Goal: Task Accomplishment & Management: Manage account settings

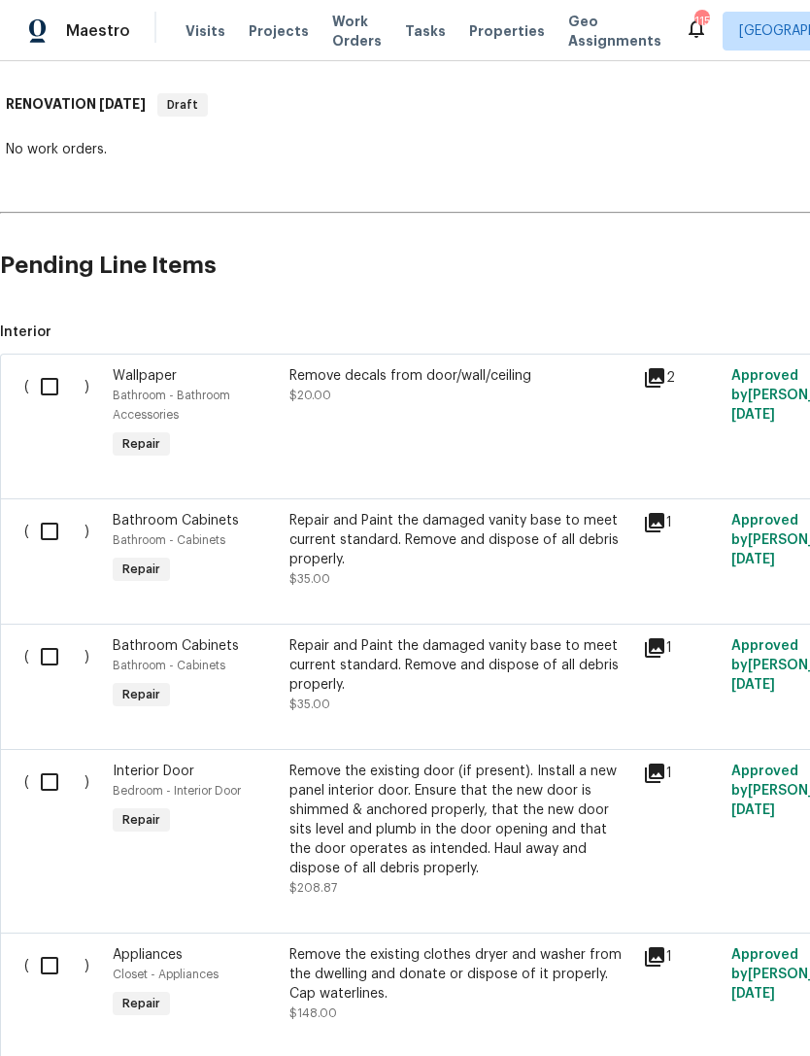
scroll to position [295, 0]
click at [48, 387] on input "checkbox" at bounding box center [56, 385] width 55 height 41
checkbox input "true"
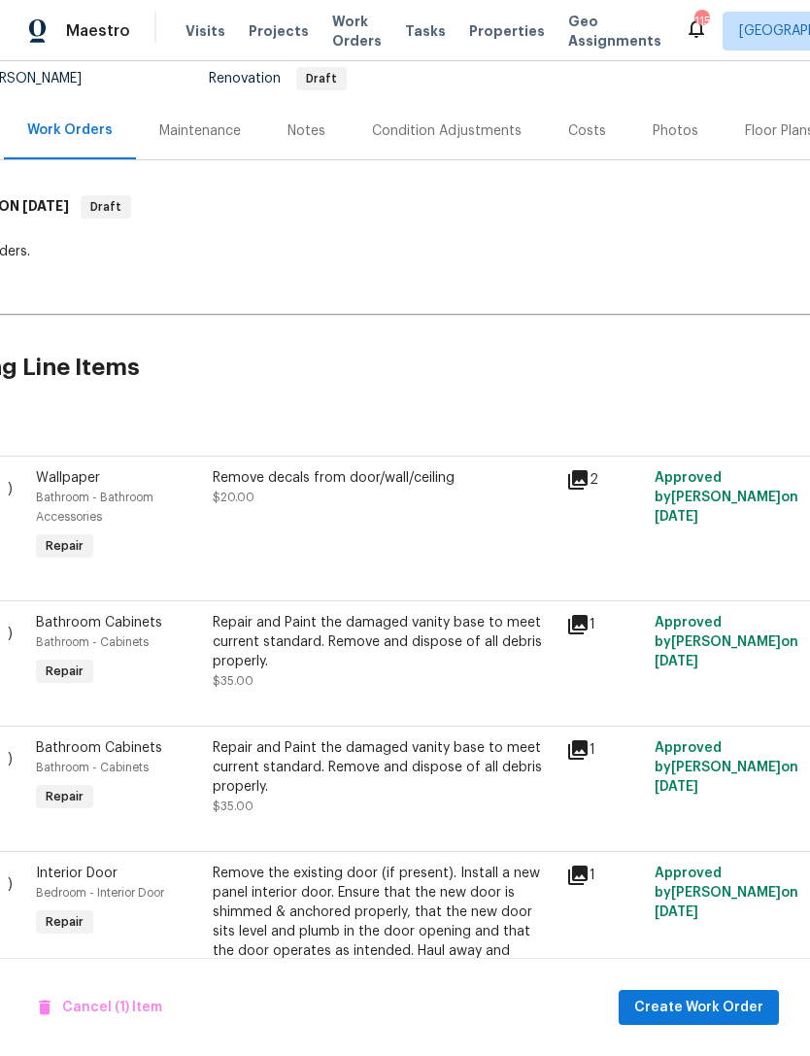
scroll to position [196, 81]
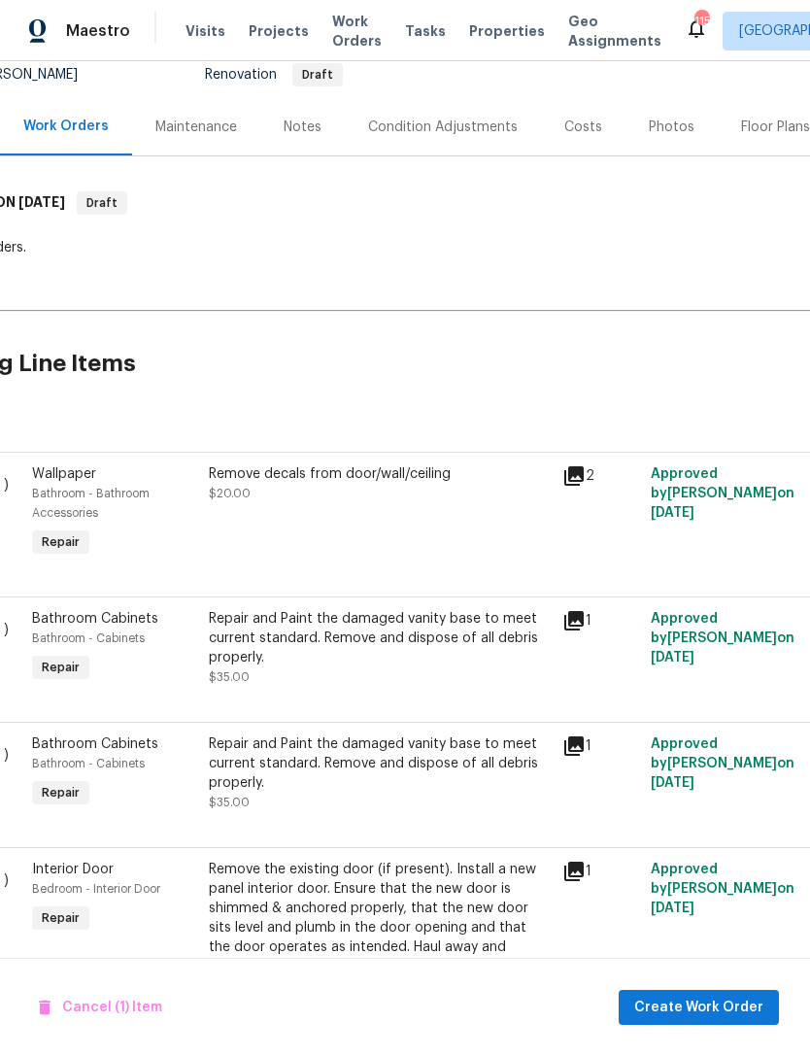
click at [584, 484] on icon at bounding box center [573, 475] width 23 height 23
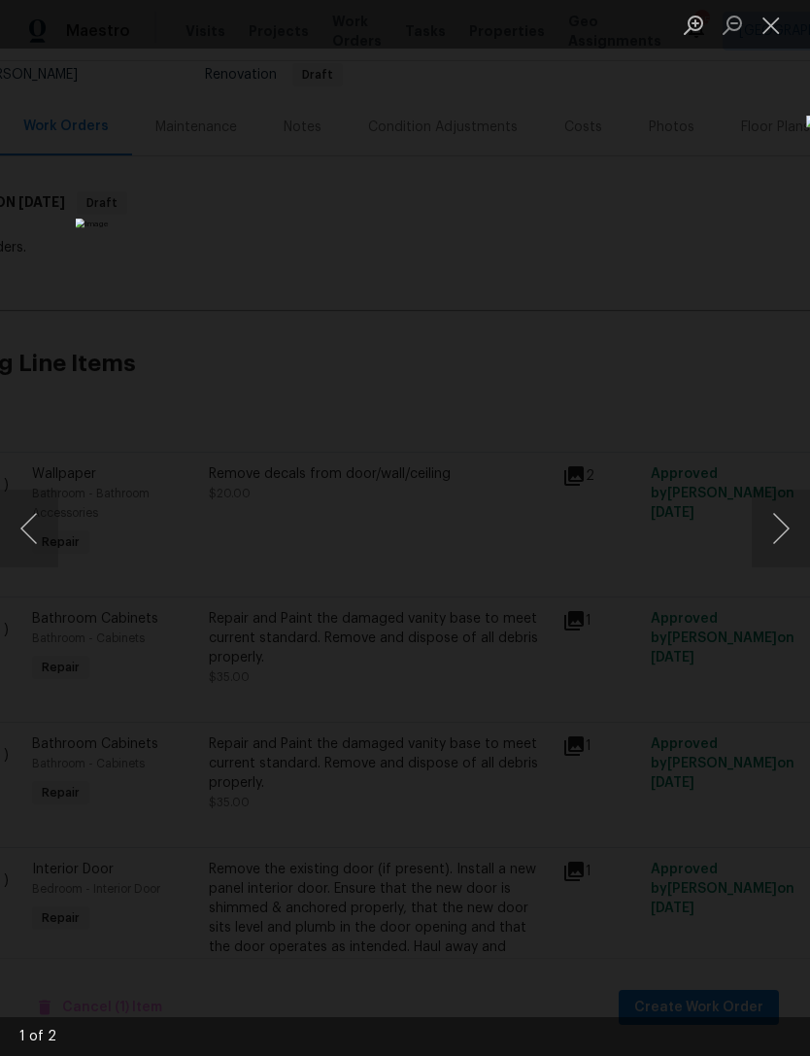
click at [769, 537] on button "Next image" at bounding box center [781, 529] width 58 height 78
click at [762, 541] on button "Next image" at bounding box center [781, 529] width 58 height 78
click at [754, 40] on button "Close lightbox" at bounding box center [771, 25] width 39 height 34
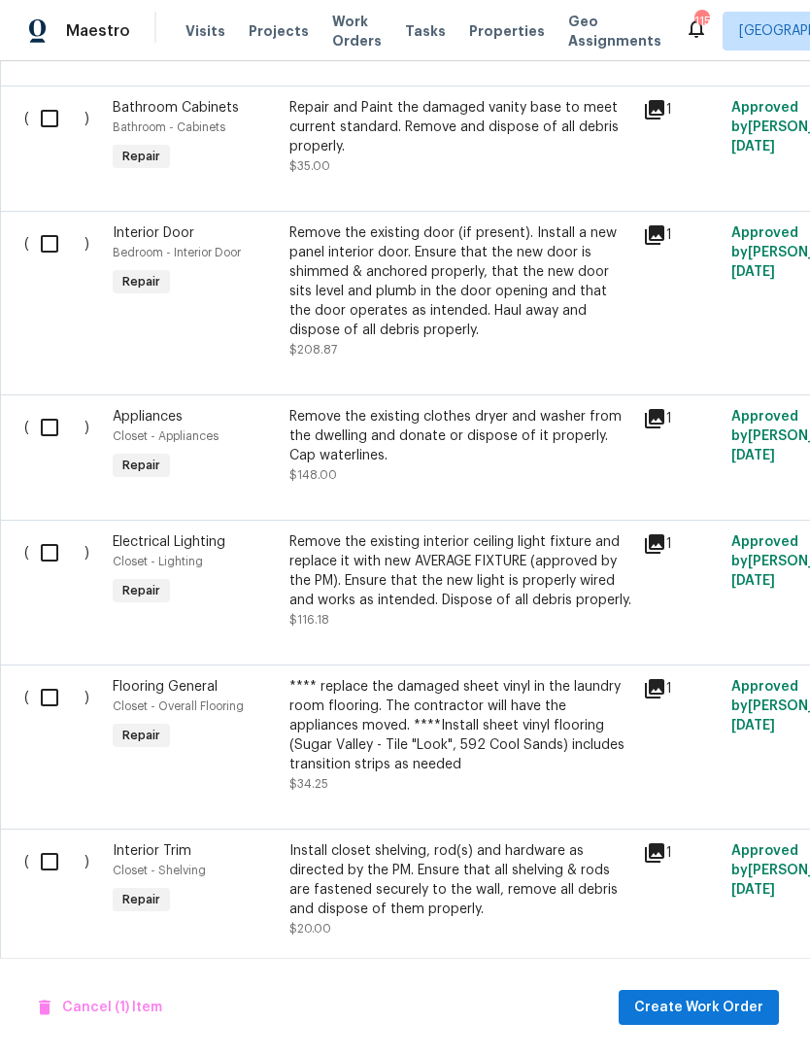
scroll to position [833, 0]
click at [647, 244] on icon at bounding box center [654, 233] width 19 height 19
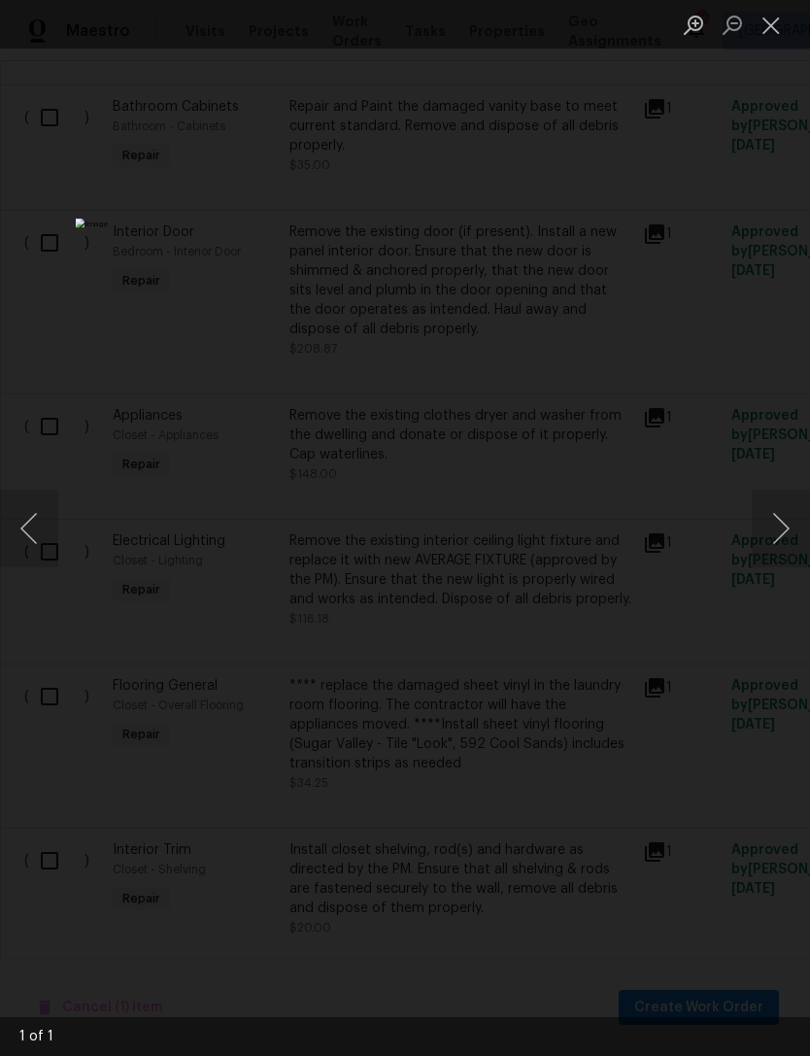
click at [771, 21] on button "Close lightbox" at bounding box center [771, 25] width 39 height 34
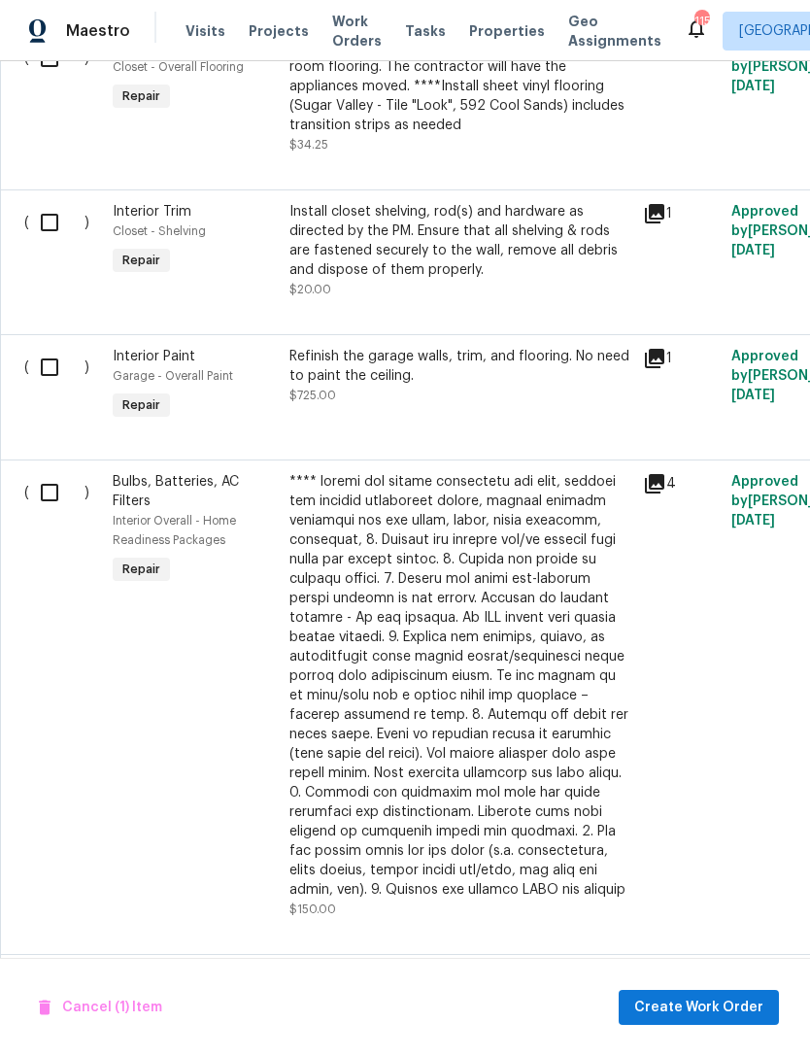
scroll to position [1473, 0]
click at [658, 224] on icon at bounding box center [654, 212] width 23 height 23
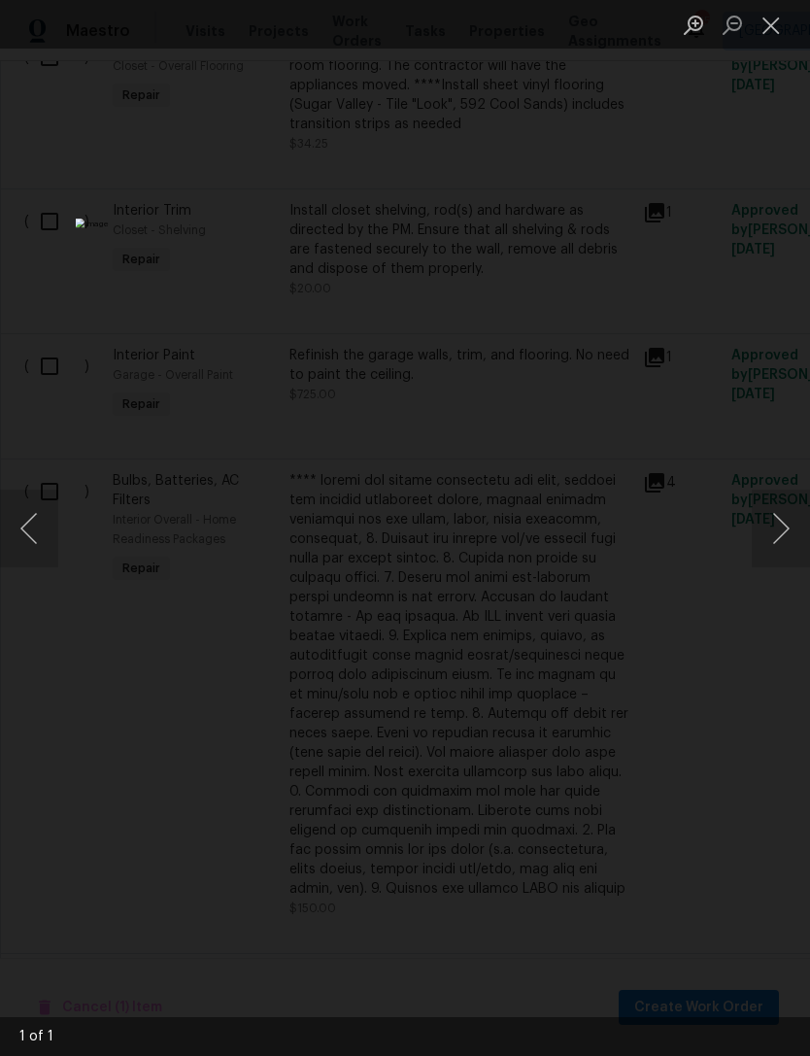
click at [759, 42] on button "Close lightbox" at bounding box center [771, 25] width 39 height 34
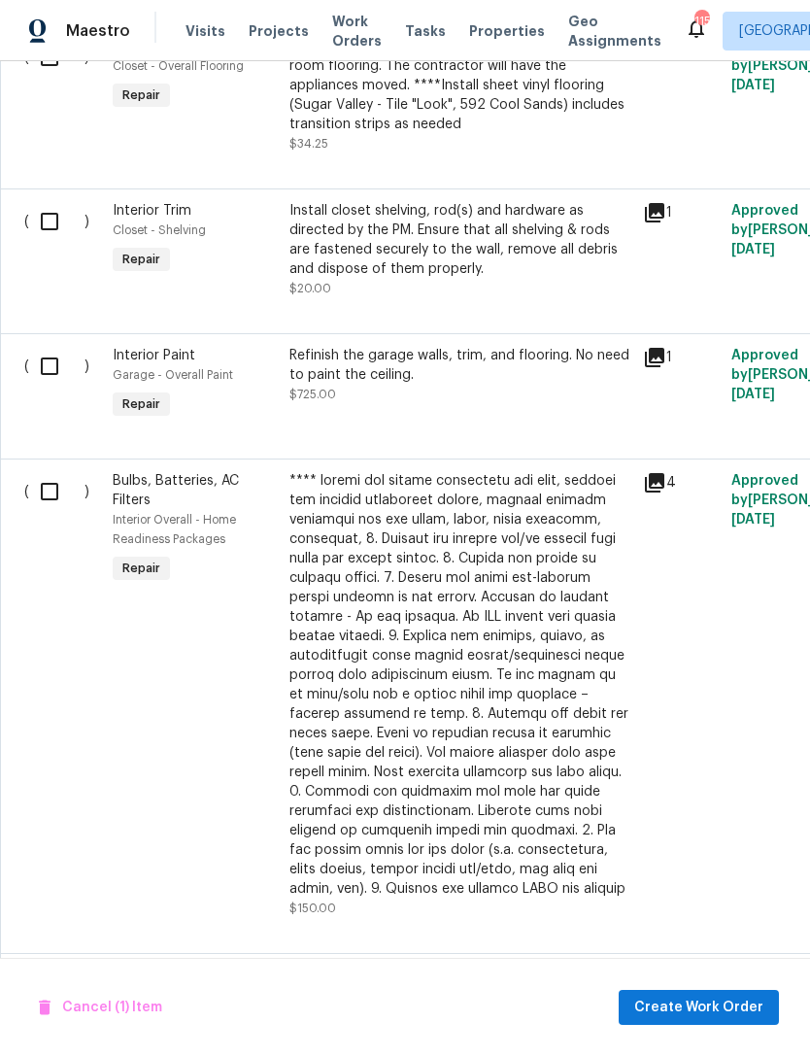
click at [593, 258] on div "Install closet shelving, rod(s) and hardware as directed by the PM. Ensure that…" at bounding box center [460, 240] width 342 height 78
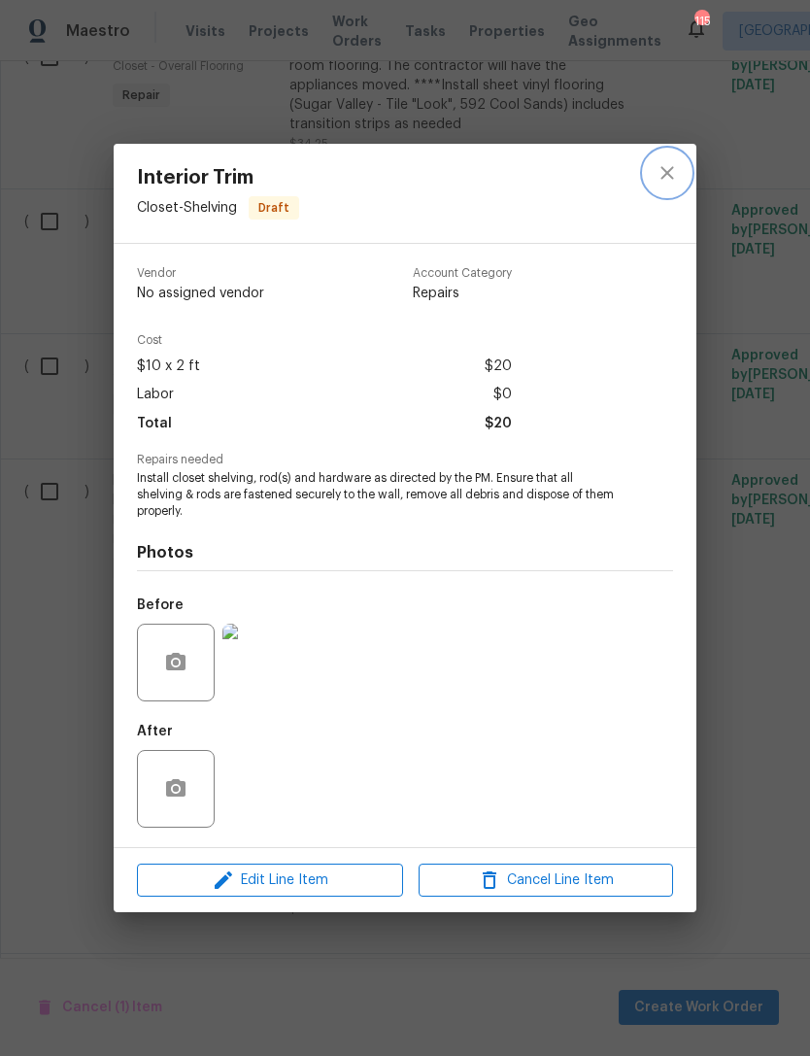
click at [663, 182] on icon "close" at bounding box center [667, 172] width 23 height 23
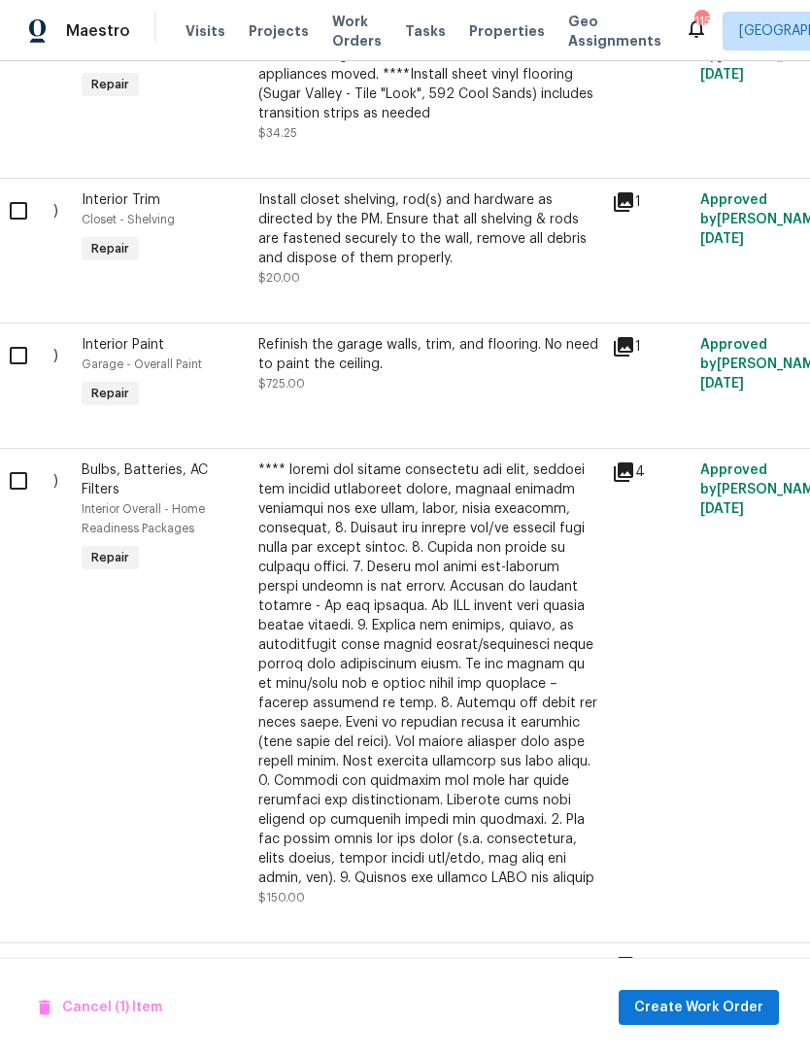
scroll to position [1485, 29]
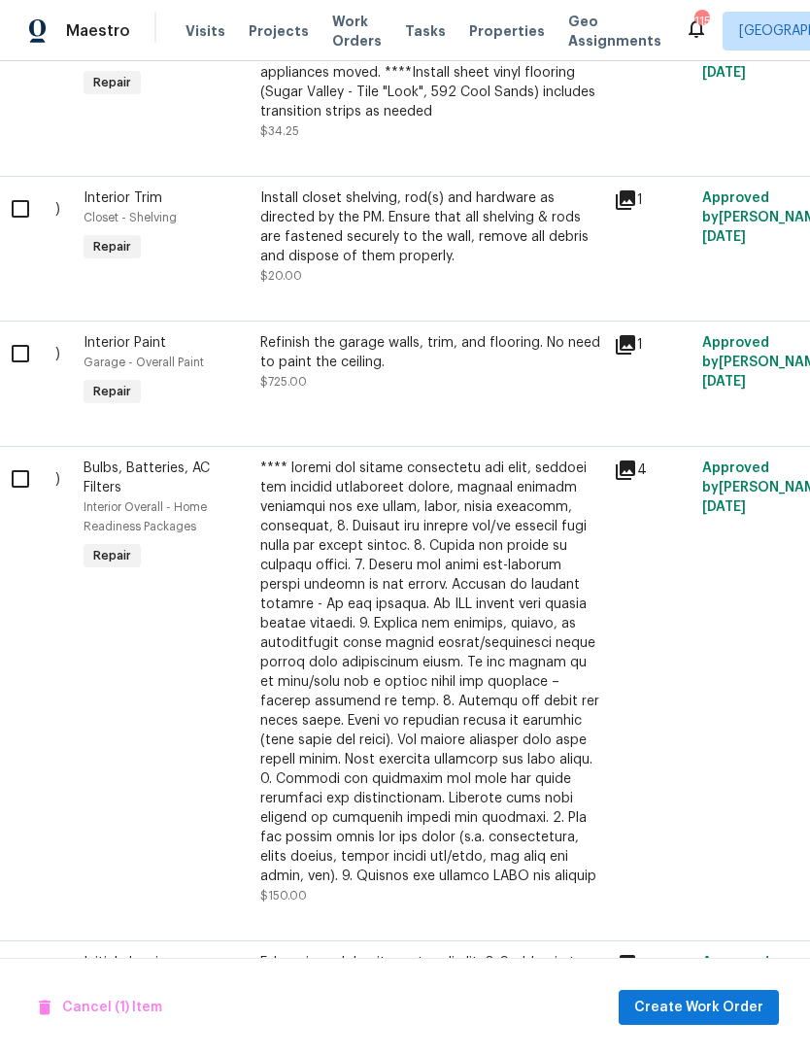
click at [630, 355] on icon at bounding box center [625, 344] width 19 height 19
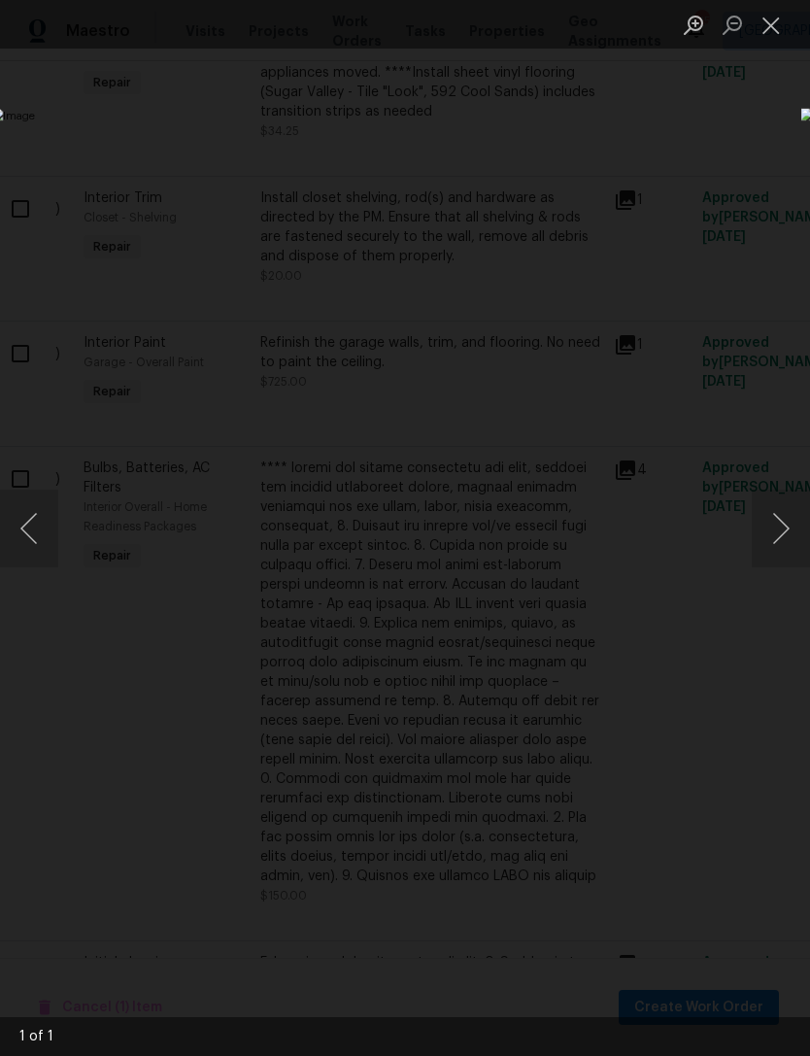
click at [761, 39] on button "Close lightbox" at bounding box center [771, 25] width 39 height 34
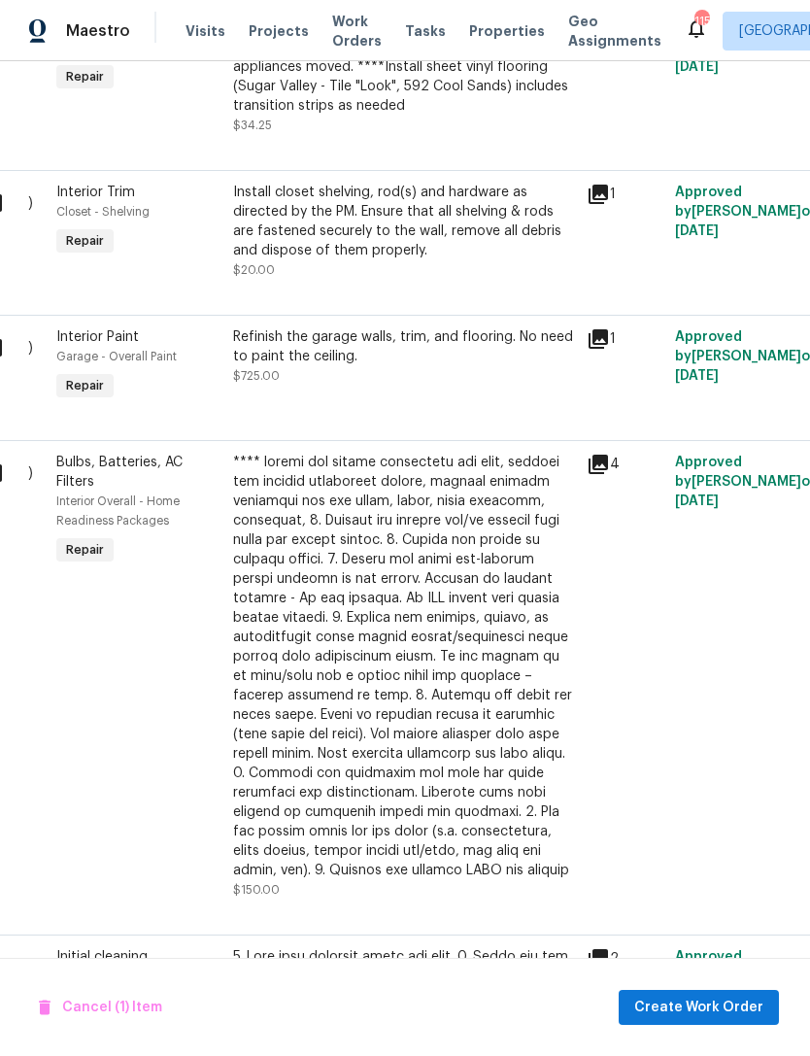
scroll to position [1491, 56]
click at [606, 335] on icon at bounding box center [598, 338] width 23 height 23
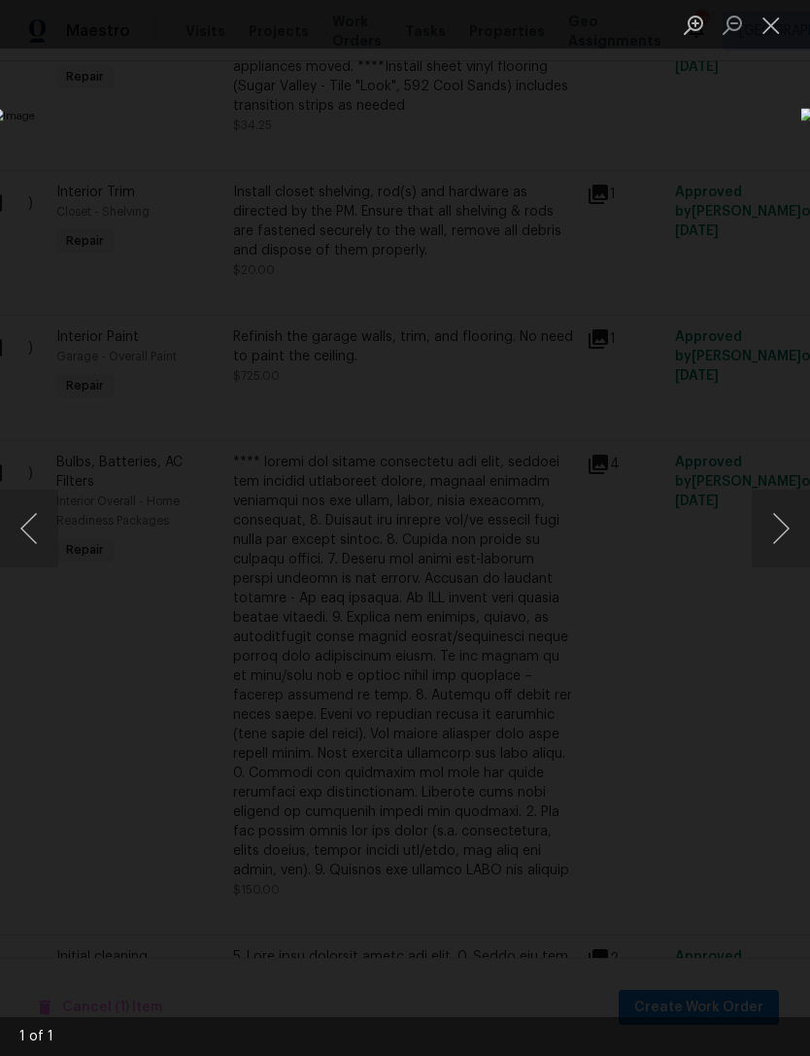
click at [777, 35] on button "Close lightbox" at bounding box center [771, 25] width 39 height 34
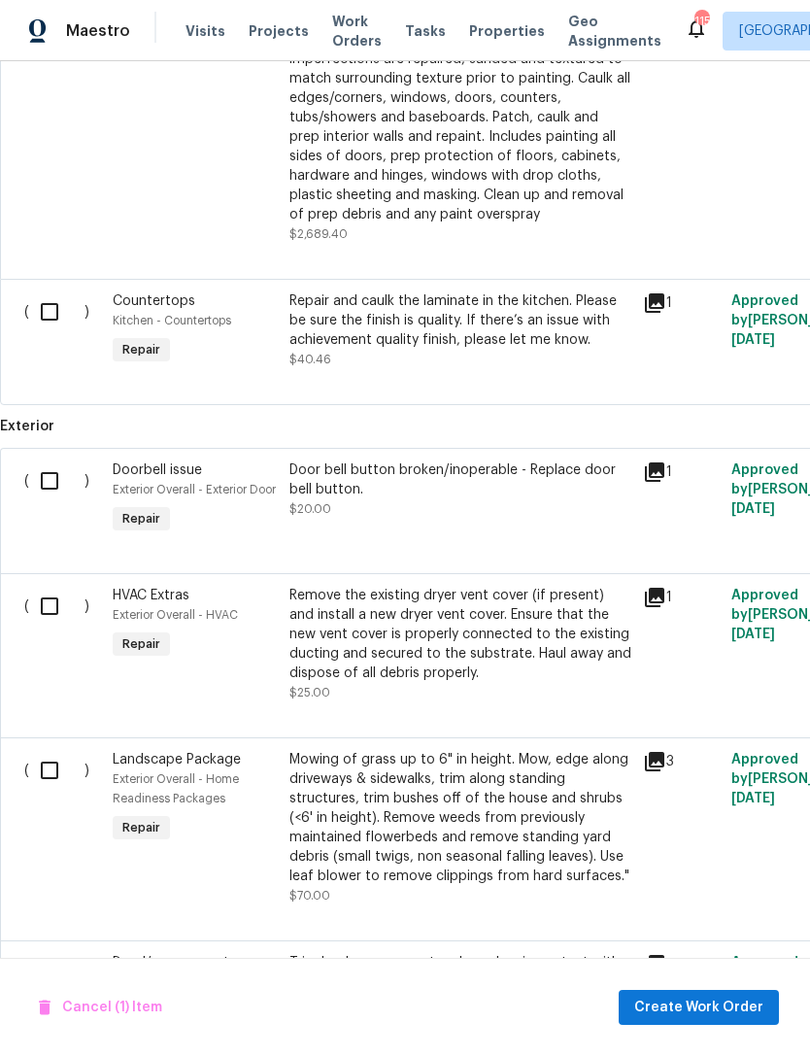
scroll to position [3590, 0]
click at [656, 297] on icon at bounding box center [654, 301] width 19 height 19
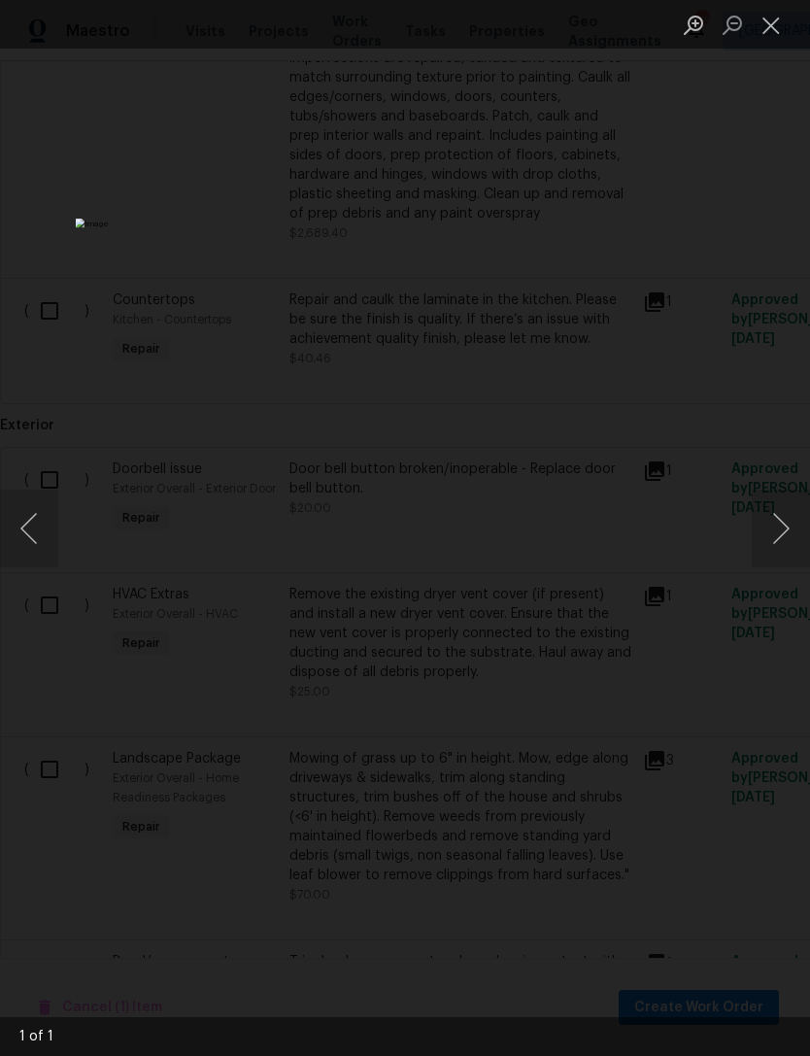
click at [765, 33] on button "Close lightbox" at bounding box center [771, 25] width 39 height 34
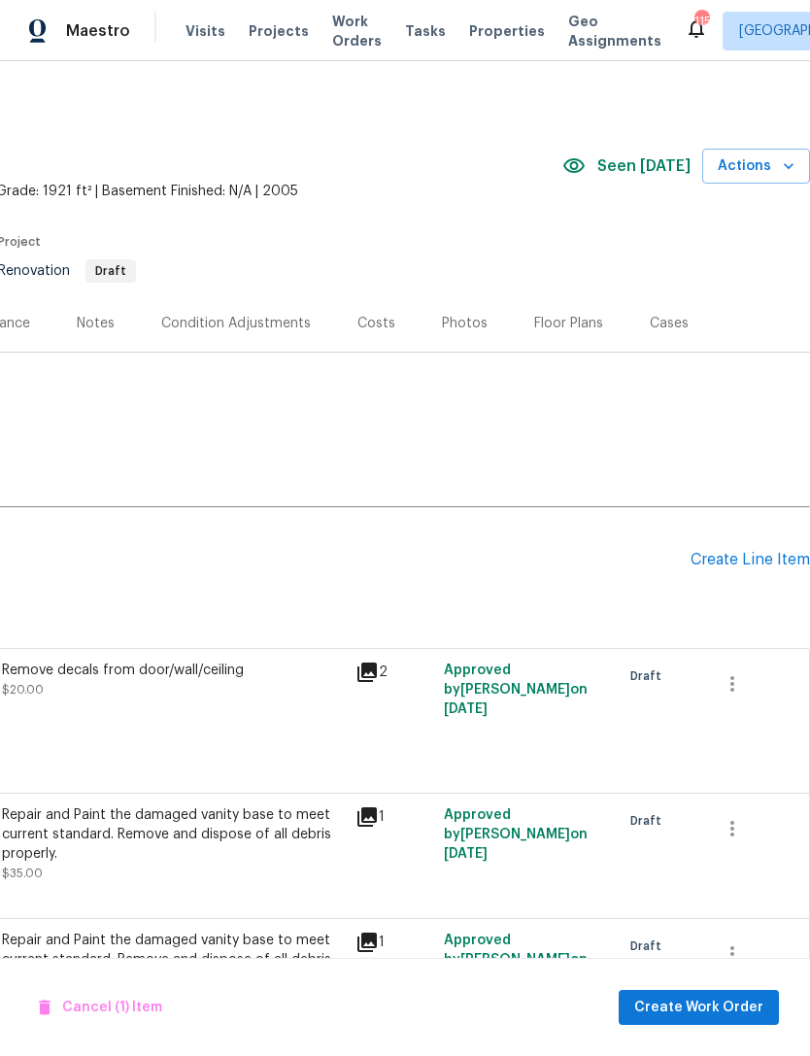
scroll to position [0, 288]
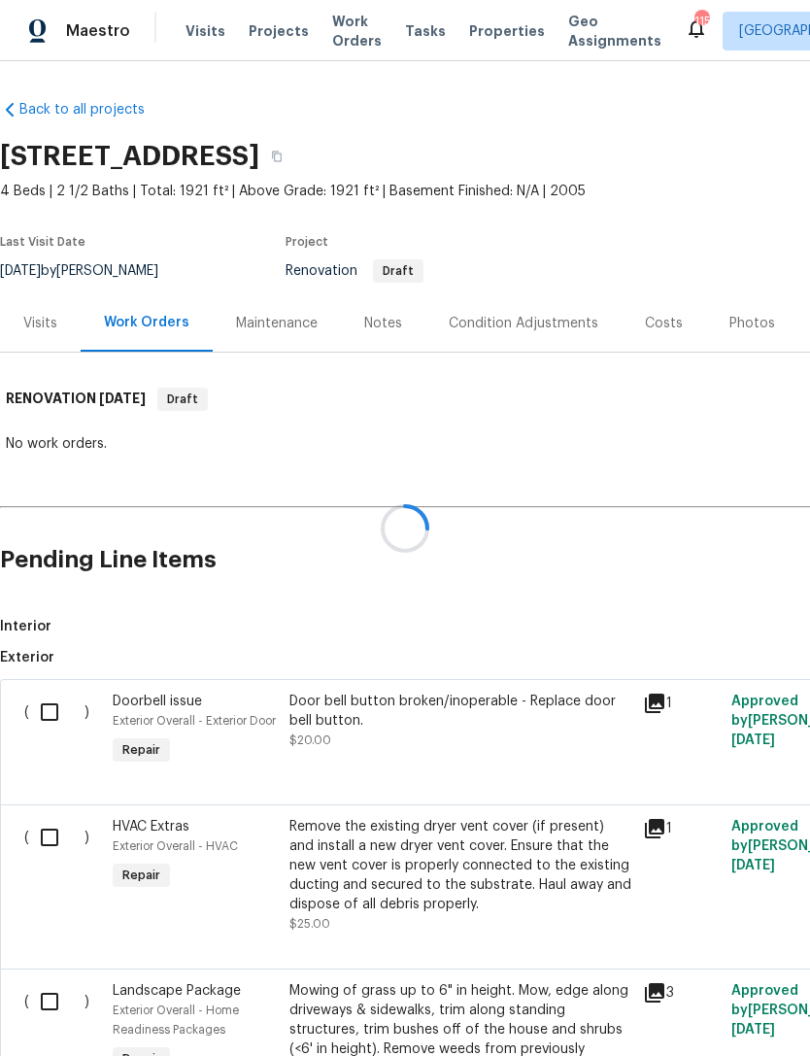
scroll to position [361, 0]
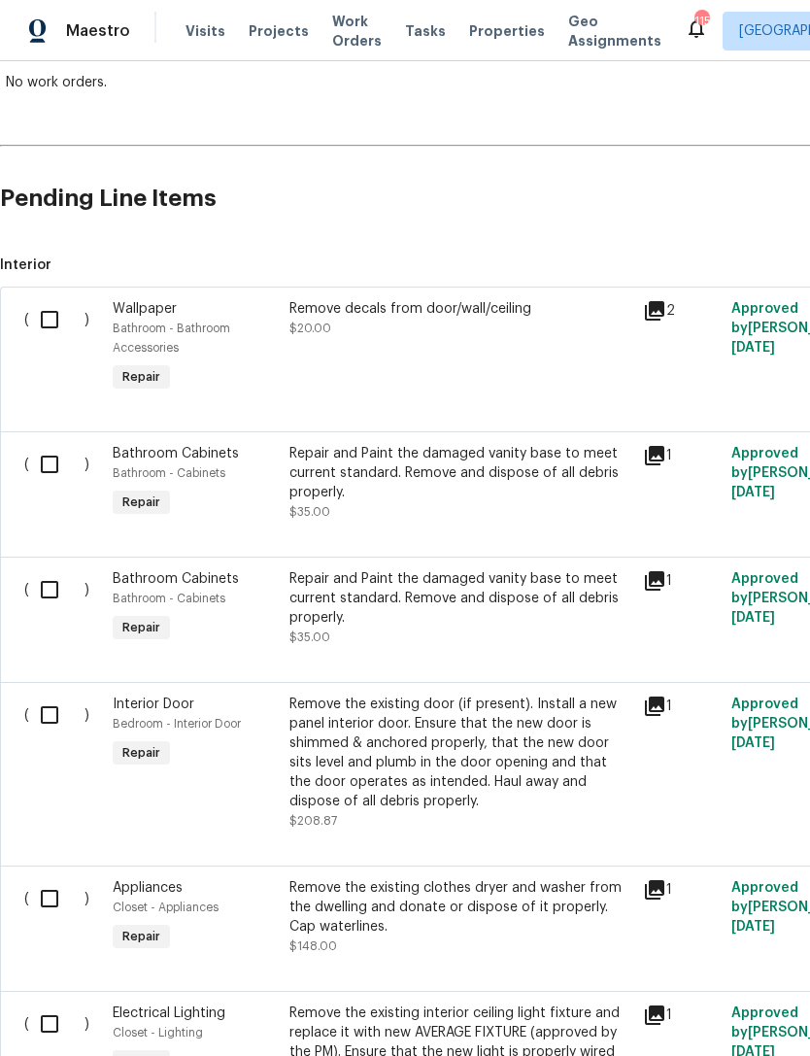
click at [56, 318] on input "checkbox" at bounding box center [56, 319] width 55 height 41
checkbox input "true"
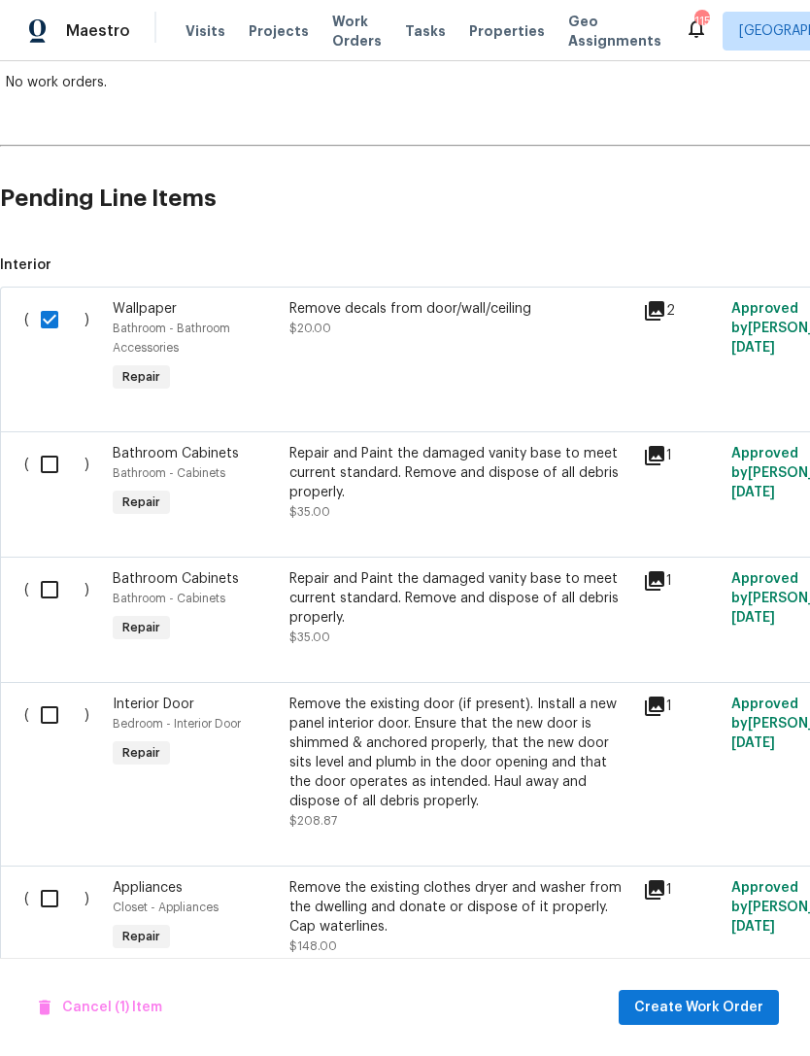
click at [84, 460] on input "checkbox" at bounding box center [56, 464] width 55 height 41
checkbox input "true"
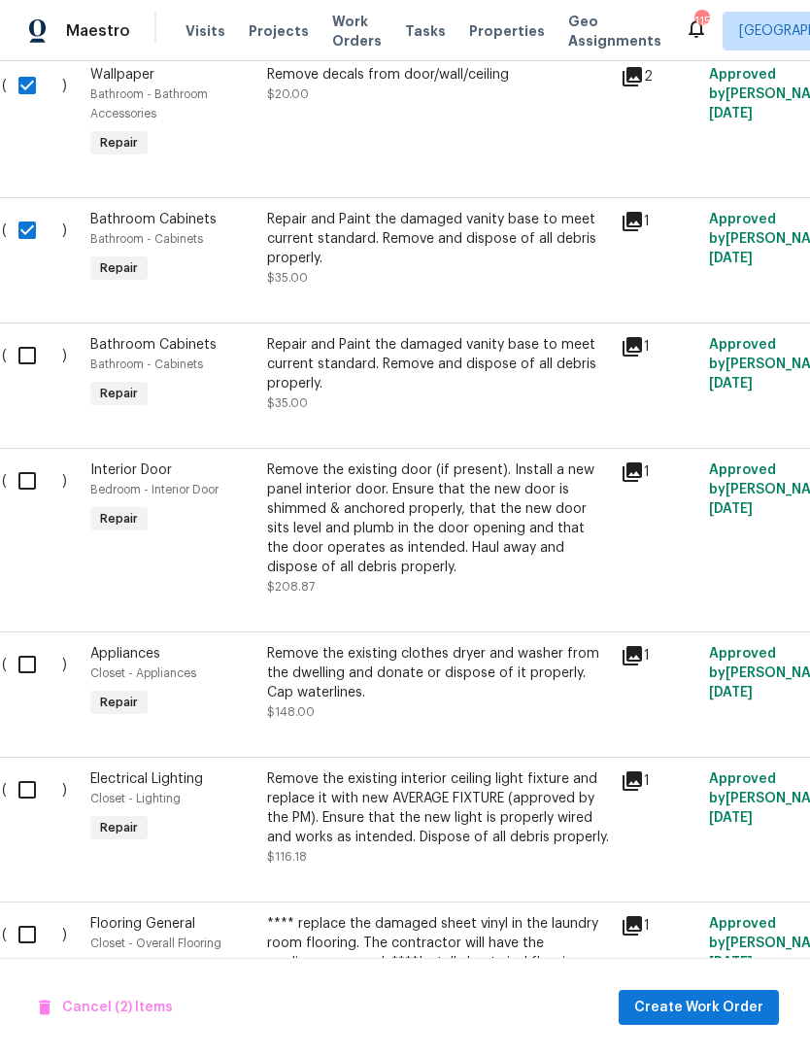
scroll to position [595, 22]
click at [34, 355] on input "checkbox" at bounding box center [34, 356] width 55 height 41
checkbox input "true"
click at [32, 475] on input "checkbox" at bounding box center [34, 481] width 55 height 41
checkbox input "true"
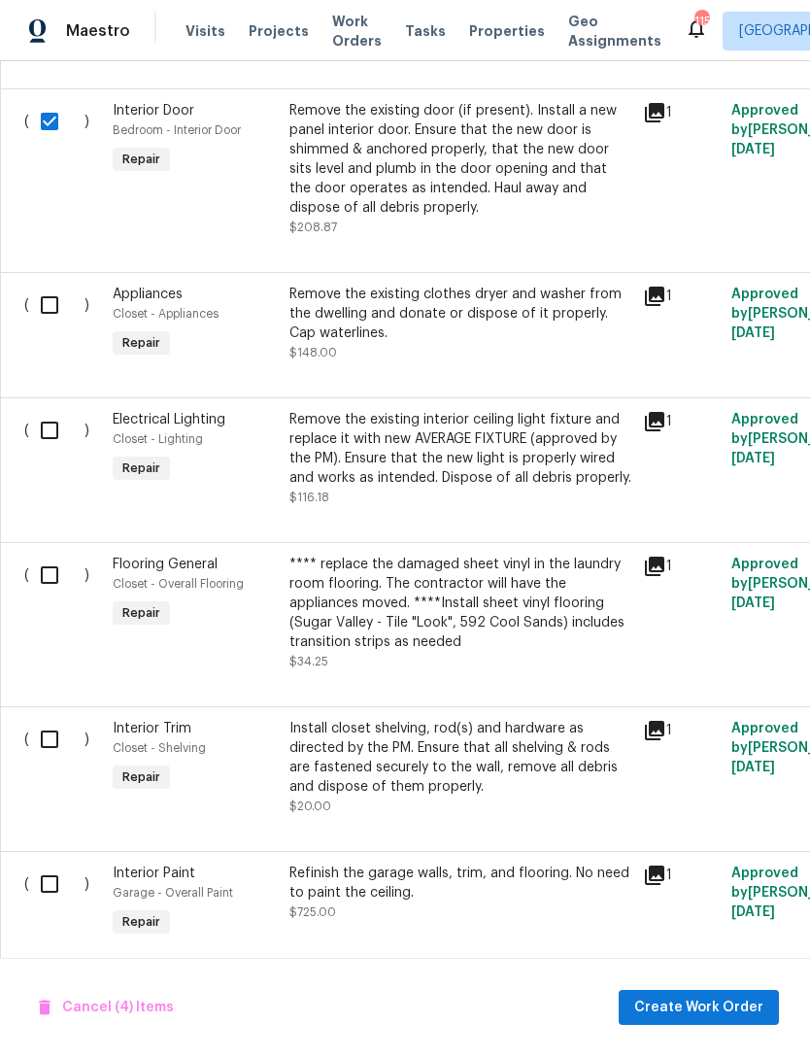
scroll to position [969, 1]
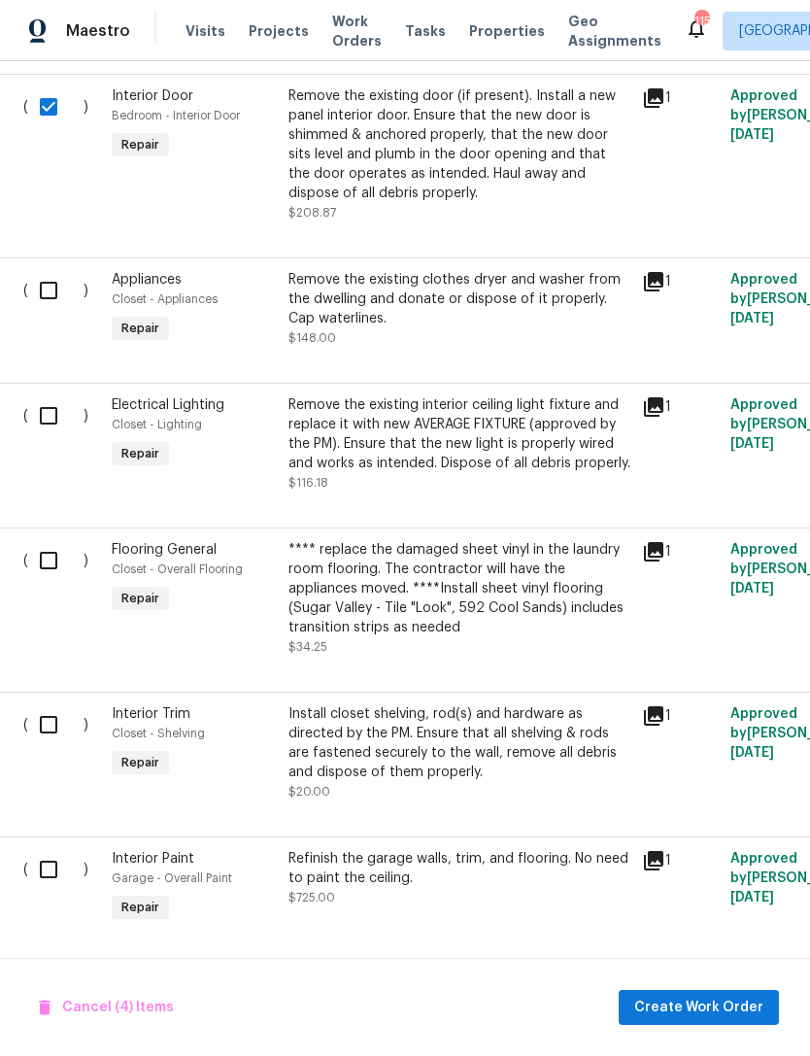
click at [55, 282] on input "checkbox" at bounding box center [55, 290] width 55 height 41
checkbox input "true"
click at [48, 421] on input "checkbox" at bounding box center [55, 415] width 55 height 41
checkbox input "true"
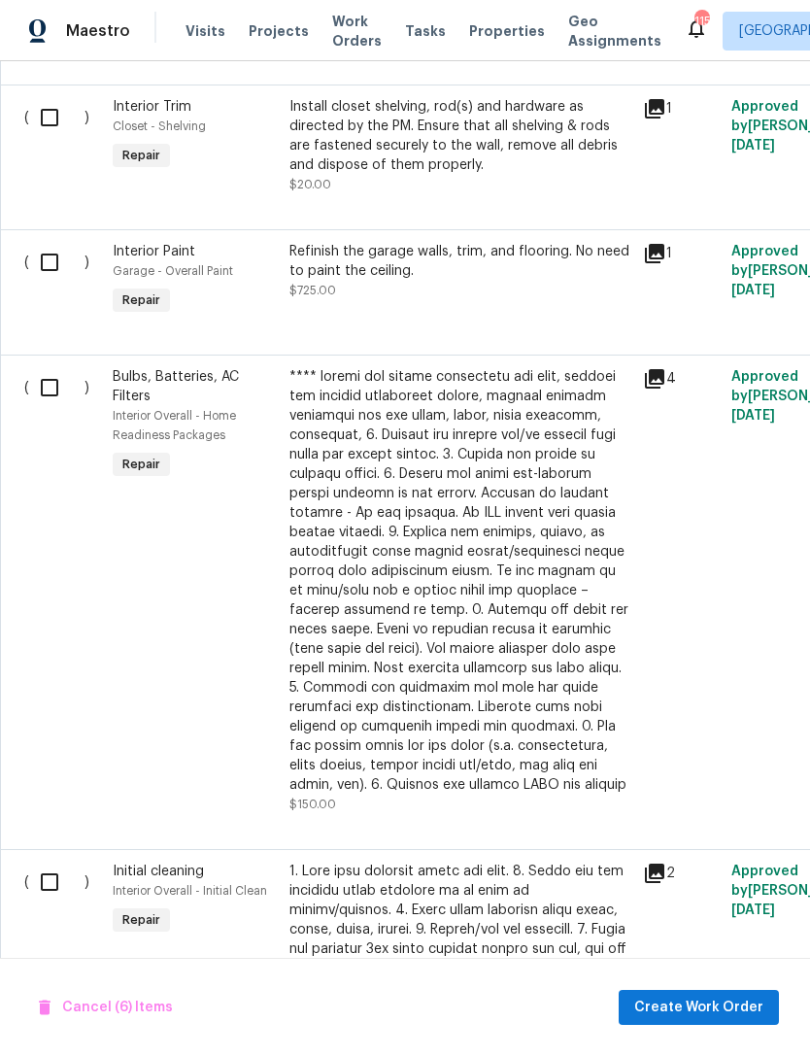
scroll to position [1577, 0]
click at [45, 121] on input "checkbox" at bounding box center [56, 117] width 55 height 41
checkbox input "true"
click at [54, 283] on input "checkbox" at bounding box center [56, 262] width 55 height 41
checkbox input "true"
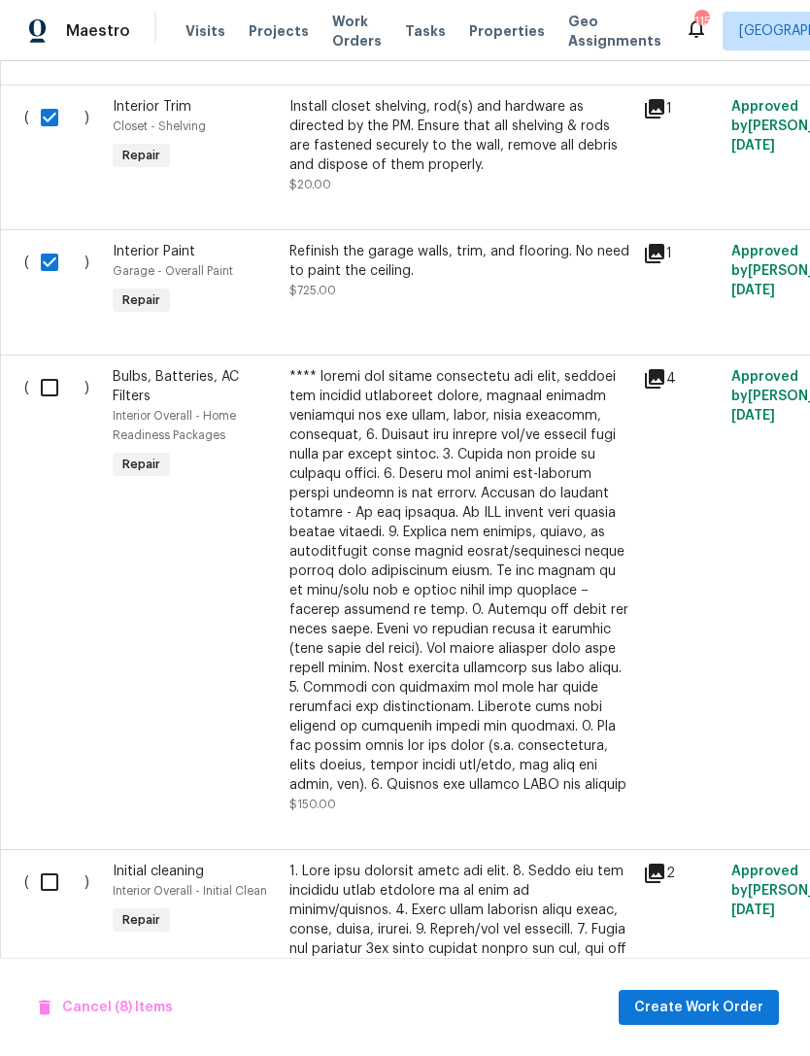
click at [53, 395] on input "checkbox" at bounding box center [56, 387] width 55 height 41
checkbox input "true"
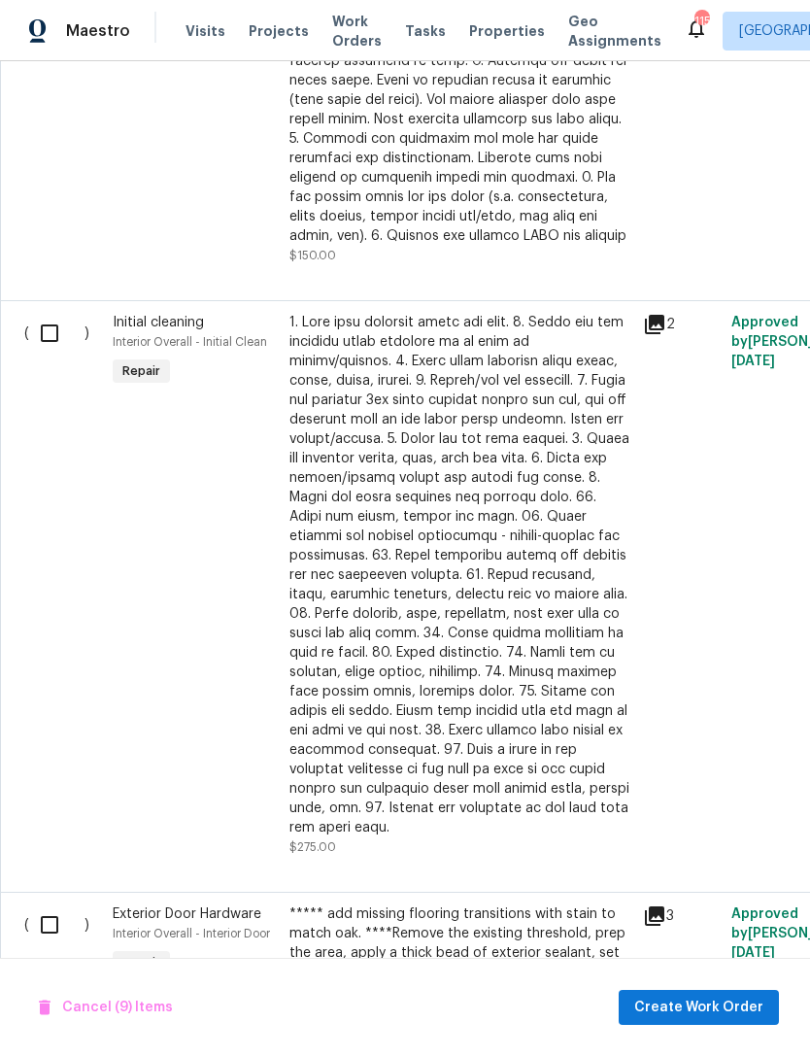
scroll to position [2126, 0]
click at [50, 349] on input "checkbox" at bounding box center [56, 333] width 55 height 41
checkbox input "true"
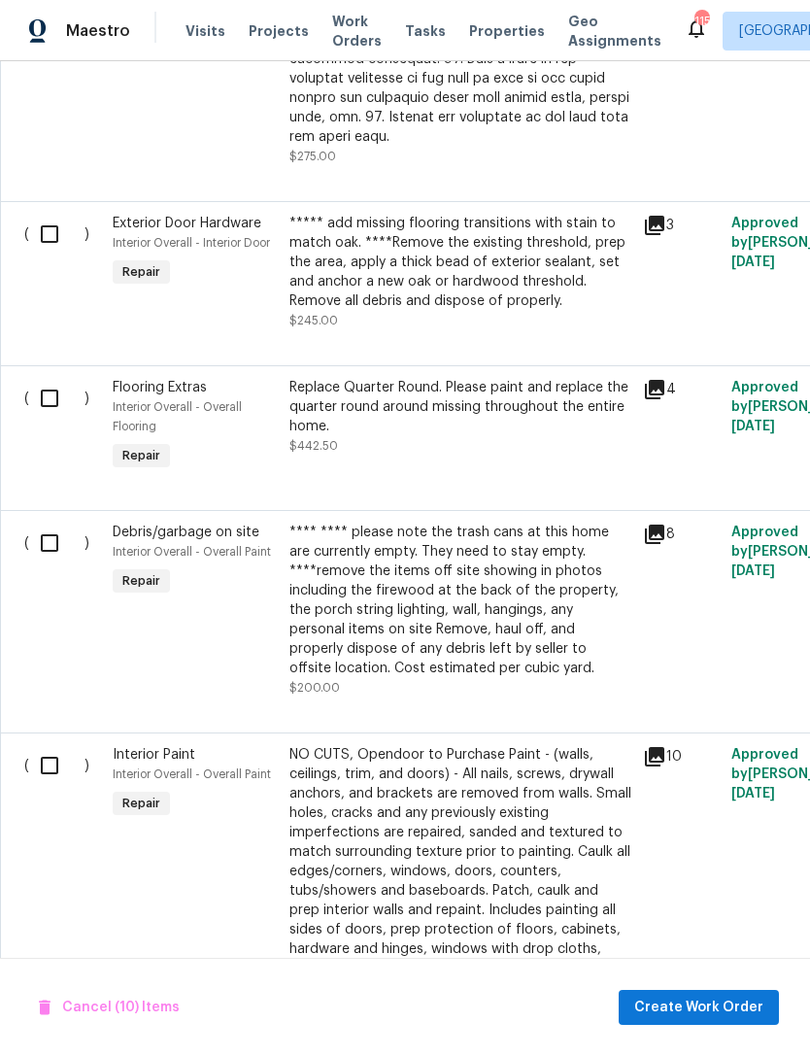
scroll to position [2817, 0]
click at [68, 219] on input "checkbox" at bounding box center [56, 233] width 55 height 41
checkbox input "true"
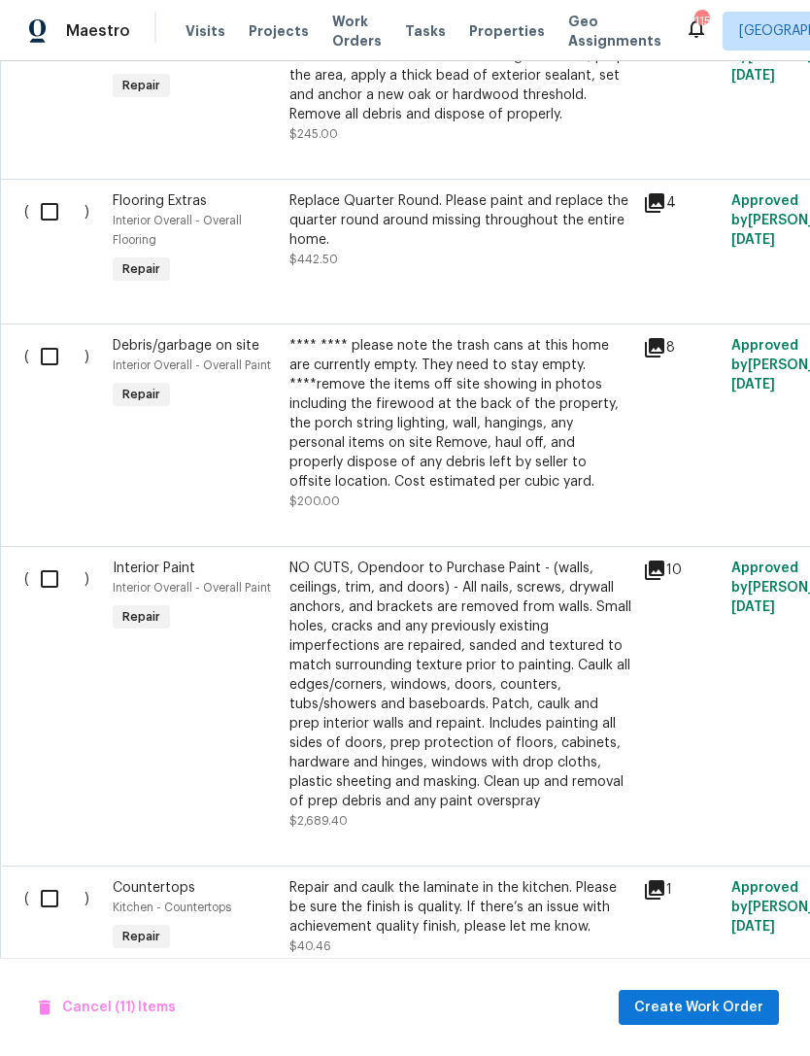
scroll to position [3006, 0]
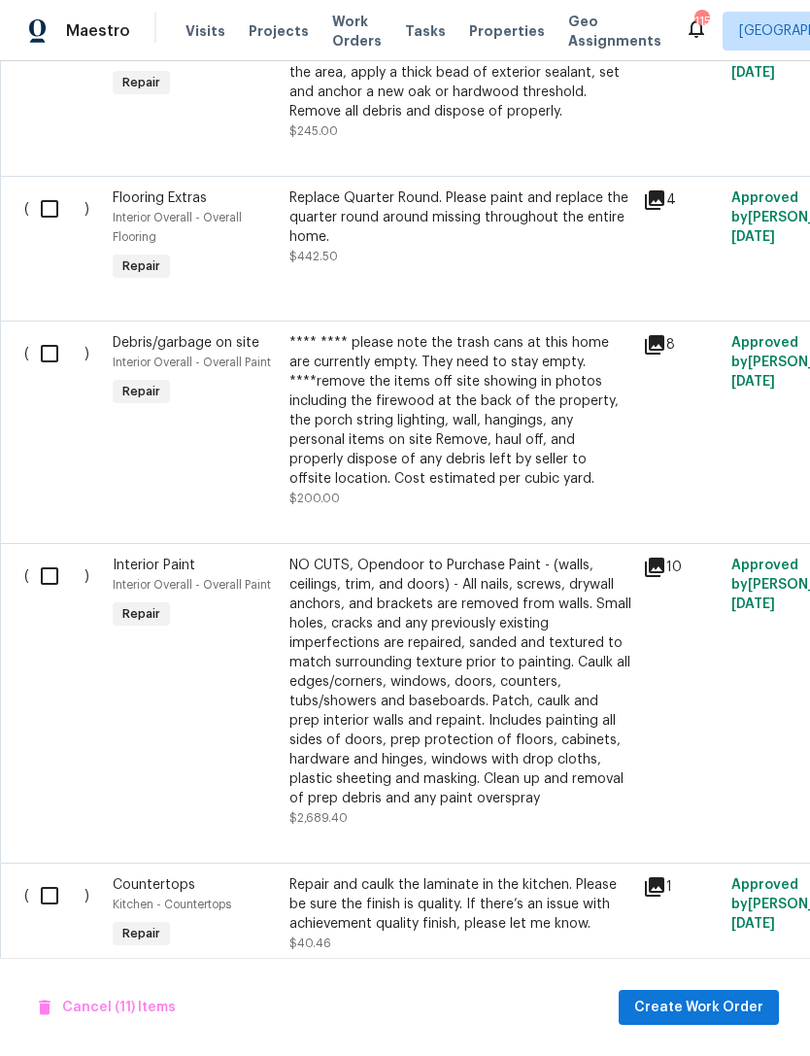
click at [56, 188] on input "checkbox" at bounding box center [56, 208] width 55 height 41
checkbox input "true"
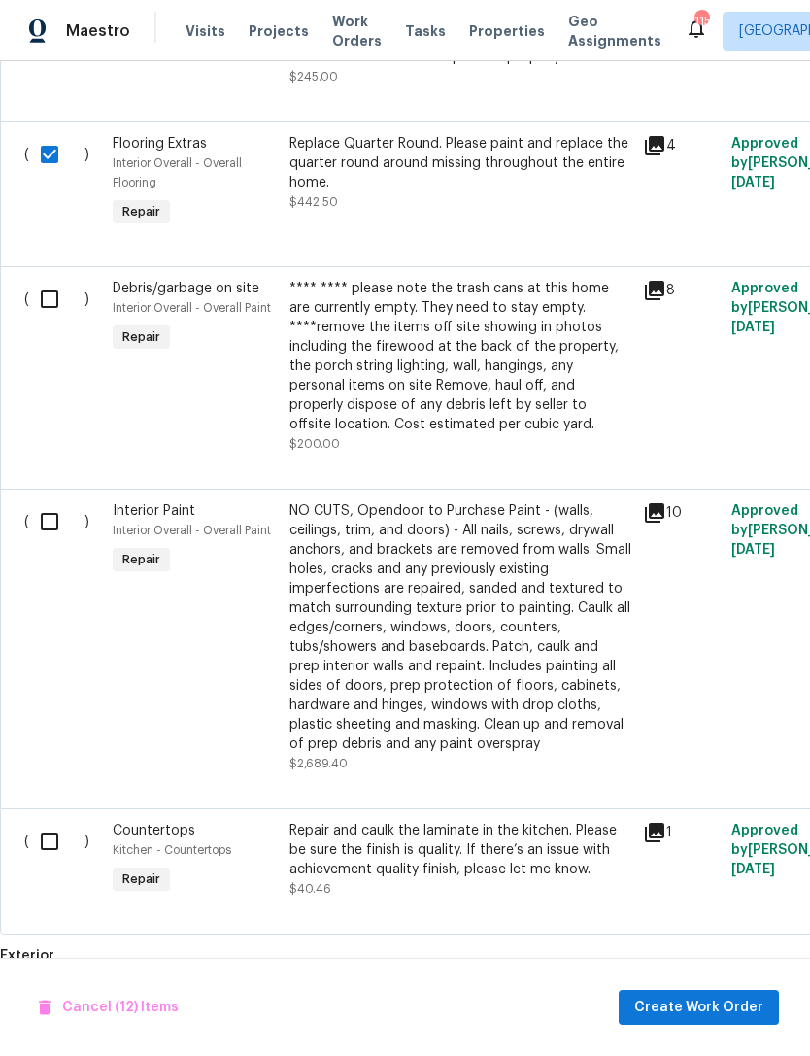
scroll to position [3082, 0]
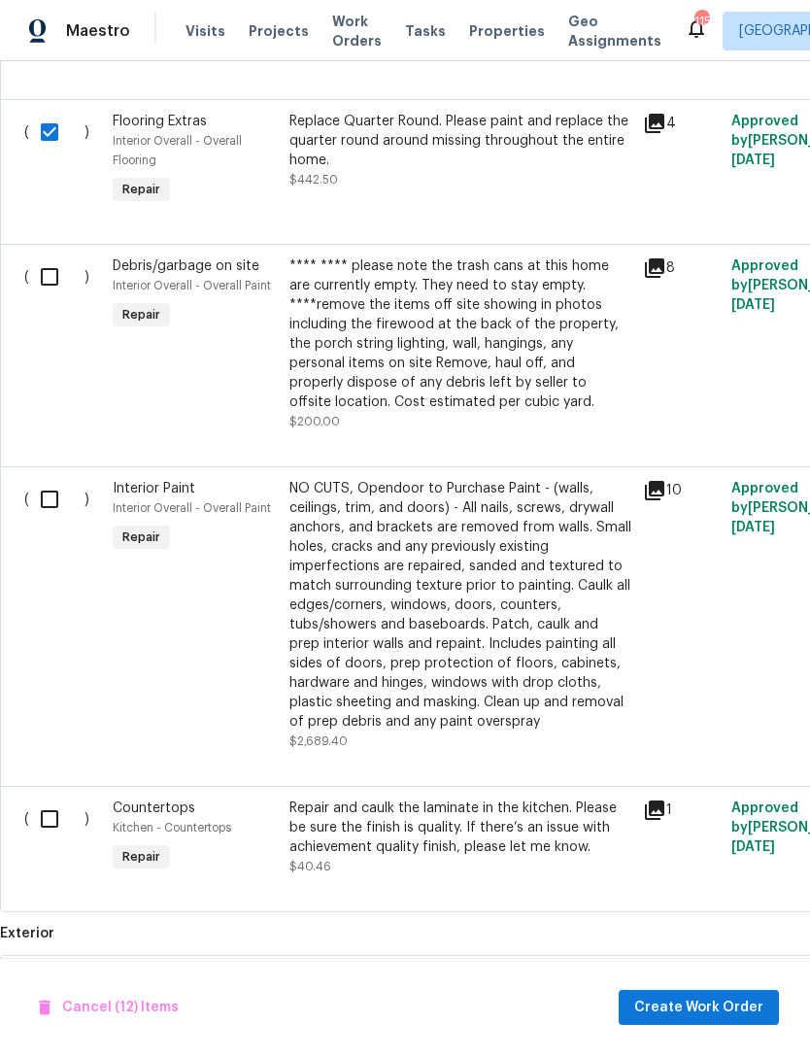
click at [47, 277] on input "checkbox" at bounding box center [56, 276] width 55 height 41
checkbox input "true"
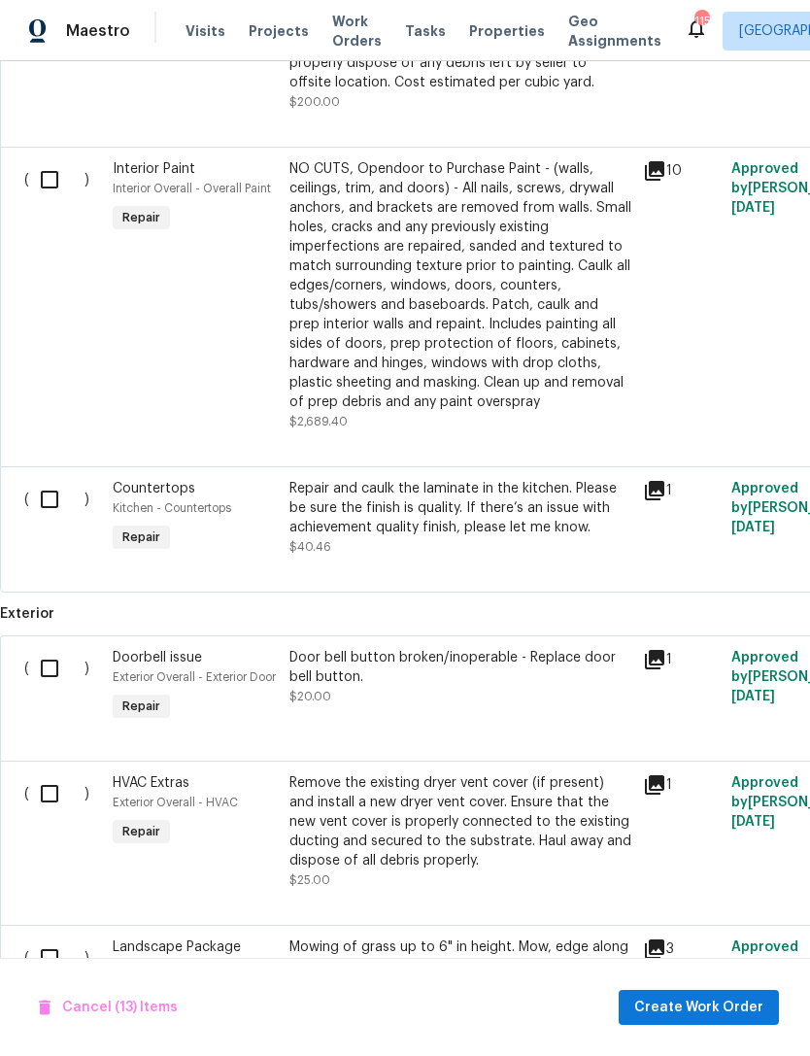
scroll to position [3391, 0]
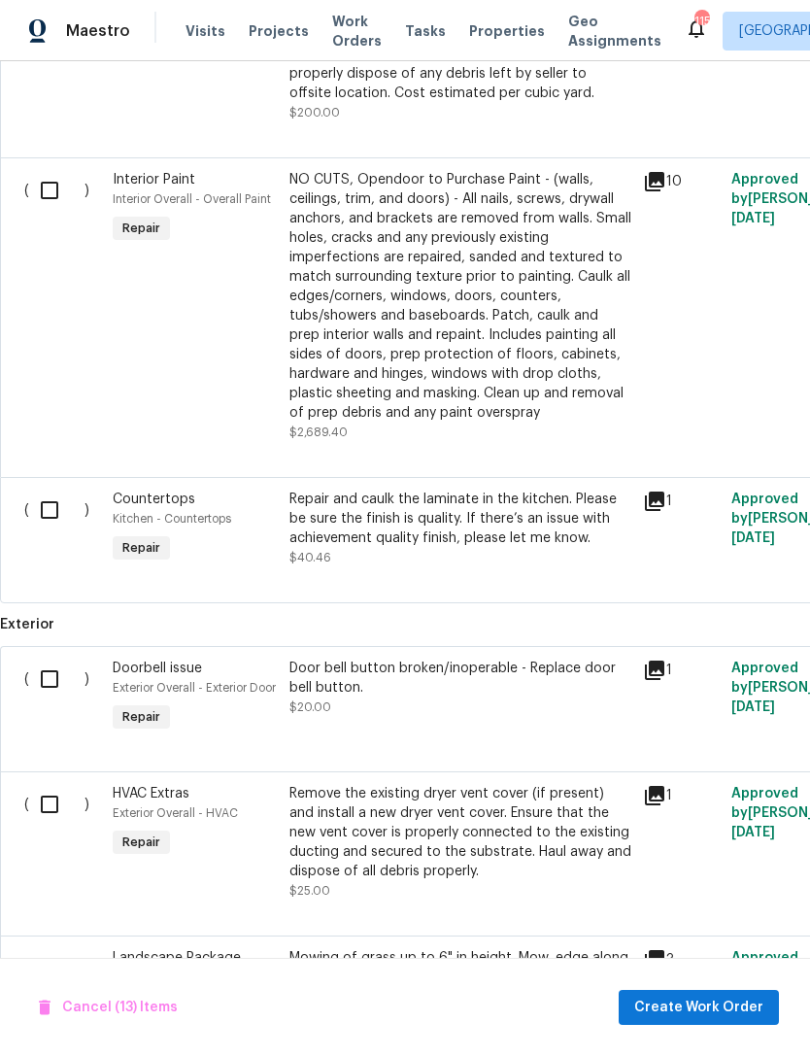
click at [57, 187] on input "checkbox" at bounding box center [56, 190] width 55 height 41
checkbox input "true"
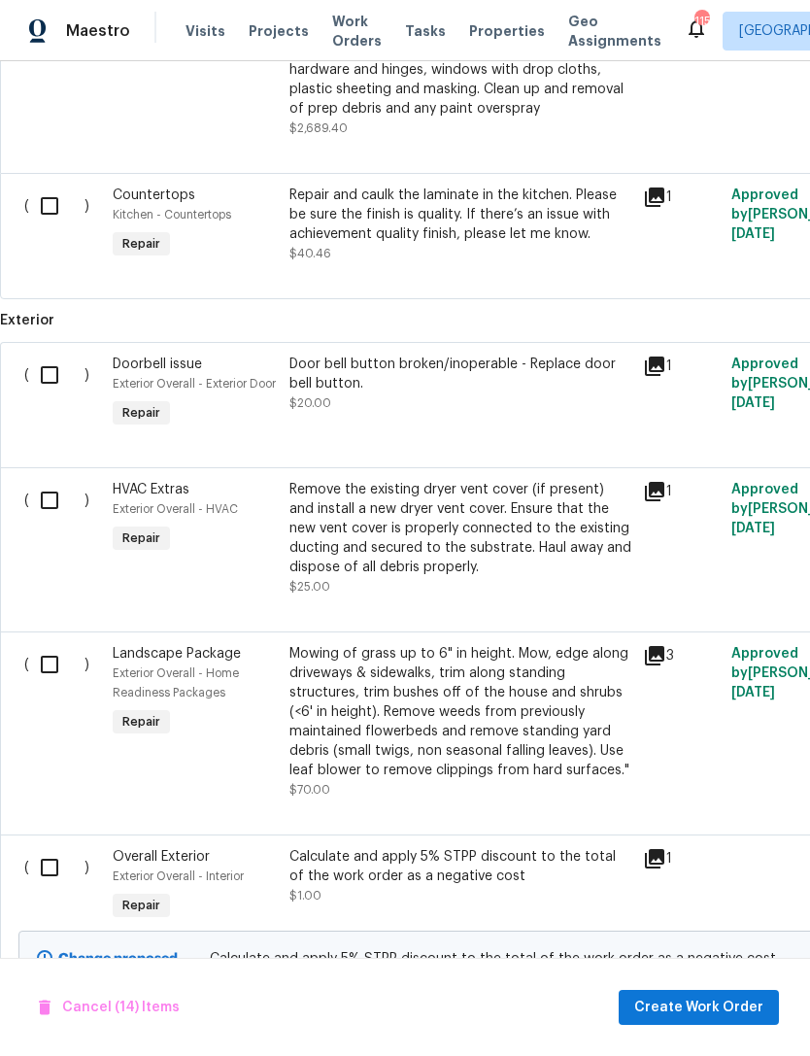
scroll to position [3753, 0]
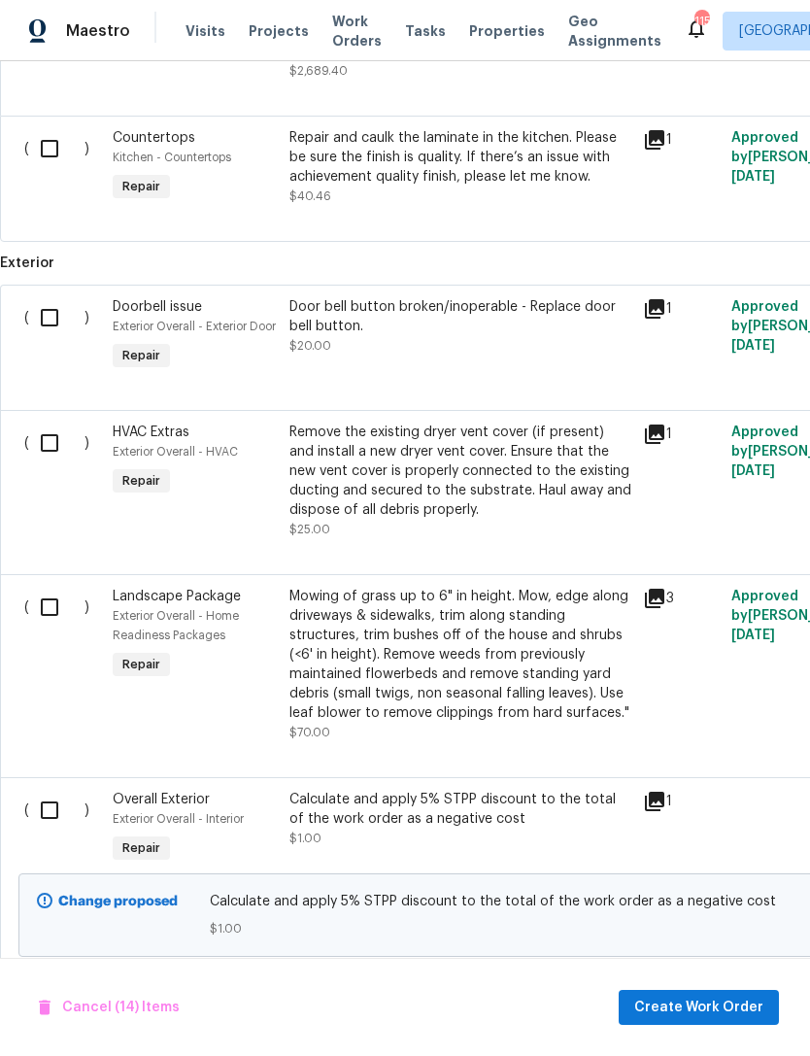
click at [69, 116] on div "( ) Countertops Kitchen - Countertops Repair Repair and caulk the laminate in t…" at bounding box center [549, 179] width 1098 height 126
click at [52, 137] on input "checkbox" at bounding box center [56, 148] width 55 height 41
checkbox input "true"
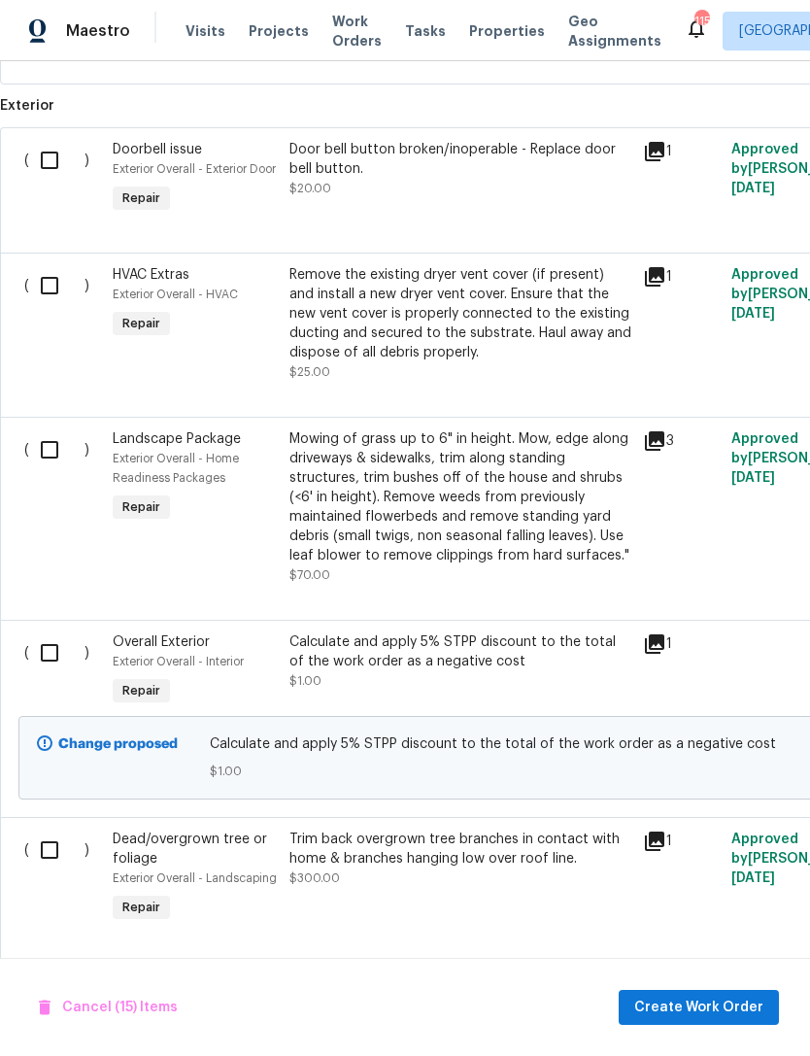
scroll to position [3973, 0]
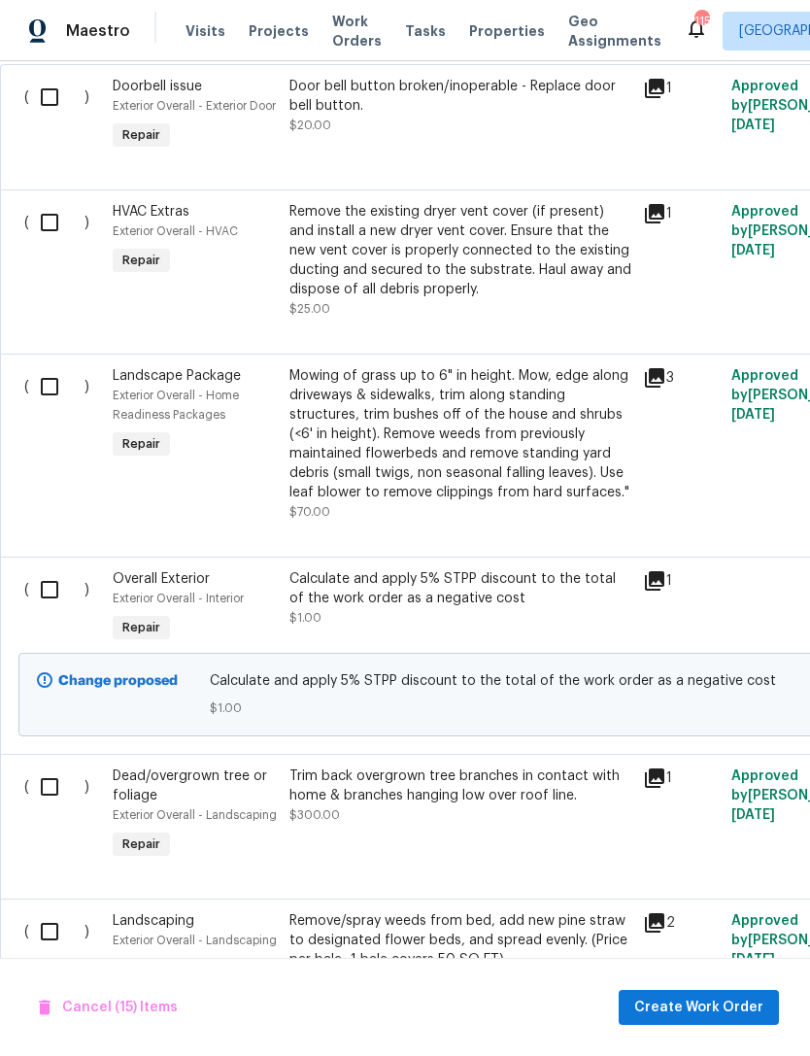
click at [58, 86] on input "checkbox" at bounding box center [56, 97] width 55 height 41
checkbox input "true"
click at [62, 232] on input "checkbox" at bounding box center [56, 222] width 55 height 41
checkbox input "true"
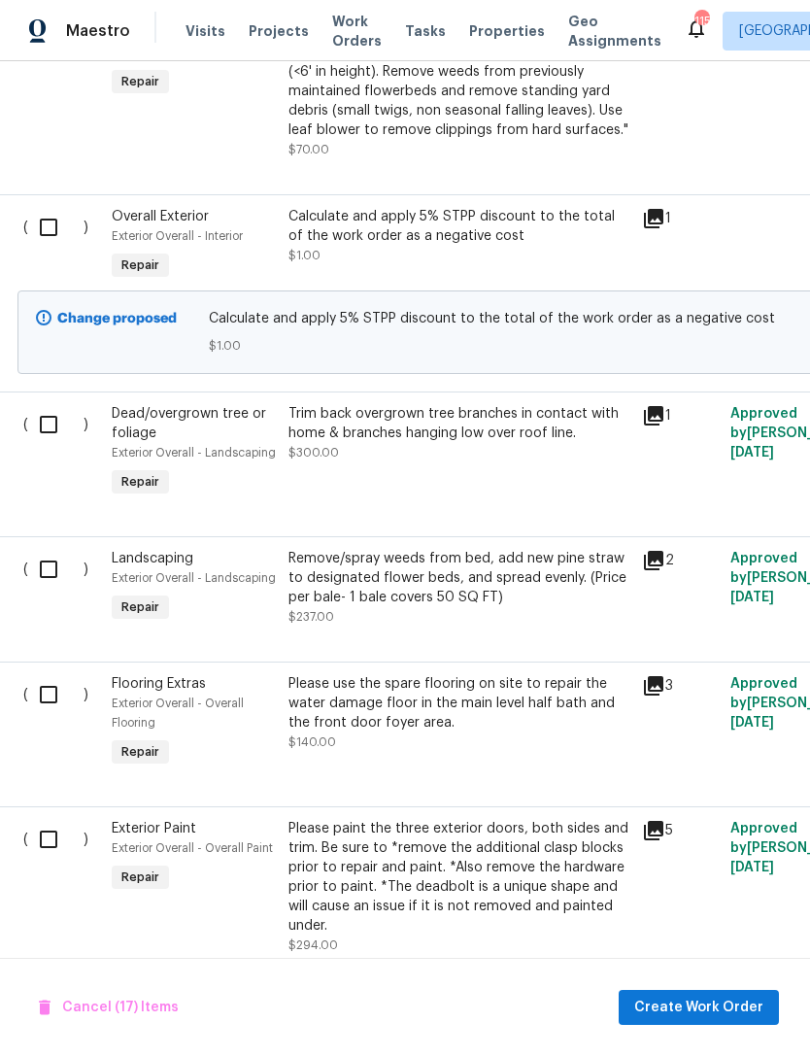
scroll to position [4336, 1]
click at [49, 241] on input "checkbox" at bounding box center [55, 226] width 55 height 41
checkbox input "true"
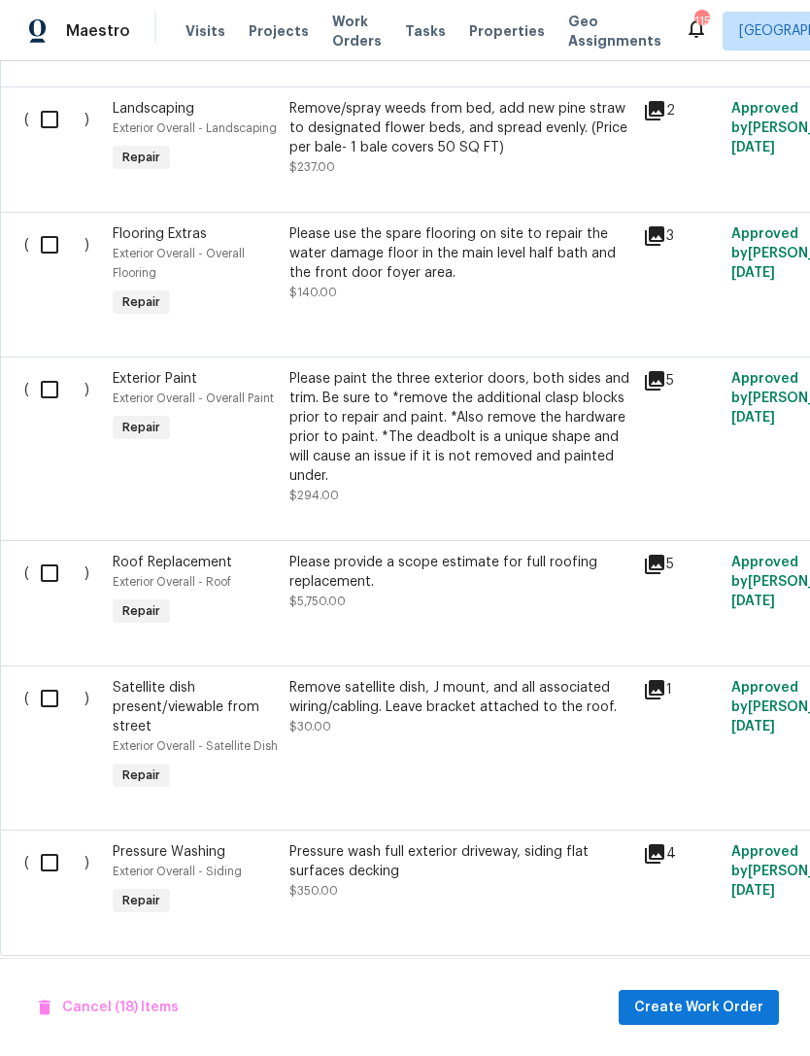
scroll to position [0, 0]
click at [48, 266] on input "checkbox" at bounding box center [56, 245] width 55 height 41
checkbox input "true"
click at [38, 370] on input "checkbox" at bounding box center [56, 390] width 55 height 41
checkbox input "true"
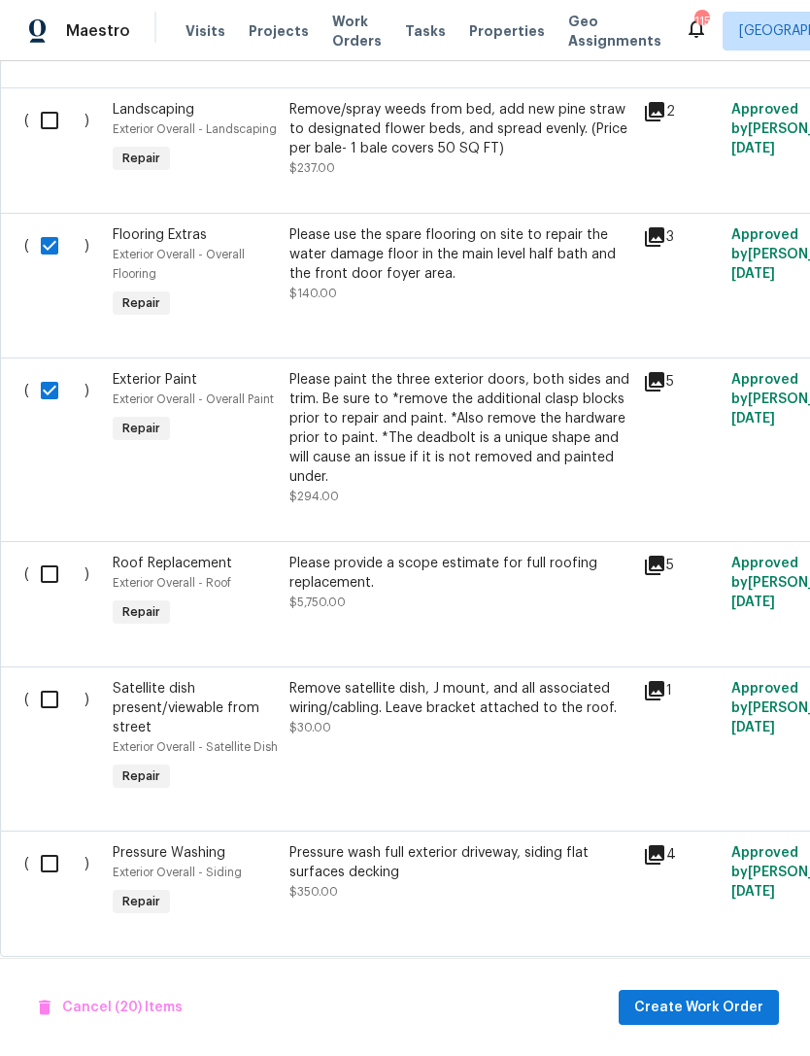
click at [41, 679] on input "checkbox" at bounding box center [56, 699] width 55 height 41
checkbox input "true"
click at [53, 843] on input "checkbox" at bounding box center [56, 863] width 55 height 41
checkbox input "true"
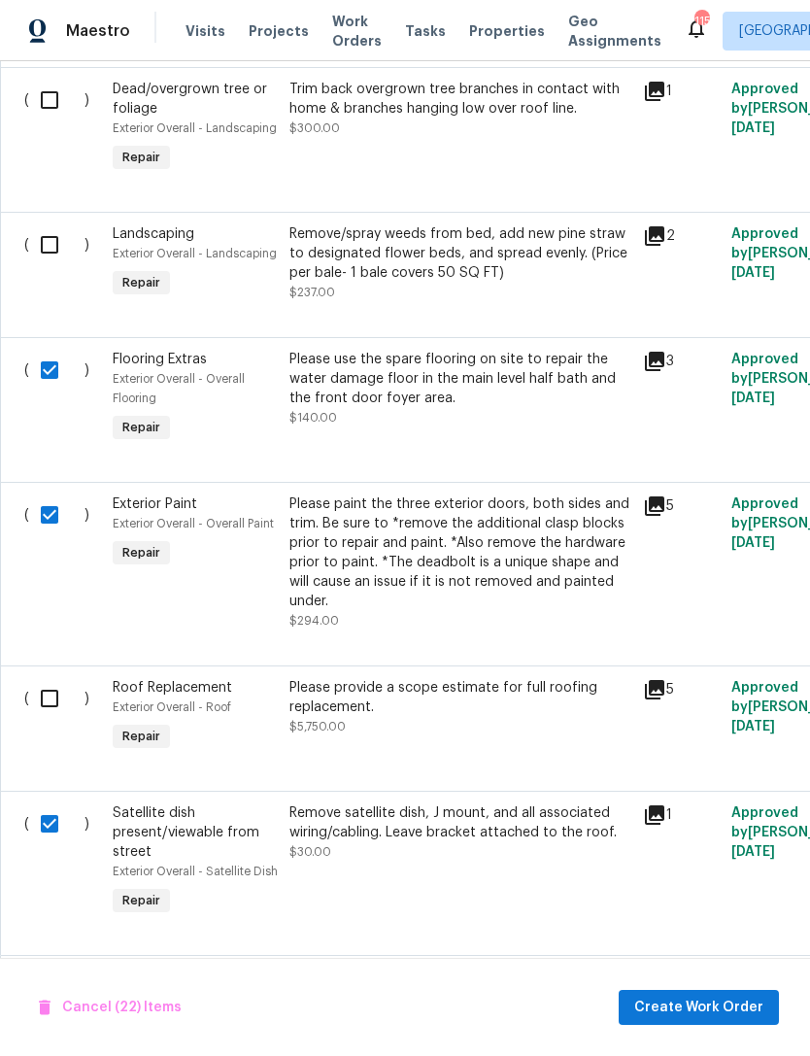
scroll to position [4674, 0]
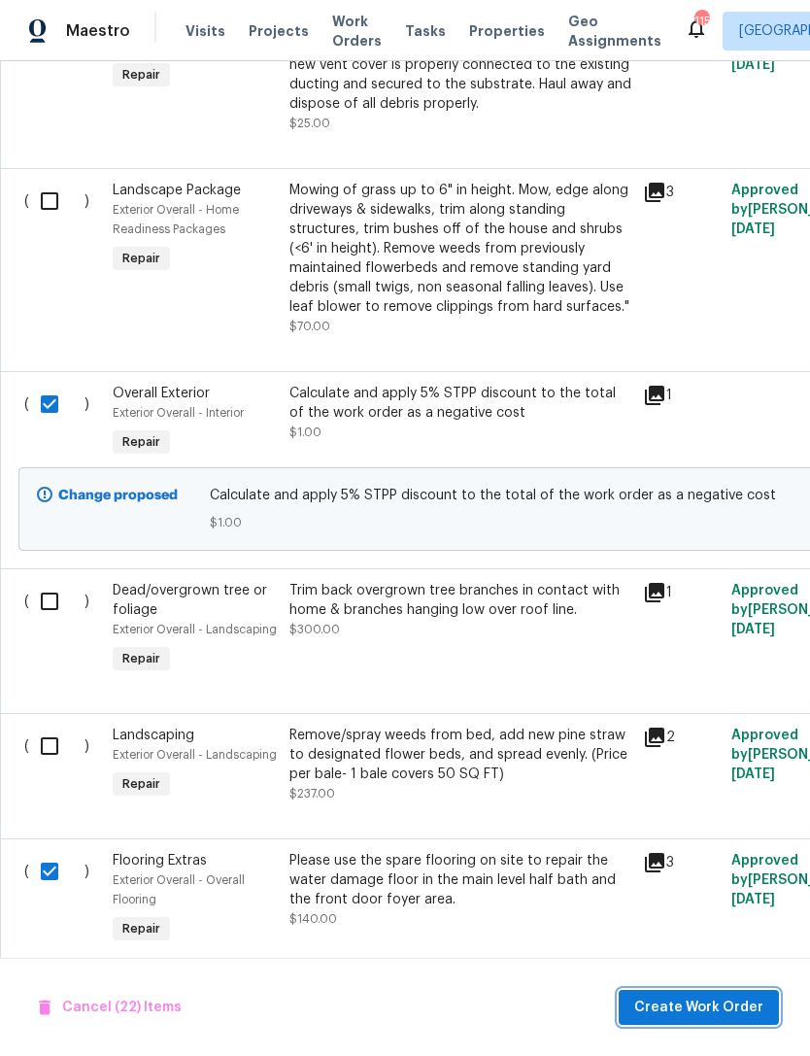
click at [684, 1003] on span "Create Work Order" at bounding box center [698, 1008] width 129 height 24
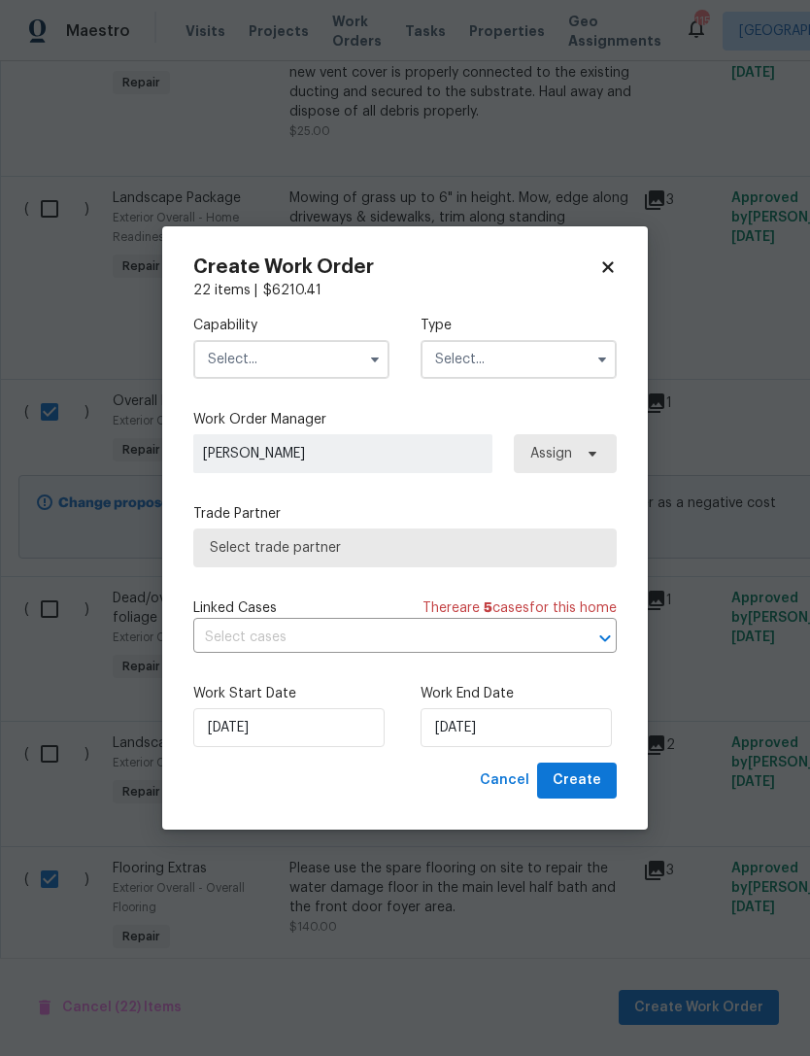
click at [314, 358] on input "text" at bounding box center [291, 359] width 196 height 39
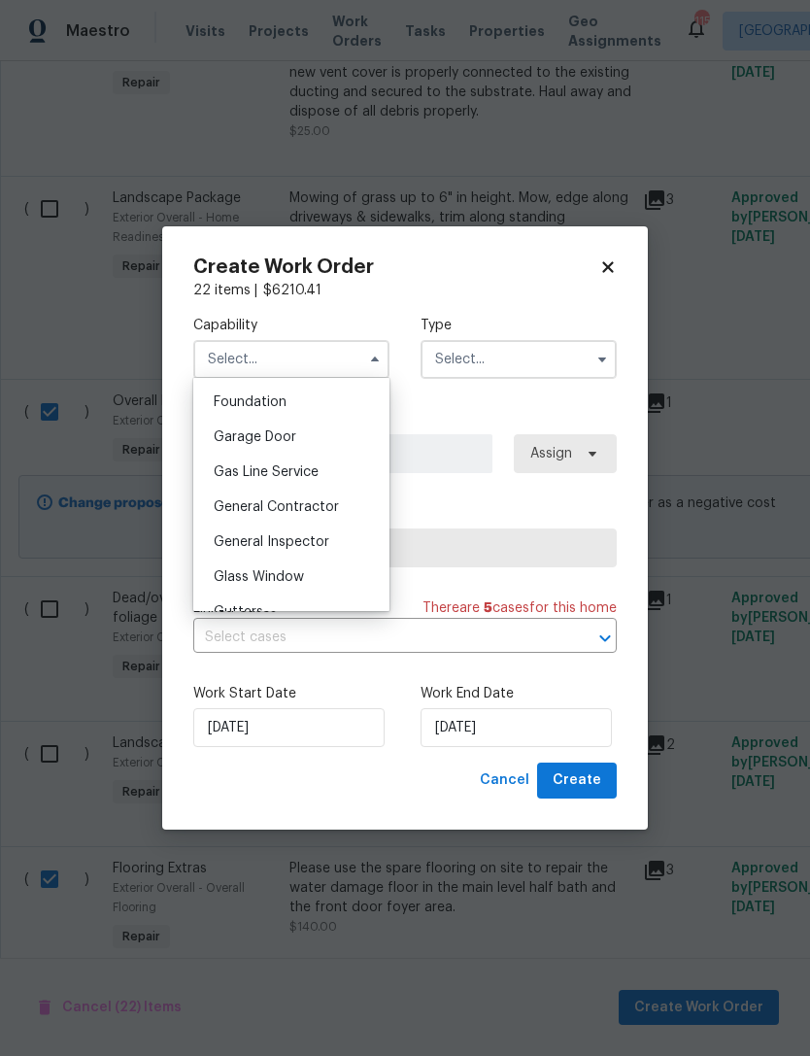
scroll to position [820, 0]
click at [344, 513] on div "General Contractor" at bounding box center [291, 509] width 187 height 35
type input "General Contractor"
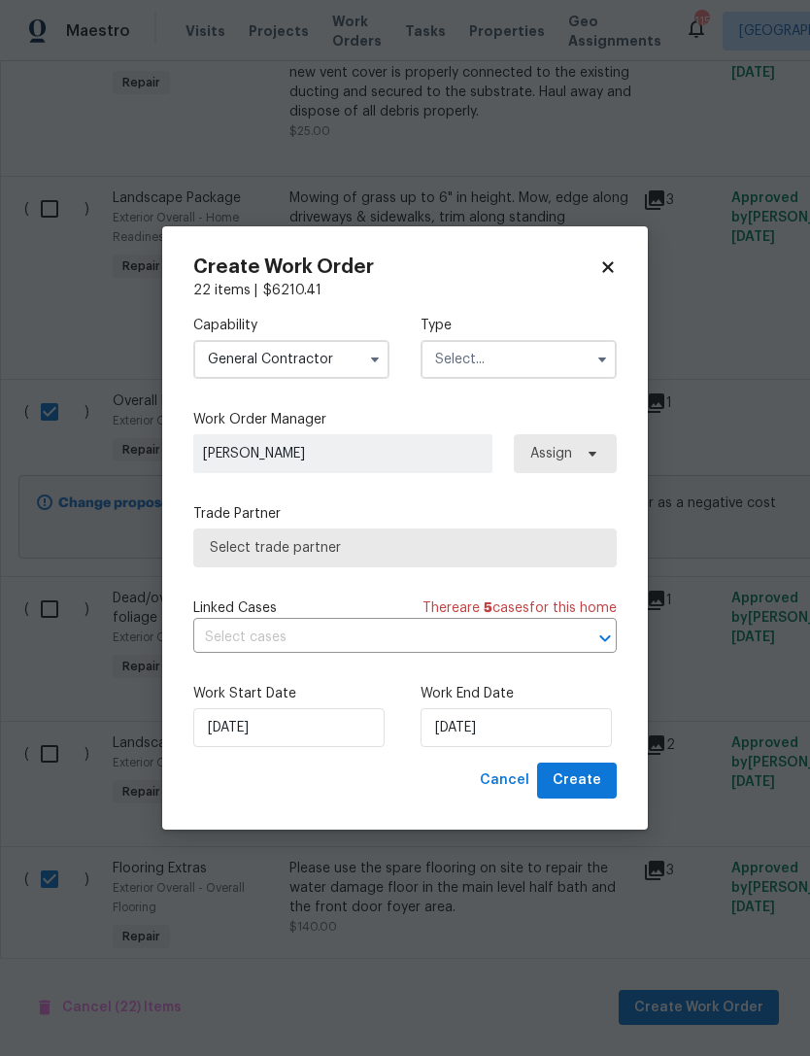
click at [562, 354] on input "text" at bounding box center [519, 359] width 196 height 39
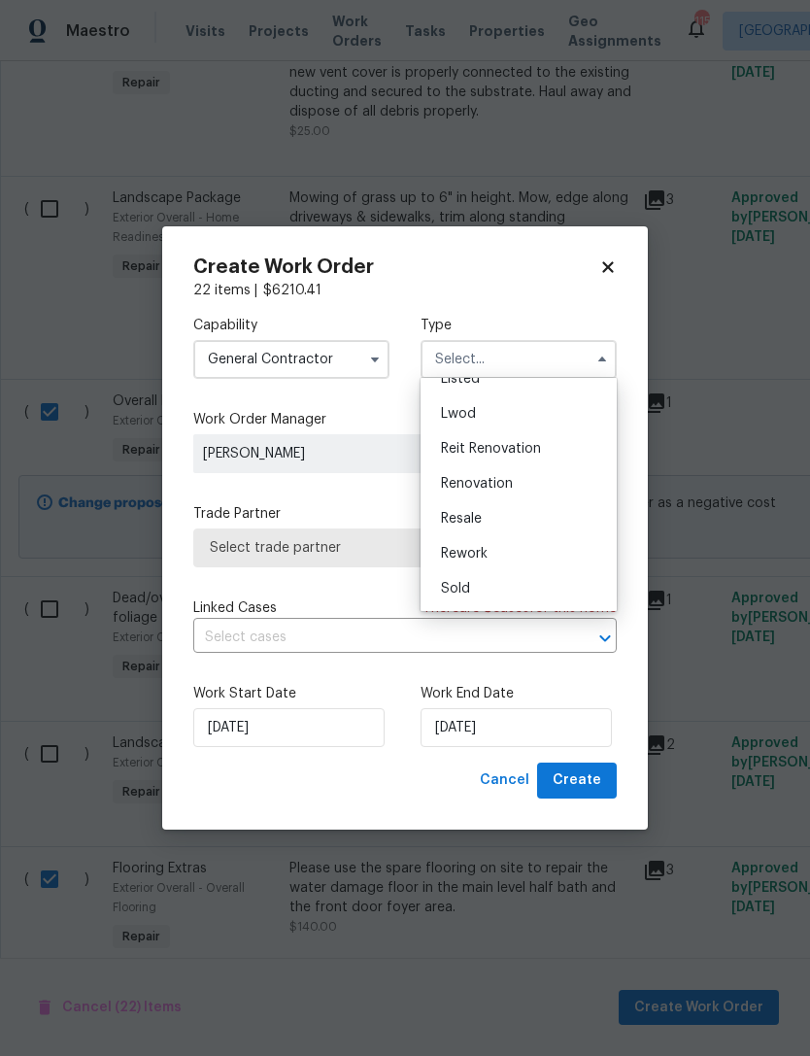
scroll to position [196, 0]
click at [530, 490] on div "Renovation" at bounding box center [518, 483] width 187 height 35
type input "Renovation"
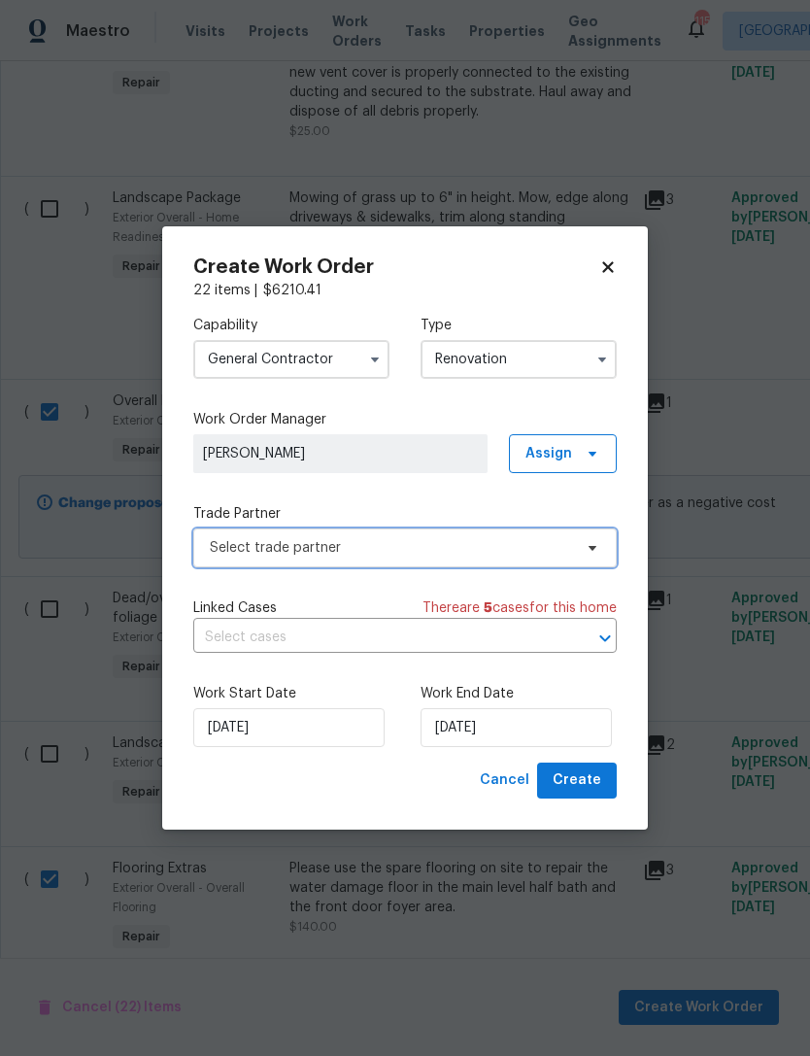
click at [524, 559] on span "Select trade partner" at bounding box center [405, 547] width 424 height 39
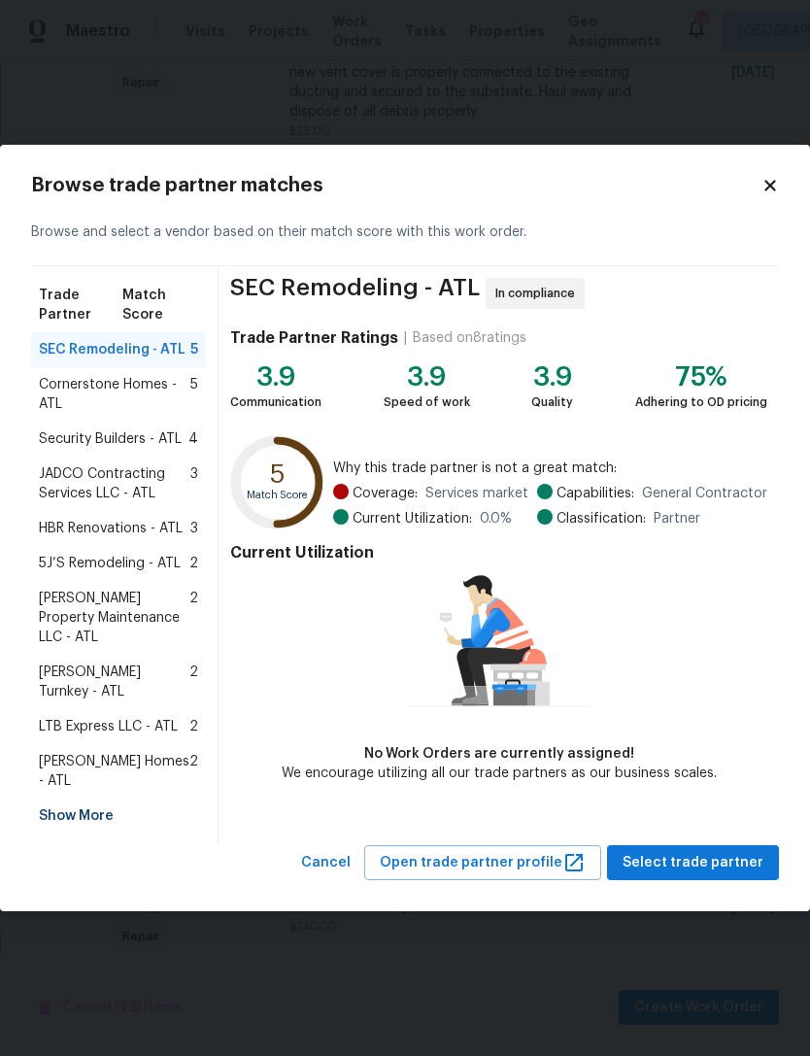
click at [98, 799] on div "Show More" at bounding box center [118, 816] width 175 height 35
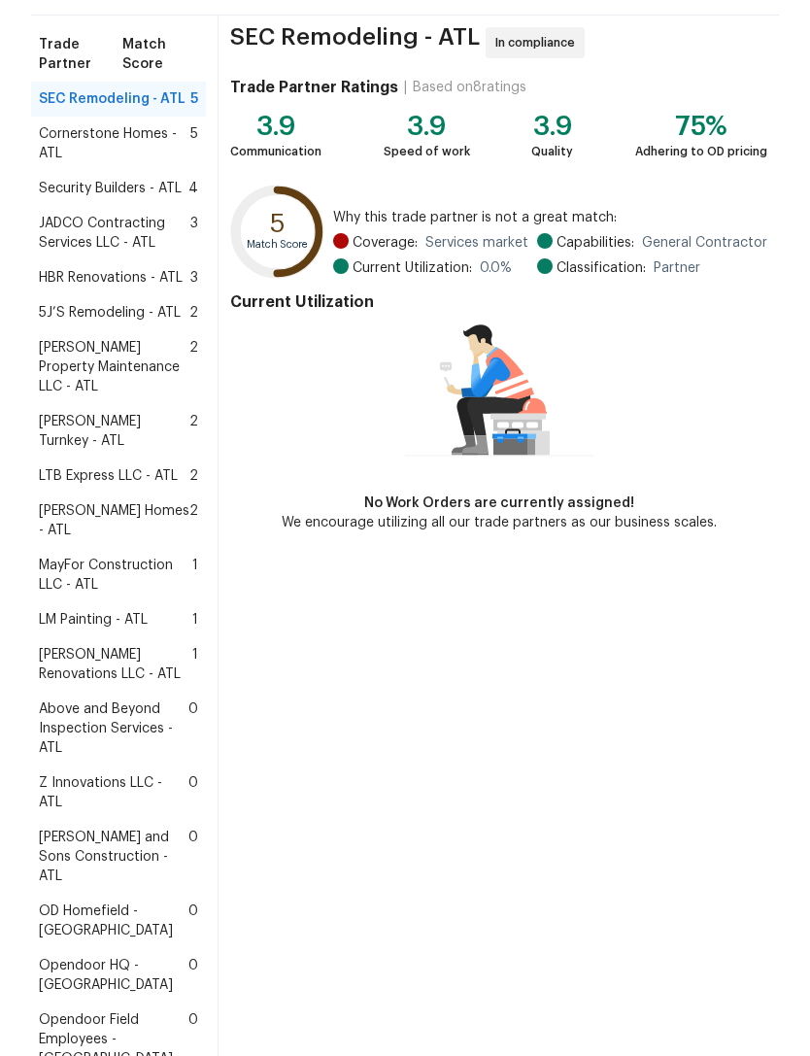
scroll to position [156, 0]
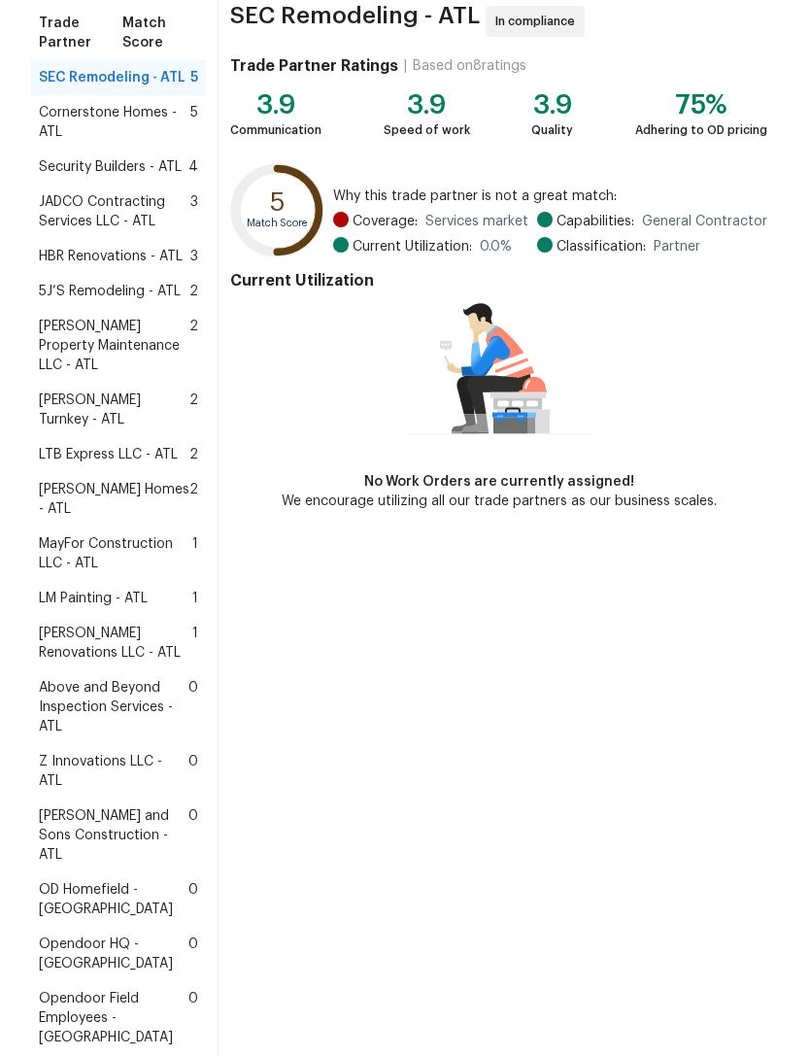
click at [146, 678] on span "Above and Beyond Inspection Services - ATL" at bounding box center [114, 707] width 150 height 58
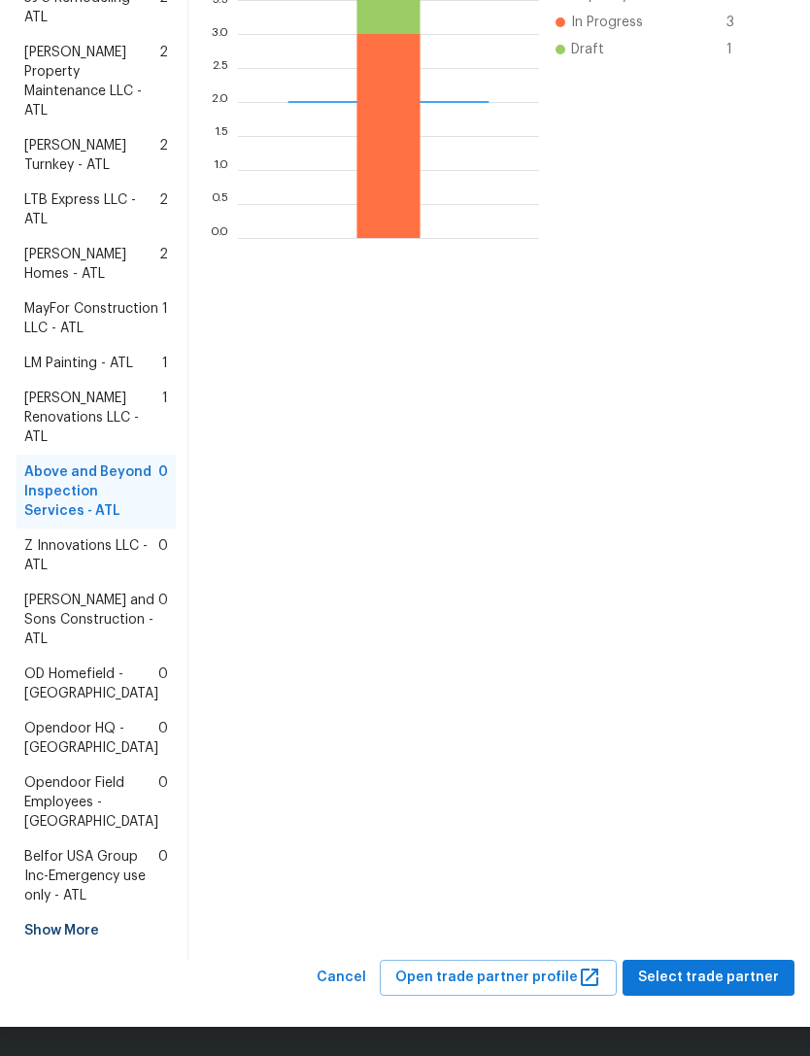
scroll to position [643, 0]
click at [730, 979] on span "Select trade partner" at bounding box center [708, 978] width 141 height 24
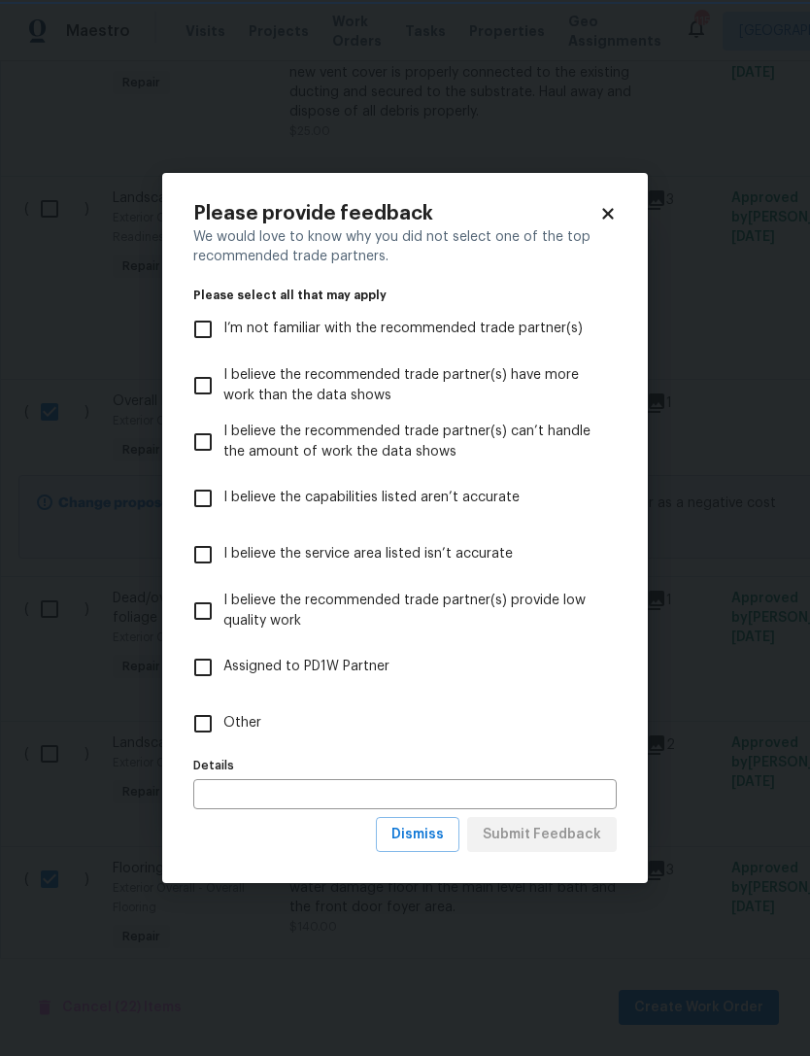
scroll to position [0, 0]
click at [202, 742] on input "Other" at bounding box center [203, 723] width 41 height 41
checkbox input "true"
click at [567, 833] on span "Submit Feedback" at bounding box center [542, 835] width 119 height 24
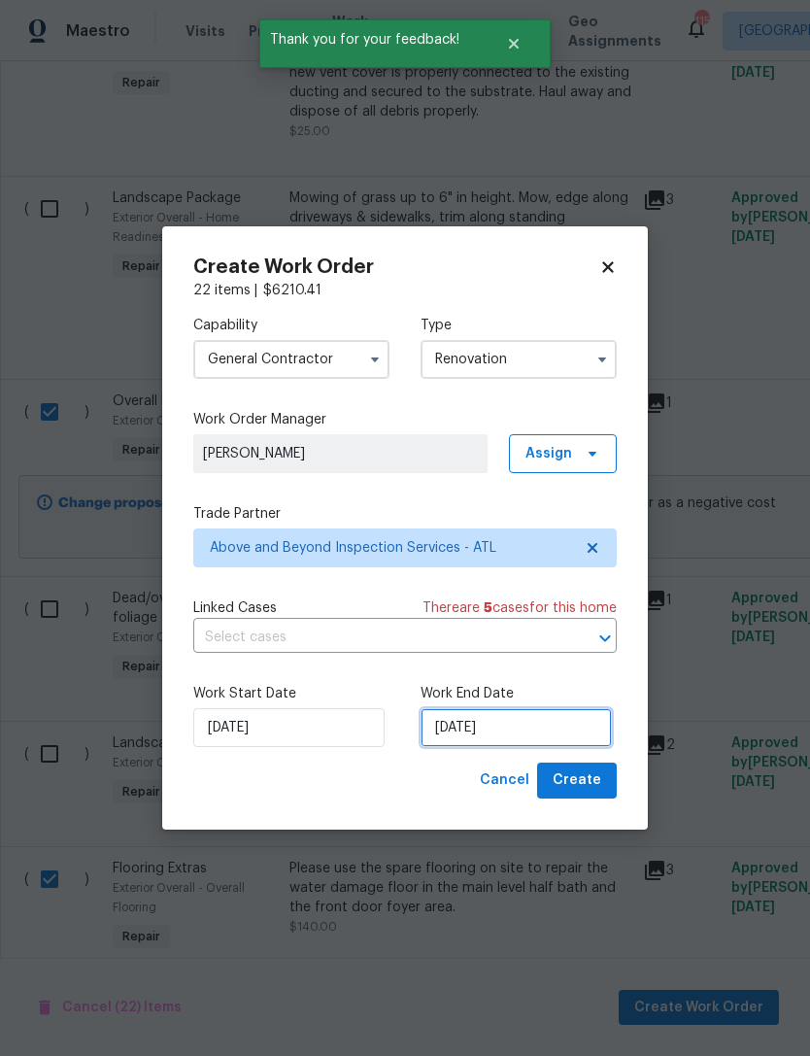
click at [528, 731] on input "[DATE]" at bounding box center [516, 727] width 191 height 39
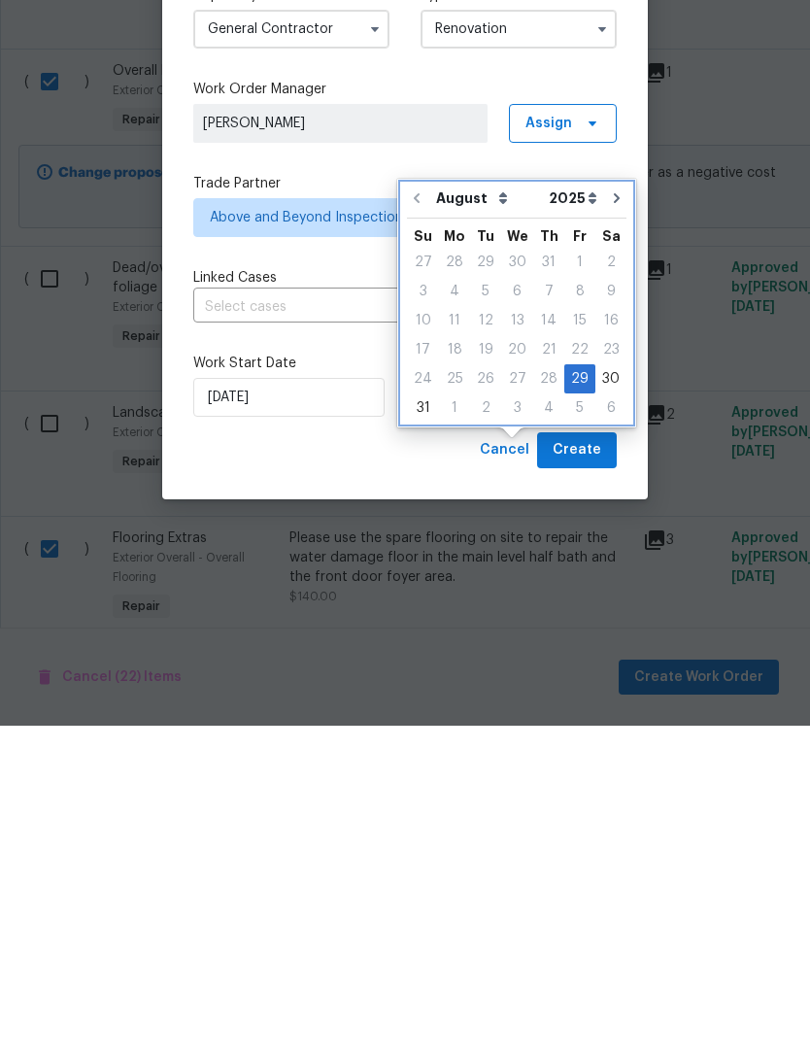
click at [614, 521] on icon "Go to next month" at bounding box center [617, 529] width 16 height 16
type input "9/29/2025"
select select "8"
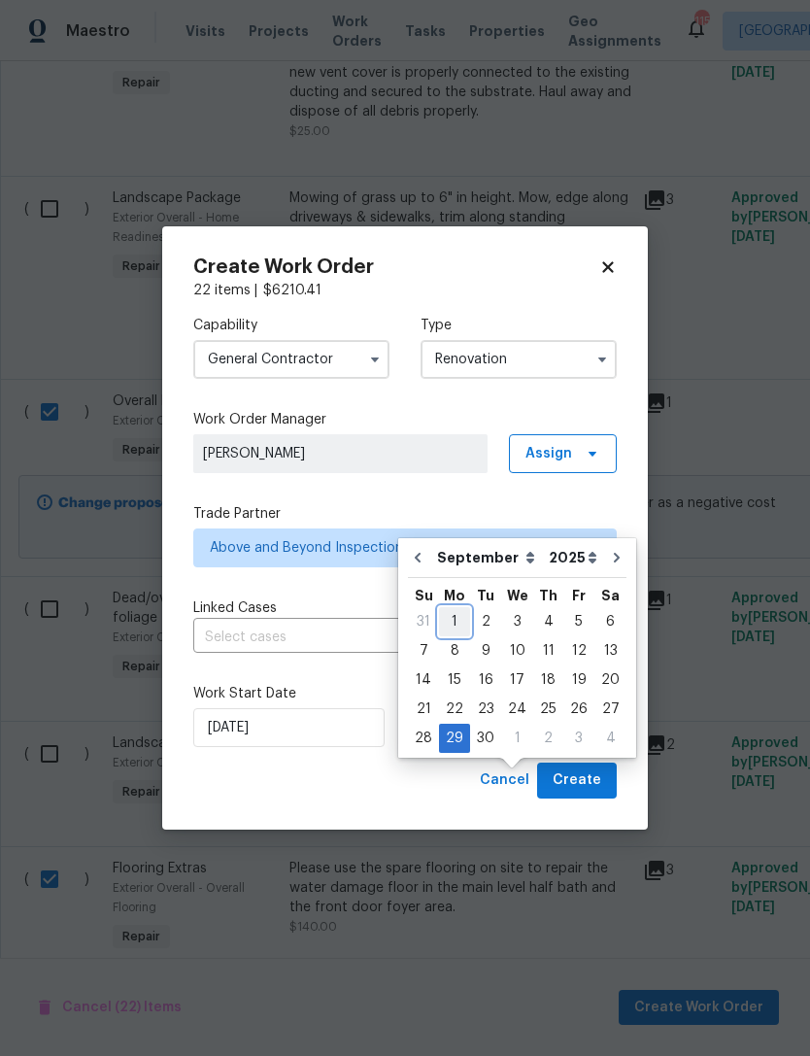
click at [456, 608] on div "1" at bounding box center [454, 621] width 31 height 27
type input "[DATE]"
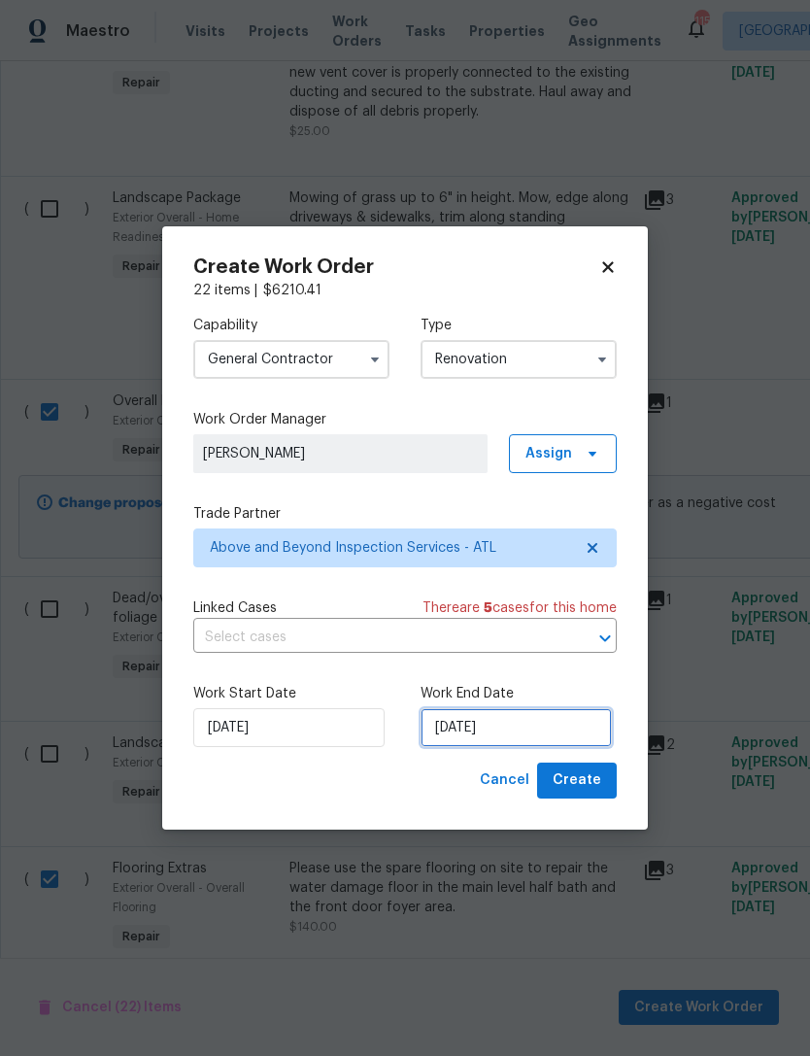
click at [513, 735] on input "[DATE]" at bounding box center [516, 727] width 191 height 39
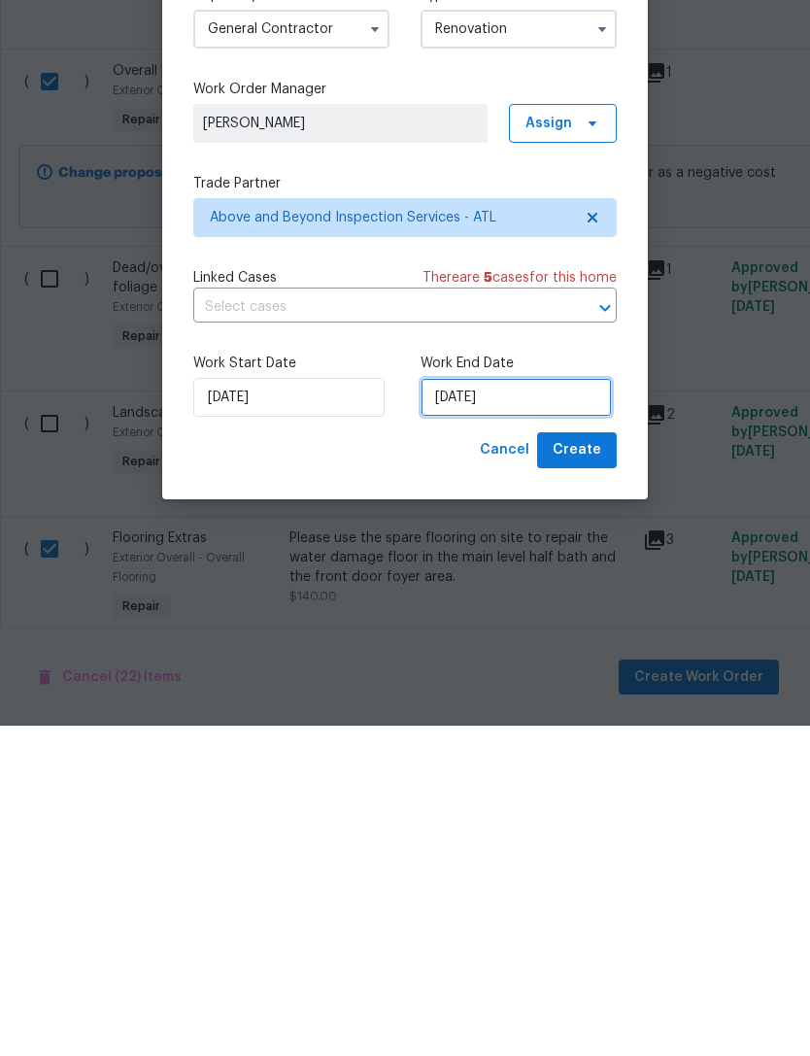
select select "8"
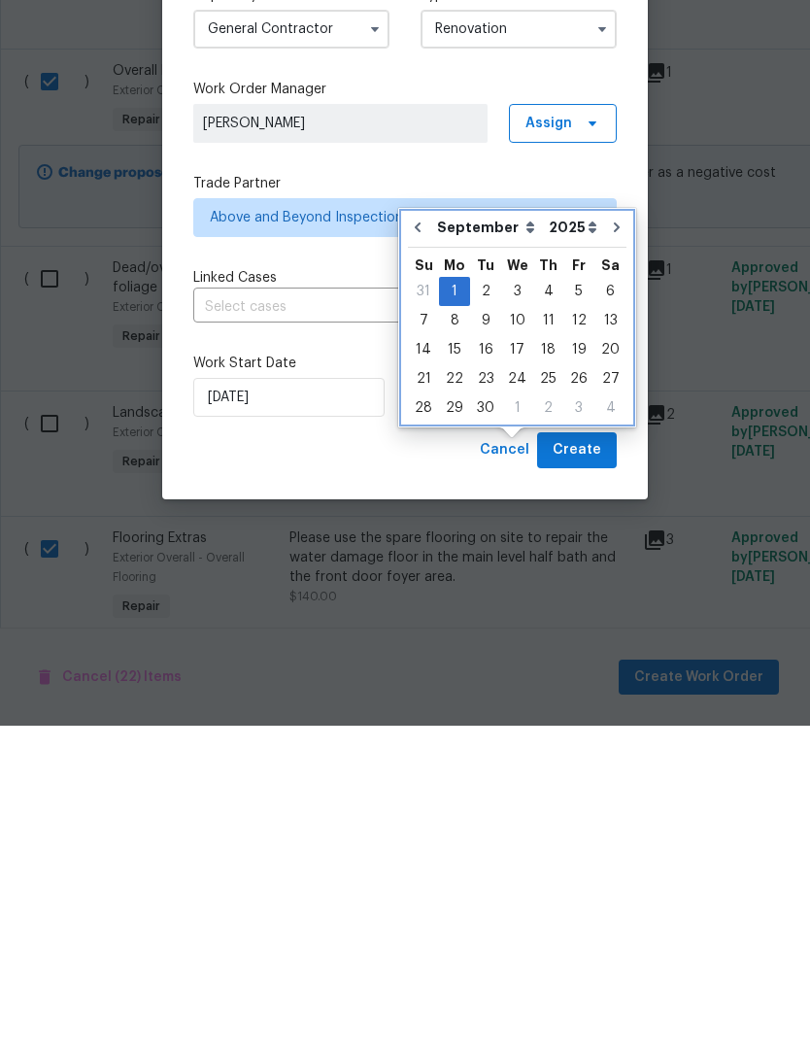
click at [419, 550] on icon "Go to previous month" at bounding box center [418, 558] width 16 height 16
type input "[DATE]"
select select "7"
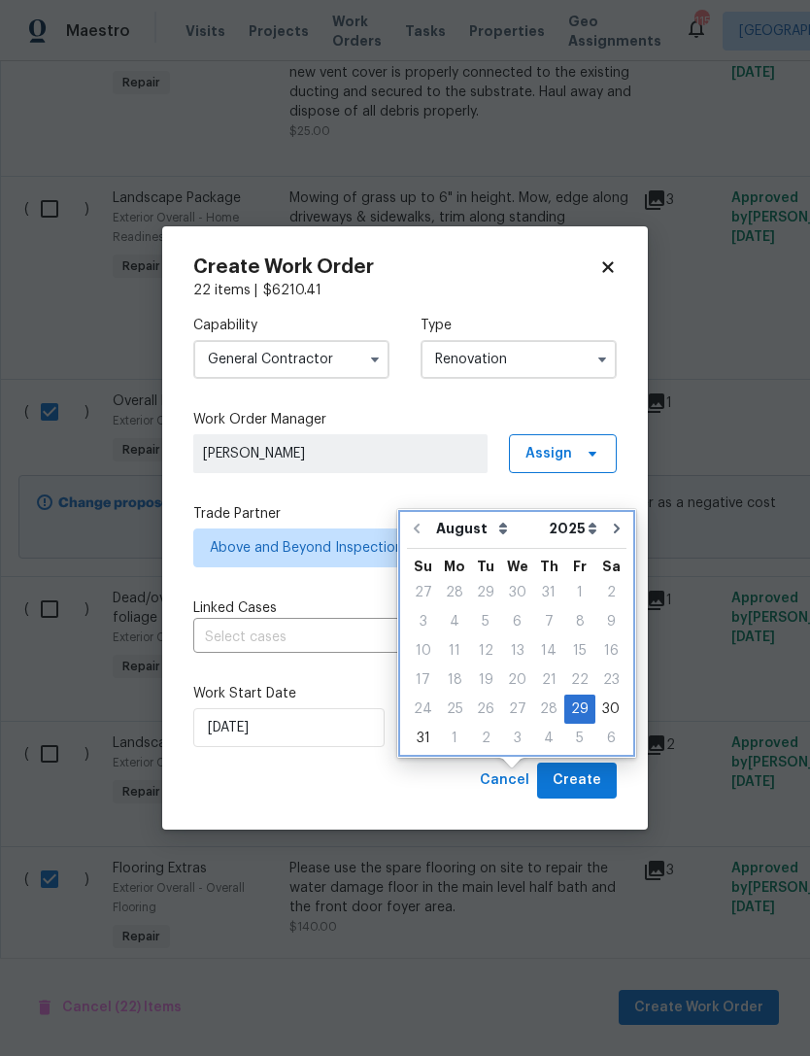
click at [612, 521] on icon "Go to next month" at bounding box center [617, 529] width 16 height 16
type input "9/29/2025"
select select "8"
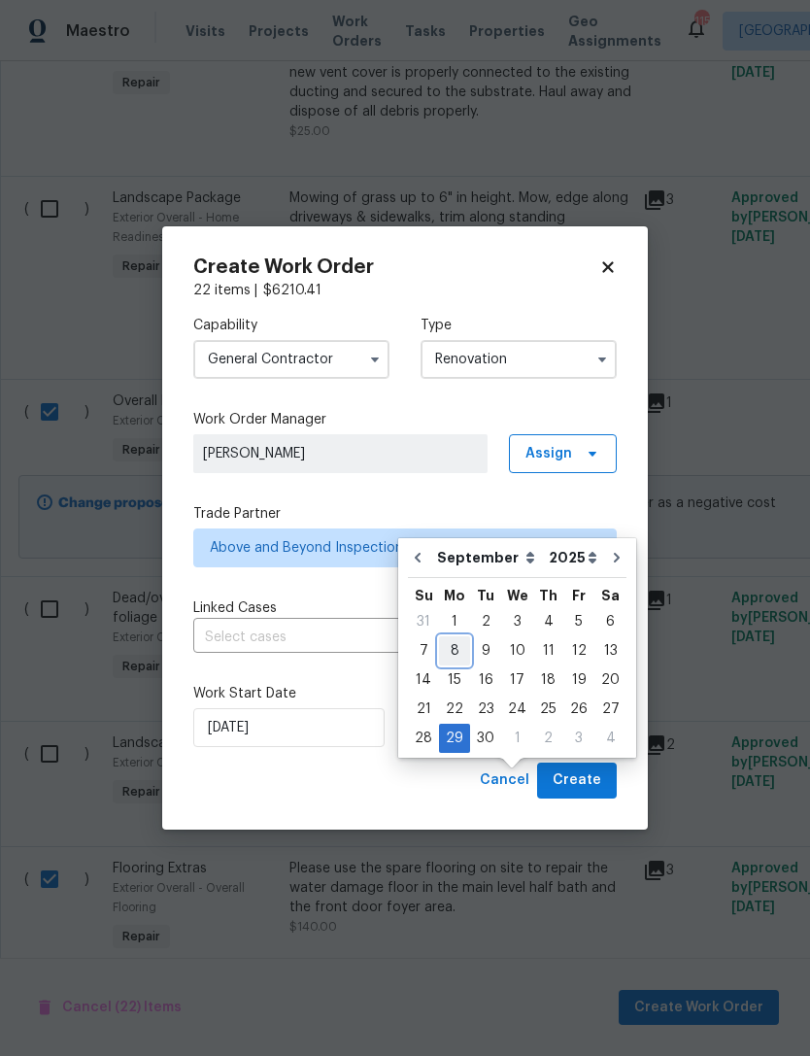
click at [446, 637] on div "8" at bounding box center [454, 650] width 31 height 27
type input "[DATE]"
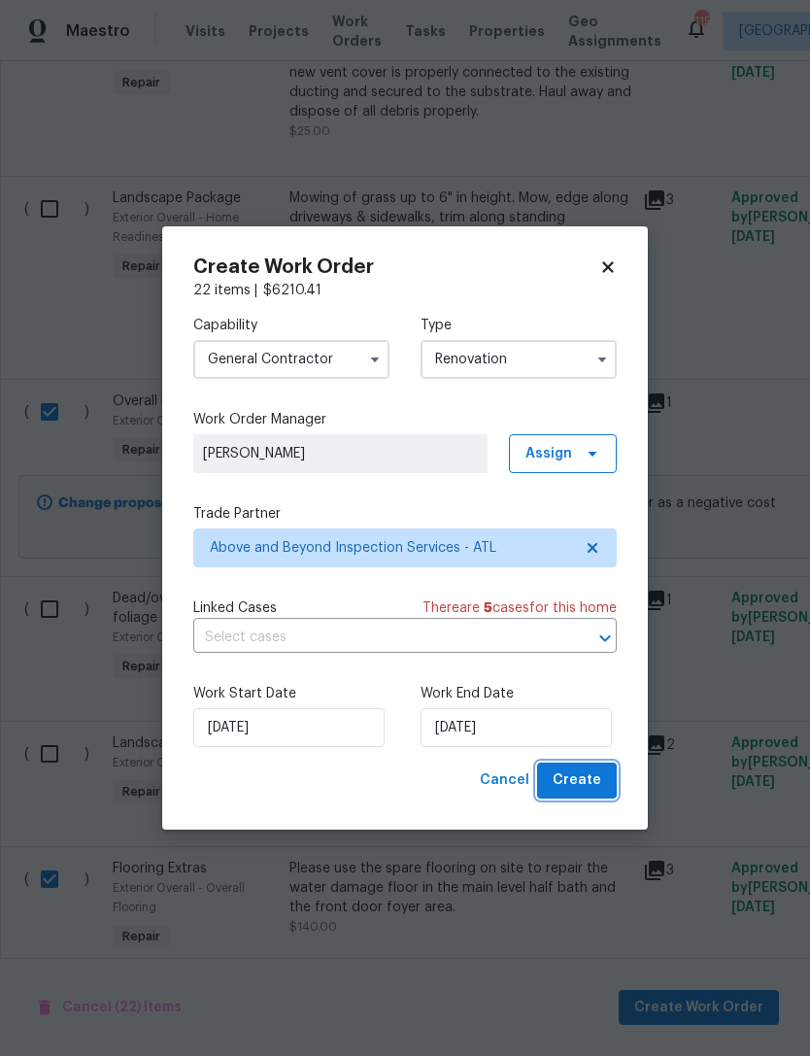
click at [590, 786] on span "Create" at bounding box center [577, 780] width 49 height 24
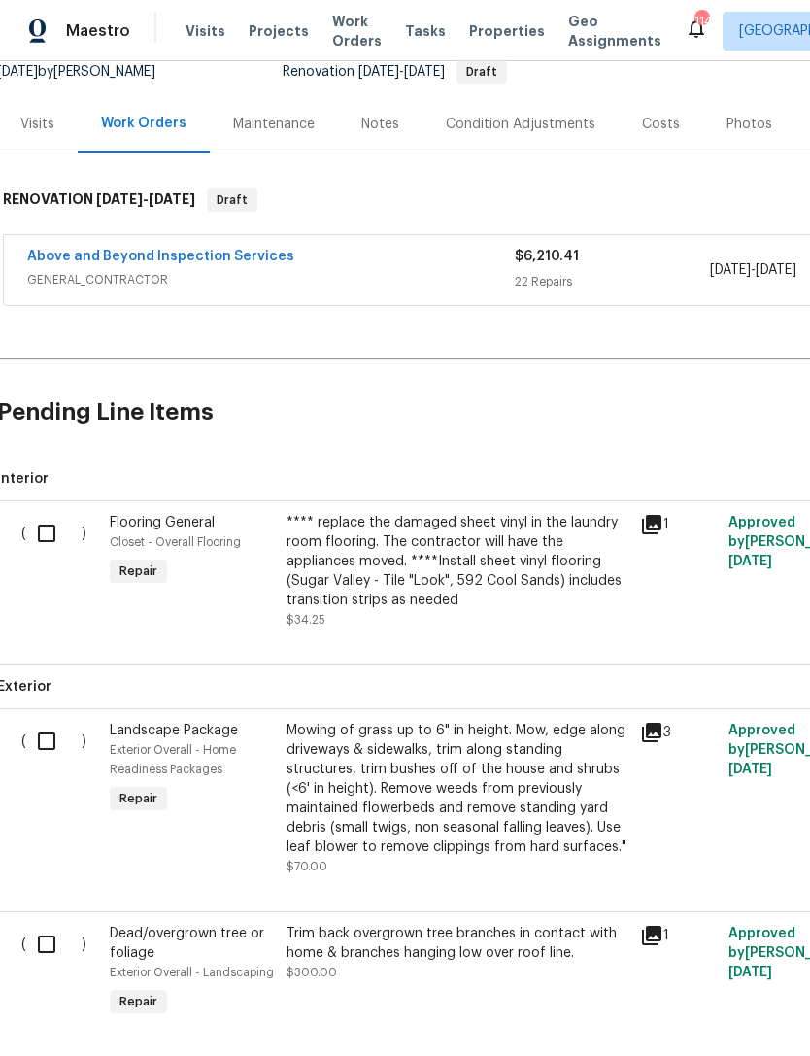
scroll to position [199, 7]
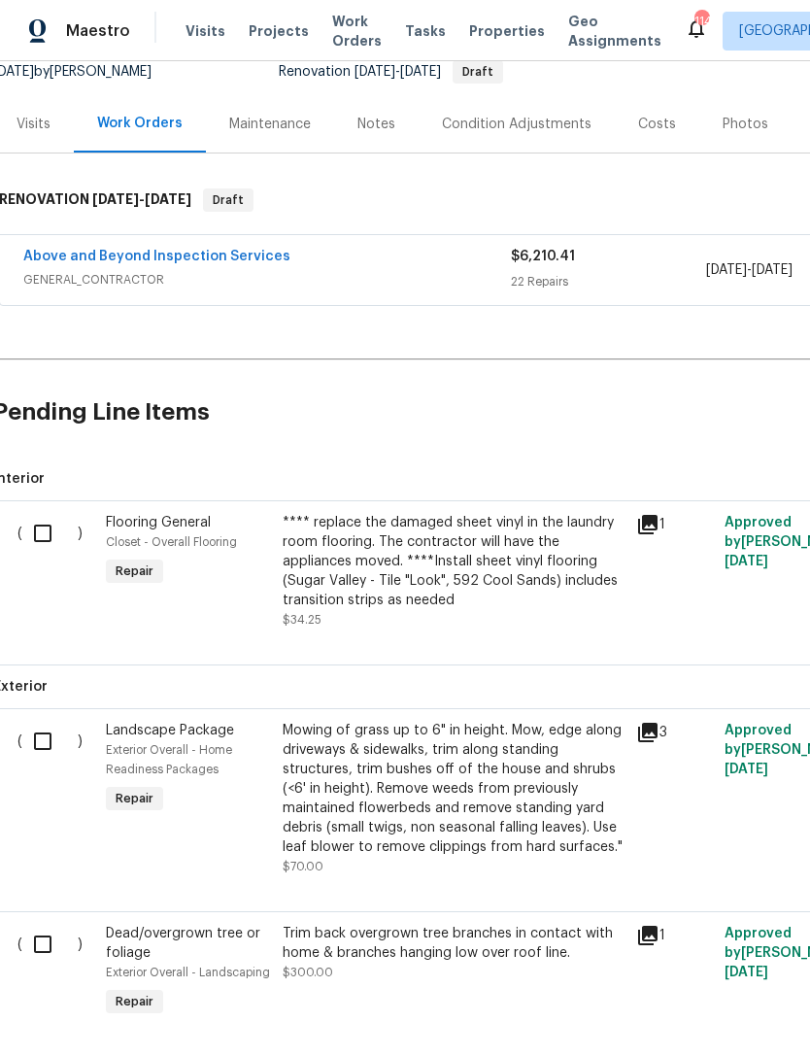
click at [32, 530] on input "checkbox" at bounding box center [49, 533] width 55 height 41
checkbox input "true"
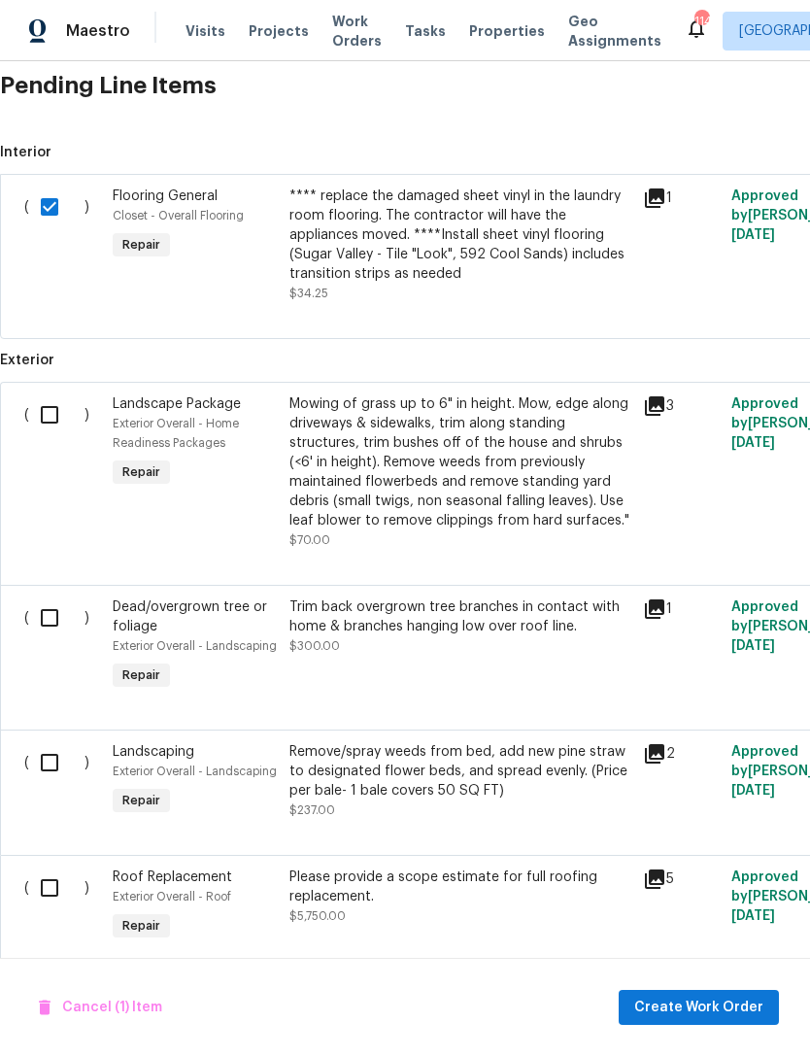
scroll to position [525, 0]
click at [703, 1003] on span "Create Work Order" at bounding box center [698, 1008] width 129 height 24
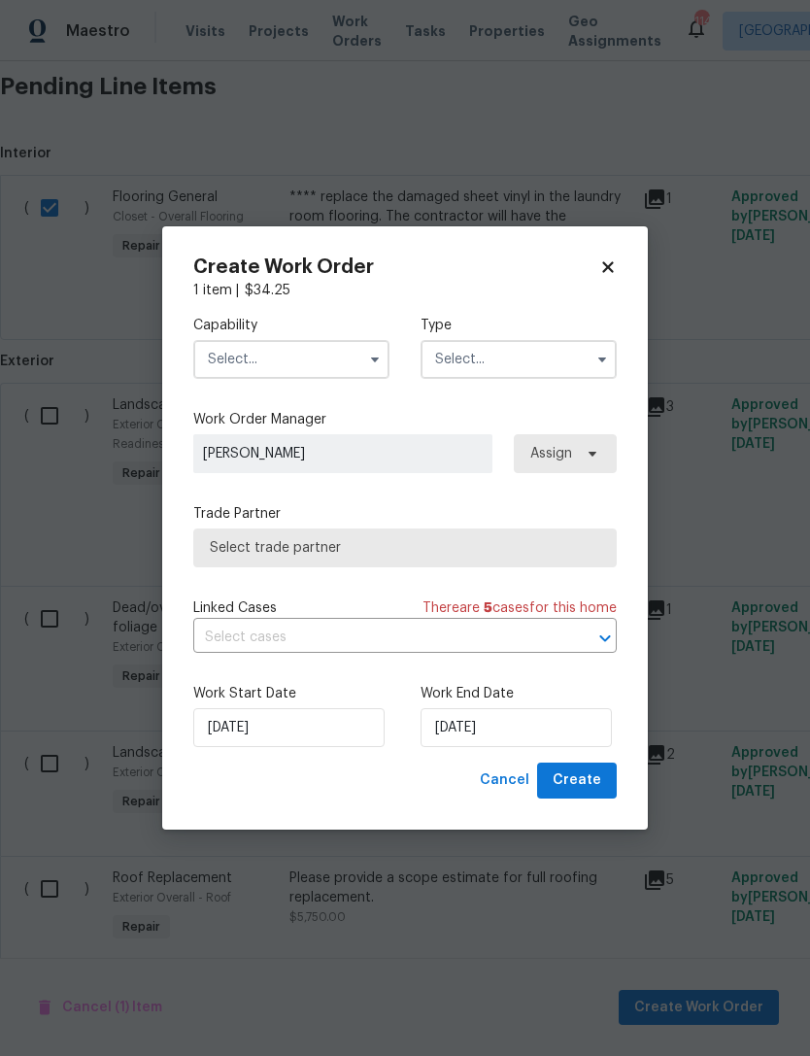
click at [316, 362] on input "text" at bounding box center [291, 359] width 196 height 39
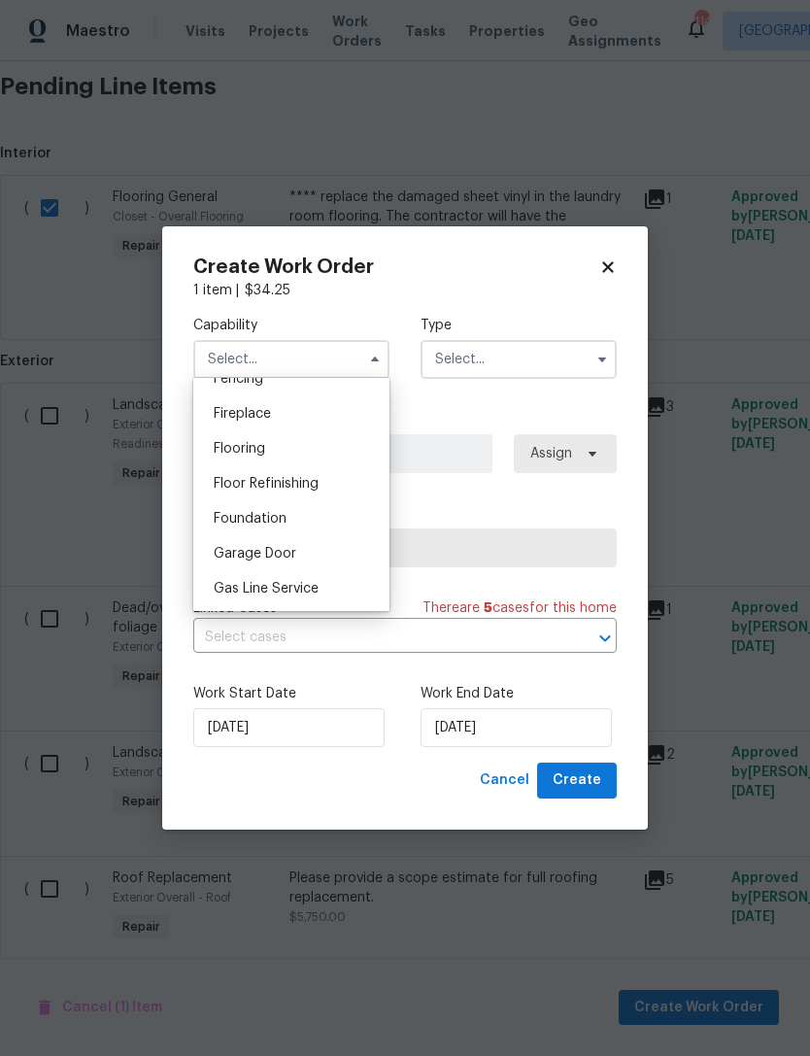
scroll to position [704, 0]
click at [287, 446] on div "Flooring" at bounding box center [291, 449] width 187 height 35
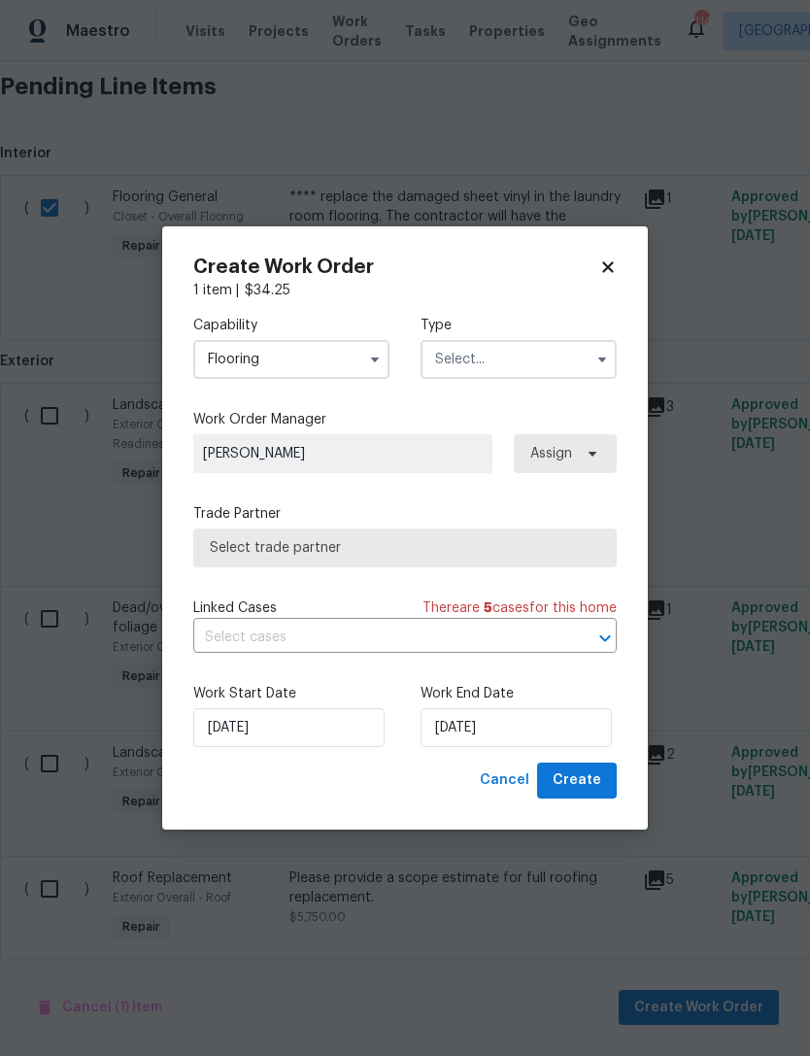
type input "Flooring"
click at [539, 358] on input "text" at bounding box center [519, 359] width 196 height 39
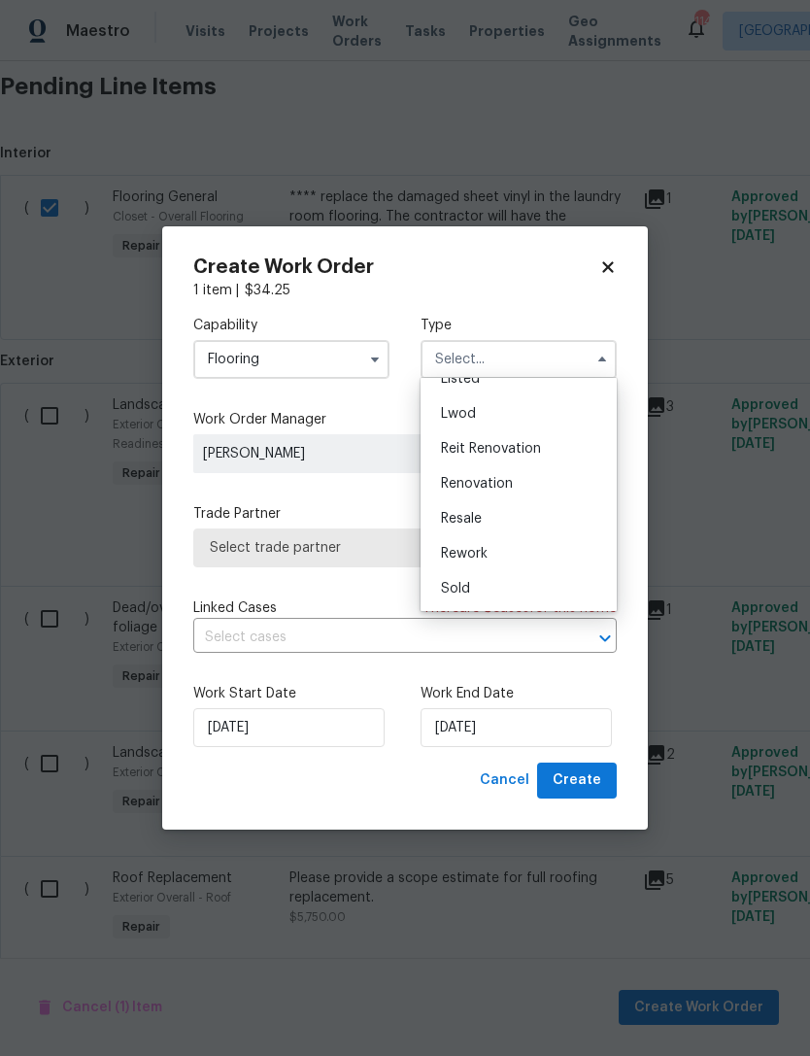
scroll to position [181, 0]
click at [503, 484] on div "Renovation" at bounding box center [518, 499] width 187 height 35
type input "Renovation"
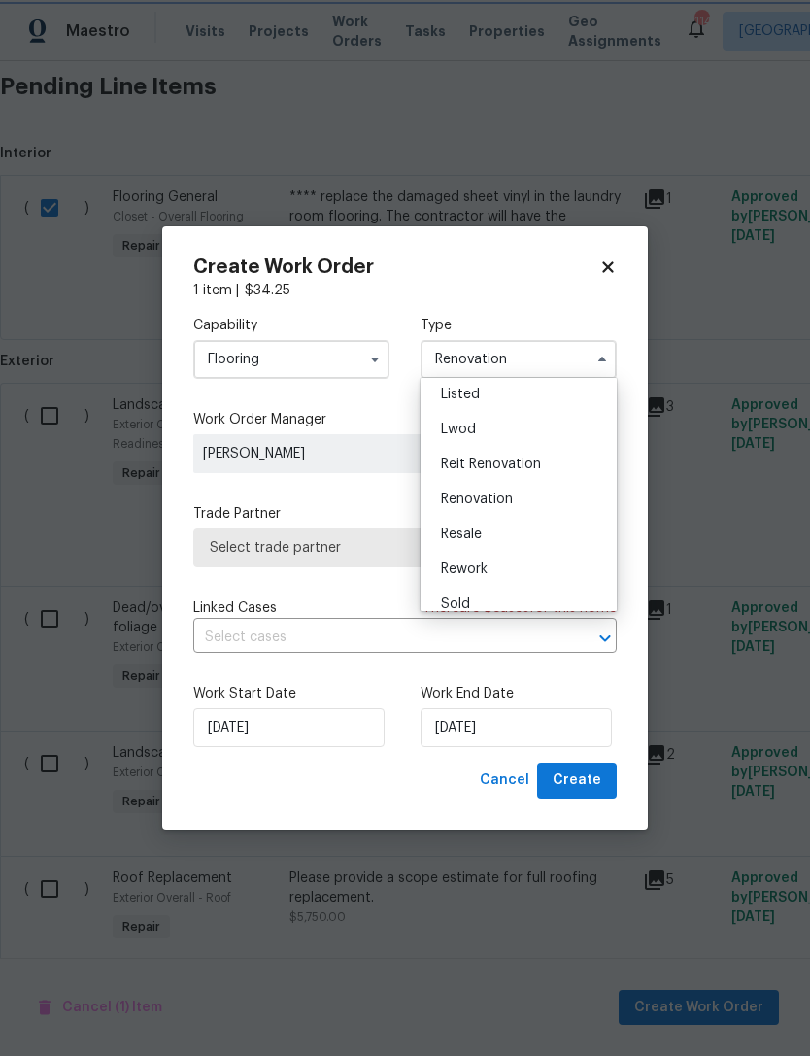
scroll to position [0, 0]
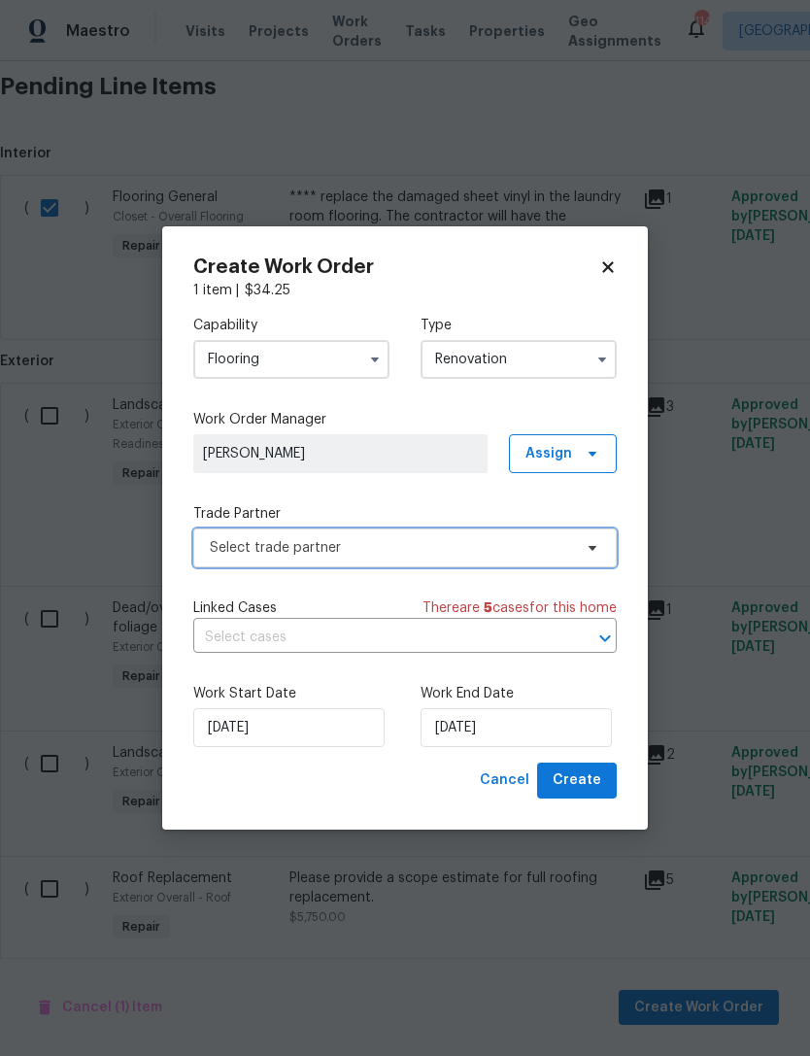
click at [456, 547] on span "Select trade partner" at bounding box center [391, 547] width 362 height 19
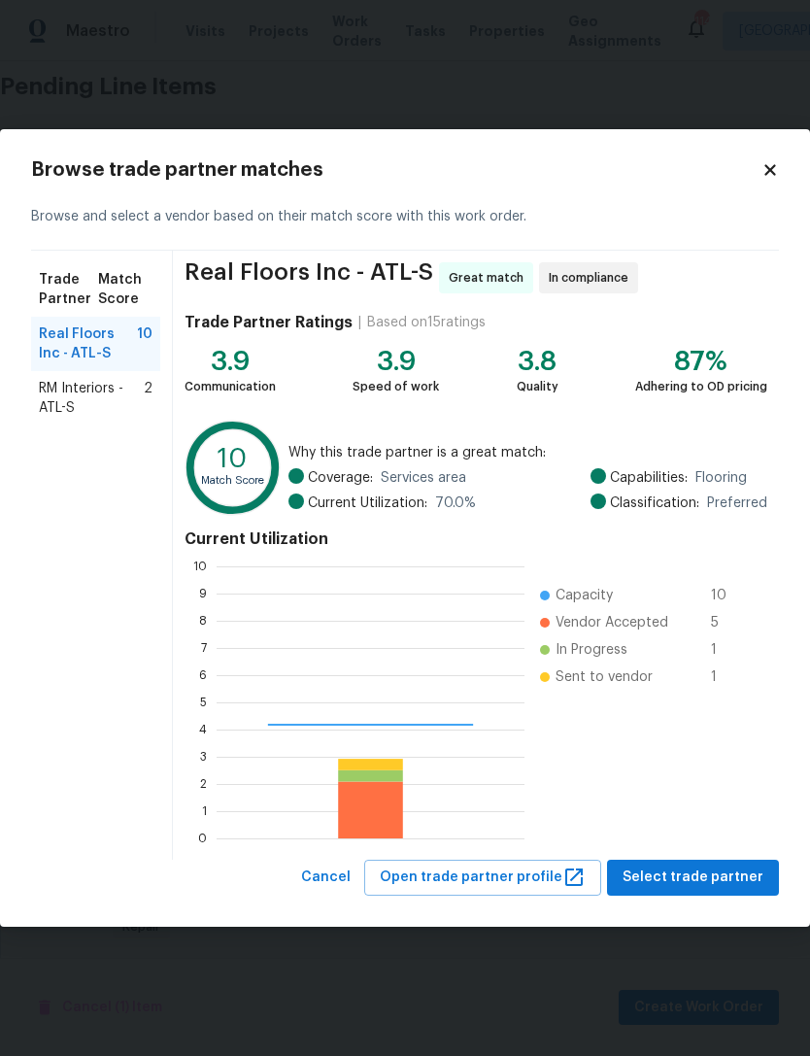
scroll to position [272, 308]
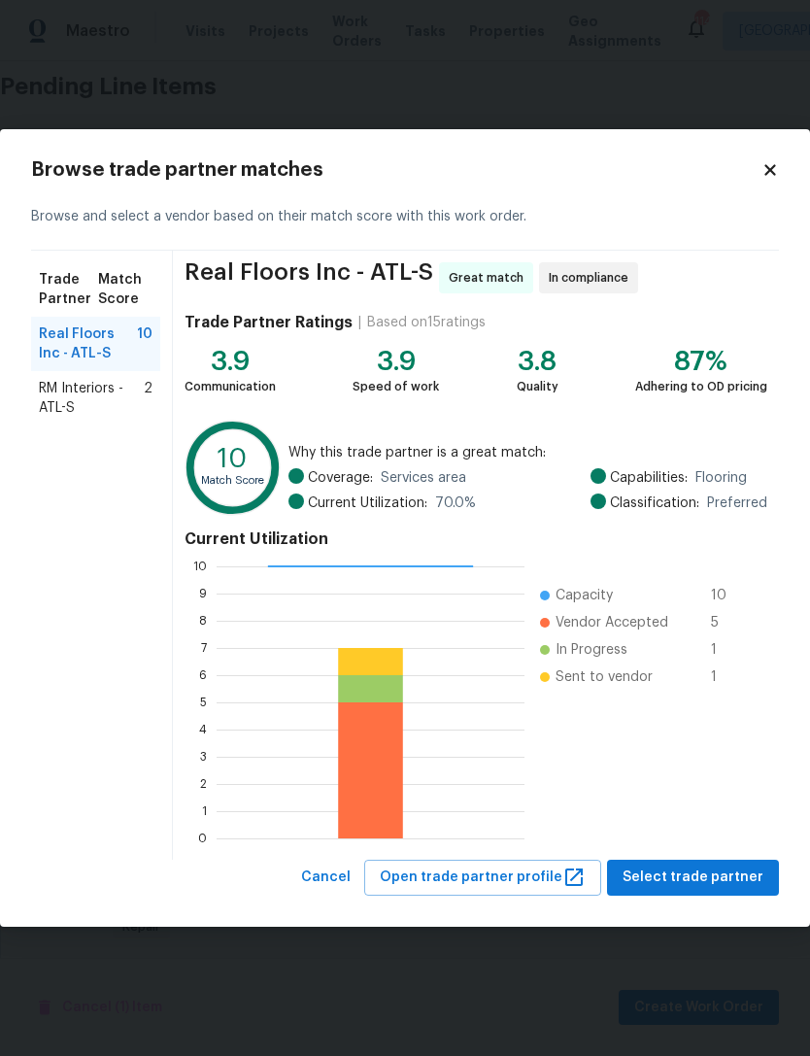
click at [56, 405] on span "RM Interiors - ATL-S" at bounding box center [91, 398] width 105 height 39
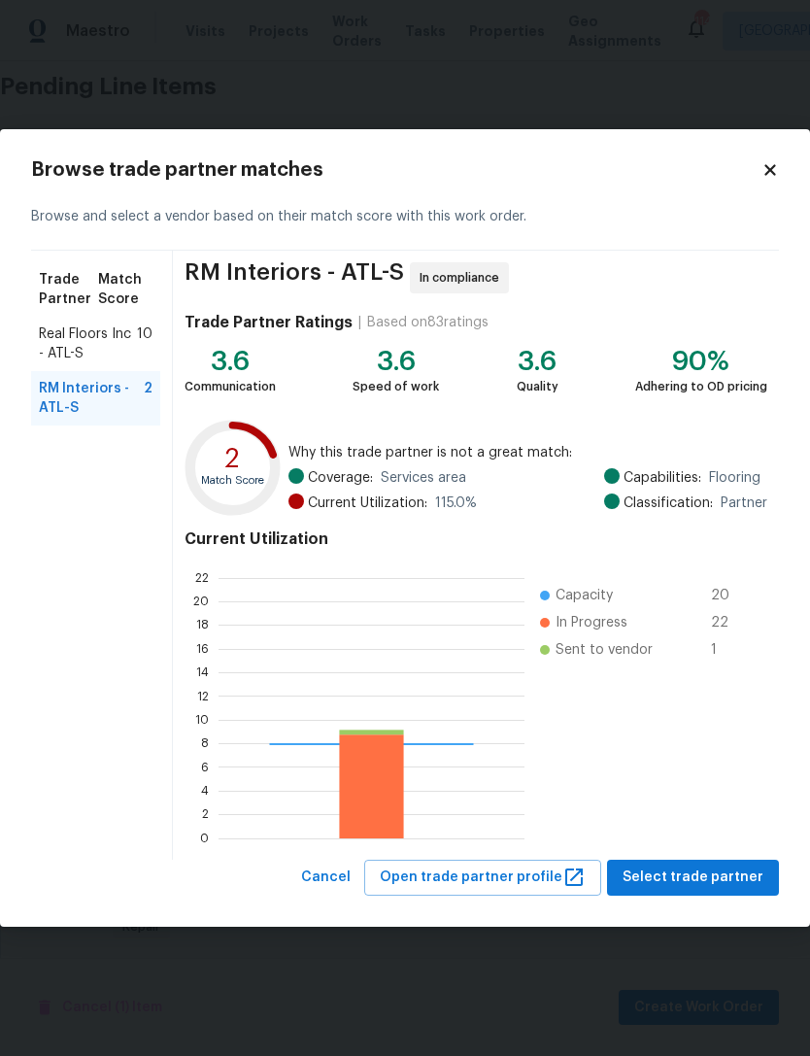
scroll to position [272, 306]
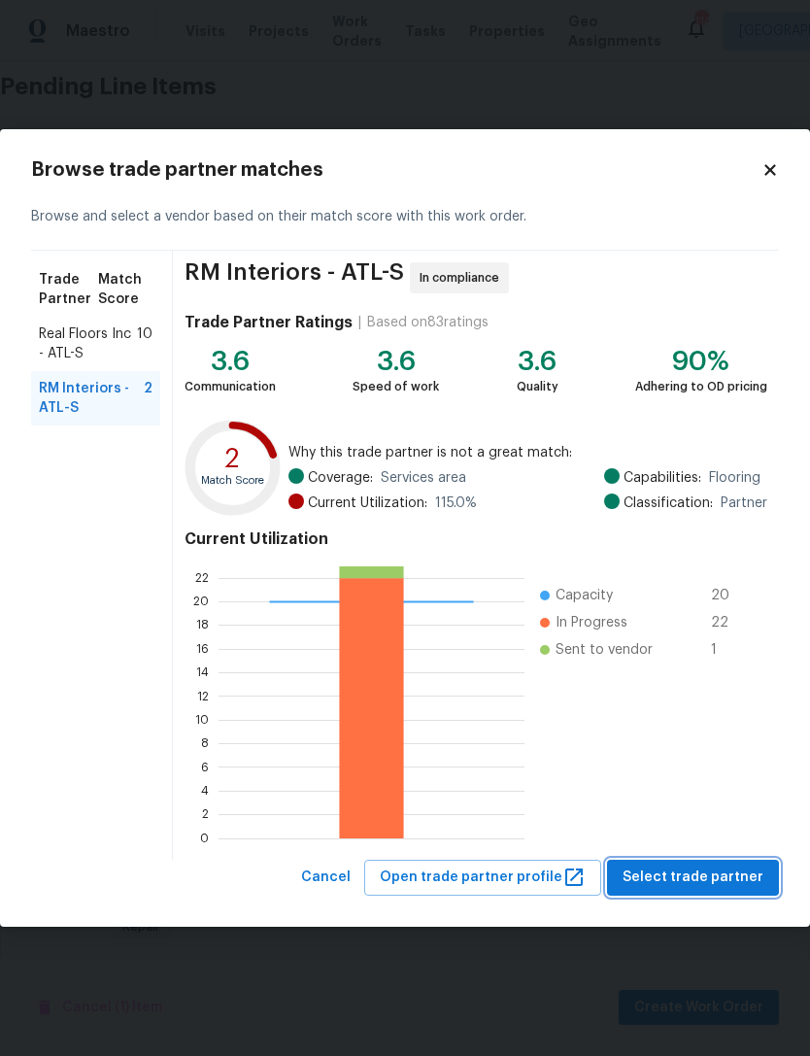
click at [701, 874] on span "Select trade partner" at bounding box center [693, 878] width 141 height 24
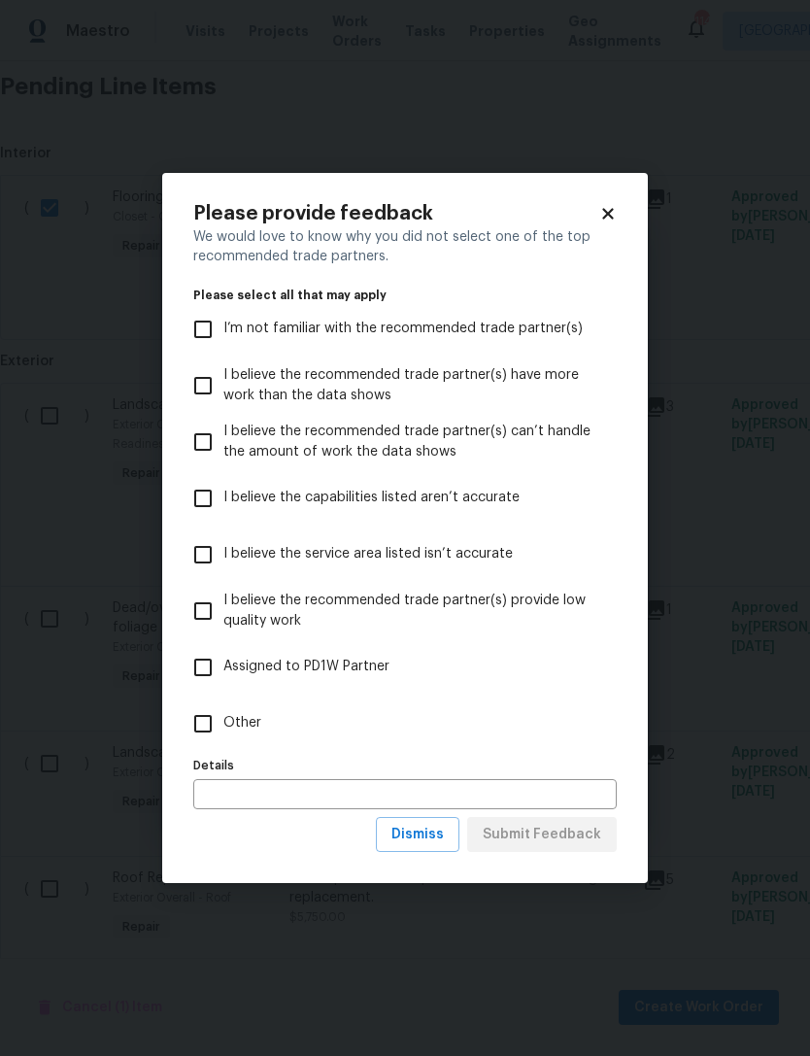
click at [199, 708] on input "Other" at bounding box center [203, 723] width 41 height 41
checkbox input "true"
click at [570, 836] on span "Submit Feedback" at bounding box center [542, 835] width 119 height 24
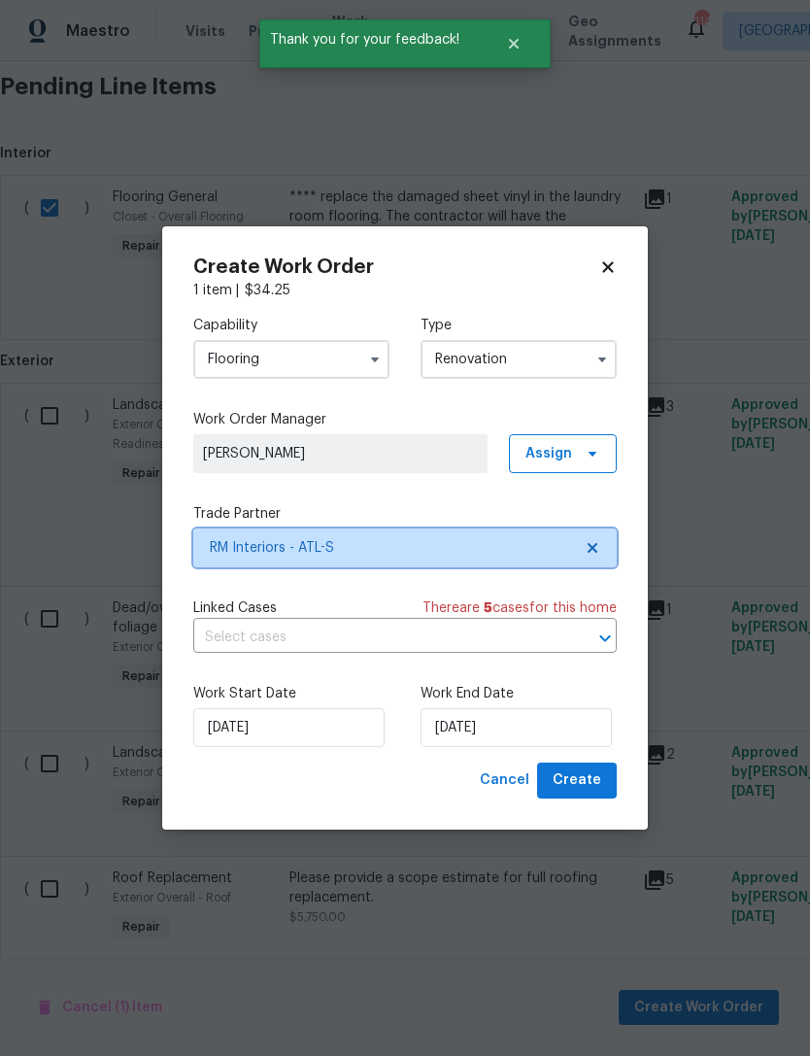
click at [479, 550] on span "RM Interiors - ATL-S" at bounding box center [391, 547] width 362 height 19
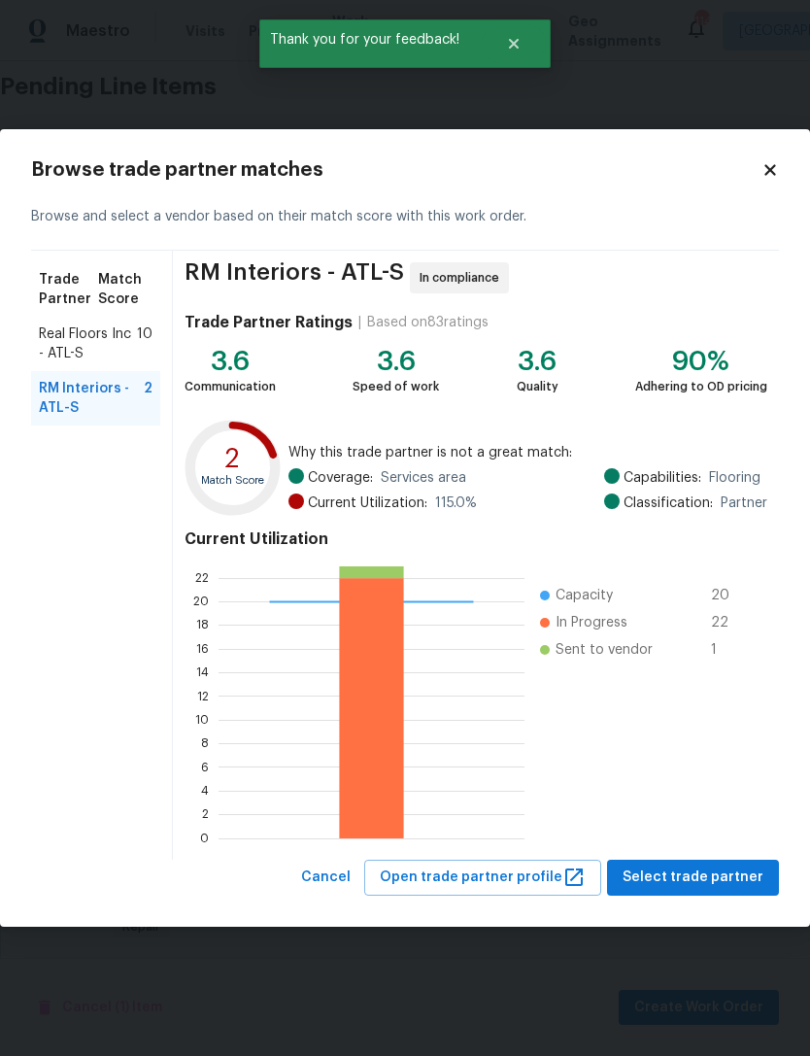
click at [121, 343] on span "Real Floors Inc - ATL-S" at bounding box center [88, 343] width 98 height 39
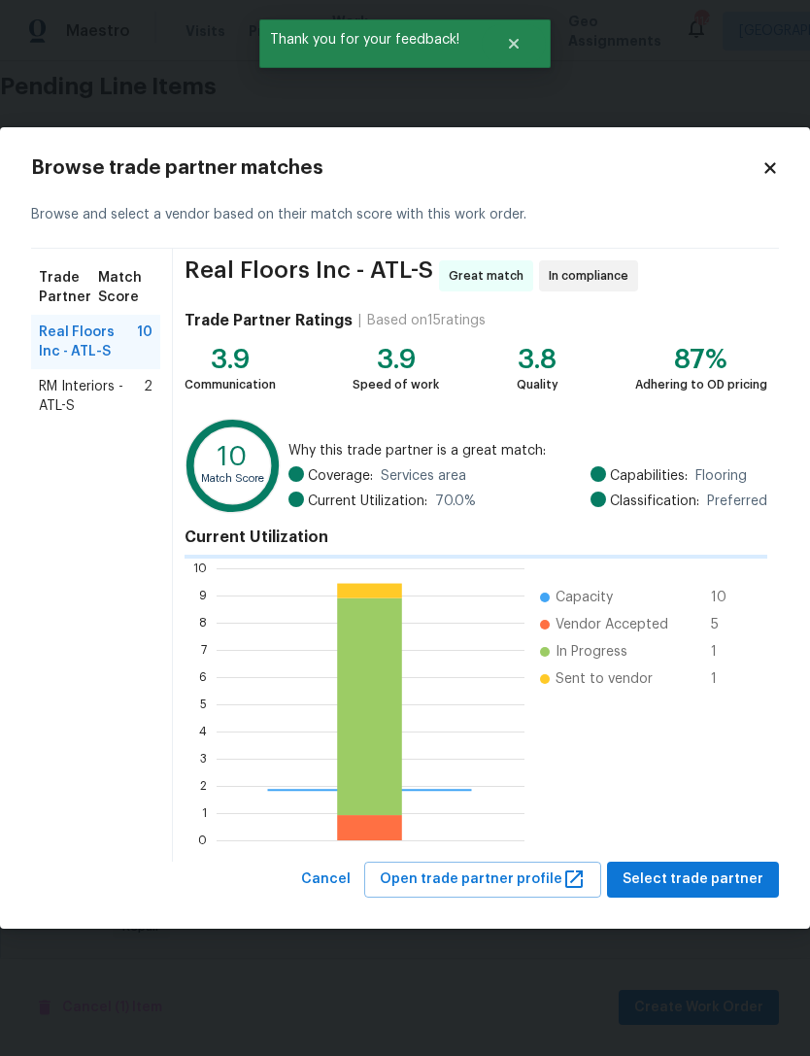
scroll to position [272, 308]
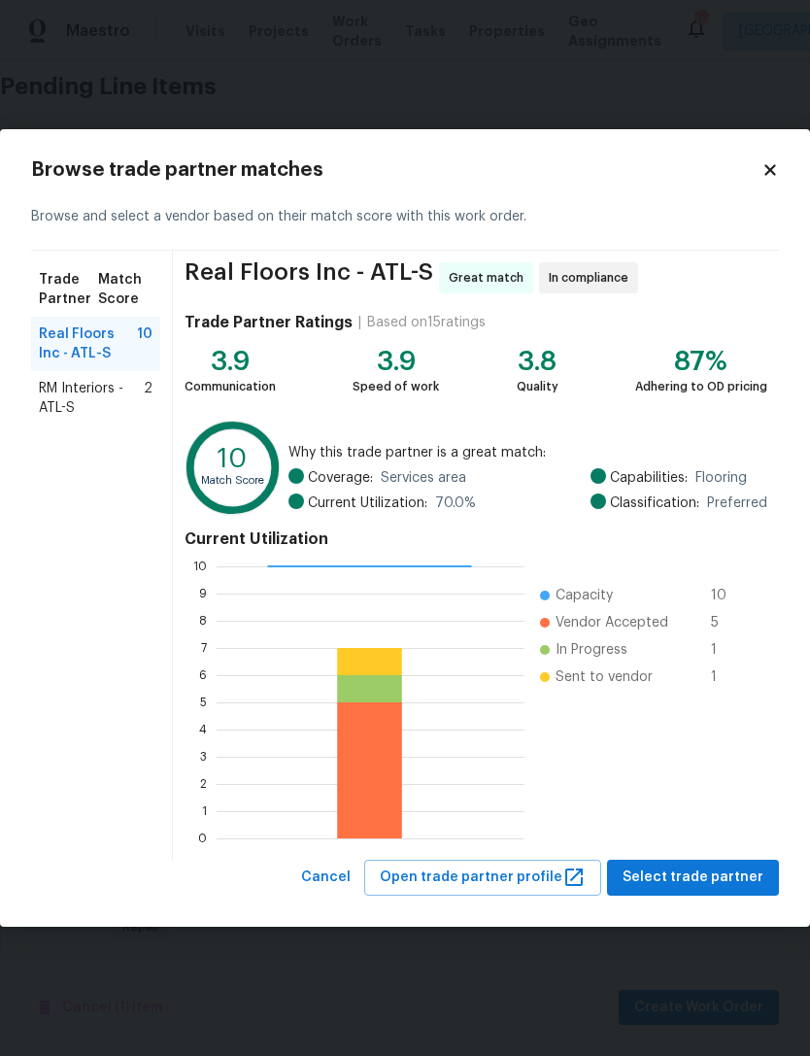
click at [108, 397] on span "RM Interiors - ATL-S" at bounding box center [91, 398] width 105 height 39
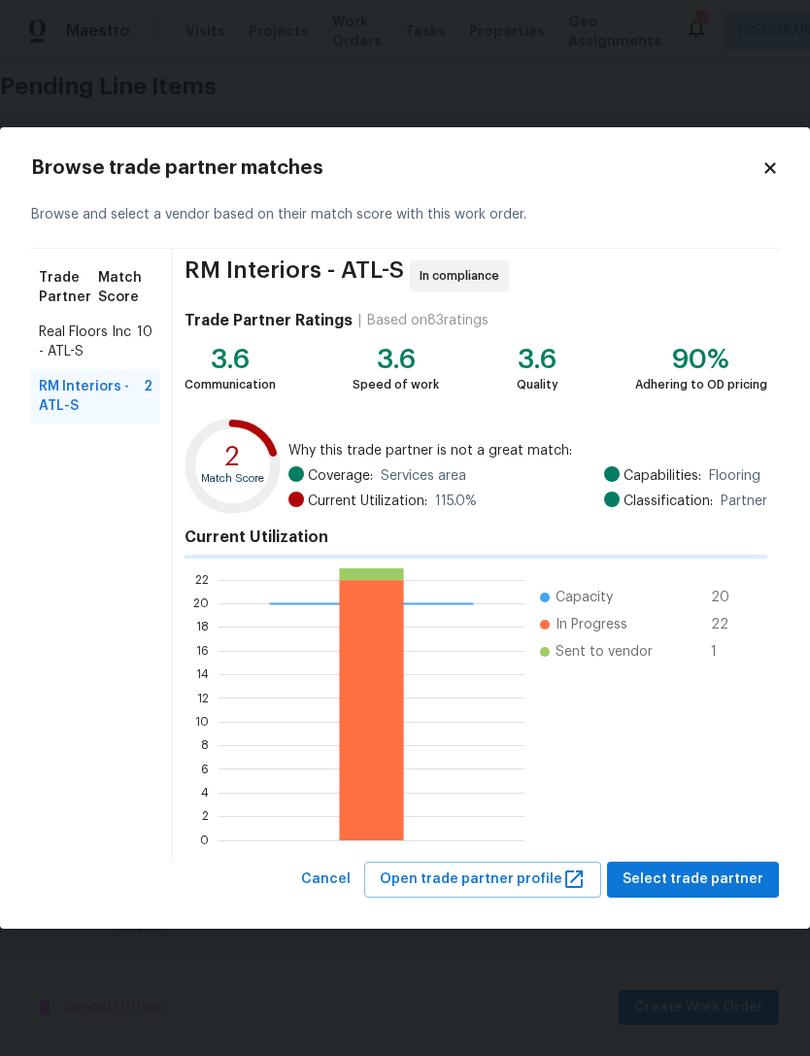
scroll to position [272, 306]
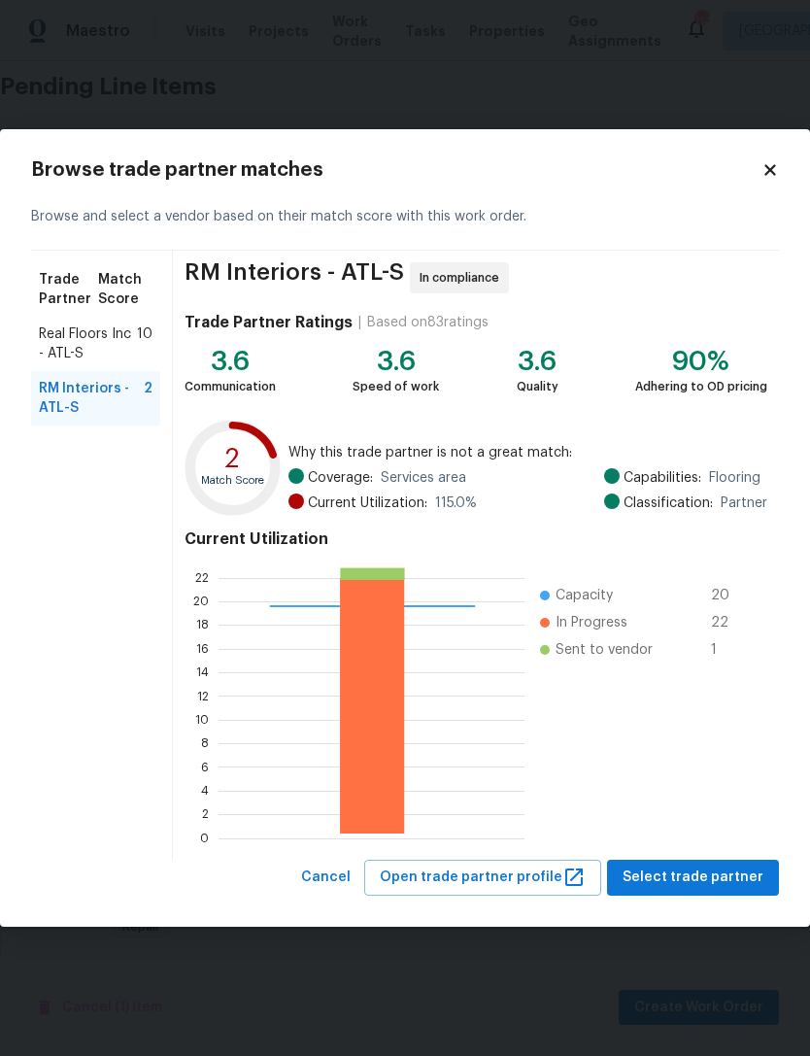
click at [723, 879] on span "Select trade partner" at bounding box center [693, 878] width 141 height 24
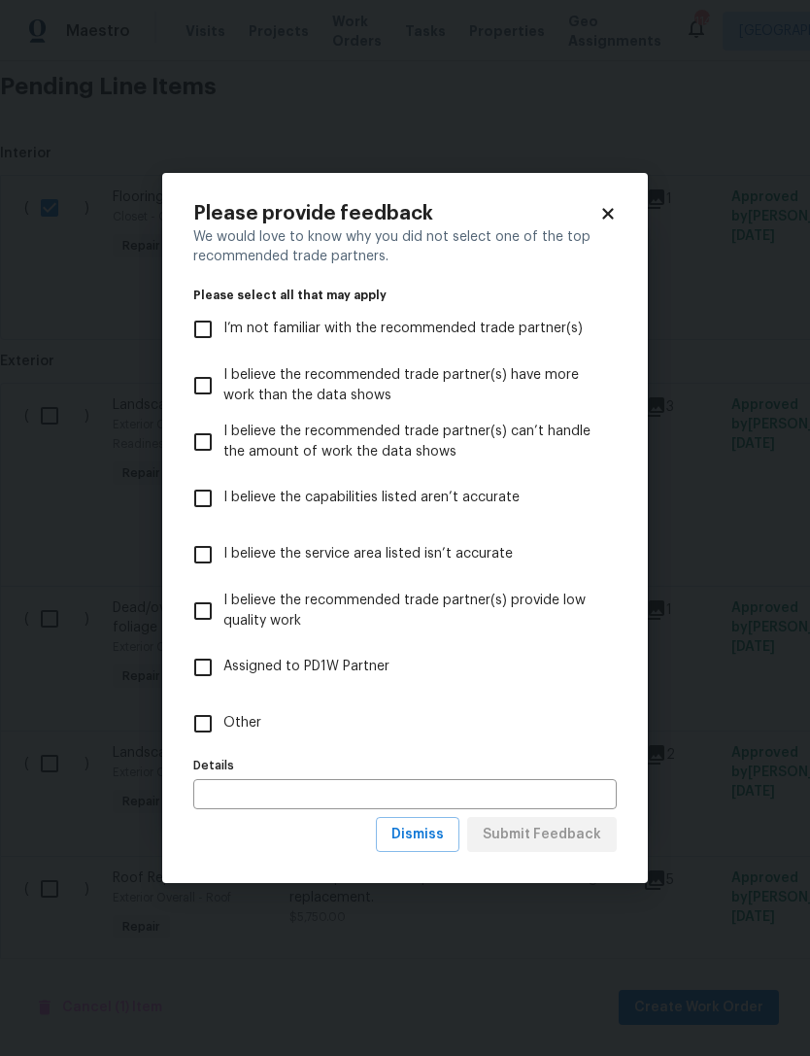
click at [212, 712] on input "Other" at bounding box center [203, 723] width 41 height 41
checkbox input "true"
click at [558, 834] on span "Submit Feedback" at bounding box center [542, 835] width 119 height 24
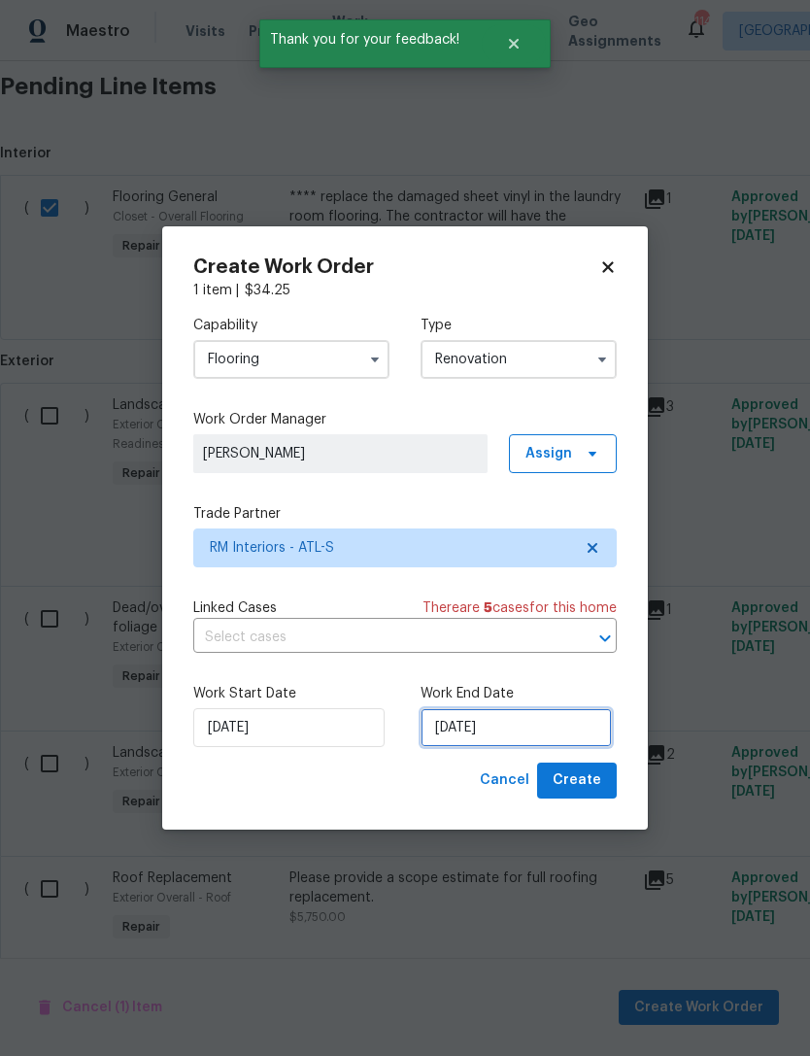
click at [495, 731] on input "[DATE]" at bounding box center [516, 727] width 191 height 39
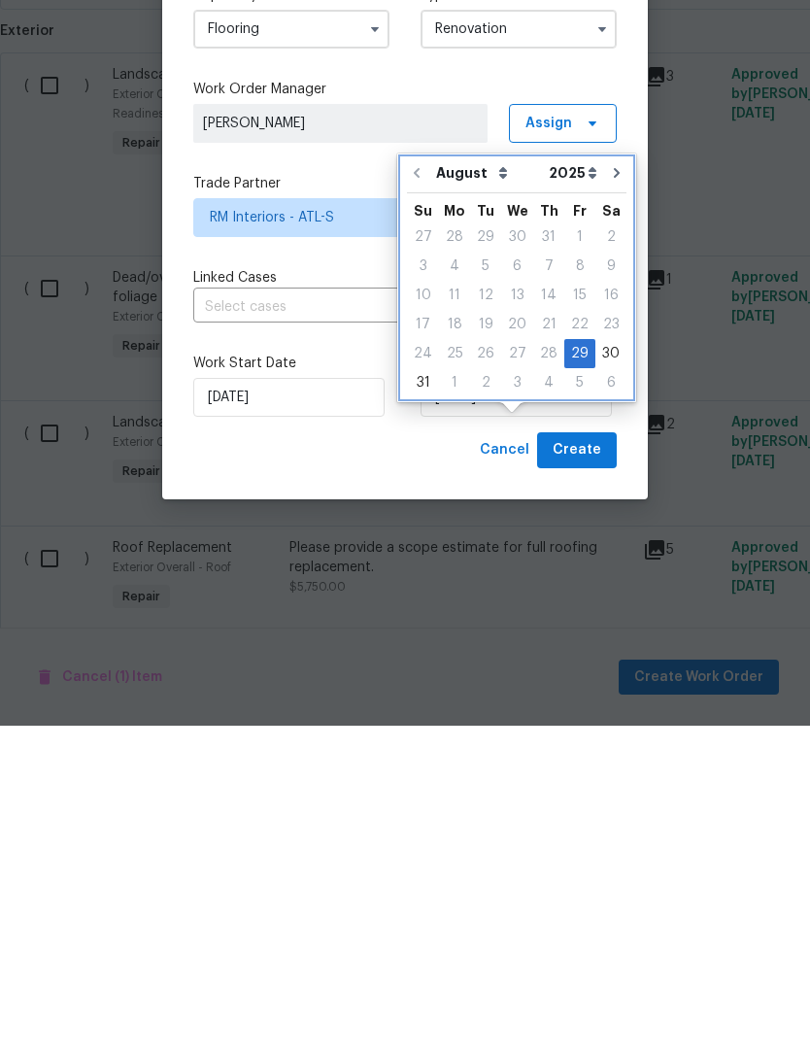
click at [614, 498] on icon "Go to next month" at bounding box center [617, 503] width 6 height 10
type input "9/29/2025"
select select "8"
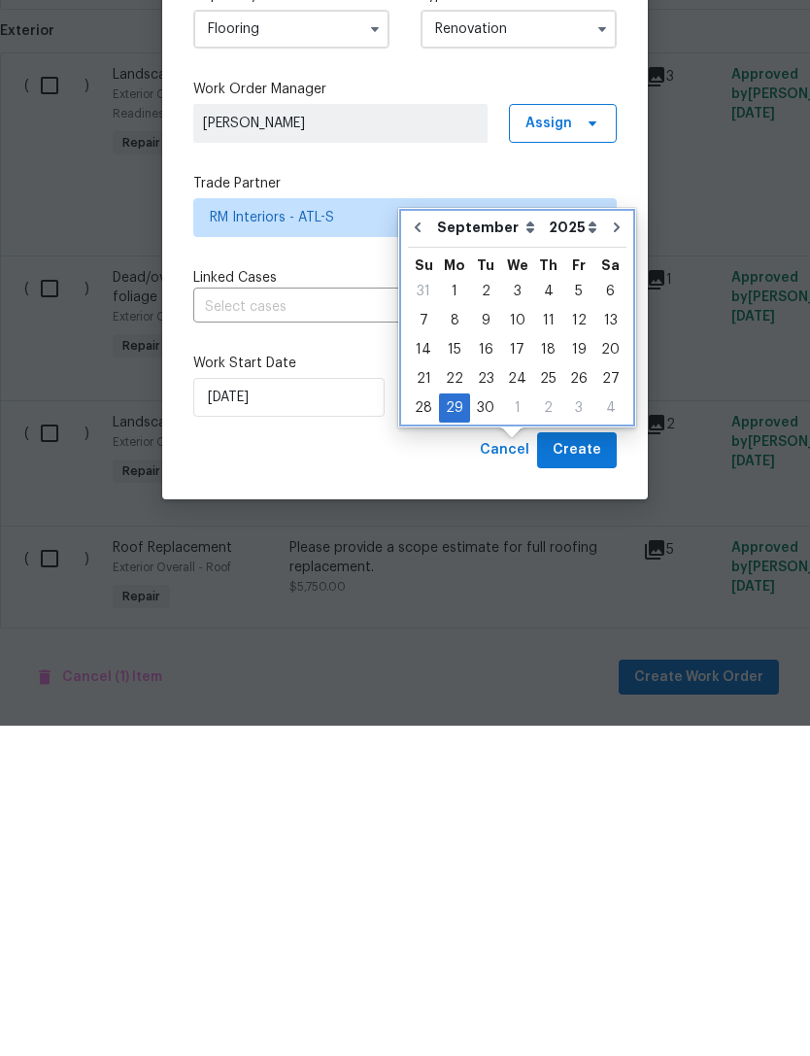
scroll to position [62, 0]
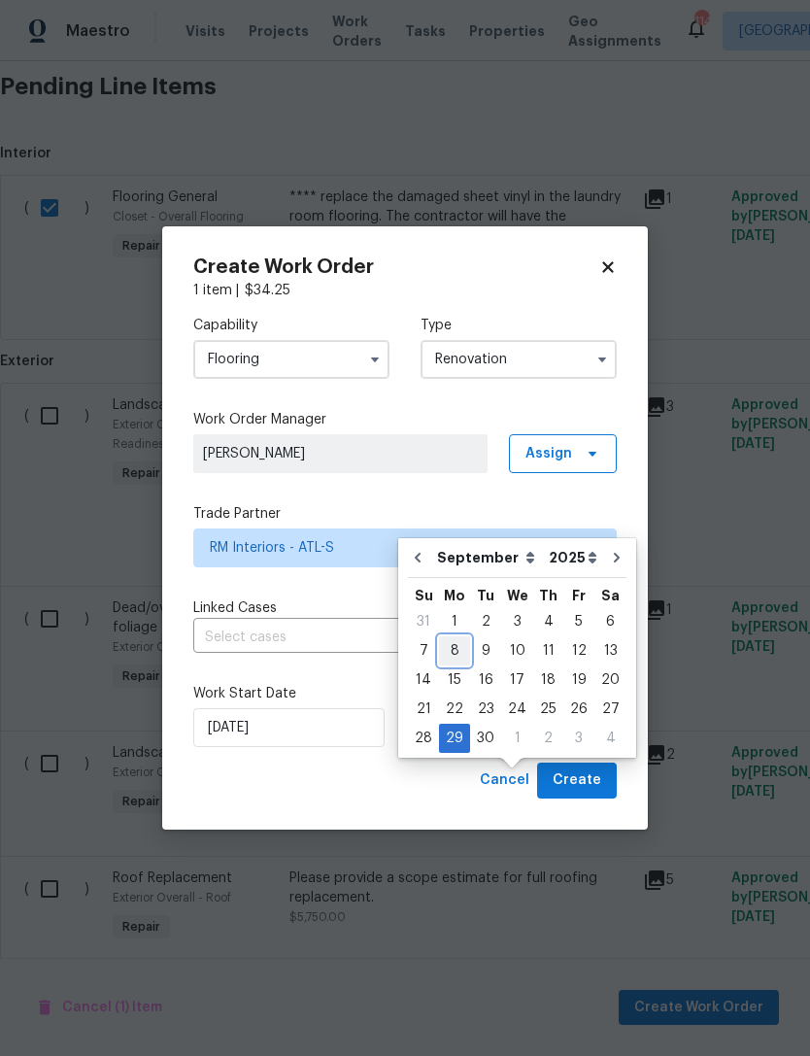
click at [449, 637] on div "8" at bounding box center [454, 650] width 31 height 27
type input "[DATE]"
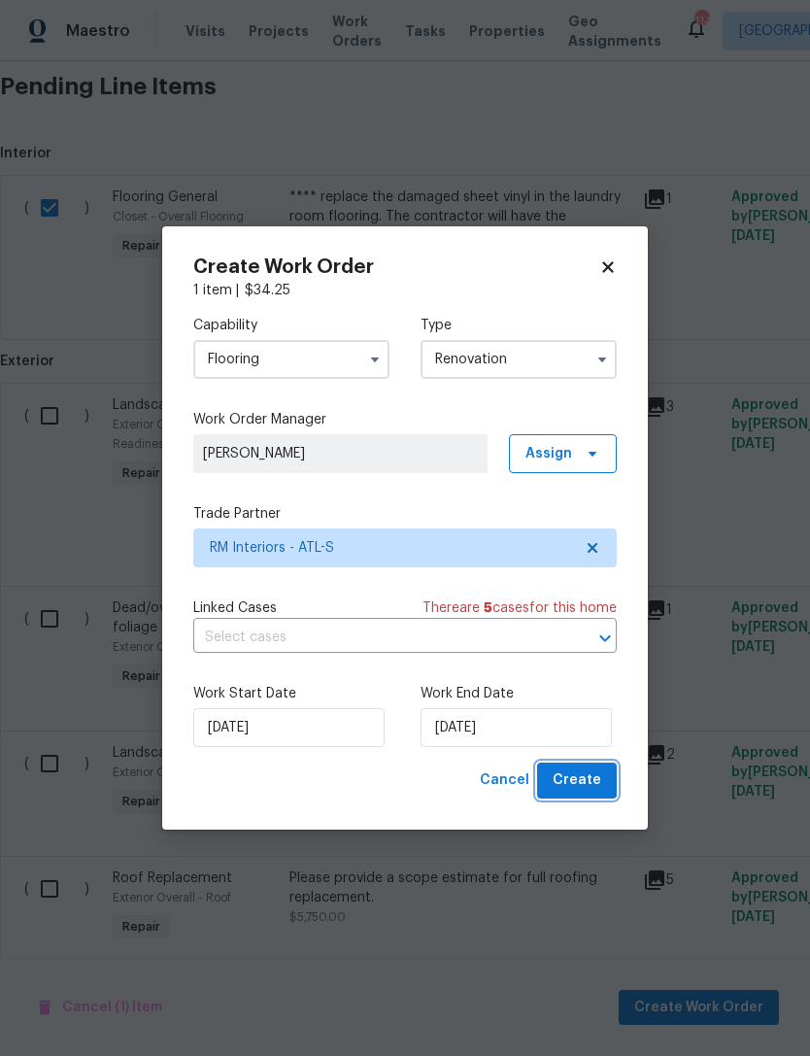
click at [580, 785] on span "Create" at bounding box center [577, 780] width 49 height 24
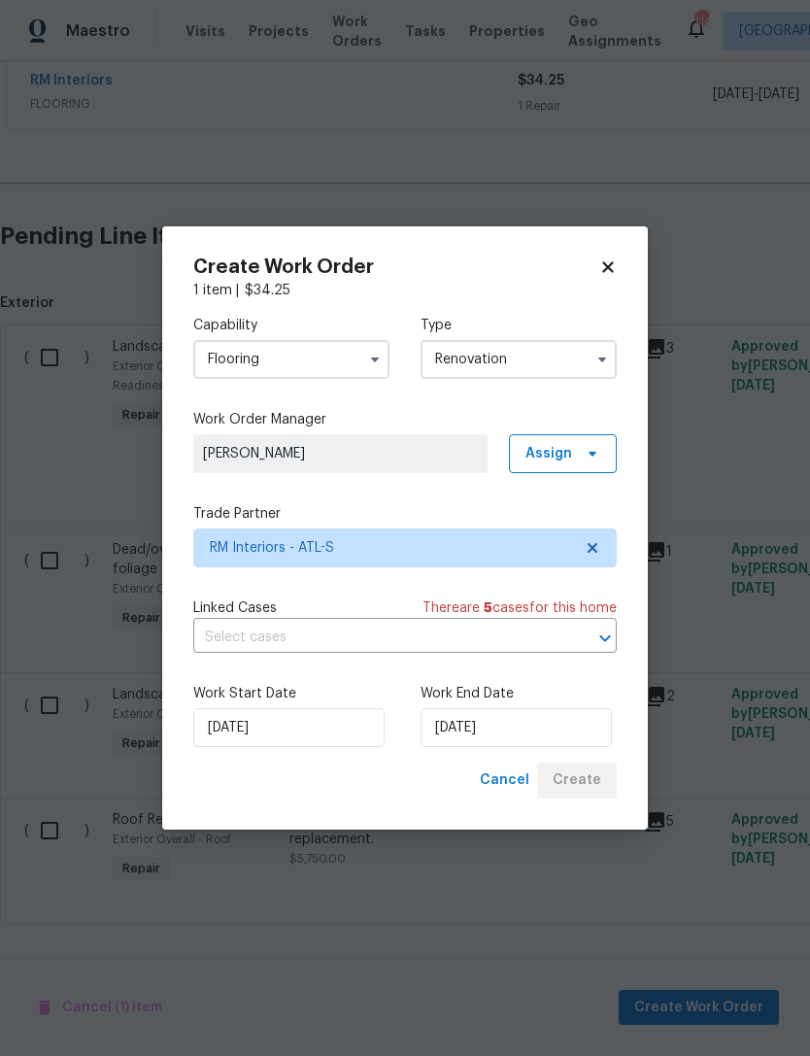
scroll to position [387, 0]
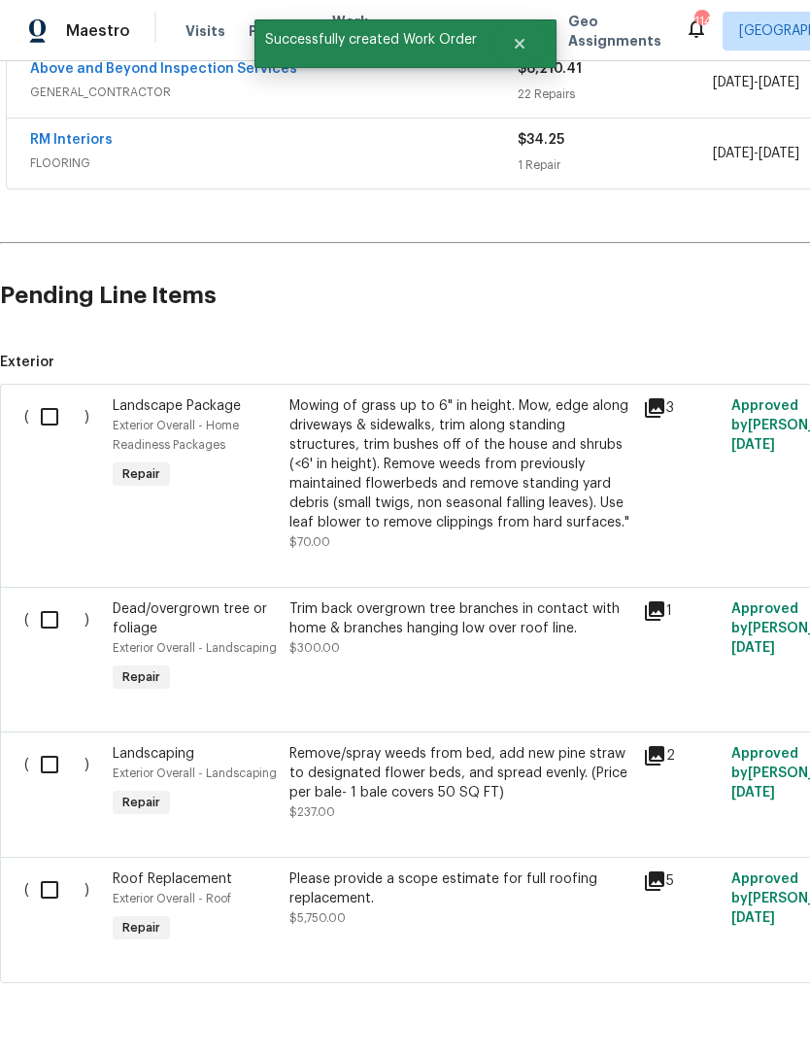
click at [52, 396] on input "checkbox" at bounding box center [56, 416] width 55 height 41
checkbox input "true"
click at [73, 599] on input "checkbox" at bounding box center [56, 619] width 55 height 41
checkbox input "true"
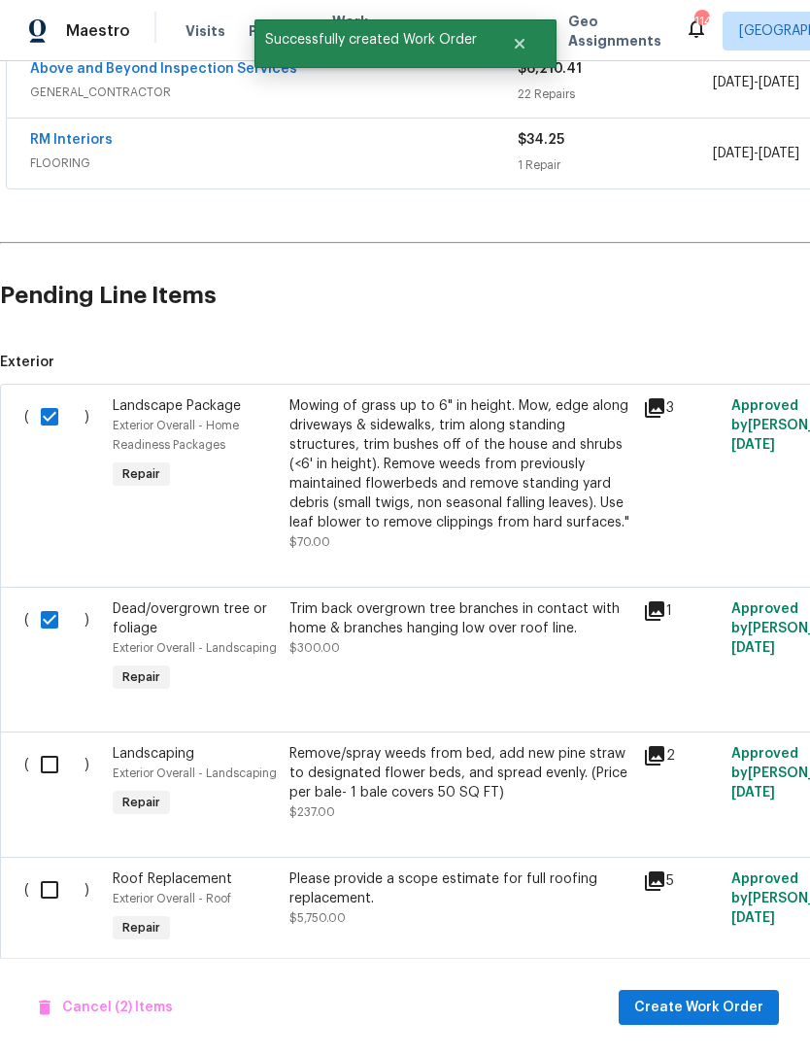
click at [61, 744] on input "checkbox" at bounding box center [56, 764] width 55 height 41
checkbox input "true"
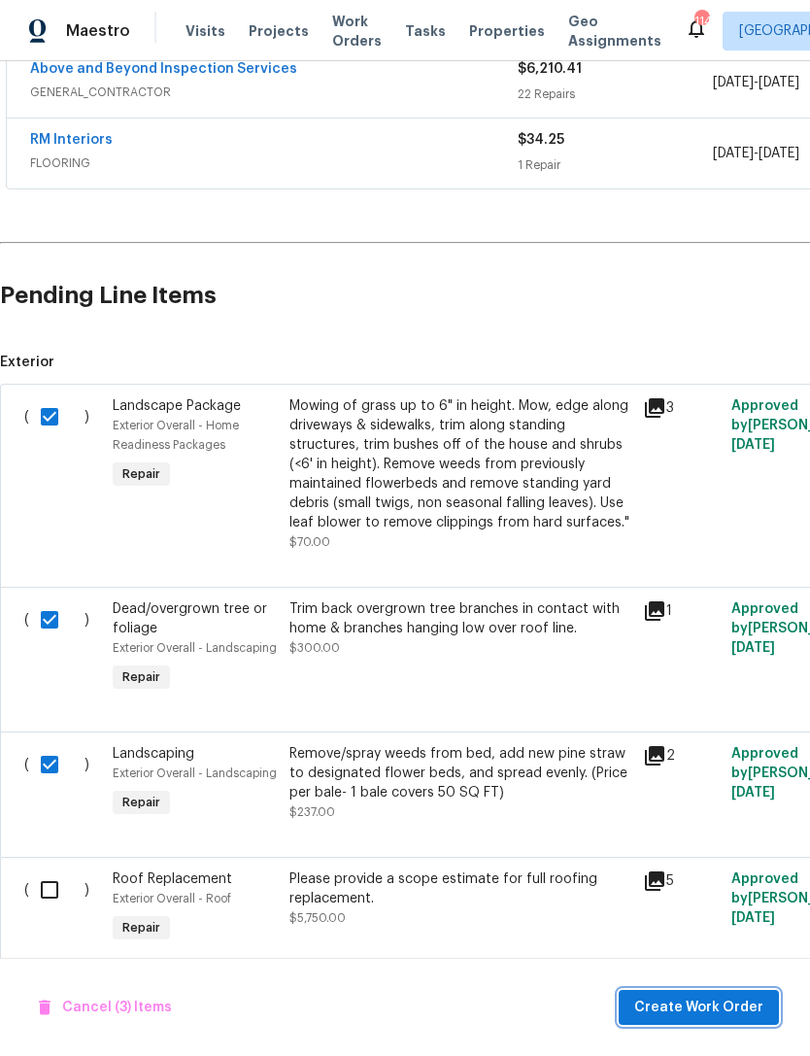
click at [676, 998] on span "Create Work Order" at bounding box center [698, 1008] width 129 height 24
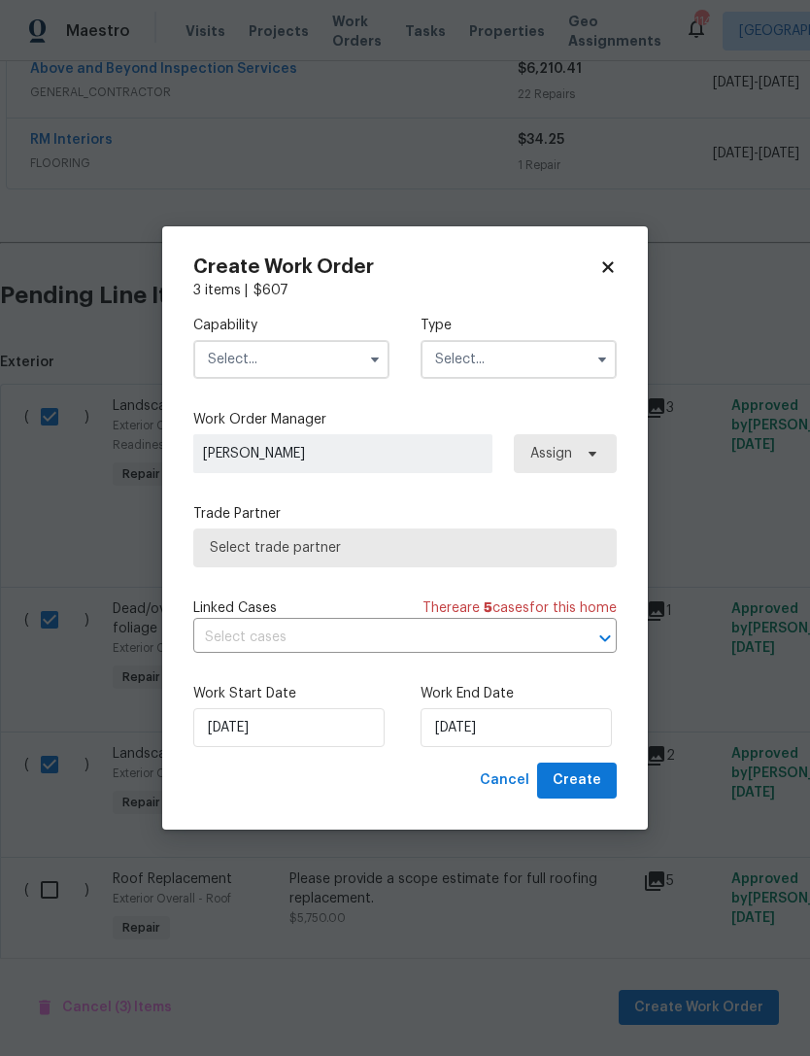
click at [309, 355] on input "text" at bounding box center [291, 359] width 196 height 39
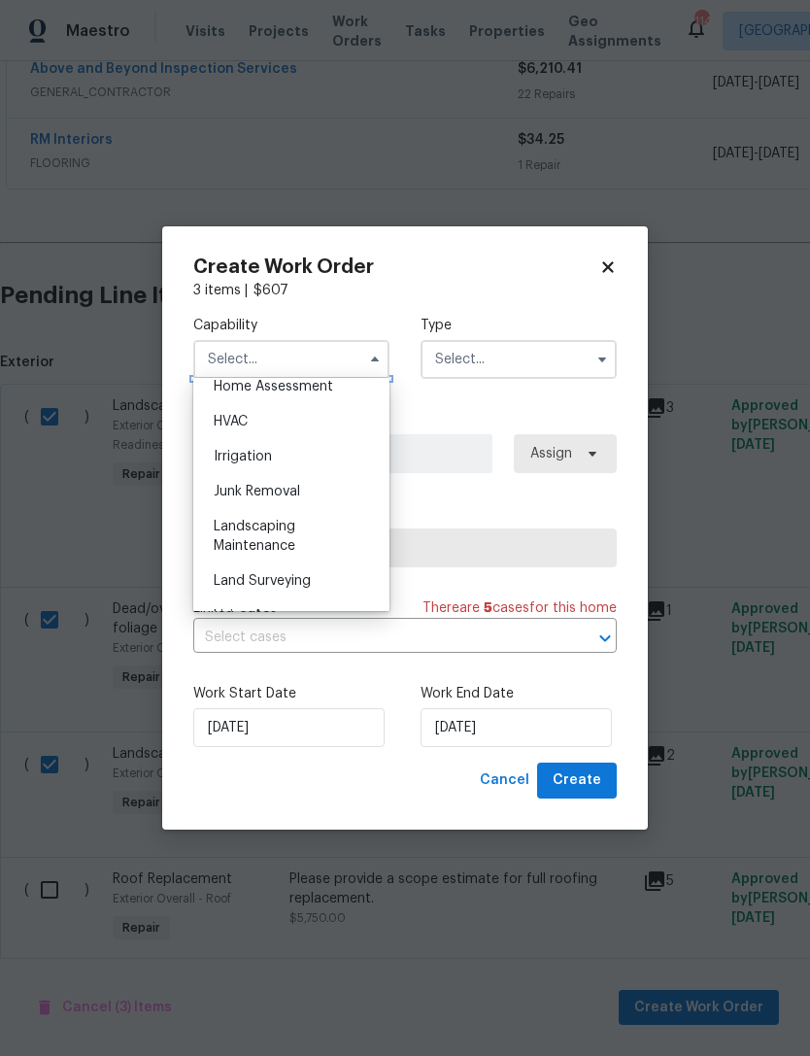
scroll to position [1160, 0]
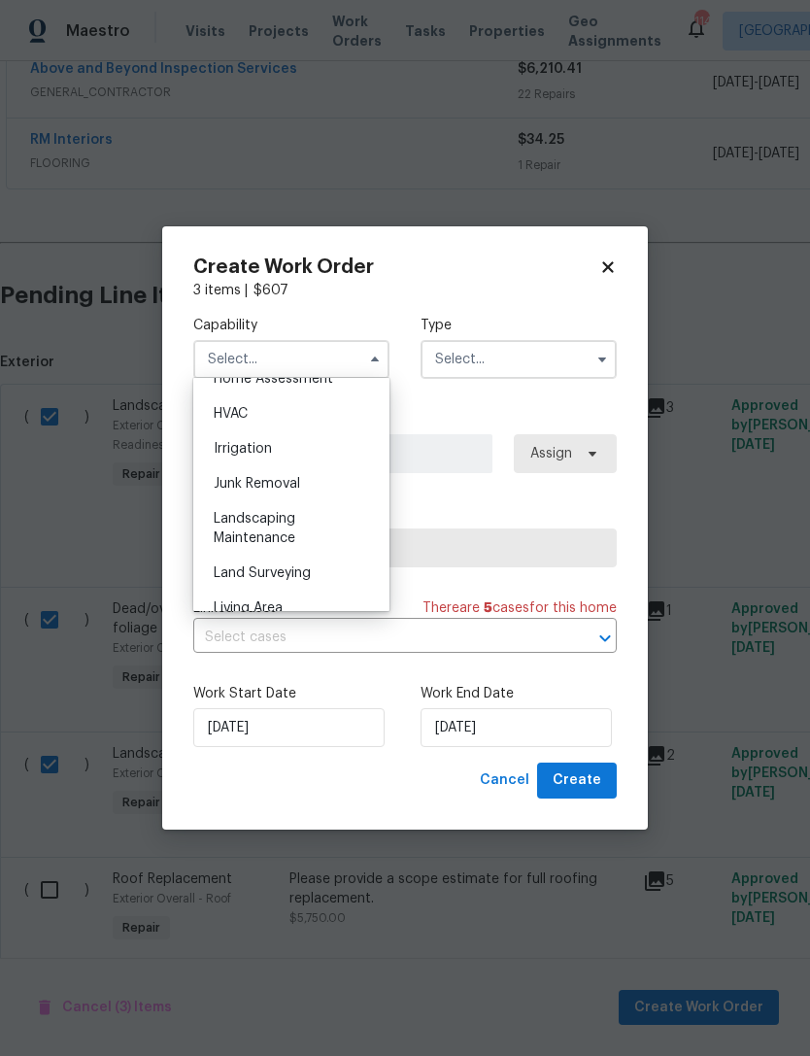
click at [309, 530] on div "Landscaping Maintenance" at bounding box center [291, 528] width 187 height 54
type input "Landscaping Maintenance"
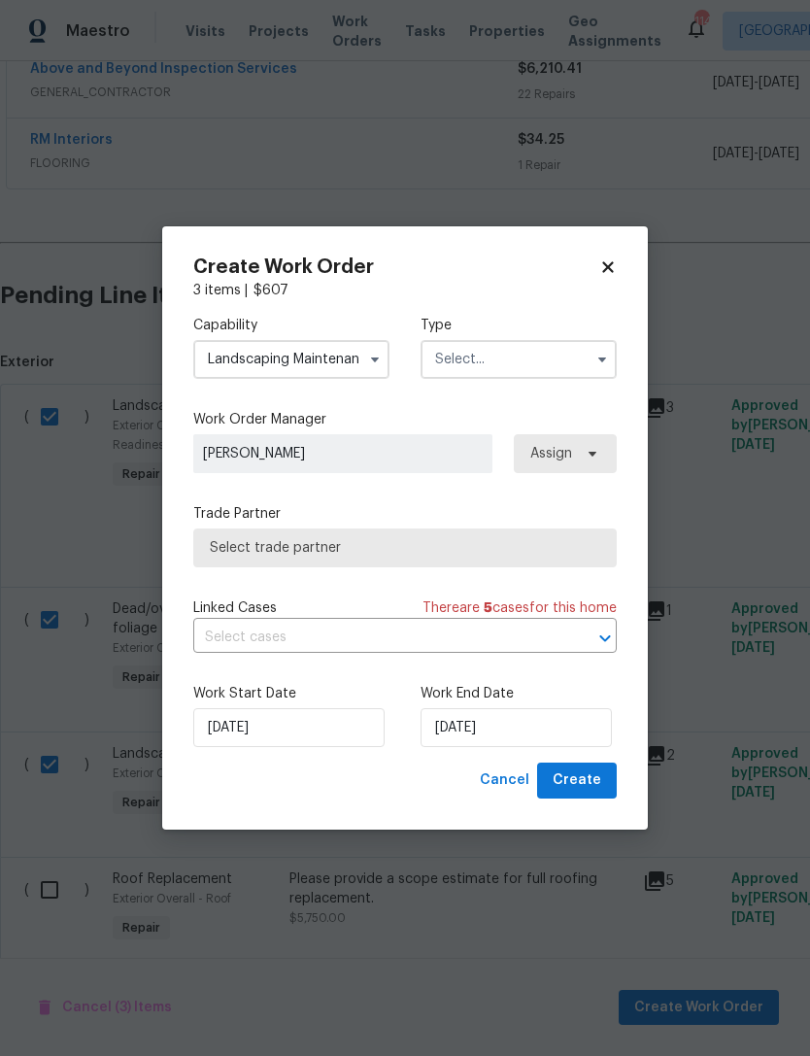
click at [544, 360] on input "text" at bounding box center [519, 359] width 196 height 39
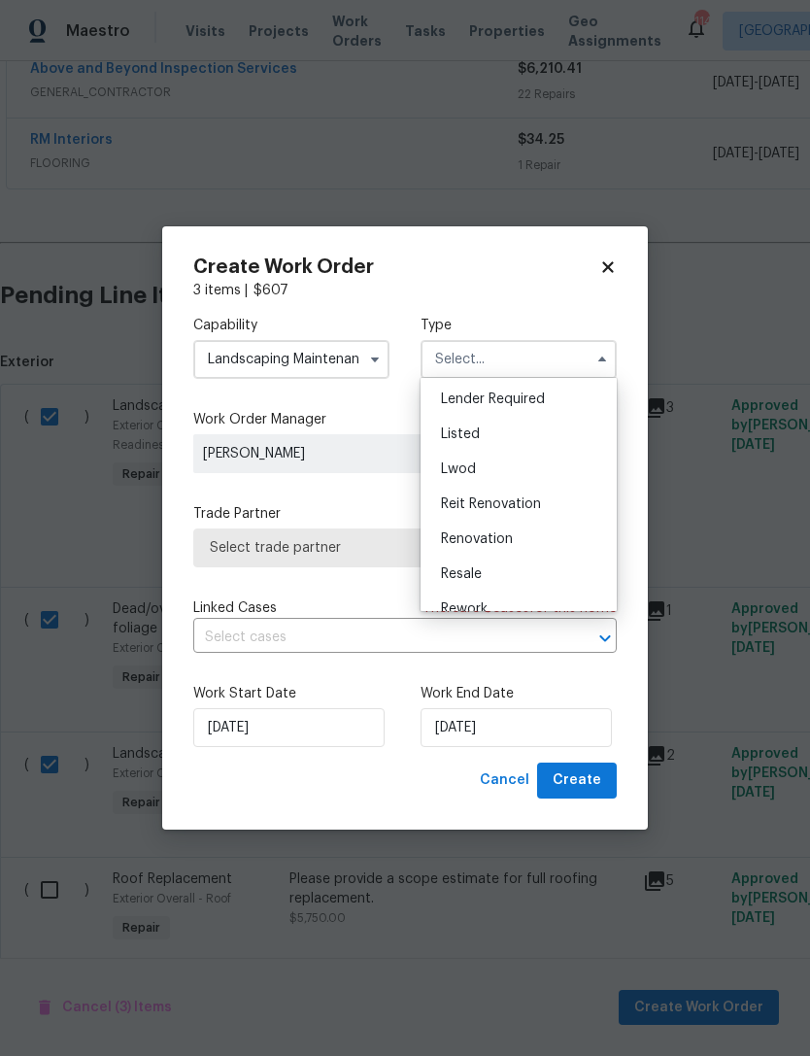
scroll to position [150, 0]
click at [534, 536] on div "Renovation" at bounding box center [518, 530] width 187 height 35
type input "Renovation"
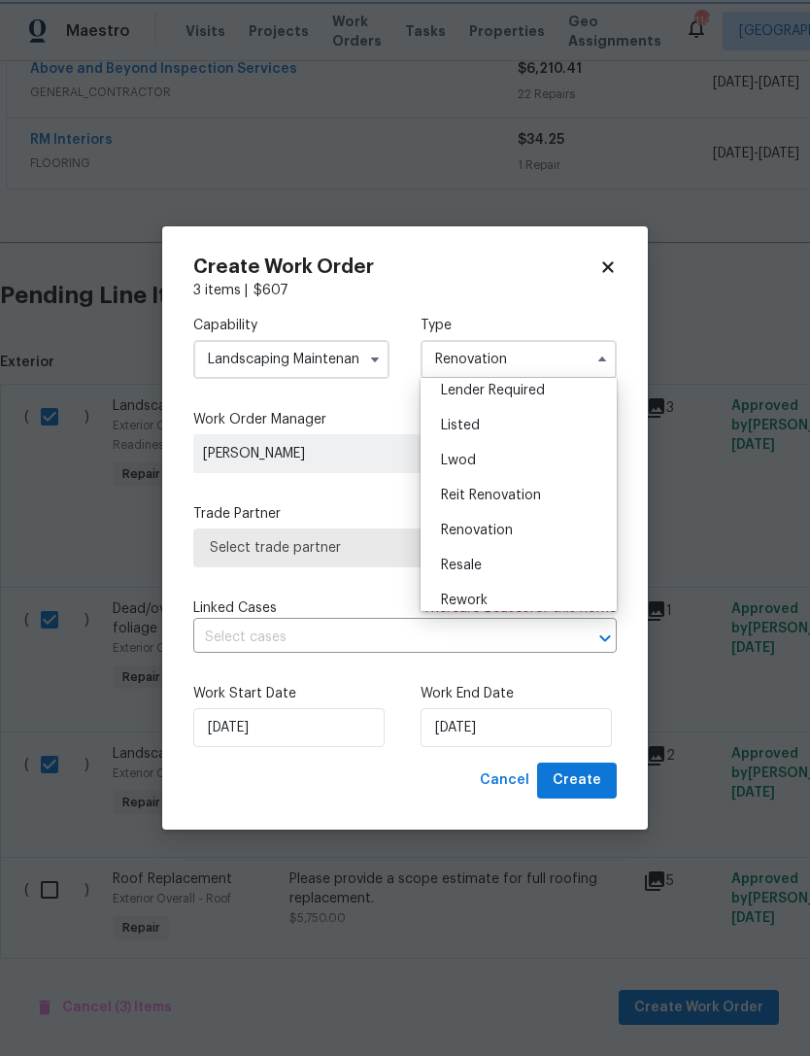
scroll to position [0, 0]
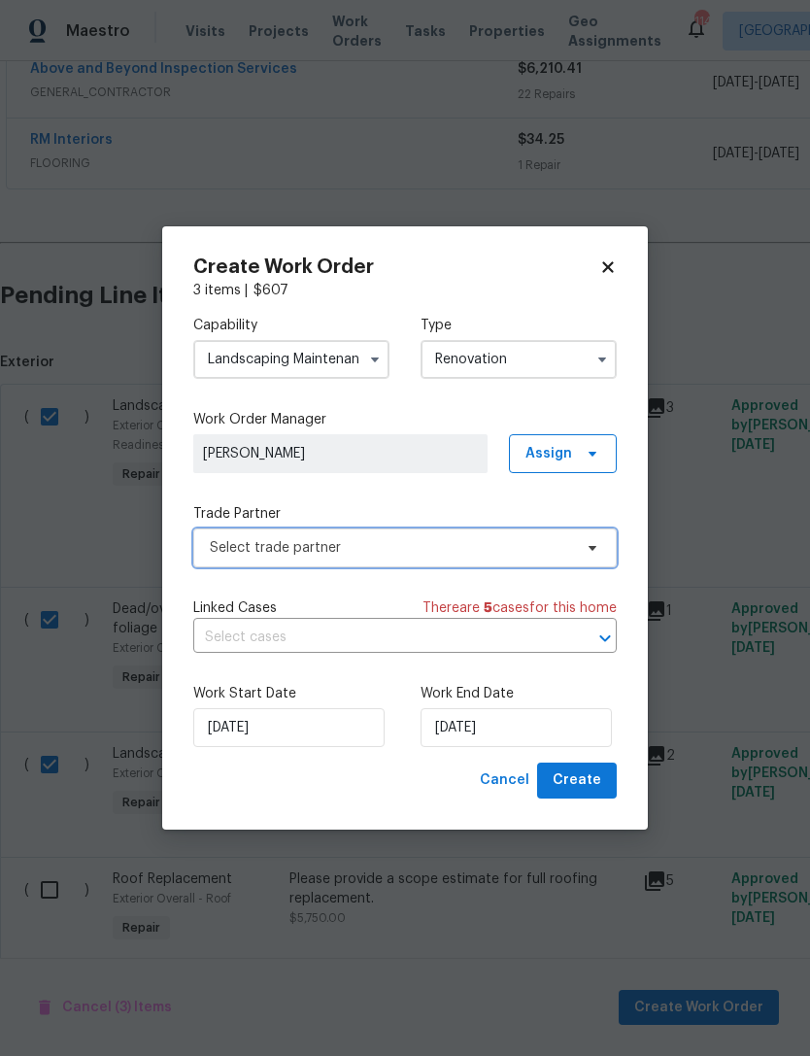
click at [493, 556] on span "Select trade partner" at bounding box center [391, 547] width 362 height 19
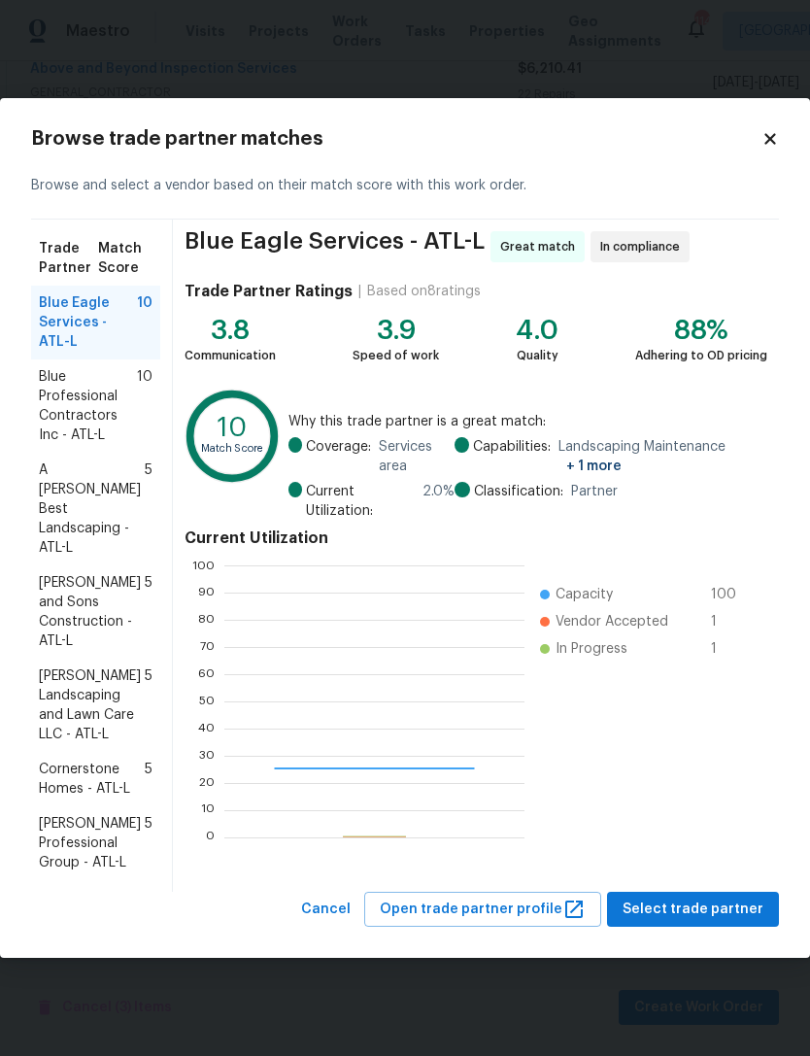
scroll to position [272, 300]
click at [105, 577] on span "[PERSON_NAME] and Sons Construction - ATL-L" at bounding box center [92, 612] width 106 height 78
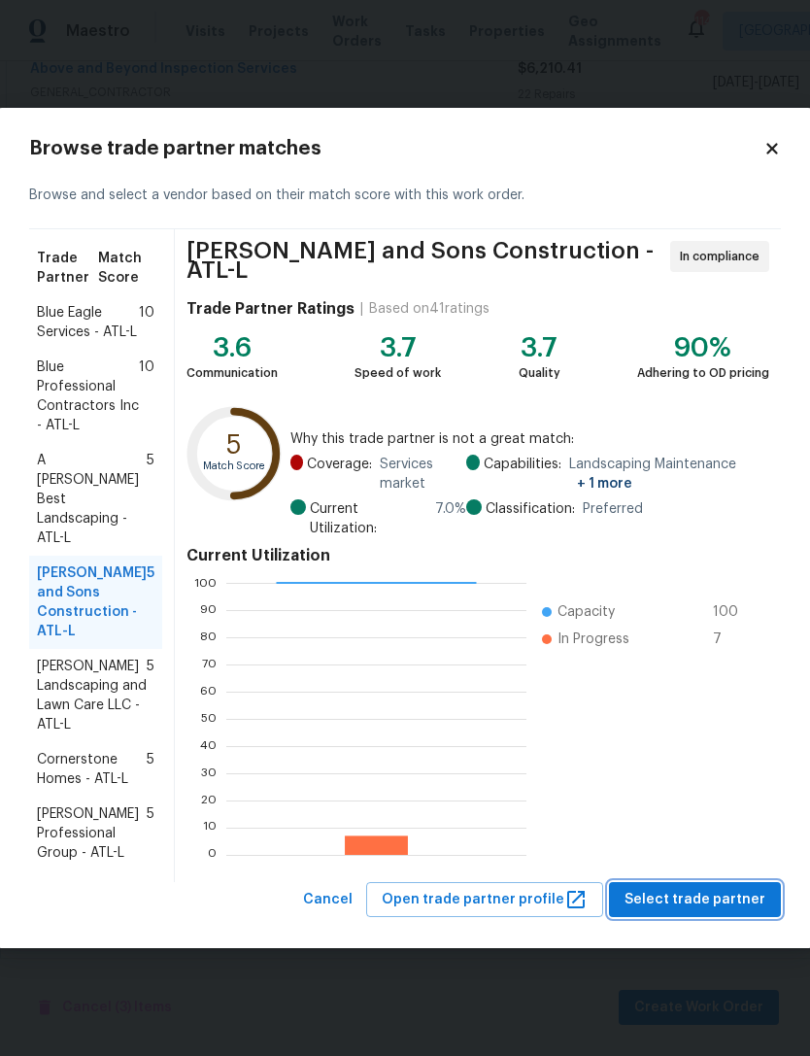
click at [716, 888] on span "Select trade partner" at bounding box center [695, 900] width 141 height 24
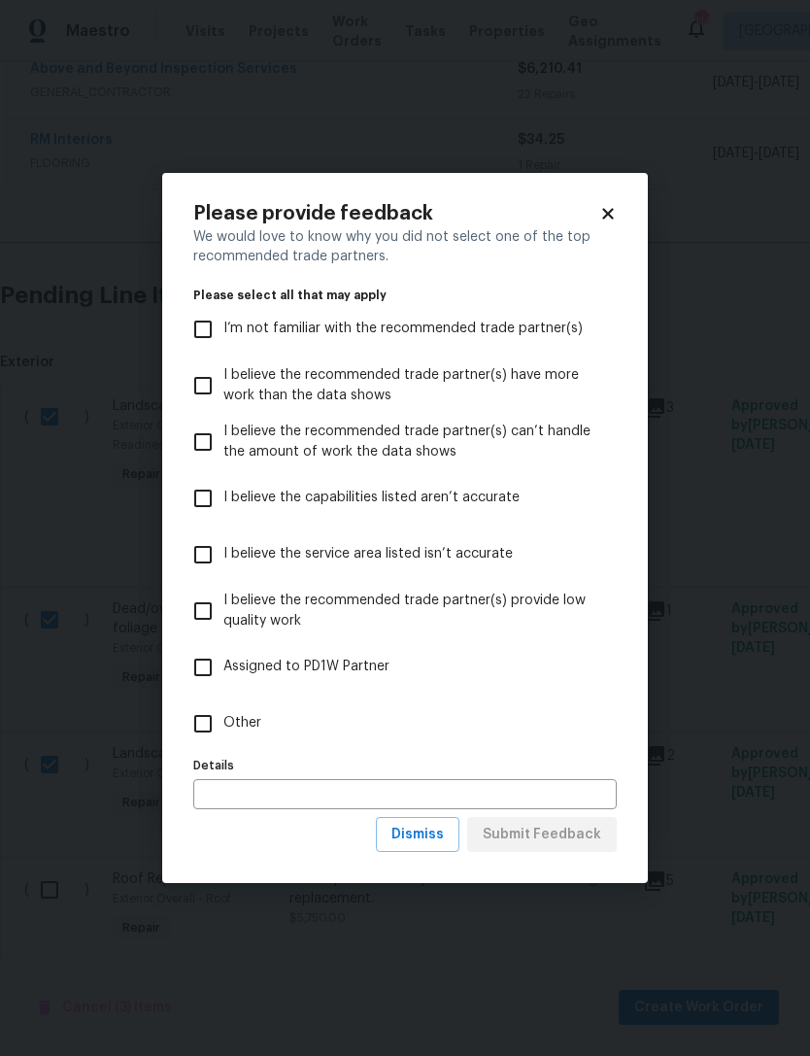
click at [209, 723] on input "Other" at bounding box center [203, 723] width 41 height 41
checkbox input "true"
click at [549, 837] on span "Submit Feedback" at bounding box center [542, 835] width 119 height 24
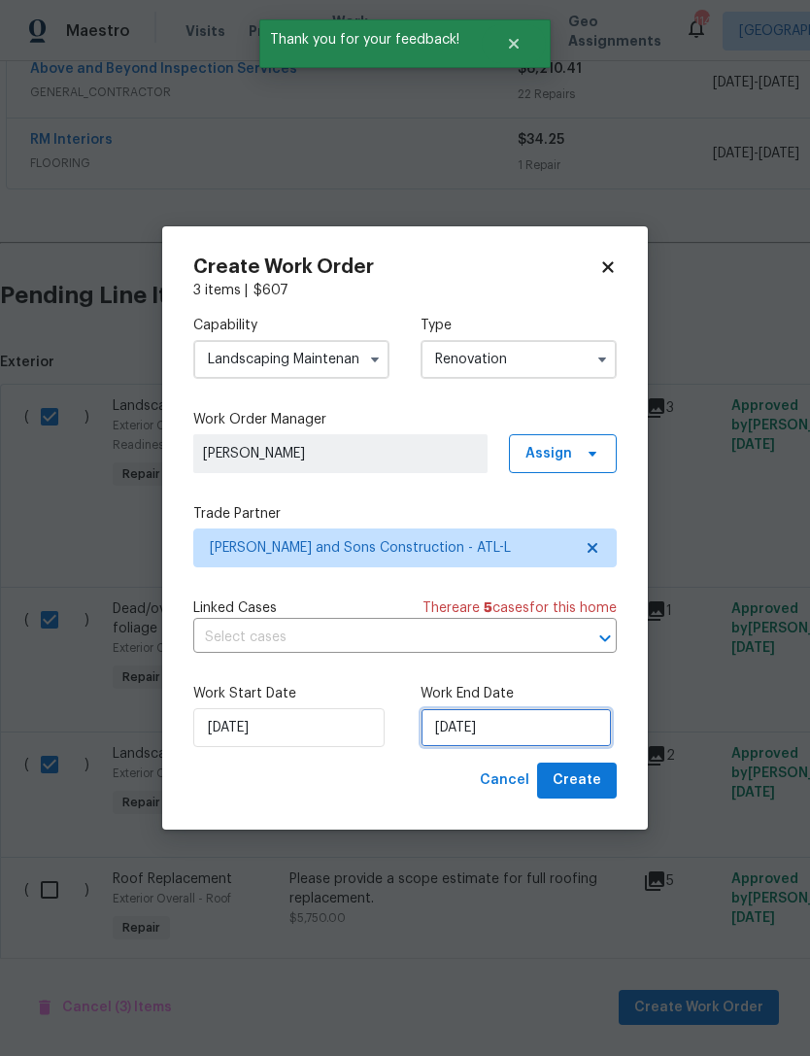
click at [522, 730] on input "[DATE]" at bounding box center [516, 727] width 191 height 39
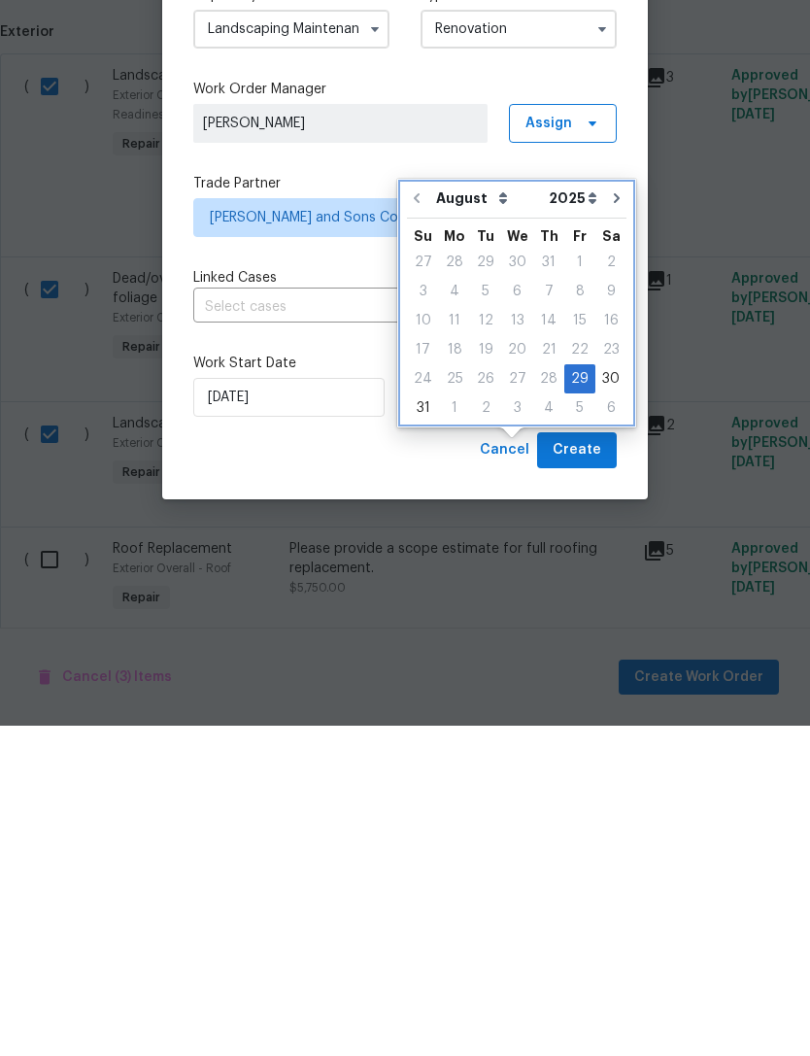
click at [611, 509] on button "Go to next month" at bounding box center [616, 528] width 29 height 39
type input "9/29/2025"
select select "8"
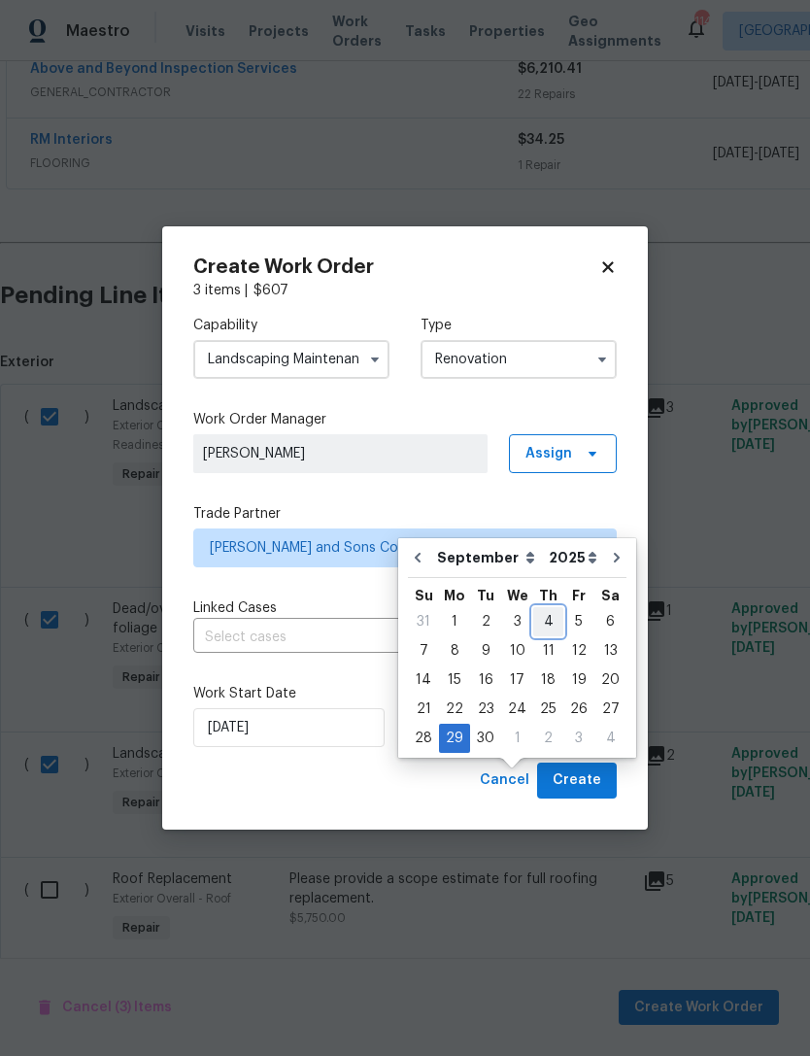
click at [545, 608] on div "4" at bounding box center [548, 621] width 30 height 27
type input "9/4/2025"
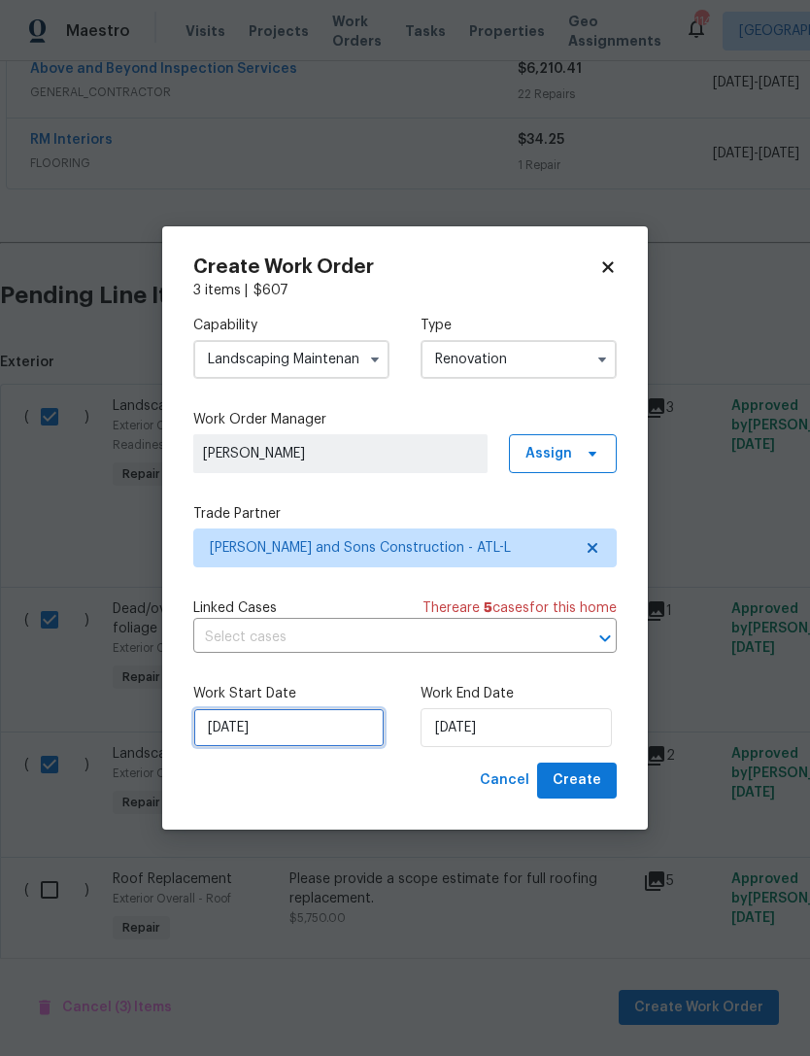
click at [315, 731] on input "[DATE]" at bounding box center [288, 727] width 191 height 39
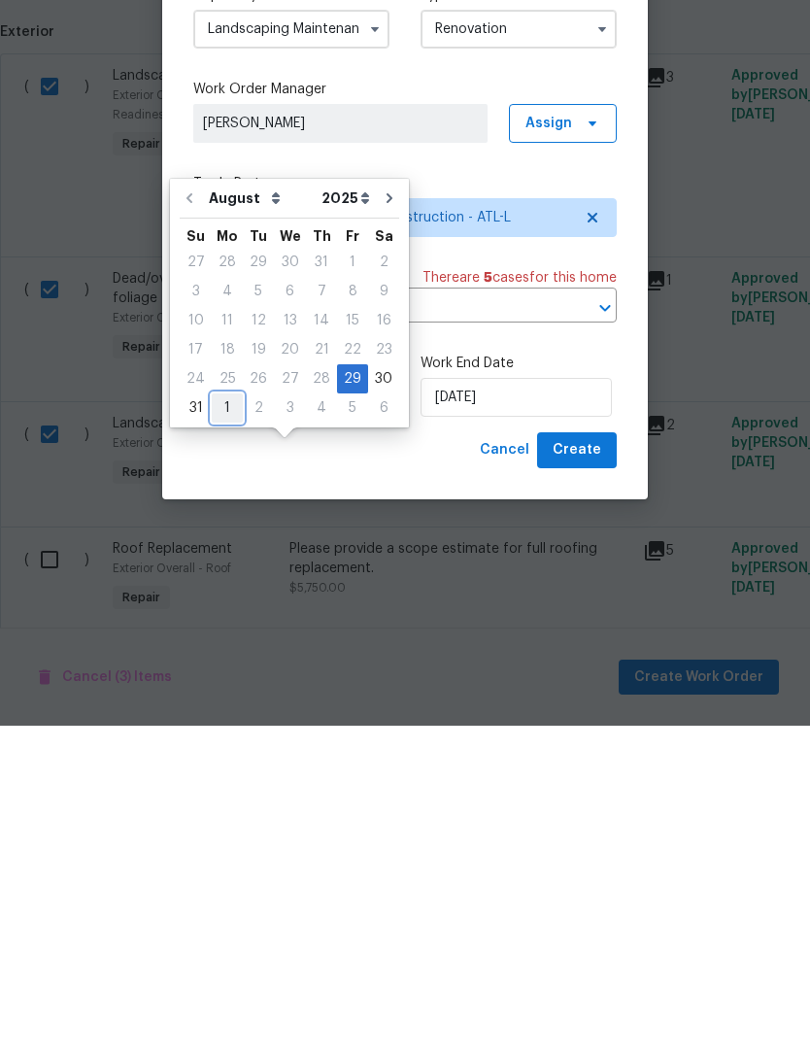
click at [223, 725] on div "1" at bounding box center [227, 738] width 31 height 27
type input "[DATE]"
select select "8"
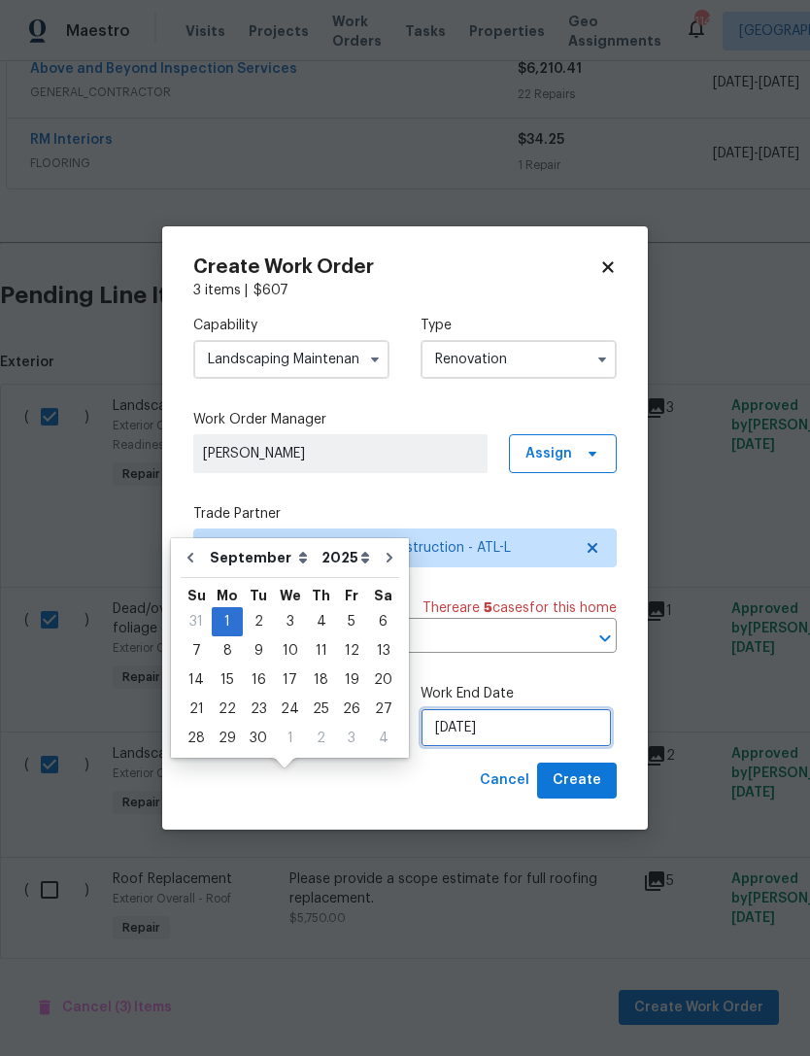
click at [531, 735] on input "9/4/2025" at bounding box center [516, 727] width 191 height 39
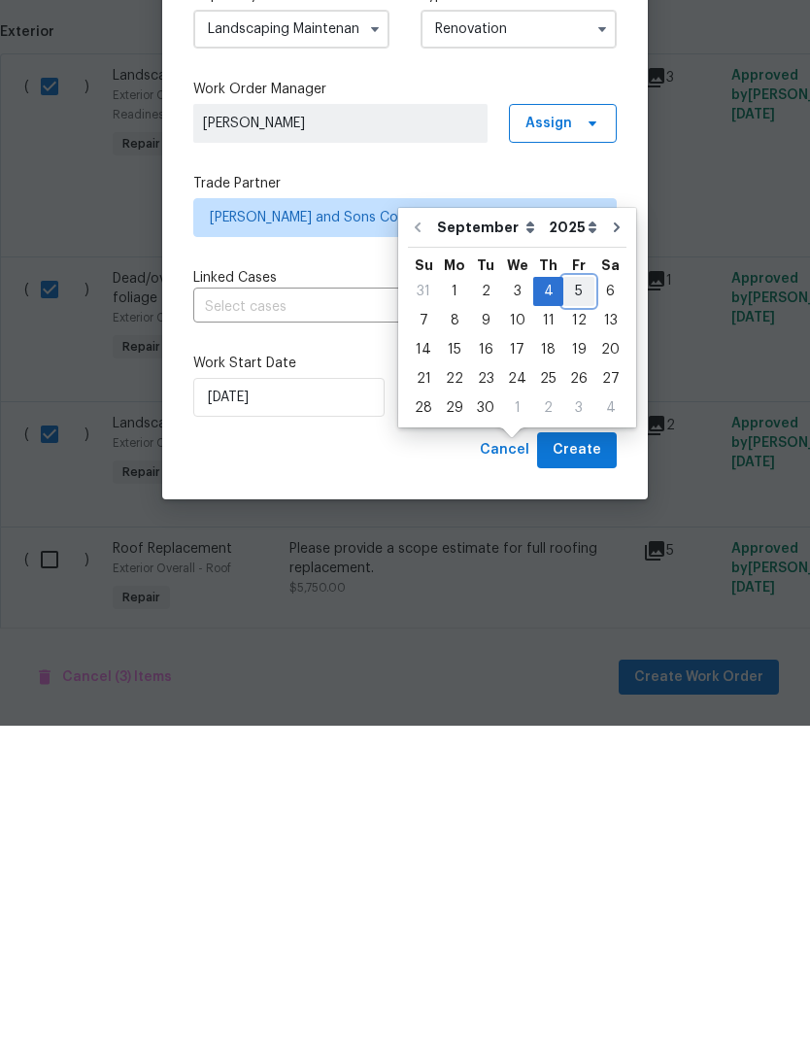
click at [574, 608] on div "5" at bounding box center [578, 621] width 31 height 27
type input "[DATE]"
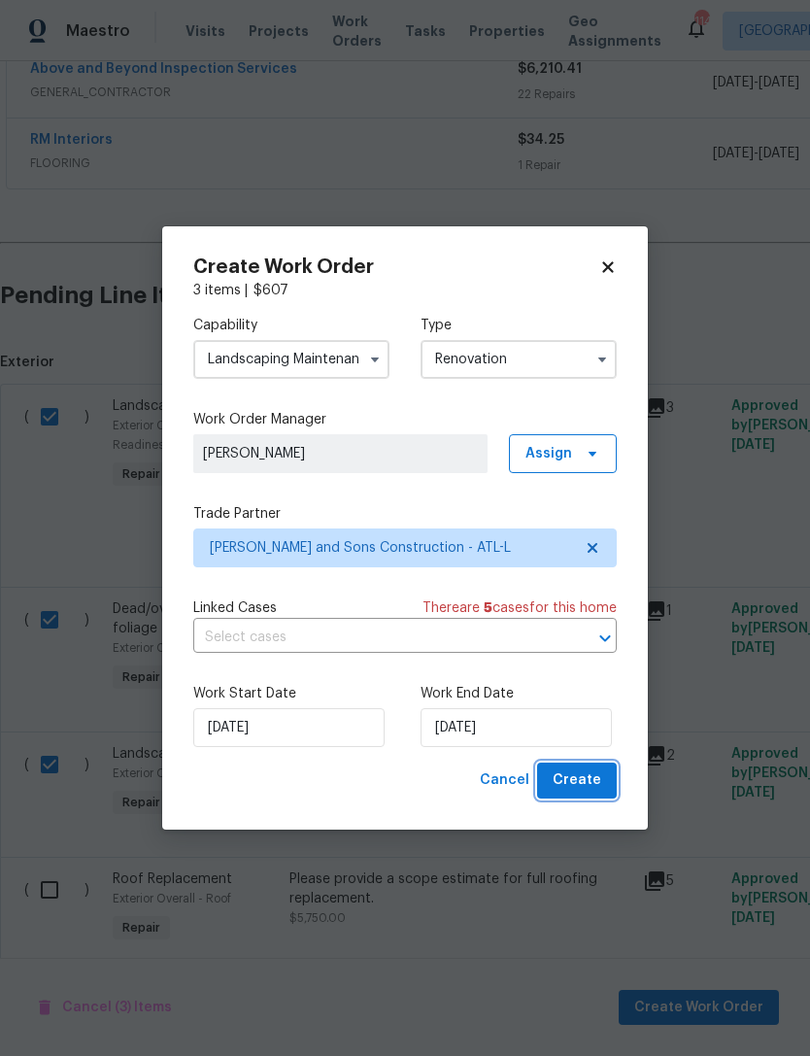
click at [592, 784] on span "Create" at bounding box center [577, 780] width 49 height 24
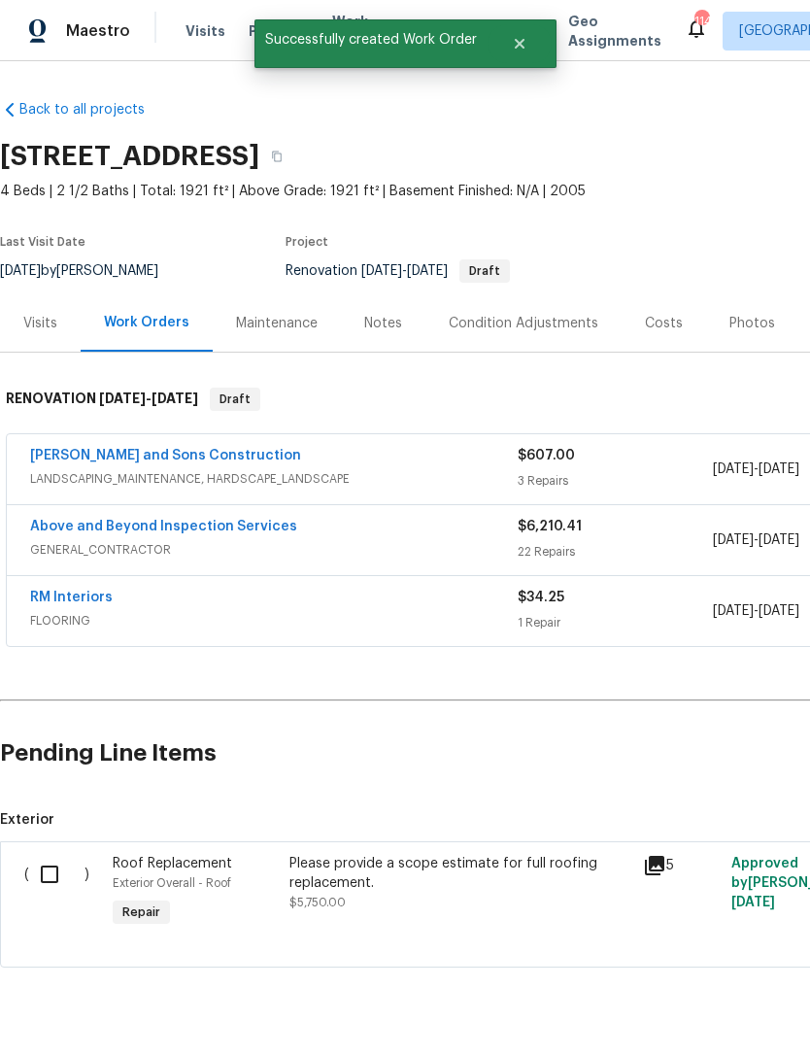
scroll to position [44, 0]
click at [55, 854] on input "checkbox" at bounding box center [56, 874] width 55 height 41
checkbox input "true"
click at [749, 991] on button "Create Work Order" at bounding box center [699, 1008] width 160 height 36
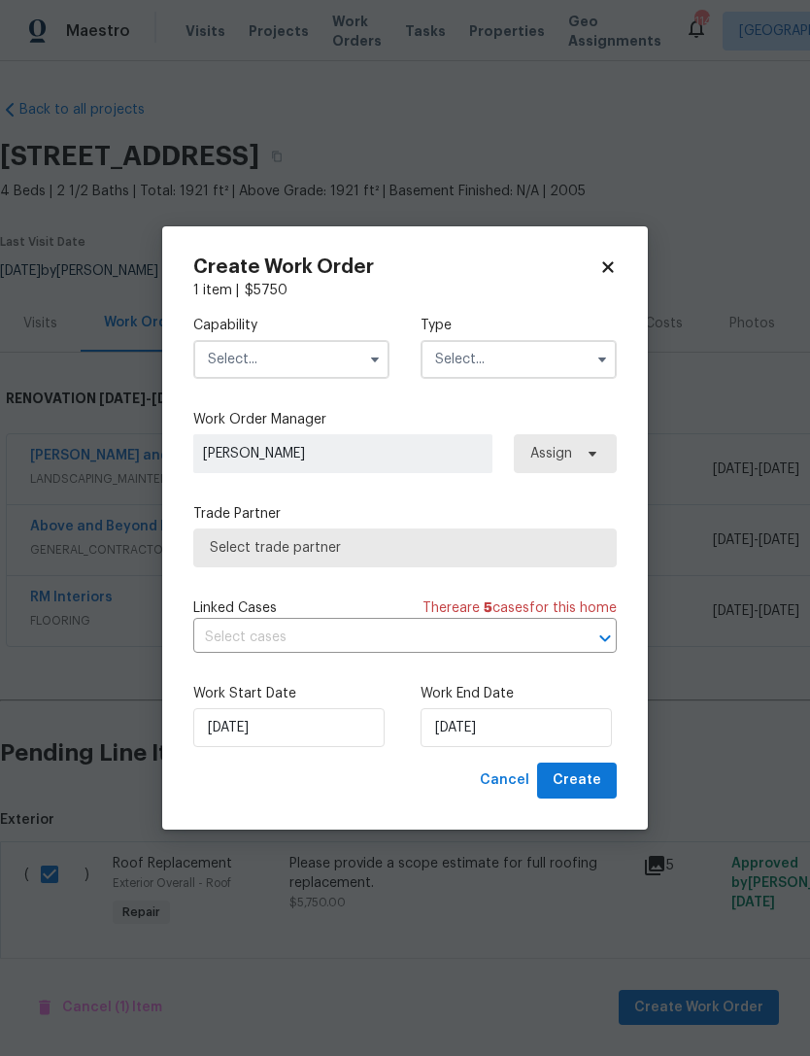
click at [322, 364] on input "text" at bounding box center [291, 359] width 196 height 39
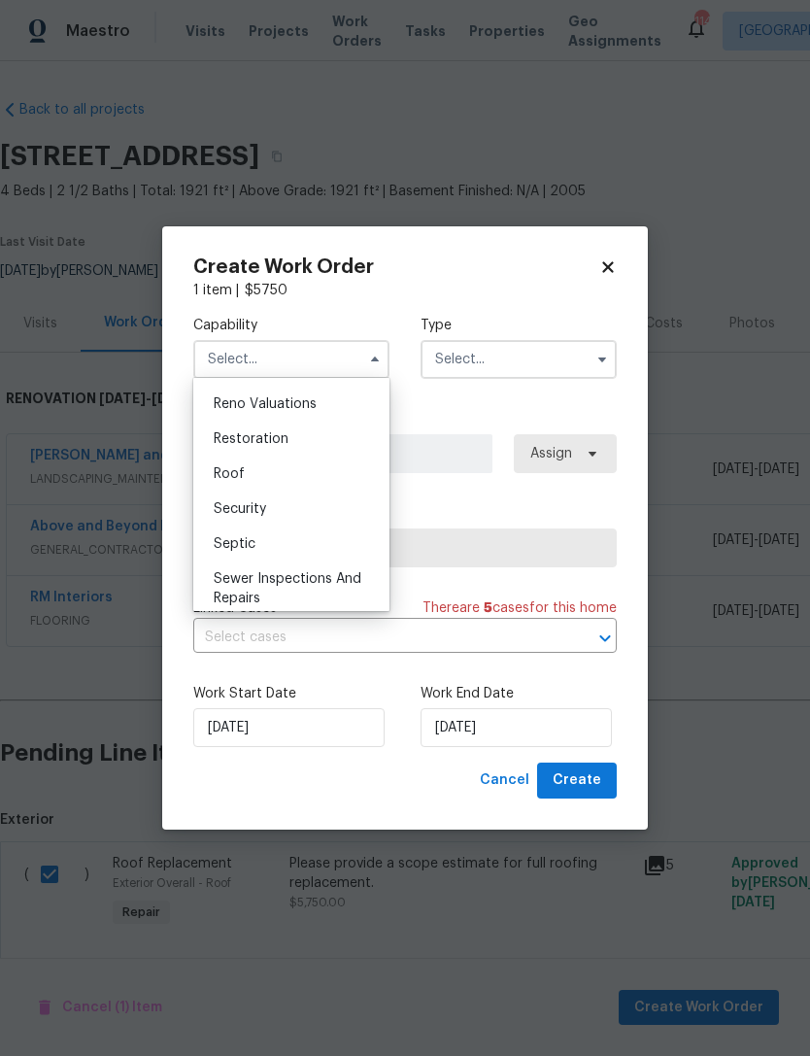
scroll to position [1919, 0]
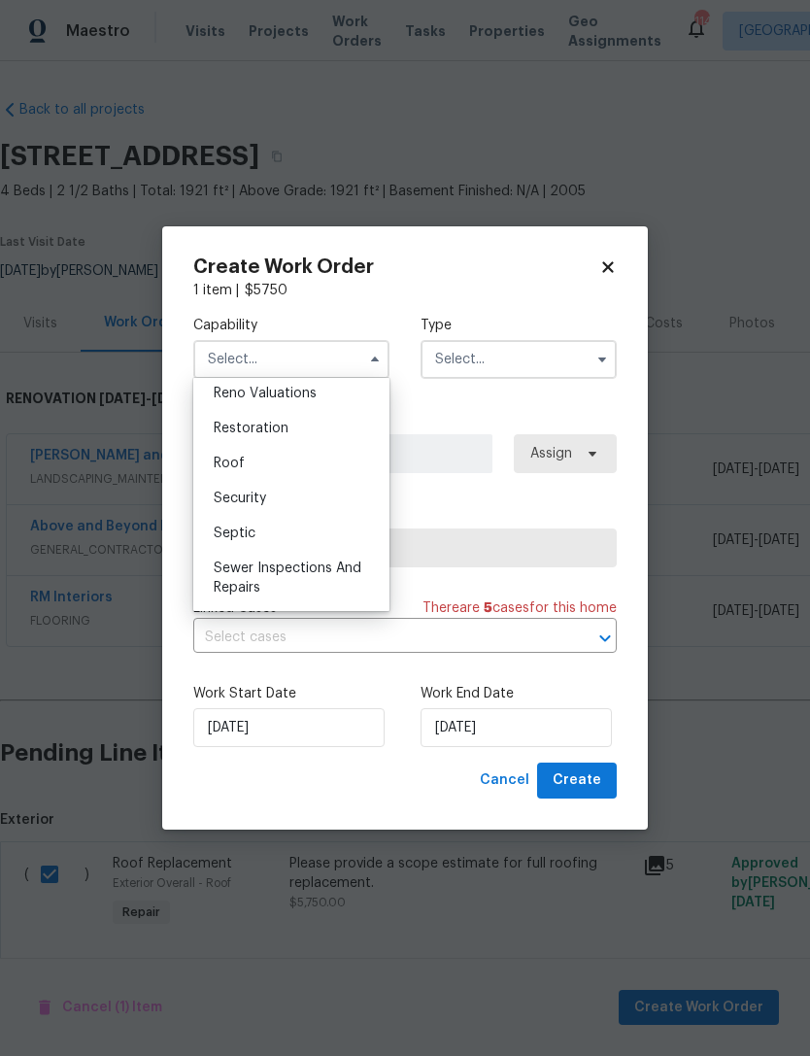
click at [290, 463] on div "Roof" at bounding box center [291, 463] width 187 height 35
type input "Roof"
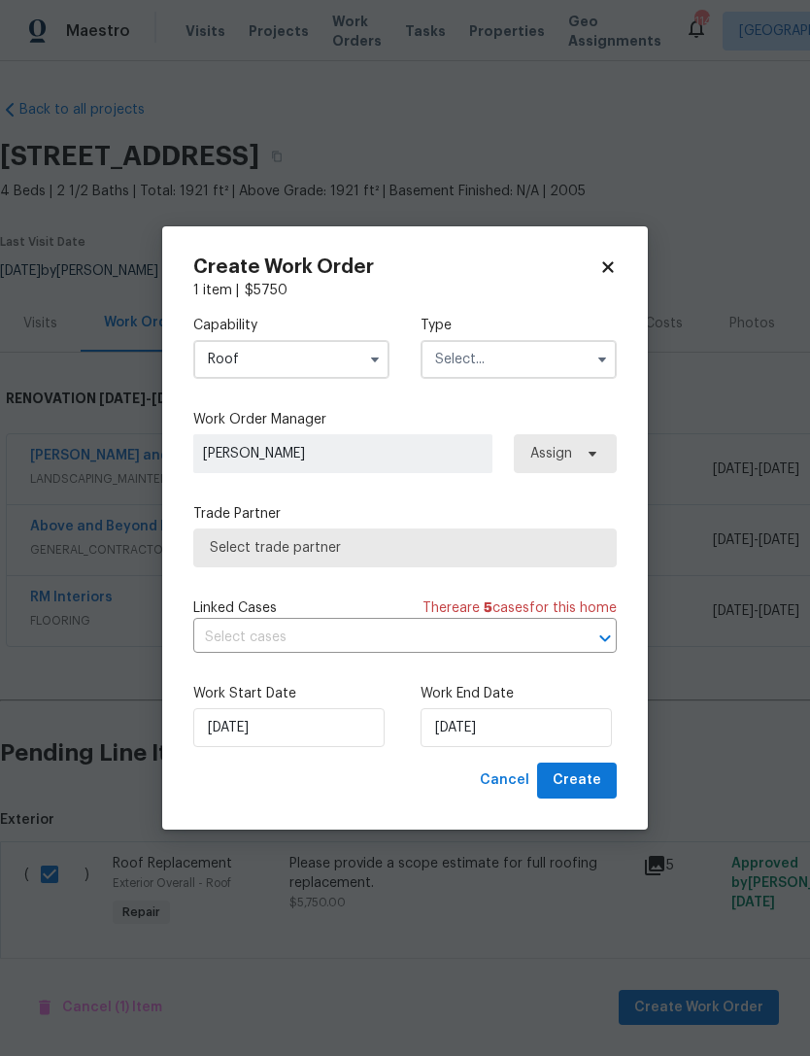
click at [585, 352] on input "text" at bounding box center [519, 359] width 196 height 39
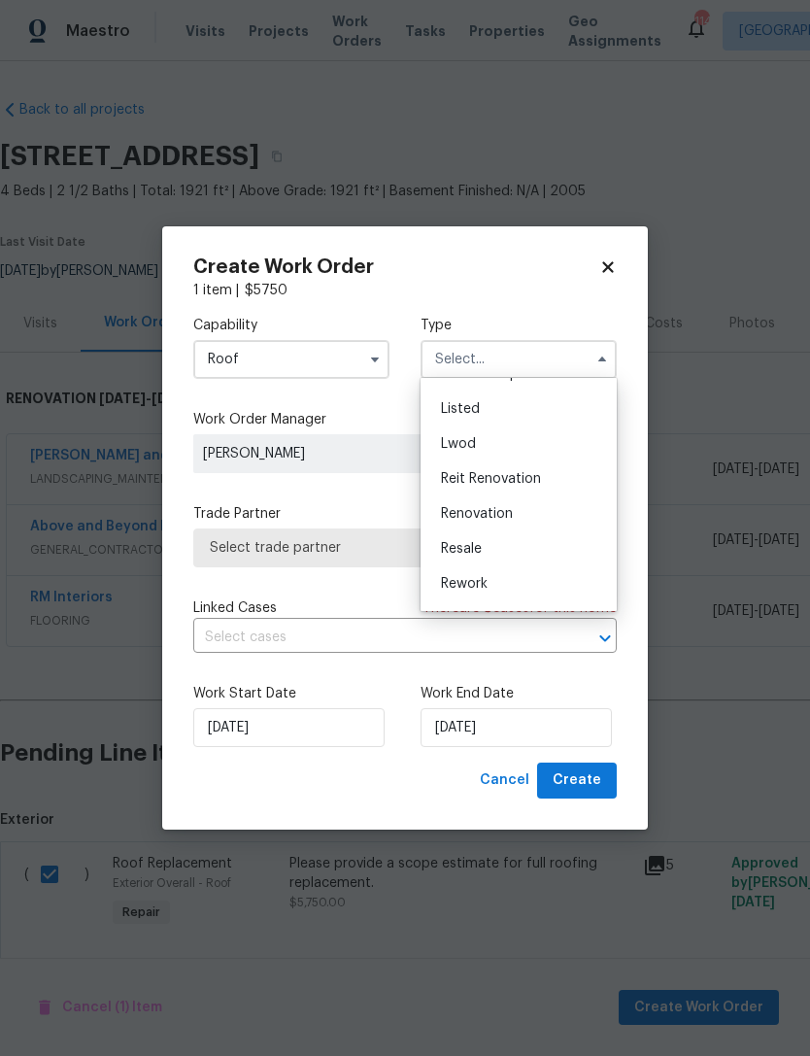
scroll to position [170, 0]
click at [530, 514] on div "Renovation" at bounding box center [518, 510] width 187 height 35
type input "Renovation"
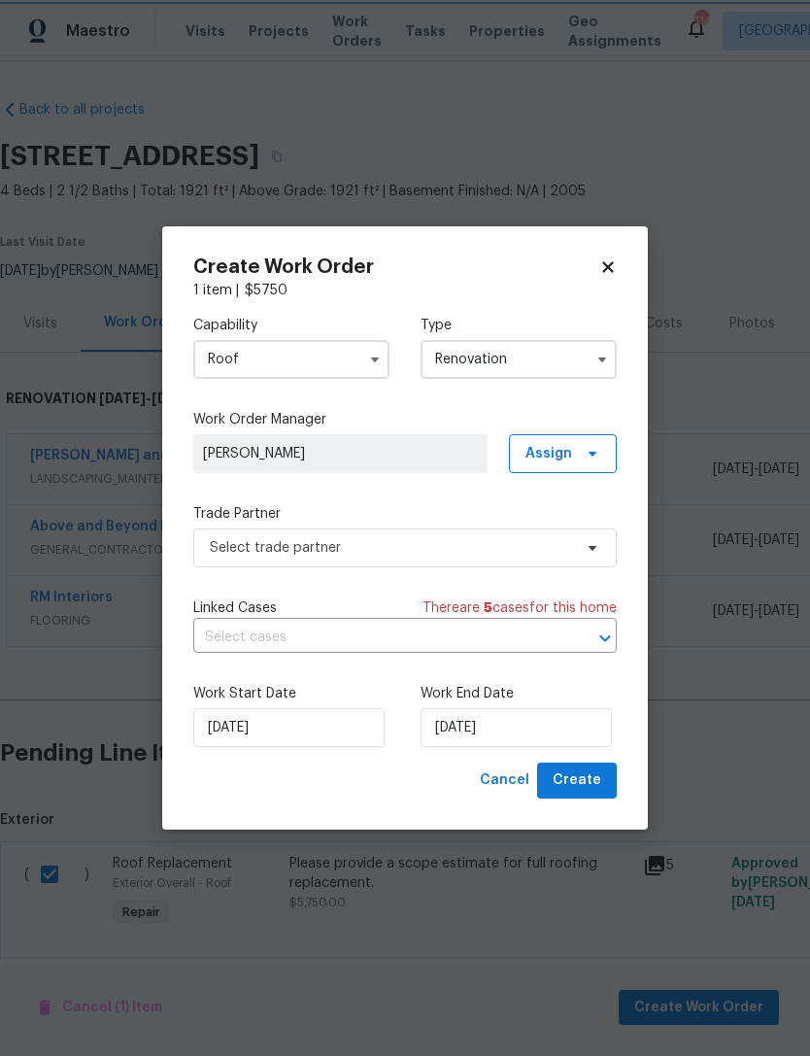
scroll to position [0, 0]
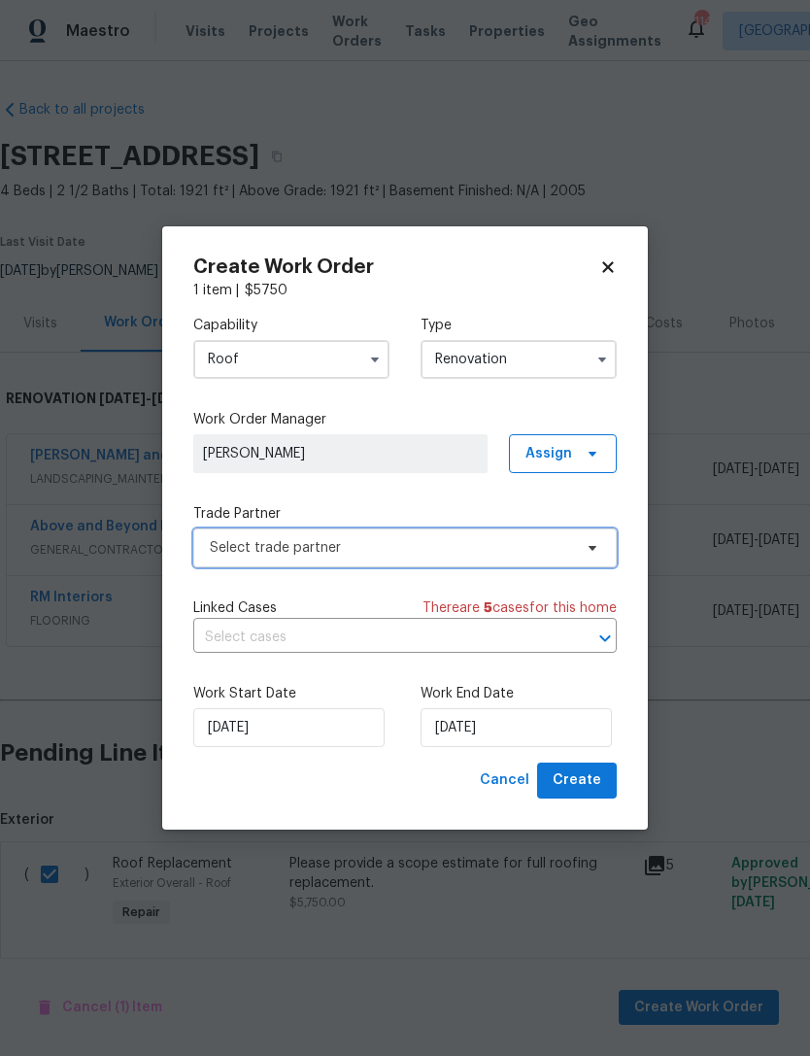
click at [422, 557] on span "Select trade partner" at bounding box center [405, 547] width 424 height 39
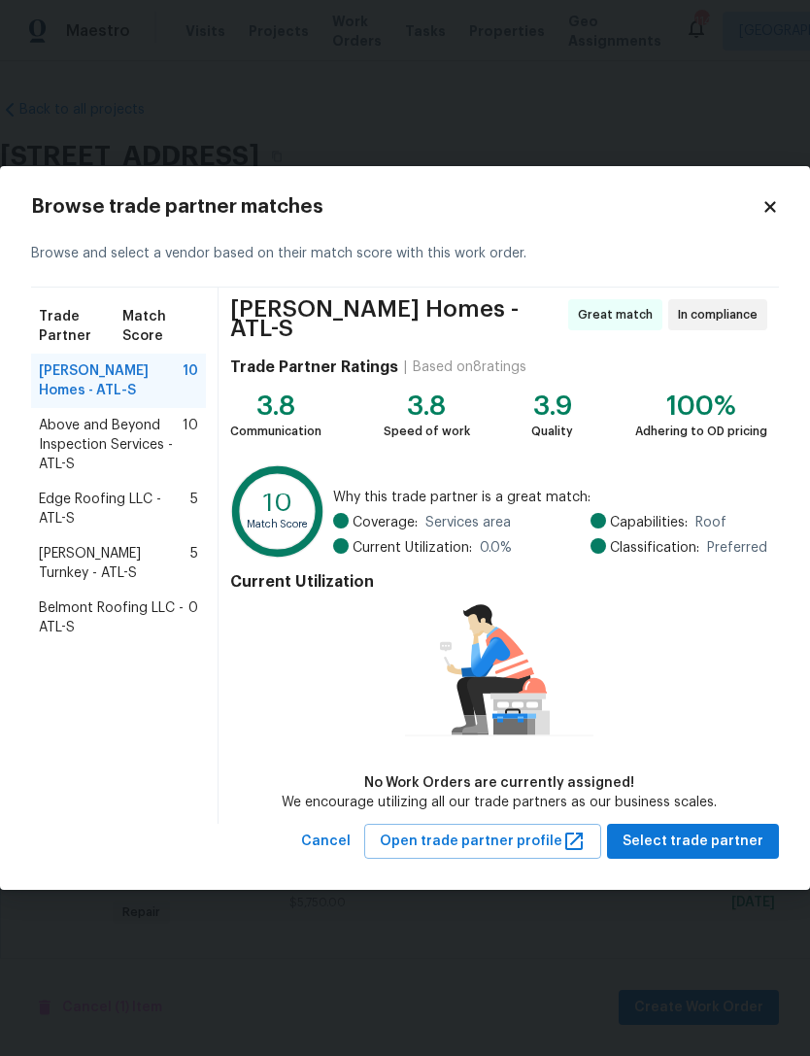
click at [137, 459] on span "Above and Beyond Inspection Services - ATL-S" at bounding box center [111, 445] width 144 height 58
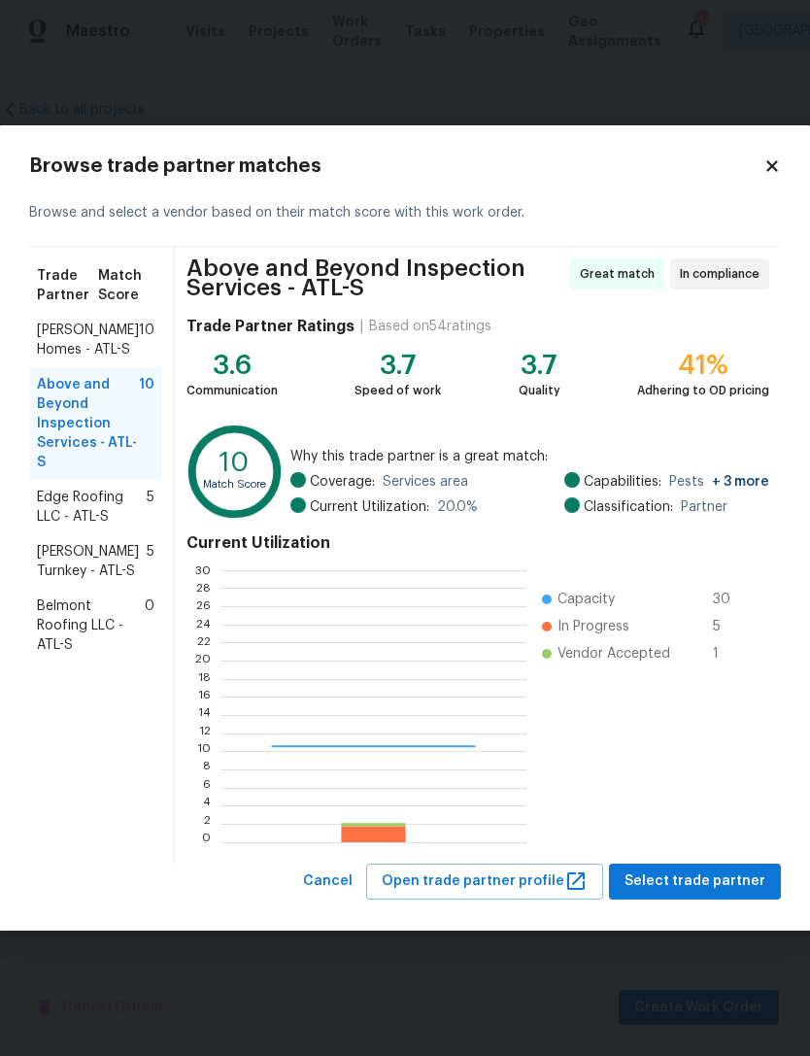
scroll to position [272, 305]
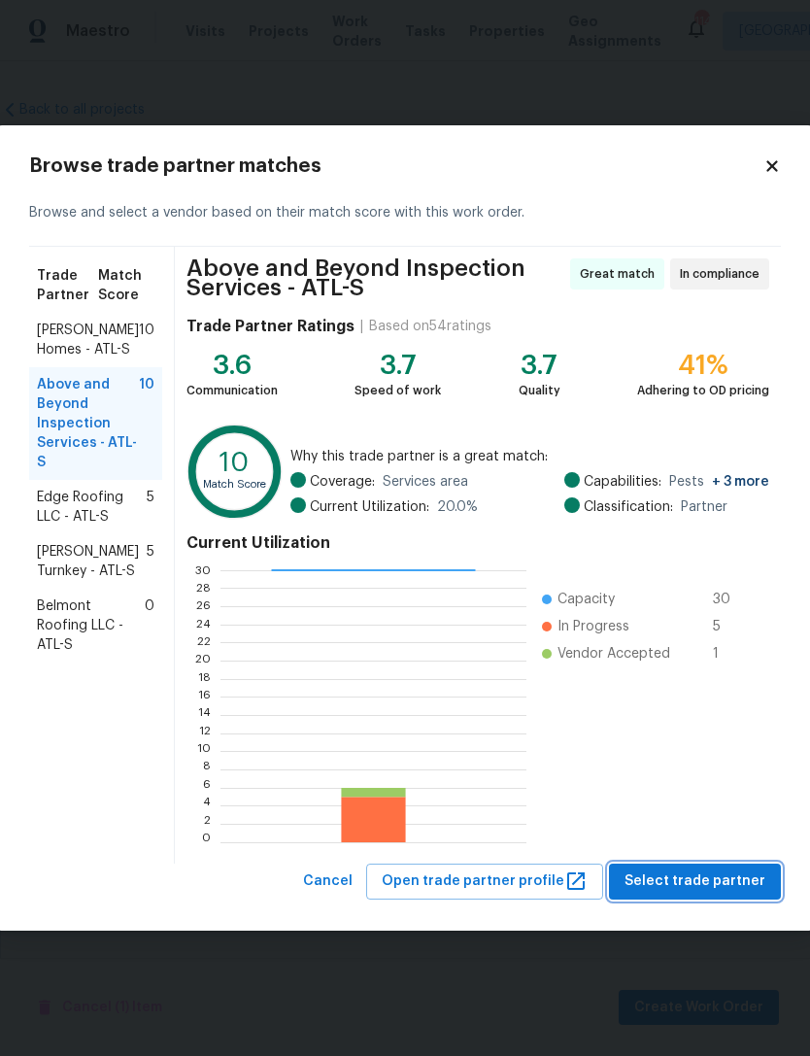
click at [712, 893] on span "Select trade partner" at bounding box center [695, 881] width 141 height 24
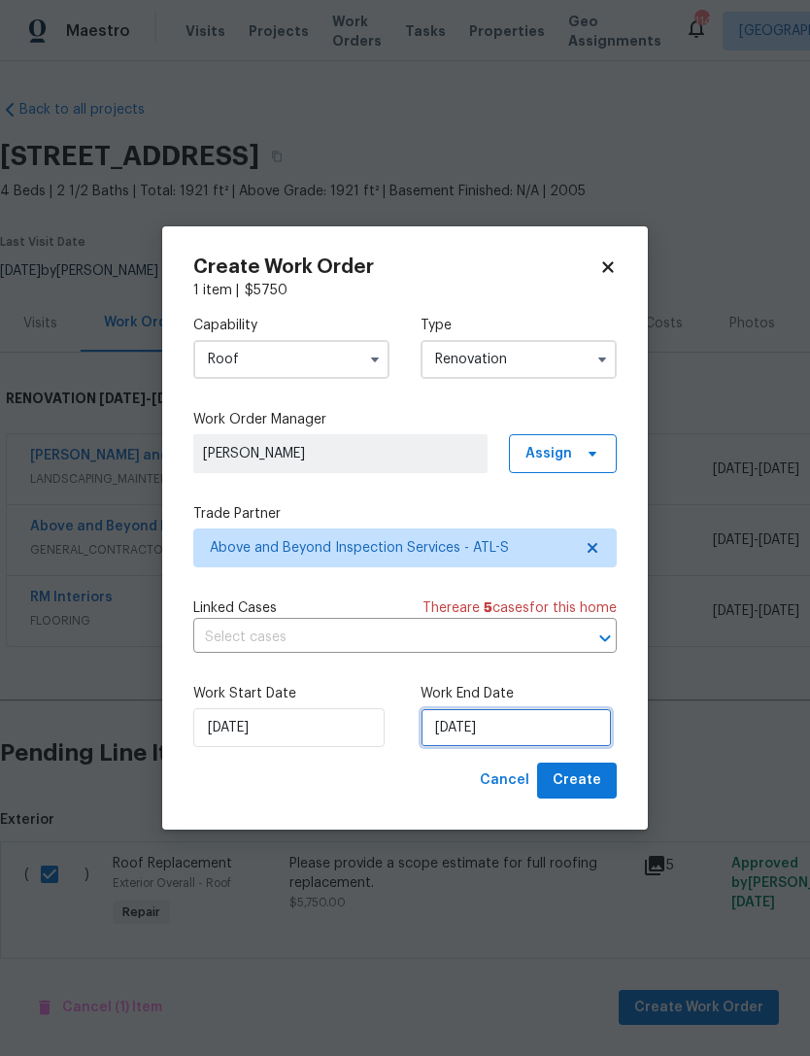
click at [510, 725] on input "8/29/2025" at bounding box center [516, 727] width 191 height 39
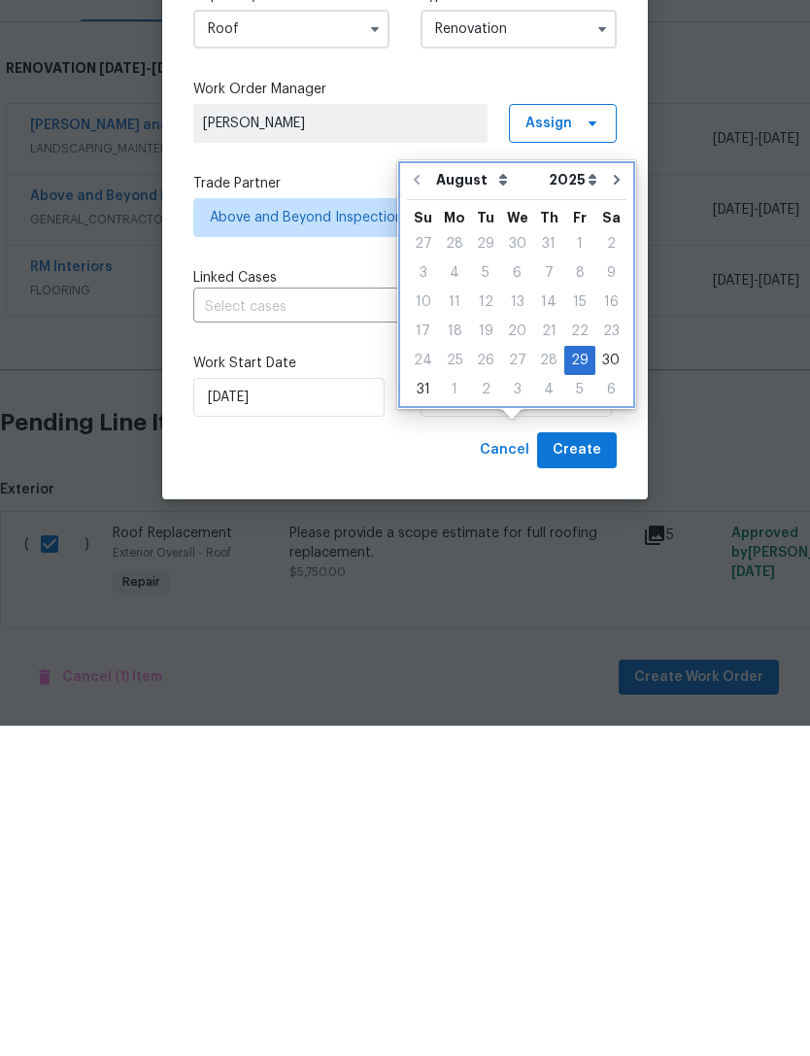
click at [608, 491] on button "Go to next month" at bounding box center [616, 510] width 29 height 39
type input "9/29/2025"
select select "8"
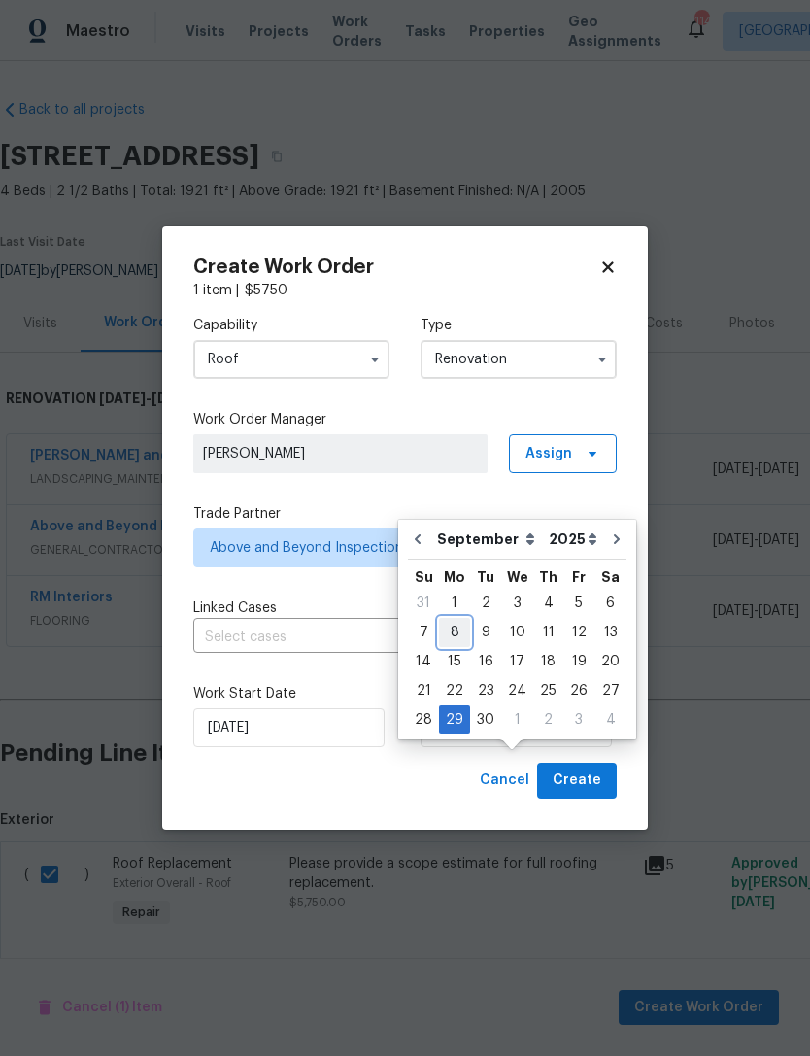
click at [459, 619] on div "8" at bounding box center [454, 632] width 31 height 27
type input "9/8/2025"
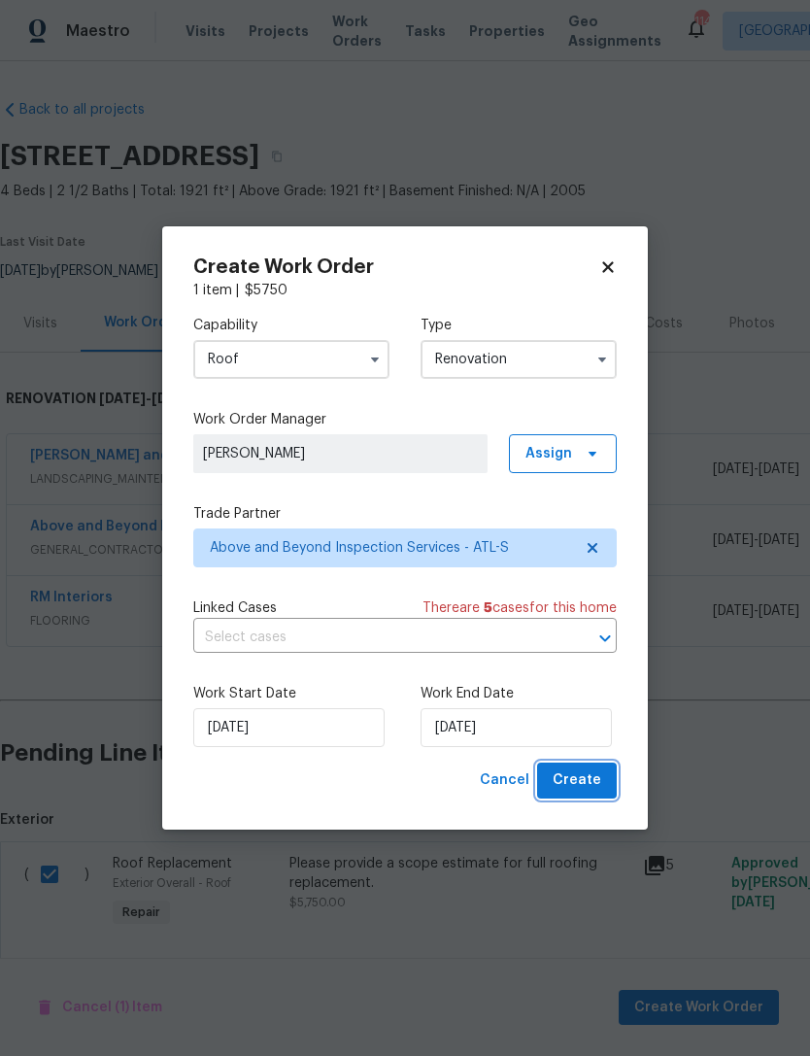
click at [574, 793] on span "Create" at bounding box center [577, 780] width 49 height 24
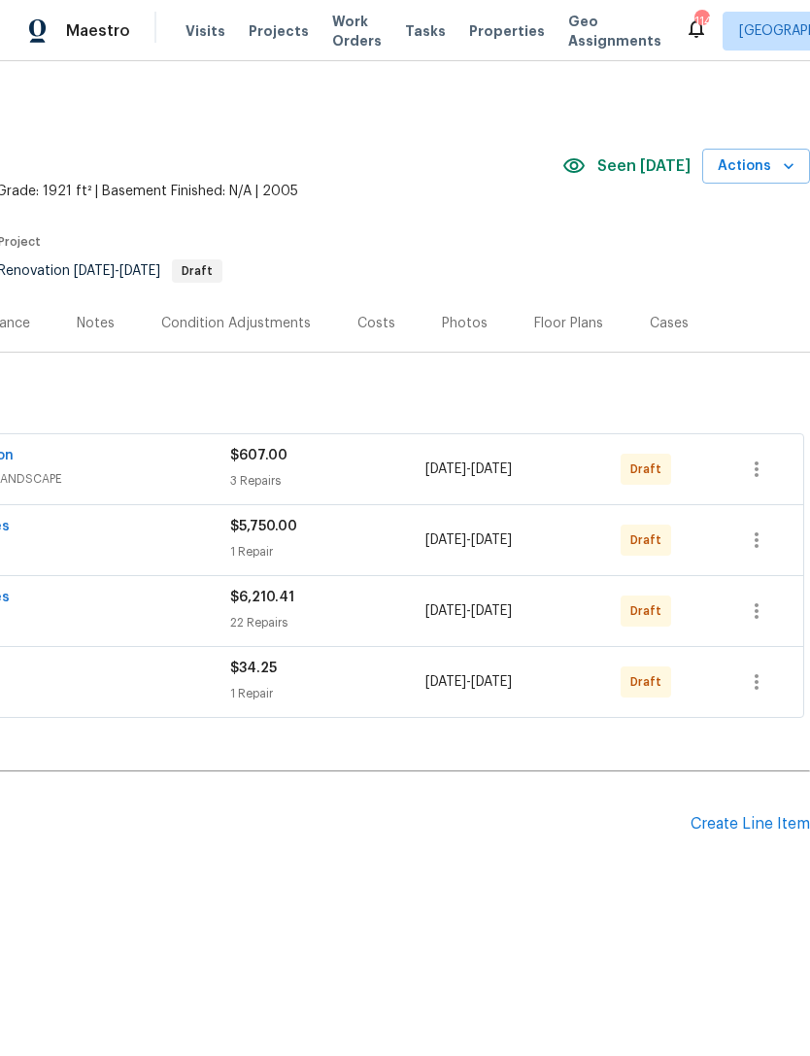
scroll to position [0, 288]
click at [760, 465] on icon "button" at bounding box center [756, 469] width 23 height 23
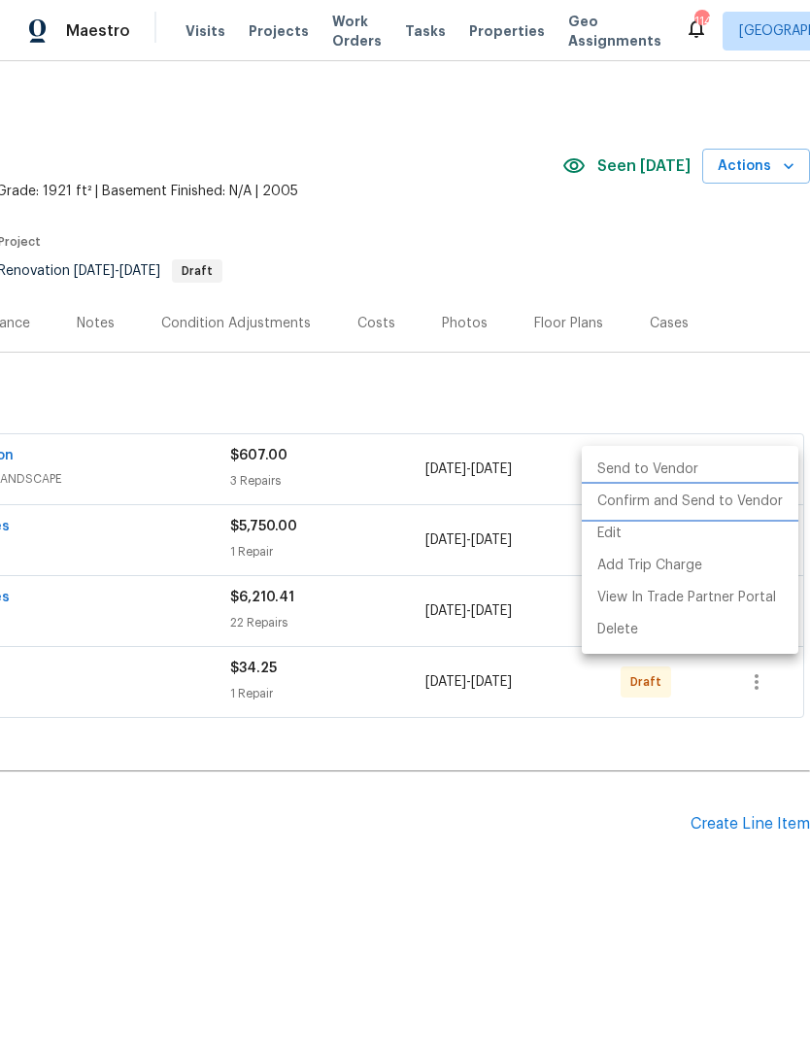
click at [715, 495] on li "Confirm and Send to Vendor" at bounding box center [690, 502] width 217 height 32
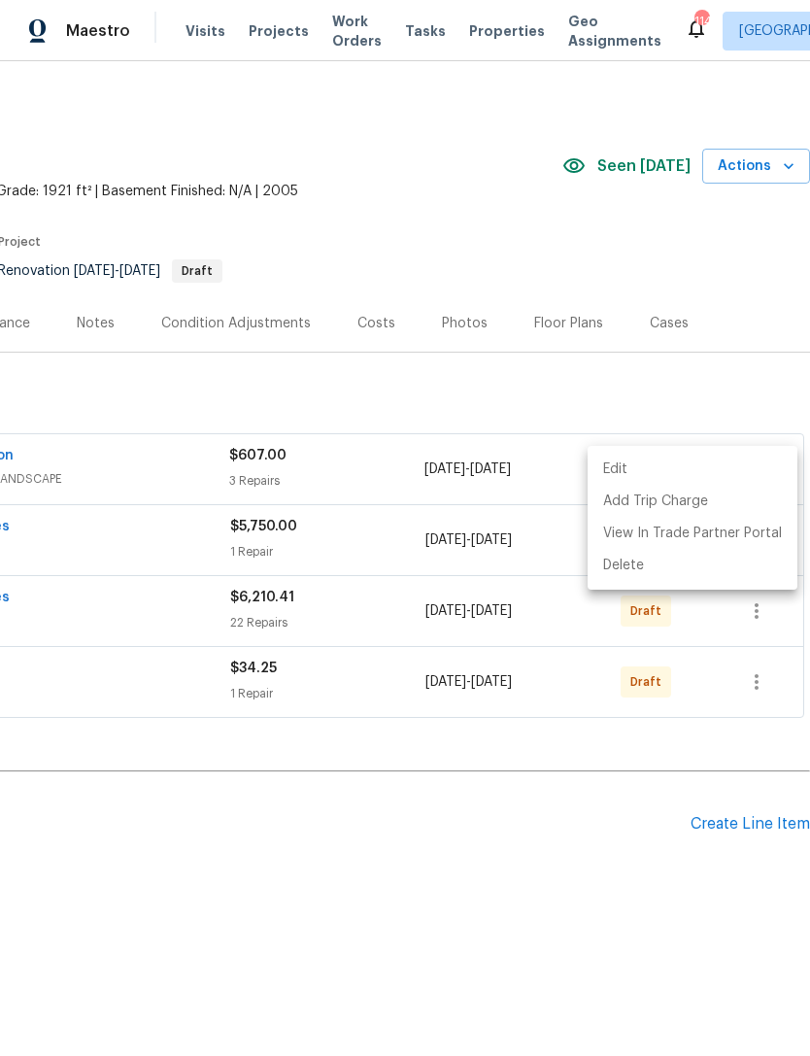
click at [710, 368] on div at bounding box center [405, 528] width 810 height 1056
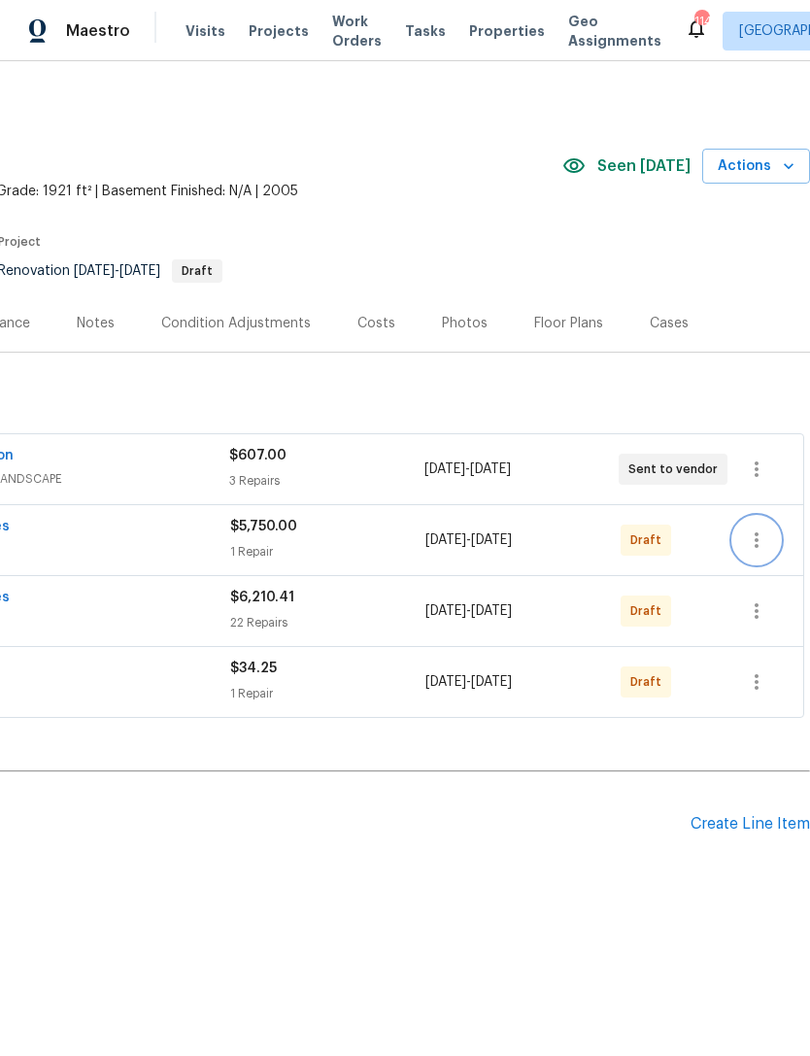
click at [763, 547] on icon "button" at bounding box center [756, 539] width 23 height 23
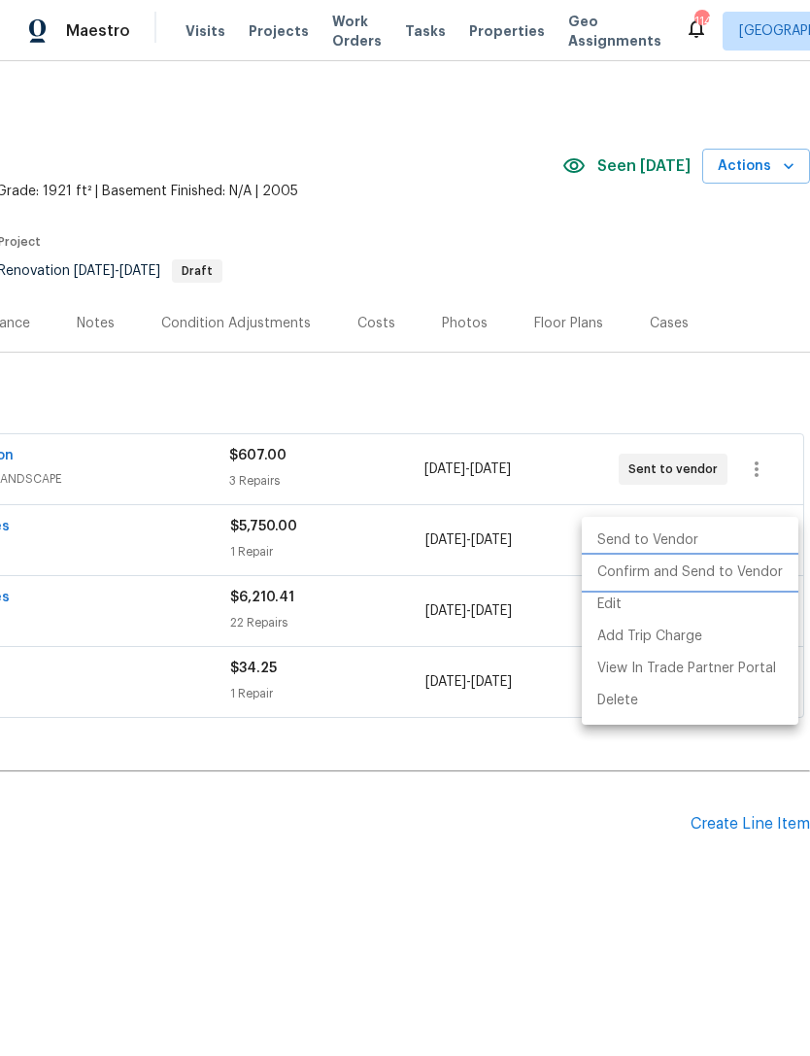
click at [733, 569] on li "Confirm and Send to Vendor" at bounding box center [690, 573] width 217 height 32
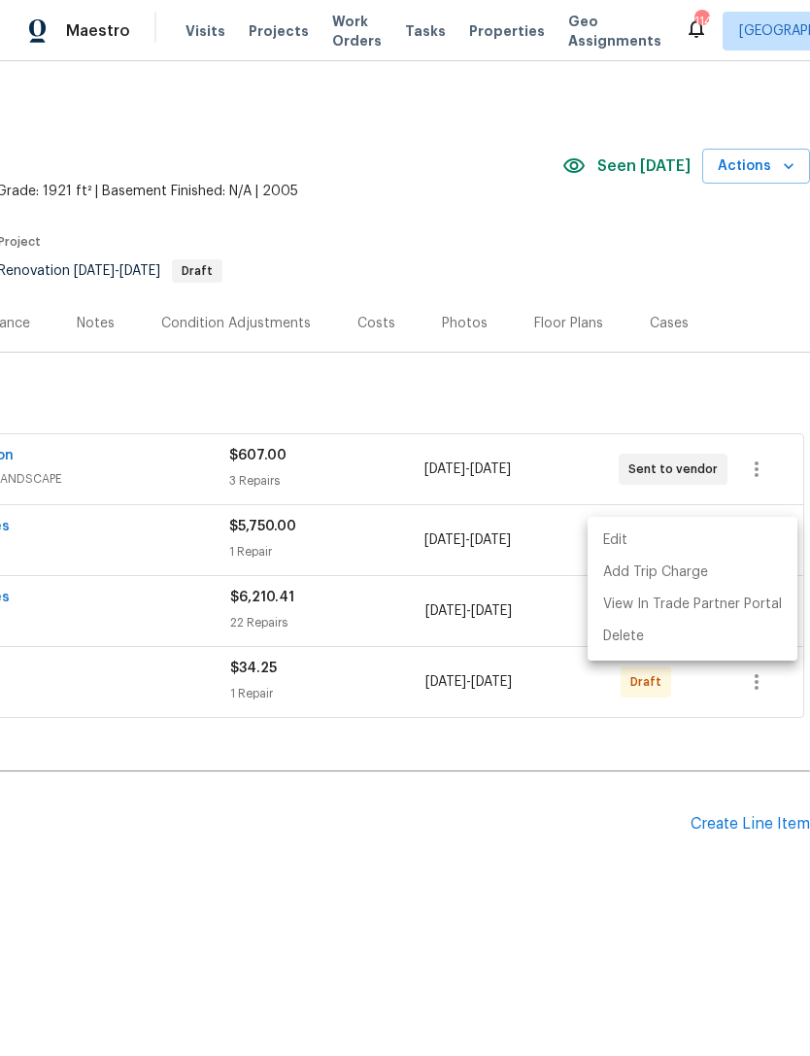
click at [703, 383] on div at bounding box center [405, 528] width 810 height 1056
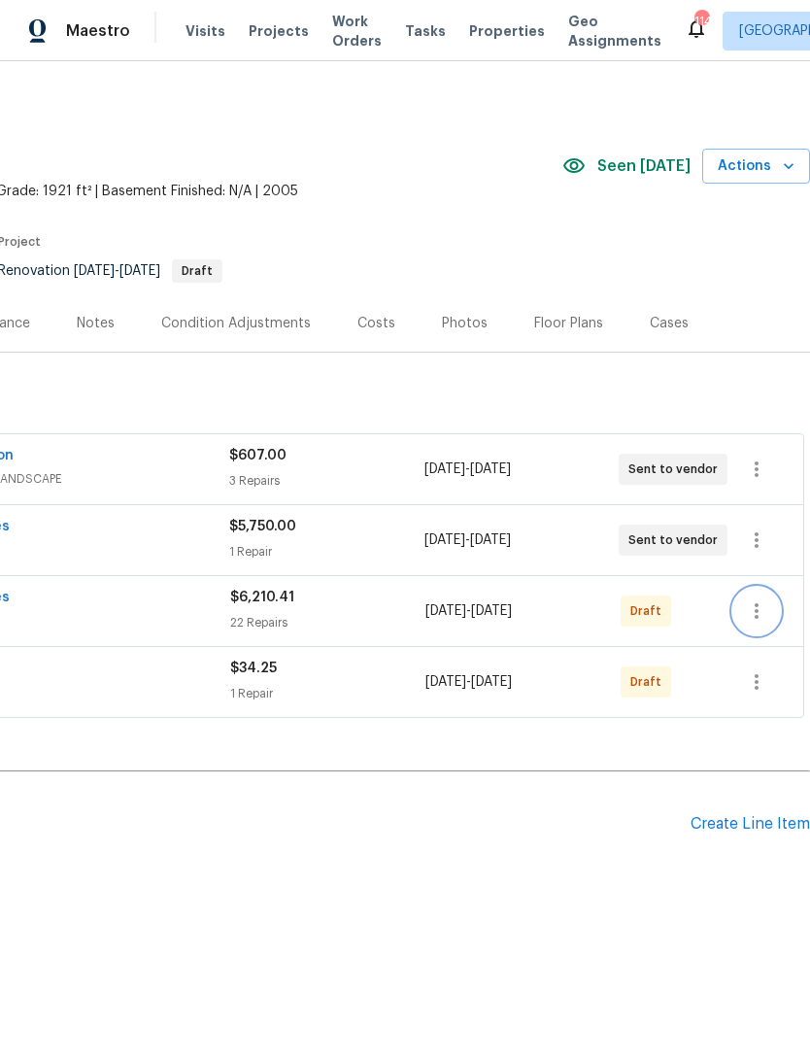
click at [760, 604] on icon "button" at bounding box center [756, 610] width 23 height 23
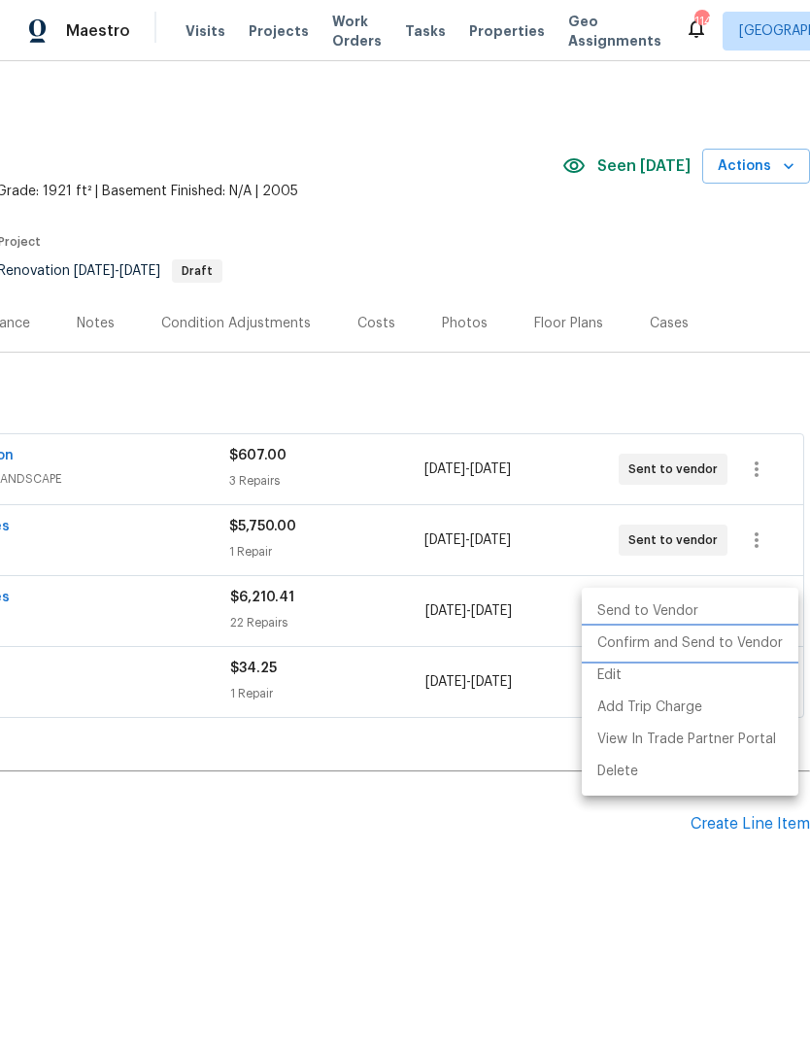
click at [730, 646] on li "Confirm and Send to Vendor" at bounding box center [690, 644] width 217 height 32
click at [705, 355] on div at bounding box center [405, 528] width 810 height 1056
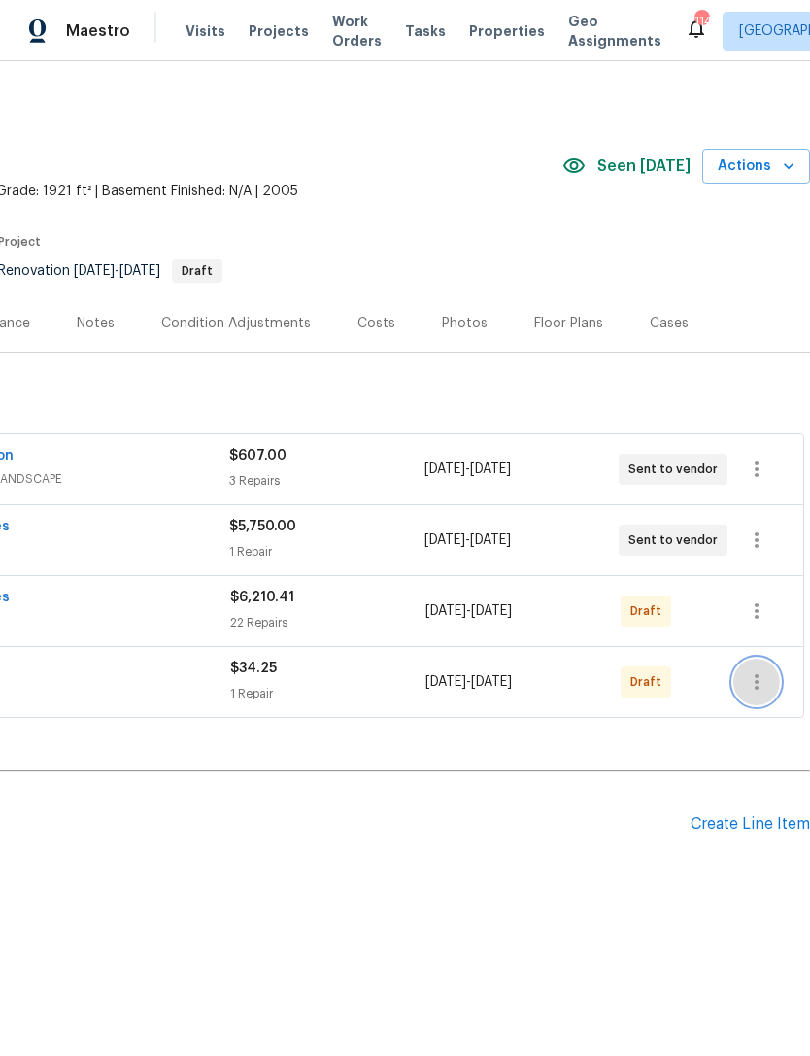
click at [751, 688] on icon "button" at bounding box center [756, 681] width 23 height 23
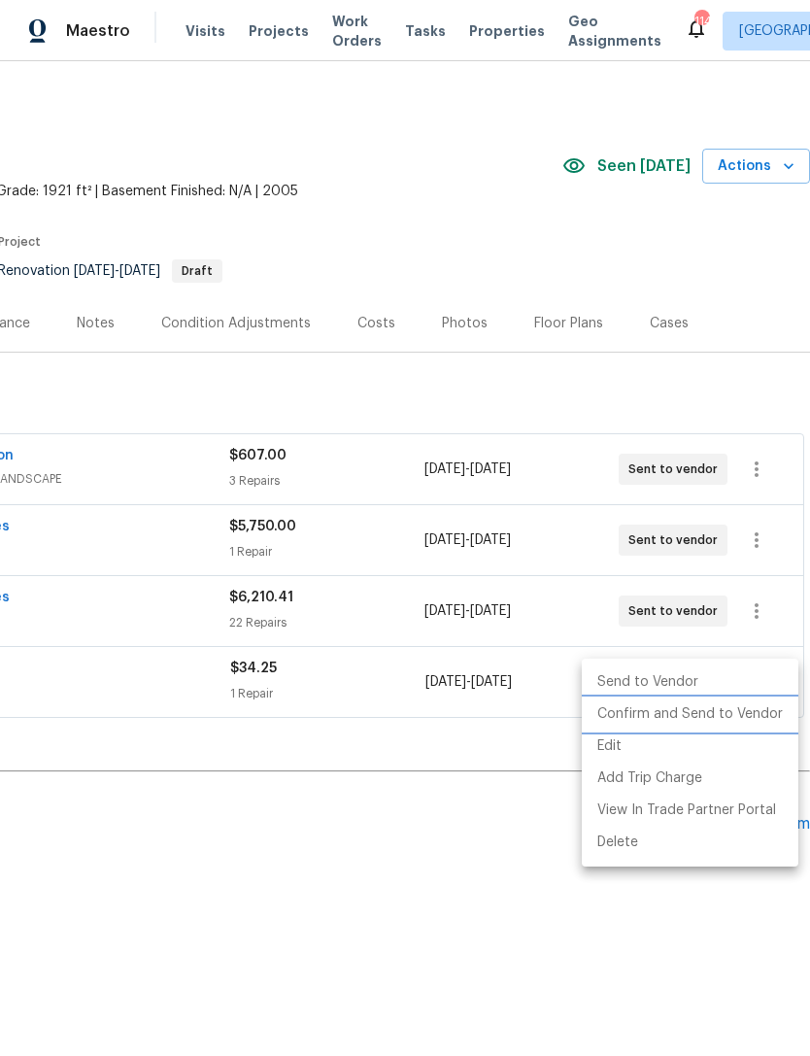
click at [722, 716] on li "Confirm and Send to Vendor" at bounding box center [690, 714] width 217 height 32
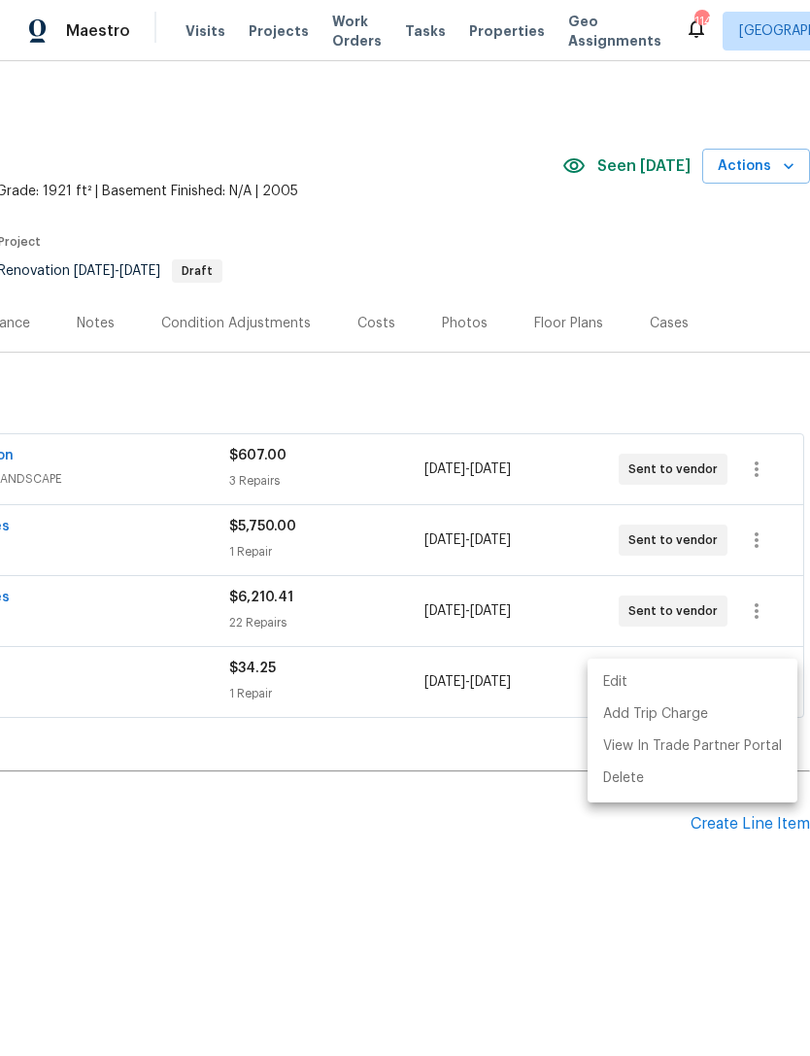
click at [644, 311] on div at bounding box center [405, 528] width 810 height 1056
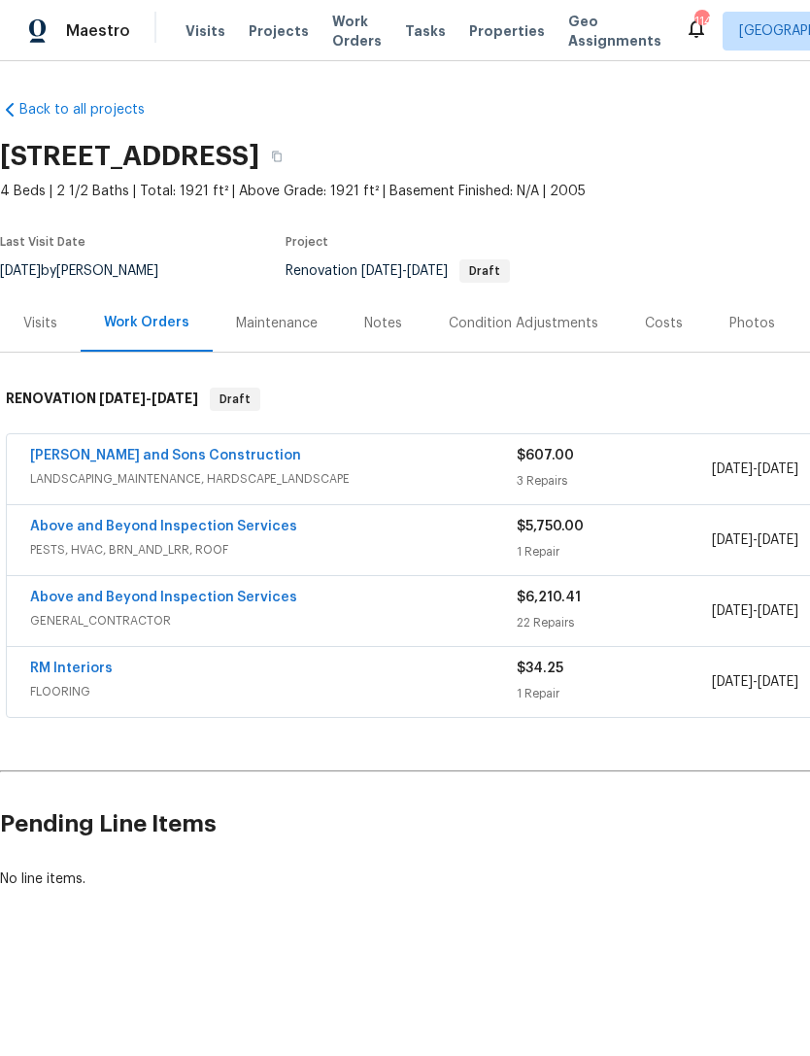
scroll to position [0, 0]
click at [201, 602] on link "Above and Beyond Inspection Services" at bounding box center [163, 598] width 267 height 14
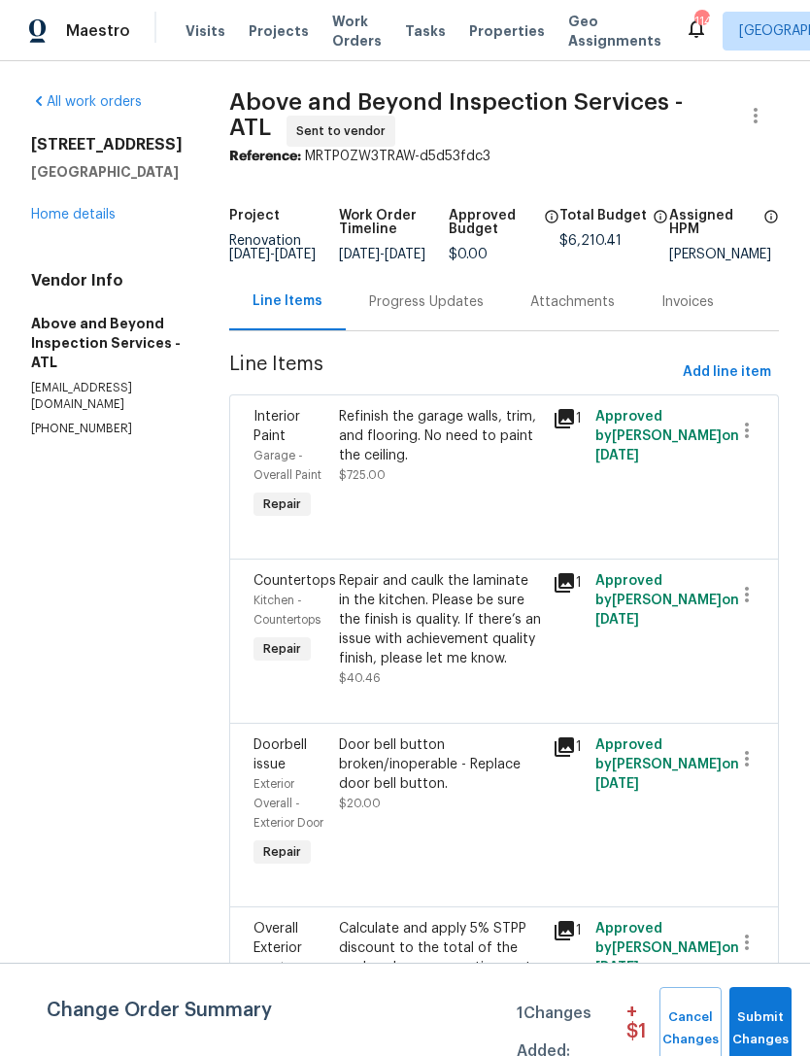
click at [90, 209] on link "Home details" at bounding box center [73, 215] width 85 height 14
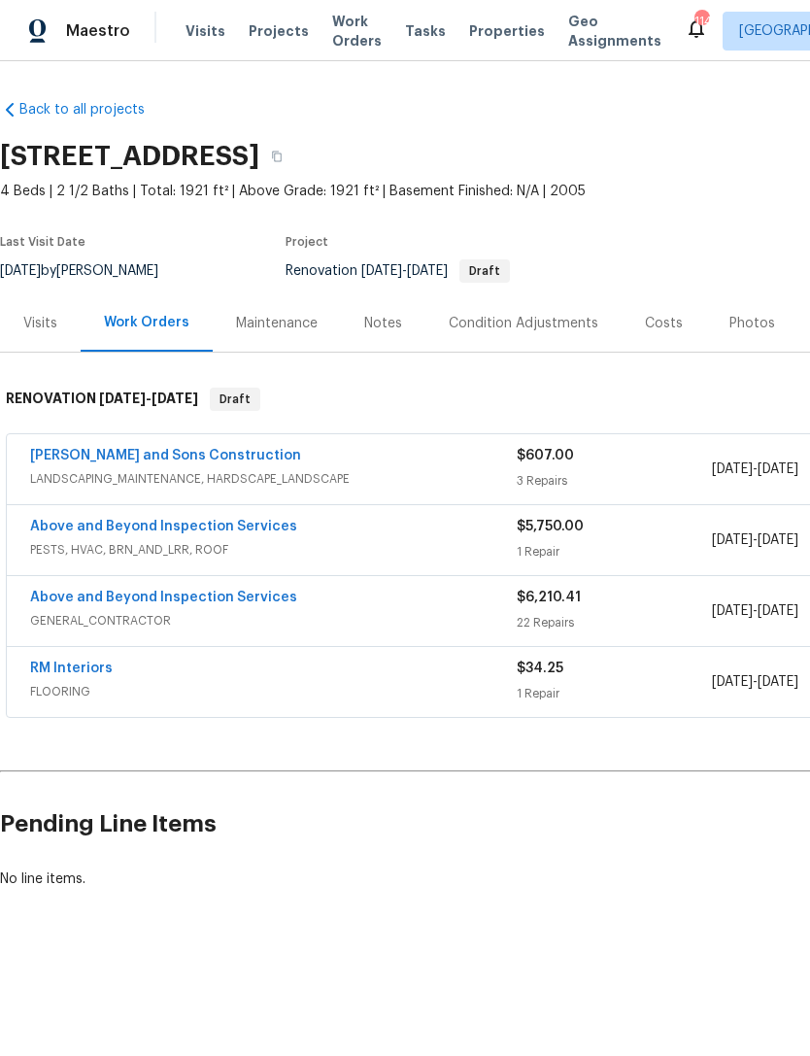
click at [212, 530] on link "Above and Beyond Inspection Services" at bounding box center [163, 527] width 267 height 14
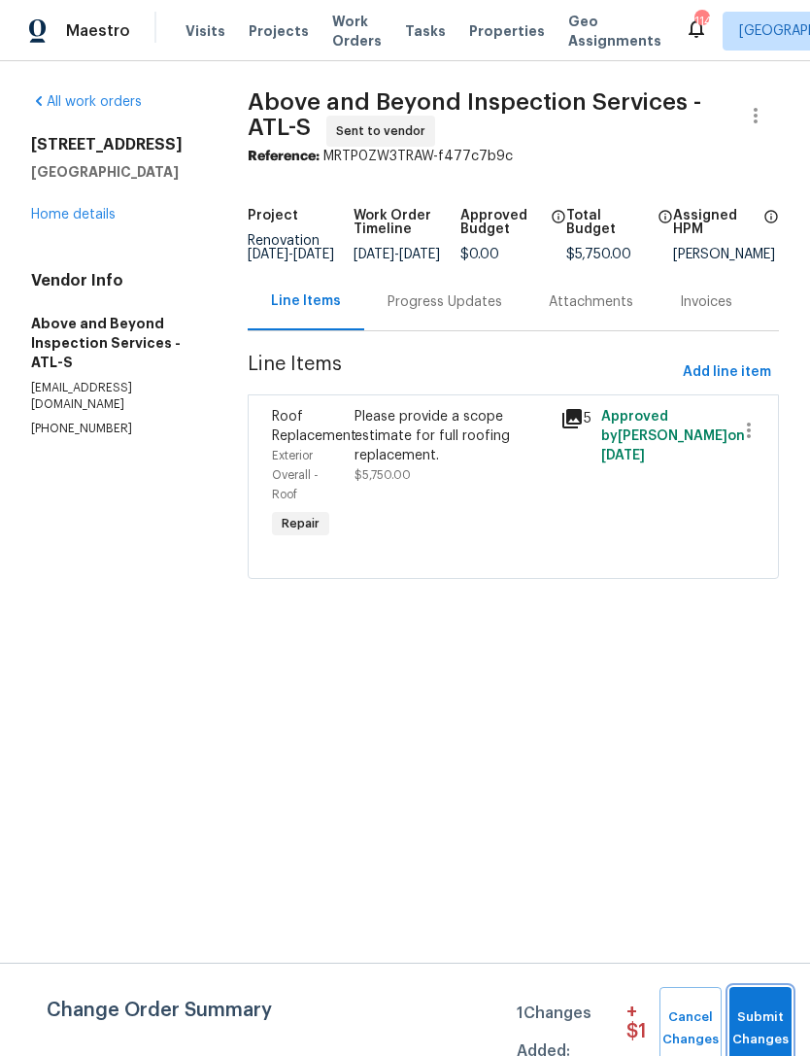
click at [744, 1017] on span "Submit Changes" at bounding box center [760, 1028] width 43 height 45
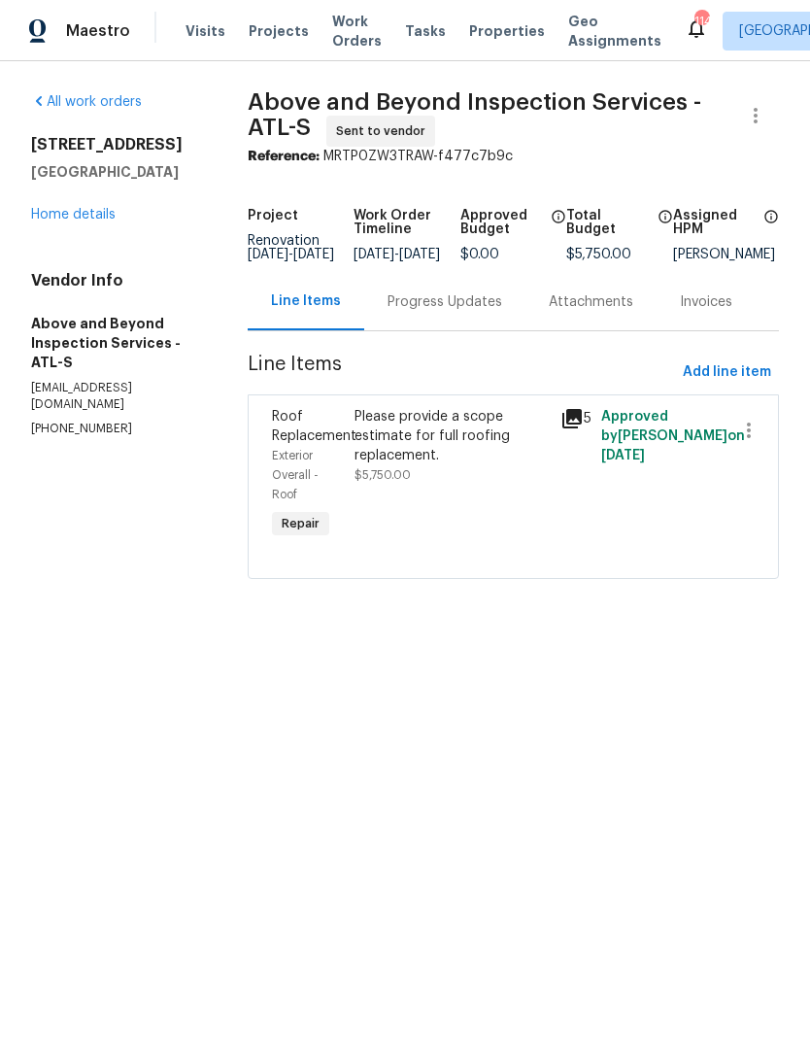
click at [465, 297] on div "Progress Updates" at bounding box center [445, 301] width 115 height 19
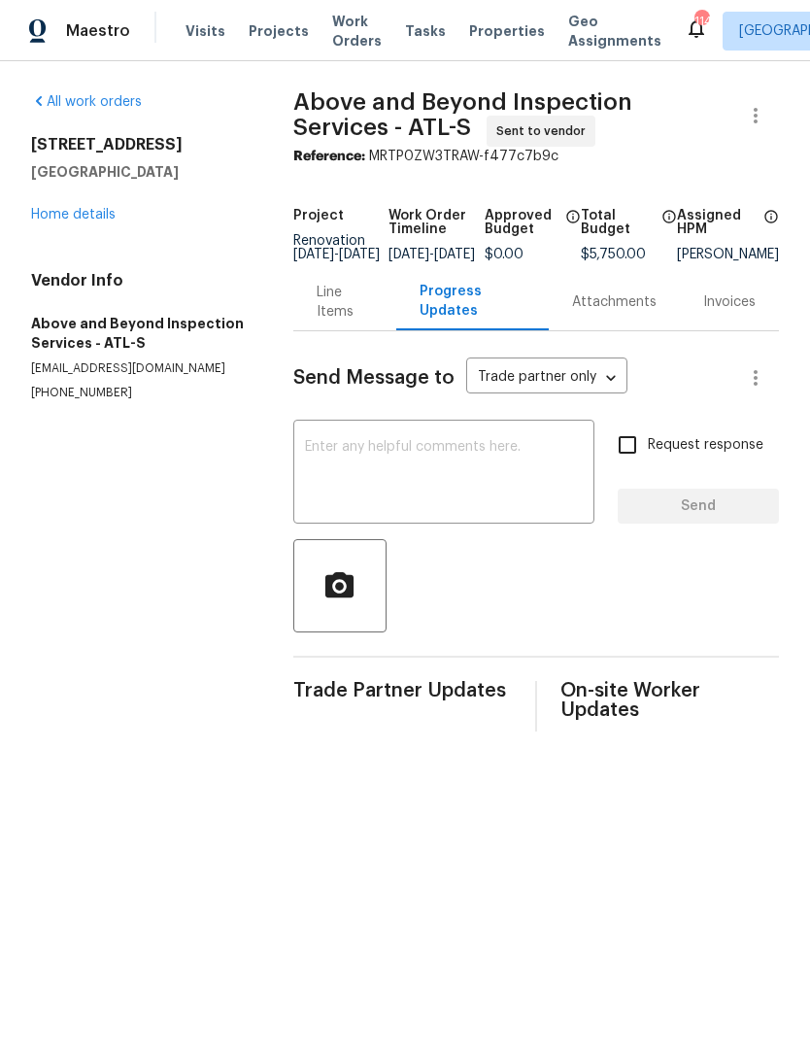
click at [447, 459] on textarea at bounding box center [444, 474] width 279 height 68
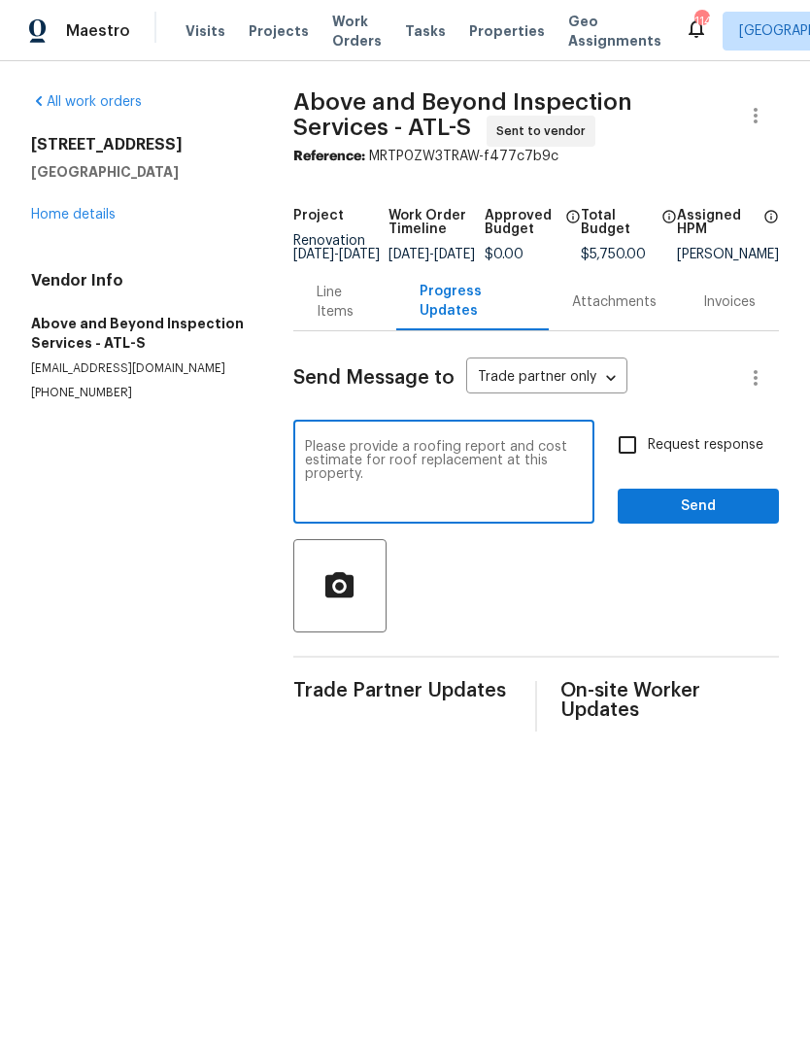
type textarea "Please provide a roofing report and cost estimate for roof replacement at this …"
click at [632, 465] on input "Request response" at bounding box center [627, 445] width 41 height 41
checkbox input "true"
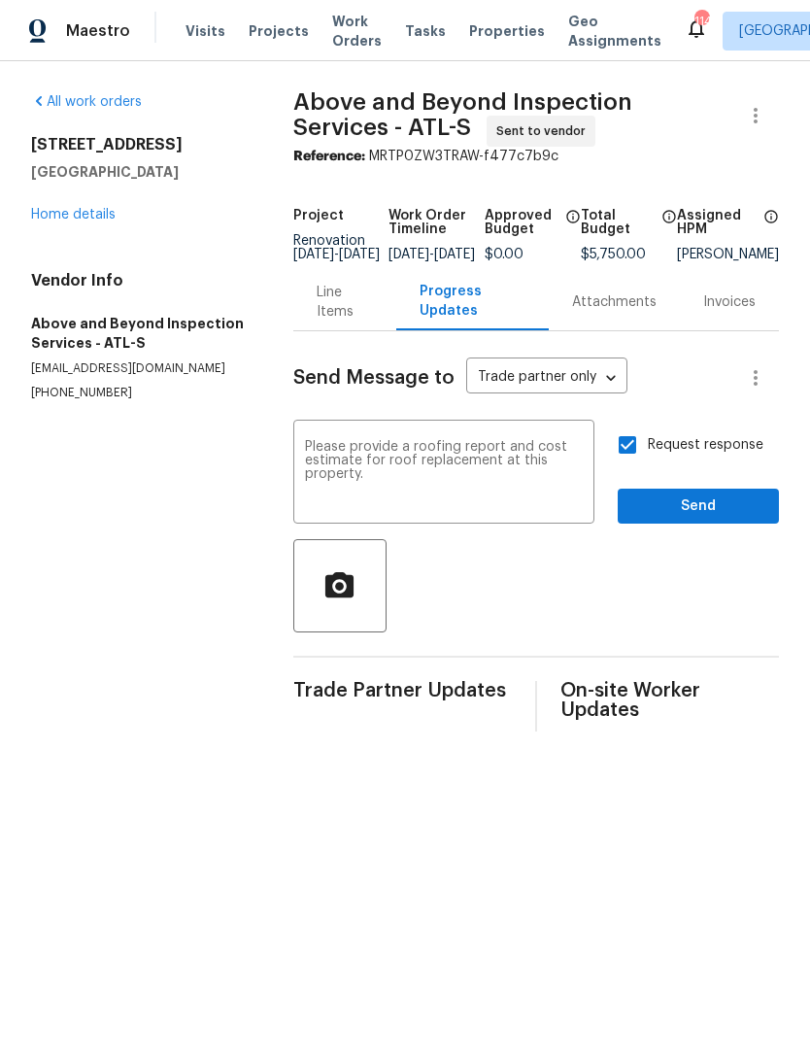
click at [692, 519] on span "Send" at bounding box center [698, 506] width 130 height 24
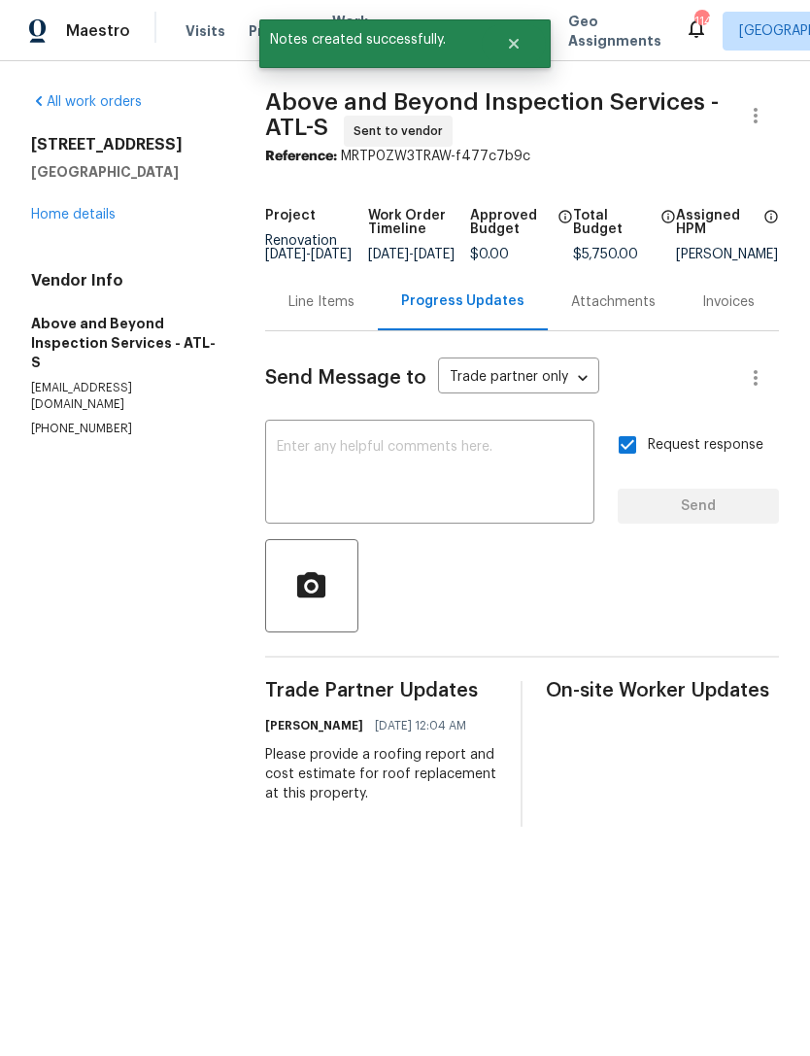
click at [105, 217] on link "Home details" at bounding box center [73, 215] width 85 height 14
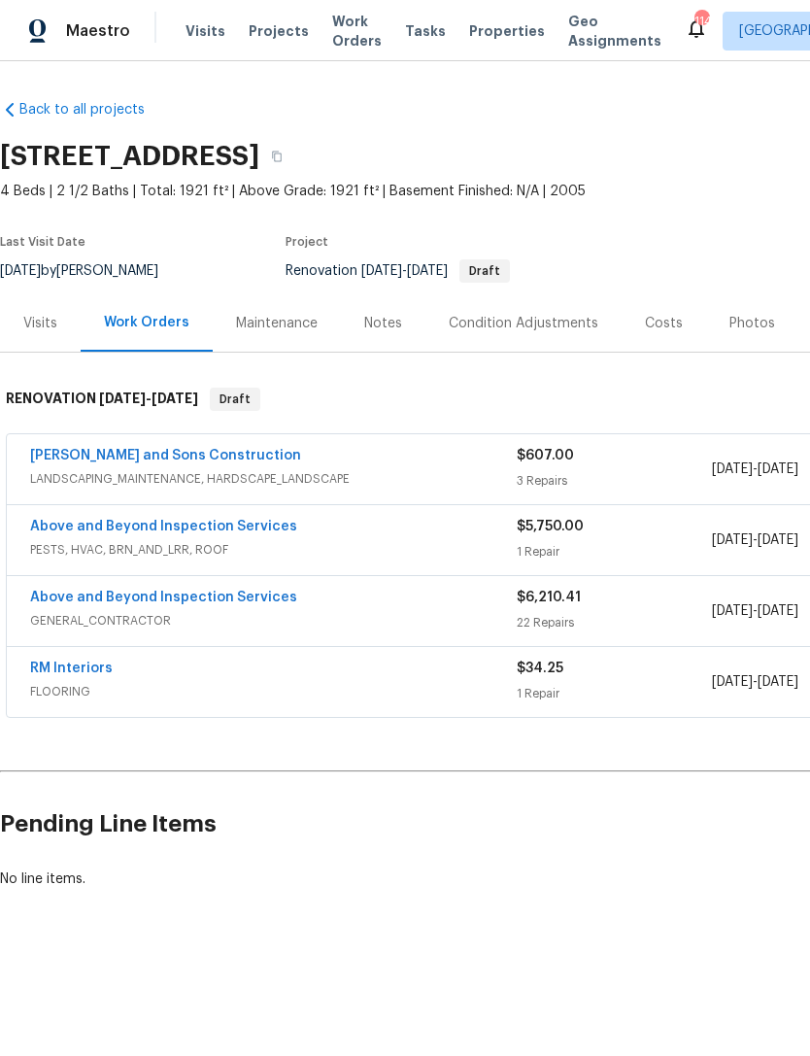
click at [82, 668] on link "RM Interiors" at bounding box center [71, 669] width 83 height 14
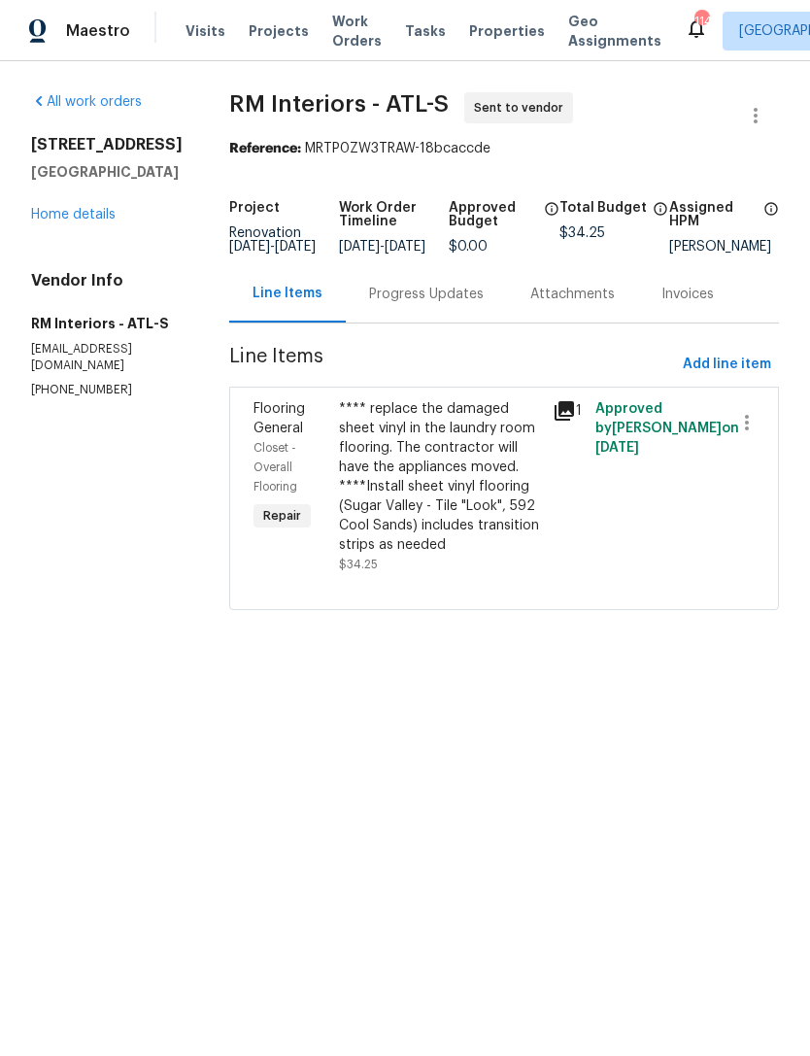
click at [92, 211] on link "Home details" at bounding box center [73, 215] width 85 height 14
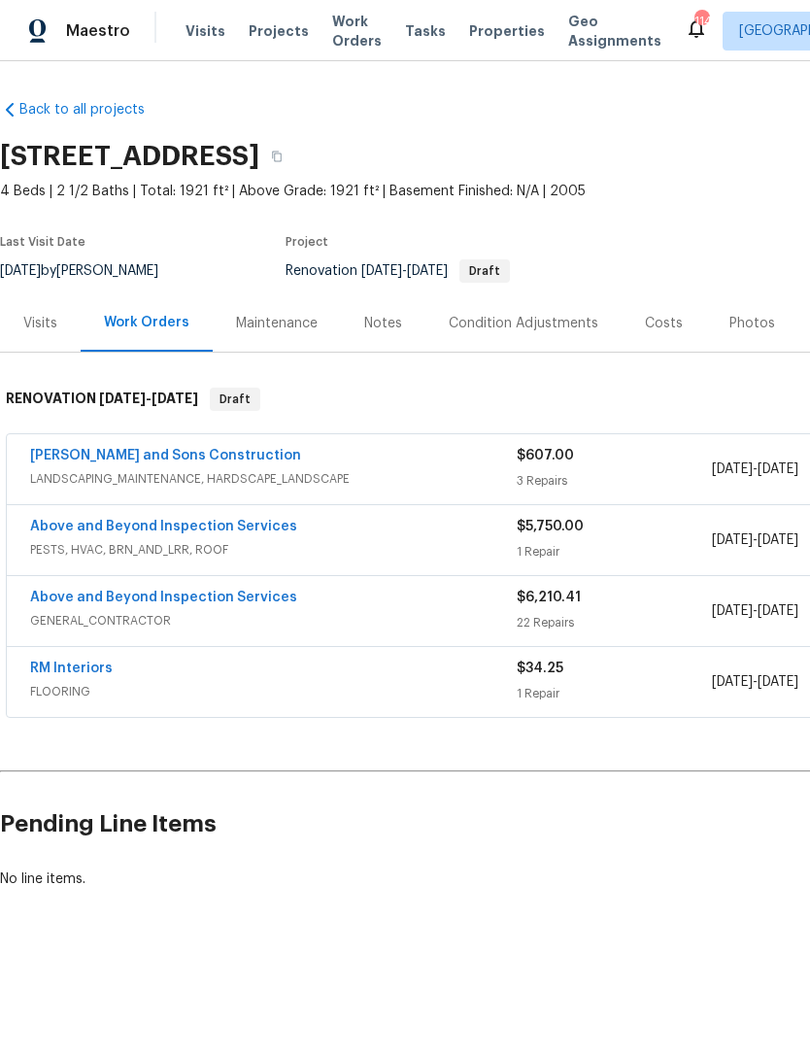
click at [220, 618] on span "GENERAL_CONTRACTOR" at bounding box center [273, 620] width 487 height 19
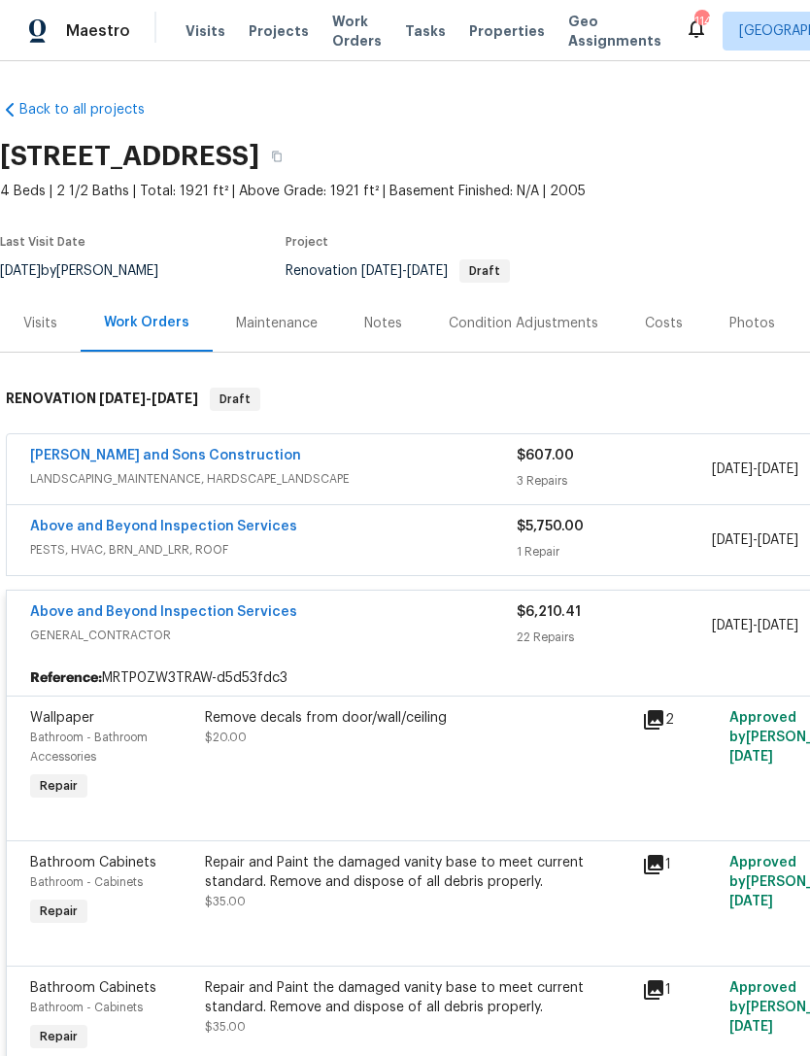
click at [189, 616] on link "Above and Beyond Inspection Services" at bounding box center [163, 612] width 267 height 14
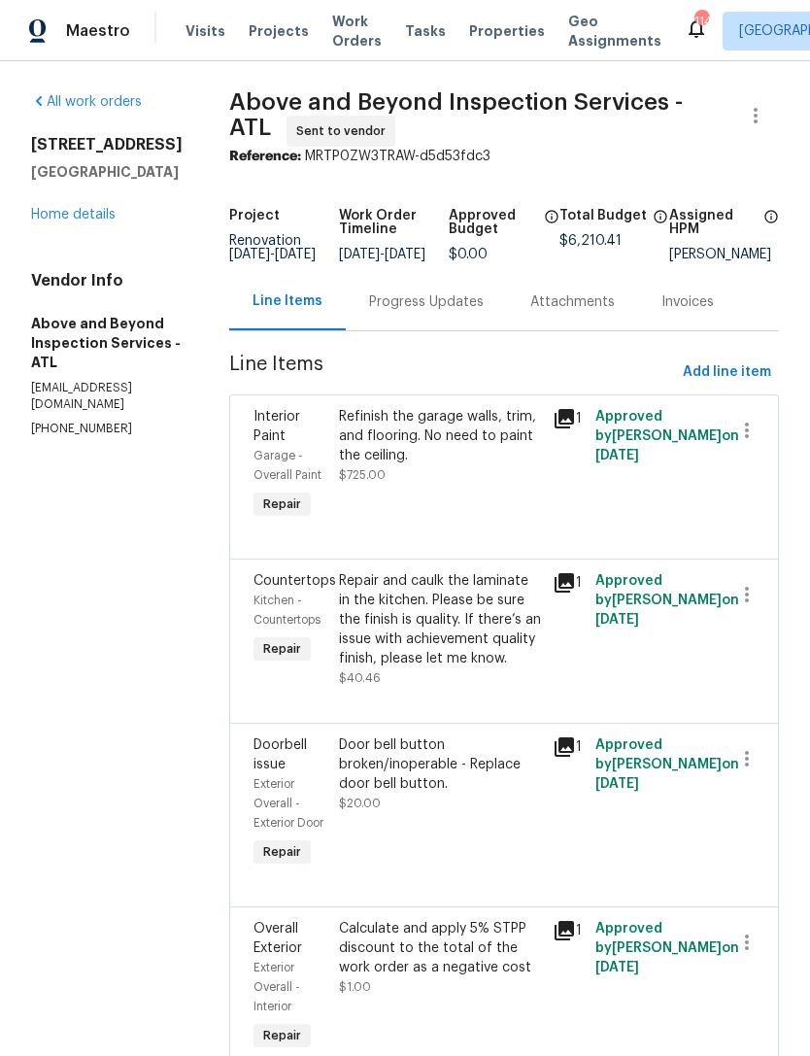
click at [479, 312] on div "Progress Updates" at bounding box center [426, 301] width 115 height 19
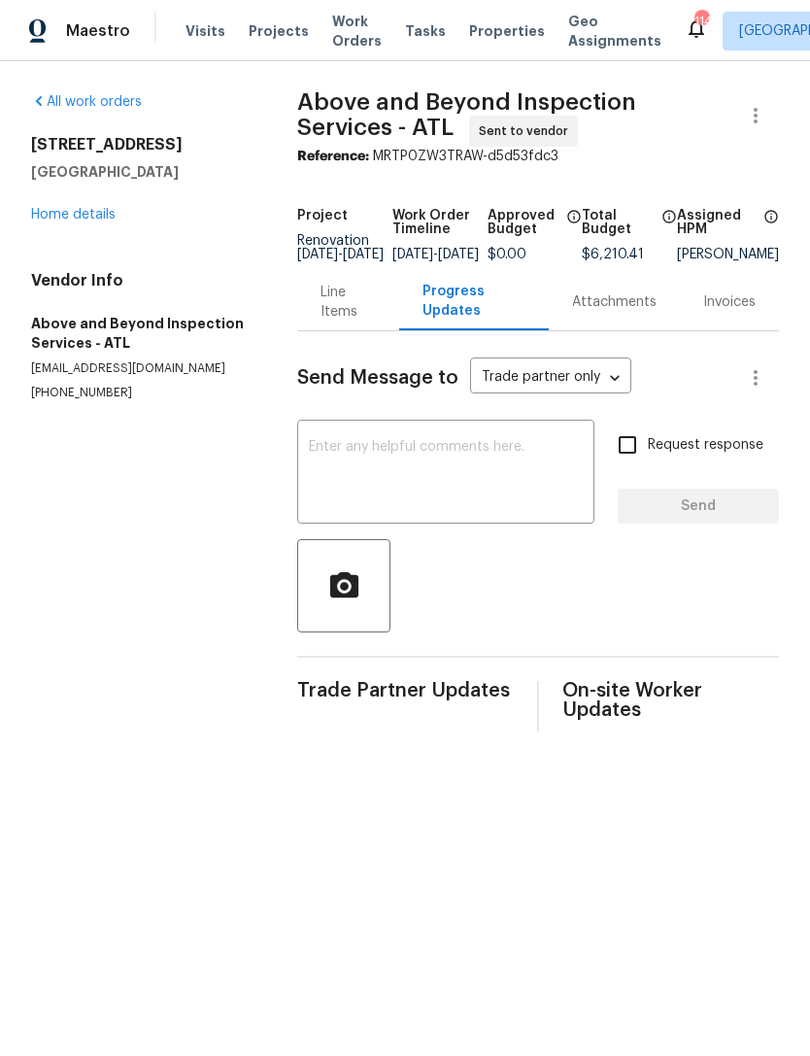
click at [452, 471] on textarea at bounding box center [446, 474] width 274 height 68
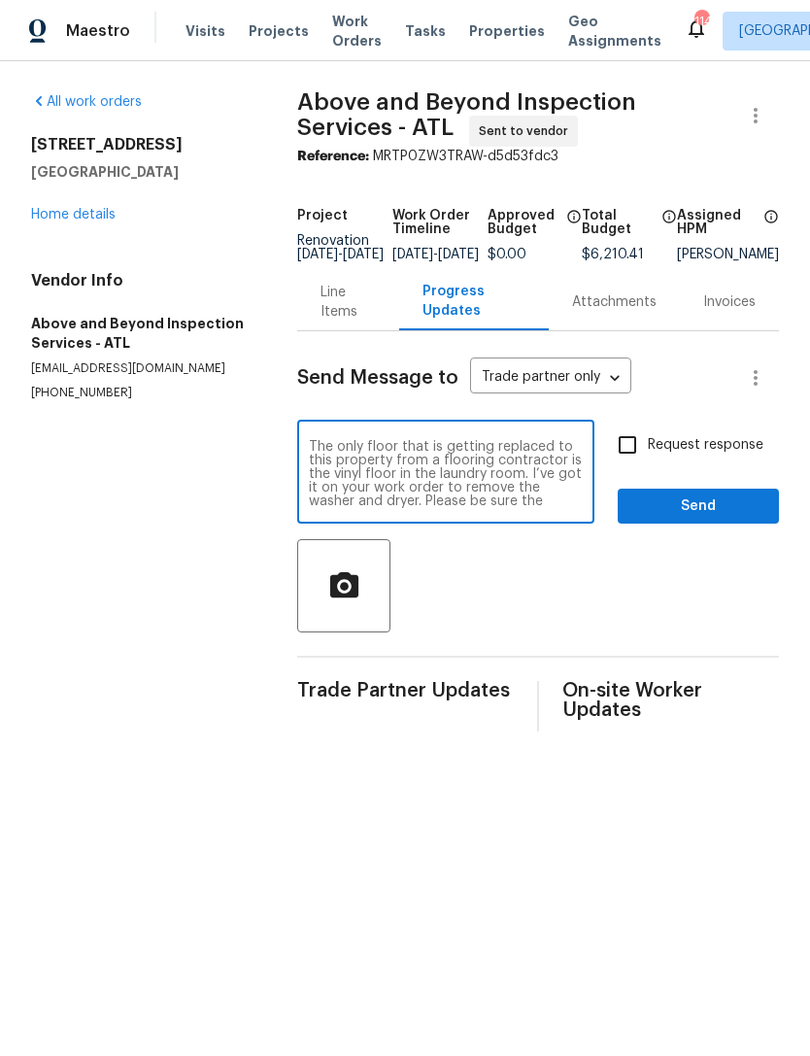
click at [575, 456] on textarea "The only floor that is getting replaced to this property from a flooring contra…" at bounding box center [446, 474] width 274 height 68
click at [491, 477] on textarea "The only floor that is getting replaced at this property from a flooring contra…" at bounding box center [446, 474] width 274 height 68
click at [363, 502] on textarea "The only floor that is getting replaced at this property from a flooring contra…" at bounding box center [446, 474] width 274 height 68
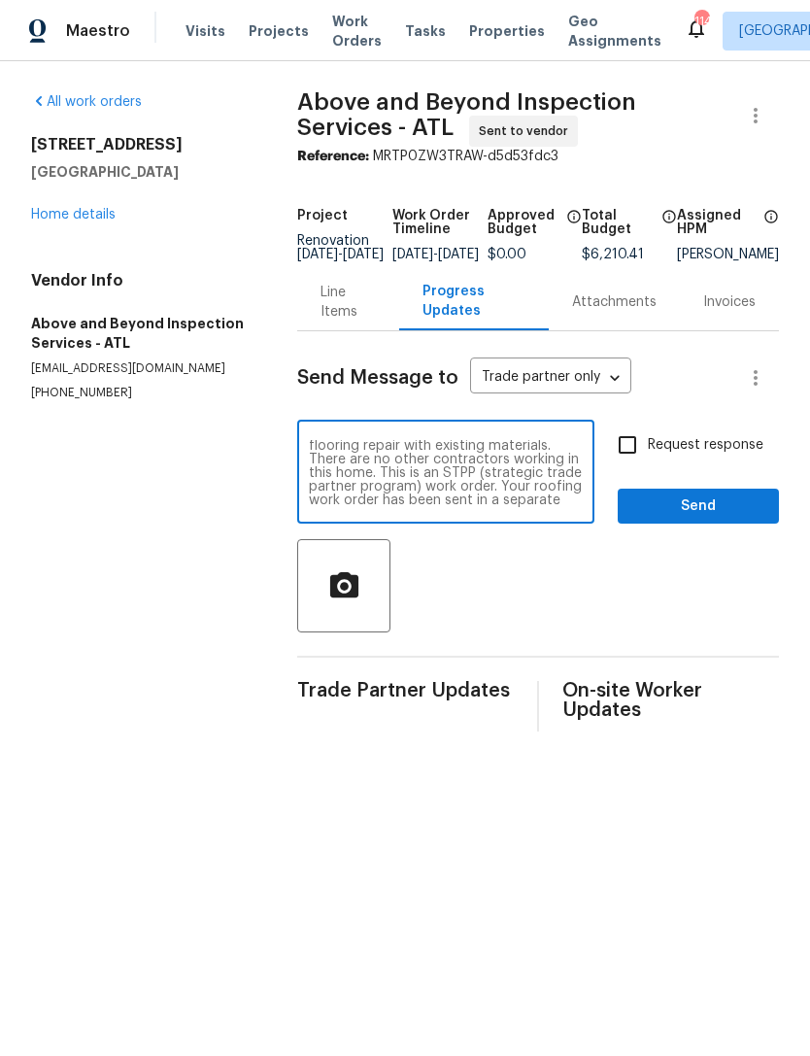
scroll to position [218, 0]
type textarea "The only floor that is getting replaced at this property from a flooring contra…"
click at [634, 458] on input "Request response" at bounding box center [627, 445] width 41 height 41
checkbox input "true"
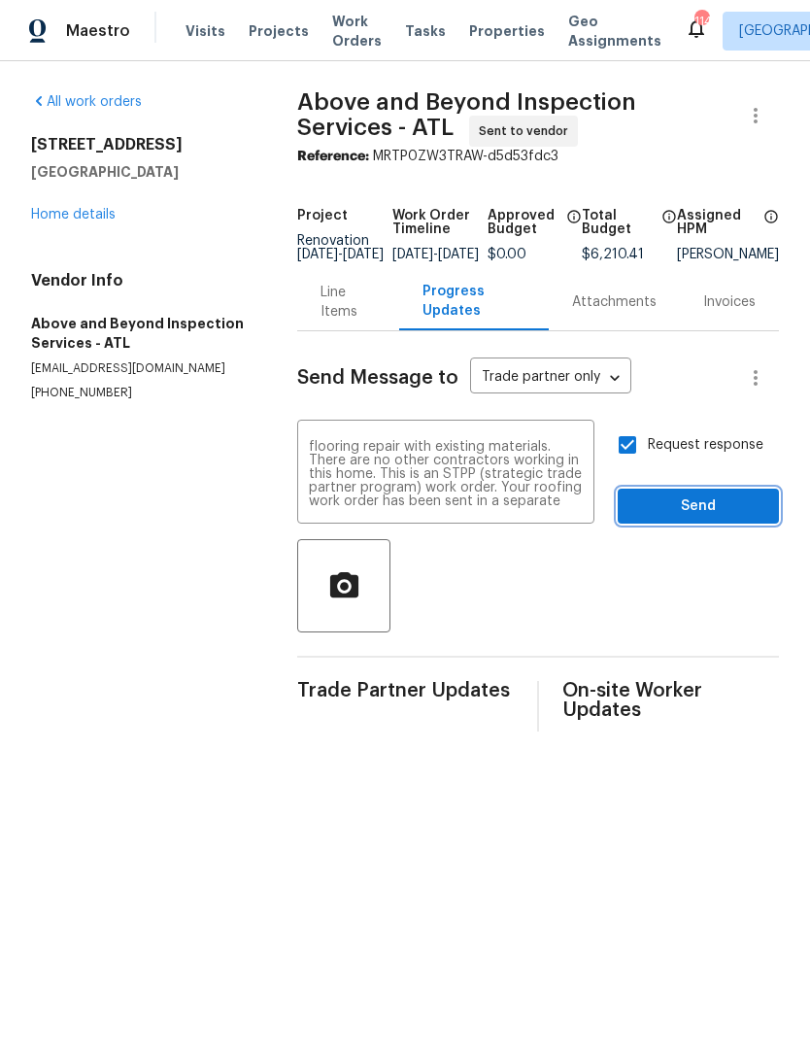
click at [685, 519] on span "Send" at bounding box center [698, 506] width 130 height 24
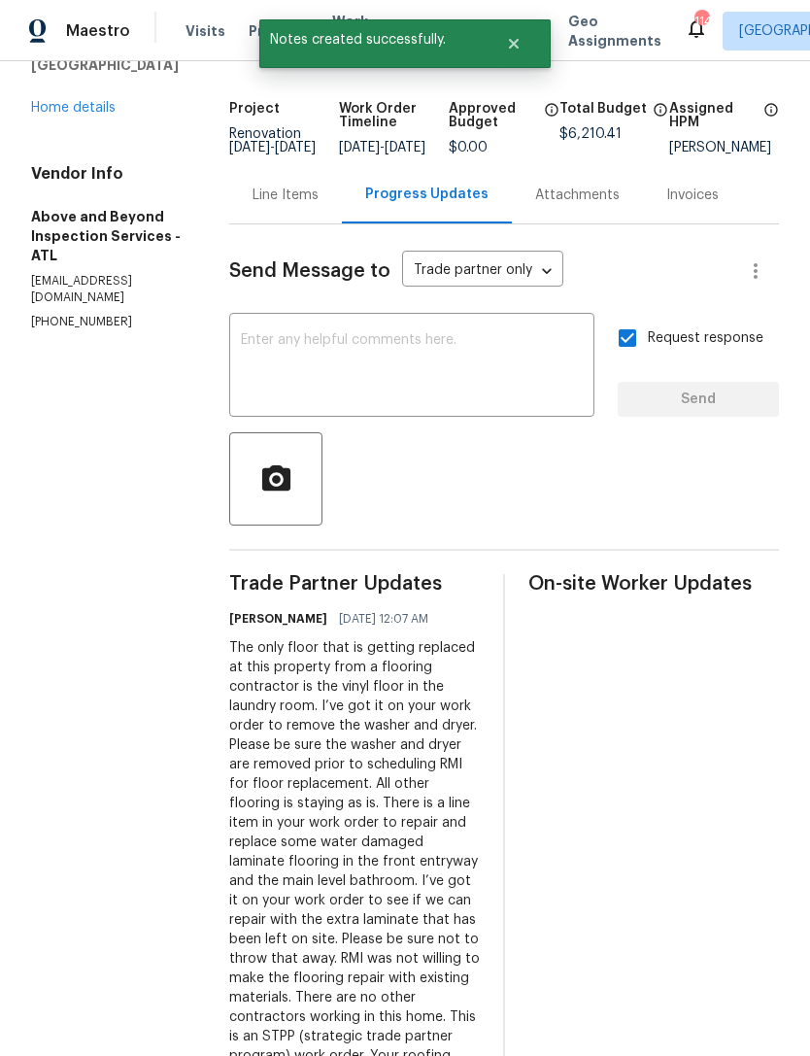
scroll to position [90, 0]
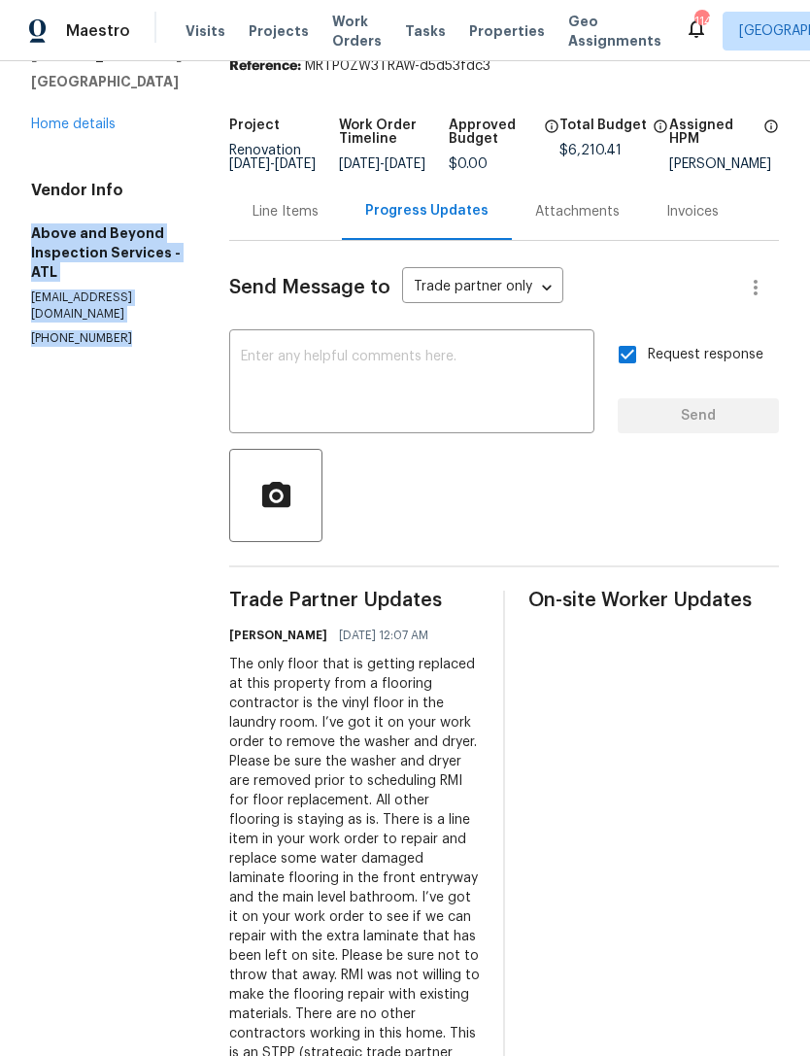
click at [104, 119] on link "Home details" at bounding box center [73, 125] width 85 height 14
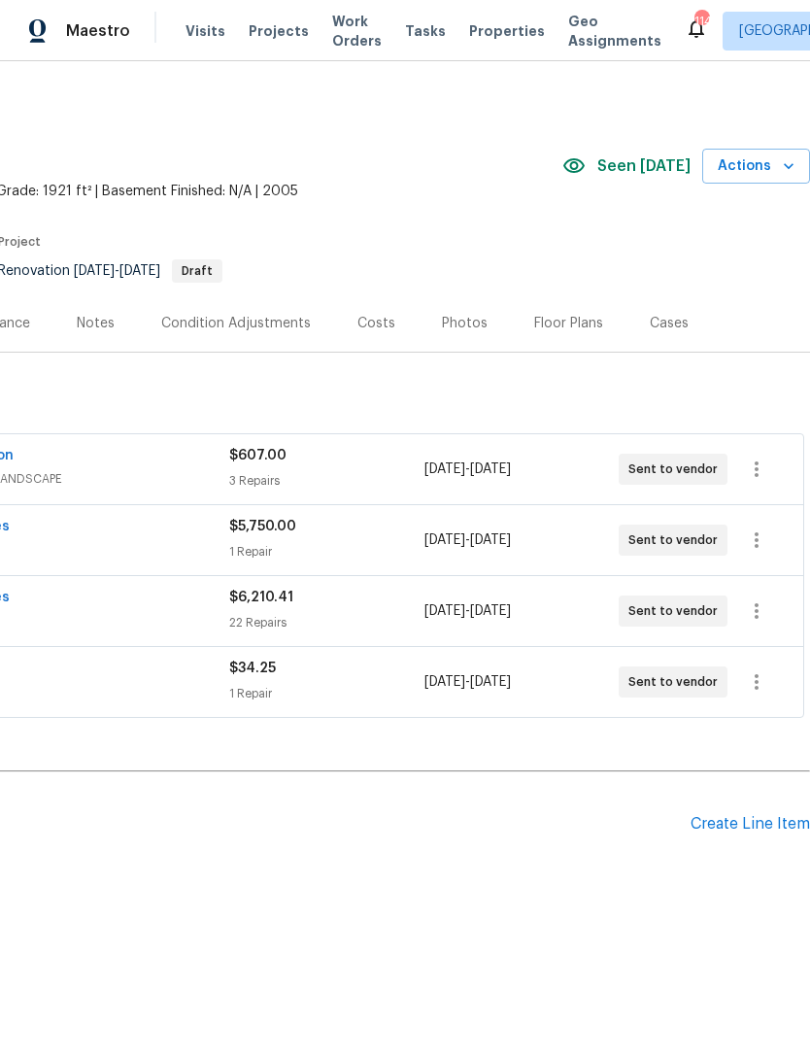
scroll to position [0, 288]
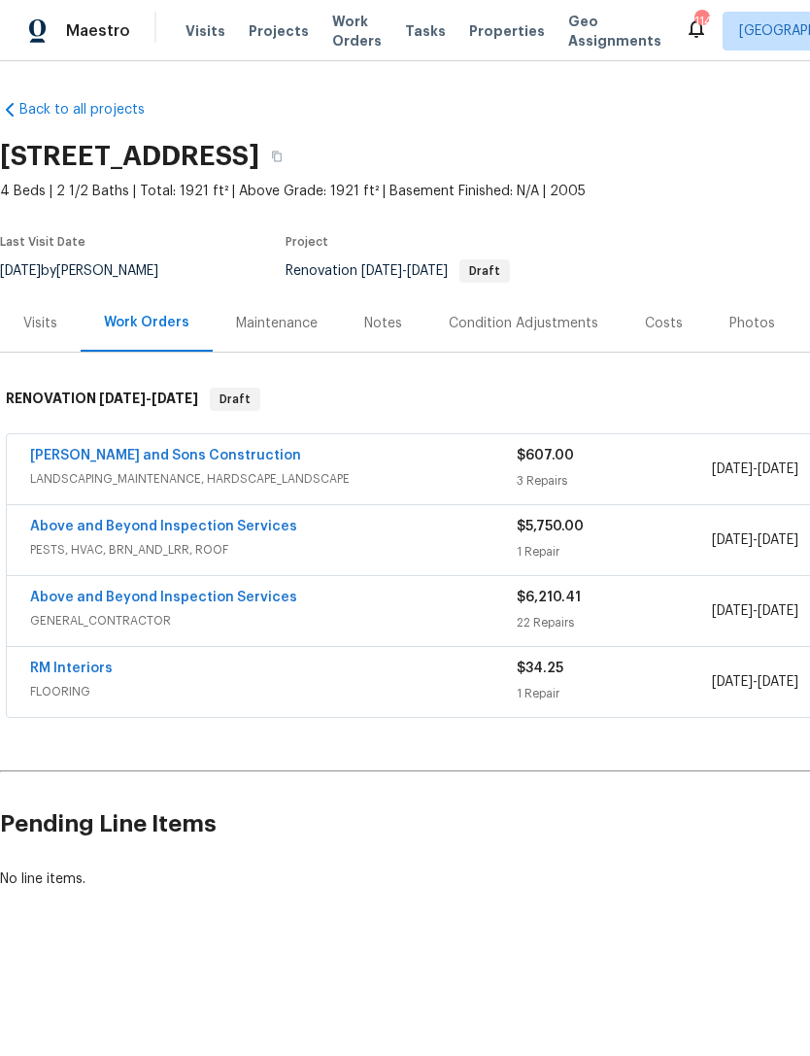
click at [84, 672] on link "RM Interiors" at bounding box center [71, 669] width 83 height 14
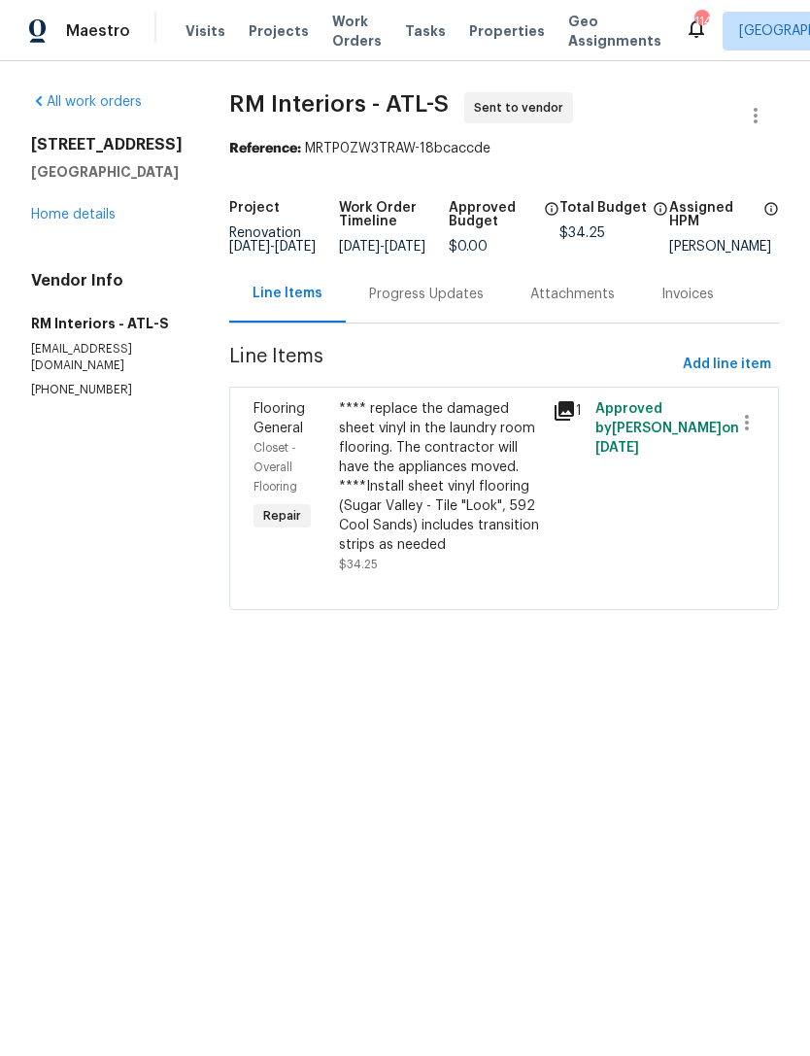
click at [414, 304] on div "Progress Updates" at bounding box center [426, 294] width 115 height 19
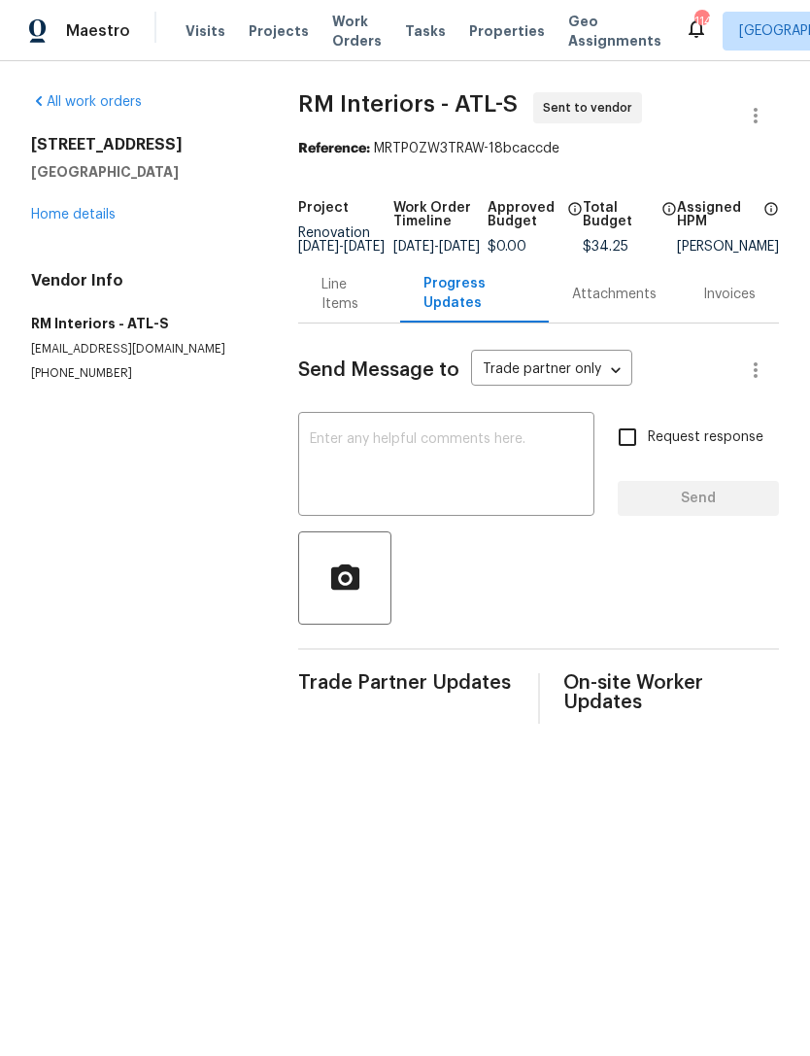
click at [406, 451] on textarea at bounding box center [446, 466] width 273 height 68
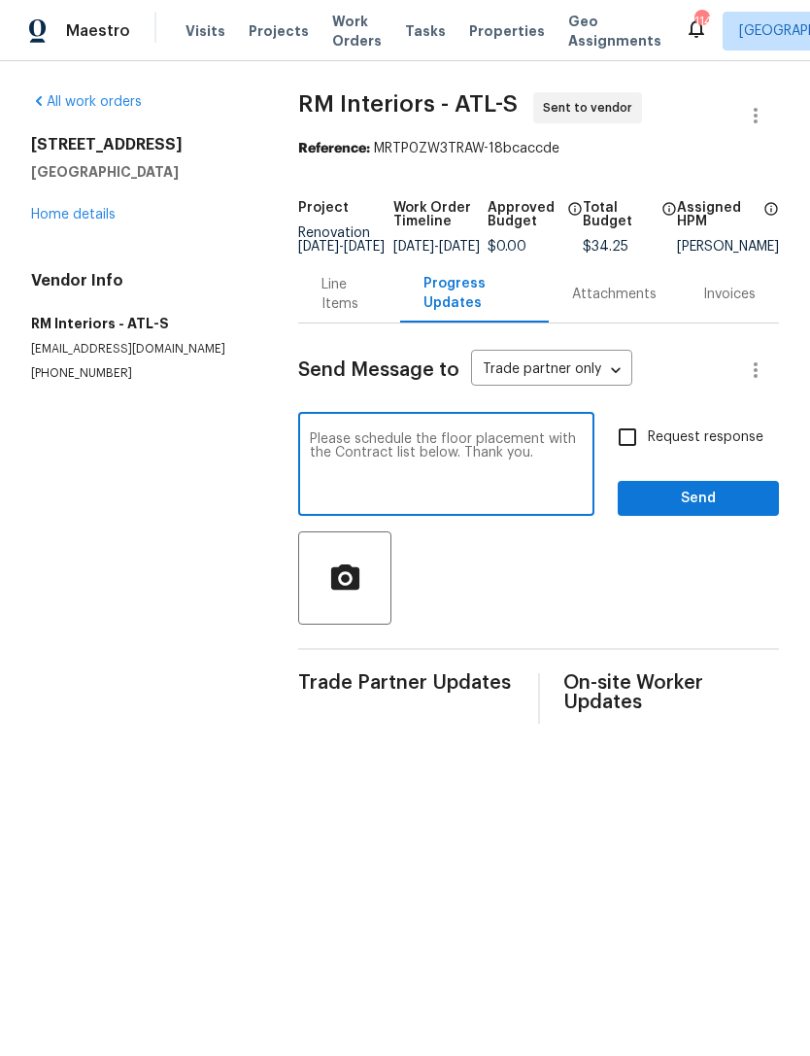
click at [497, 450] on textarea "Please schedule the floor placement with the Contract list below. Thank you." at bounding box center [446, 466] width 273 height 68
click at [365, 477] on textarea "Please schedule the floor replacement with the Contract list below. Thank you." at bounding box center [446, 466] width 273 height 68
click at [386, 469] on textarea "Please schedule the floor replacement with the Contract list below. Thank you." at bounding box center [446, 466] width 273 height 68
click at [567, 483] on textarea "Please schedule the floor replacement with the contractor listed below. Thank y…" at bounding box center [446, 466] width 273 height 68
click at [575, 481] on textarea "Please schedule the floor replacement with the contractor listed below. Thank y…" at bounding box center [446, 466] width 273 height 68
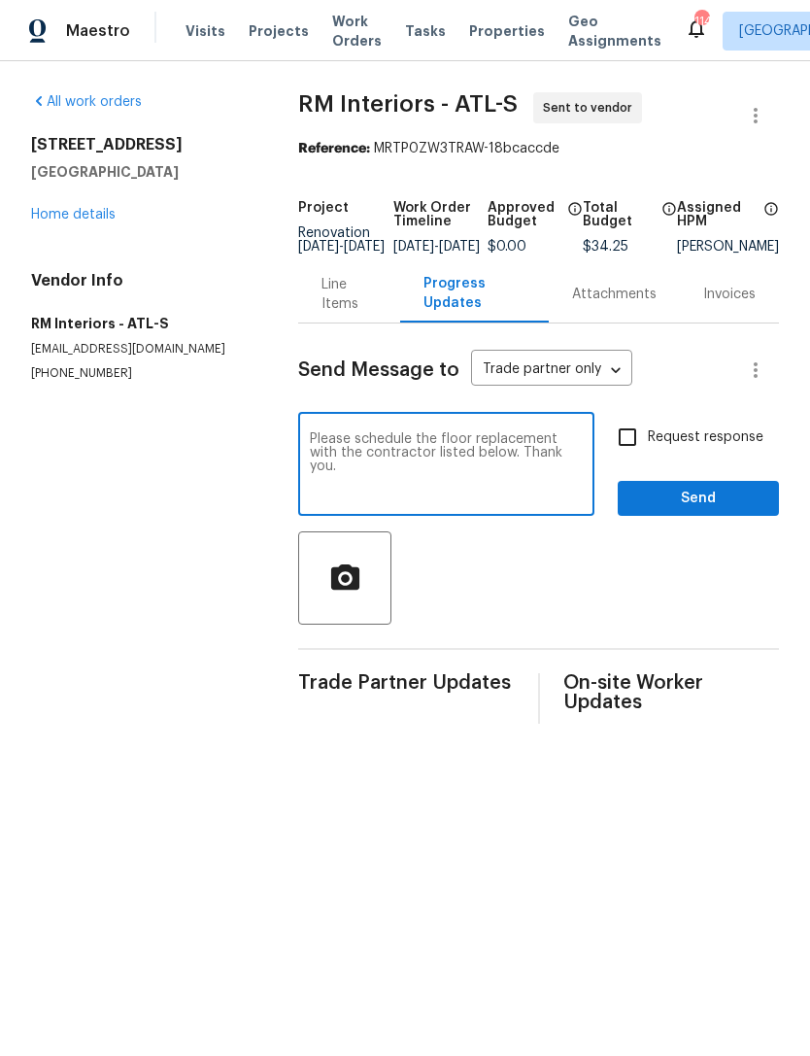
paste textarea "Above and Beyond Inspection Services - ATL [EMAIL_ADDRESS][DOMAIN_NAME] [PHONE_…"
type textarea "Please schedule the floor replacement with the contractor listed below. Thank y…"
click at [644, 458] on input "Request response" at bounding box center [627, 437] width 41 height 41
checkbox input "true"
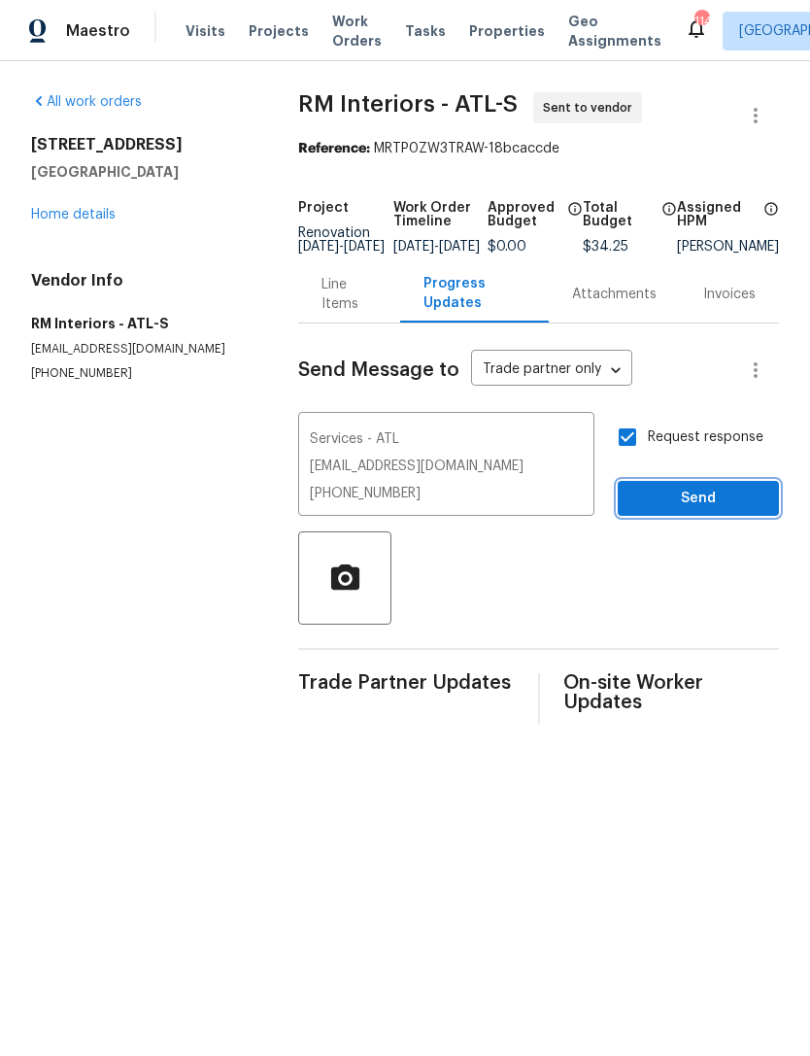
click at [677, 510] on span "Send" at bounding box center [698, 499] width 130 height 24
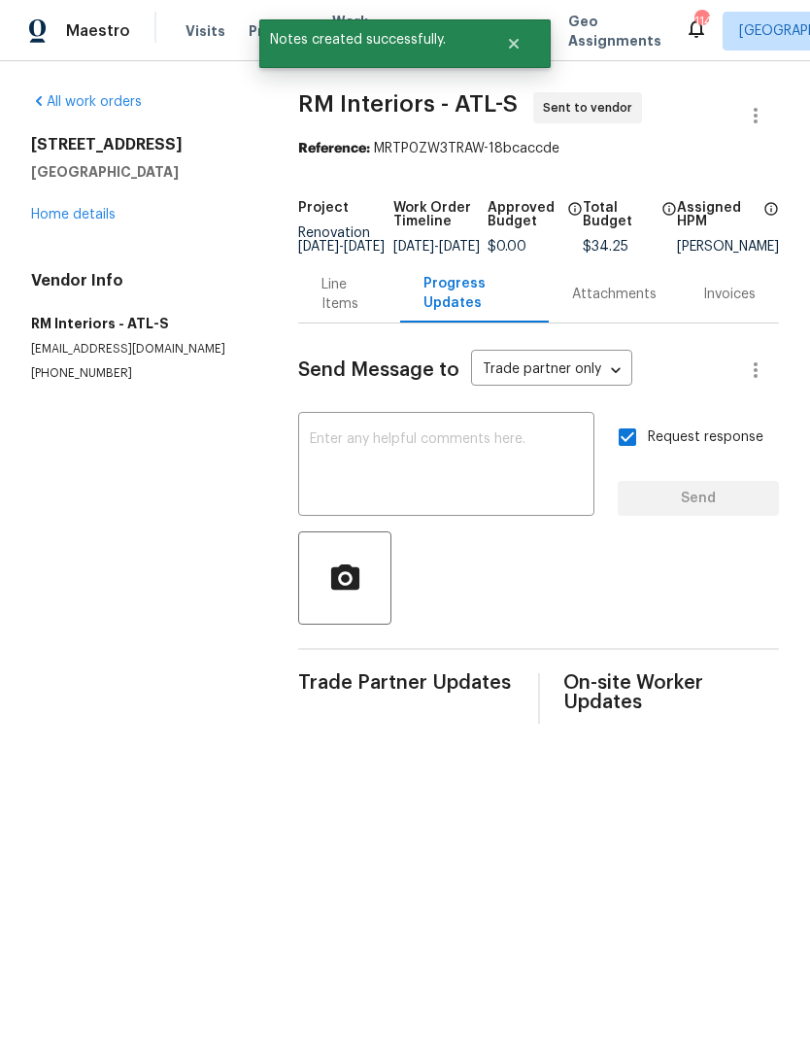
scroll to position [0, 0]
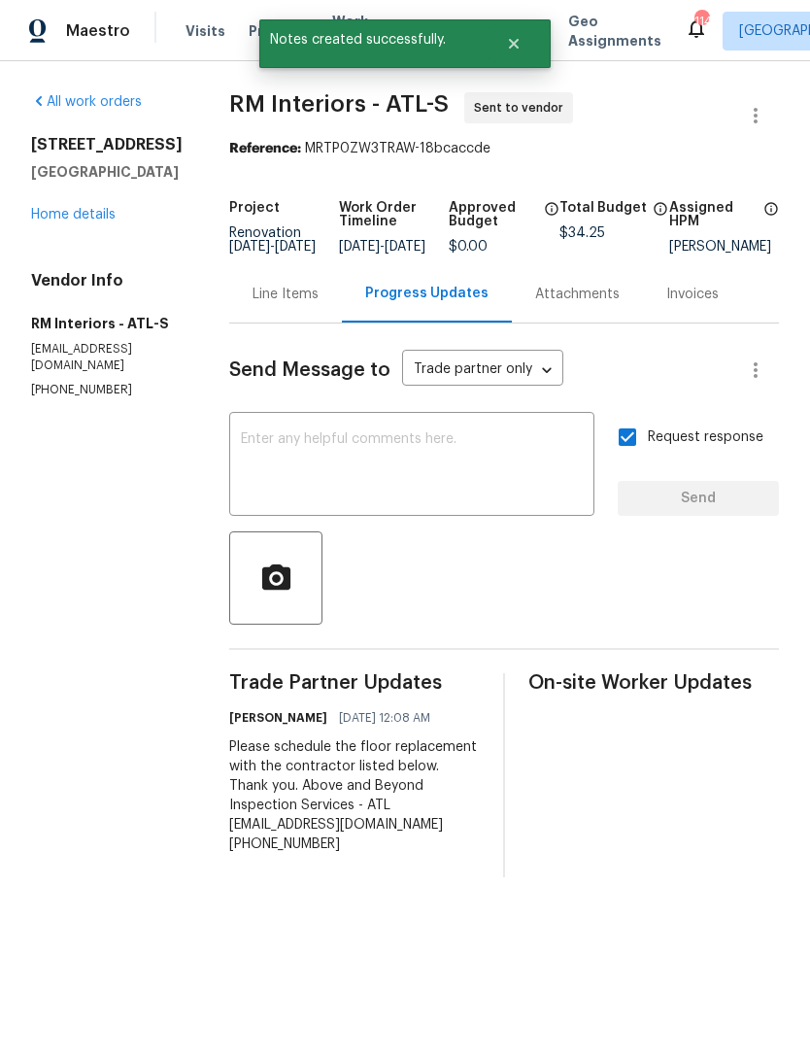
click at [91, 212] on link "Home details" at bounding box center [73, 215] width 85 height 14
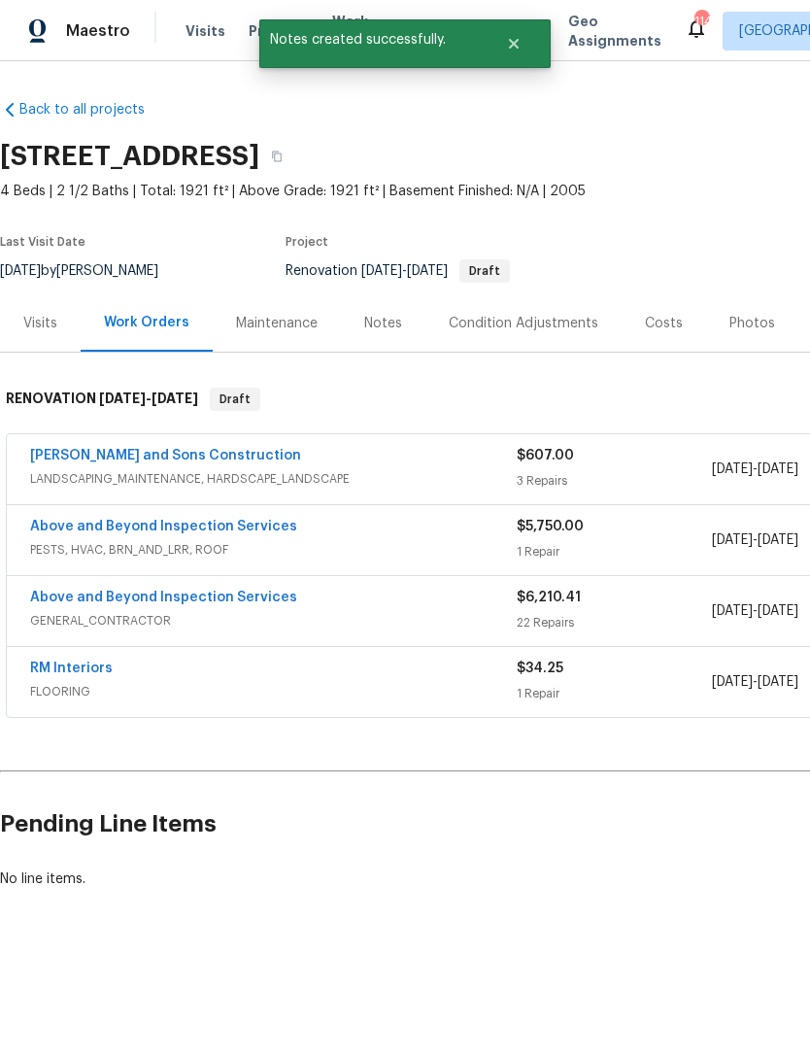
click at [177, 459] on link "[PERSON_NAME] and Sons Construction" at bounding box center [165, 456] width 271 height 14
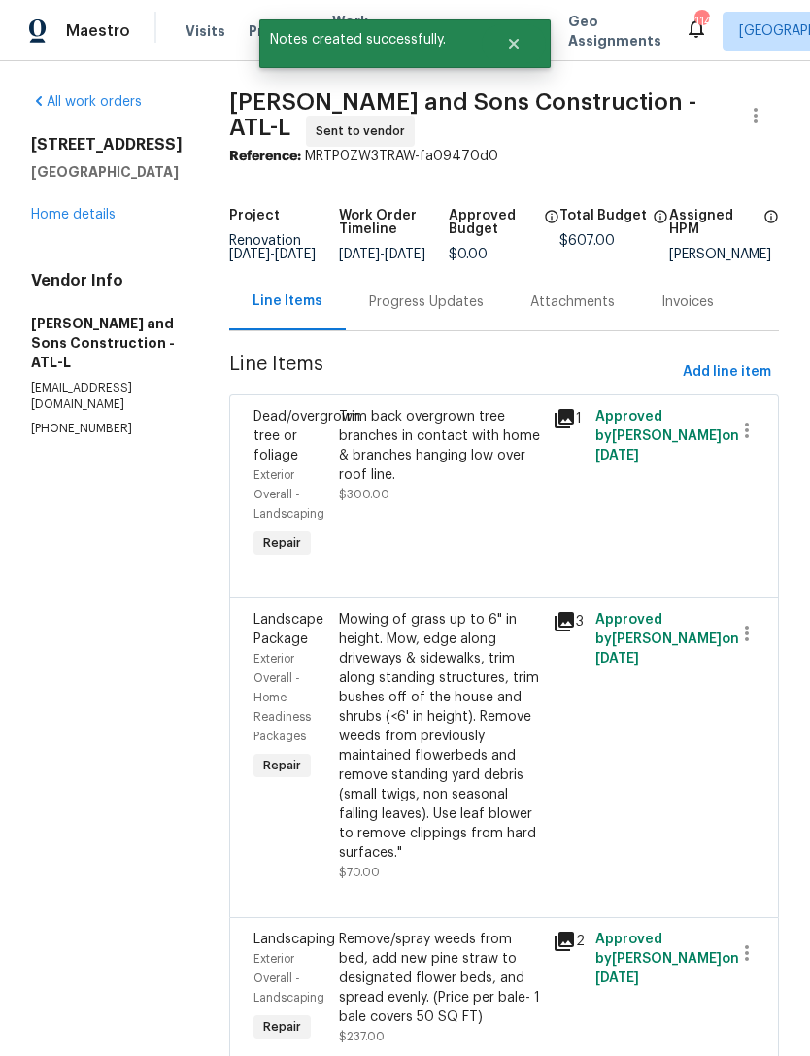
click at [407, 309] on div "Progress Updates" at bounding box center [426, 301] width 115 height 19
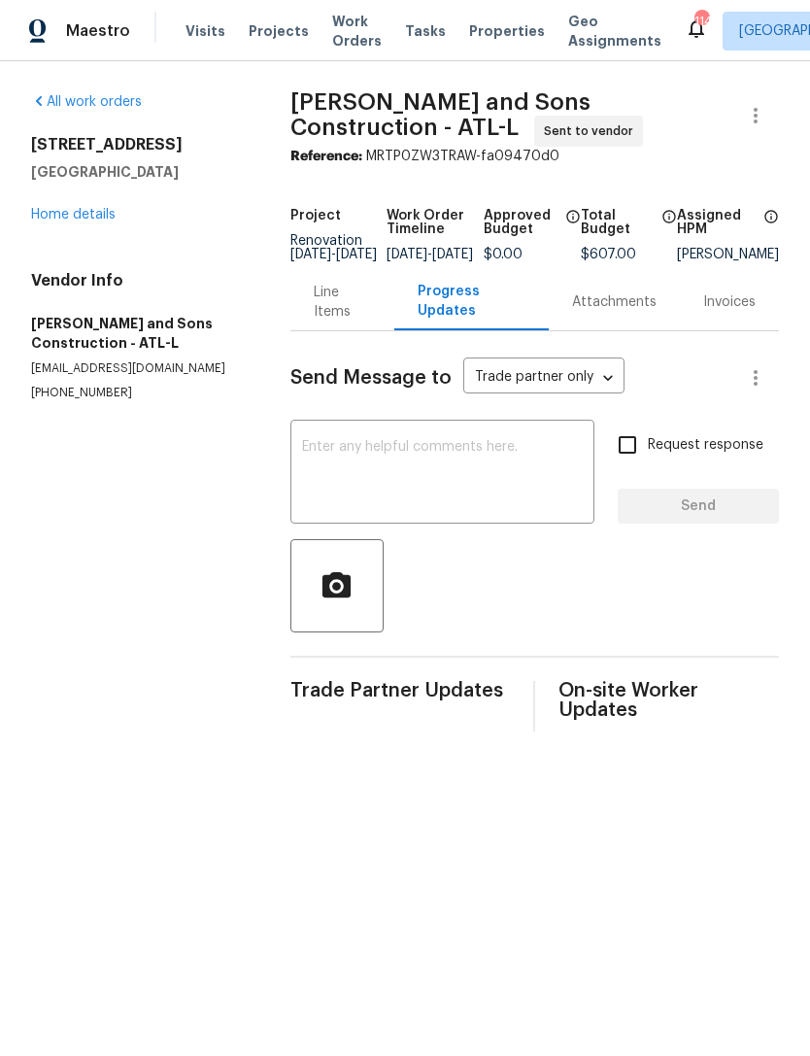
click at [412, 470] on textarea at bounding box center [442, 474] width 281 height 68
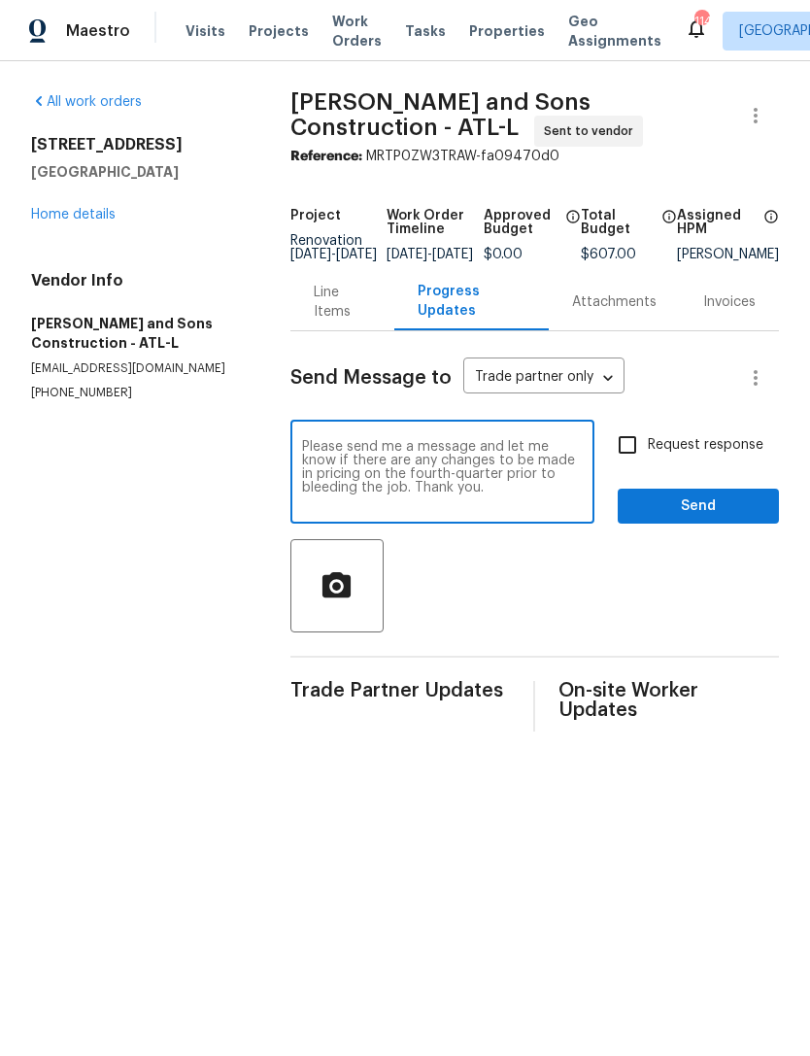
click at [439, 482] on textarea "Please send me a message and let me know if there are any changes to be made in…" at bounding box center [442, 474] width 281 height 68
click at [484, 488] on textarea "Please send me a message and let me know if there are any changes to be made in…" at bounding box center [442, 474] width 281 height 68
click at [462, 475] on textarea "Please send me a message and let me know if there are any changes to be made in…" at bounding box center [442, 474] width 281 height 68
click at [316, 493] on textarea "Please send me a message and let me know if there are any change requests to be…" at bounding box center [442, 474] width 281 height 68
click at [444, 503] on textarea "Please send me a message and let me know if there are any change requests to be…" at bounding box center [442, 474] width 281 height 68
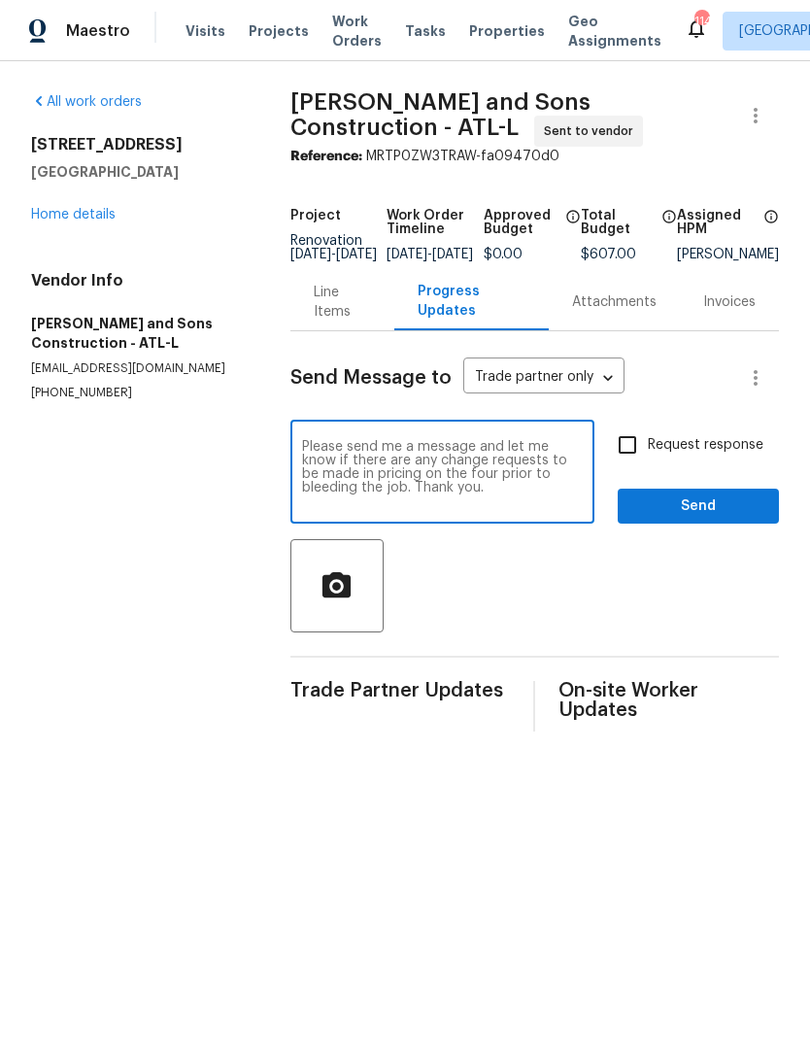
click at [321, 484] on textarea "Please send me a message and let me know if there are any change requests to be…" at bounding box center [442, 474] width 281 height 68
click at [440, 483] on textarea "Please send me a message and let me know if there are any change requests to be…" at bounding box center [442, 474] width 281 height 68
click at [335, 503] on textarea "Please send me a message and let me know if there are any change requests to be…" at bounding box center [442, 474] width 281 height 68
type textarea "Please send me a message and let me know if there are any change requests to be…"
click at [635, 460] on input "Request response" at bounding box center [627, 445] width 41 height 41
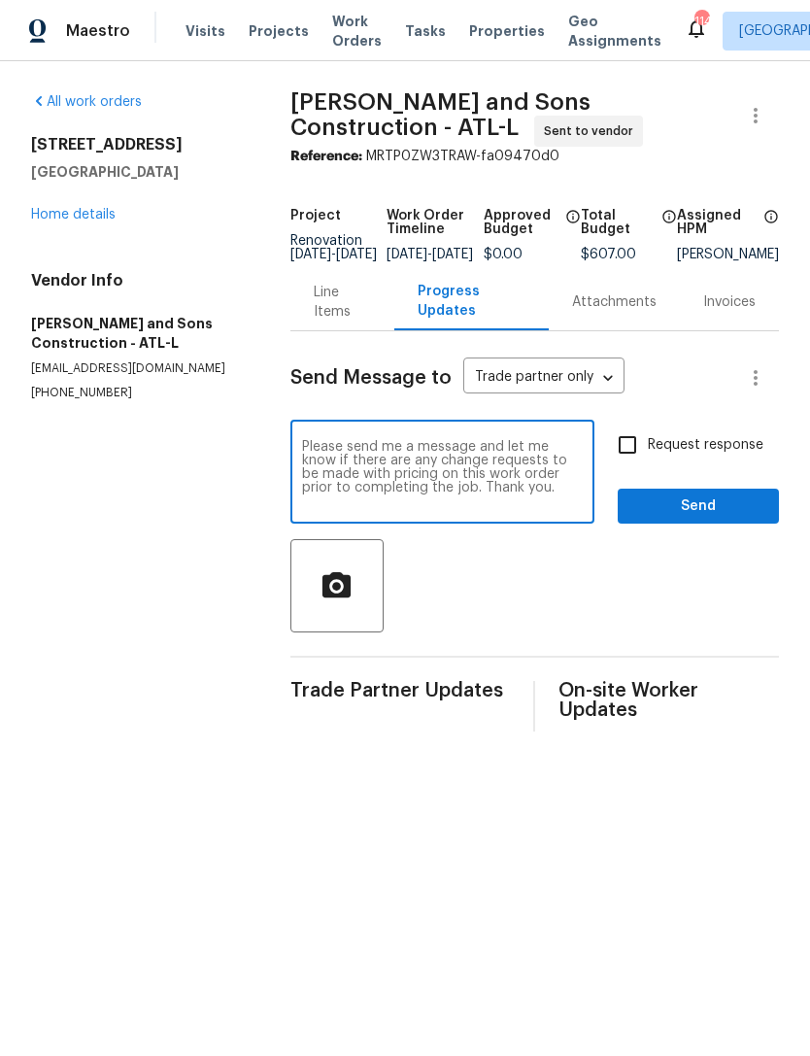
checkbox input "true"
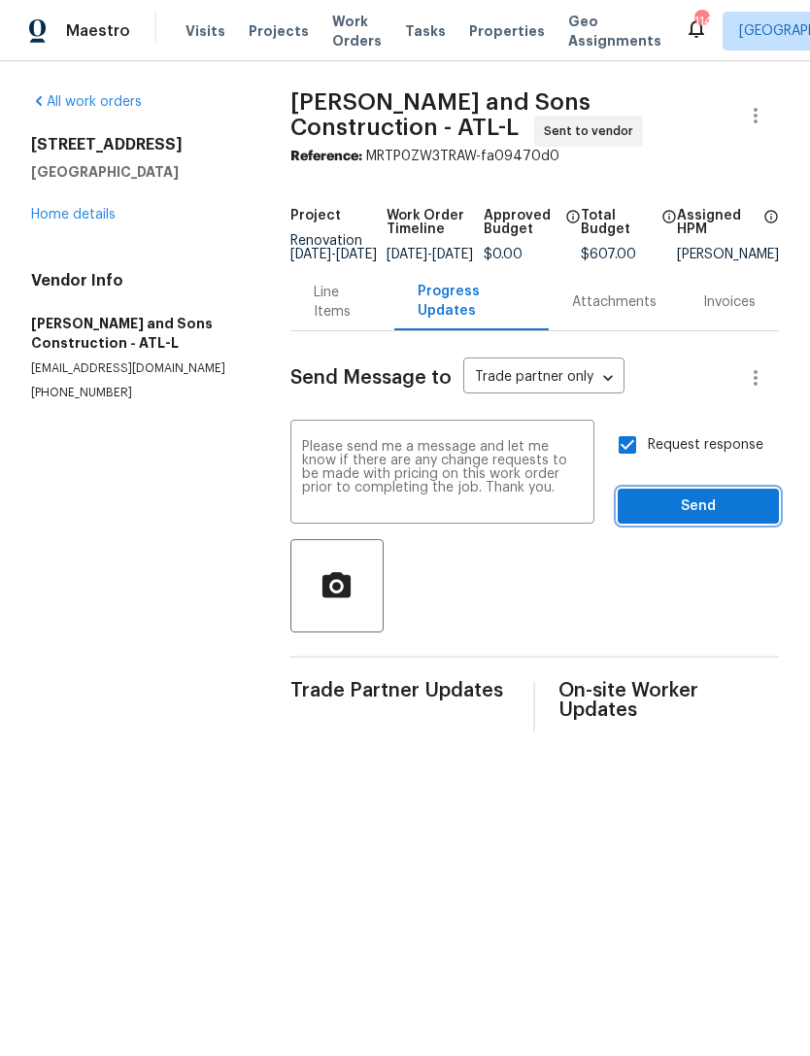
click at [672, 513] on span "Send" at bounding box center [698, 506] width 130 height 24
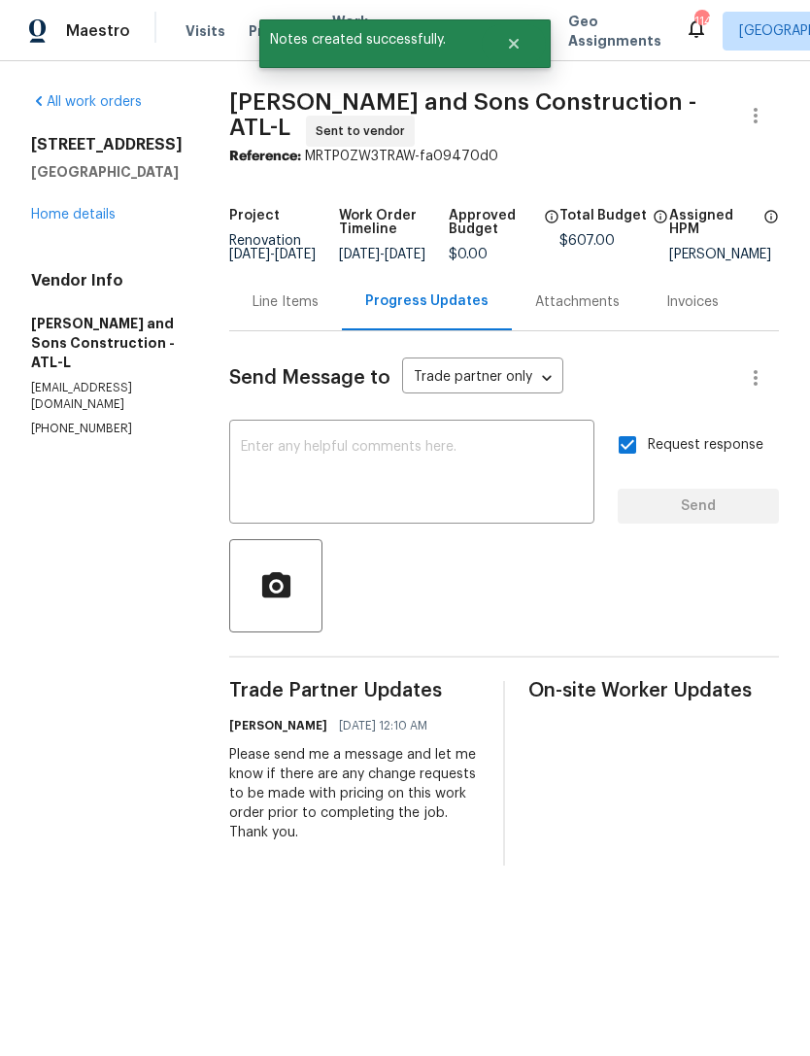
click at [84, 216] on link "Home details" at bounding box center [73, 215] width 85 height 14
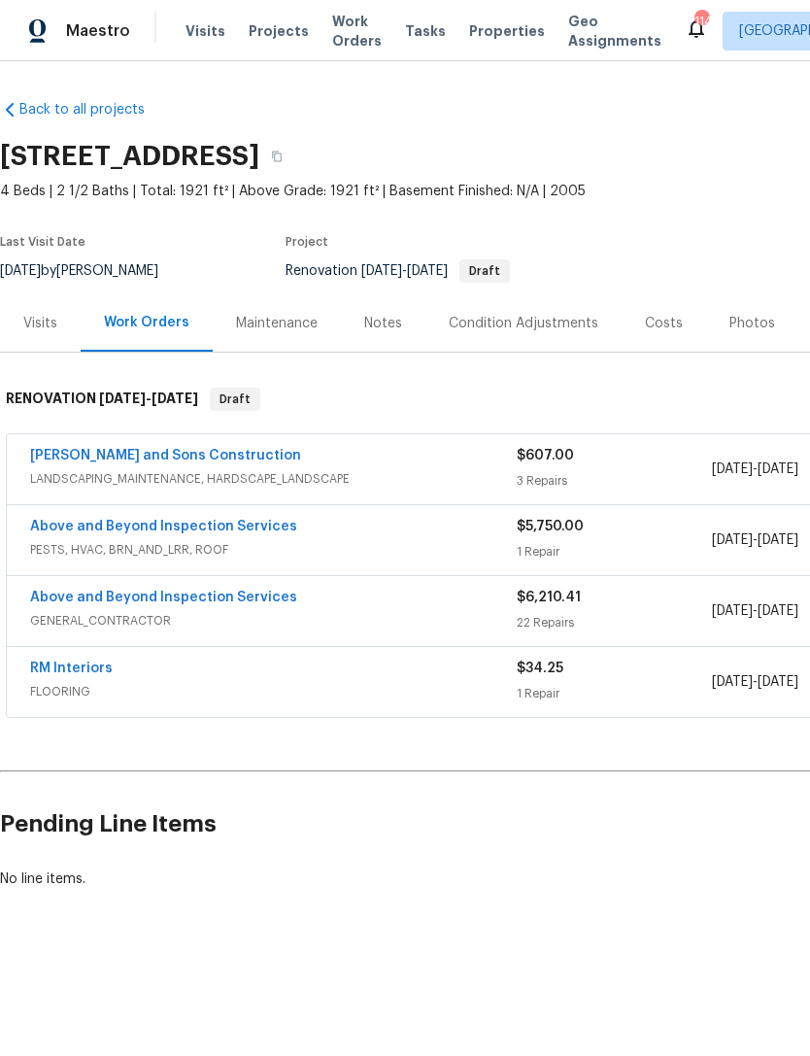
click at [391, 323] on div "Notes" at bounding box center [383, 323] width 38 height 19
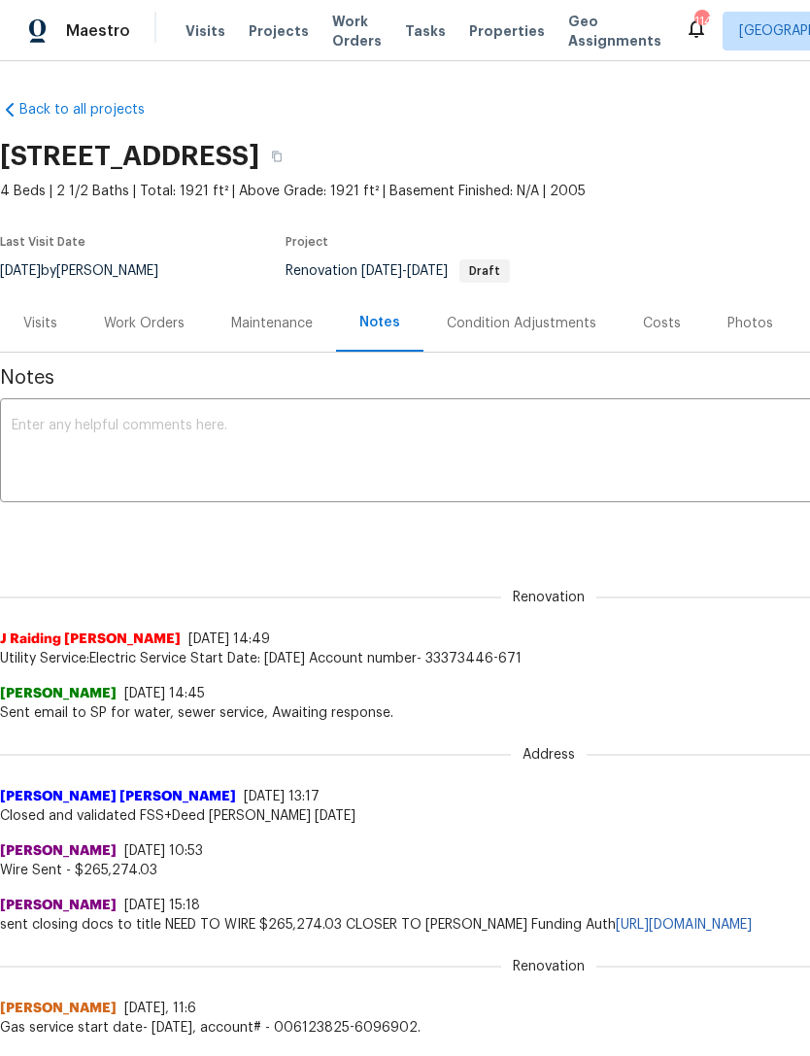
click at [369, 444] on textarea at bounding box center [549, 453] width 1074 height 68
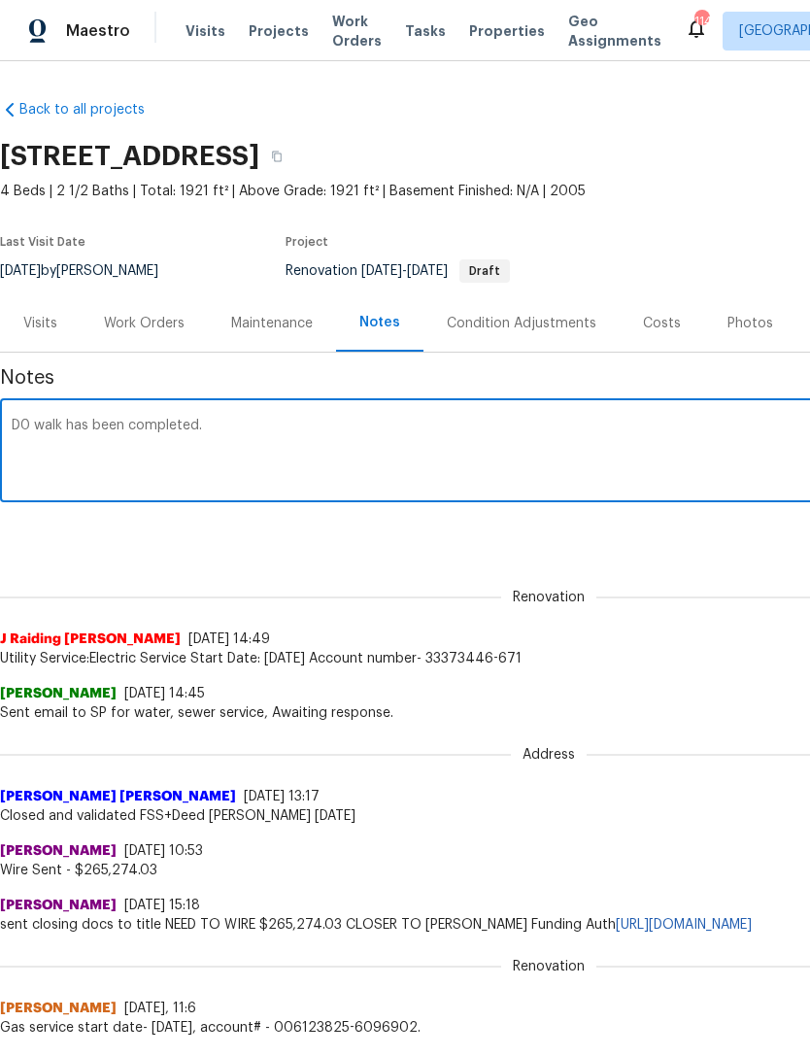
click at [28, 420] on textarea "D0 walk has been completed." at bounding box center [549, 453] width 1074 height 68
click at [403, 457] on textarea "Day zero walk has been completed." at bounding box center [549, 453] width 1074 height 68
click at [418, 427] on textarea "Day zero walk has been completed." at bounding box center [549, 453] width 1074 height 68
click at [420, 450] on textarea "Day zero walk has been completed." at bounding box center [549, 453] width 1074 height 68
click at [474, 444] on textarea "Day zero walk has been completed." at bounding box center [549, 453] width 1074 height 68
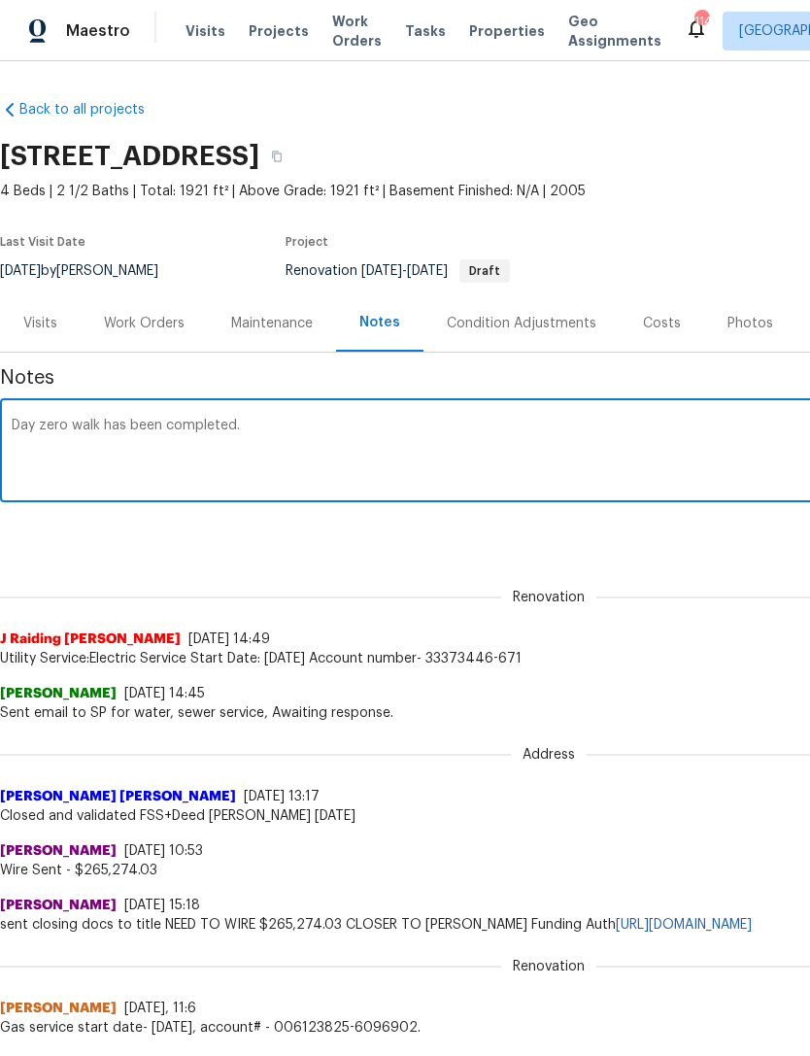
click at [491, 448] on textarea "Day zero walk has been completed." at bounding box center [549, 453] width 1074 height 68
click at [86, 429] on textarea "Day zero walk has been completed." at bounding box center [549, 453] width 1074 height 68
click at [376, 419] on textarea "Day zero walk has been completed." at bounding box center [549, 453] width 1074 height 68
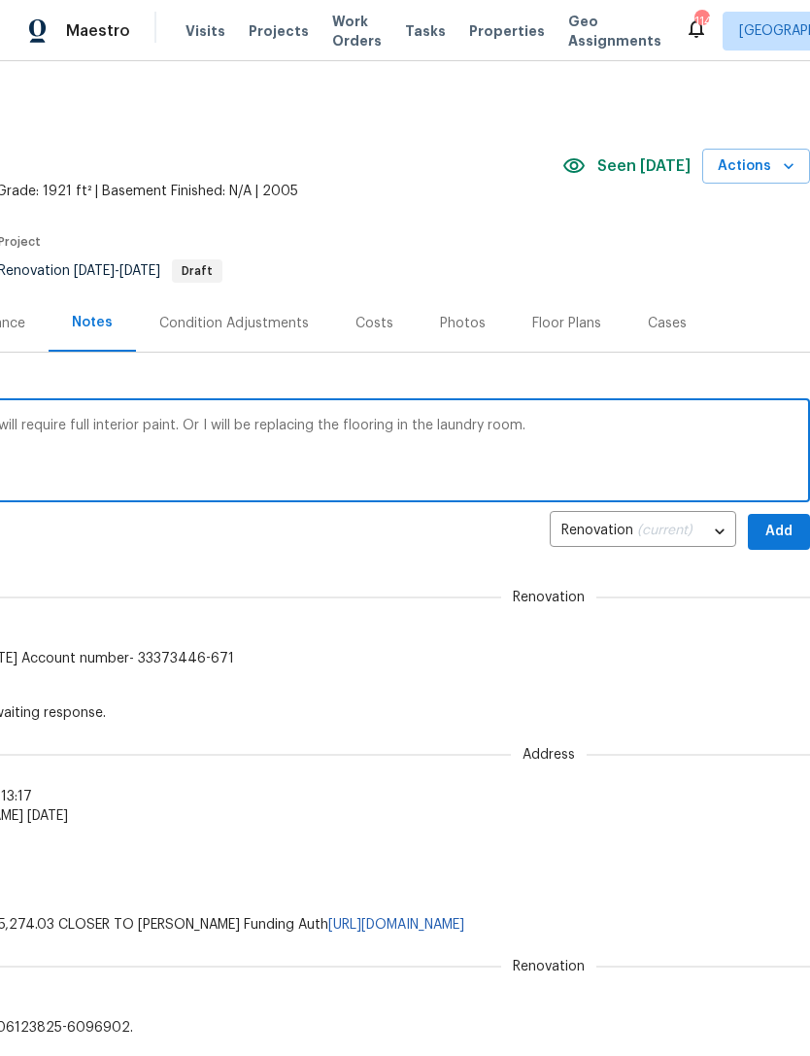
click at [215, 426] on textarea "Day zero walk has been completed. Home will require full interior paint. RMA wi…" at bounding box center [261, 453] width 1074 height 68
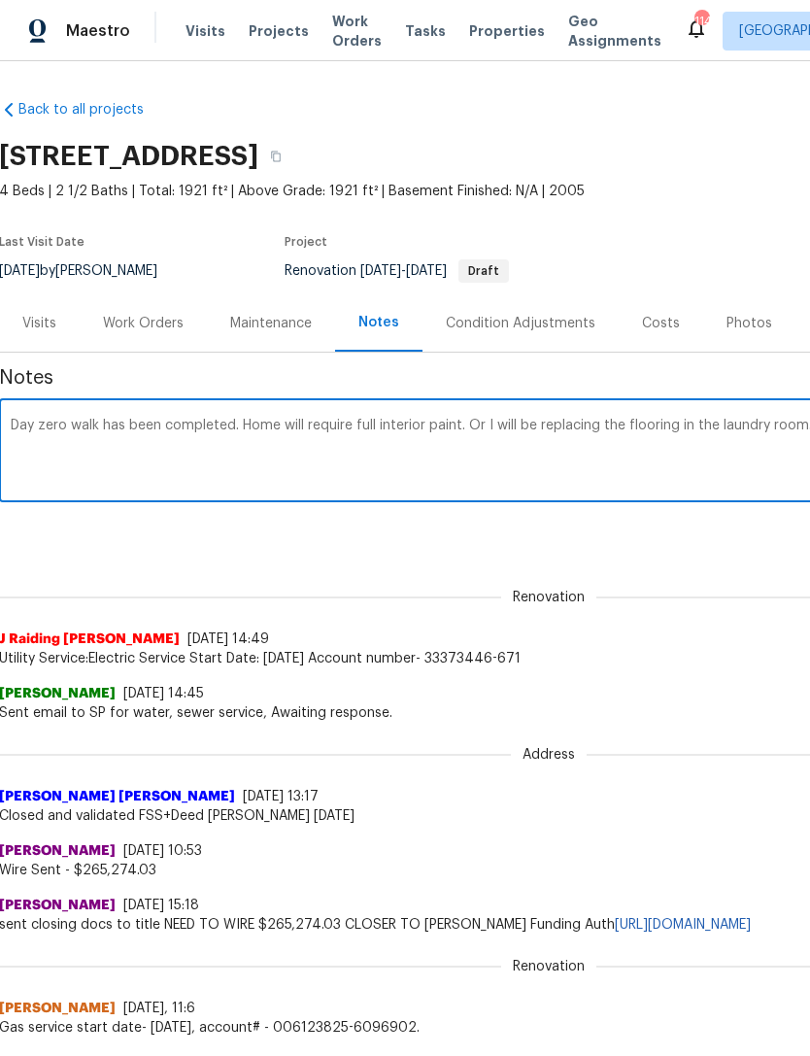
click at [506, 421] on textarea "Day zero walk has been completed. Home will require full interior paint. Or I w…" at bounding box center [548, 453] width 1074 height 68
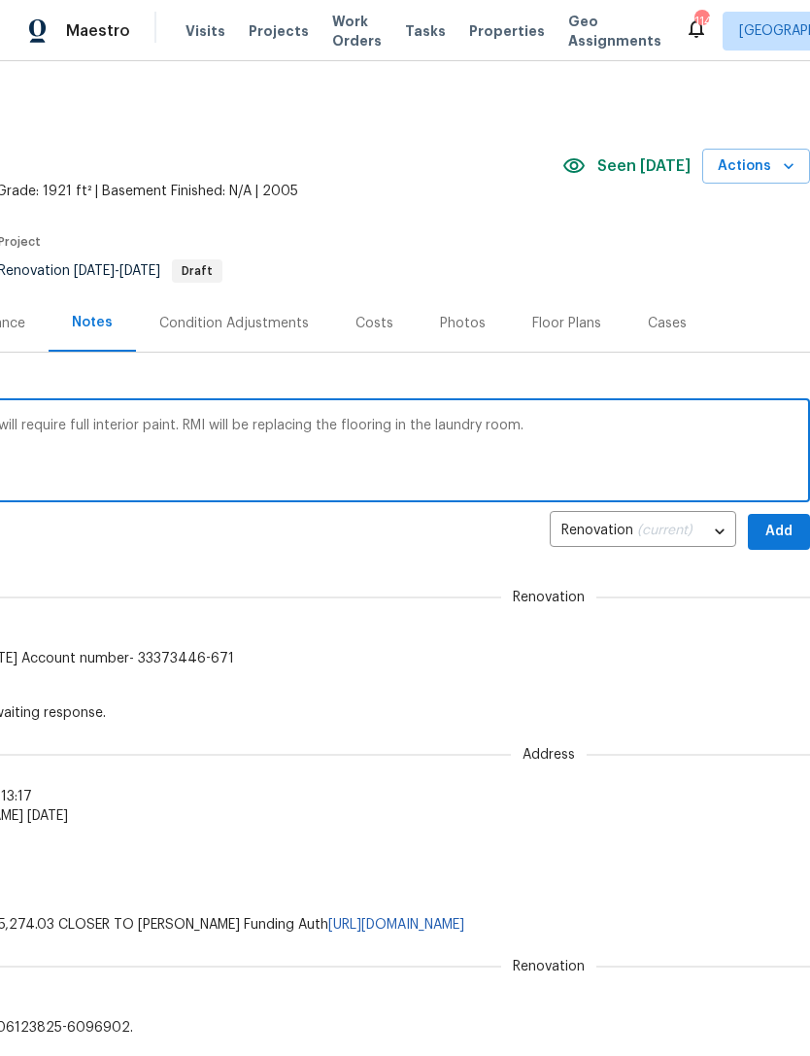
scroll to position [0, 288]
click at [591, 430] on textarea "Day zero walk has been completed. Home will require full interior paint. RMI wi…" at bounding box center [261, 453] width 1074 height 68
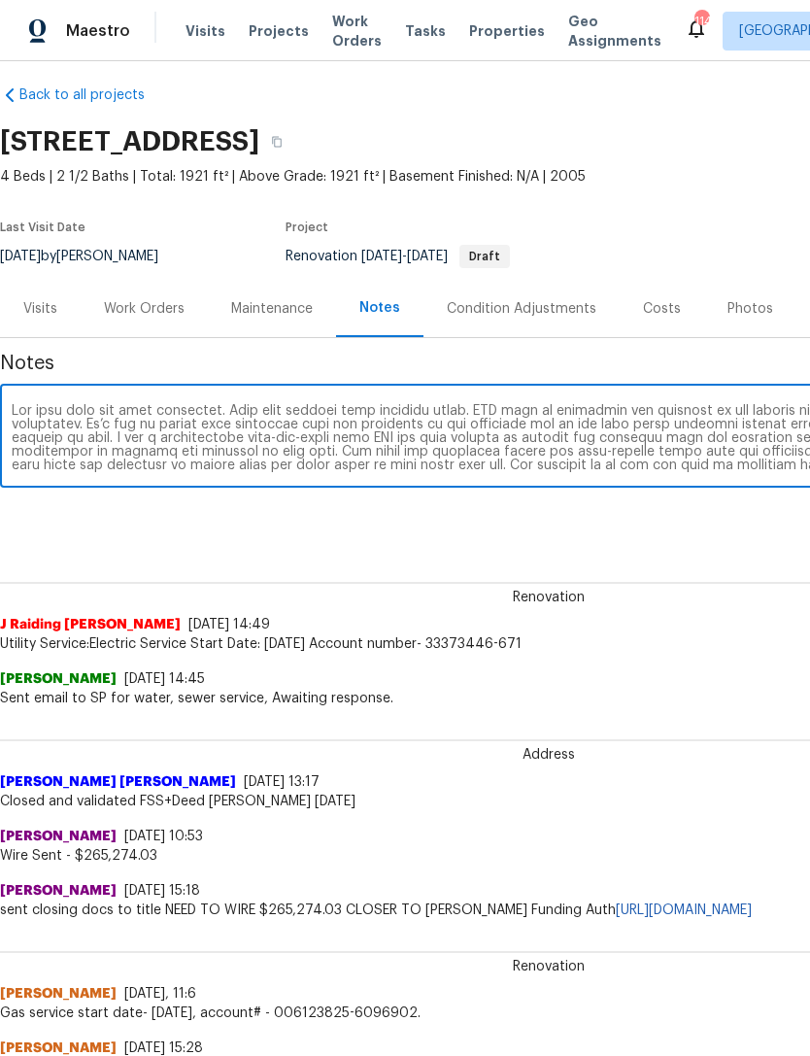
scroll to position [8, -1]
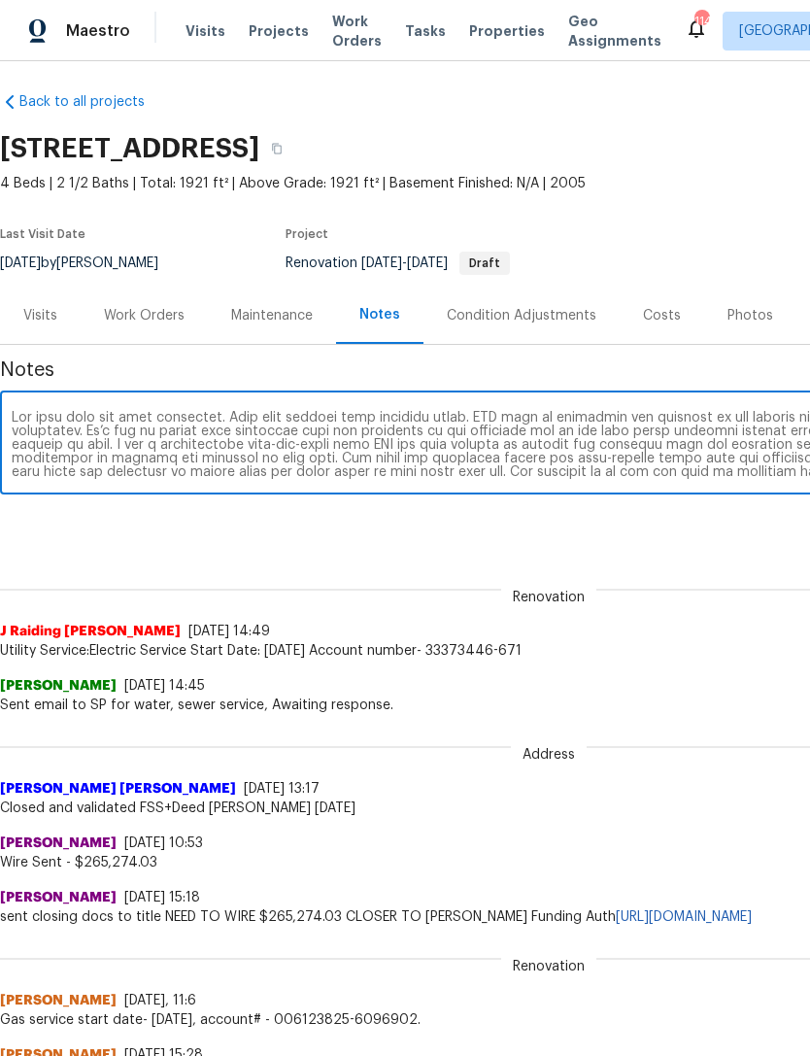
click at [343, 424] on textarea at bounding box center [549, 445] width 1074 height 68
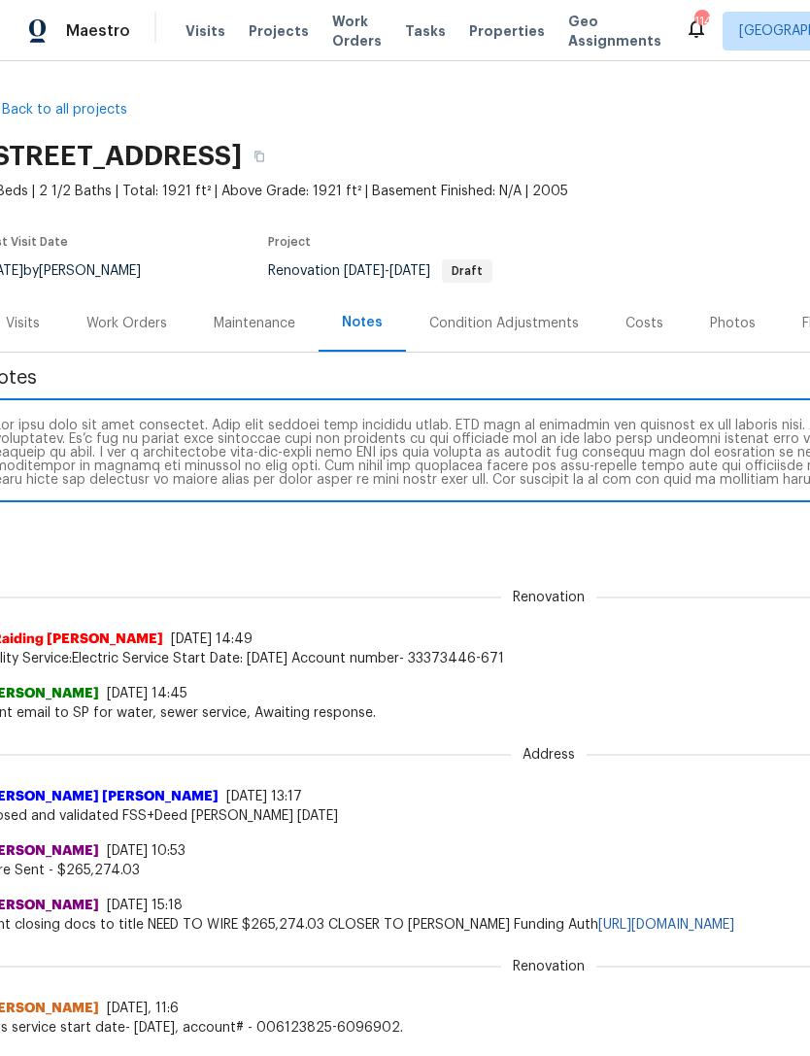
scroll to position [3, 13]
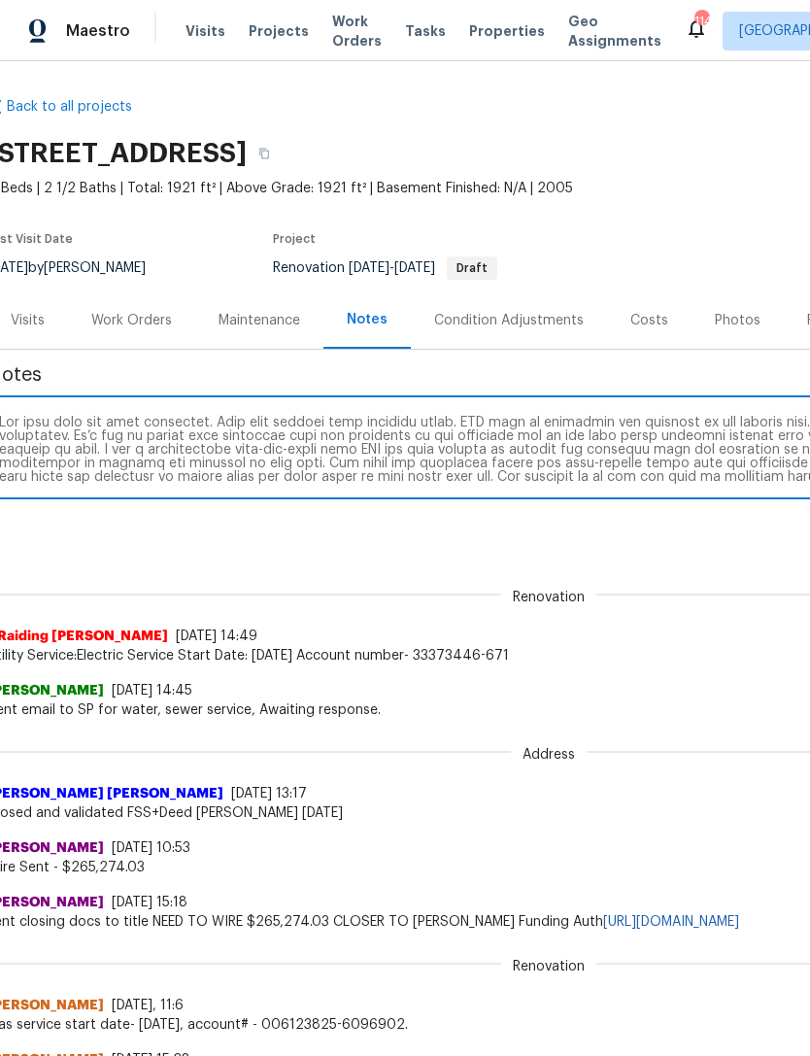
click at [378, 447] on textarea at bounding box center [536, 450] width 1074 height 68
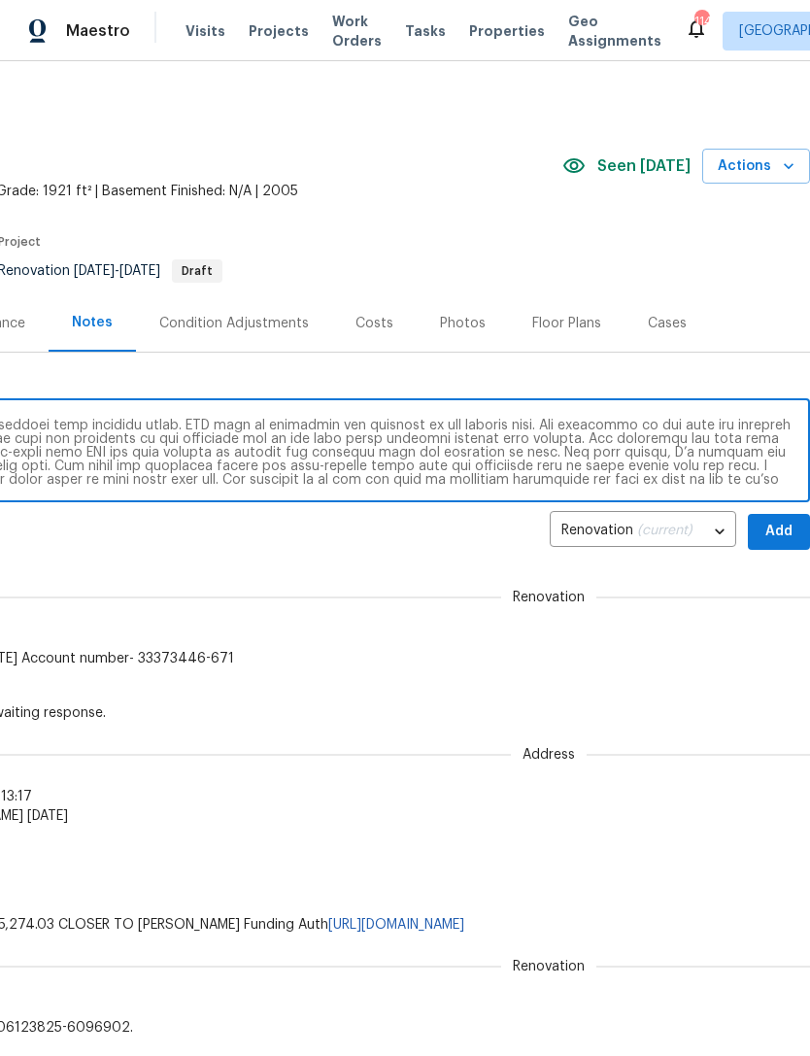
scroll to position [0, 0]
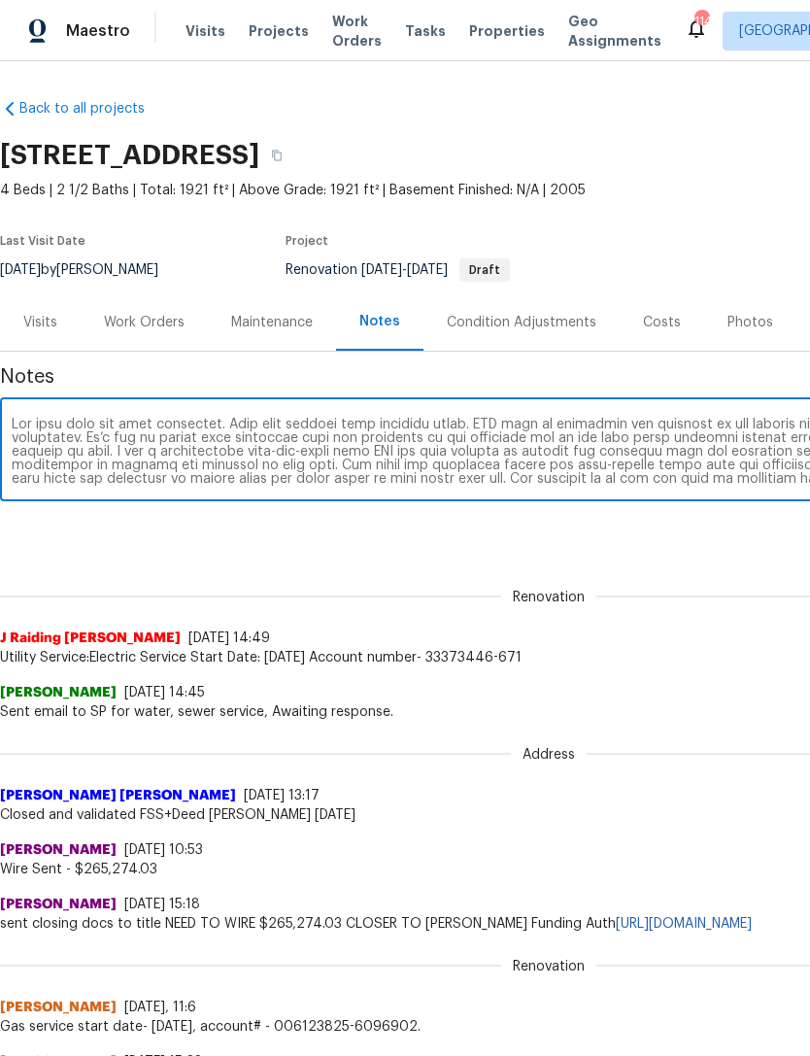
click at [495, 443] on textarea at bounding box center [549, 452] width 1074 height 68
click at [561, 432] on textarea at bounding box center [549, 452] width 1074 height 68
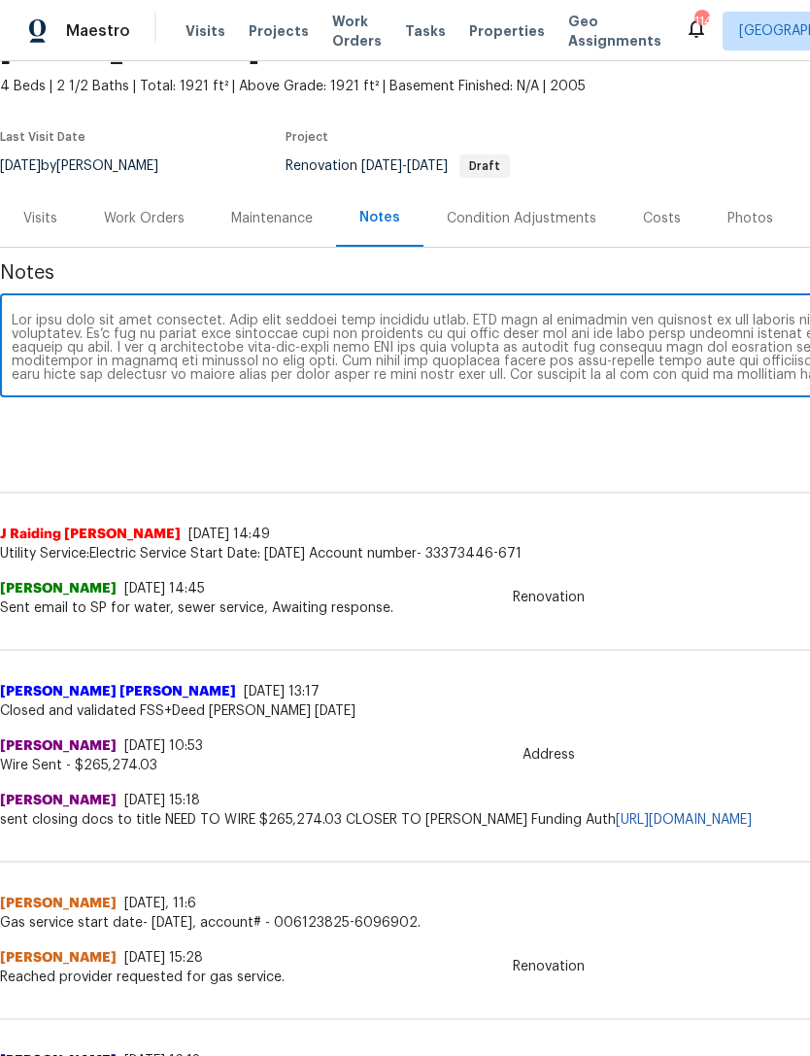
scroll to position [110, -1]
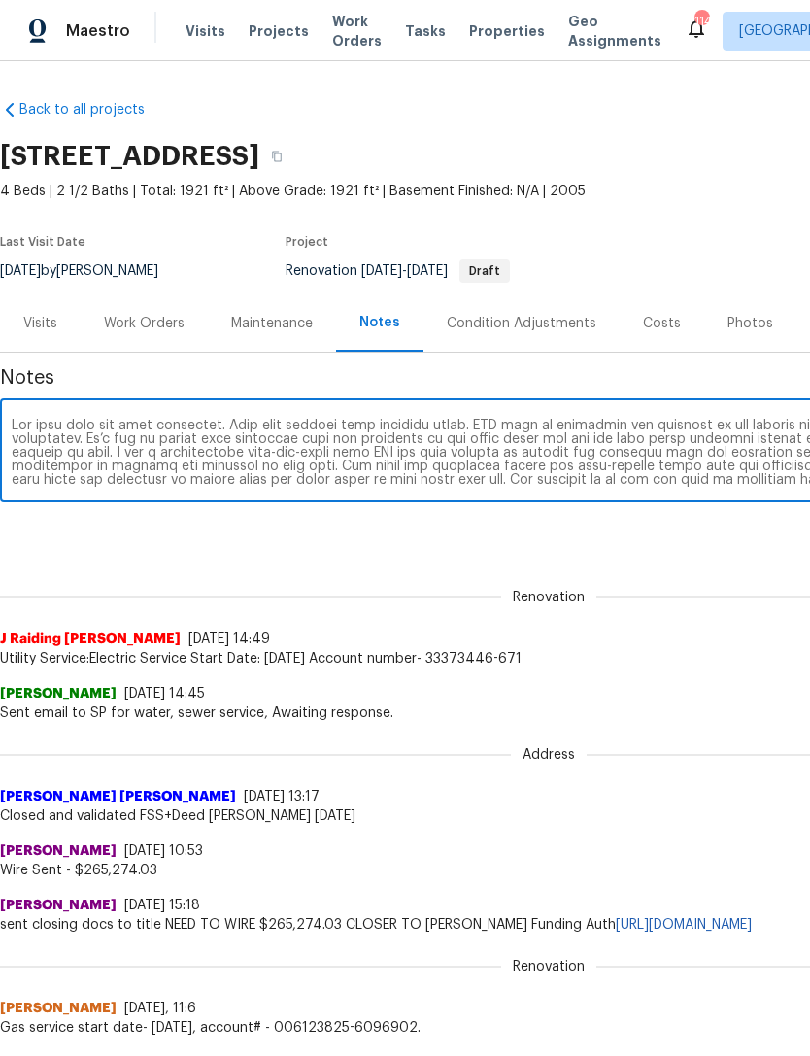
click at [51, 447] on textarea at bounding box center [549, 453] width 1074 height 68
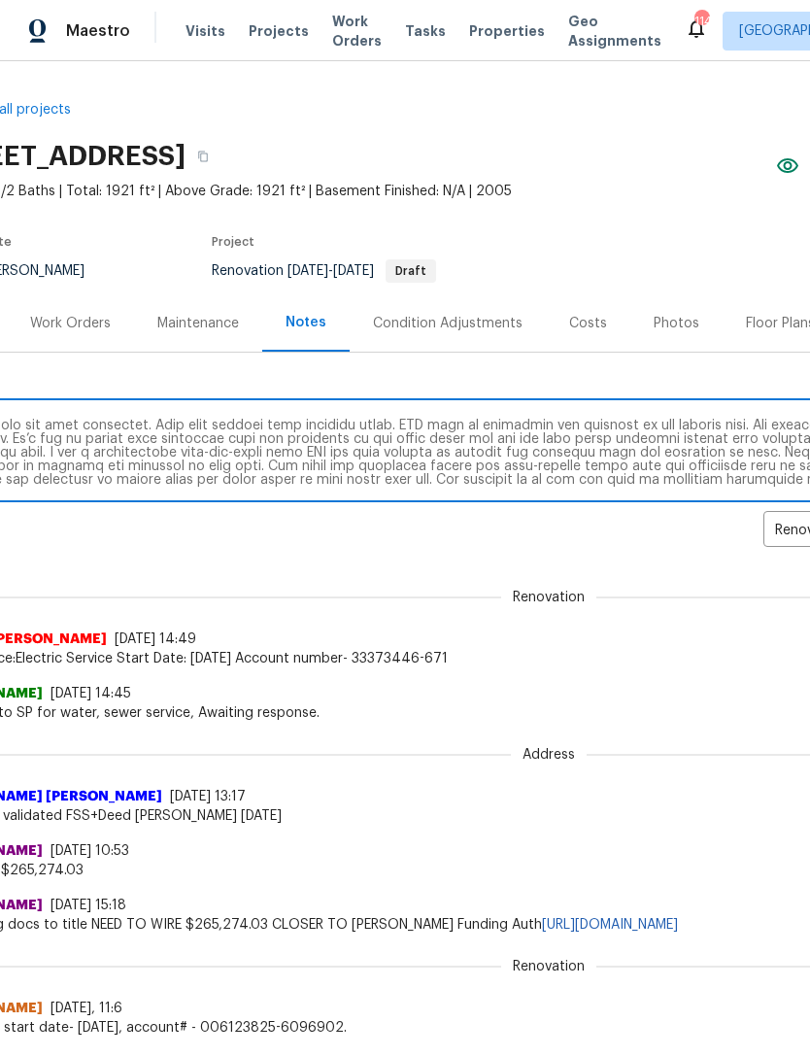
click at [648, 456] on textarea at bounding box center [475, 453] width 1074 height 68
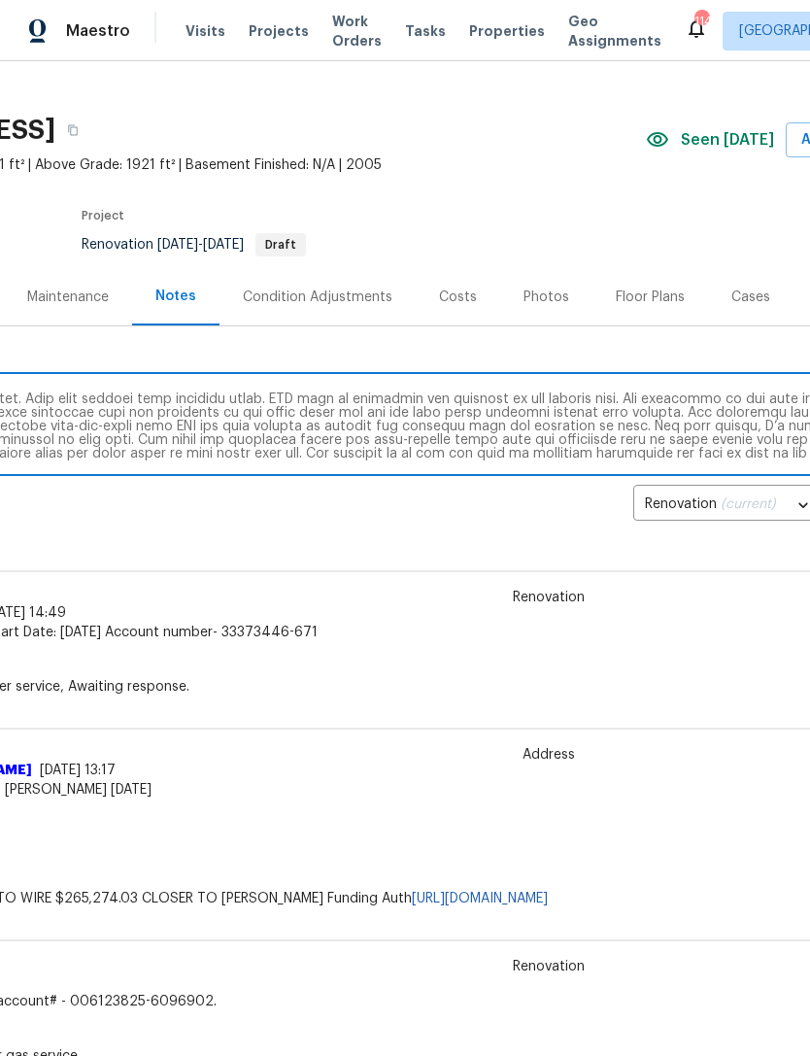
click at [647, 428] on textarea at bounding box center [345, 426] width 1074 height 68
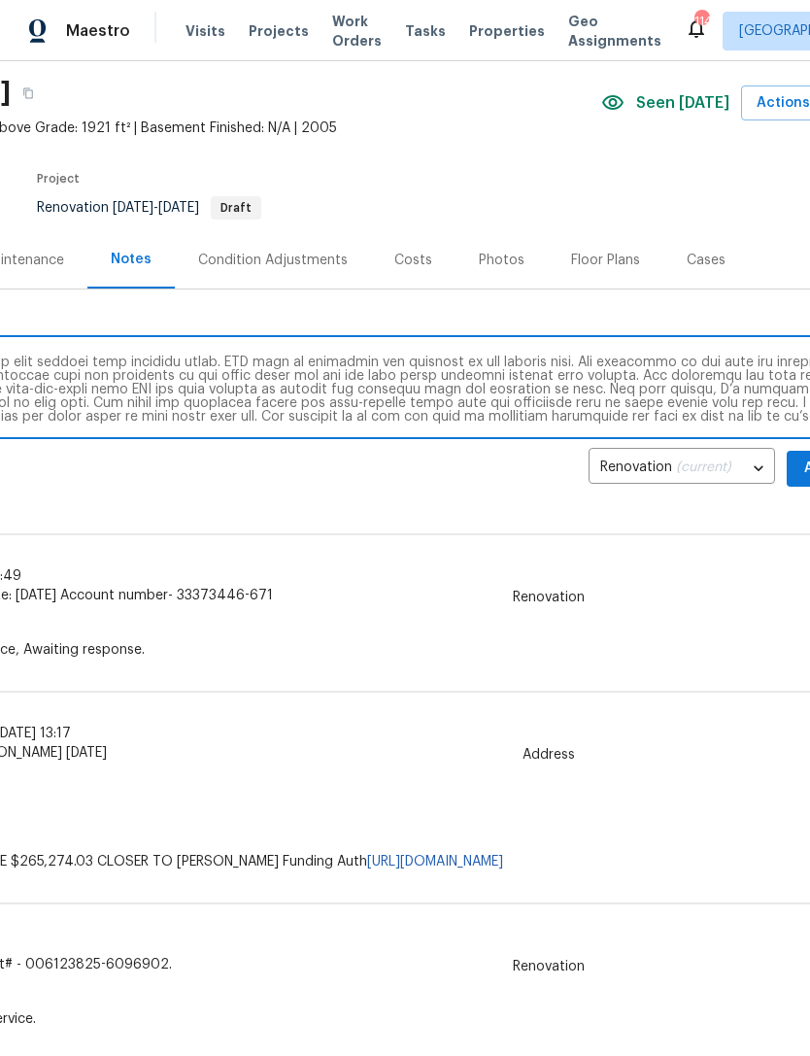
click at [641, 408] on textarea at bounding box center [300, 390] width 1074 height 68
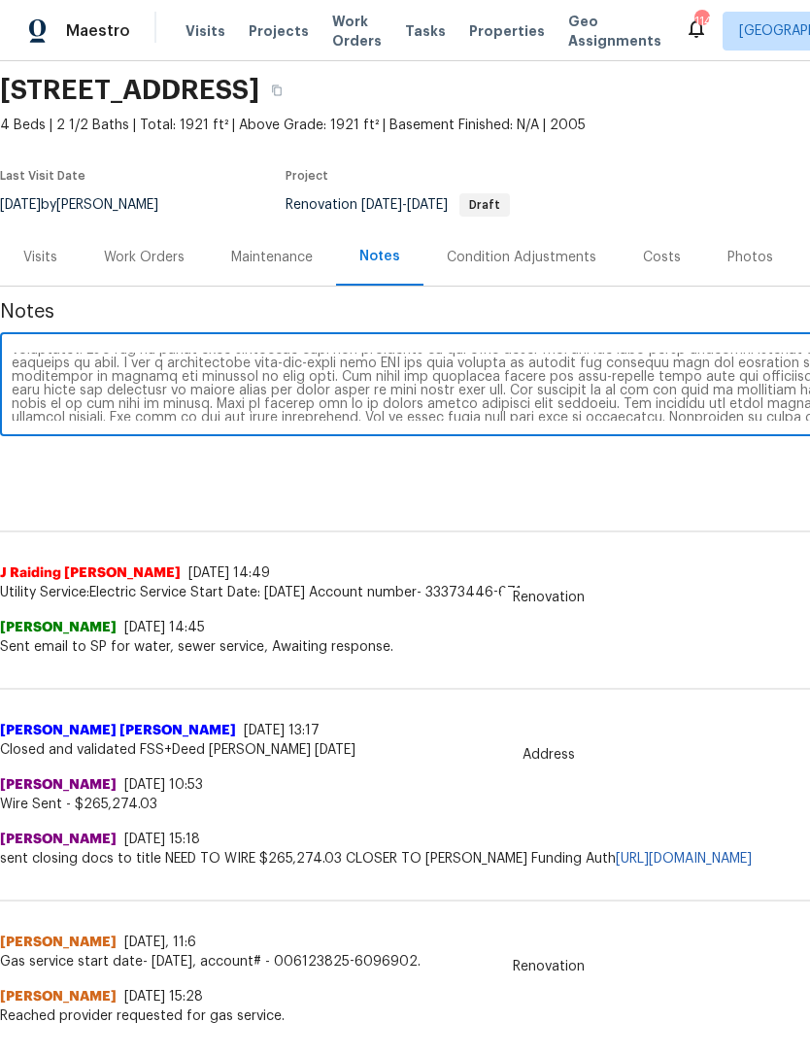
click at [680, 384] on textarea at bounding box center [549, 387] width 1074 height 68
click at [403, 410] on textarea at bounding box center [549, 387] width 1074 height 68
click at [447, 406] on textarea at bounding box center [549, 387] width 1074 height 68
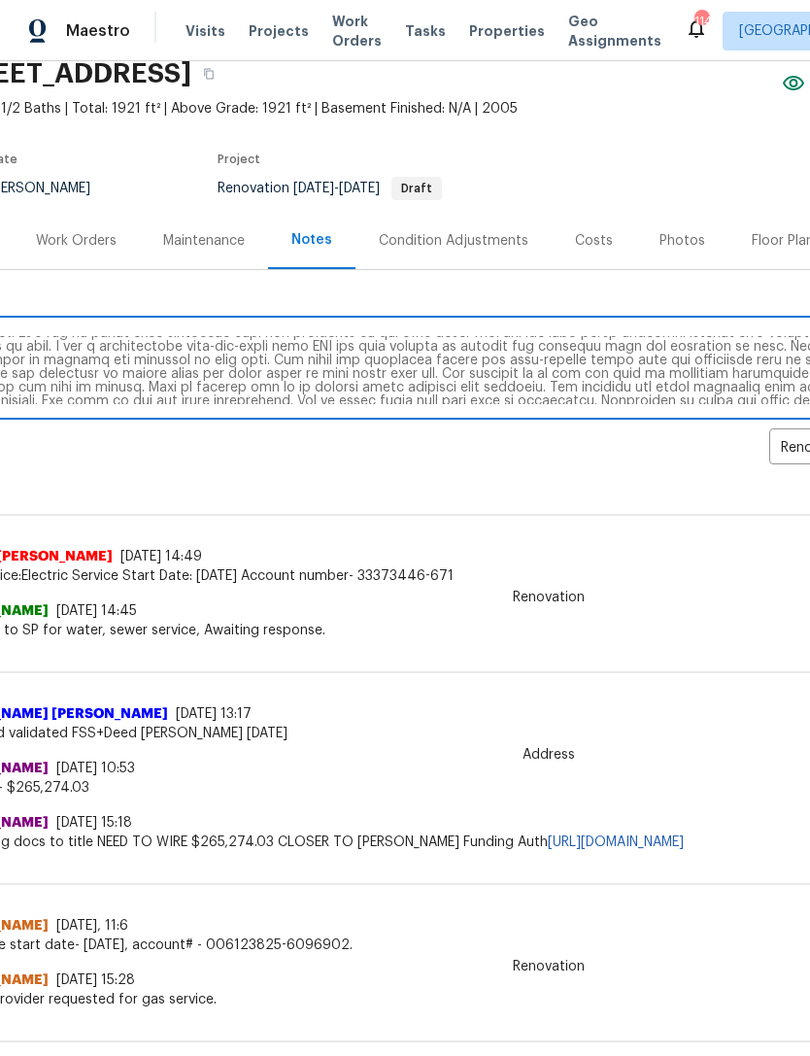
click at [648, 368] on textarea at bounding box center [481, 370] width 1074 height 68
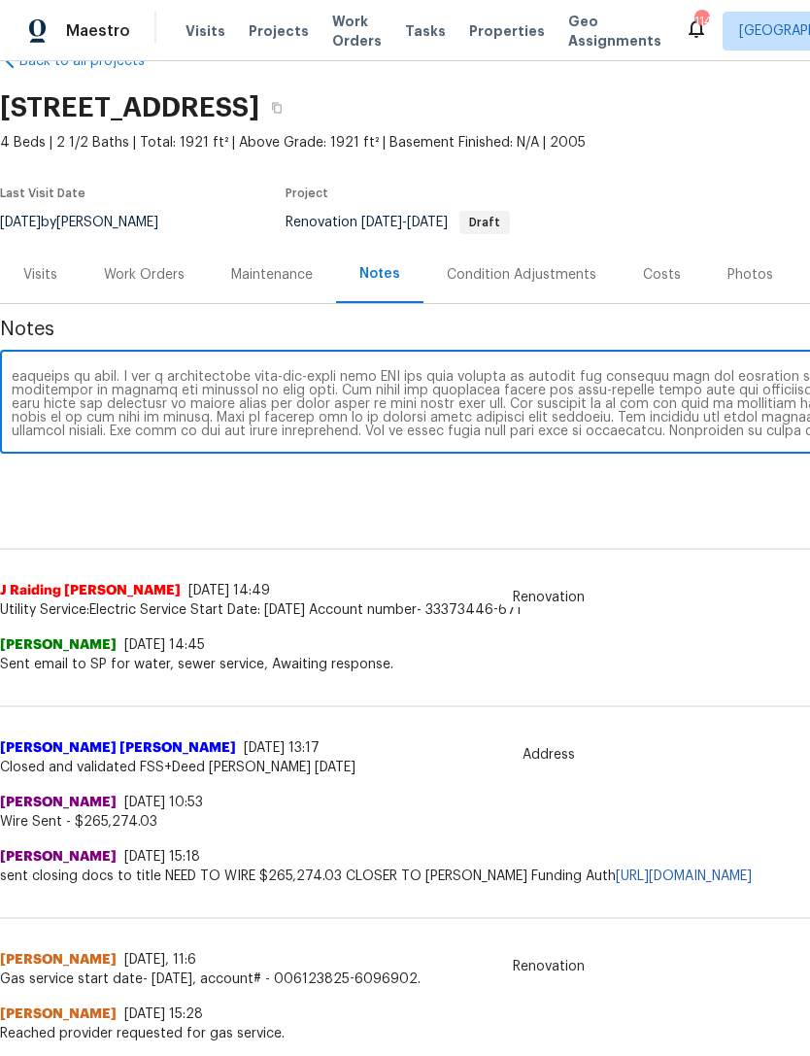
scroll to position [27, 0]
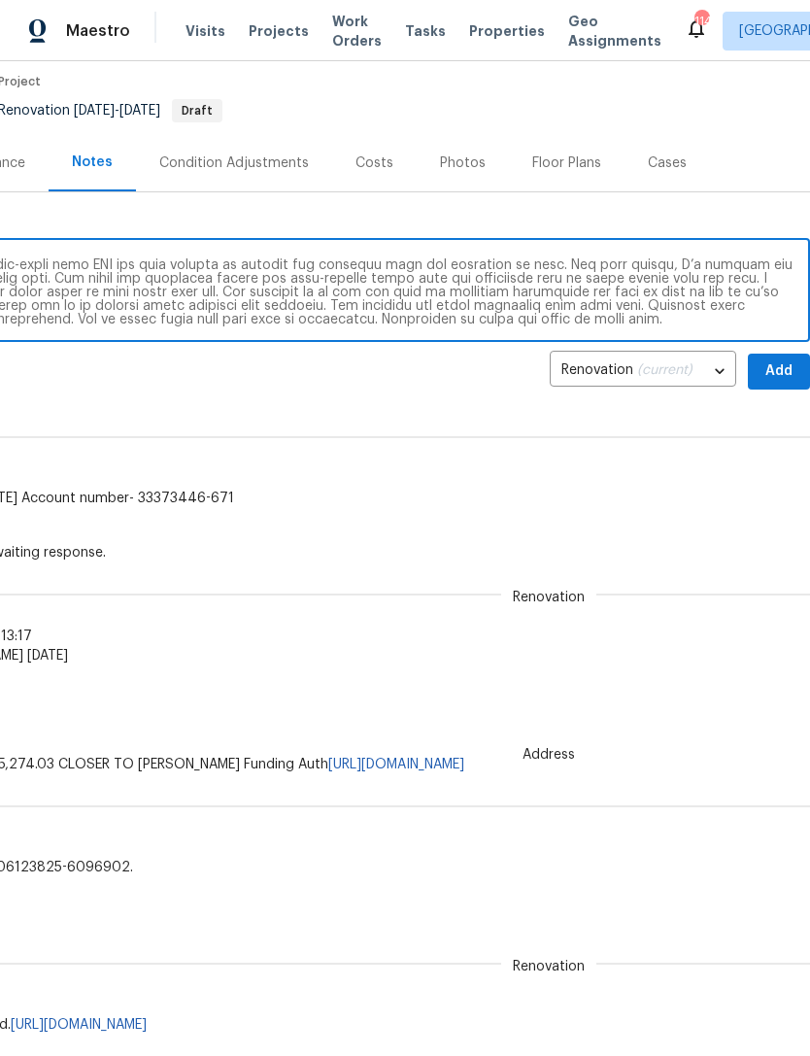
click at [666, 304] on textarea at bounding box center [261, 292] width 1074 height 68
type textarea "Day zero walk has been completed. Home will require full interior paint. RMI wi…"
click at [782, 367] on span "Add" at bounding box center [779, 371] width 31 height 24
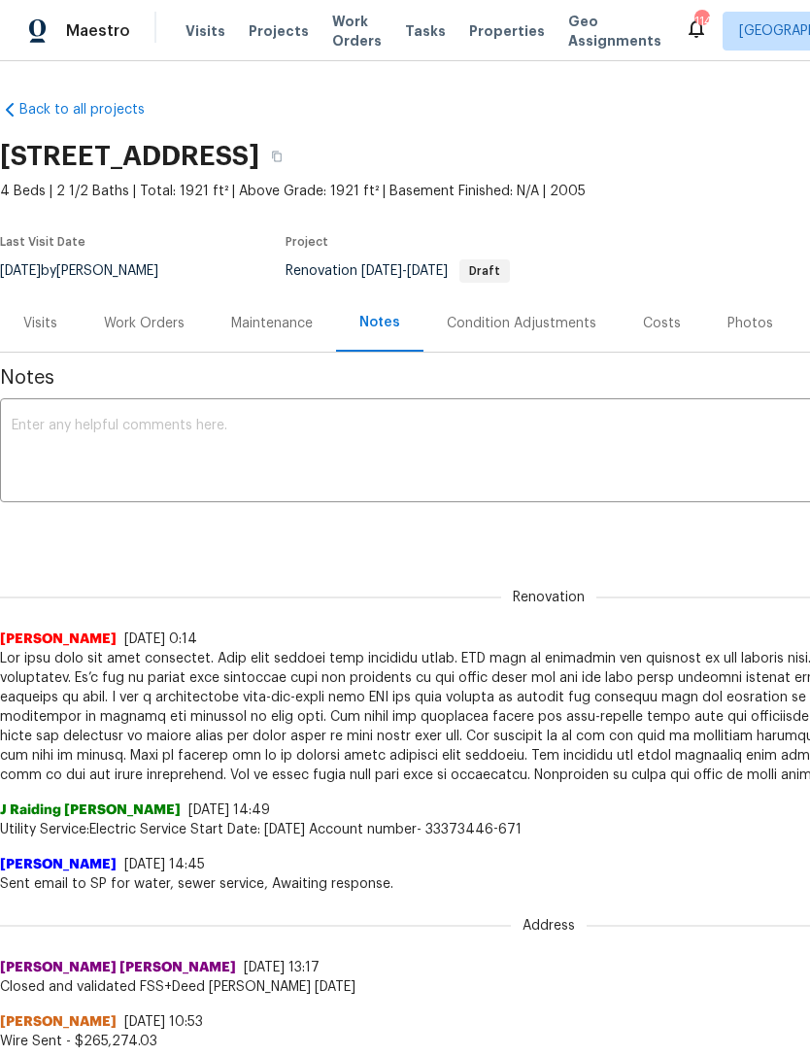
scroll to position [0, 0]
click at [155, 340] on div "Work Orders" at bounding box center [144, 322] width 127 height 57
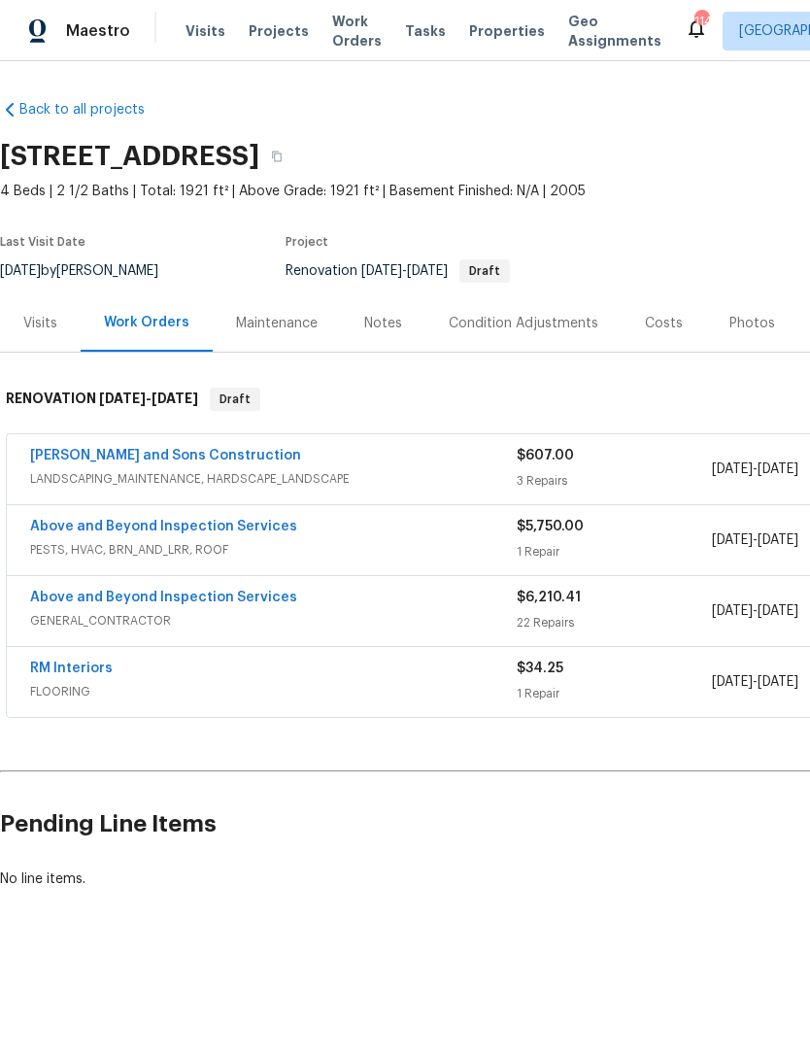
scroll to position [0, -2]
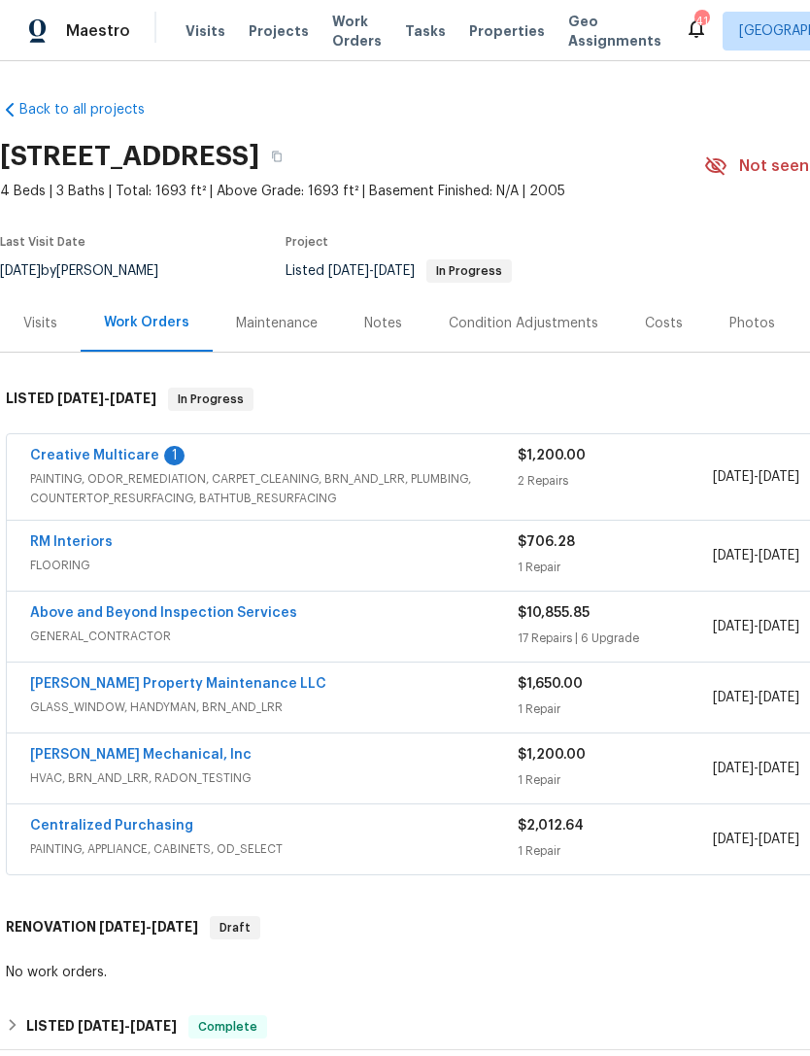
click at [85, 452] on link "Creative Multicare" at bounding box center [94, 456] width 129 height 14
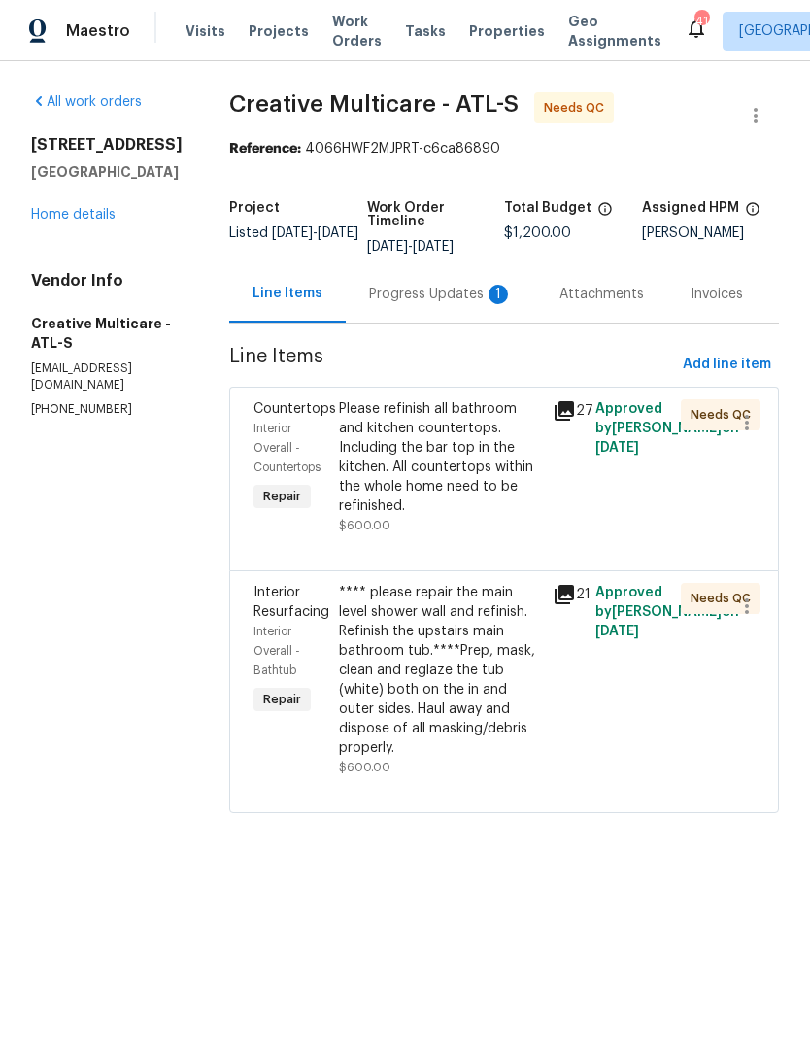
click at [472, 682] on div "**** please repair the main level shower wall and refinish. Refinish the upstai…" at bounding box center [440, 670] width 202 height 175
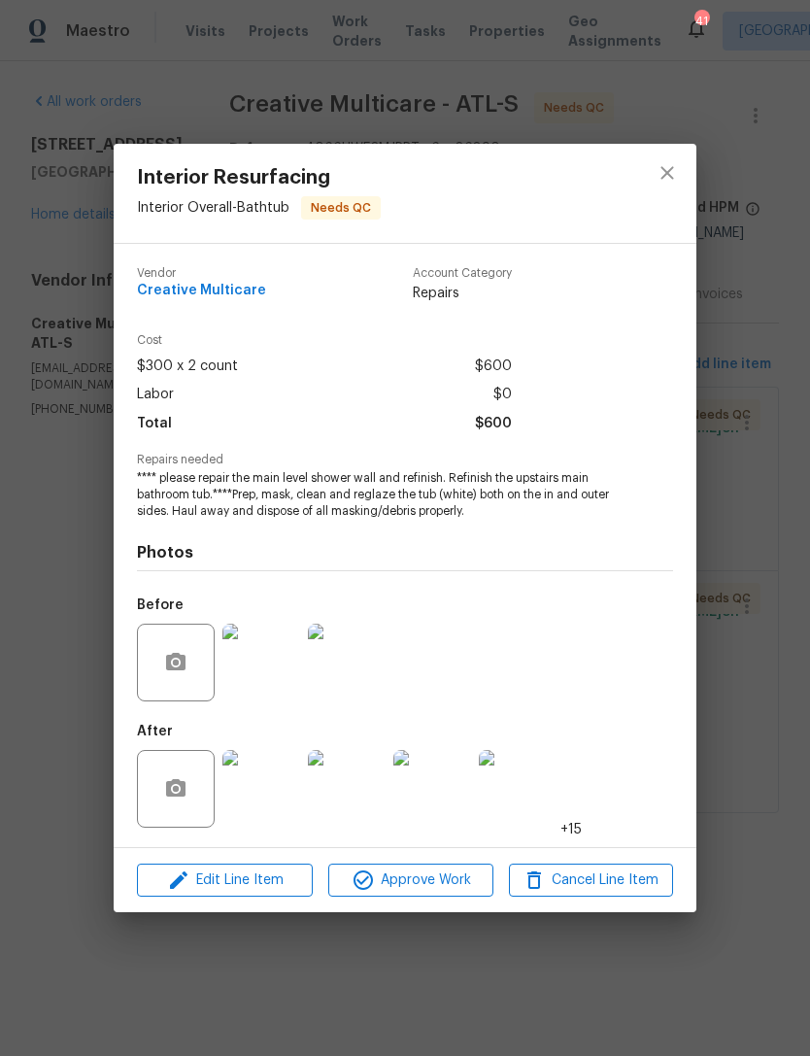
click at [256, 812] on img at bounding box center [261, 789] width 78 height 78
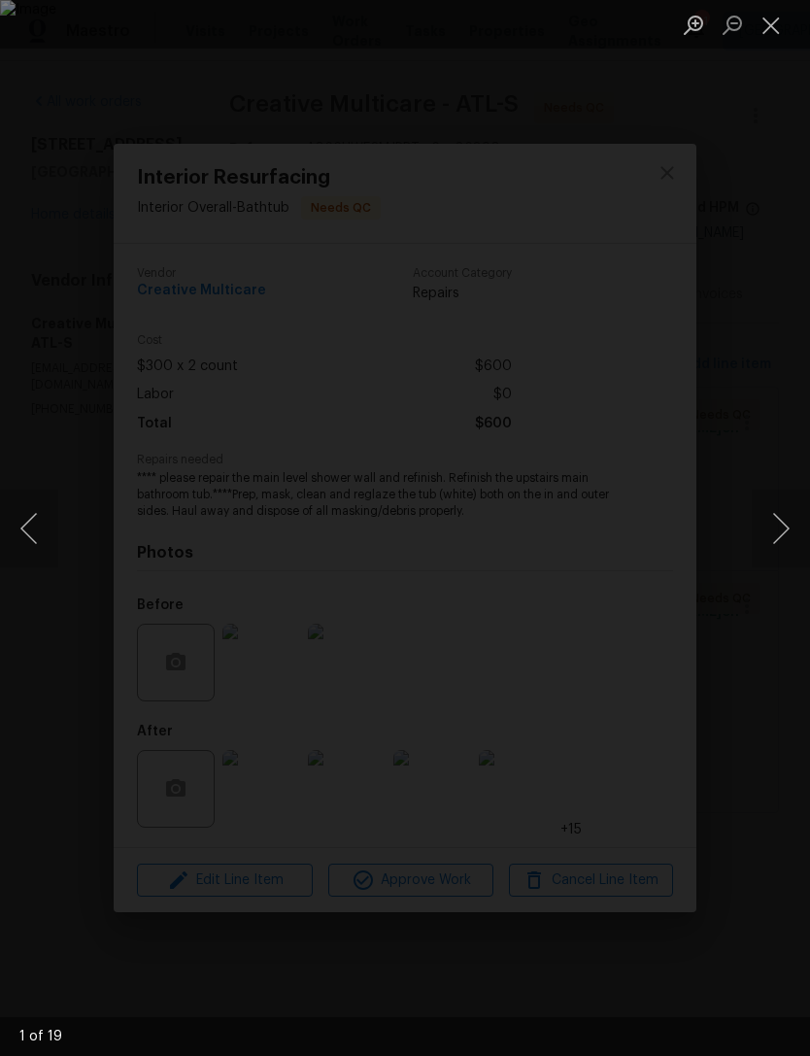
click at [761, 531] on button "Next image" at bounding box center [781, 529] width 58 height 78
click at [757, 526] on button "Next image" at bounding box center [781, 529] width 58 height 78
click at [764, 524] on button "Next image" at bounding box center [781, 529] width 58 height 78
click at [761, 525] on button "Next image" at bounding box center [781, 529] width 58 height 78
click at [767, 520] on button "Next image" at bounding box center [781, 529] width 58 height 78
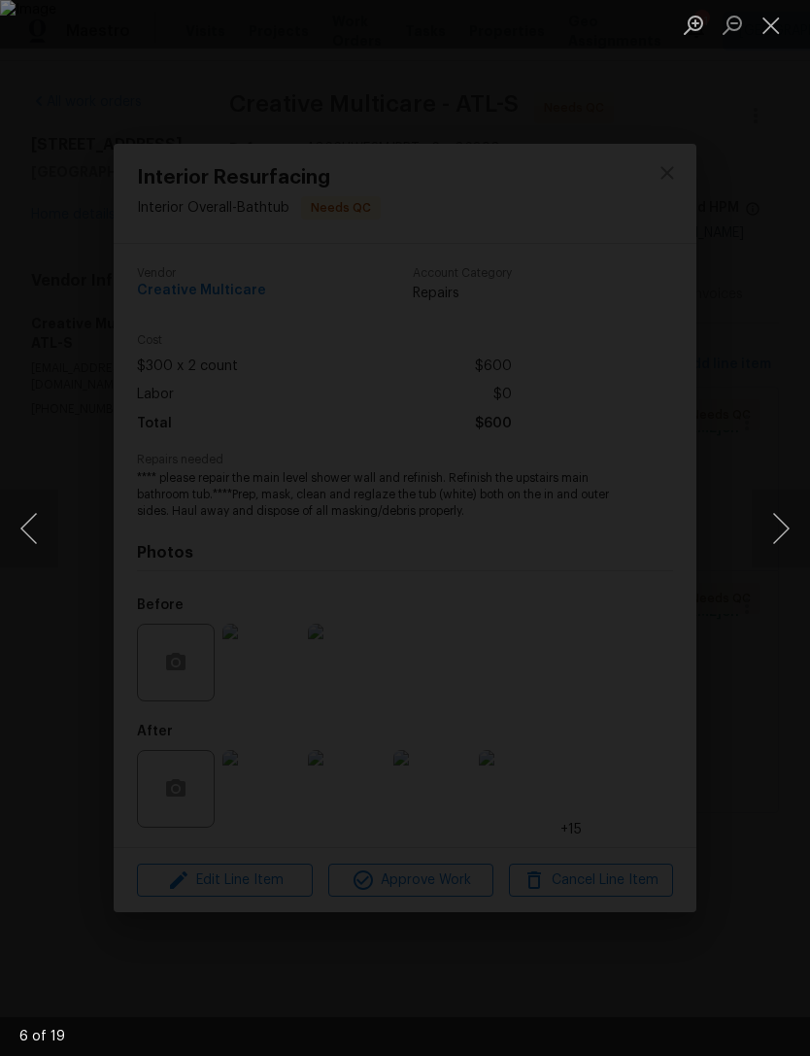
click at [719, 547] on div "Lightbox" at bounding box center [405, 528] width 810 height 1056
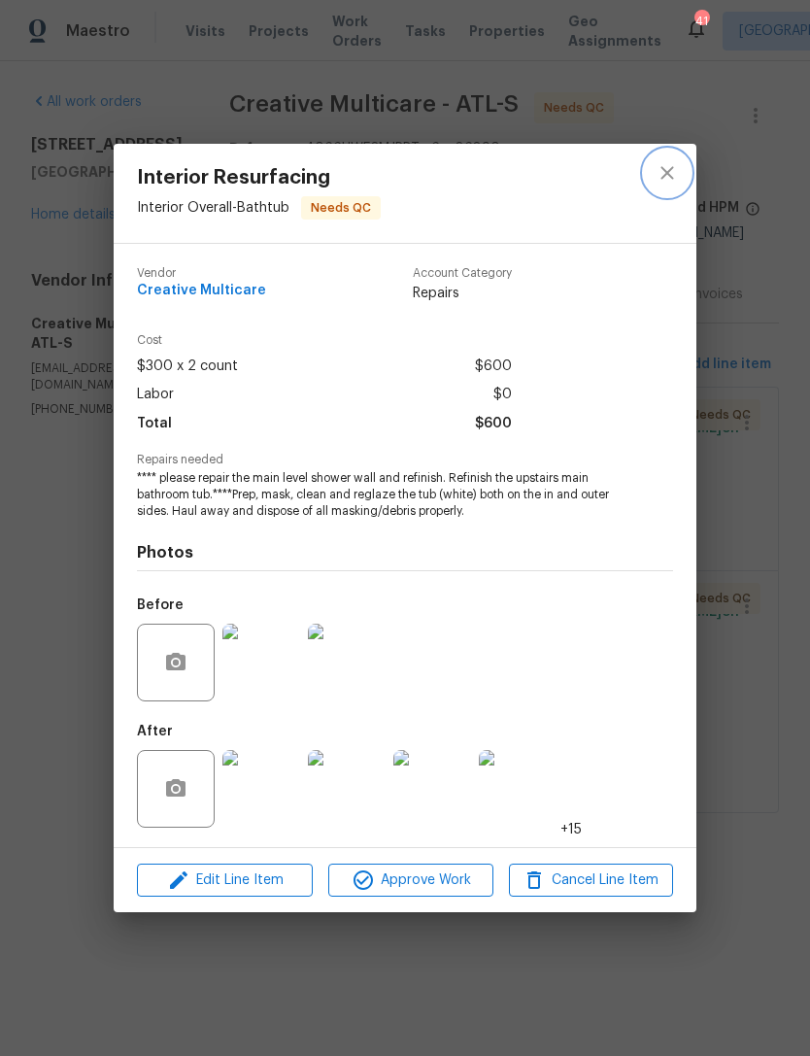
click at [658, 174] on icon "close" at bounding box center [667, 172] width 23 height 23
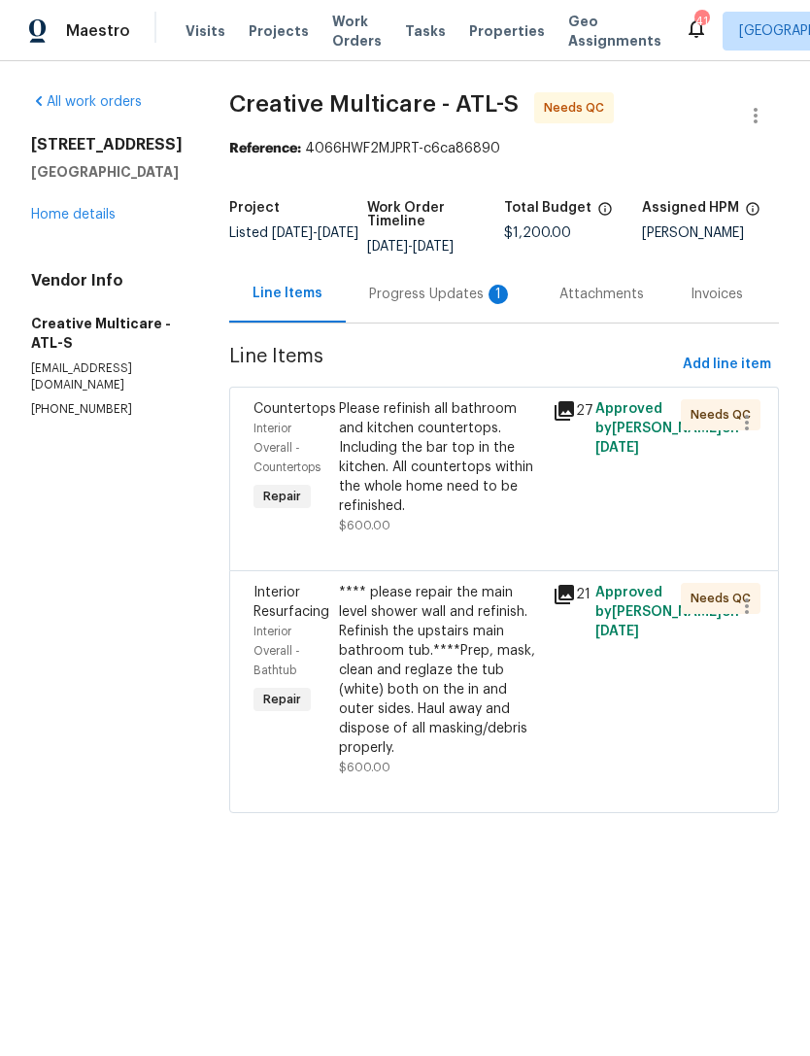
click at [498, 301] on div "Progress Updates 1" at bounding box center [441, 294] width 144 height 19
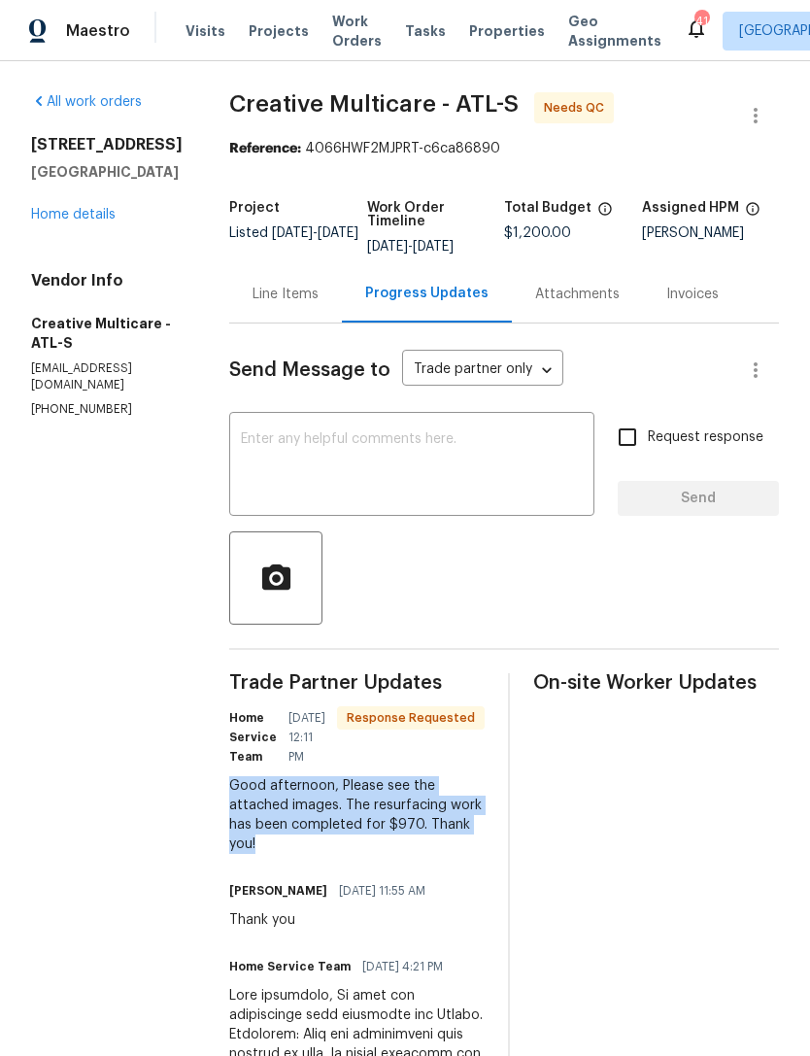
copy div "Good afternoon, Please see the attached images. The resurfacing work has been c…"
click at [399, 484] on textarea at bounding box center [412, 466] width 342 height 68
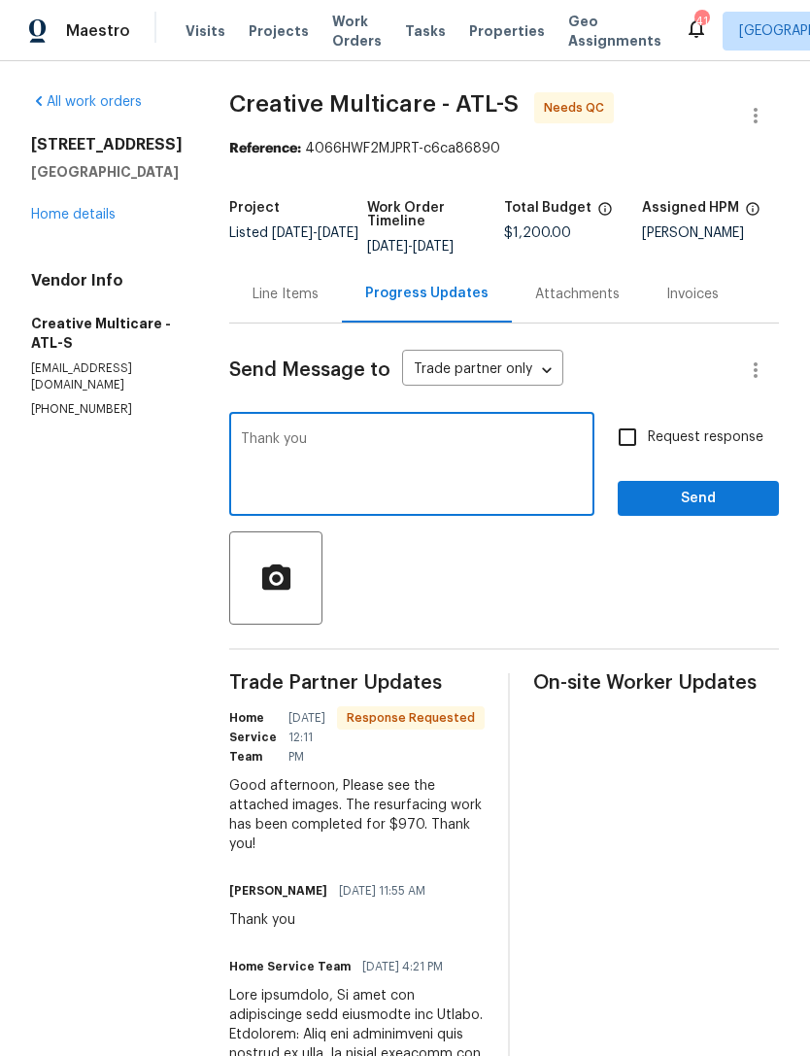
type textarea "Thank you"
click at [696, 511] on span "Send" at bounding box center [698, 499] width 130 height 24
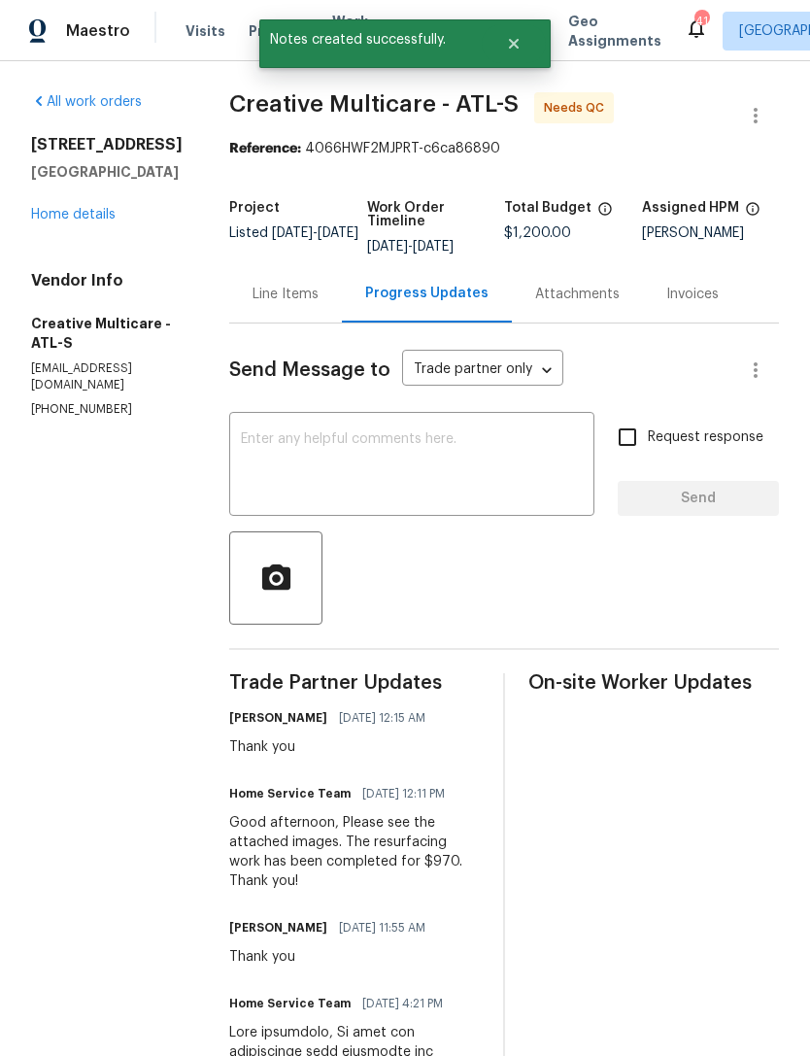
click at [72, 218] on link "Home details" at bounding box center [73, 215] width 85 height 14
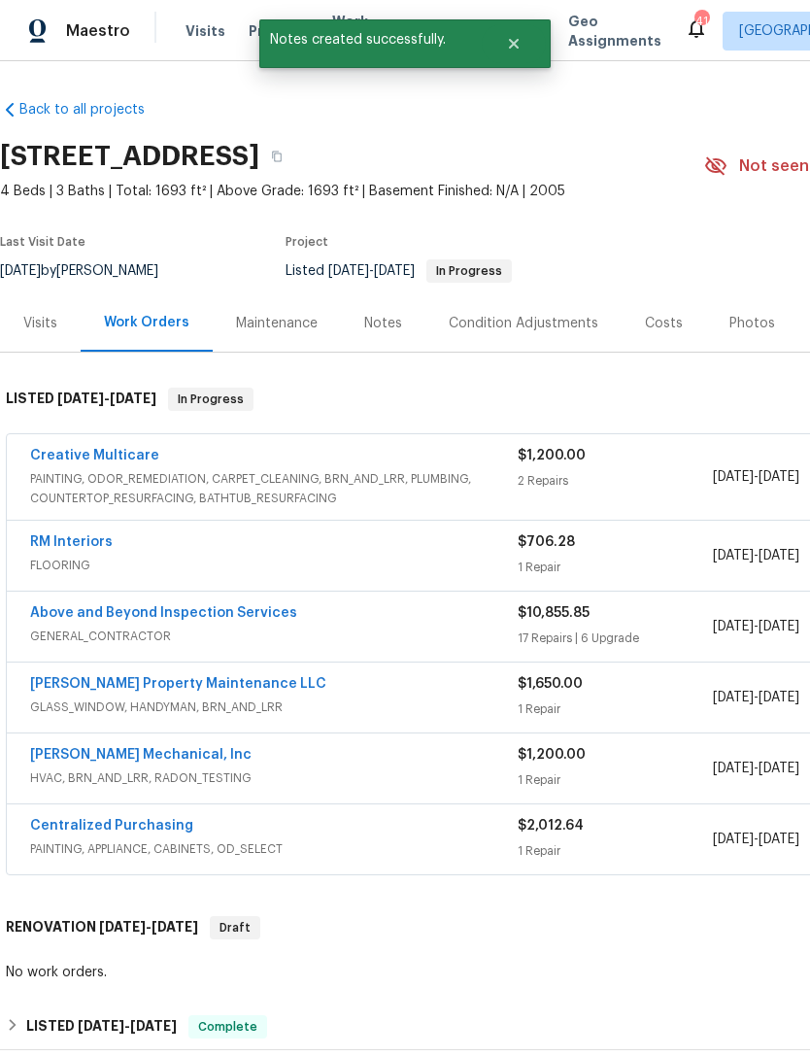
click at [114, 461] on link "Creative Multicare" at bounding box center [94, 456] width 129 height 14
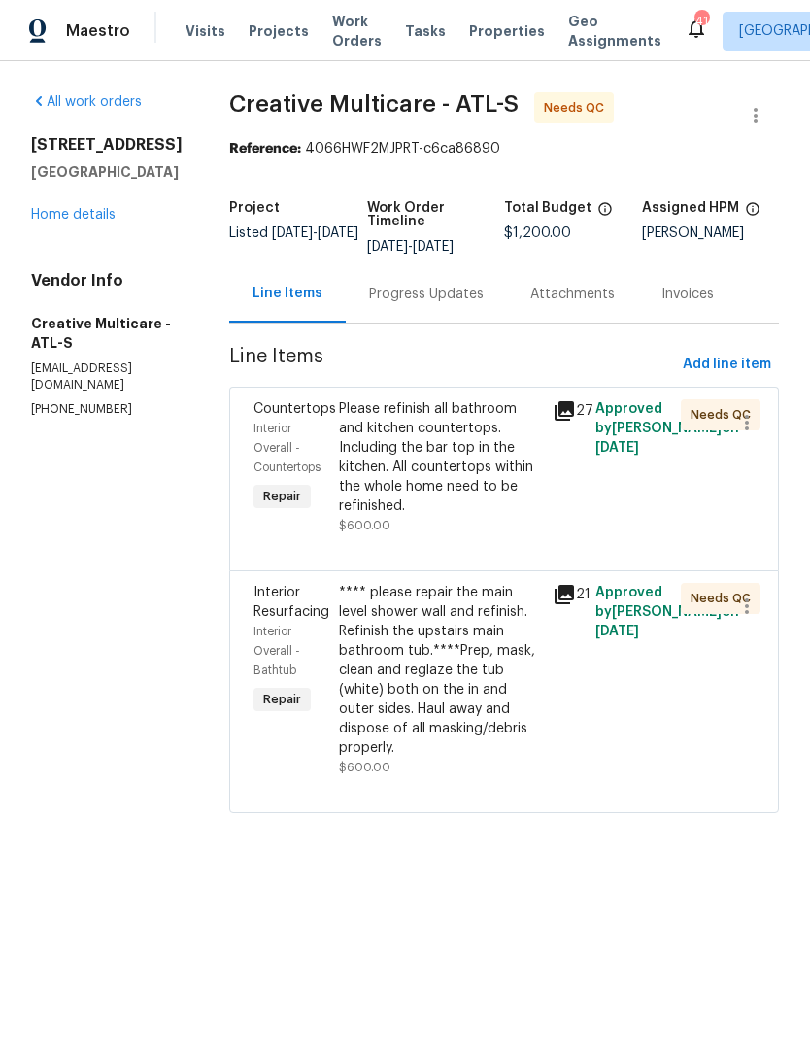
click at [495, 736] on div "**** please repair the main level shower wall and refinish. Refinish the upstai…" at bounding box center [440, 670] width 202 height 175
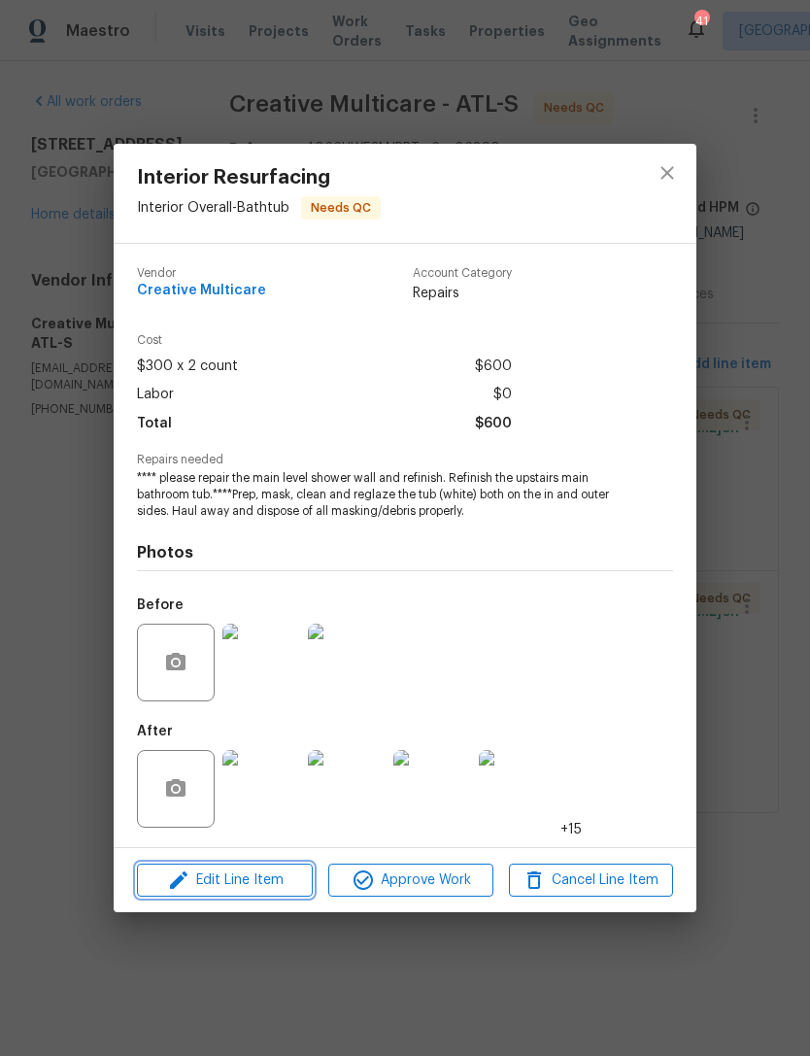
click at [276, 889] on span "Edit Line Item" at bounding box center [225, 880] width 164 height 24
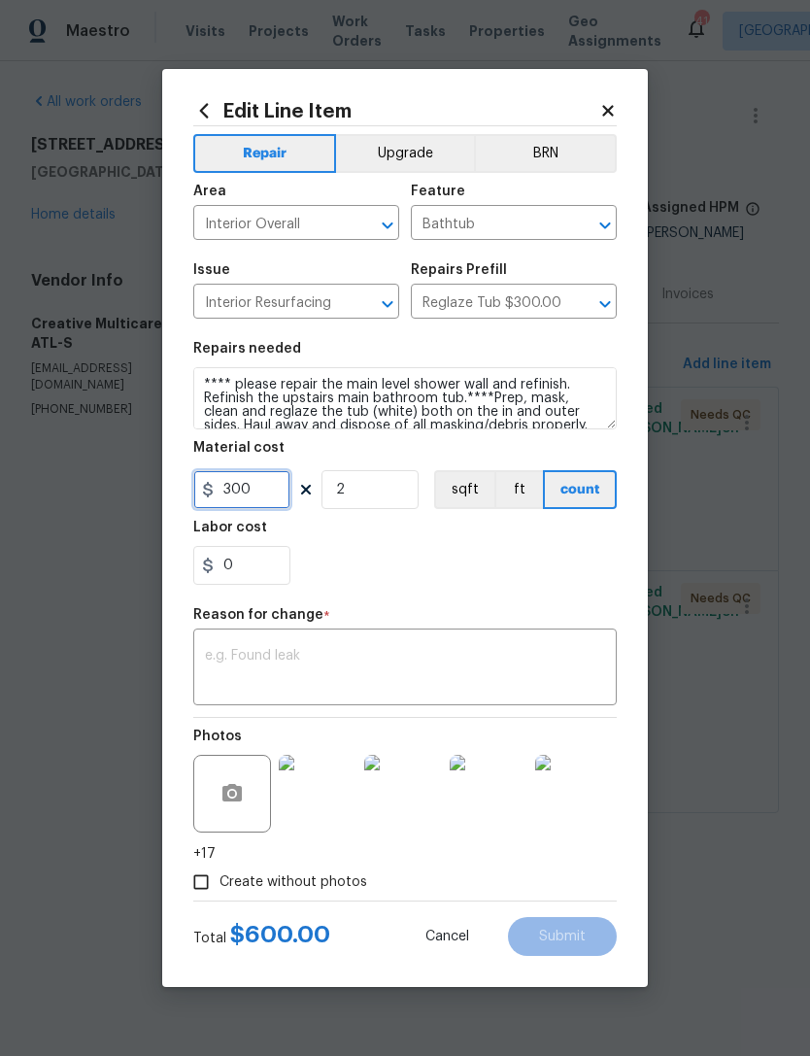
click at [279, 491] on input "300" at bounding box center [241, 489] width 97 height 39
type input "370"
click at [379, 482] on input "2" at bounding box center [370, 489] width 97 height 39
click at [369, 503] on input "2" at bounding box center [370, 489] width 97 height 39
type input "1"
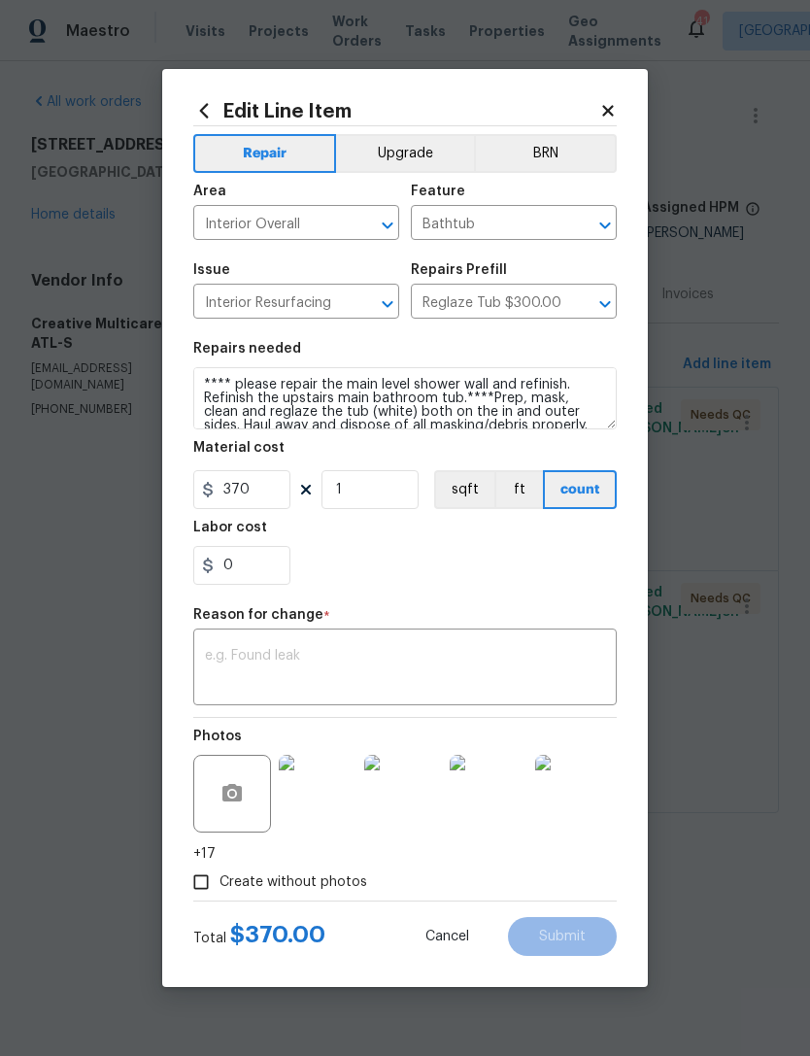
click at [354, 676] on textarea at bounding box center [405, 669] width 400 height 41
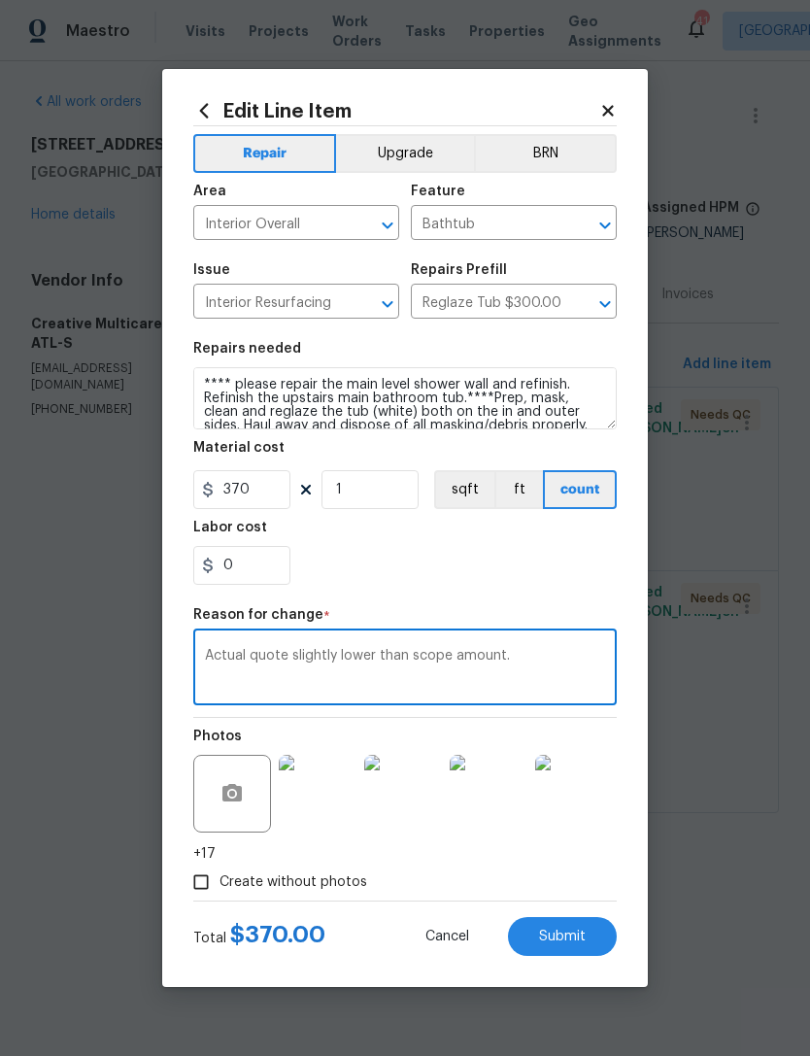
type textarea "Actual quote slightly lower than scope amount."
click at [538, 565] on div "0" at bounding box center [405, 565] width 424 height 39
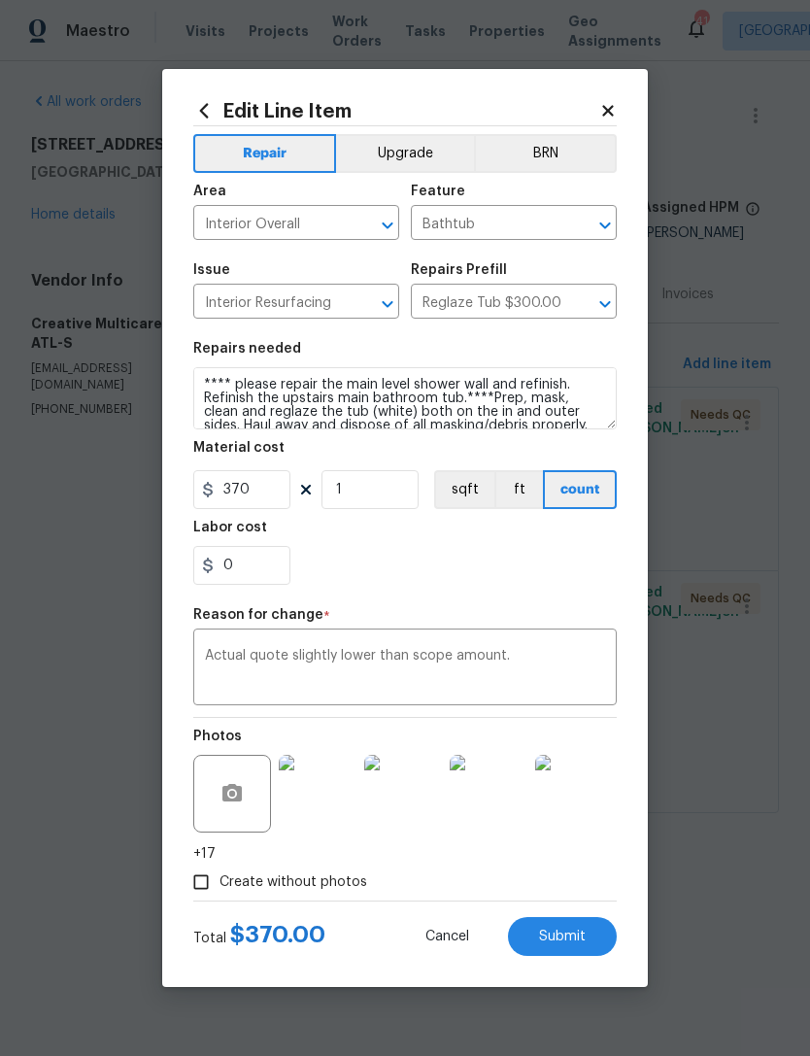
click at [581, 935] on span "Submit" at bounding box center [562, 937] width 47 height 15
type input "2"
type input "300"
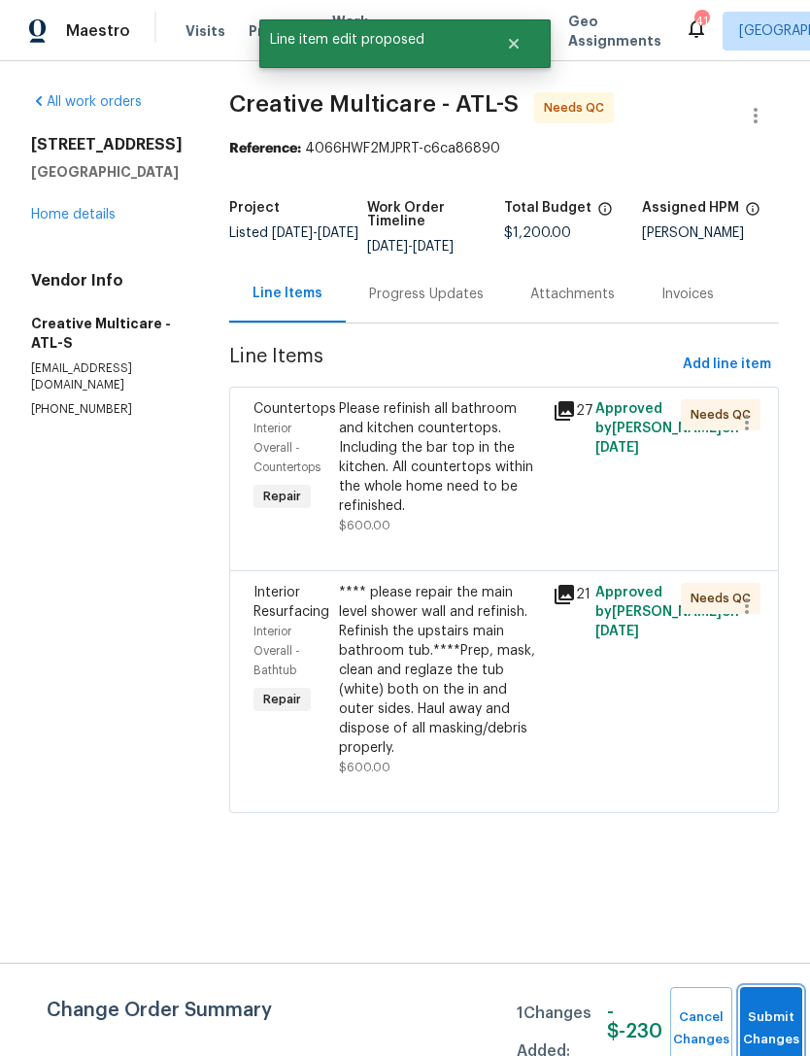
click at [754, 1026] on span "Submit Changes" at bounding box center [771, 1028] width 43 height 45
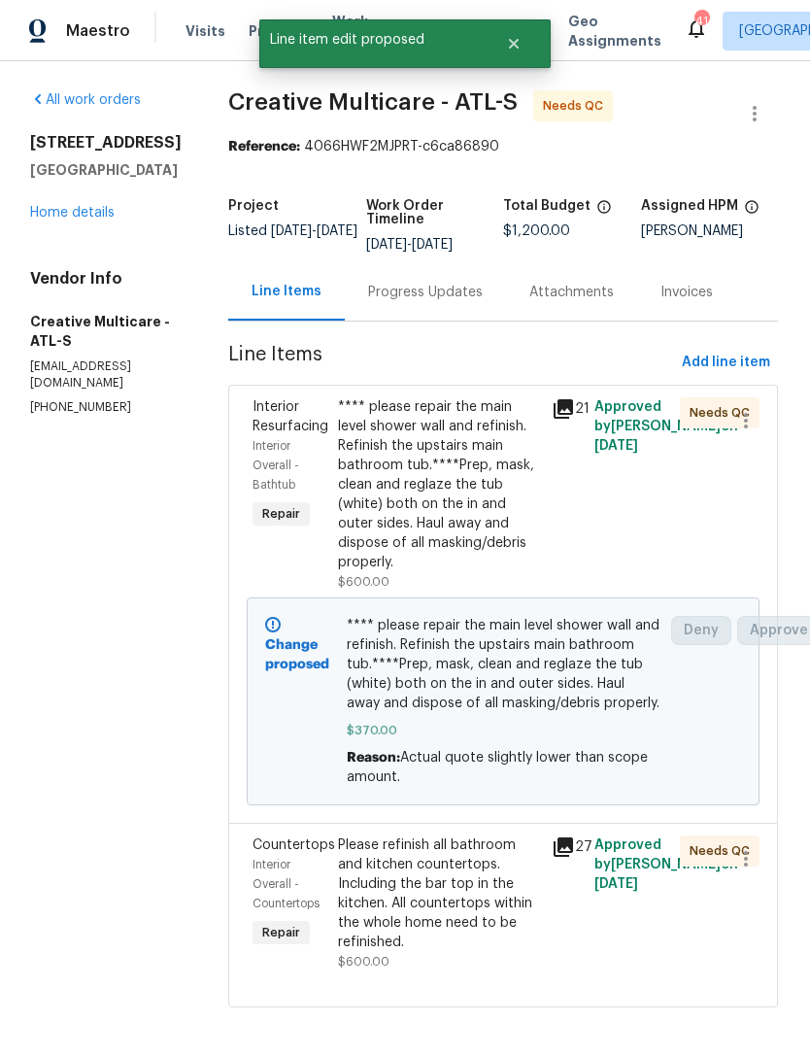
scroll to position [1, 1]
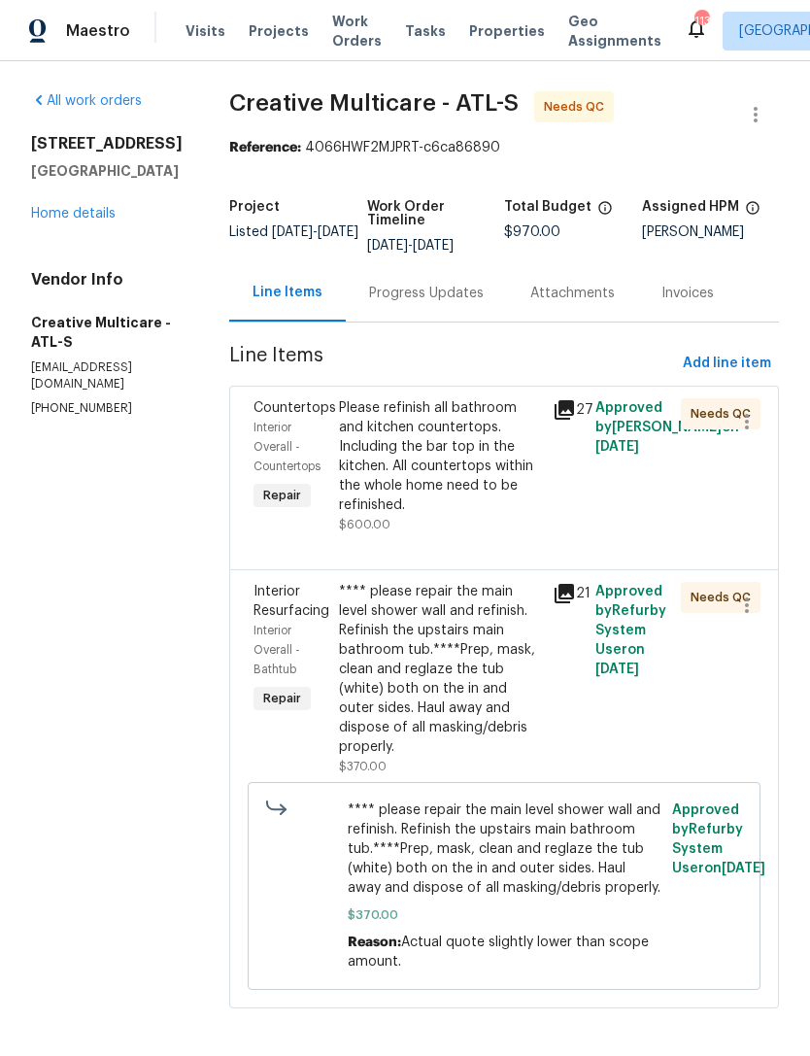
scroll to position [1, 0]
click at [87, 219] on link "Home details" at bounding box center [73, 214] width 85 height 14
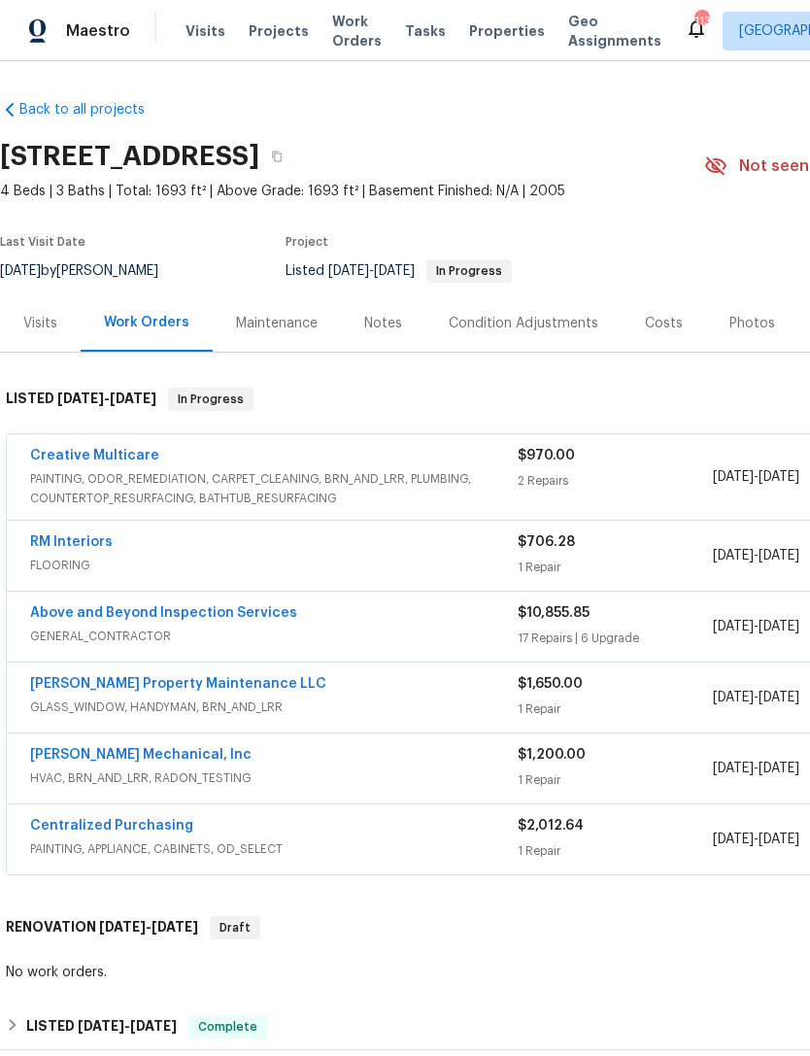
click at [75, 548] on link "RM Interiors" at bounding box center [71, 542] width 83 height 14
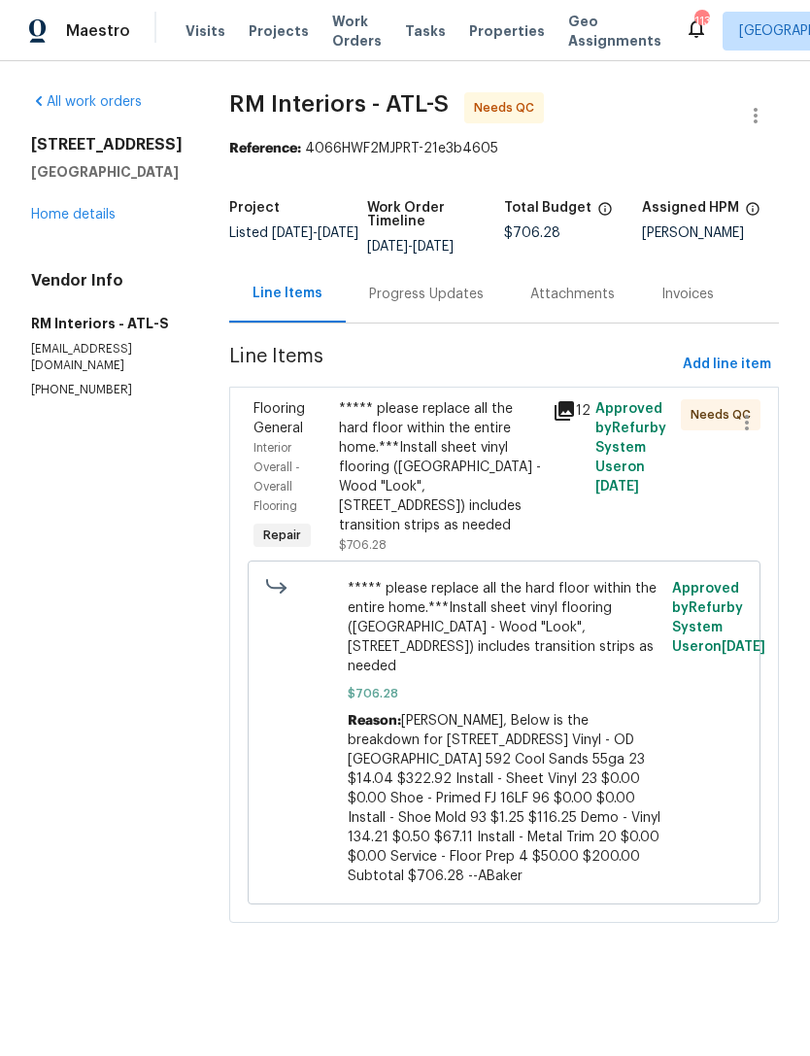
click at [422, 299] on div "Progress Updates" at bounding box center [426, 294] width 115 height 19
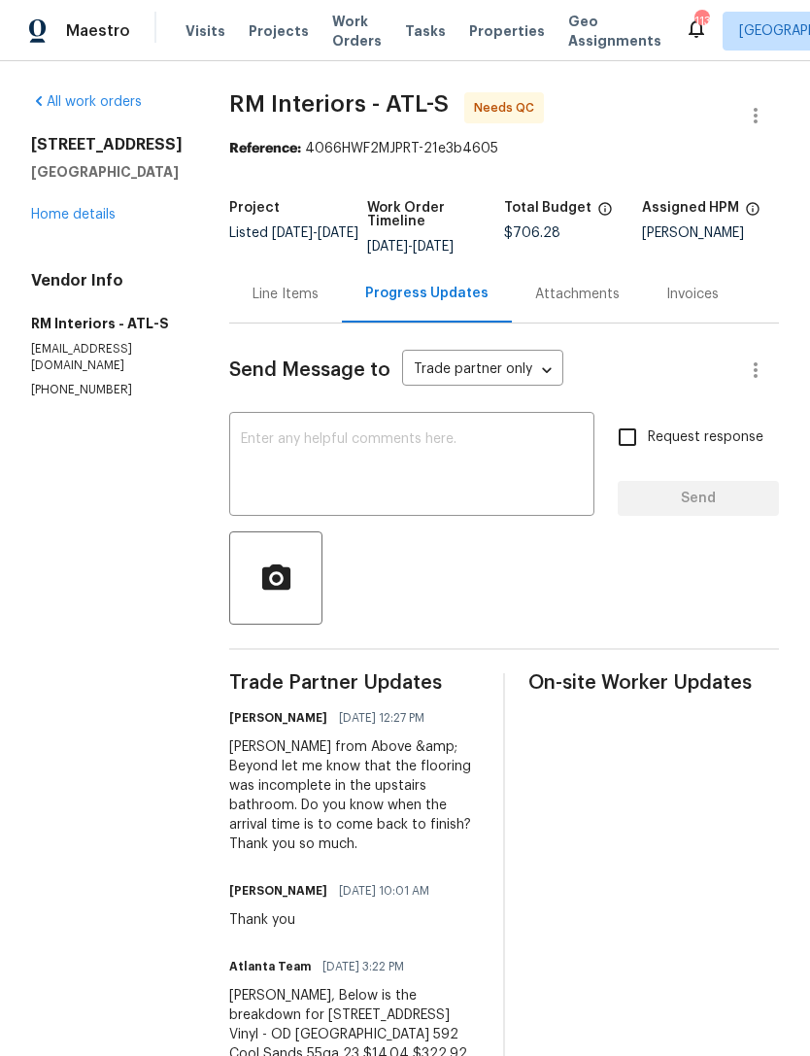
click at [75, 221] on link "Home details" at bounding box center [73, 215] width 85 height 14
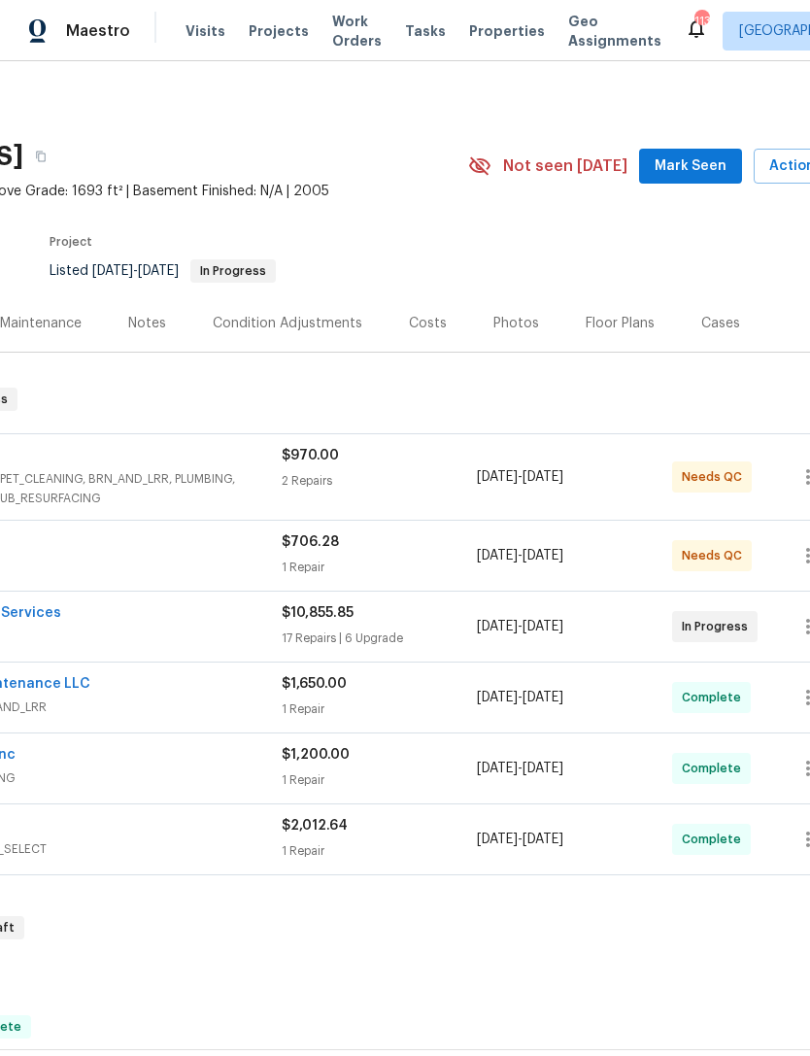
scroll to position [0, 235]
click at [691, 161] on span "Mark Seen" at bounding box center [692, 166] width 72 height 24
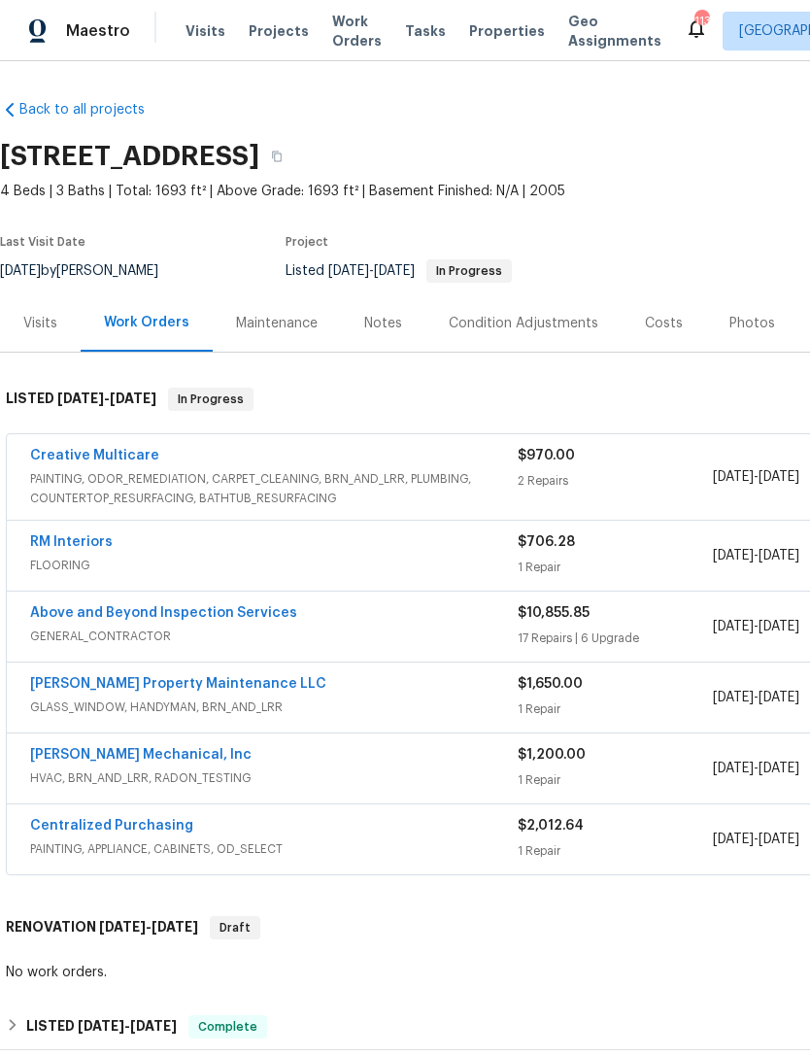
scroll to position [0, 0]
click at [160, 617] on link "Above and Beyond Inspection Services" at bounding box center [163, 613] width 267 height 14
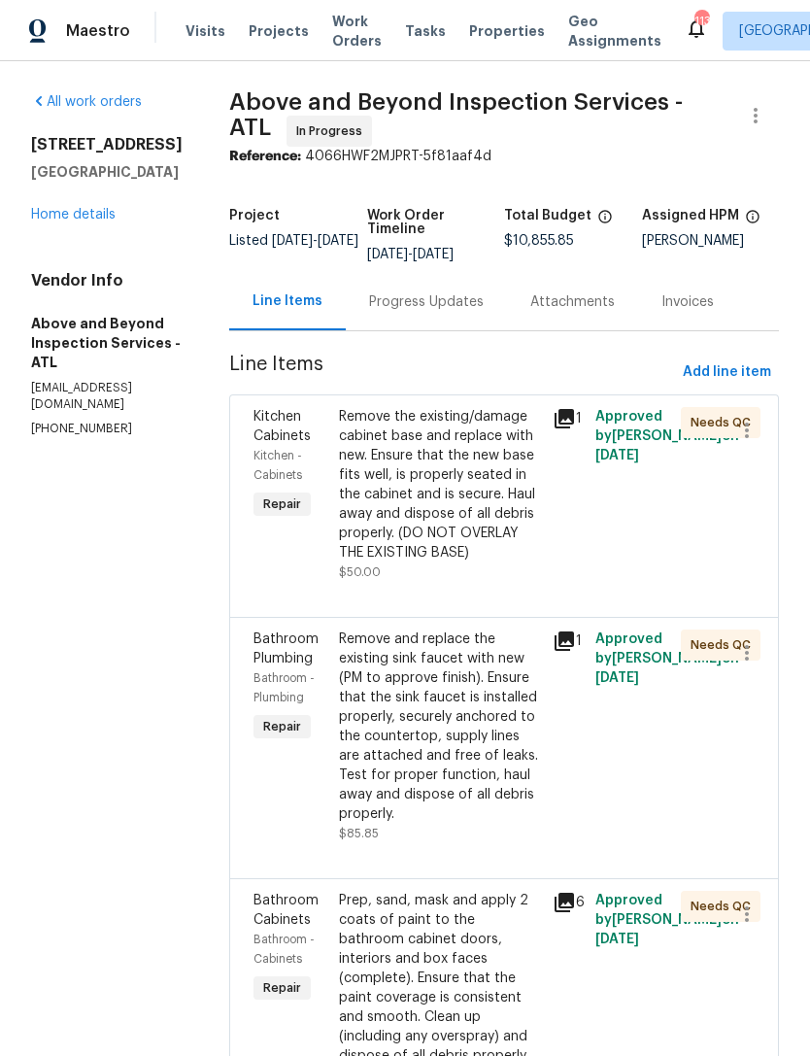
click at [460, 312] on div "Progress Updates" at bounding box center [426, 301] width 115 height 19
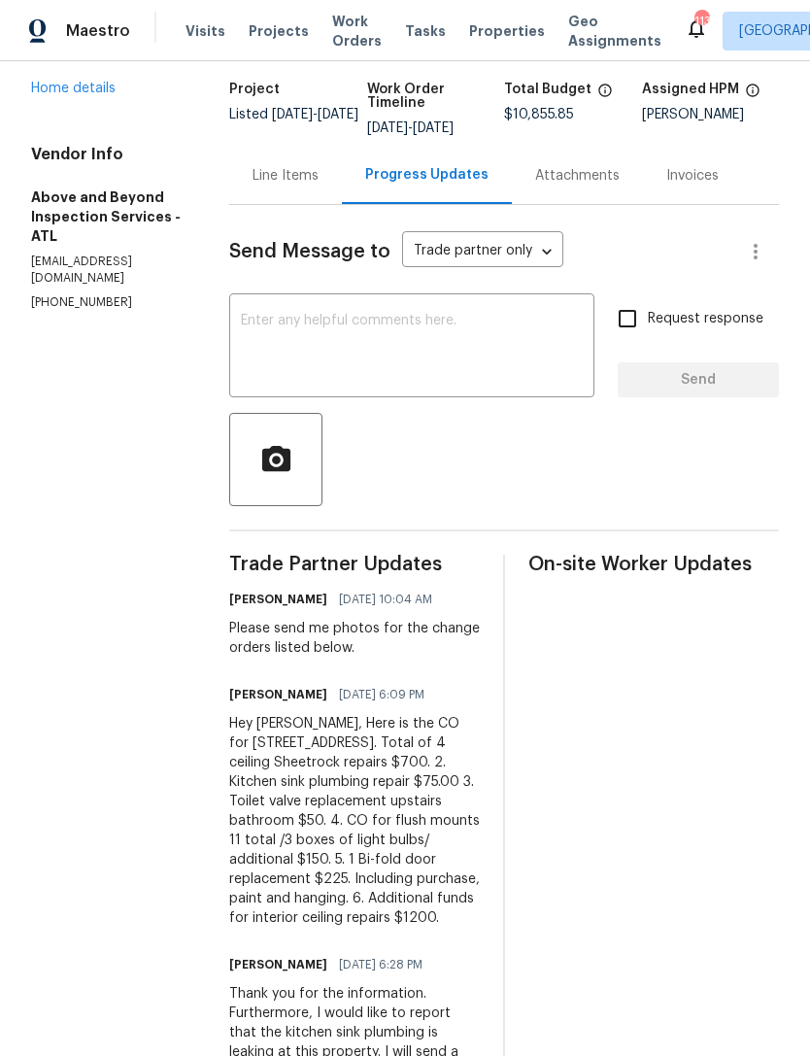
scroll to position [104, 0]
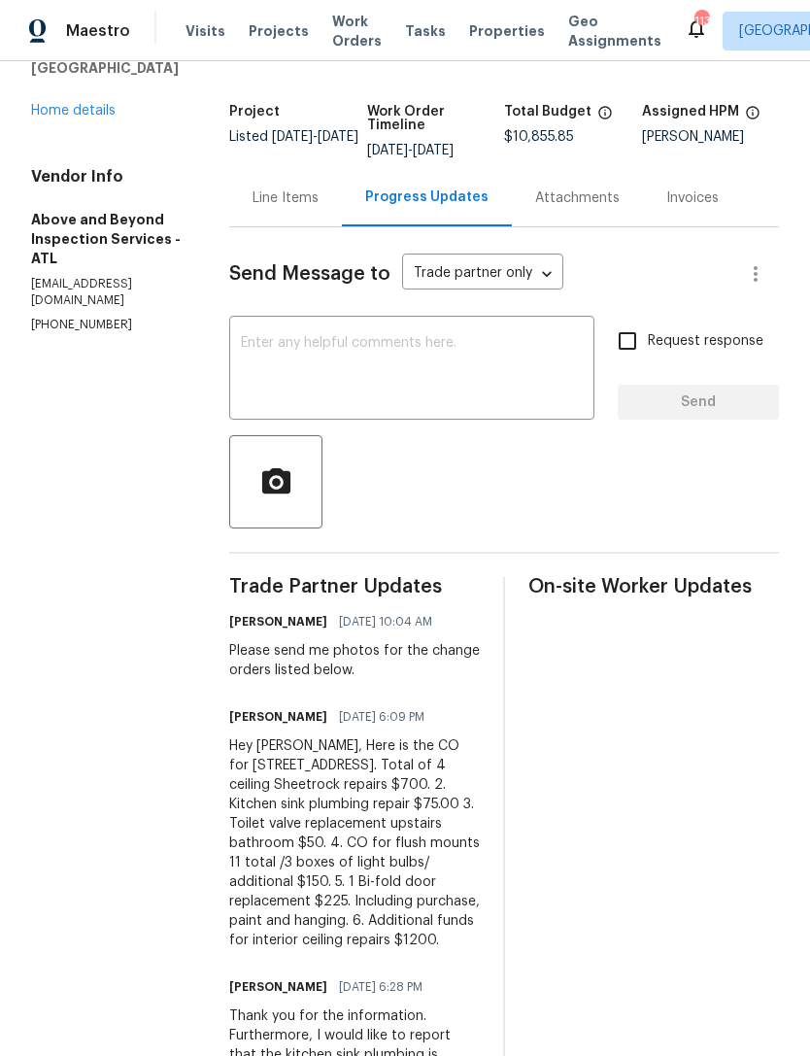
click at [92, 113] on link "Home details" at bounding box center [73, 111] width 85 height 14
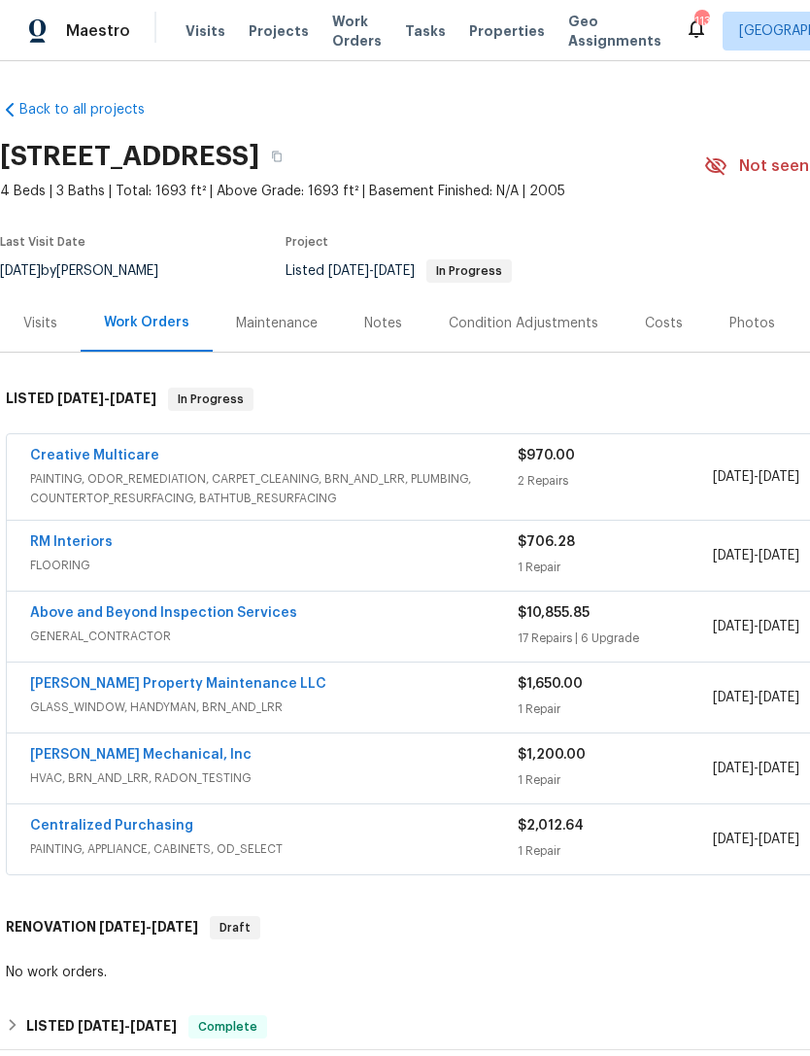
click at [259, 606] on link "Above and Beyond Inspection Services" at bounding box center [163, 613] width 267 height 14
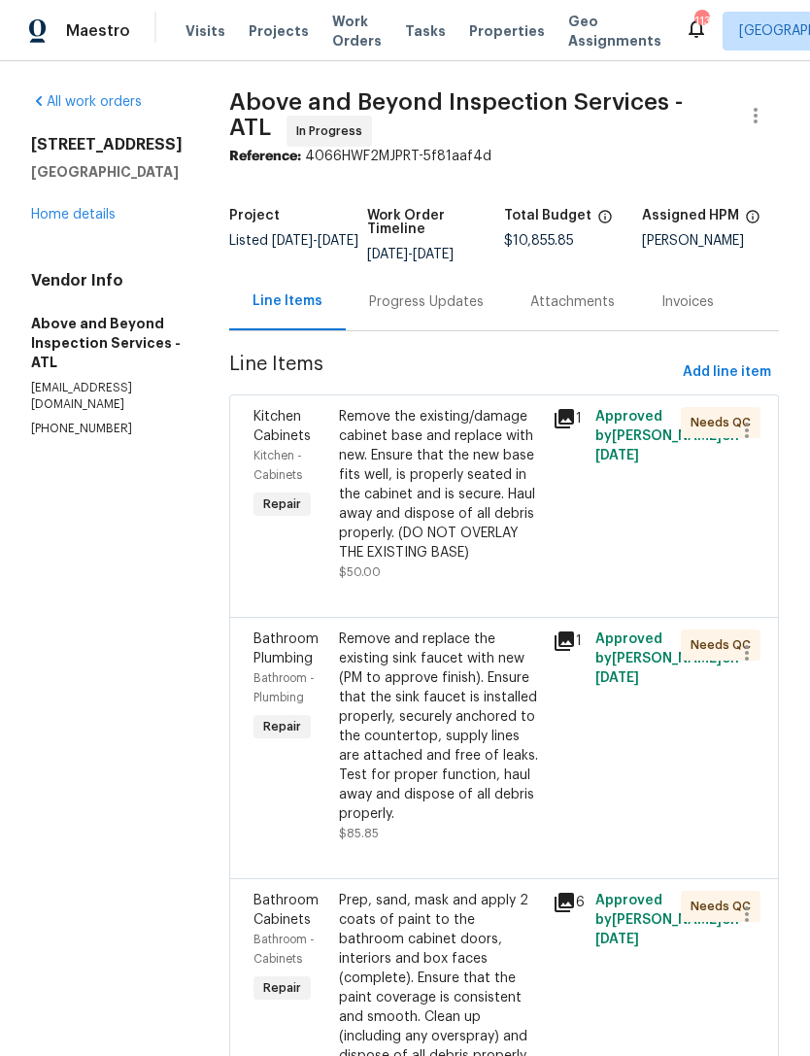
click at [84, 217] on link "Home details" at bounding box center [73, 215] width 85 height 14
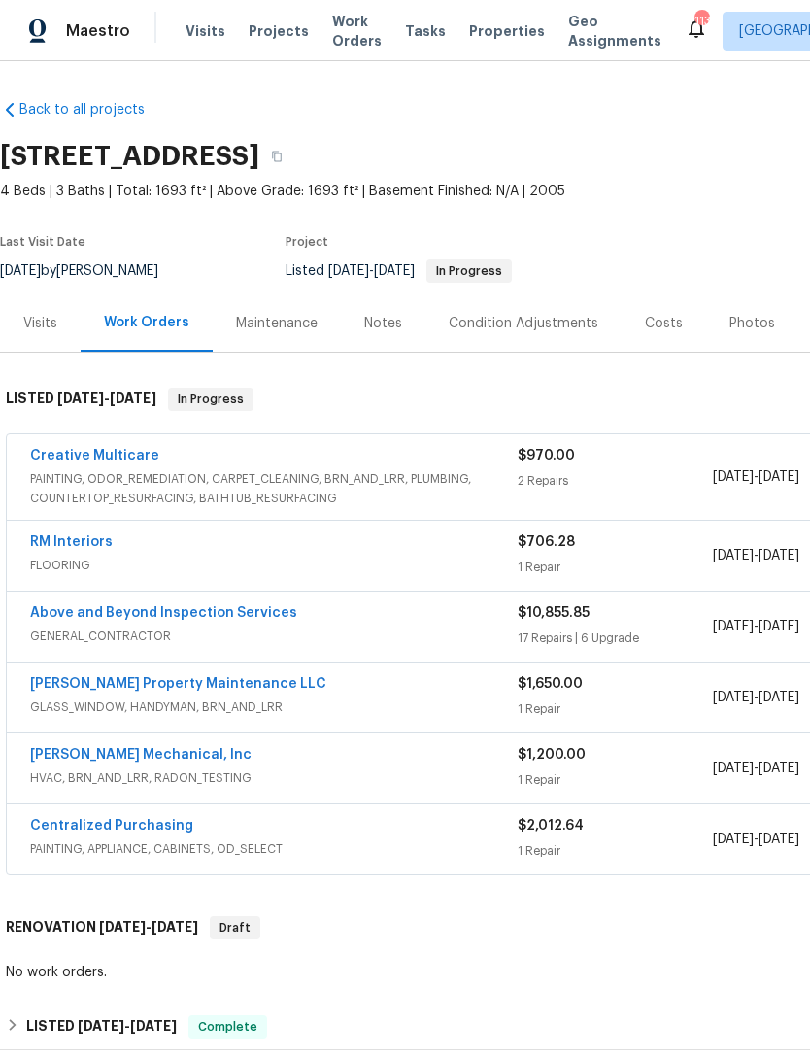
click at [239, 619] on link "Above and Beyond Inspection Services" at bounding box center [163, 613] width 267 height 14
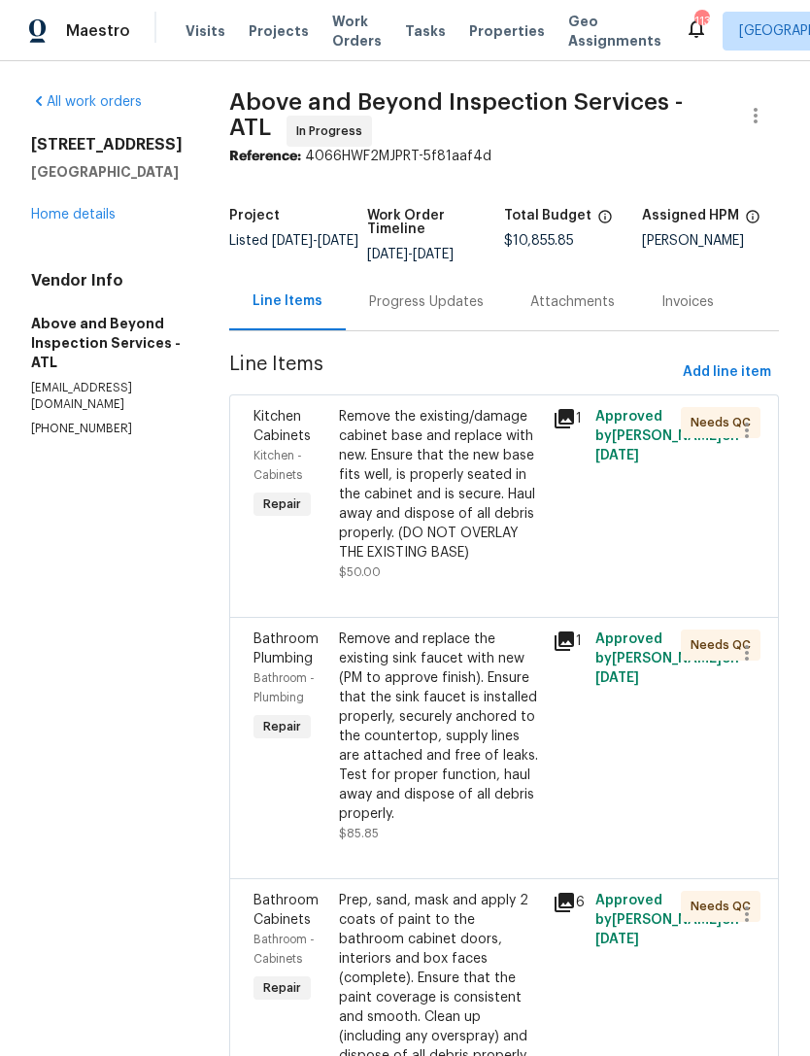
click at [470, 312] on div "Progress Updates" at bounding box center [426, 301] width 115 height 19
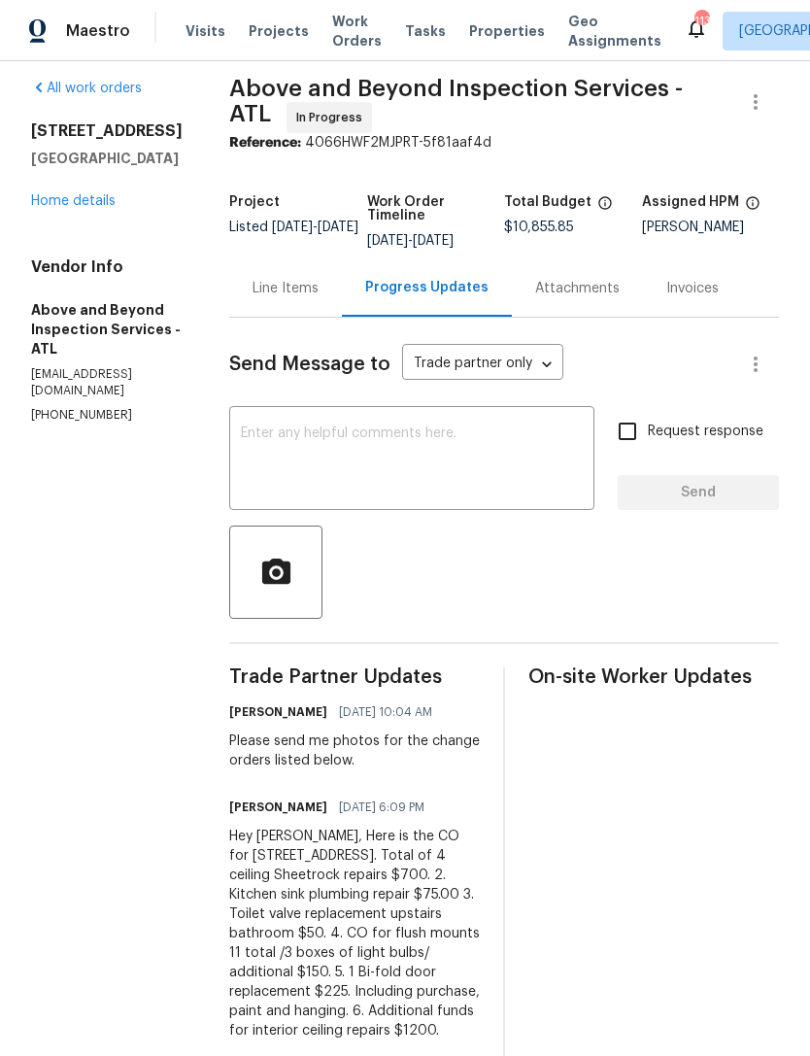
scroll to position [15, 0]
click at [94, 188] on div "6338 Hickory Lane Cir Union City, GA 30291 Home details" at bounding box center [107, 164] width 152 height 89
click at [85, 194] on link "Home details" at bounding box center [73, 200] width 85 height 14
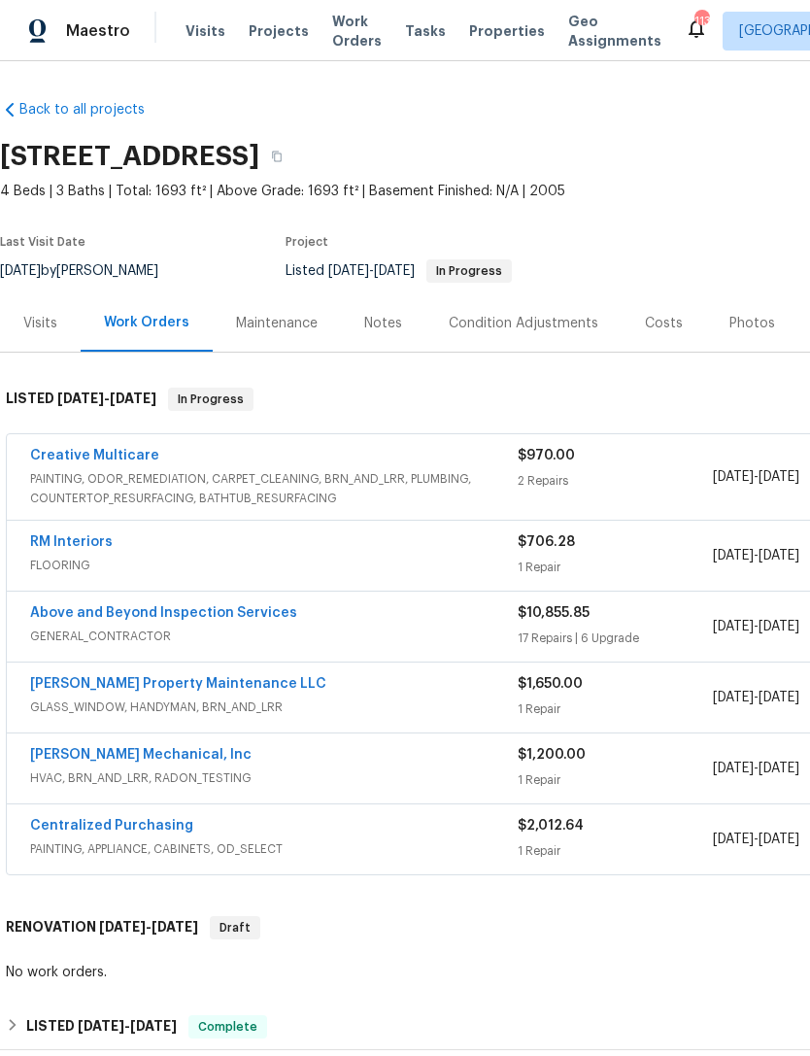
click at [239, 607] on link "Above and Beyond Inspection Services" at bounding box center [163, 613] width 267 height 14
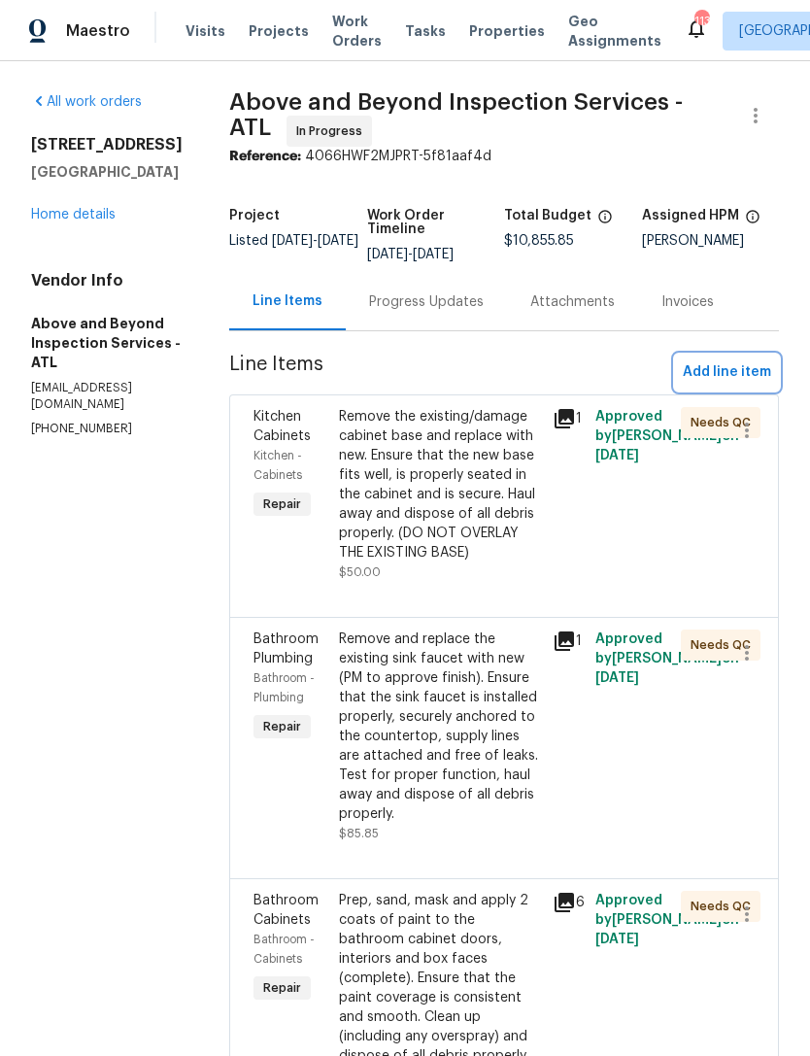
click at [731, 384] on span "Add line item" at bounding box center [727, 372] width 88 height 24
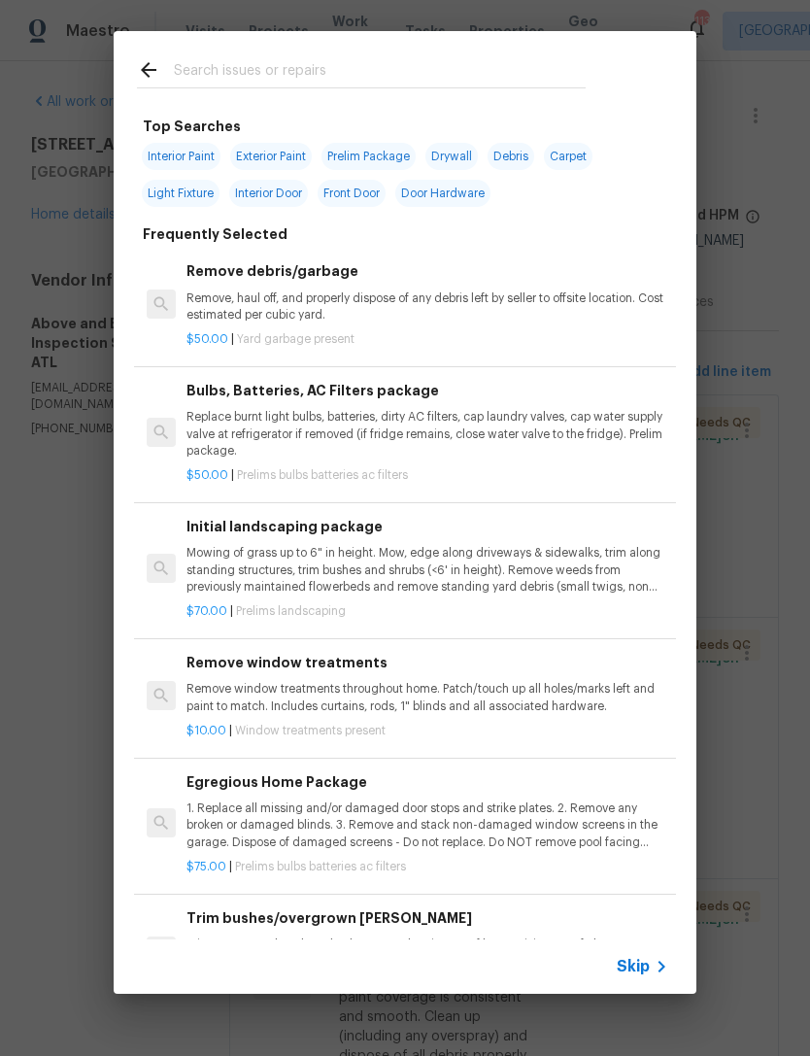
click at [425, 68] on input "text" at bounding box center [380, 72] width 412 height 29
type input "Paint"
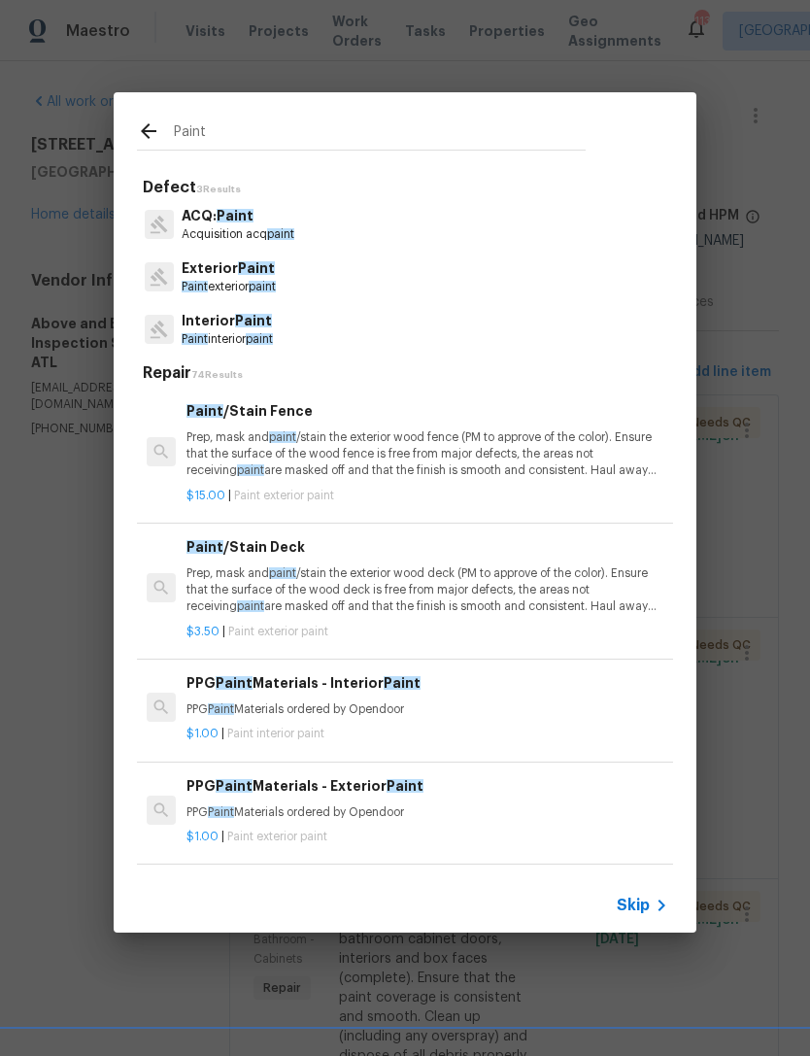
click at [267, 326] on span "Paint" at bounding box center [253, 321] width 37 height 14
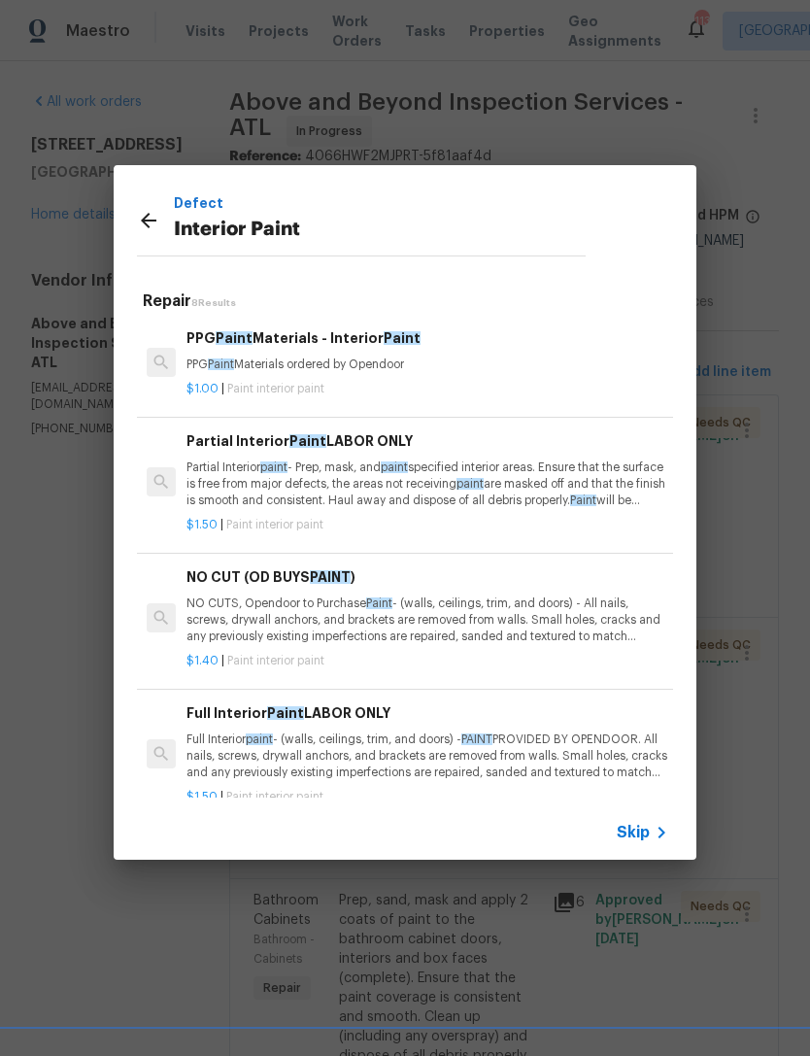
scroll to position [-2, 0]
click at [158, 221] on icon at bounding box center [148, 220] width 23 height 23
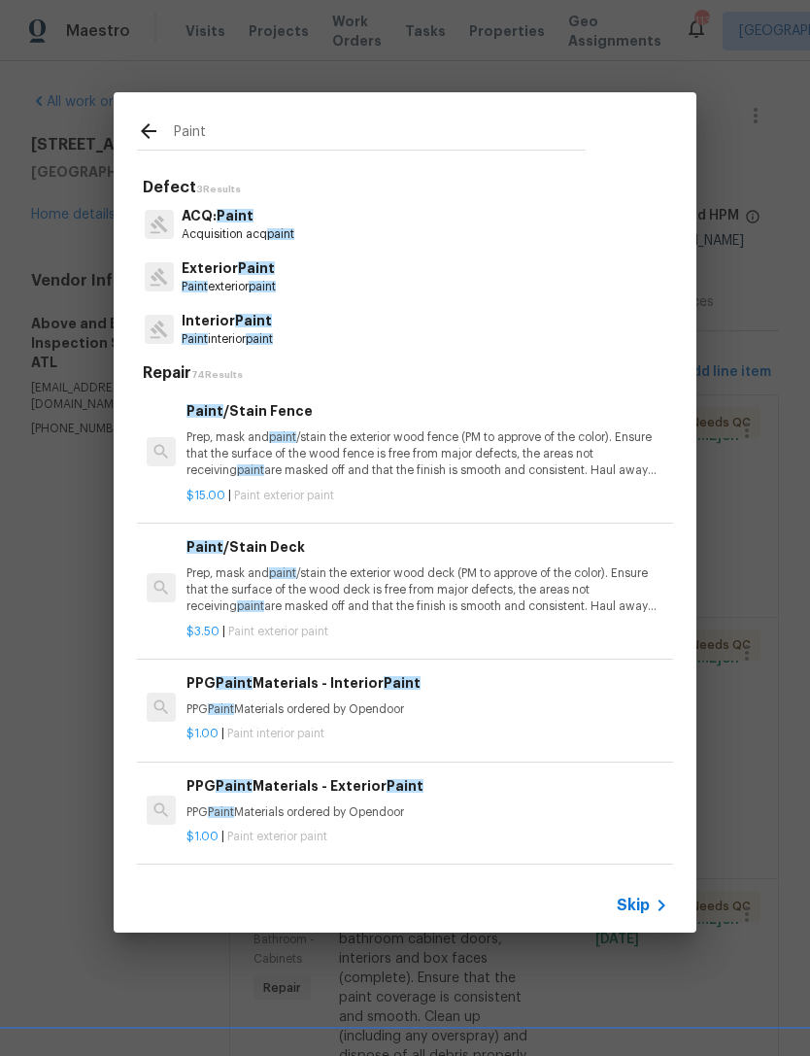
click at [145, 211] on div at bounding box center [159, 224] width 29 height 29
click at [266, 122] on input "Paint" at bounding box center [380, 133] width 412 height 29
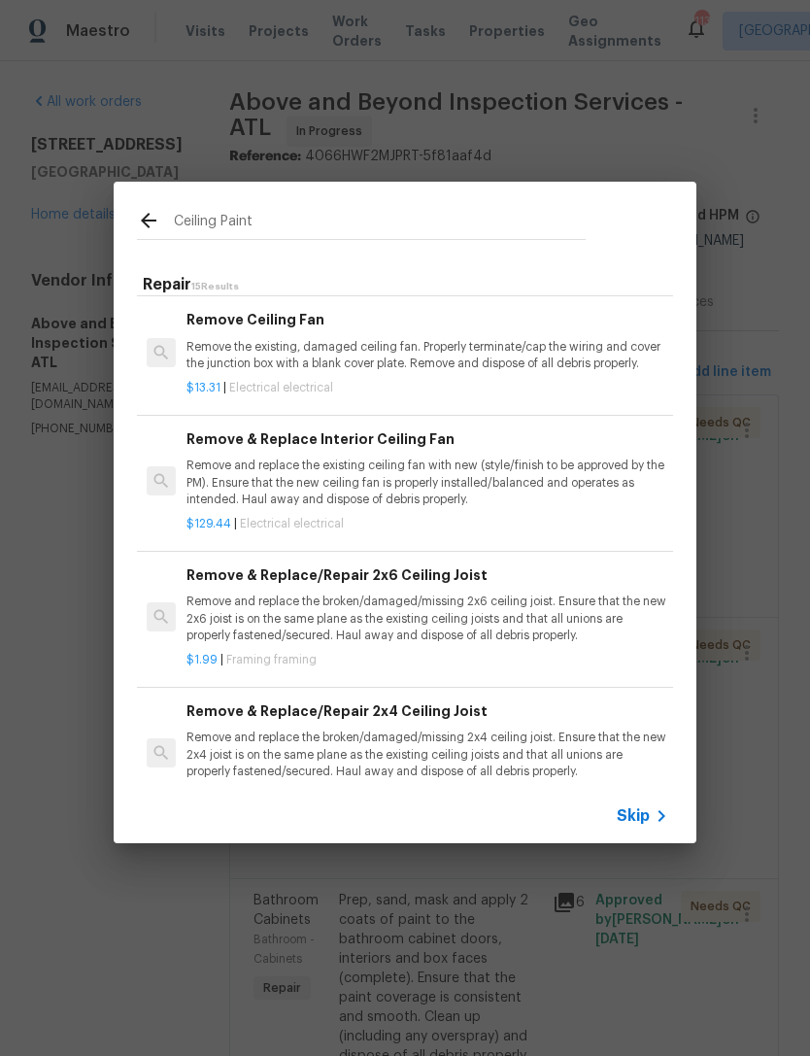
scroll to position [466, 0]
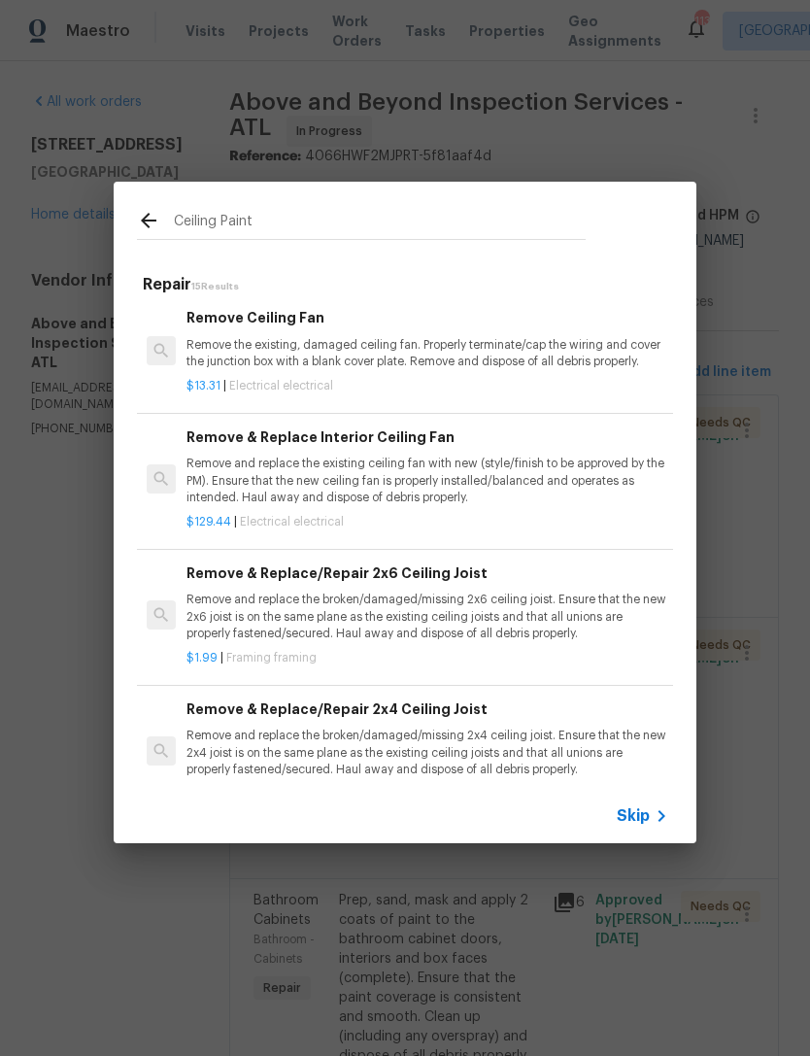
click at [361, 216] on input "Ceiling Paint" at bounding box center [380, 223] width 412 height 29
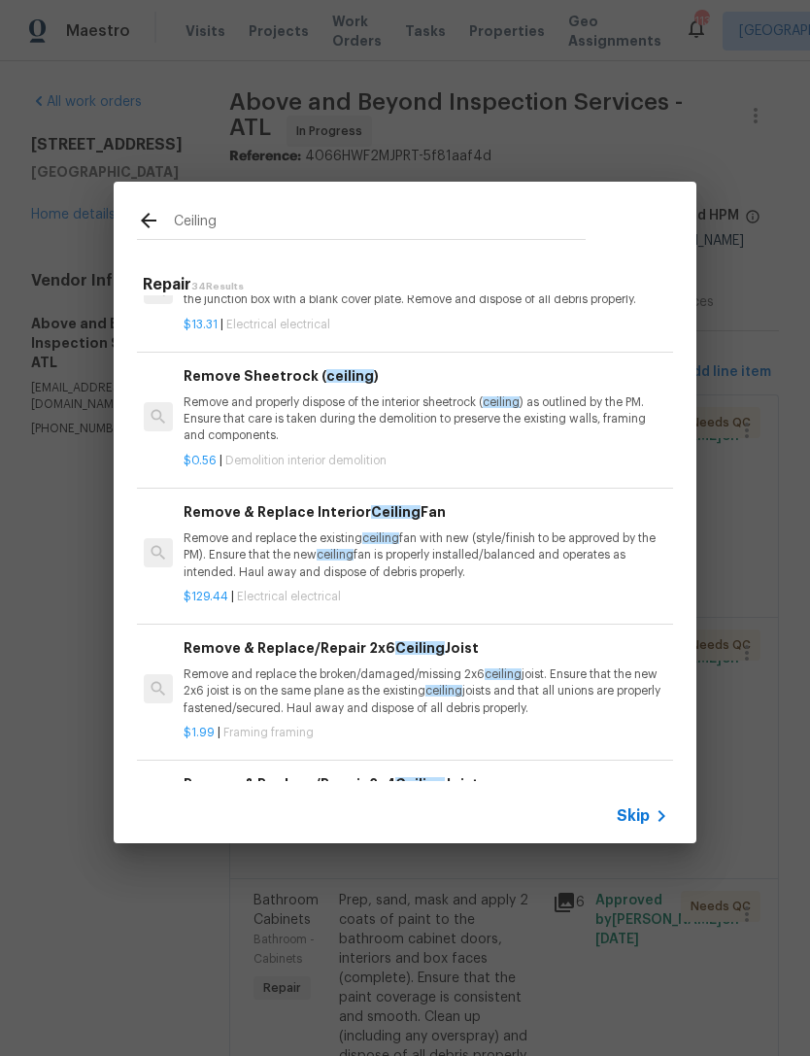
scroll to position [2009, 3]
type input "Ceiling"
click at [634, 139] on div "Ceiling Repair 34 Results Skim Coat Walls/ Ceiling s Prep/scrape all loose mate…" at bounding box center [405, 512] width 810 height 1025
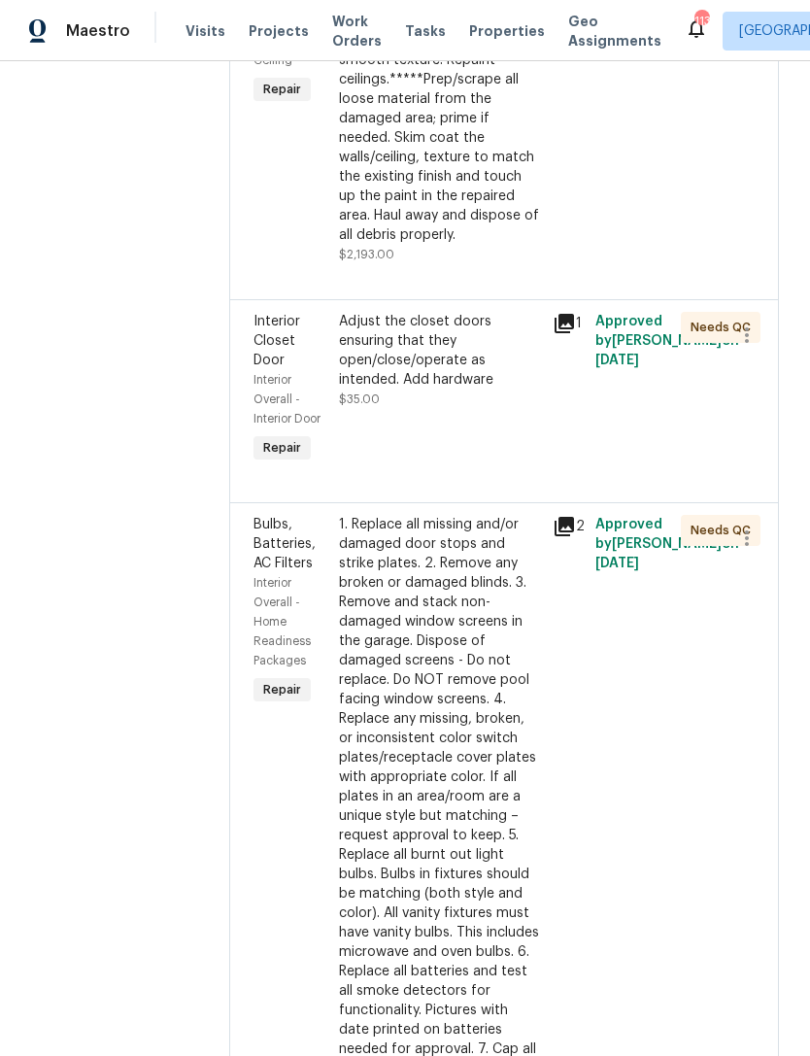
scroll to position [2031, 0]
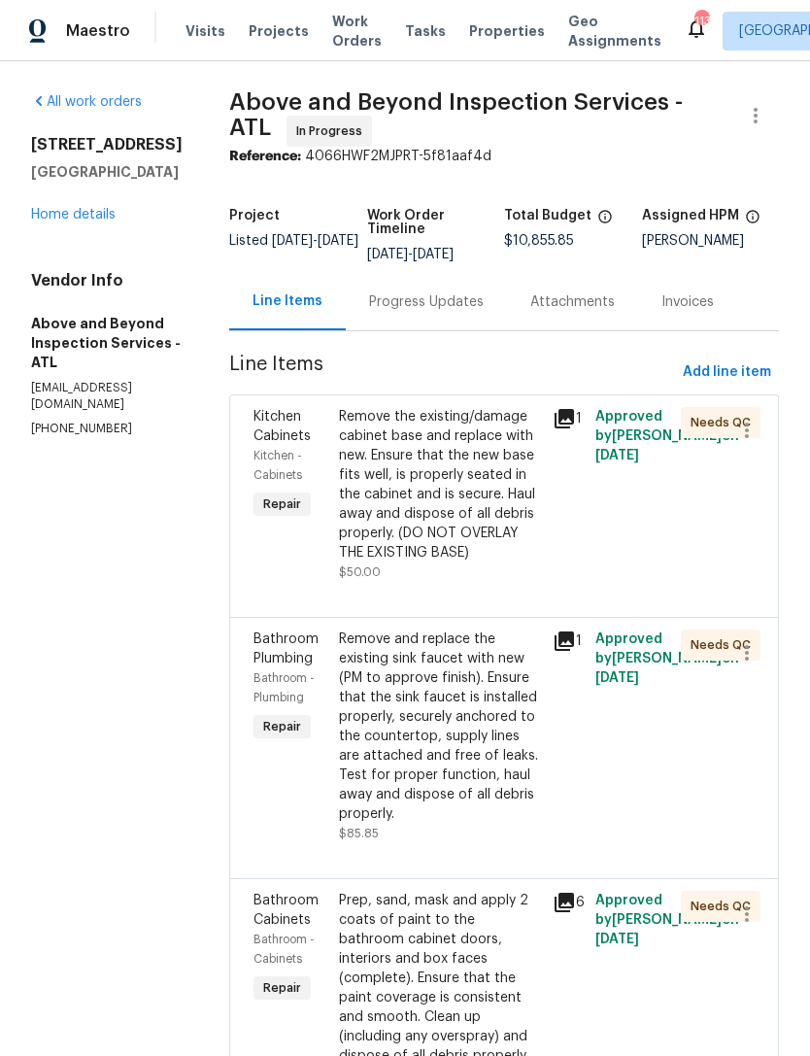
scroll to position [0, 0]
click at [449, 312] on div "Progress Updates" at bounding box center [426, 301] width 115 height 19
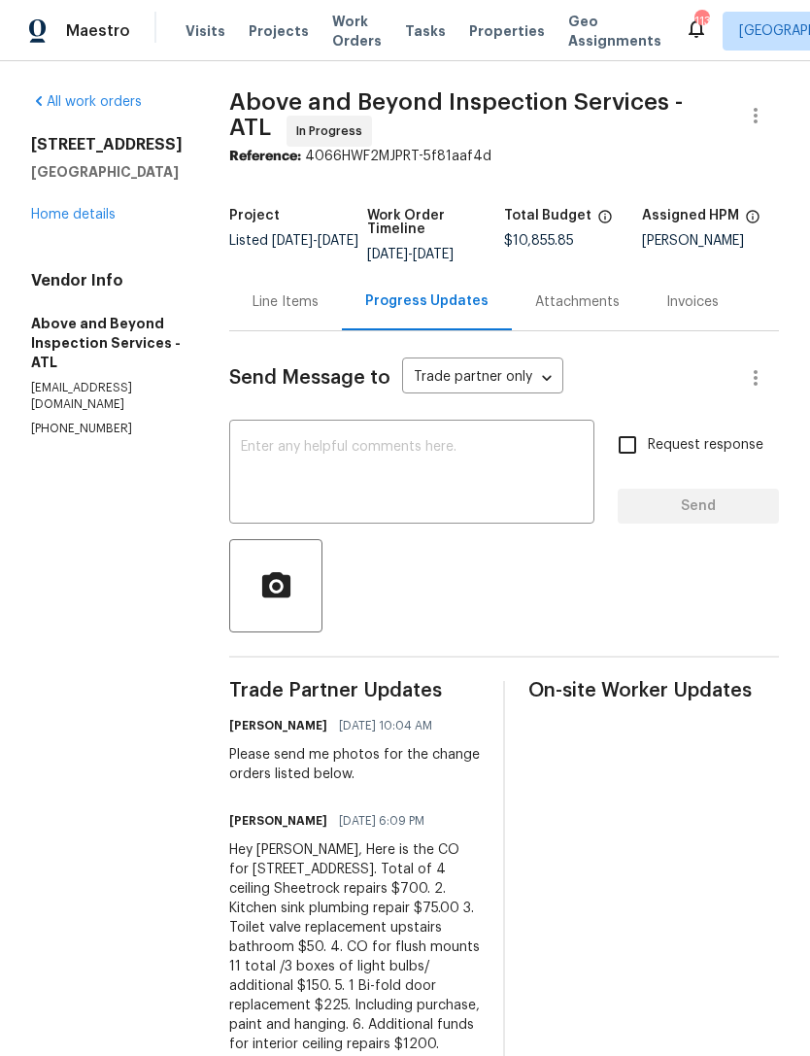
click at [80, 208] on link "Home details" at bounding box center [73, 215] width 85 height 14
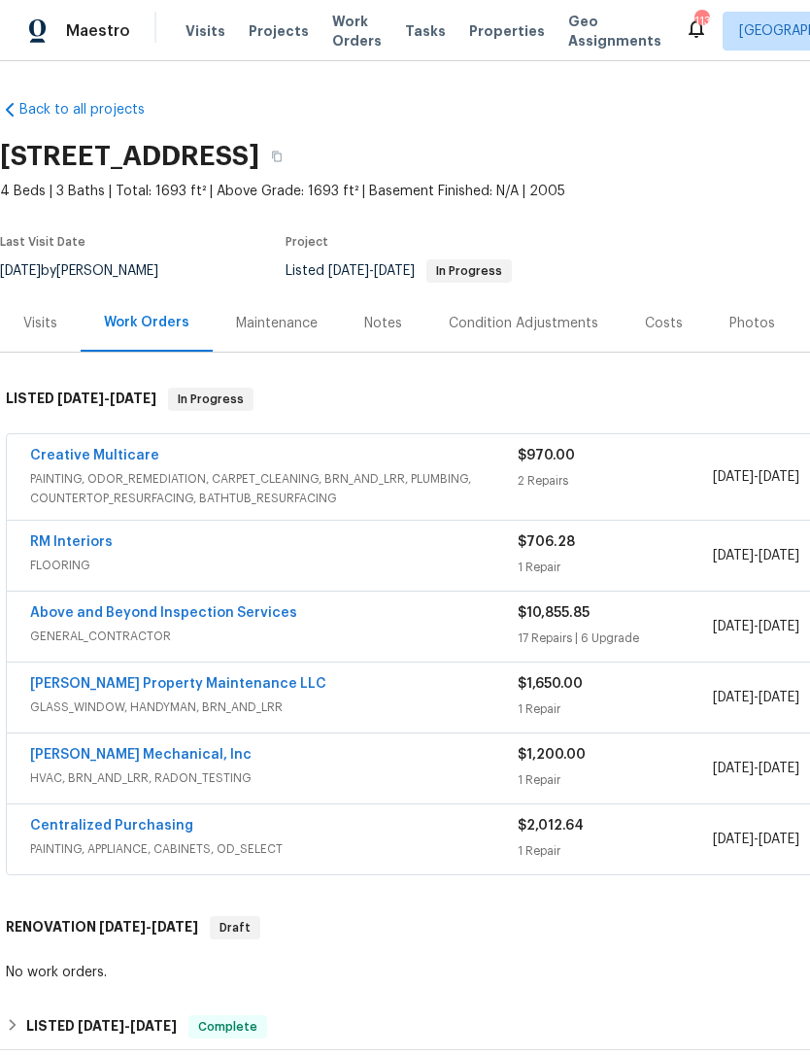
click at [373, 326] on div "Notes" at bounding box center [383, 323] width 38 height 19
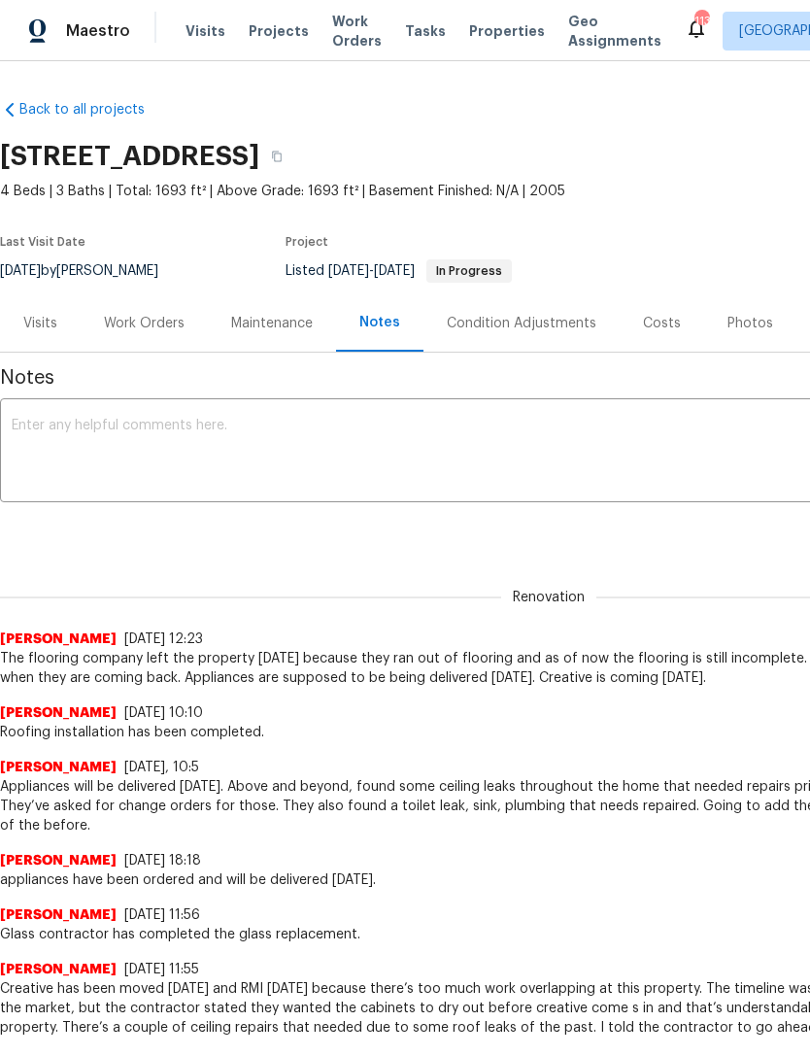
click at [143, 324] on div "Work Orders" at bounding box center [144, 323] width 81 height 19
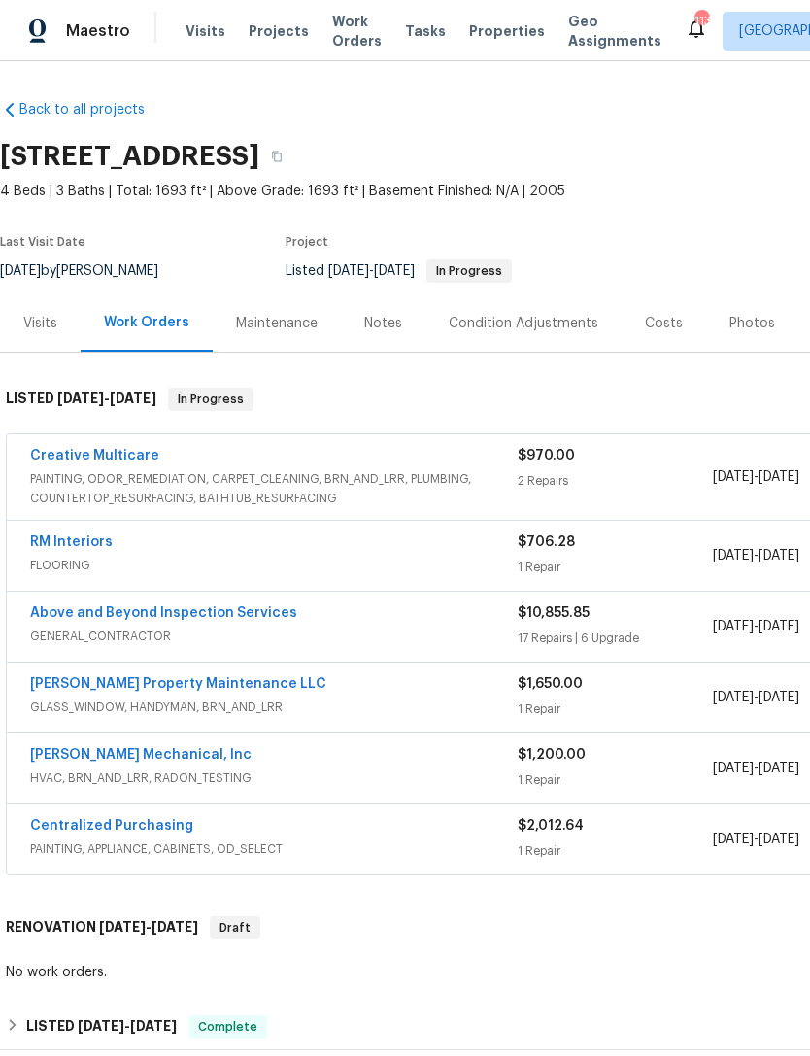
click at [234, 611] on link "Above and Beyond Inspection Services" at bounding box center [163, 613] width 267 height 14
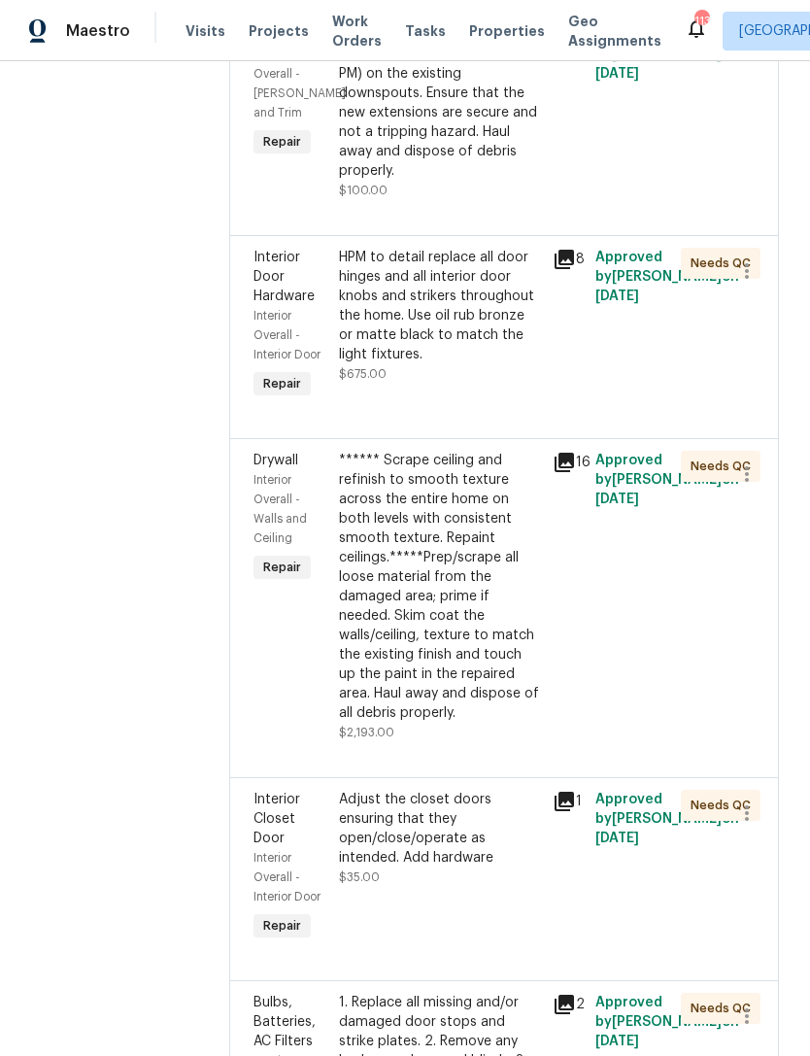
scroll to position [1681, 0]
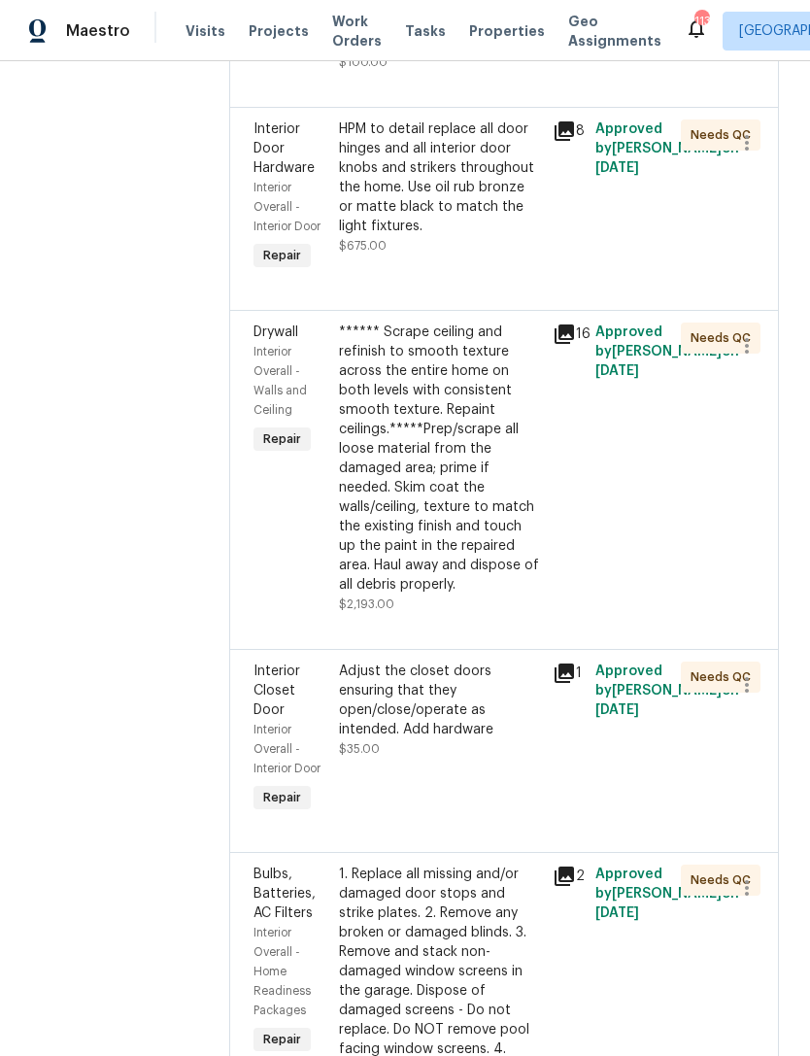
click at [524, 595] on div "****** Scrape ceiling and refinish to smooth texture across the entire home on …" at bounding box center [440, 459] width 202 height 272
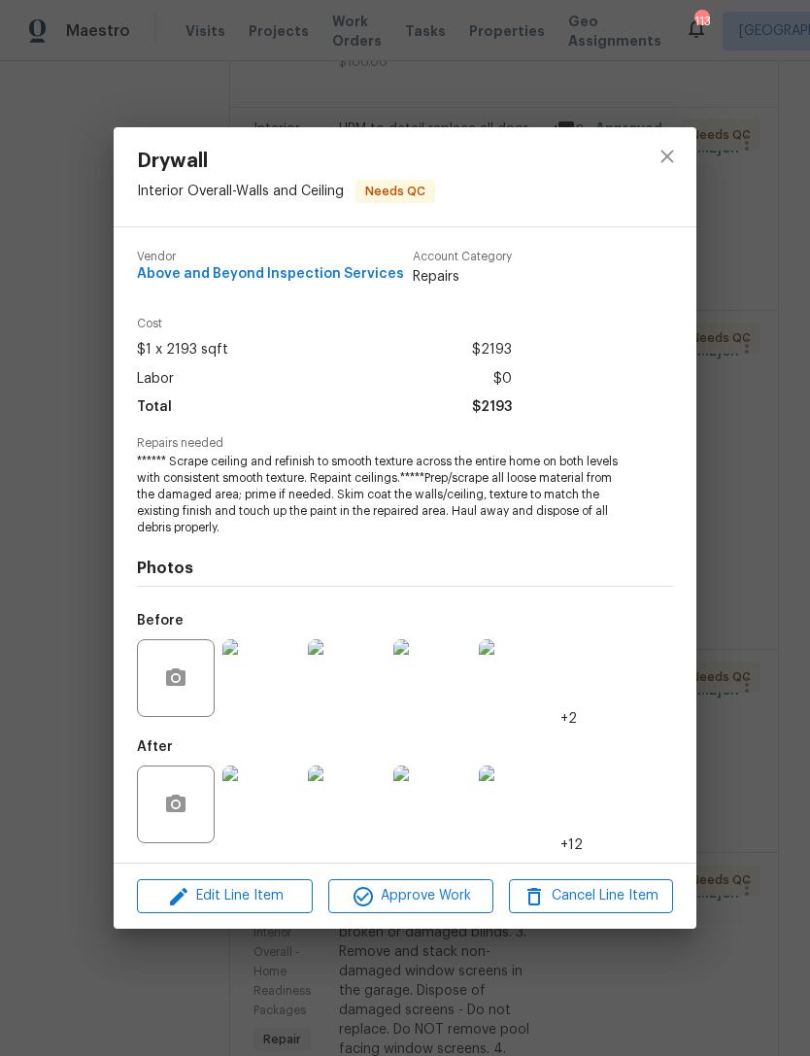
click at [701, 122] on div "Drywall Interior Overall - Walls and Ceiling Needs QC Vendor Above and Beyond I…" at bounding box center [405, 528] width 810 height 1056
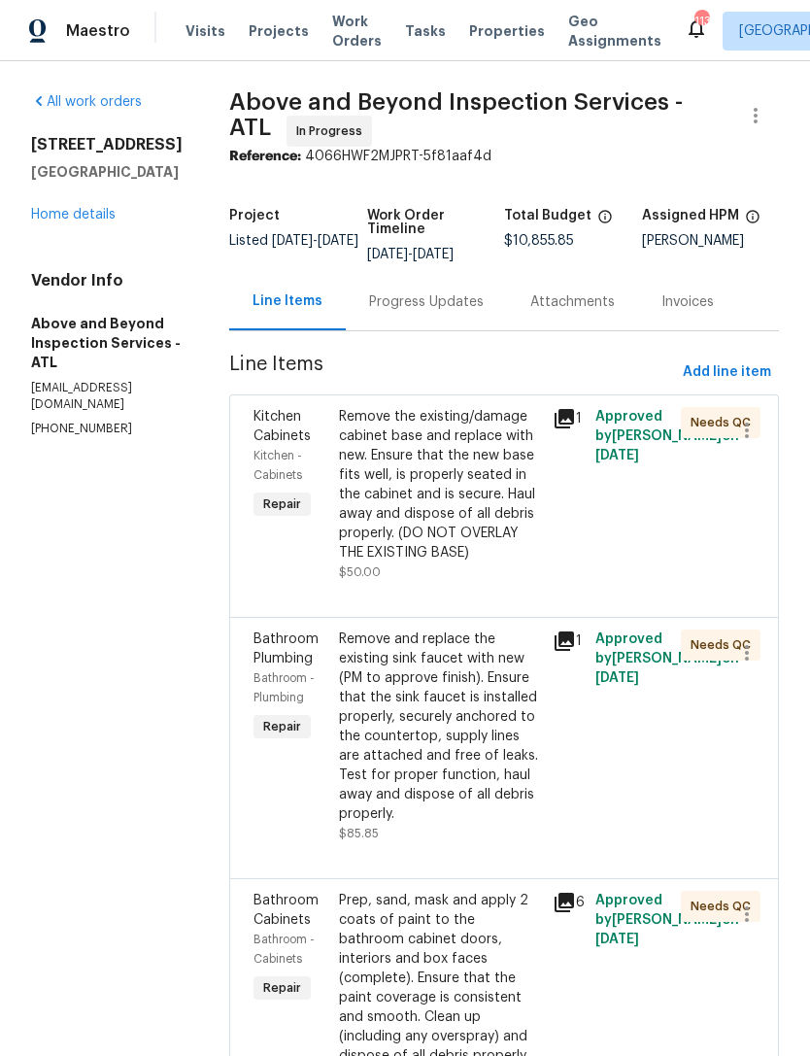
scroll to position [0, 0]
click at [467, 312] on div "Progress Updates" at bounding box center [426, 301] width 115 height 19
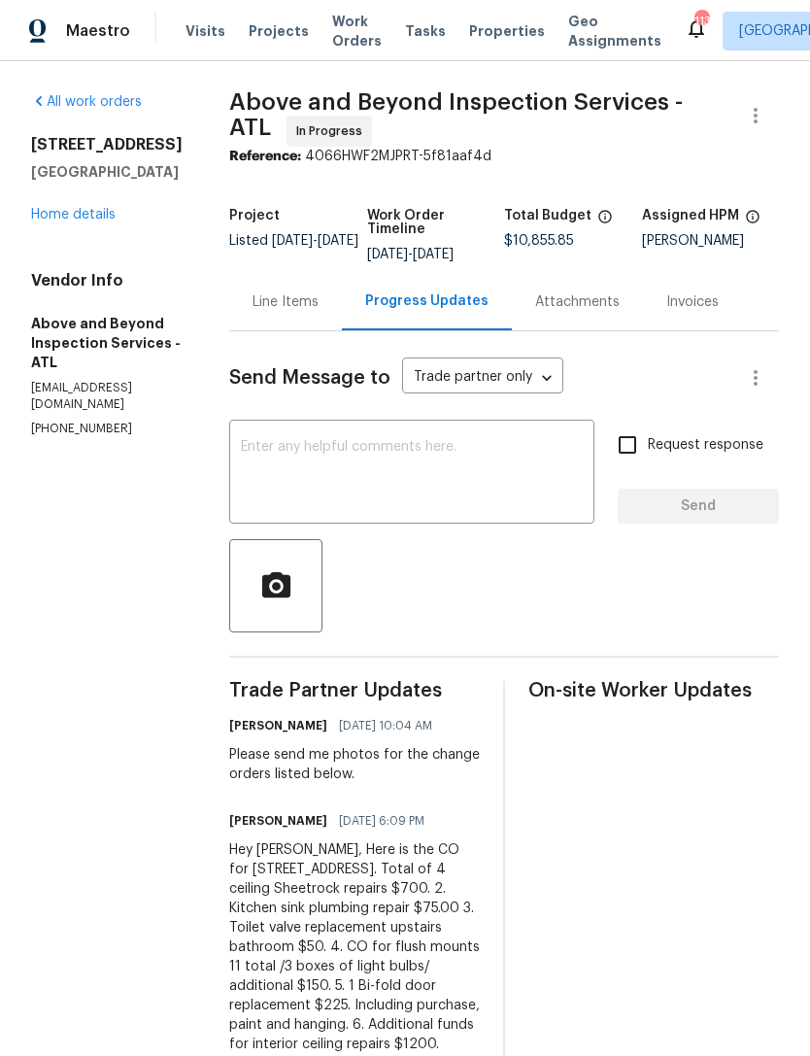
click at [61, 209] on link "Home details" at bounding box center [73, 215] width 85 height 14
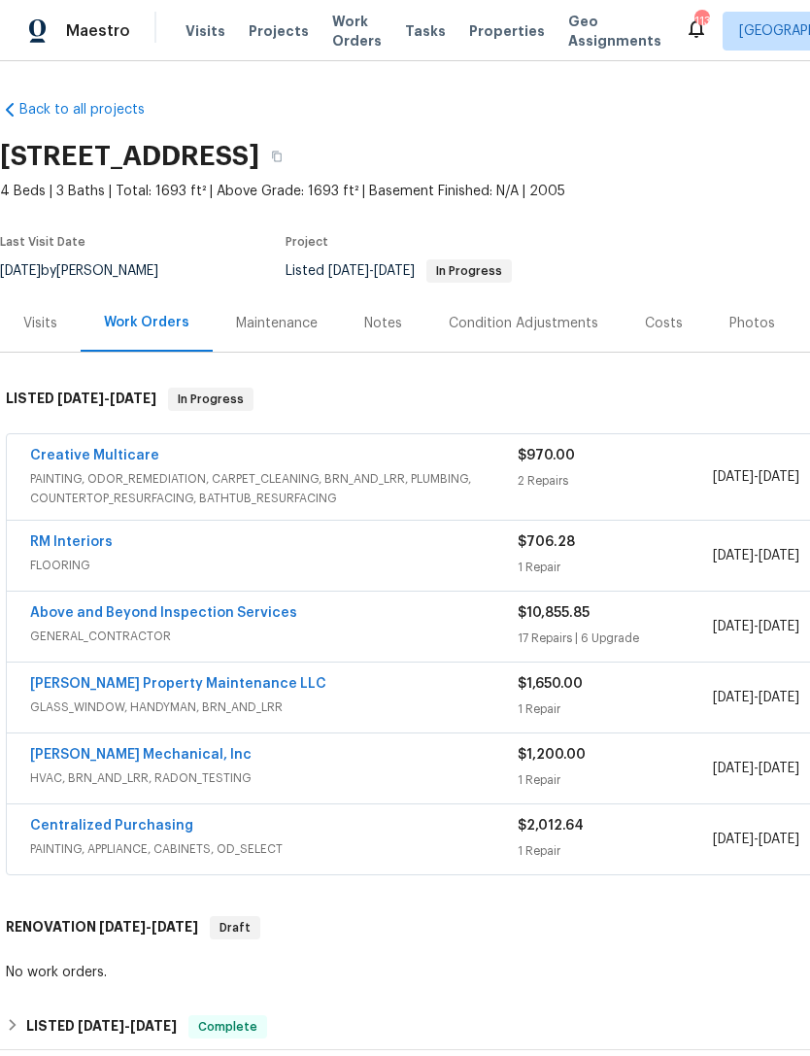
click at [198, 618] on link "Above and Beyond Inspection Services" at bounding box center [163, 613] width 267 height 14
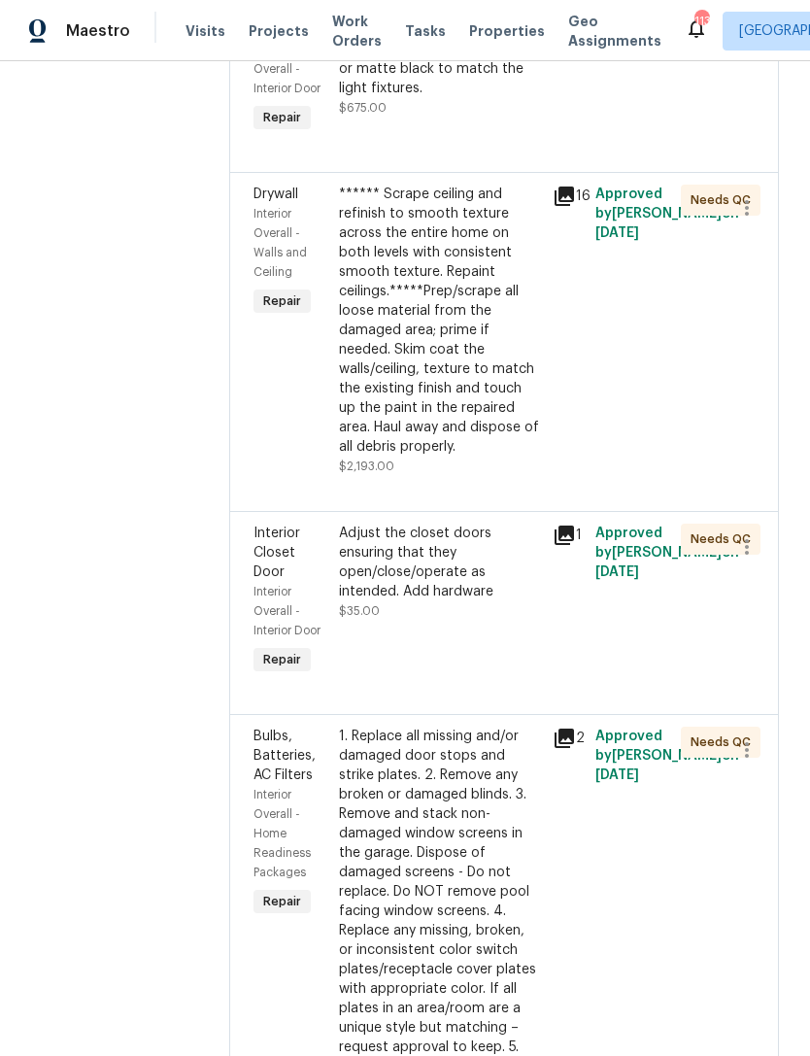
scroll to position [1854, 0]
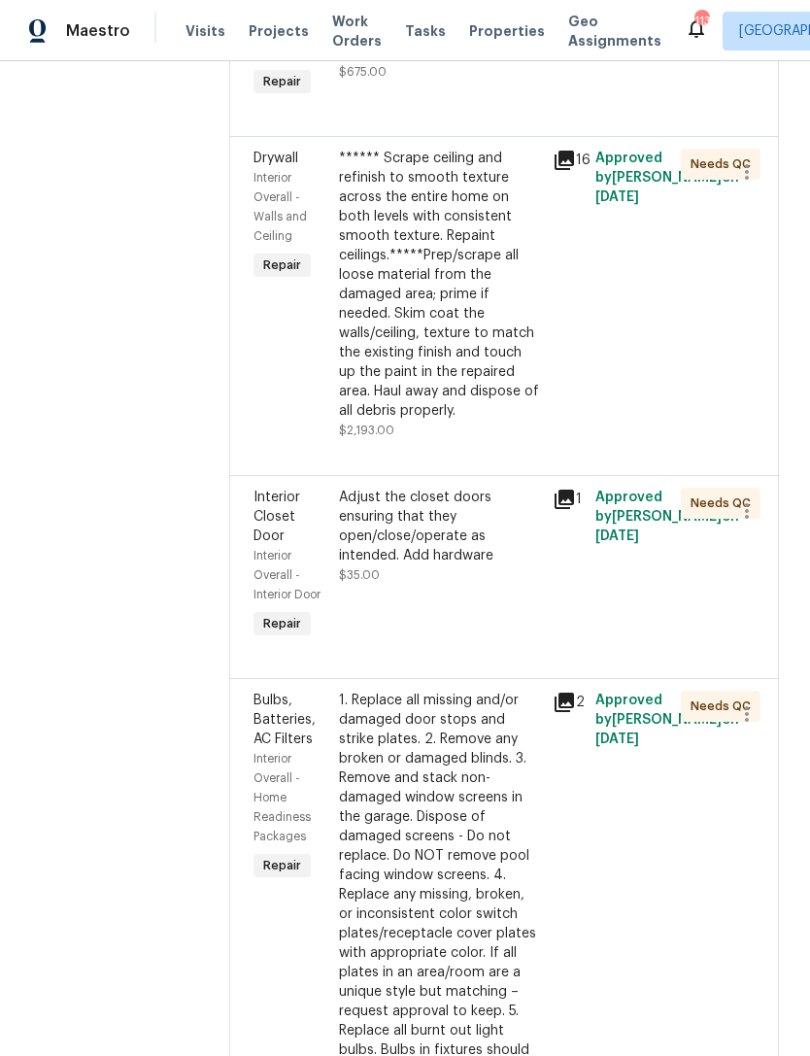
click at [521, 421] on div "****** Scrape ceiling and refinish to smooth texture across the entire home on …" at bounding box center [440, 285] width 202 height 272
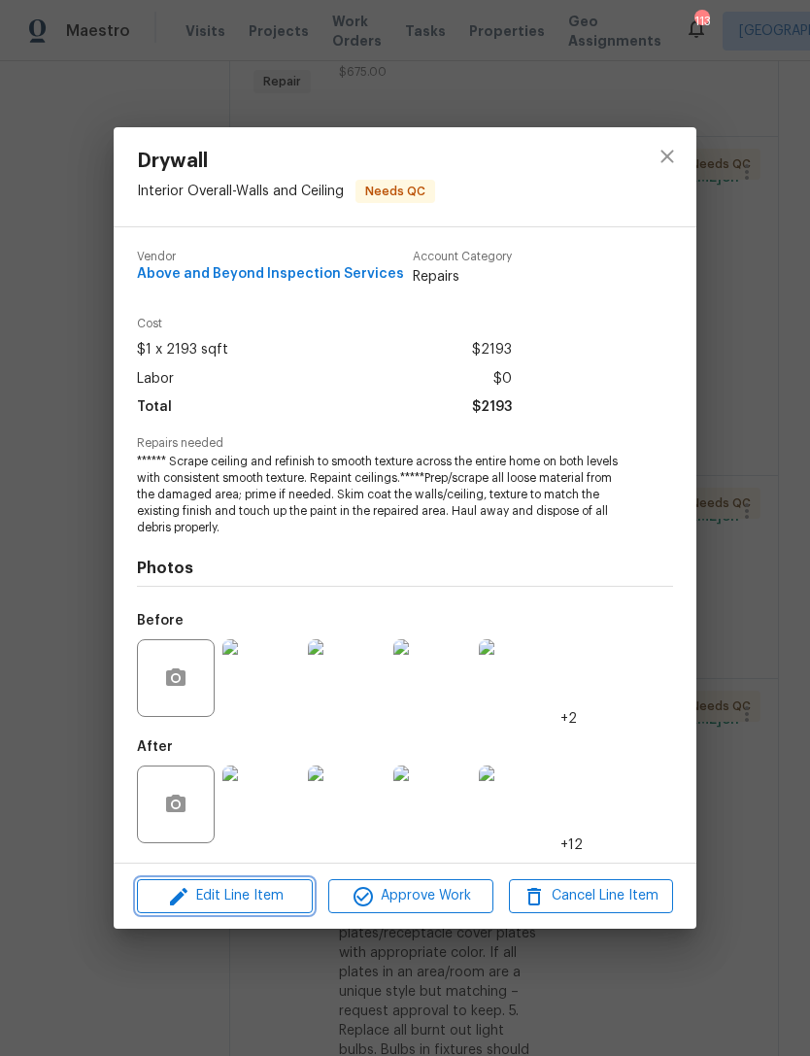
click at [246, 896] on span "Edit Line Item" at bounding box center [225, 896] width 164 height 24
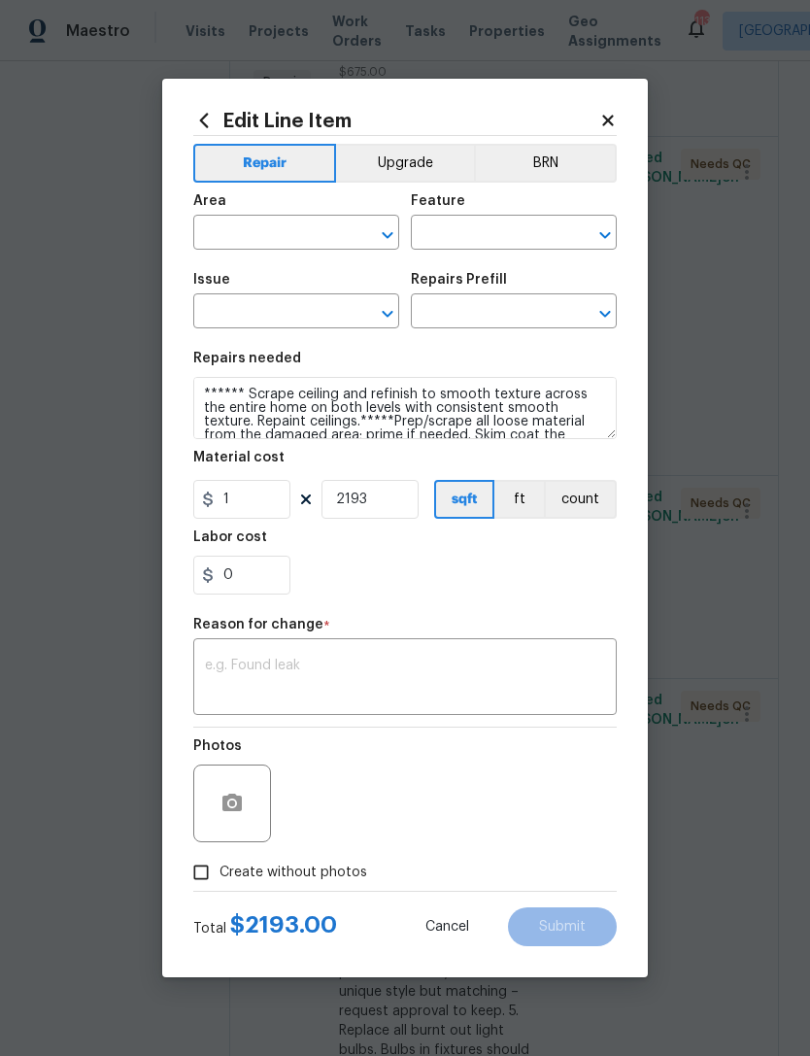
type input "Interior Overall"
type input "Walls and Ceiling"
type input "Drywall"
type input "Skim Coat Walls/Ceilings $1.00"
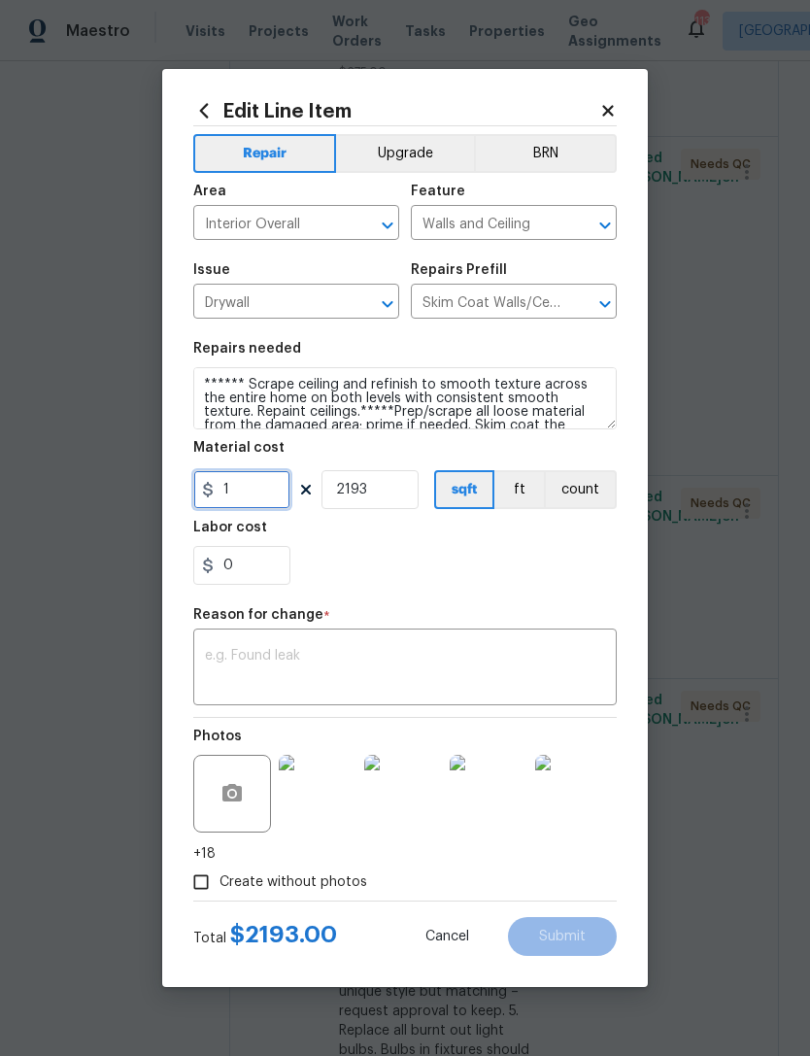
click at [267, 495] on input "1" at bounding box center [241, 489] width 97 height 39
click at [381, 506] on input "2193" at bounding box center [370, 489] width 97 height 39
type input "1.5"
type input "1693"
click at [474, 572] on div "0" at bounding box center [405, 565] width 424 height 39
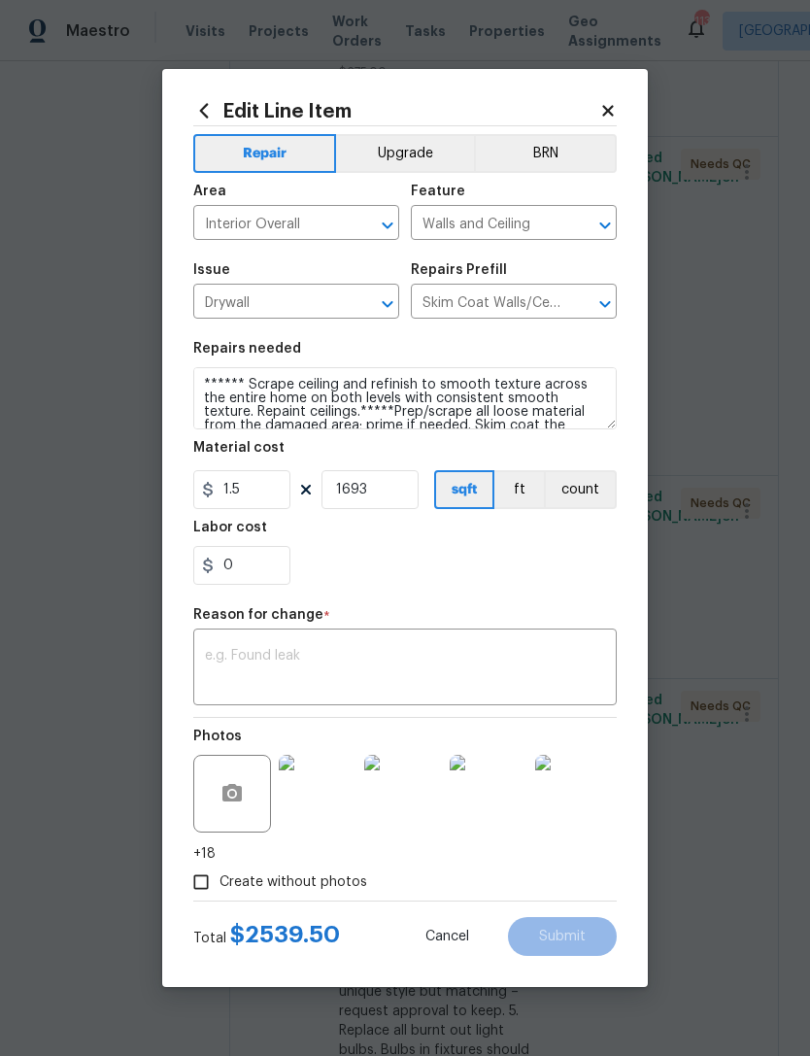
click at [360, 685] on textarea at bounding box center [405, 669] width 400 height 41
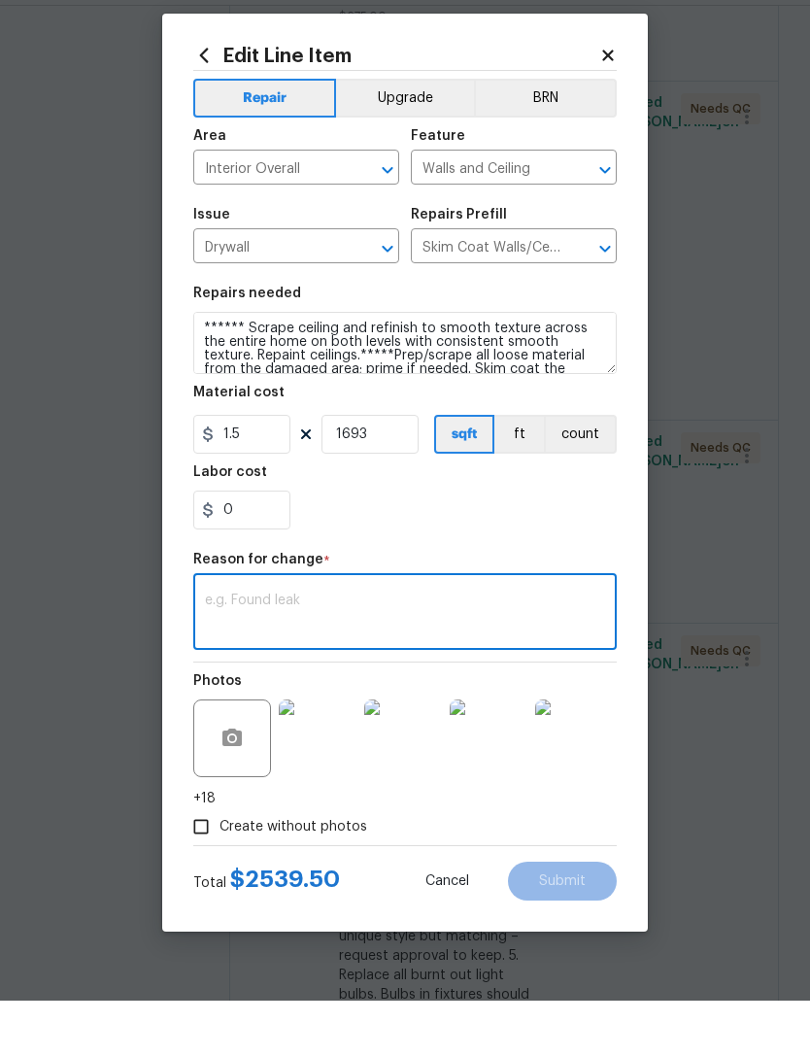
scroll to position [2, 0]
click at [536, 546] on div "0" at bounding box center [405, 565] width 424 height 39
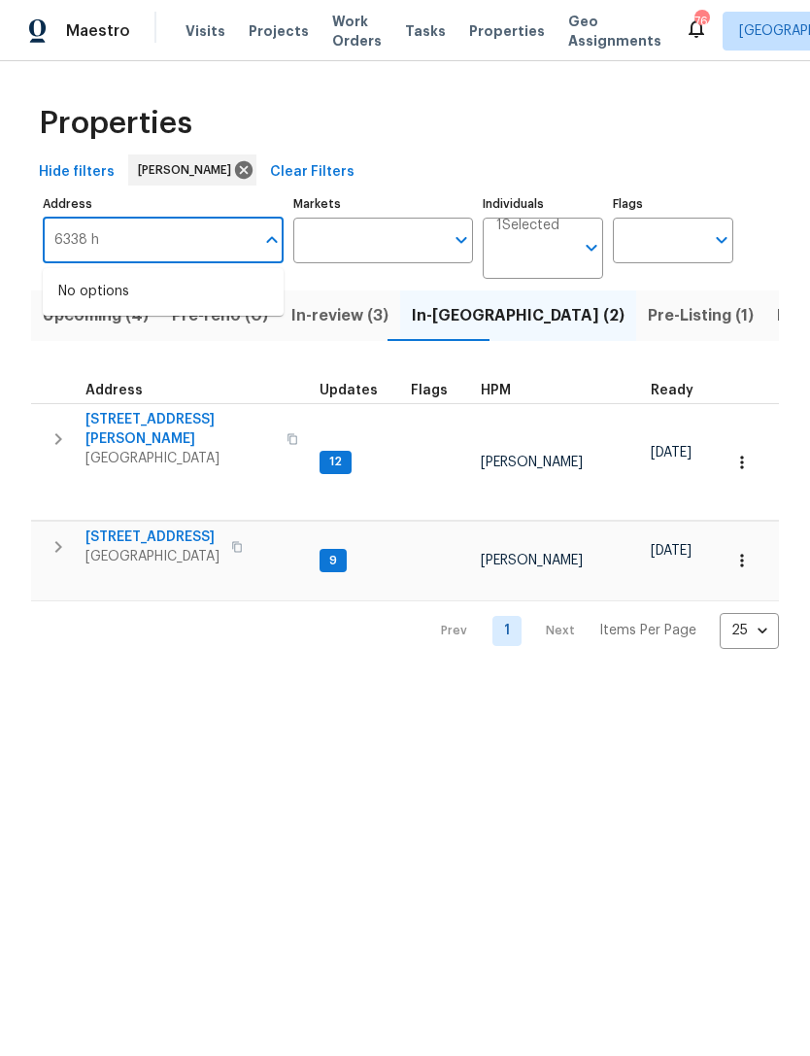
type input "6338"
click at [206, 347] on li "6338 Hickory Lane Cir Union City GA 30291" at bounding box center [163, 344] width 241 height 32
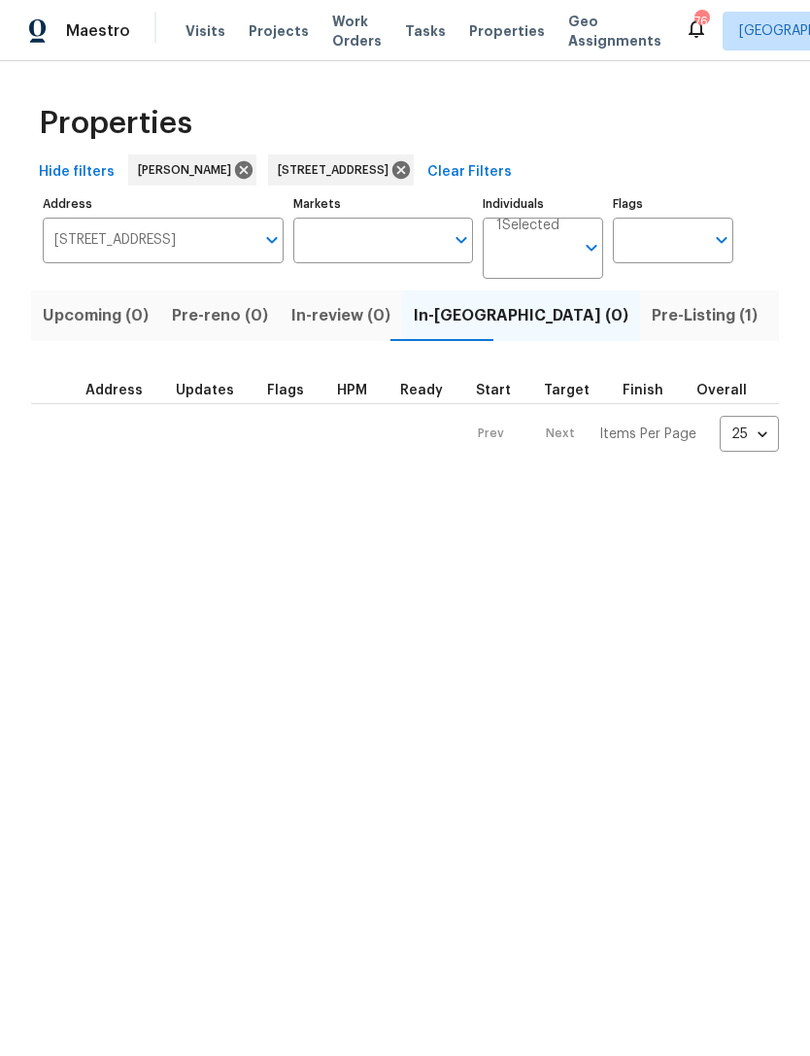
click at [652, 329] on span "Pre-Listing (1)" at bounding box center [705, 315] width 106 height 27
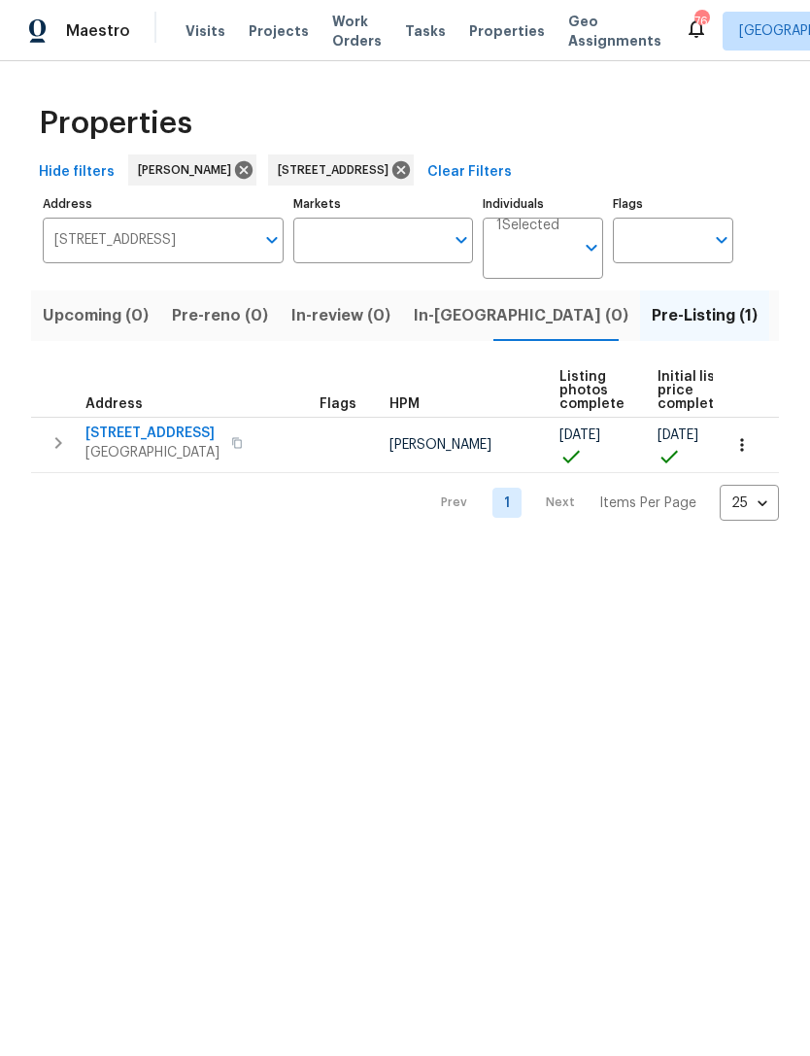
click at [742, 447] on icon "button" at bounding box center [741, 444] width 3 height 13
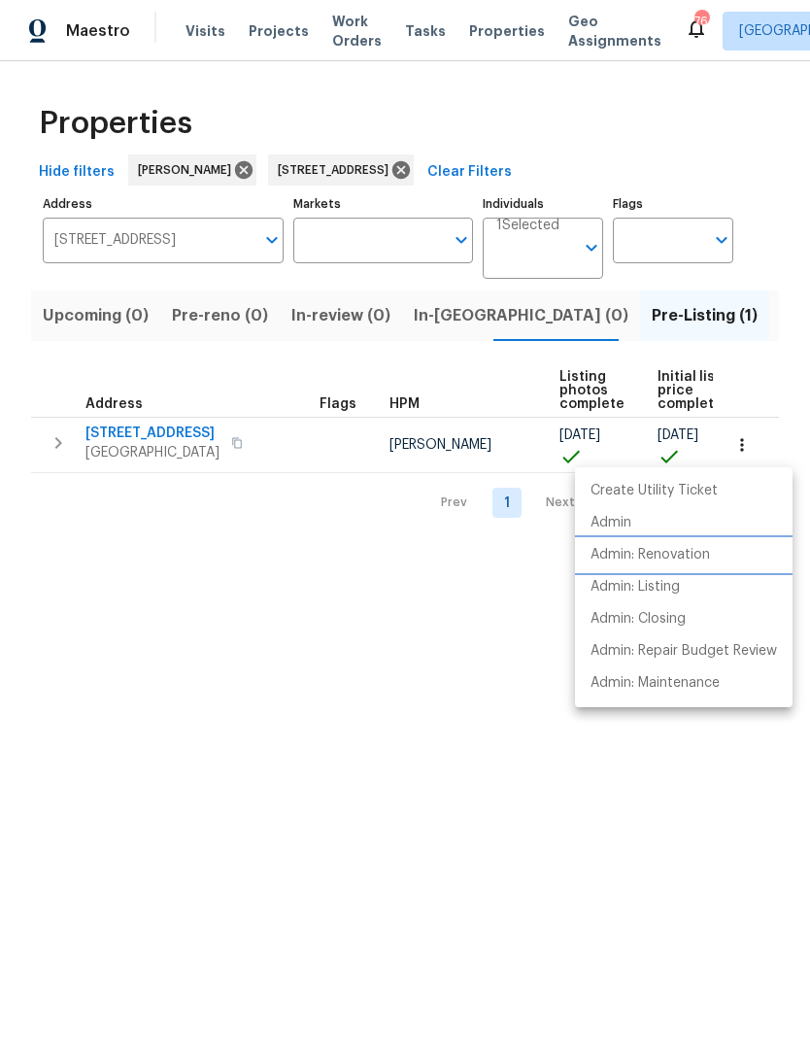
click at [700, 559] on p "Admin: Renovation" at bounding box center [650, 555] width 119 height 20
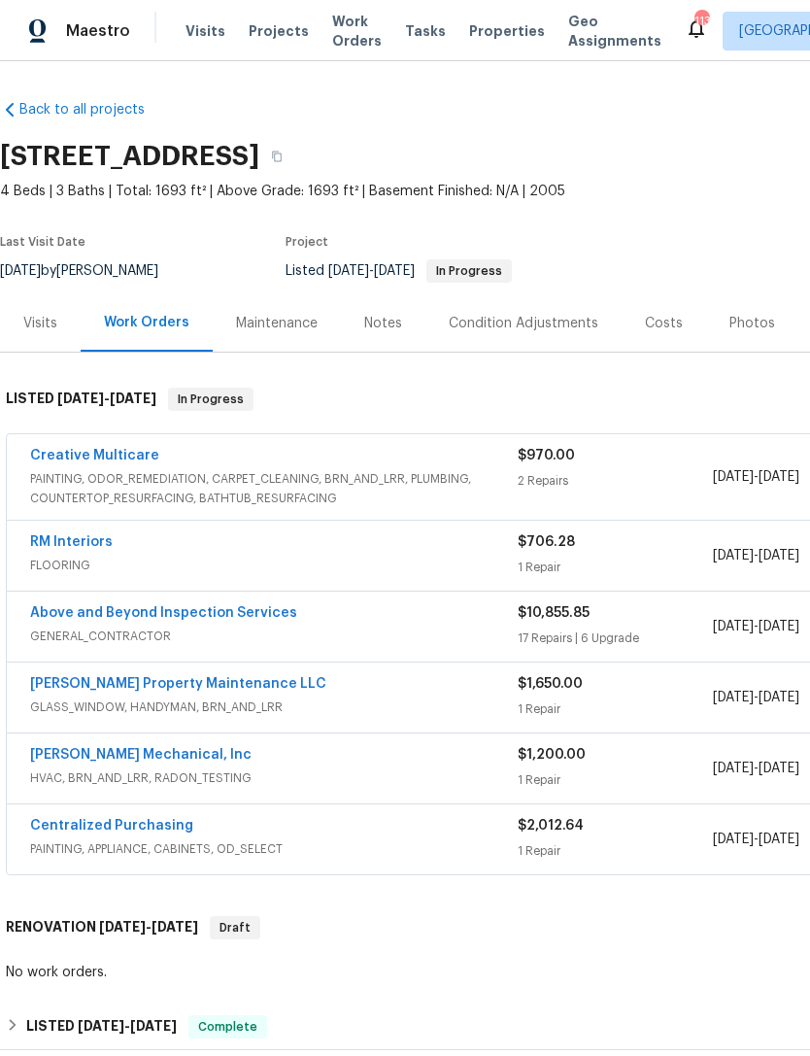
click at [243, 612] on link "Above and Beyond Inspection Services" at bounding box center [163, 613] width 267 height 14
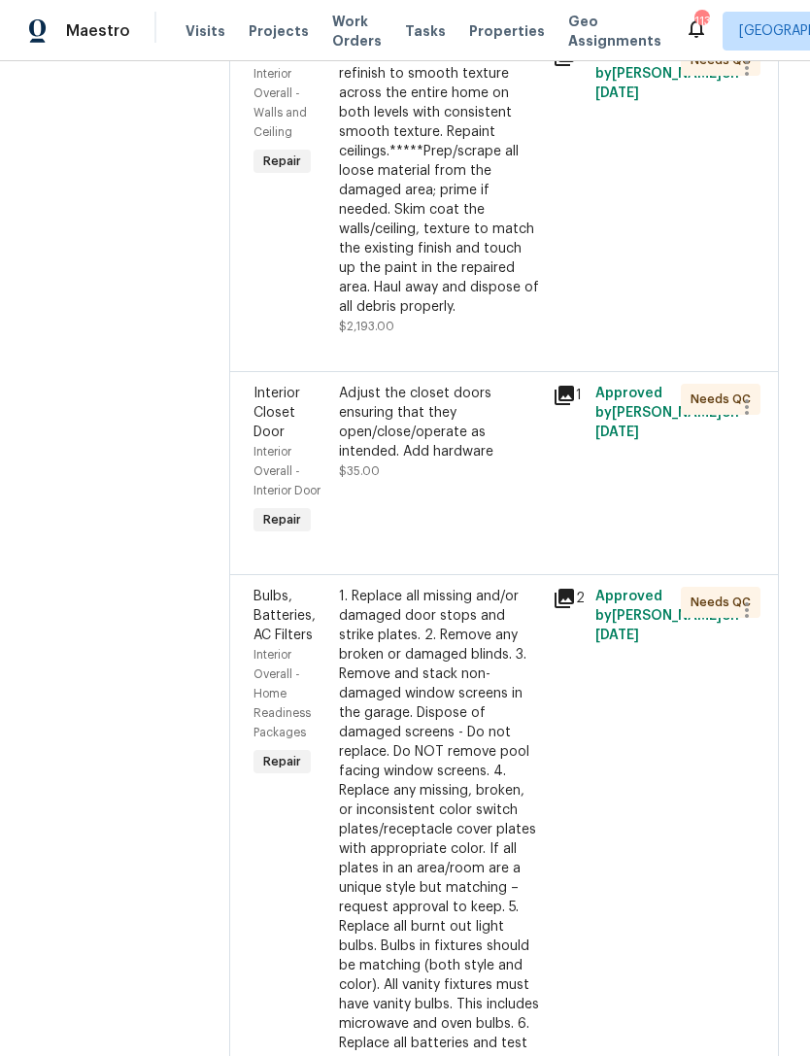
scroll to position [1957, 0]
click at [535, 318] on div "****** Scrape ceiling and refinish to smooth texture across the entire home on …" at bounding box center [440, 182] width 202 height 272
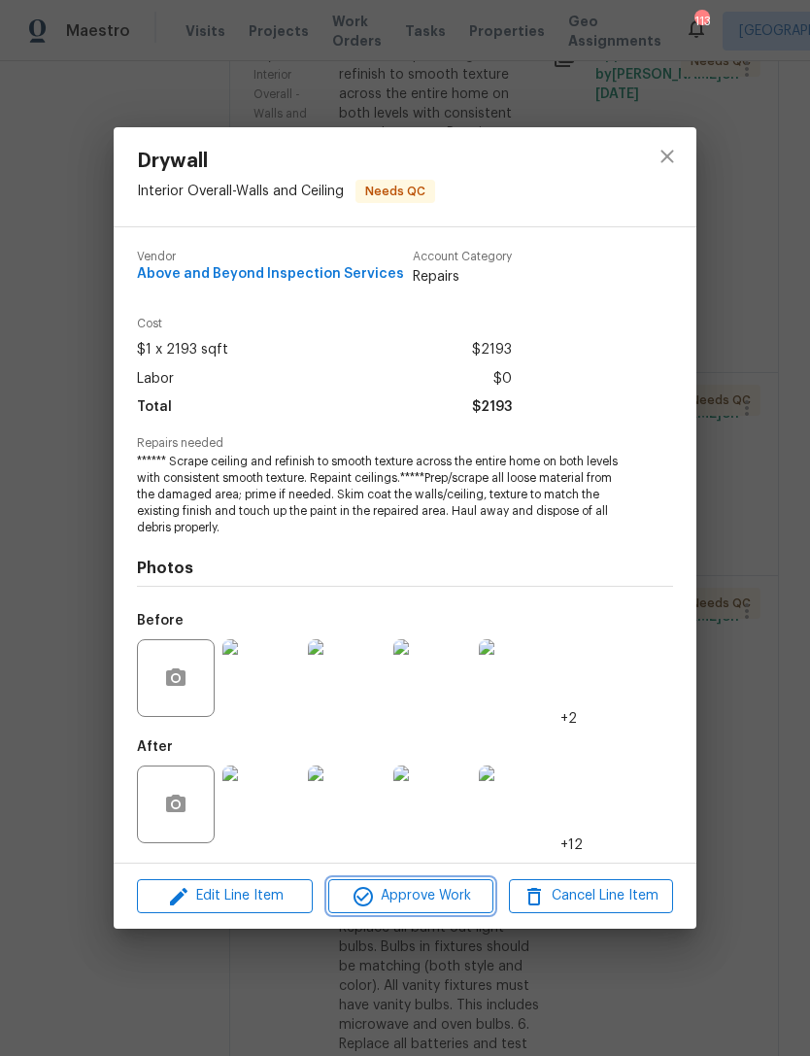
click at [458, 894] on span "Approve Work" at bounding box center [410, 896] width 153 height 24
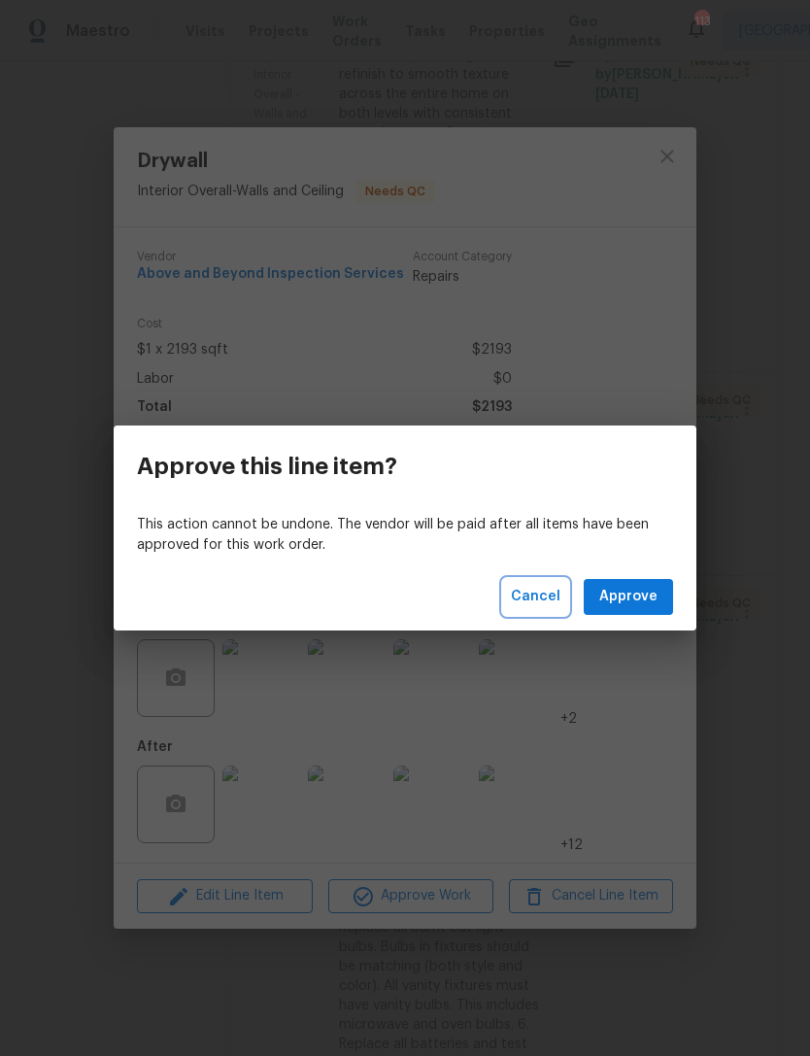
click at [539, 598] on span "Cancel" at bounding box center [536, 597] width 50 height 24
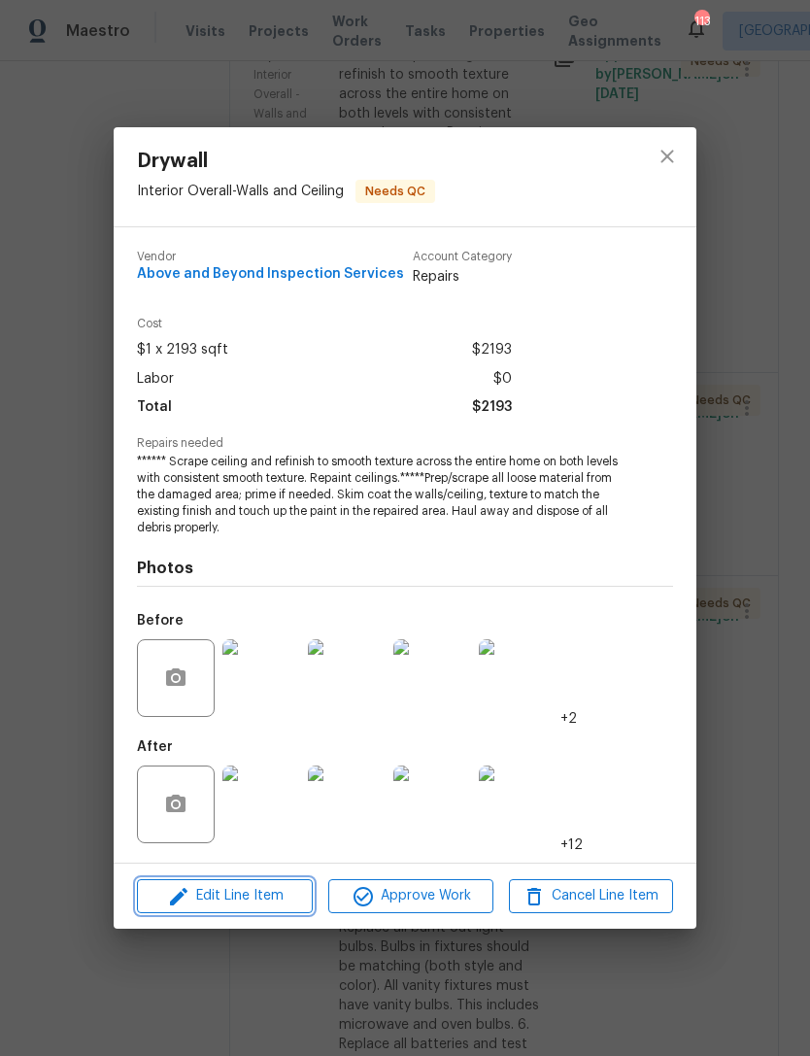
click at [264, 898] on span "Edit Line Item" at bounding box center [225, 896] width 164 height 24
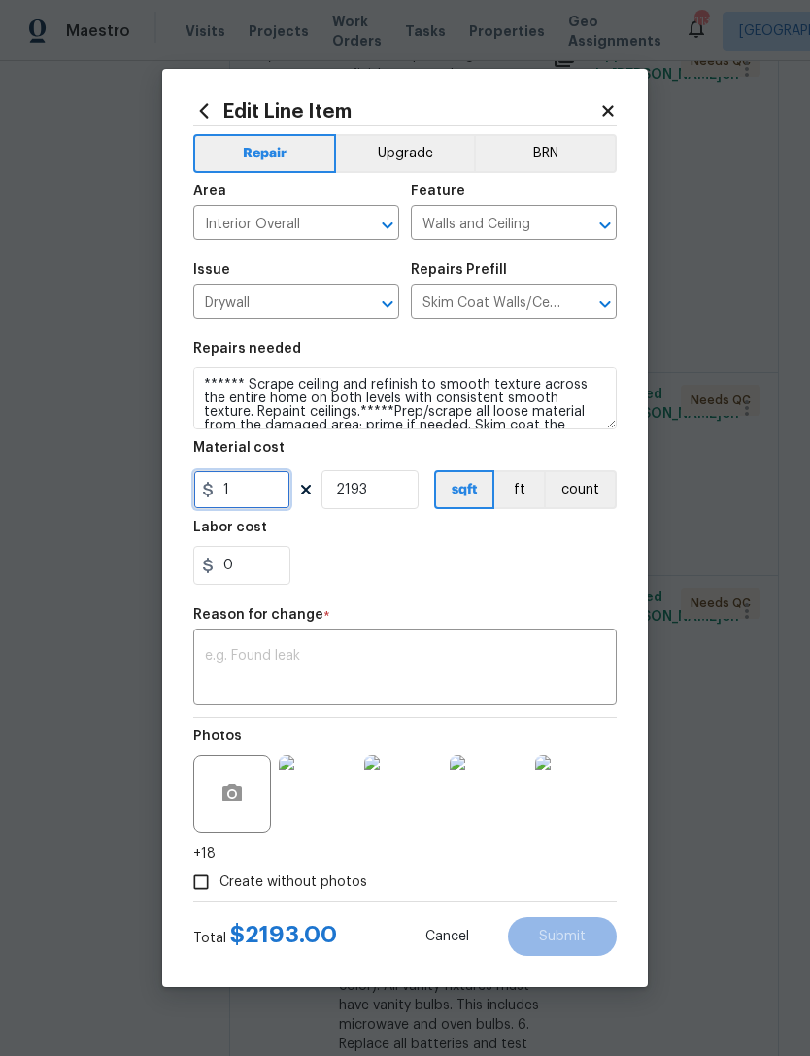
click at [272, 499] on input "1" at bounding box center [241, 489] width 97 height 39
click at [399, 489] on input "2193" at bounding box center [370, 489] width 97 height 39
type input "1.5"
type input "1693"
click at [372, 663] on textarea at bounding box center [405, 669] width 400 height 41
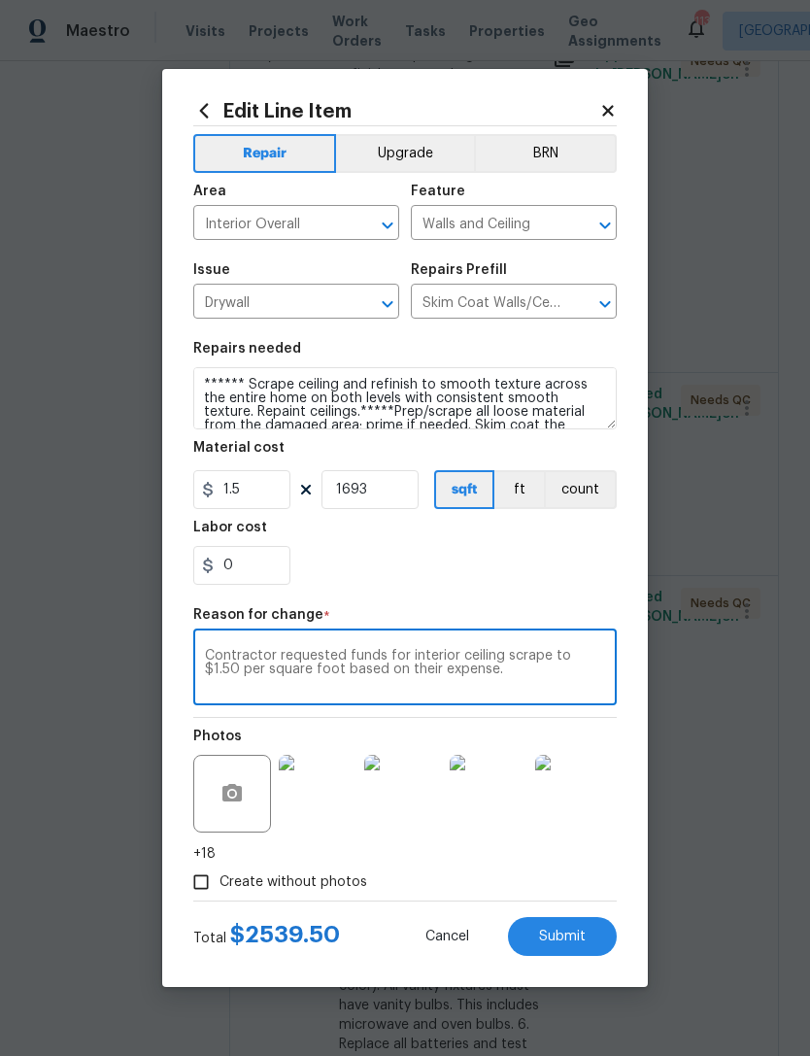
type textarea "Contractor requested funds for interior ceiling scrape to $1.50 per square foot…"
click at [521, 570] on div "0" at bounding box center [405, 565] width 424 height 39
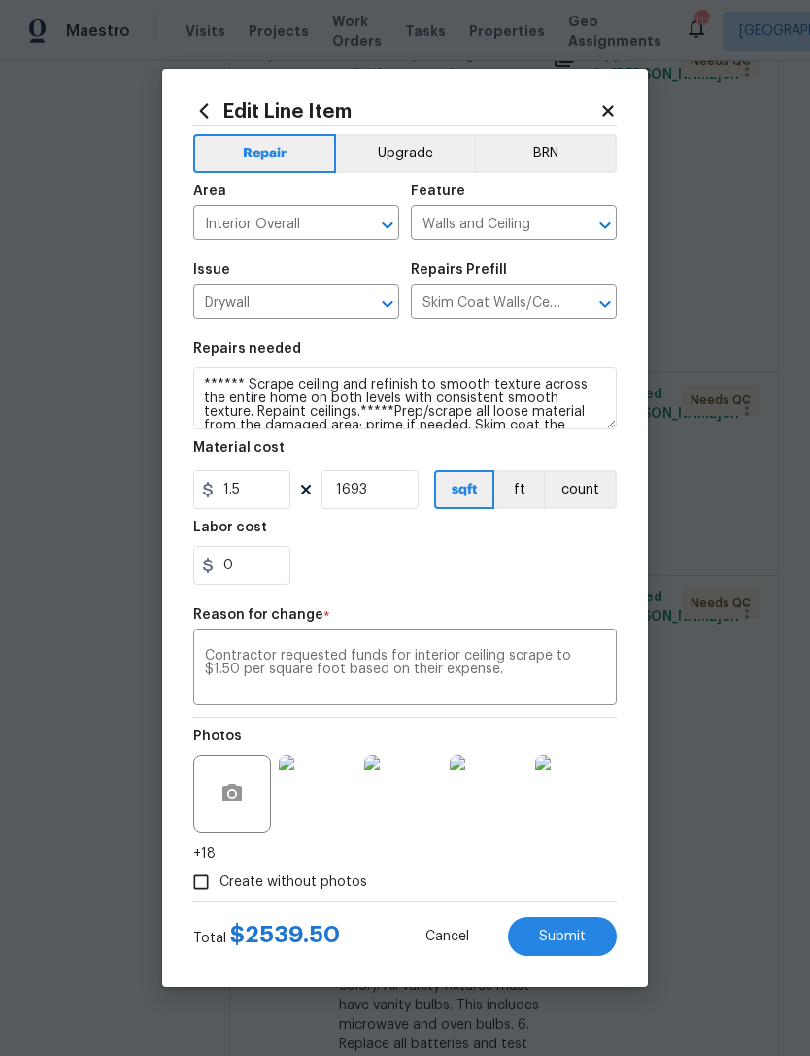
click at [552, 939] on span "Submit" at bounding box center [562, 937] width 47 height 15
type input "2193"
type input "1"
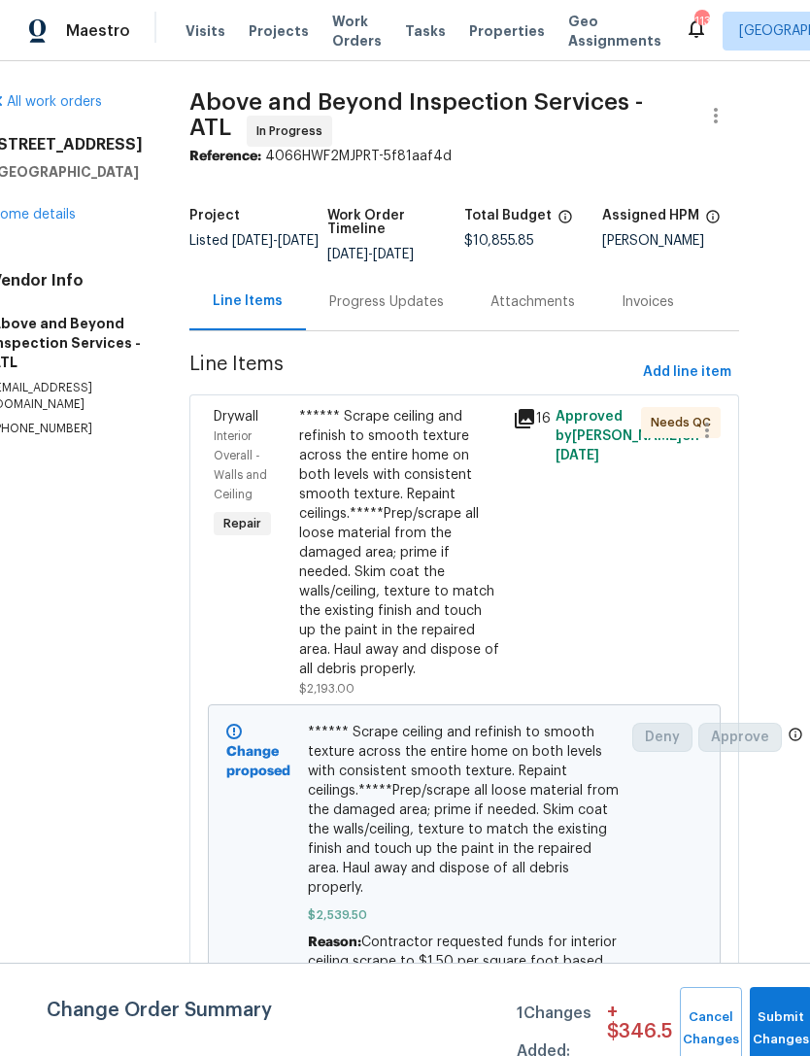
scroll to position [0, 40]
click at [678, 385] on span "Add line item" at bounding box center [687, 372] width 88 height 24
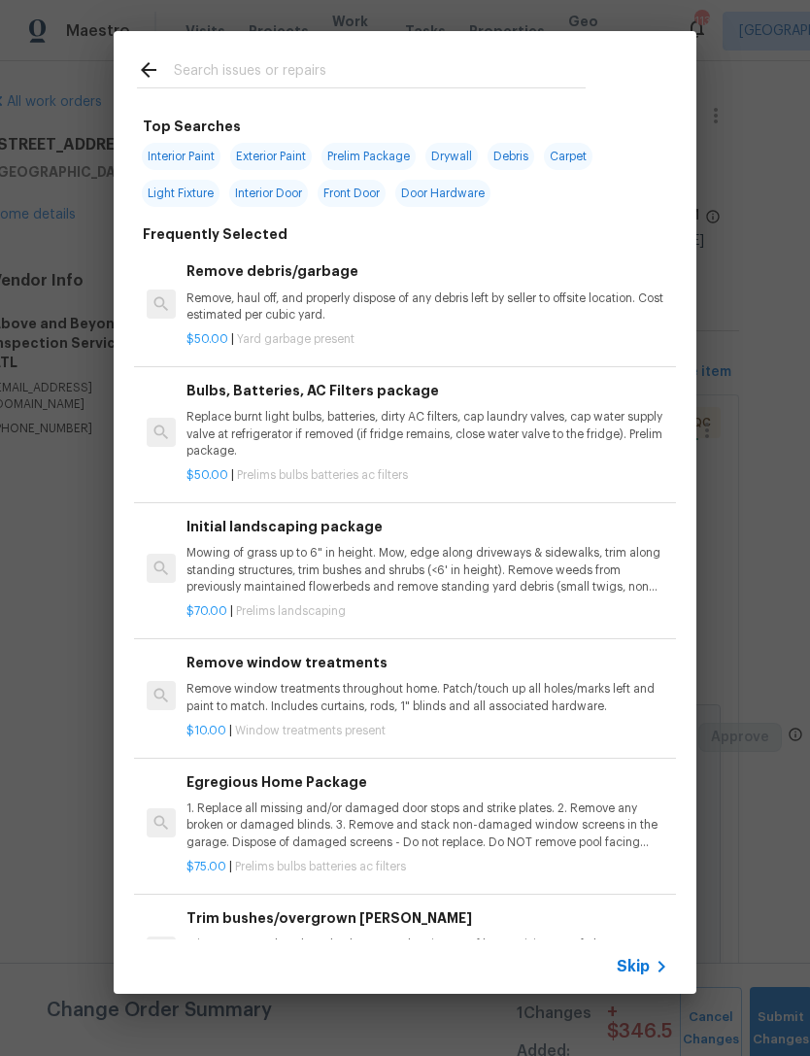
click at [484, 58] on input "text" at bounding box center [380, 72] width 412 height 29
type input "Drywa"
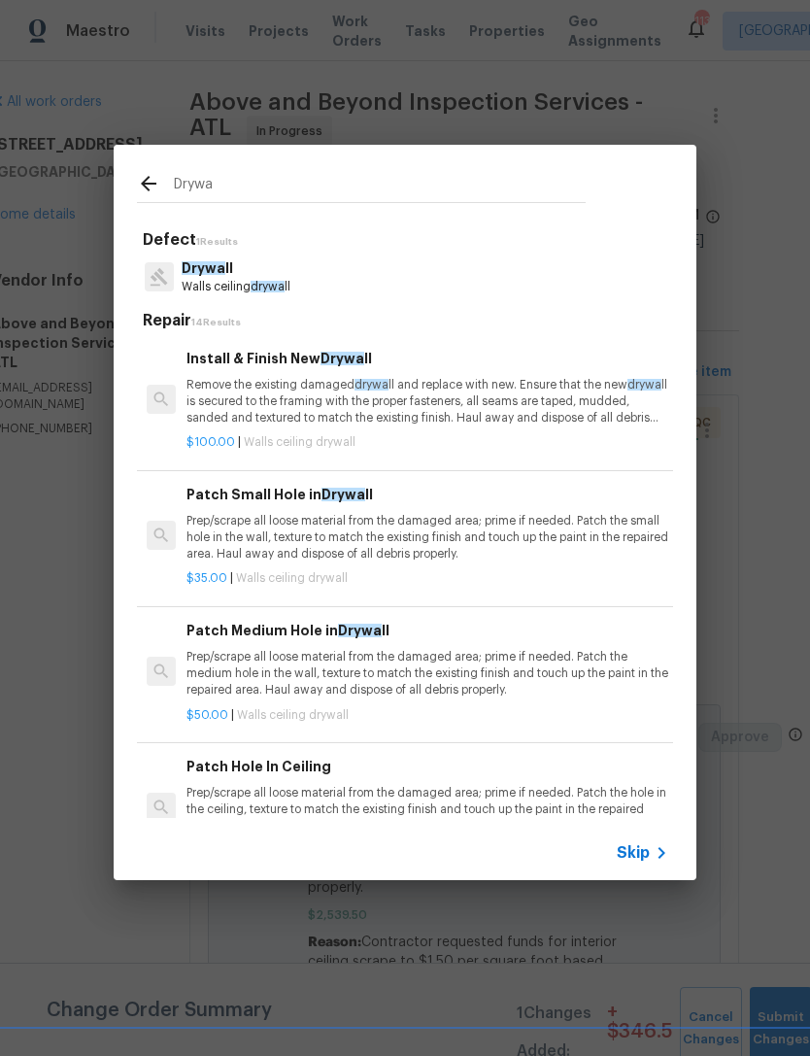
click at [266, 292] on span "drywa" at bounding box center [268, 287] width 34 height 12
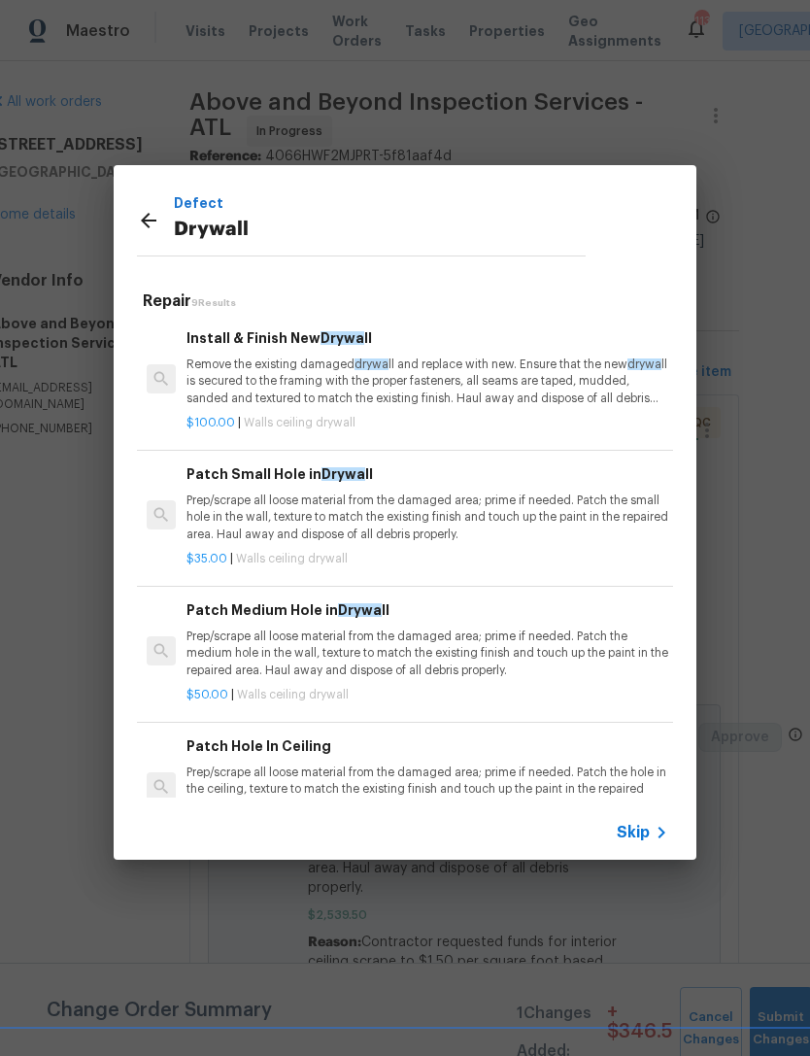
click at [343, 357] on p "Remove the existing damaged drywa ll and replace with new. Ensure that the new …" at bounding box center [428, 382] width 482 height 50
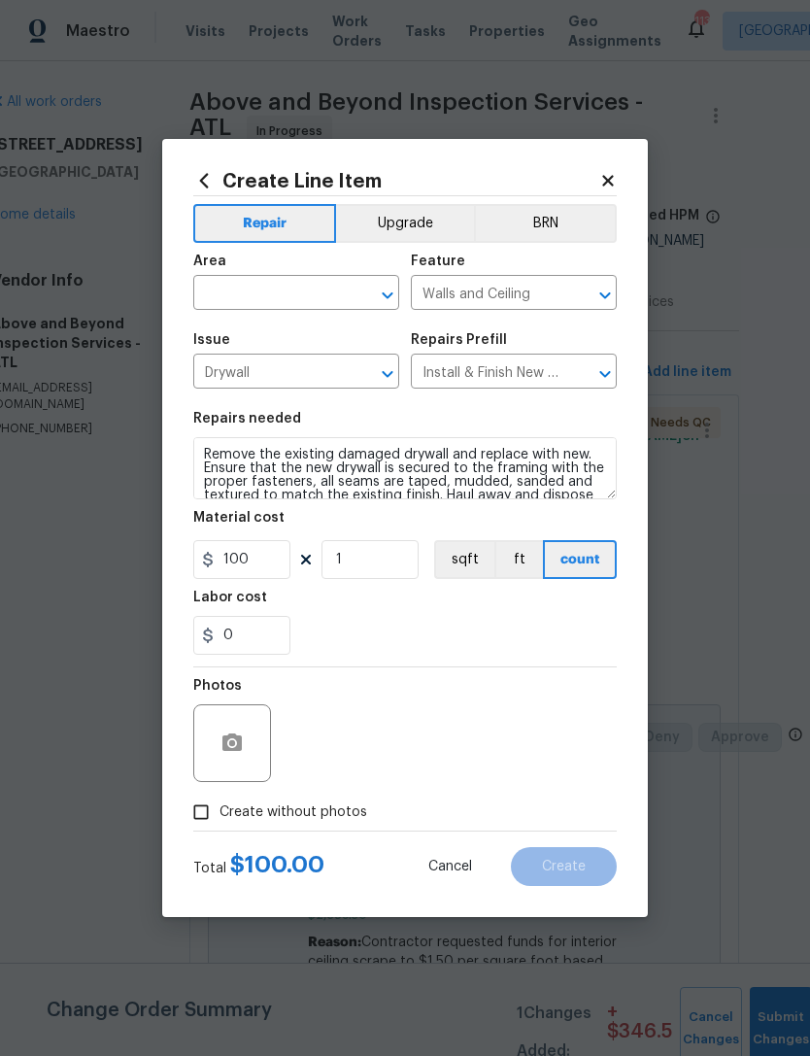
click at [312, 304] on input "text" at bounding box center [269, 295] width 152 height 30
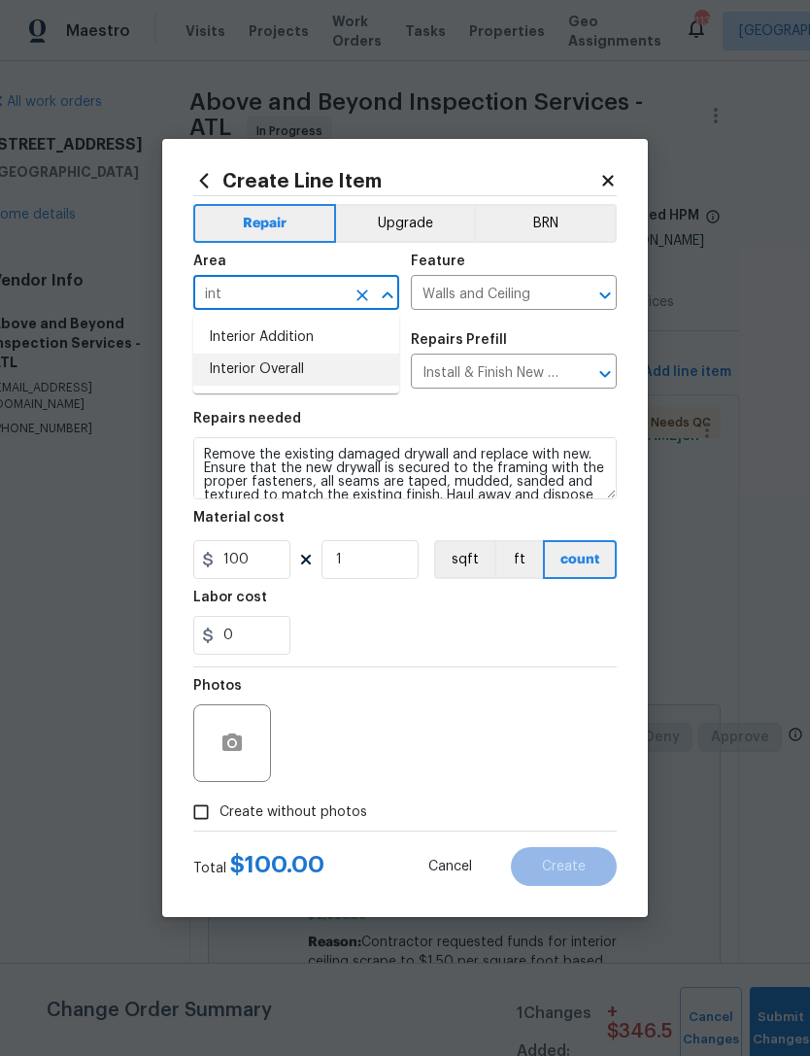
click at [316, 366] on li "Interior Overall" at bounding box center [296, 370] width 206 height 32
type input "Interior Overall"
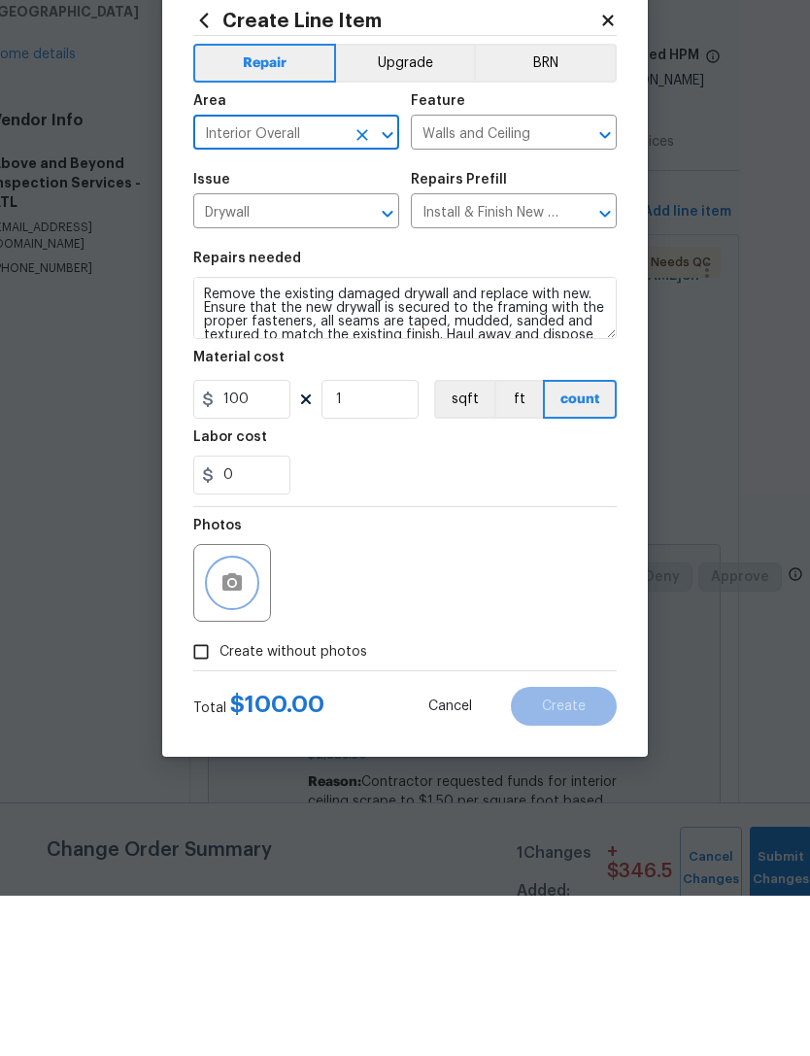
click at [244, 720] on button "button" at bounding box center [232, 743] width 47 height 47
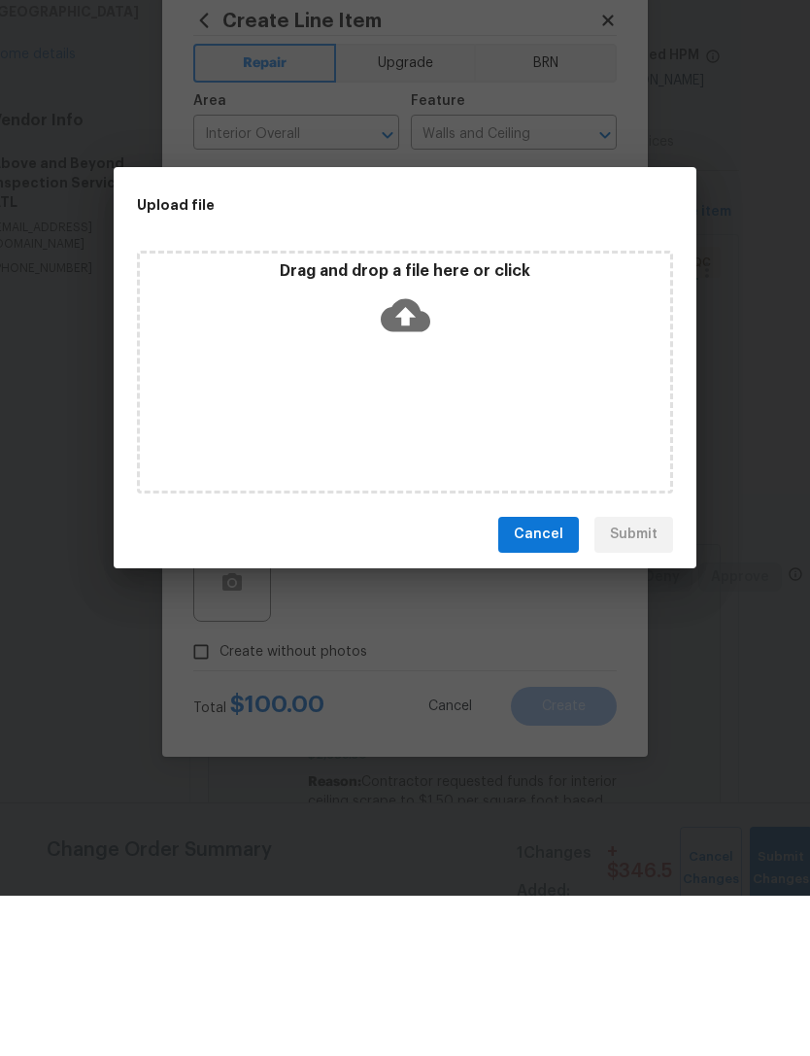
scroll to position [62, 0]
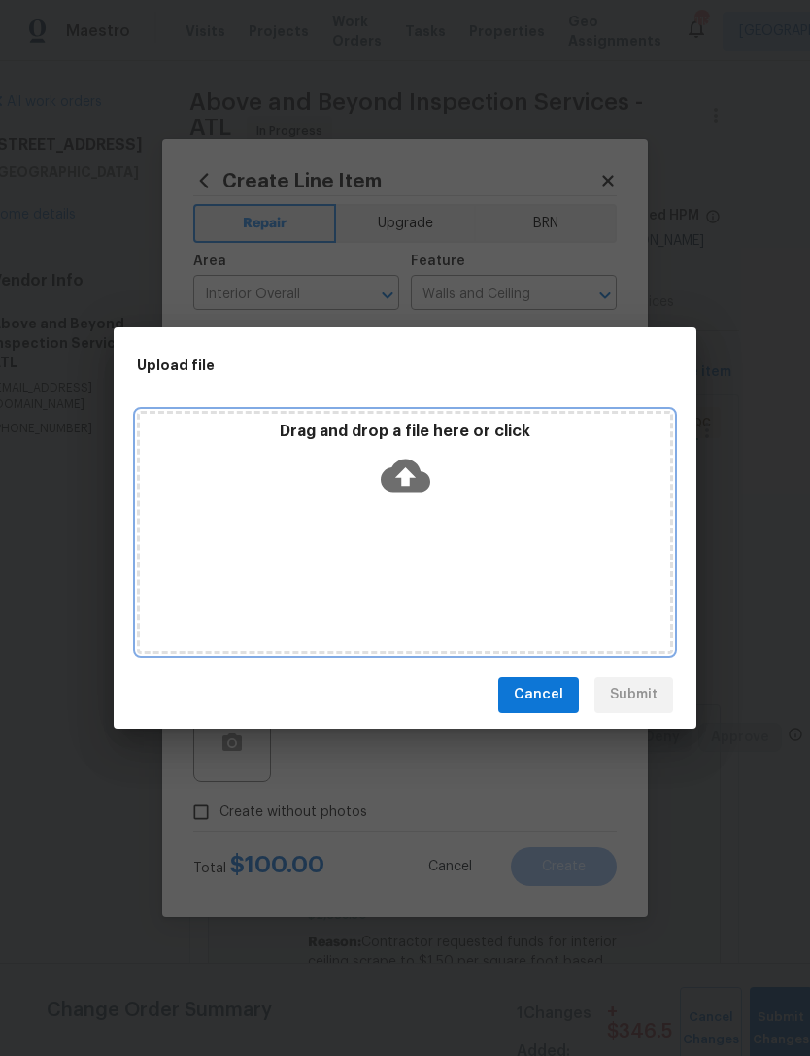
click at [415, 493] on icon at bounding box center [406, 476] width 50 height 50
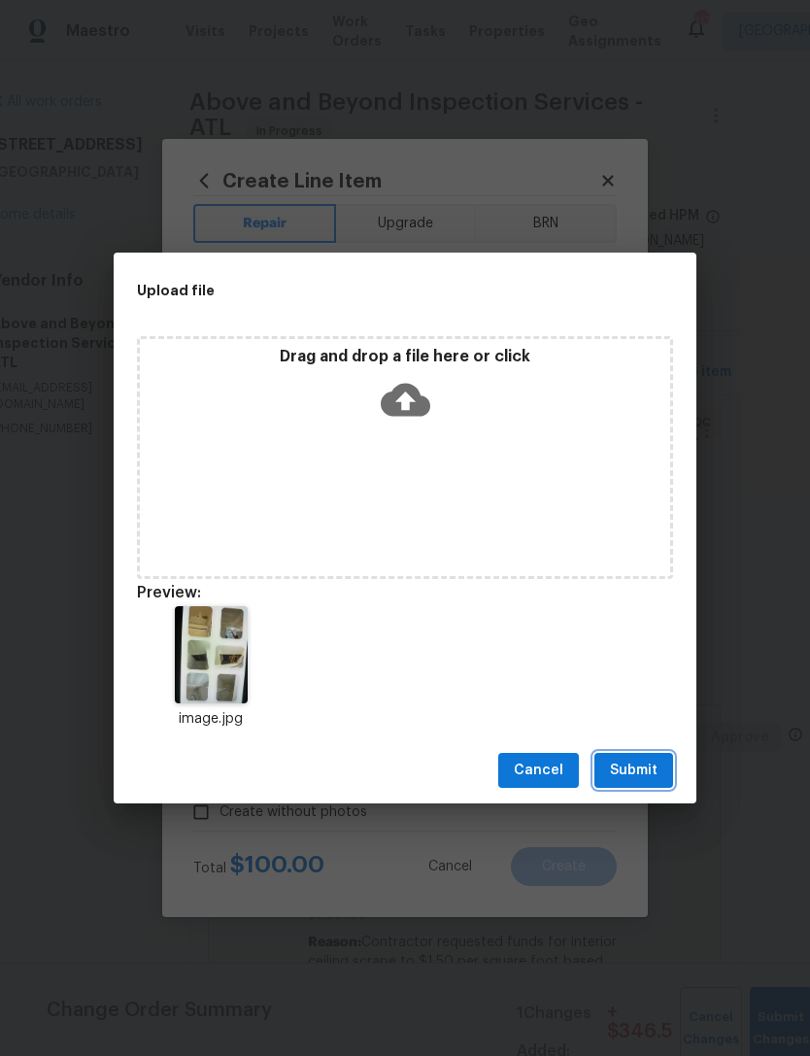
click at [640, 775] on span "Submit" at bounding box center [634, 771] width 48 height 24
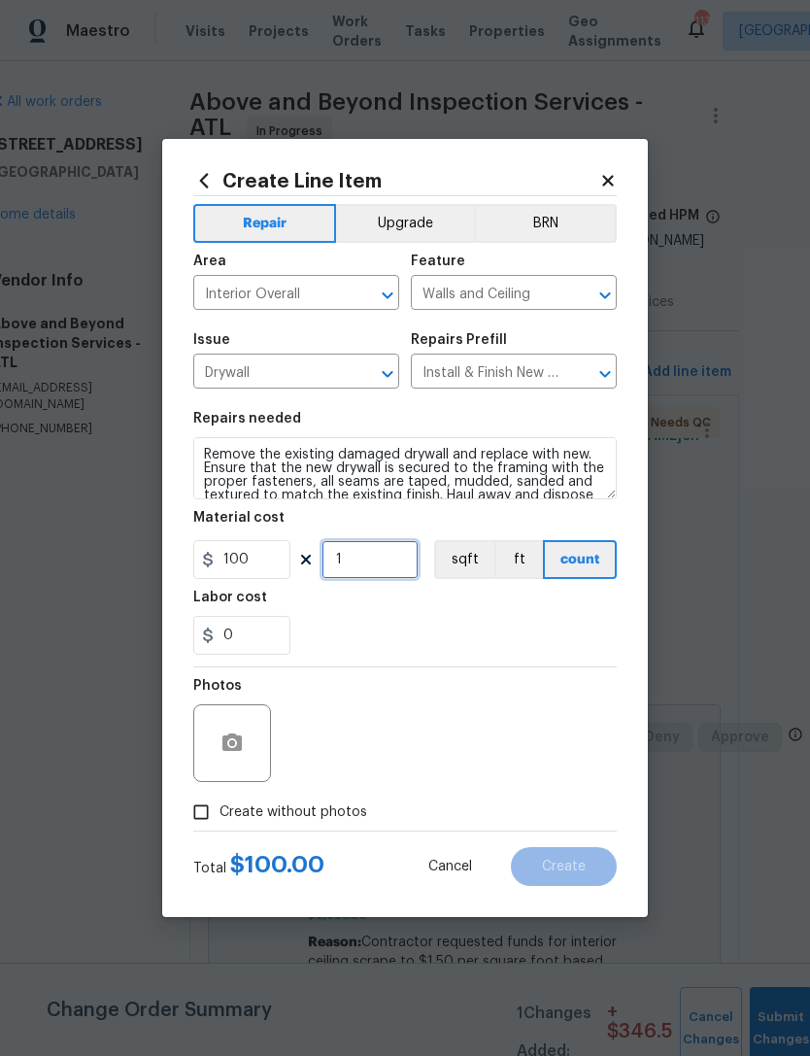
click at [391, 561] on input "1" at bounding box center [370, 559] width 97 height 39
type input "6"
click at [423, 626] on div "0" at bounding box center [405, 635] width 424 height 39
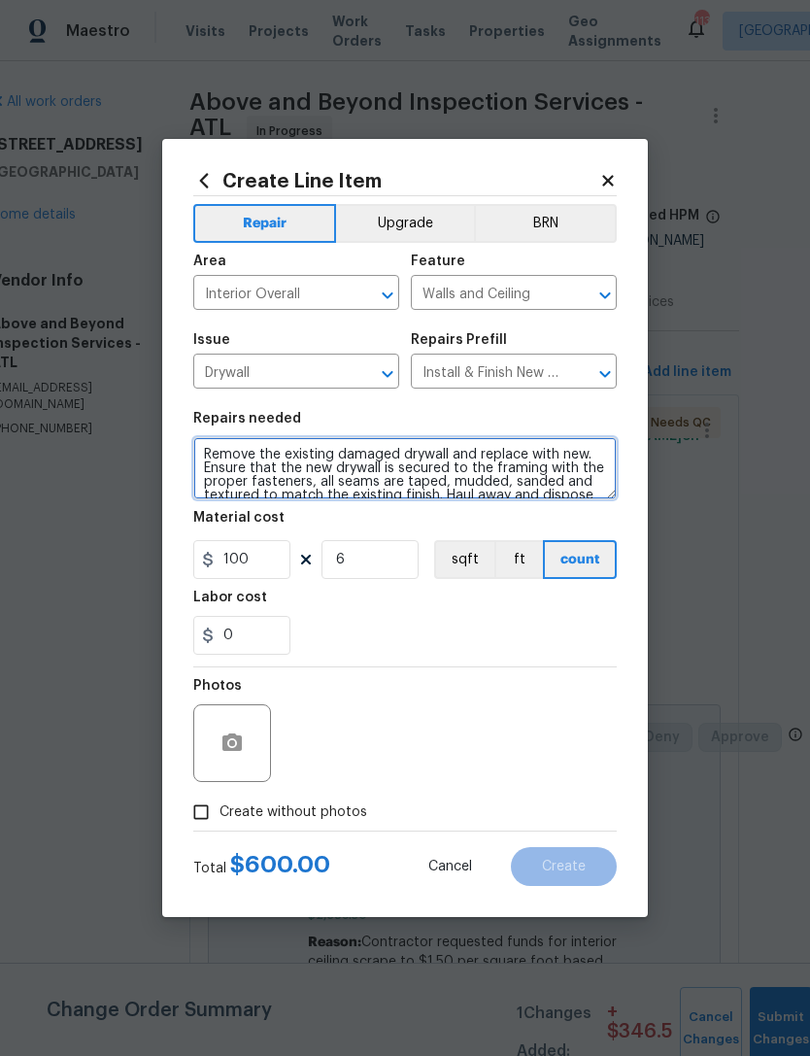
click at [213, 460] on textarea "Remove the existing damaged drywall and replace with new. Ensure that the new d…" at bounding box center [405, 468] width 424 height 62
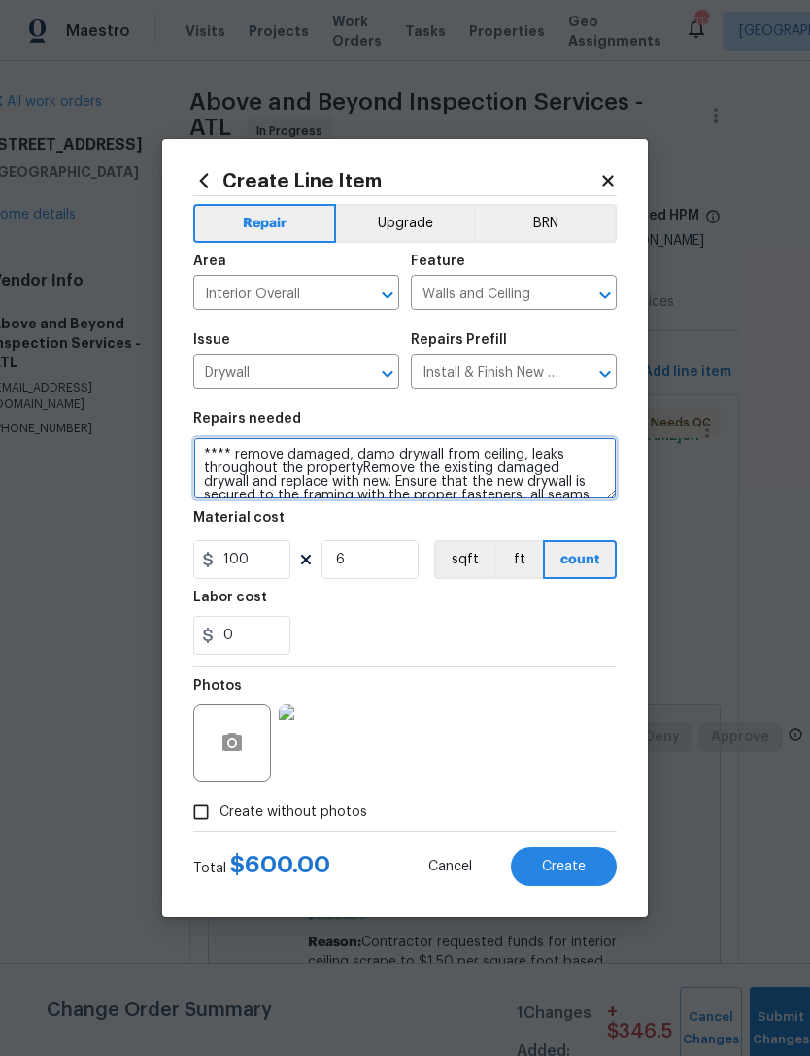
scroll to position [0, 0]
click at [518, 459] on textarea "**** remove damaged, damp drywall from ceiling, leaks throughout the propertyRe…" at bounding box center [405, 468] width 424 height 62
click at [397, 465] on textarea "**** remove damaged, damp drywall from ceiling from roof leaks throughout the p…" at bounding box center [405, 468] width 424 height 62
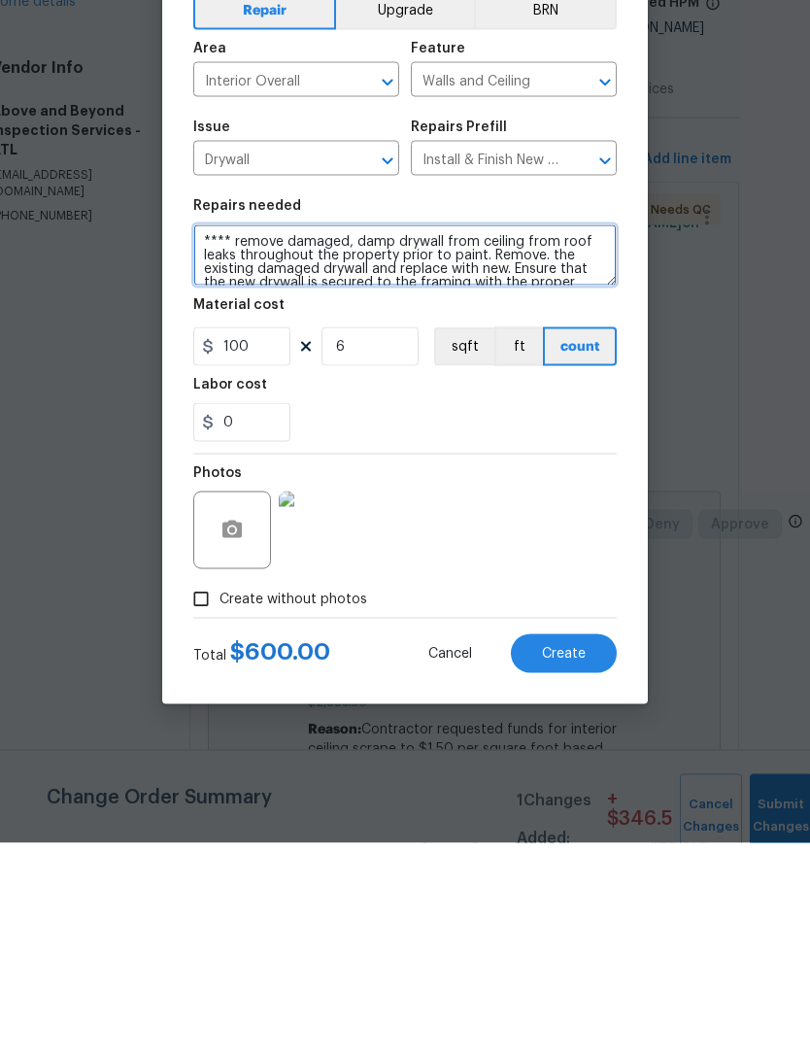
type textarea "**** remove damaged, damp drywall from ceiling from roof leaks throughout the p…"
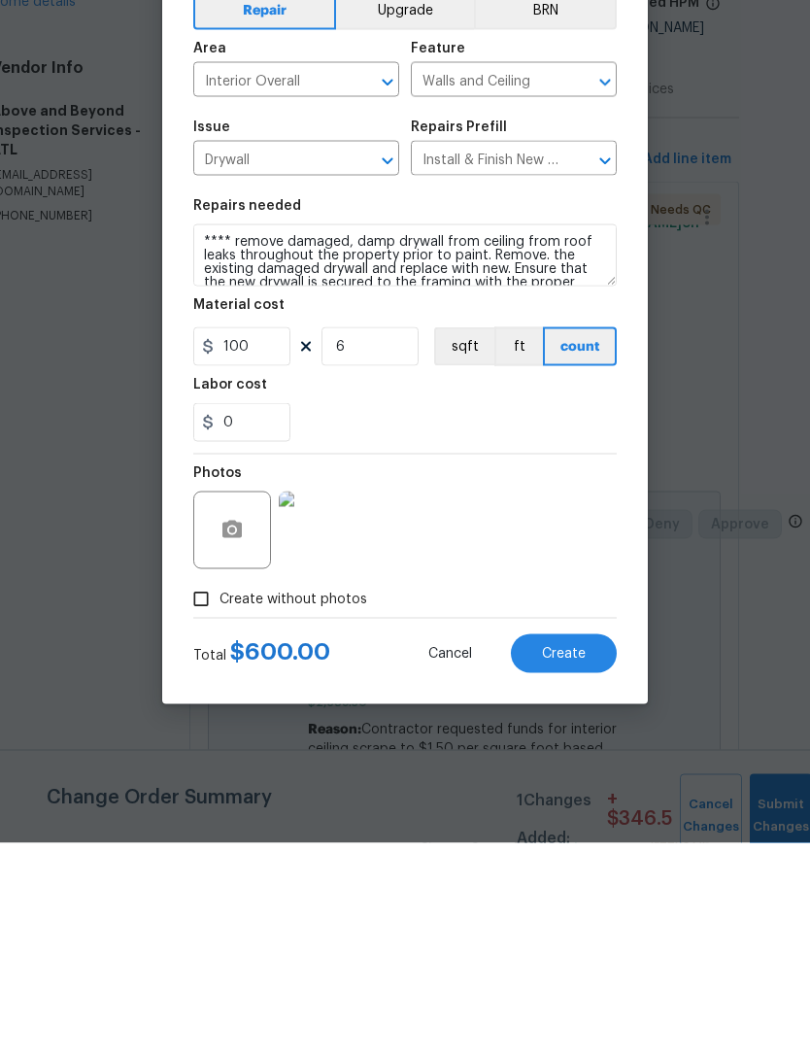
click at [564, 847] on button "Create" at bounding box center [564, 866] width 106 height 39
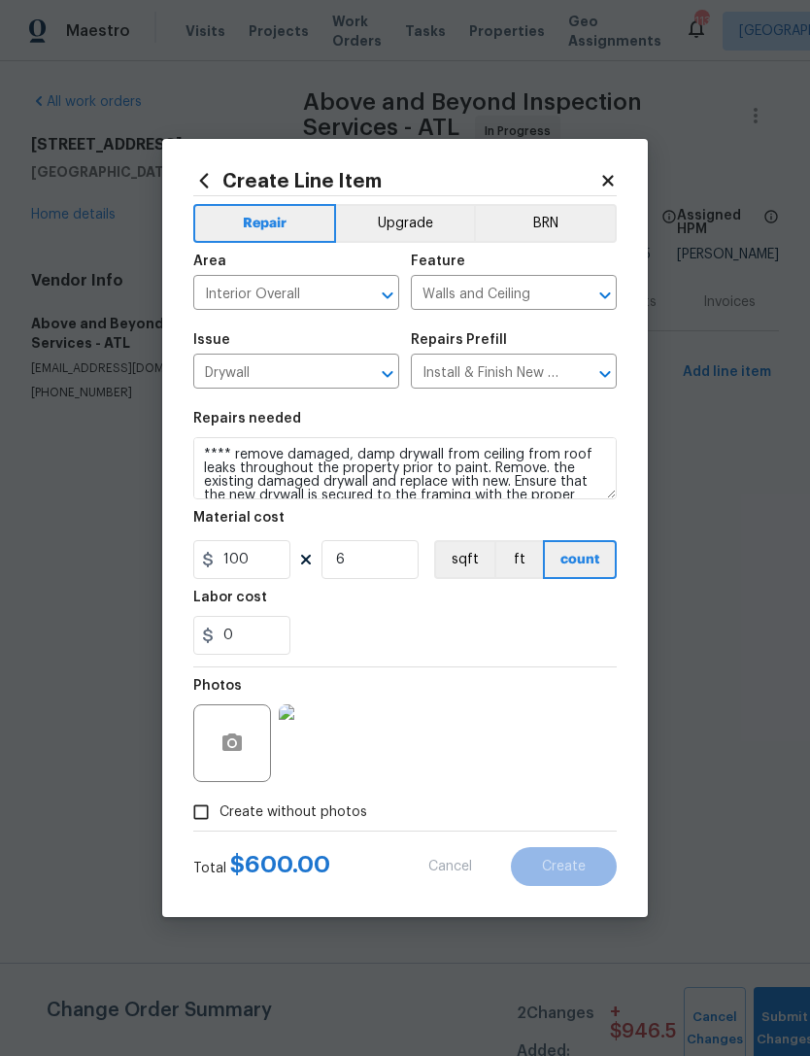
type input "0"
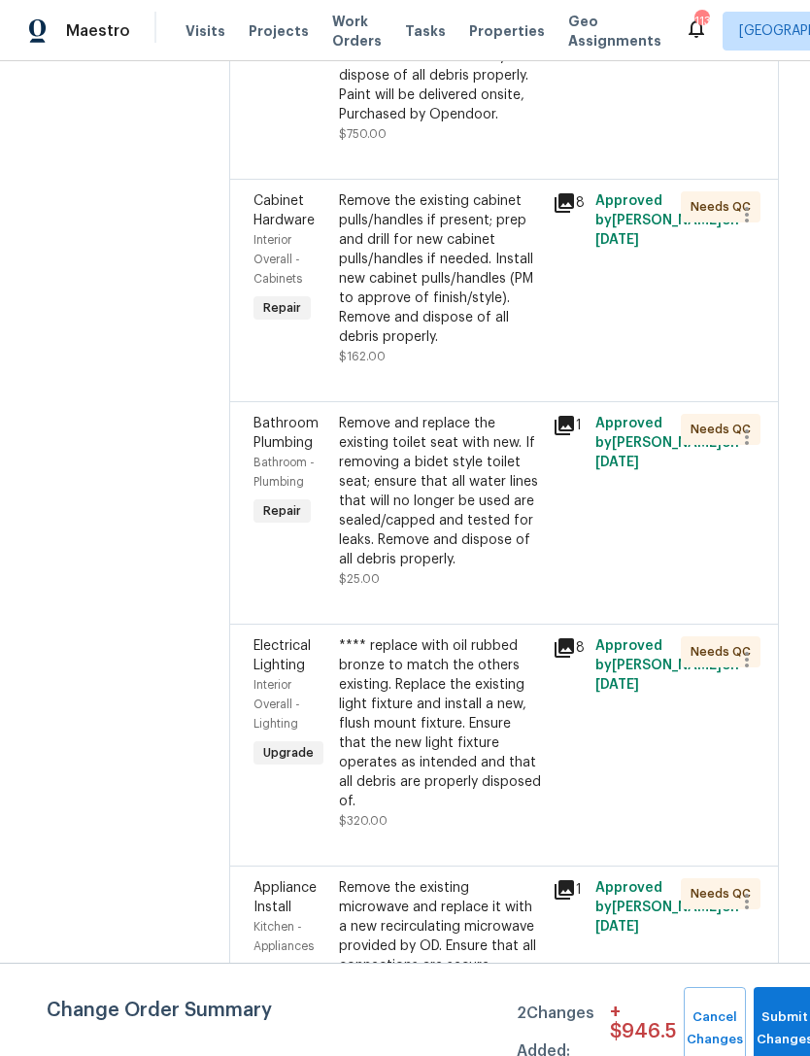
scroll to position [4998, 0]
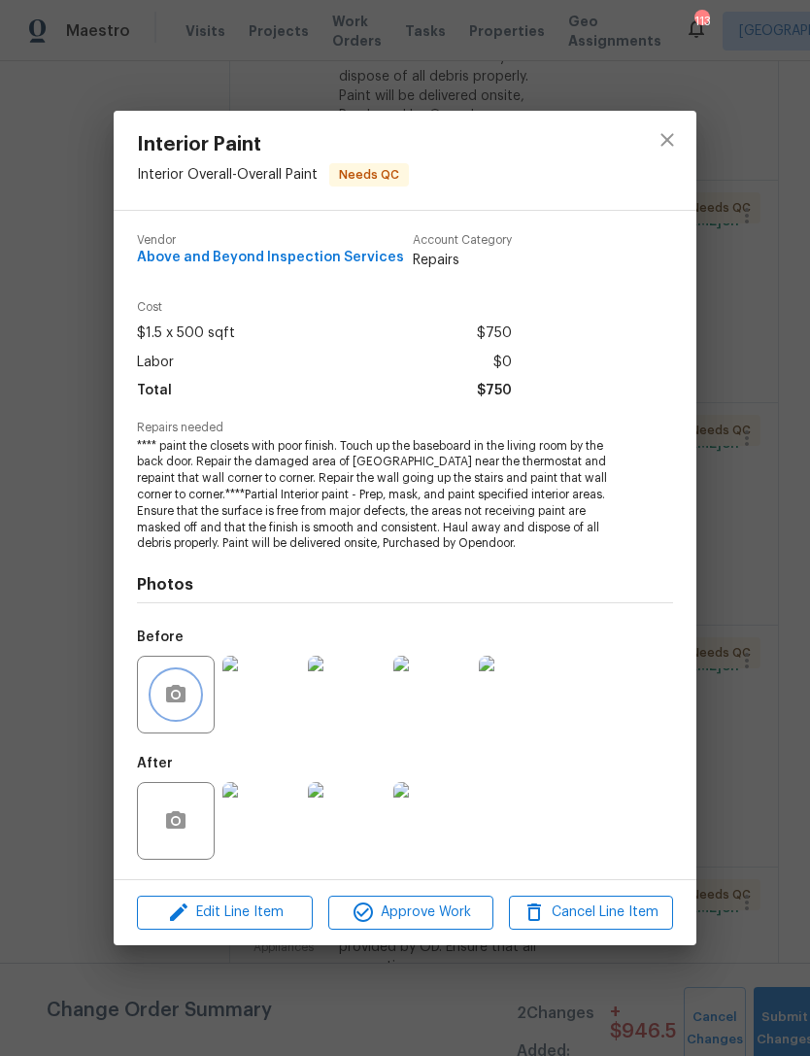
click at [182, 694] on icon "button" at bounding box center [175, 693] width 19 height 17
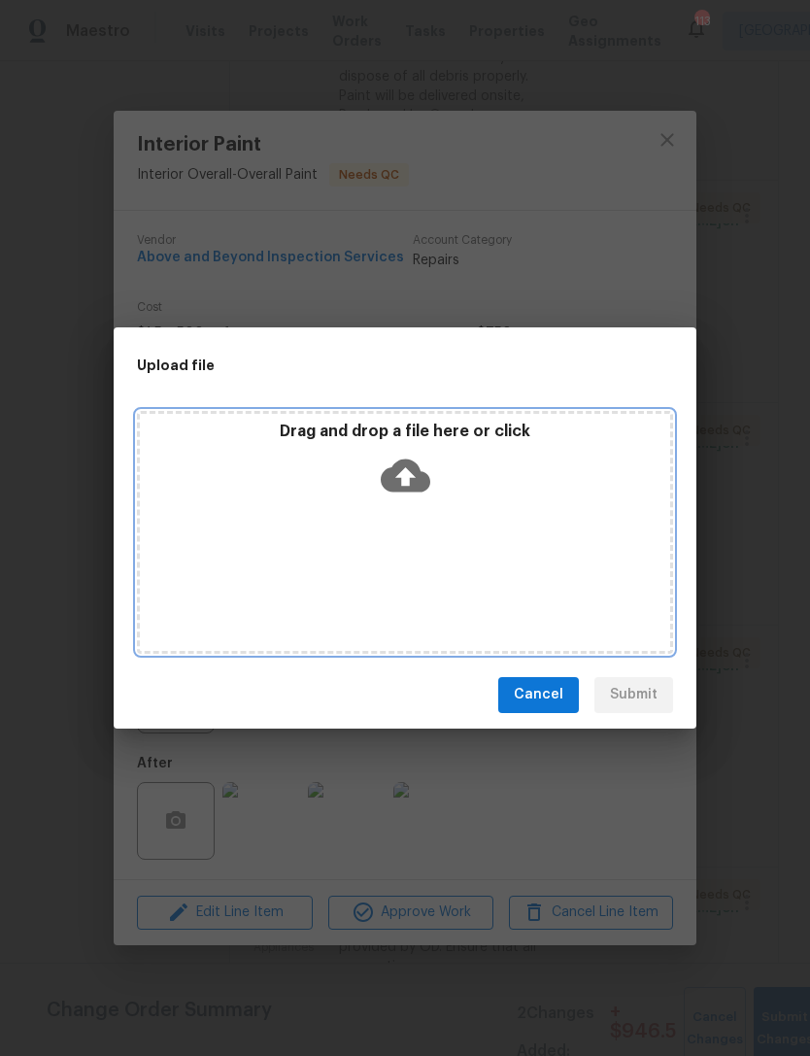
click at [405, 464] on icon at bounding box center [406, 475] width 50 height 33
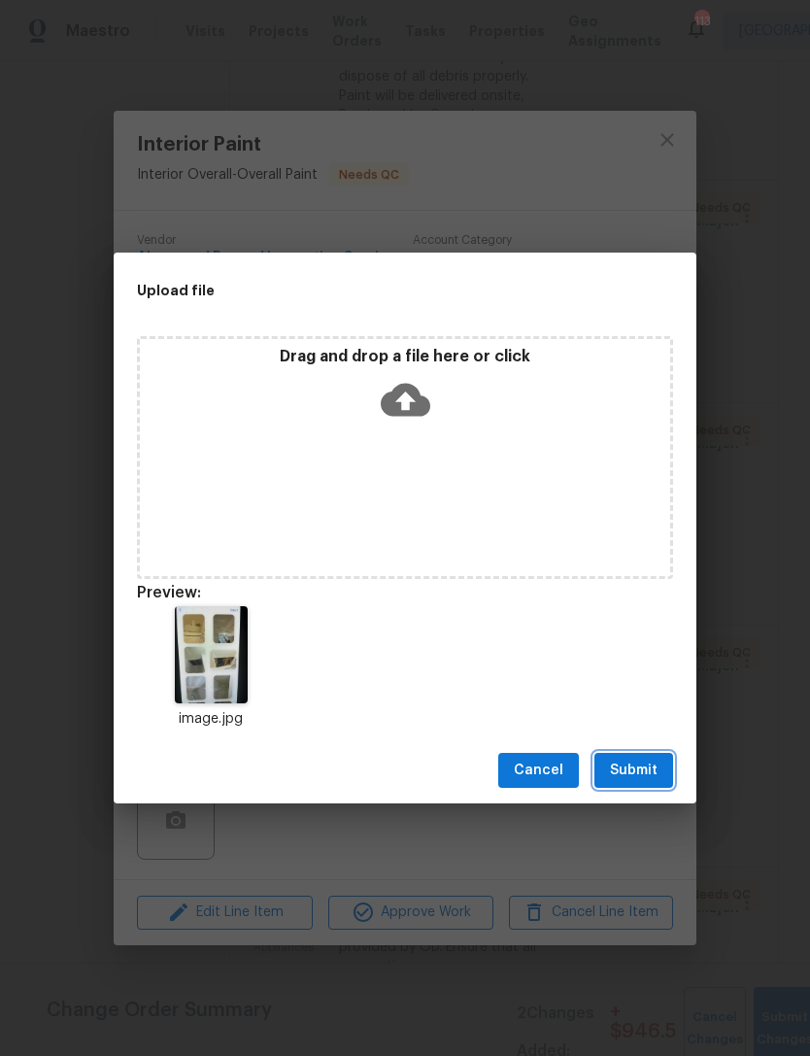
click at [637, 764] on span "Submit" at bounding box center [634, 771] width 48 height 24
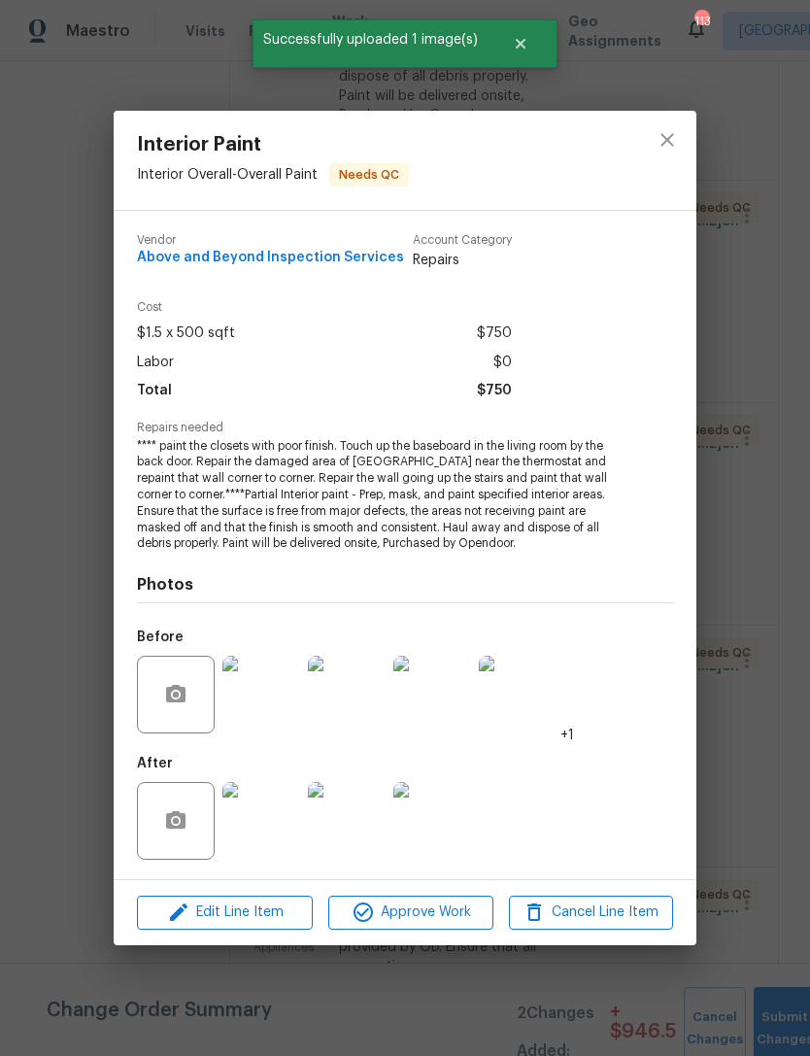
click at [263, 887] on div "Edit Line Item Approve Work Cancel Line Item" at bounding box center [405, 912] width 583 height 65
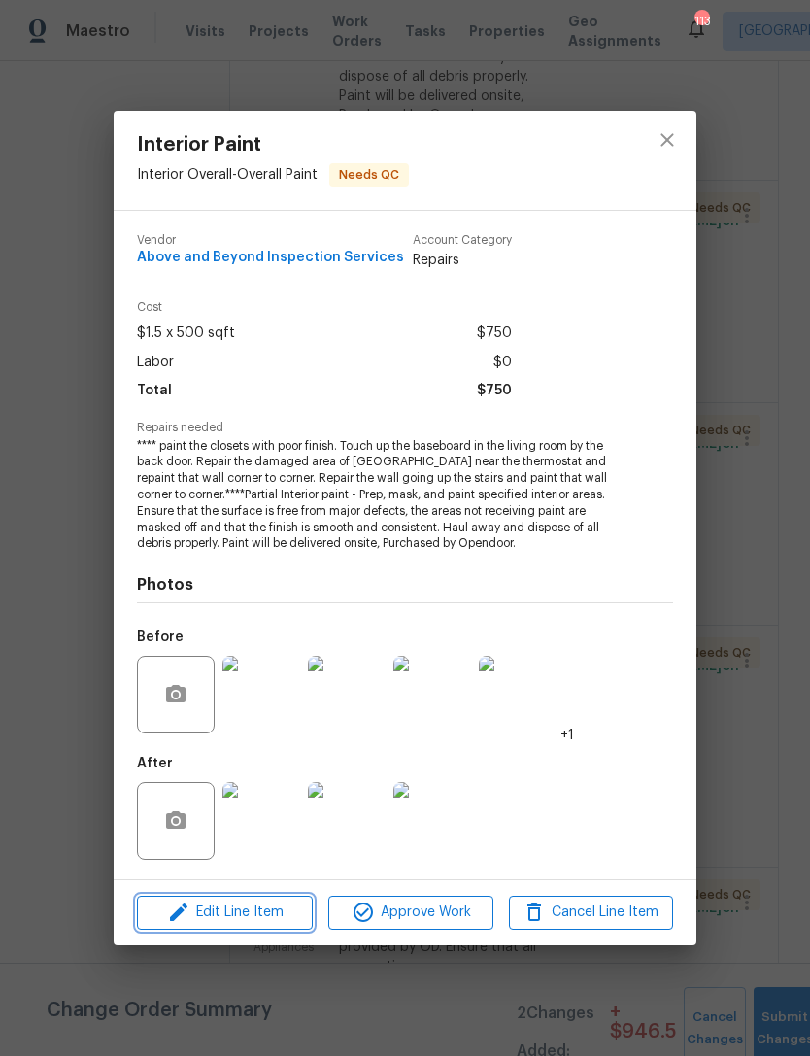
click at [279, 919] on span "Edit Line Item" at bounding box center [225, 913] width 164 height 24
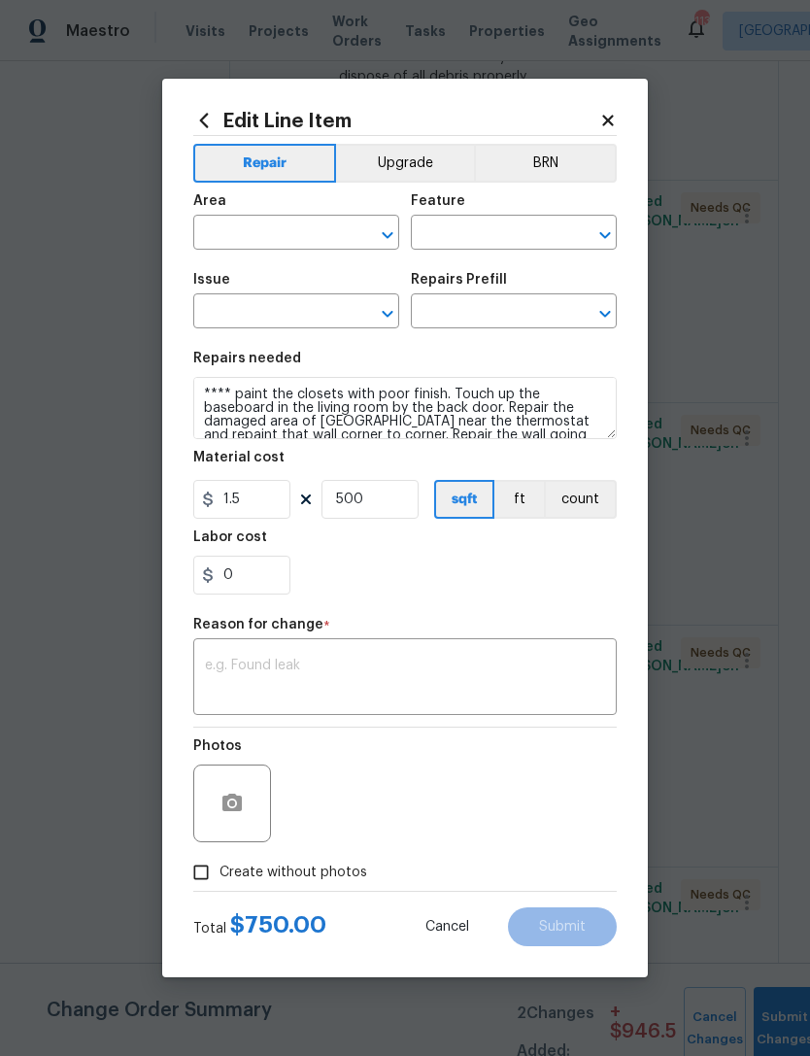
type input "Interior Overall"
type input "Overall Paint"
type input "Interior Paint"
type input "Partial Interior Paint LABOR ONLY $1.50"
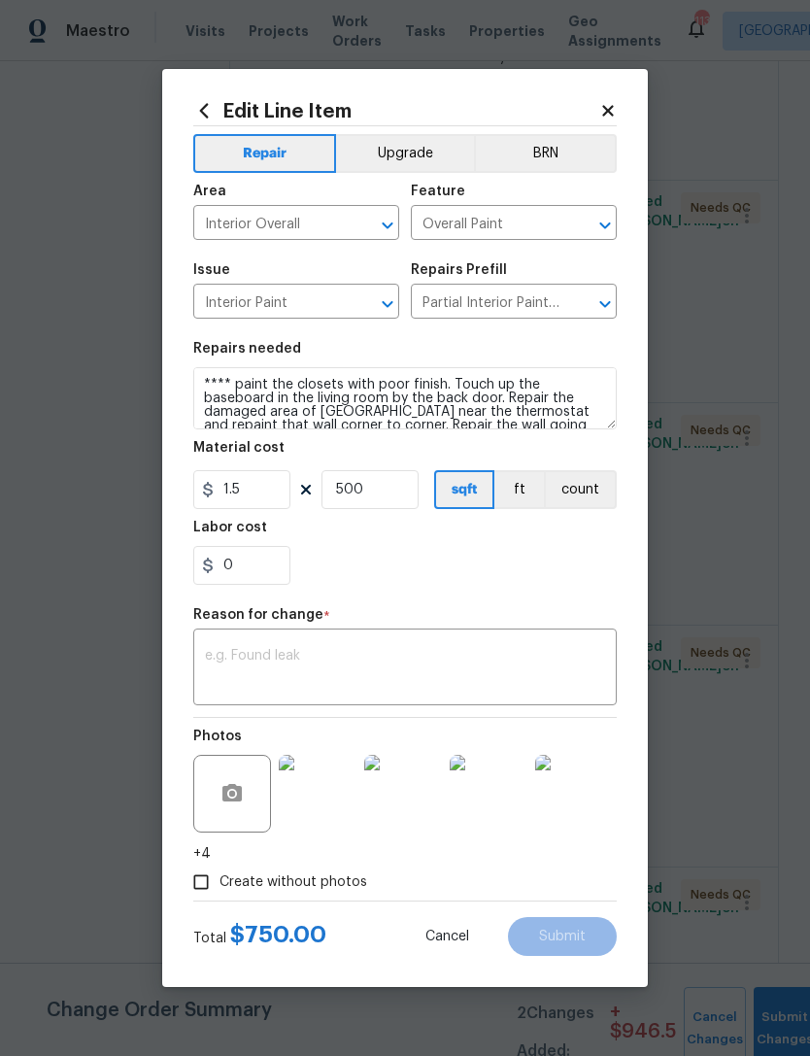
click at [370, 663] on textarea at bounding box center [405, 669] width 400 height 41
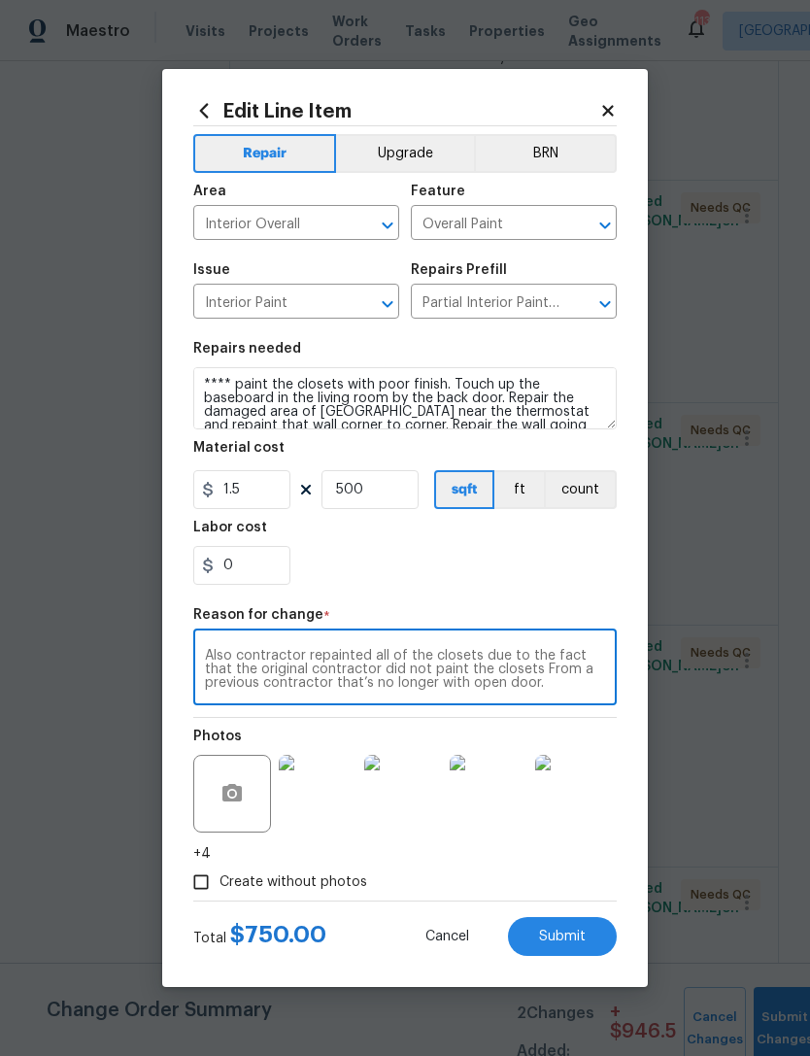
scroll to position [41, 0]
click at [452, 690] on textarea "Adding the ceiling paint to this line item as well. It is left off the original…" at bounding box center [405, 669] width 400 height 41
click at [523, 683] on textarea "Adding the ceiling paint to this line item as well. It is left off the original…" at bounding box center [405, 669] width 400 height 41
click at [436, 690] on textarea "Adding the ceiling paint to this line item as well. It is left off the original…" at bounding box center [405, 669] width 400 height 41
click at [532, 686] on textarea "Adding the ceiling paint to this line item as well. It is left off the original…" at bounding box center [405, 669] width 400 height 41
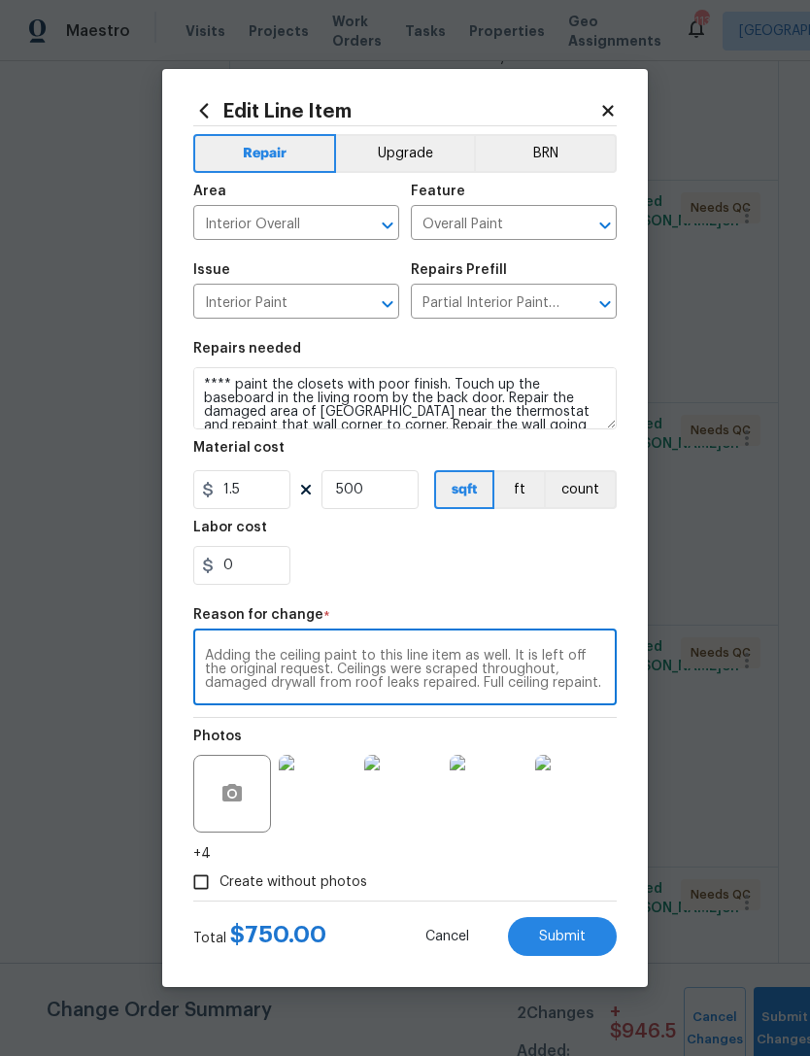
scroll to position [0, 0]
click at [539, 654] on textarea "Adding the ceiling paint to this line item as well. It is left off the original…" at bounding box center [405, 669] width 400 height 41
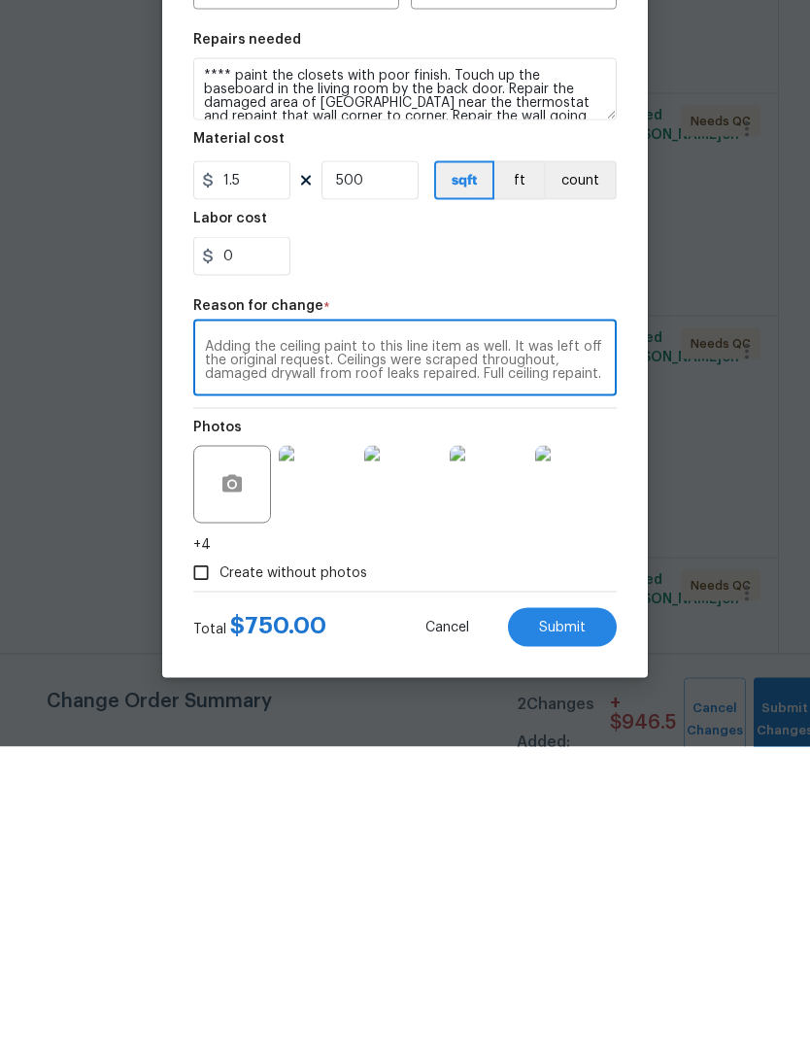
scroll to position [6, 0]
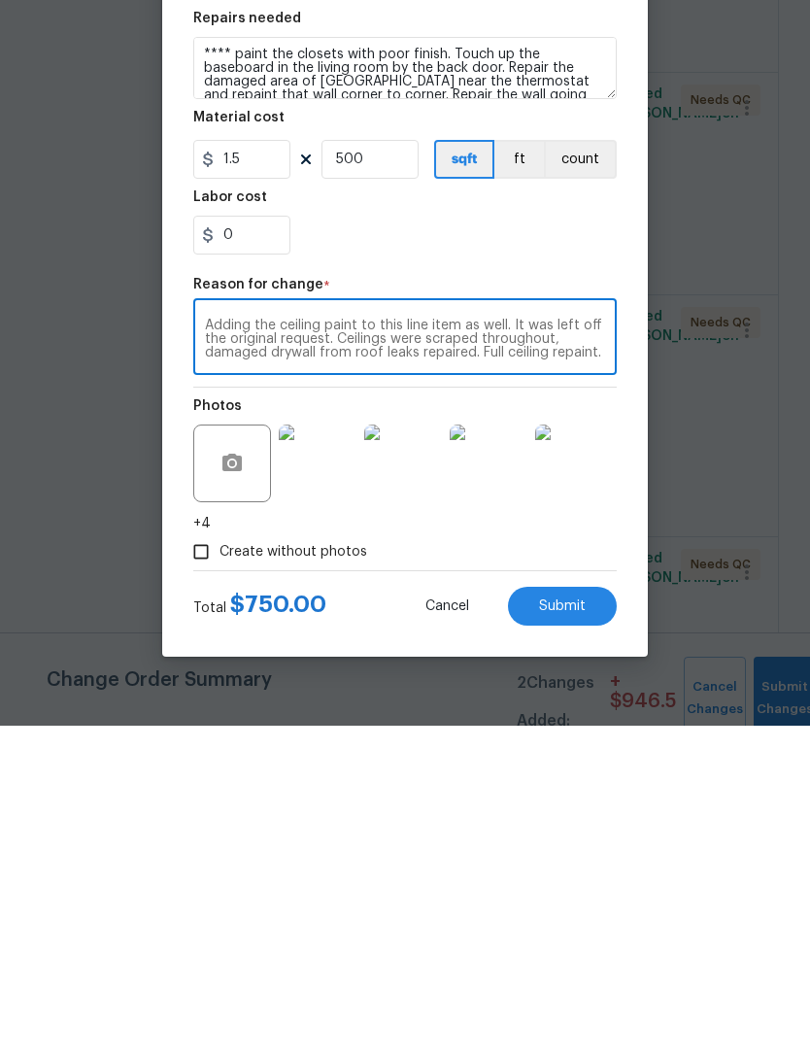
type textarea "Adding the ceiling paint to this line item as well. It was left off the origina…"
click at [262, 470] on input "1.5" at bounding box center [241, 489] width 97 height 39
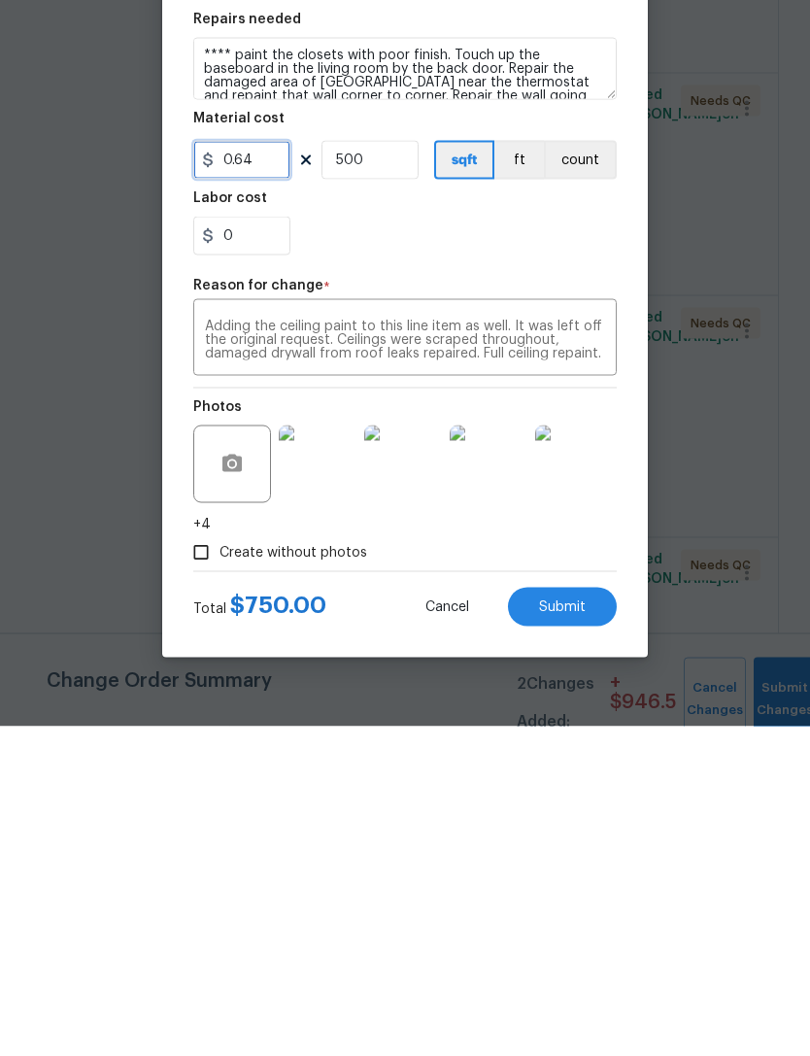
type input "0.64"
click at [382, 470] on input "500" at bounding box center [370, 489] width 97 height 39
type input "2693"
click at [491, 546] on div "0" at bounding box center [405, 565] width 424 height 39
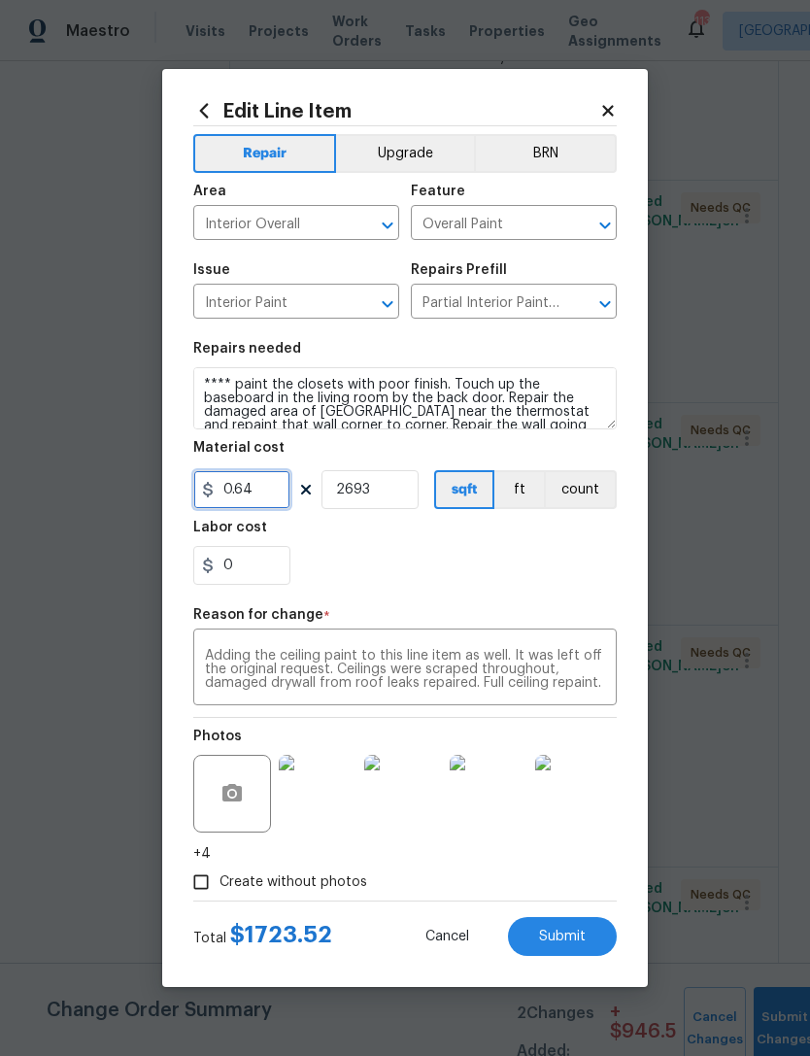
click at [271, 494] on input "0.64" at bounding box center [241, 489] width 97 height 39
click at [465, 579] on div "0" at bounding box center [405, 565] width 424 height 39
click at [277, 493] on input "0.63" at bounding box center [241, 489] width 97 height 39
type input "0.64"
click at [499, 576] on div "0" at bounding box center [405, 565] width 424 height 39
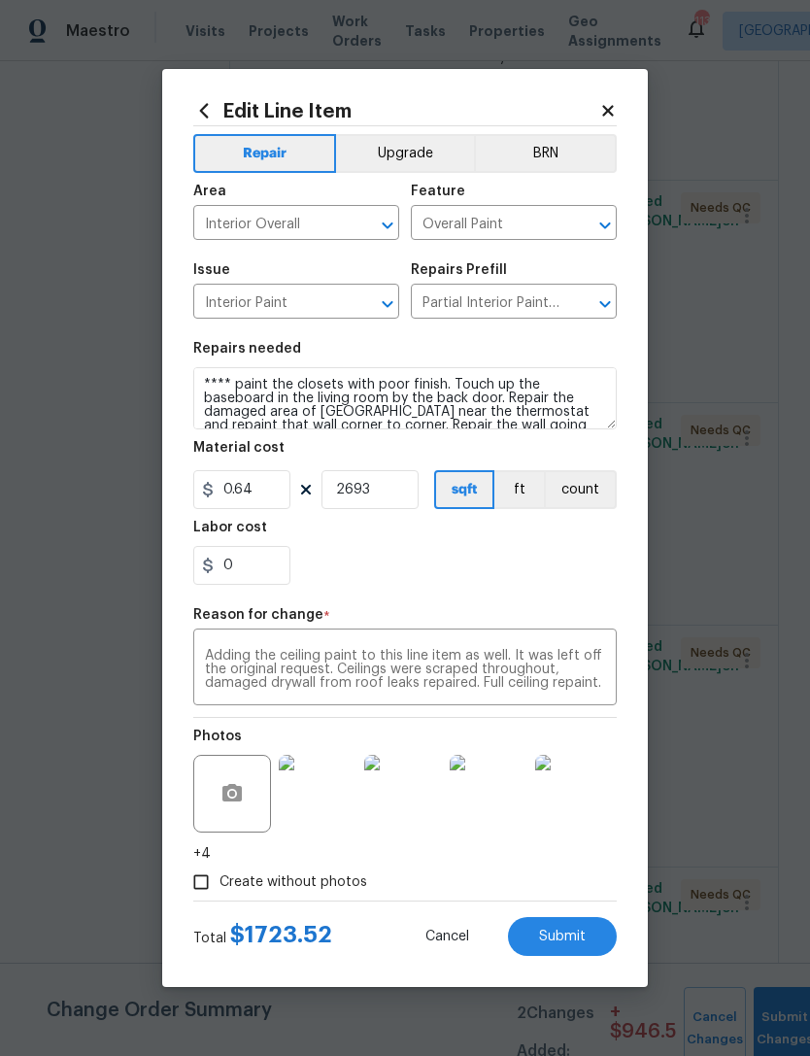
click at [561, 941] on span "Submit" at bounding box center [562, 937] width 47 height 15
type input "500"
type input "1.5"
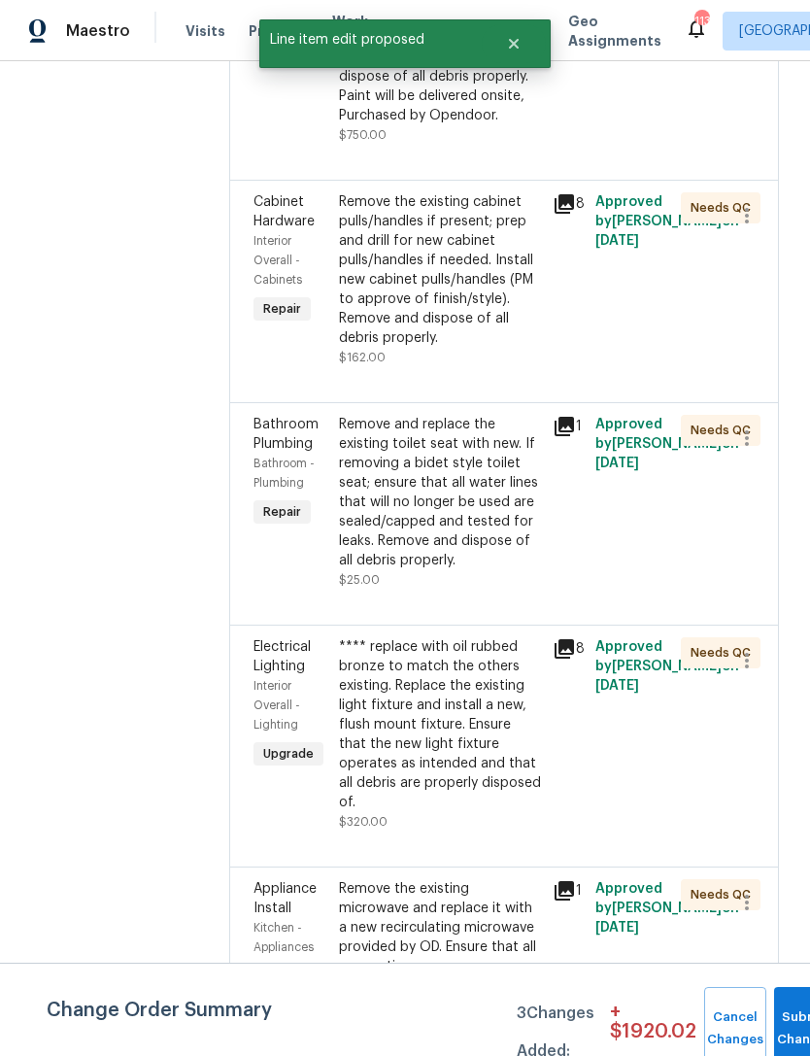
scroll to position [0, 0]
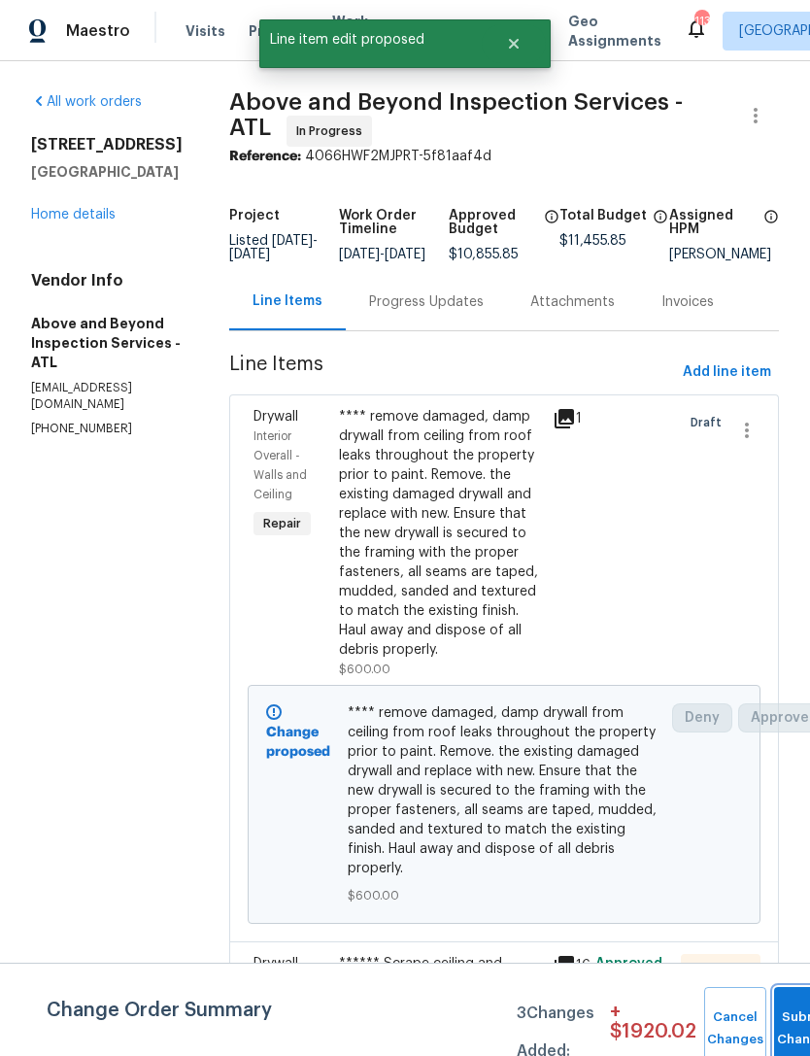
click at [783, 1022] on button "Submit Changes" at bounding box center [805, 1029] width 62 height 84
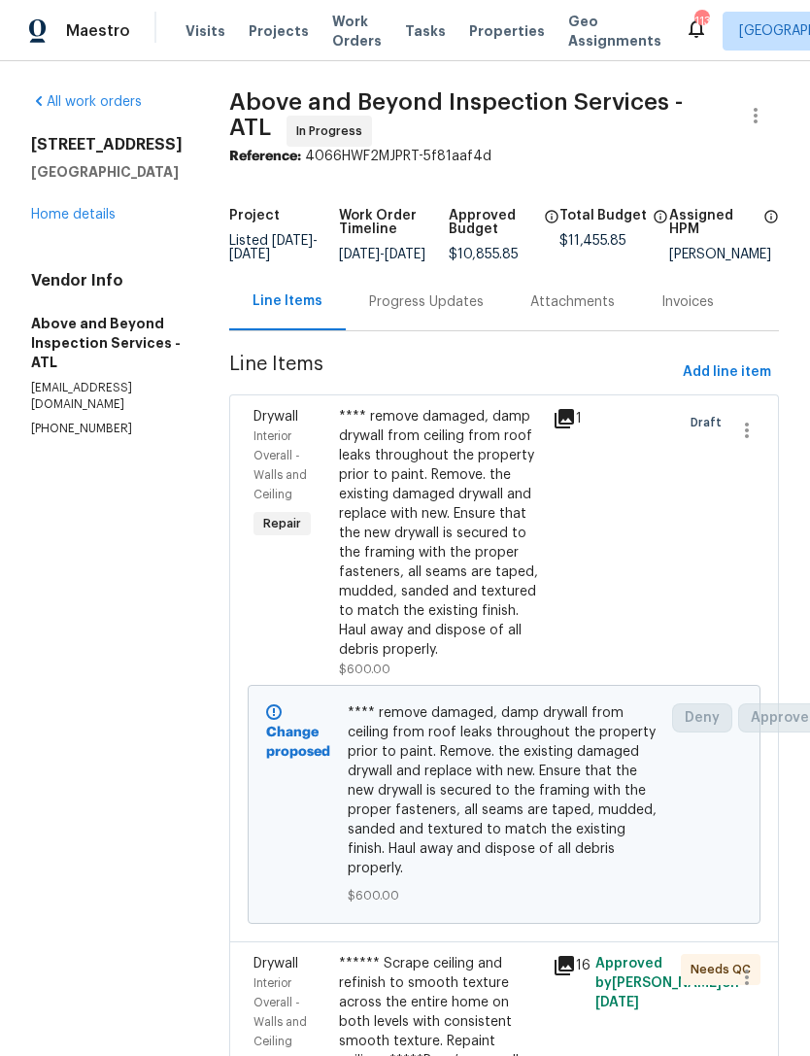
click at [458, 312] on div "Progress Updates" at bounding box center [426, 301] width 115 height 19
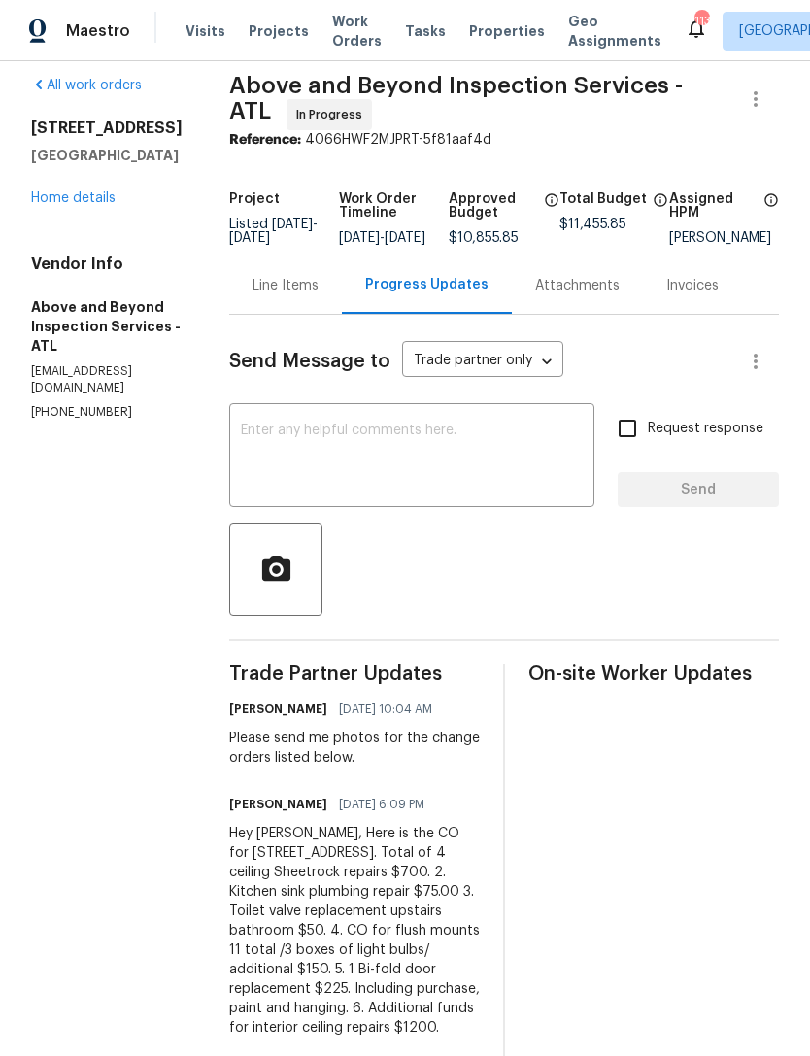
scroll to position [12, 0]
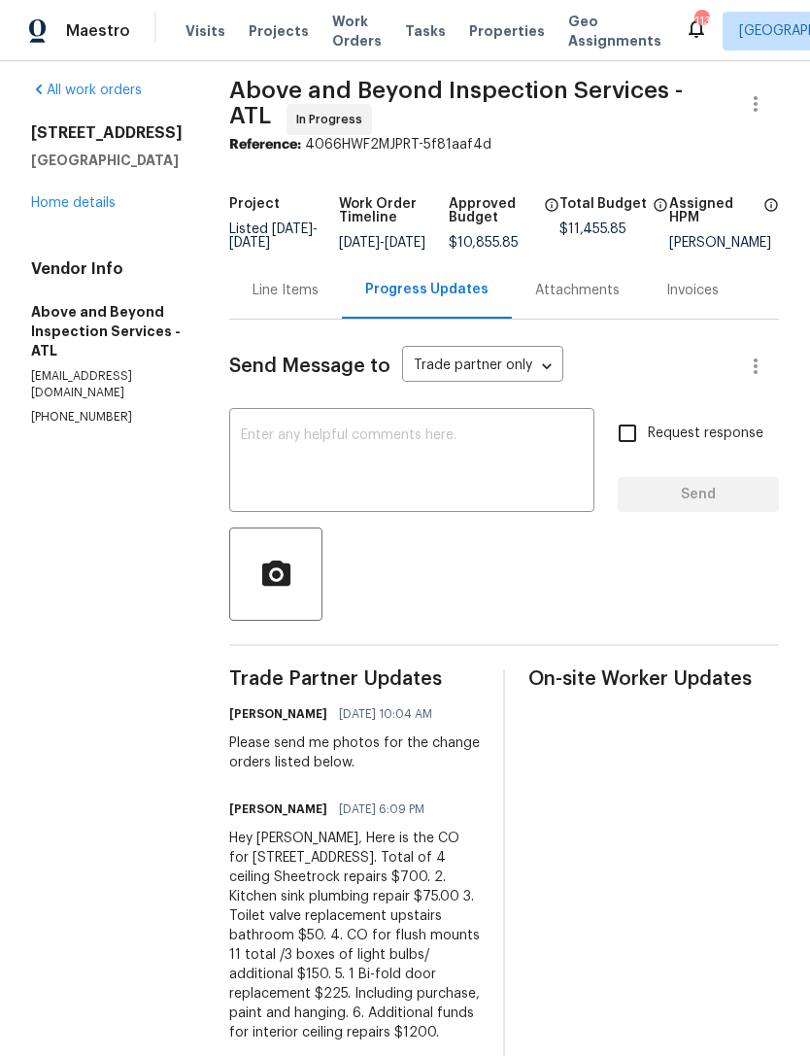
click at [85, 207] on link "Home details" at bounding box center [73, 203] width 85 height 14
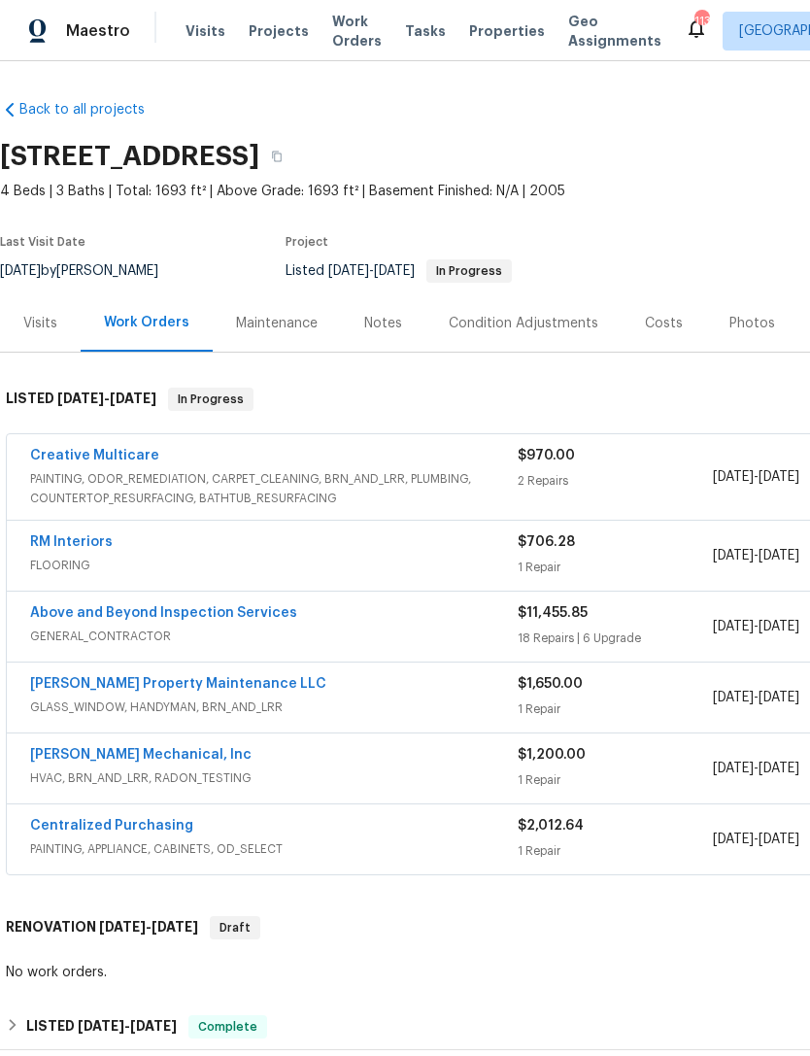
click at [220, 616] on link "Above and Beyond Inspection Services" at bounding box center [163, 613] width 267 height 14
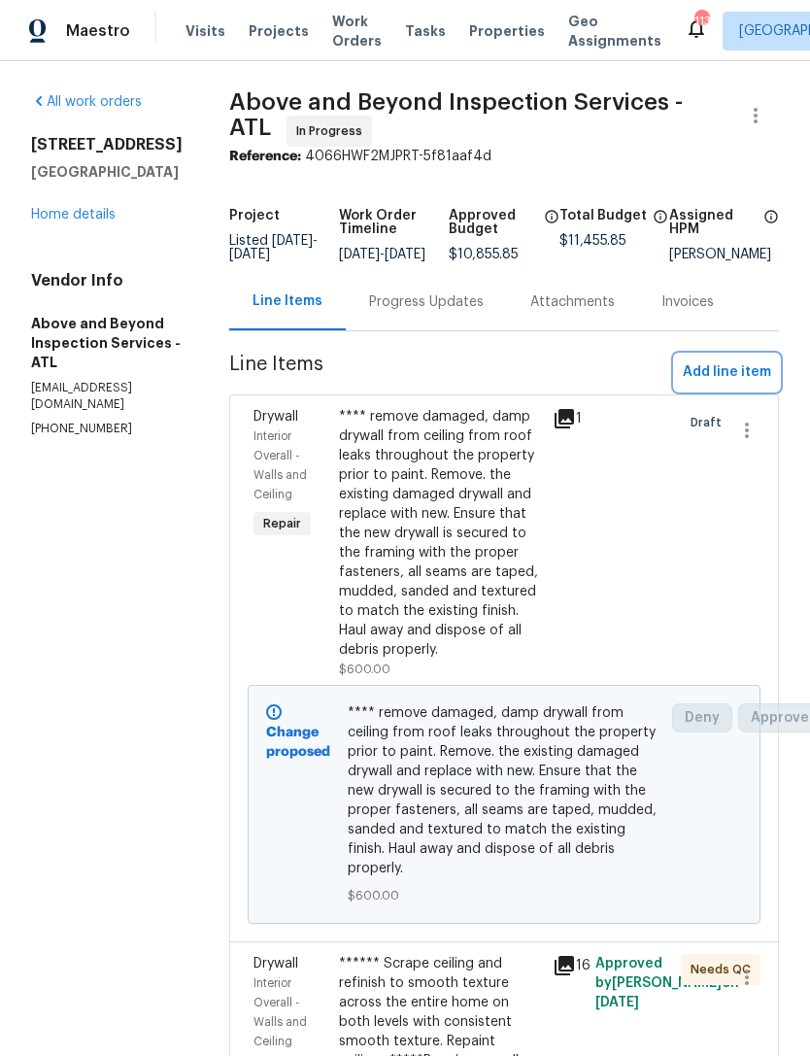
click at [722, 376] on span "Add line item" at bounding box center [727, 372] width 88 height 24
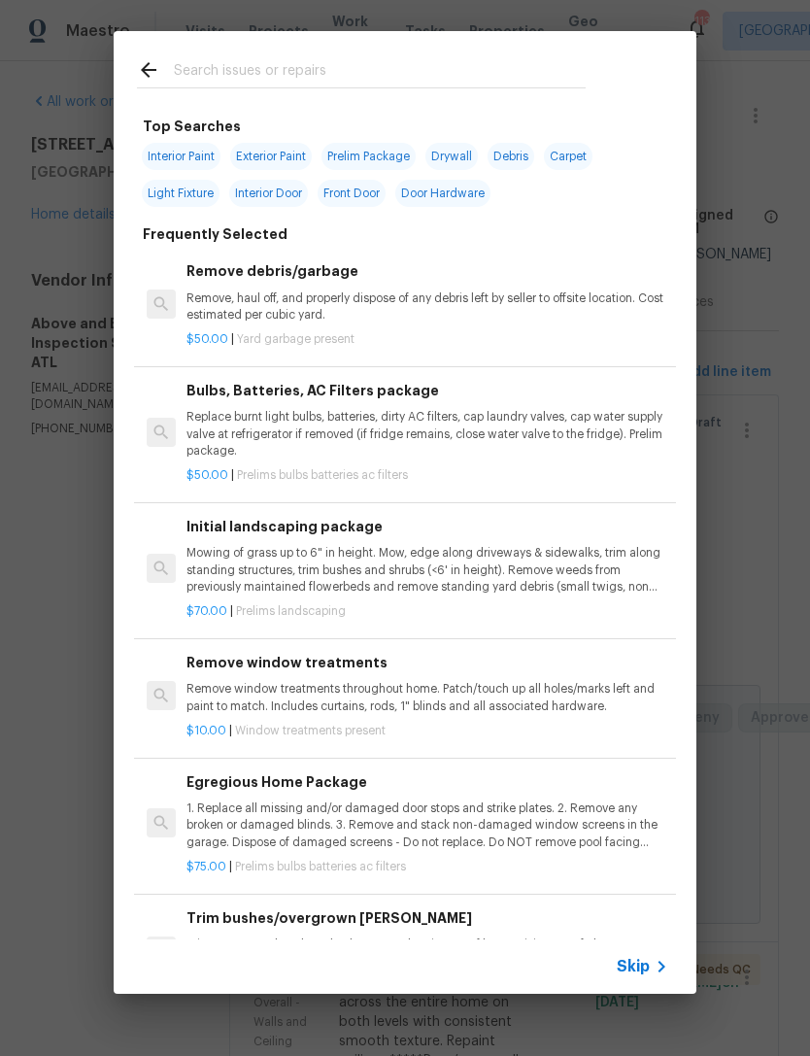
click at [386, 71] on input "text" at bounding box center [380, 72] width 412 height 29
click at [381, 58] on input "text" at bounding box center [380, 72] width 412 height 29
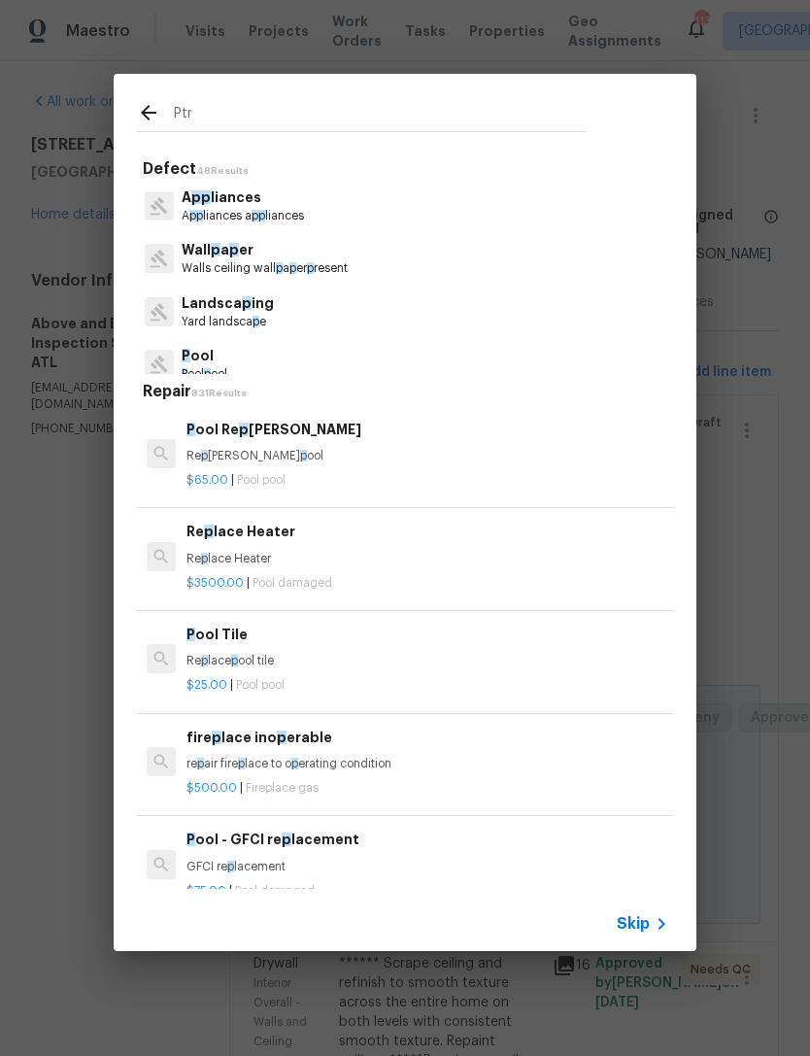
type input "Ptra"
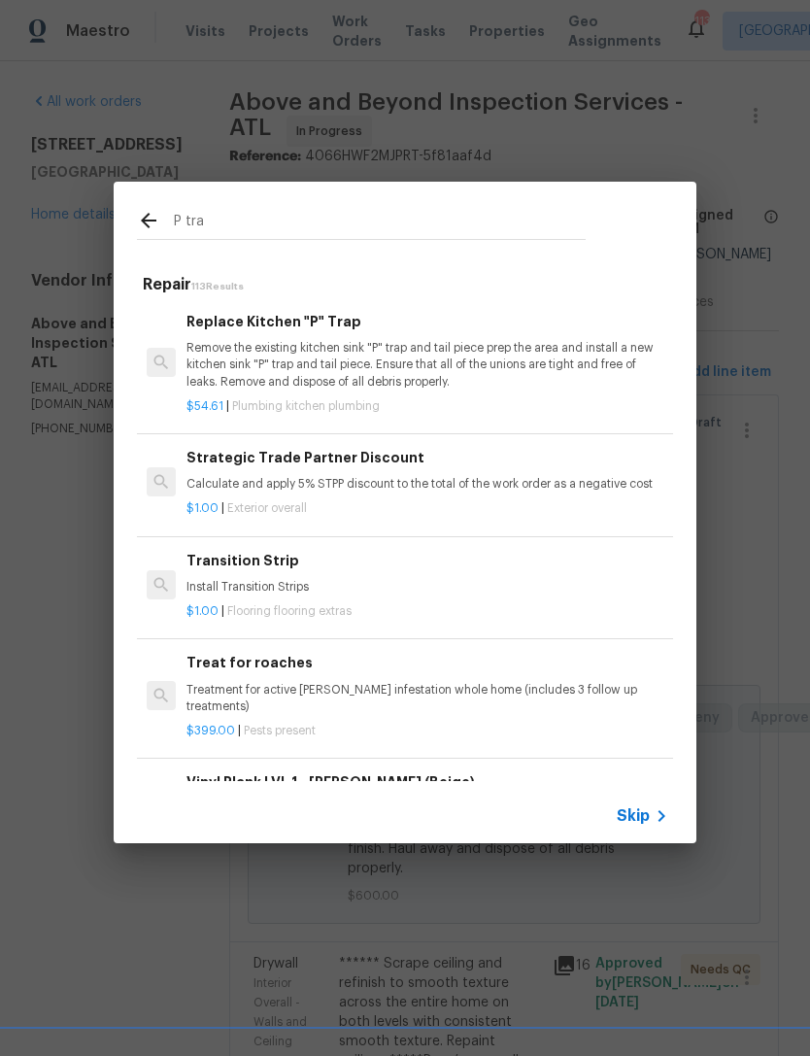
click at [323, 340] on p "Remove the existing kitchen sink "P" trap and tail piece prep the area and inst…" at bounding box center [428, 365] width 482 height 50
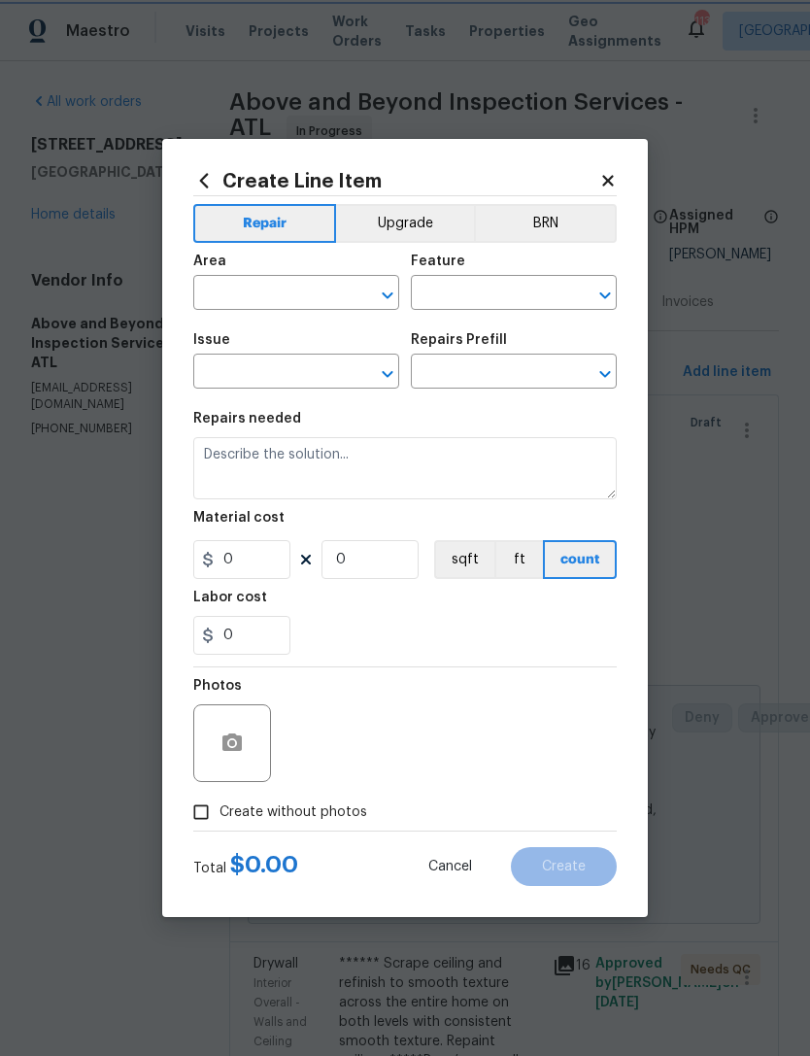
type input "Plumbing"
type input "Kitchen Plumbing"
type input "Replace Kitchen "P" Trap $54.61"
type textarea "Remove the existing kitchen sink "P" trap and tail piece prep the area and inst…"
type input "54.61"
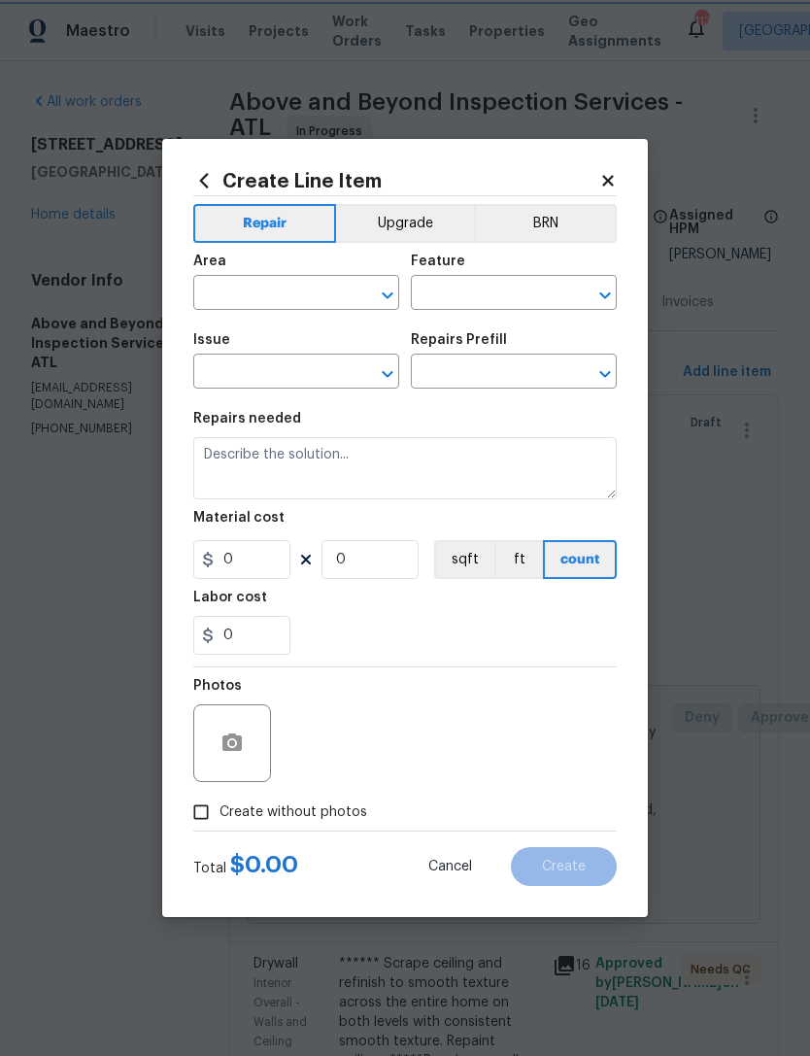
type input "1"
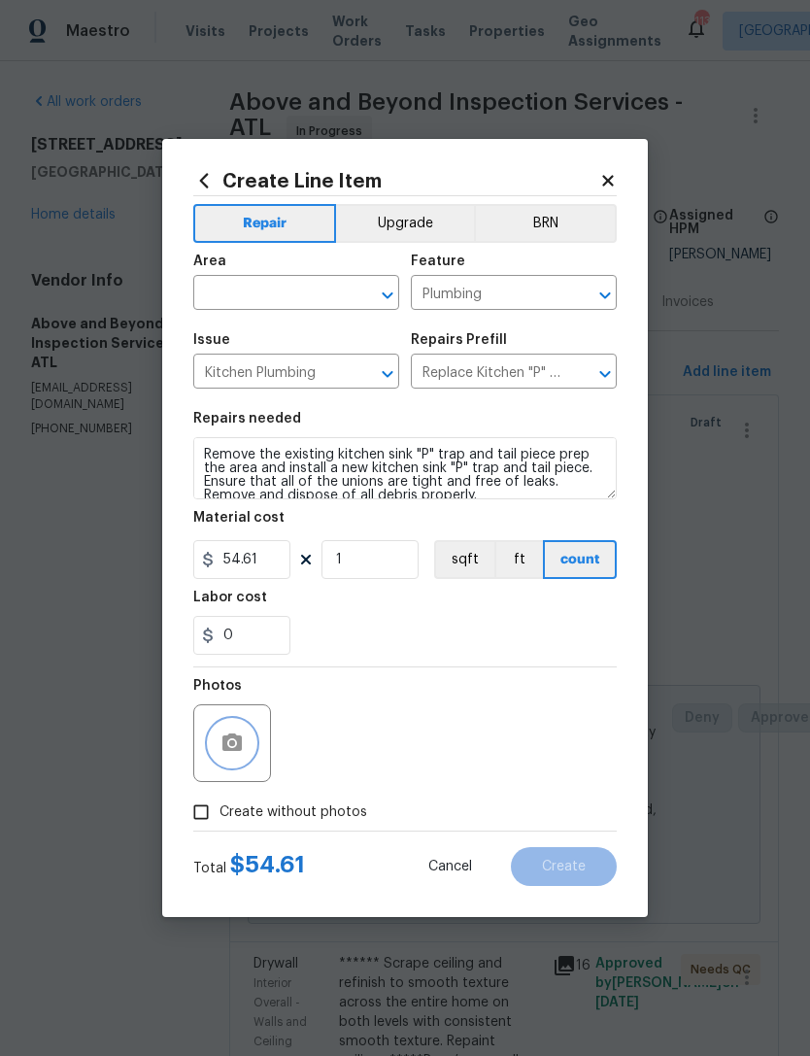
click at [241, 750] on icon "button" at bounding box center [231, 741] width 19 height 17
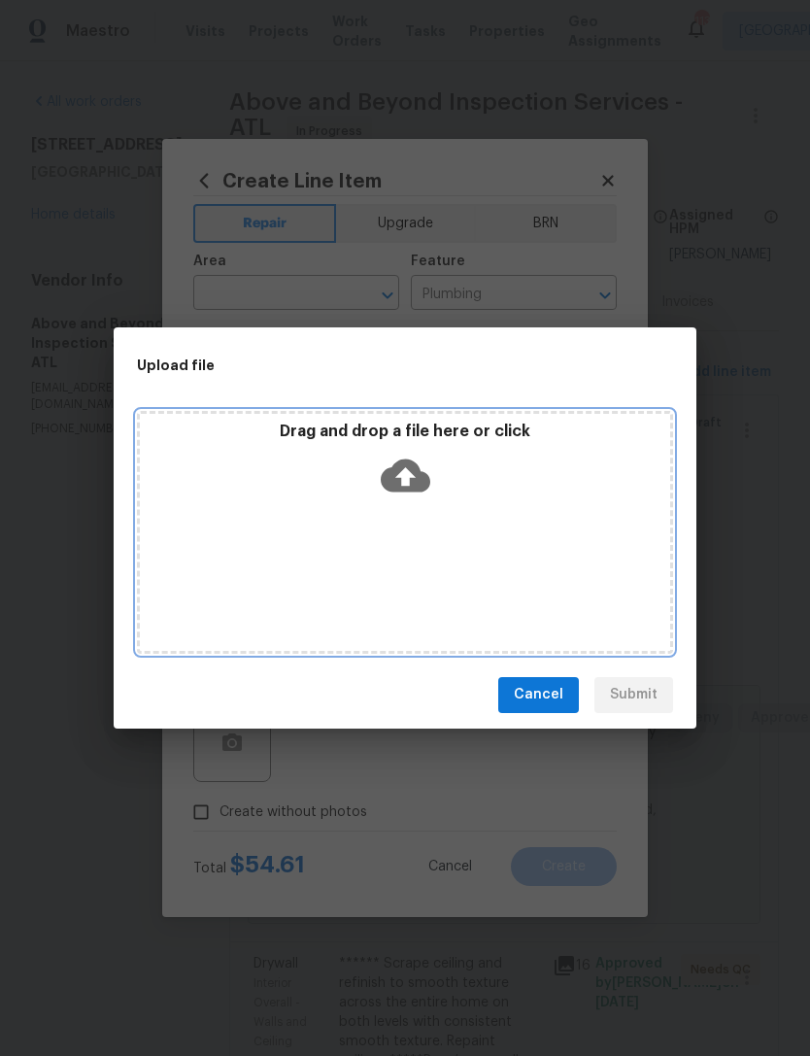
click at [417, 482] on icon at bounding box center [406, 475] width 50 height 33
click at [411, 470] on icon at bounding box center [406, 475] width 50 height 33
click at [407, 475] on icon at bounding box center [406, 476] width 50 height 50
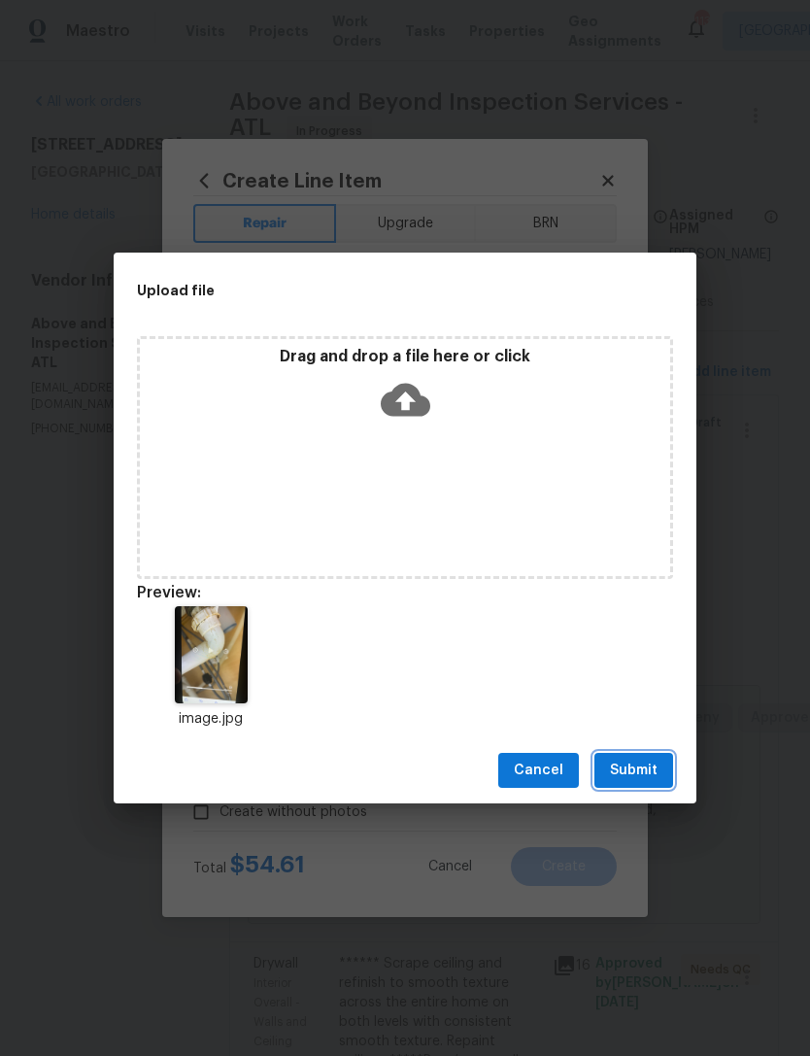
click at [632, 761] on span "Submit" at bounding box center [634, 771] width 48 height 24
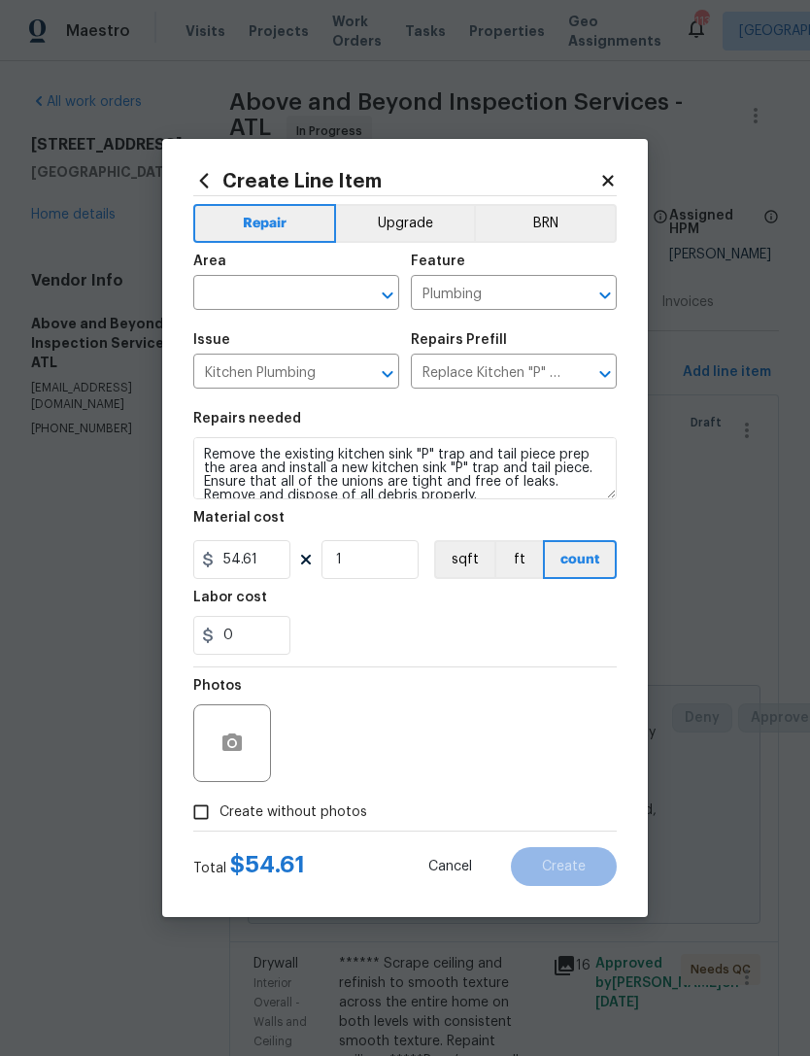
click at [318, 299] on input "text" at bounding box center [269, 295] width 152 height 30
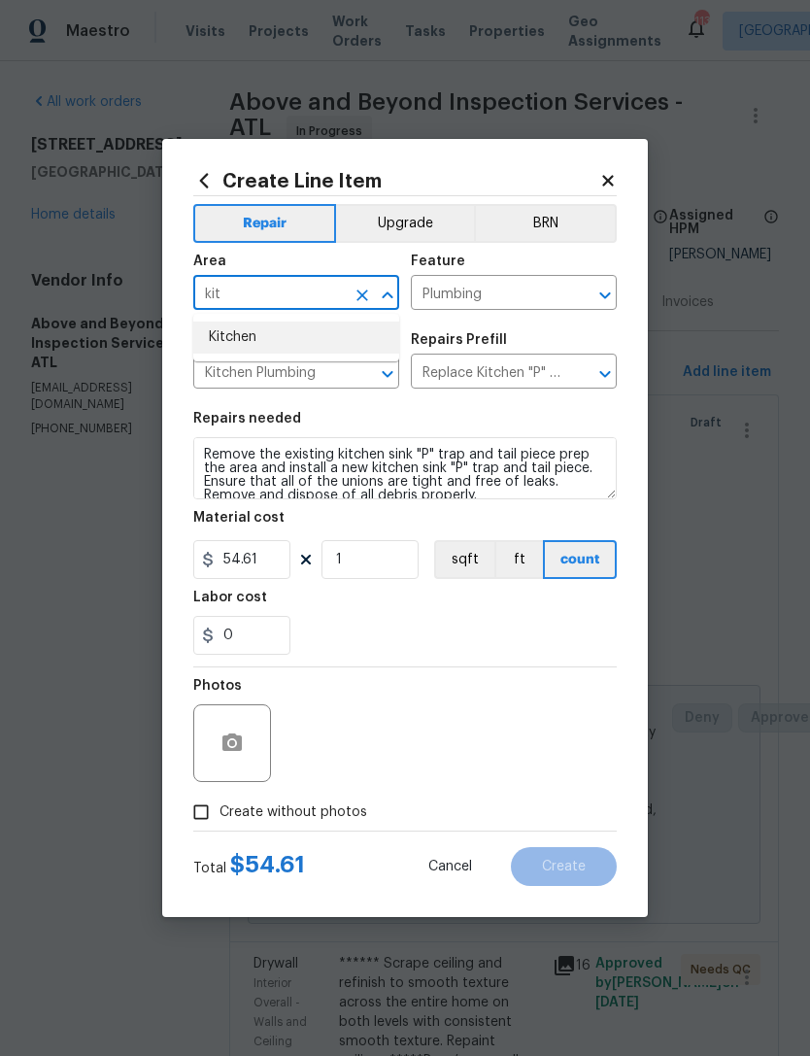
click at [293, 351] on li "Kitchen" at bounding box center [296, 338] width 206 height 32
type input "Kitchen"
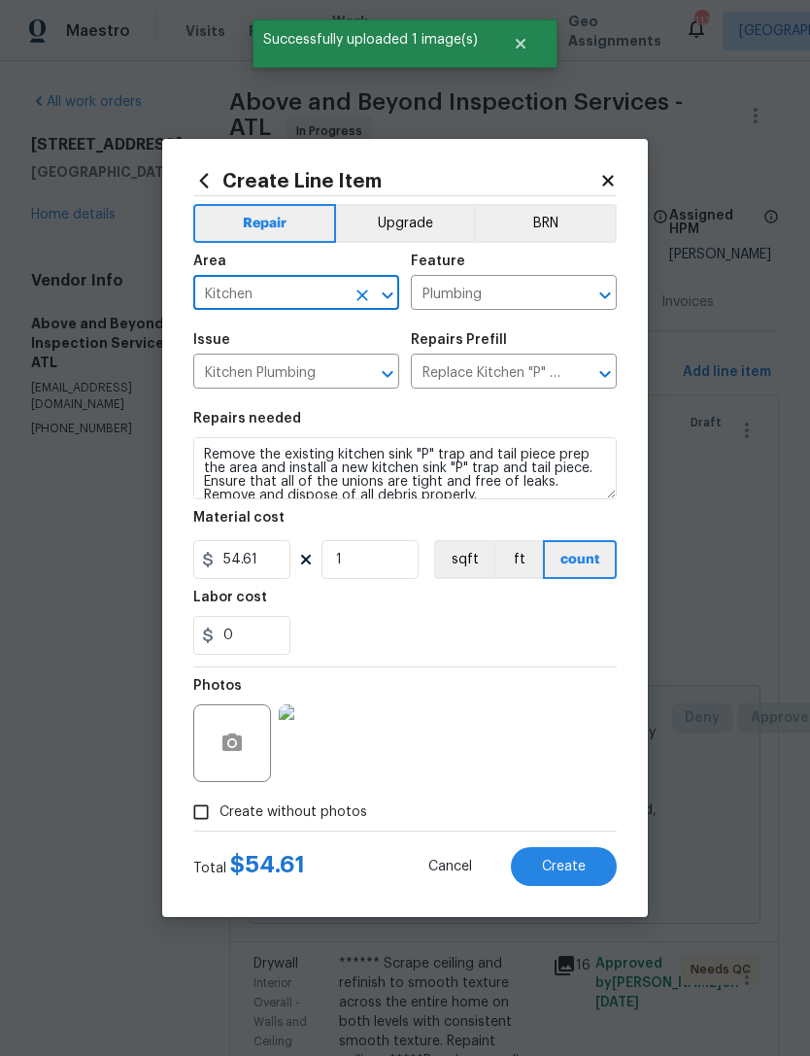
click at [492, 638] on div "0" at bounding box center [405, 635] width 424 height 39
click at [568, 862] on span "Create" at bounding box center [564, 867] width 44 height 15
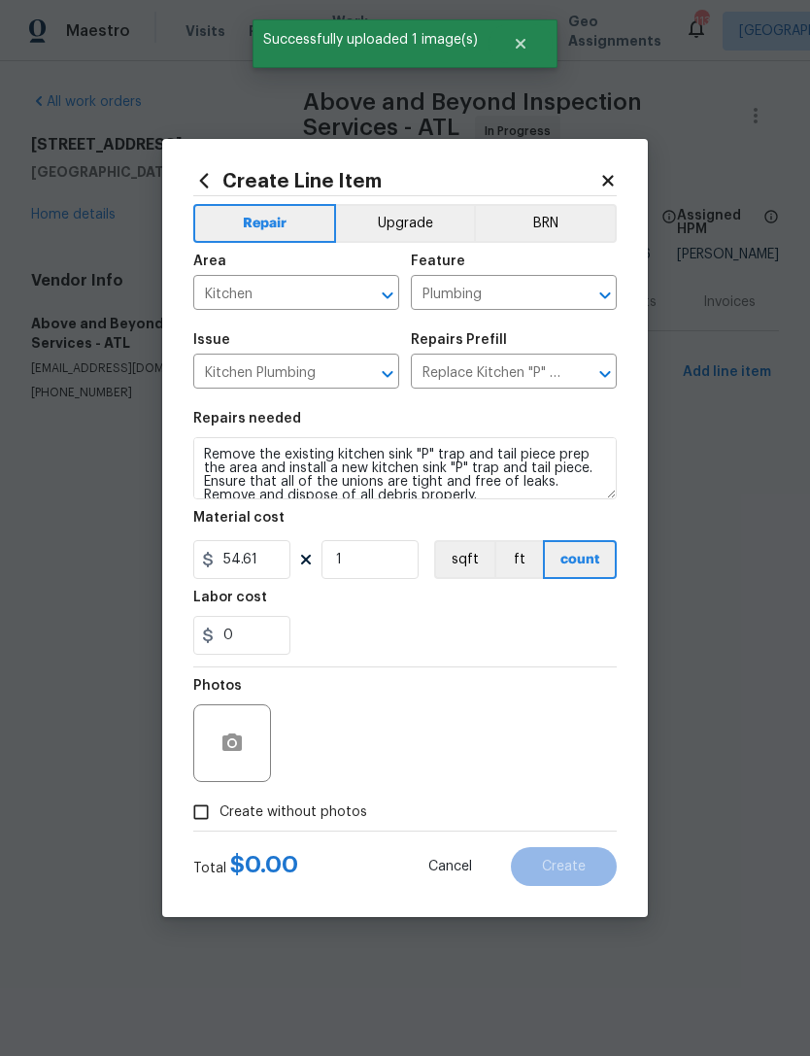
type input "0"
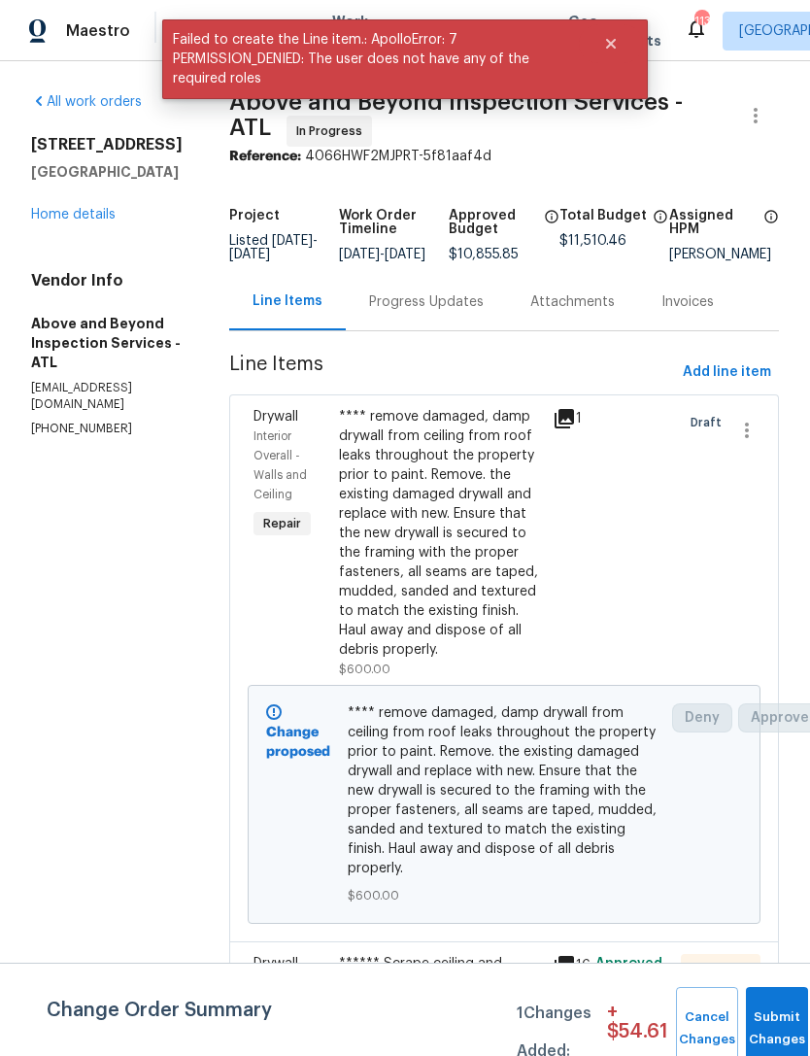
click at [469, 305] on div "Progress Updates" at bounding box center [426, 301] width 115 height 19
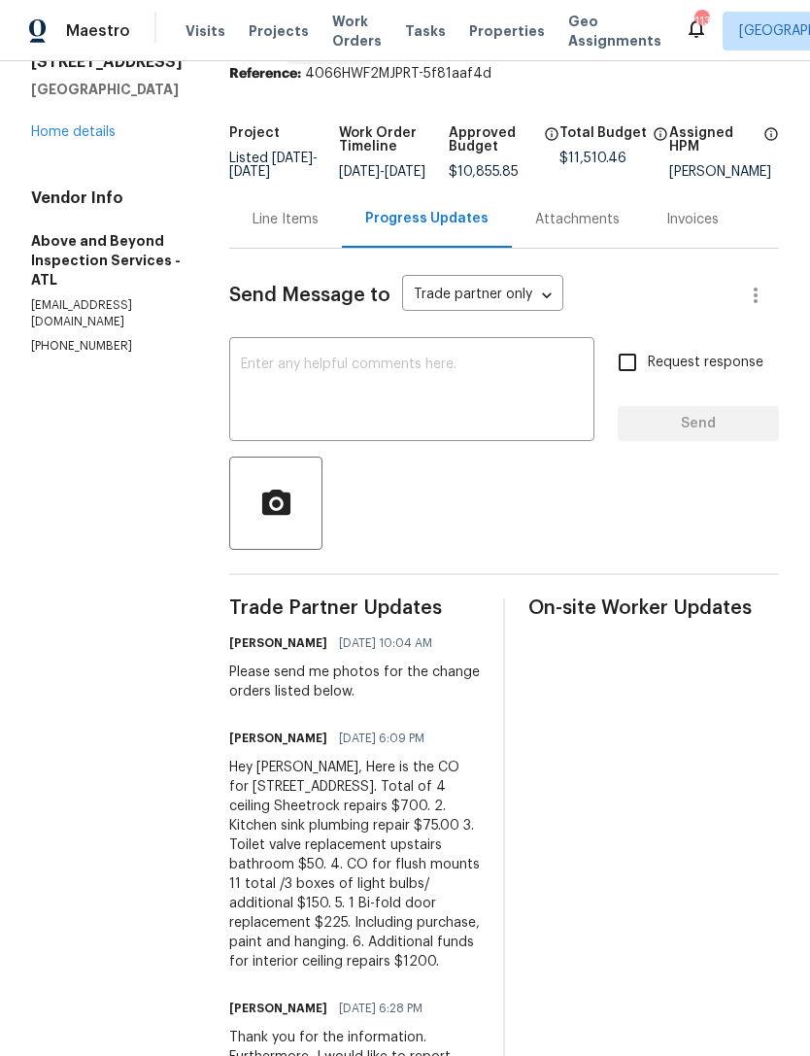
scroll to position [81, 0]
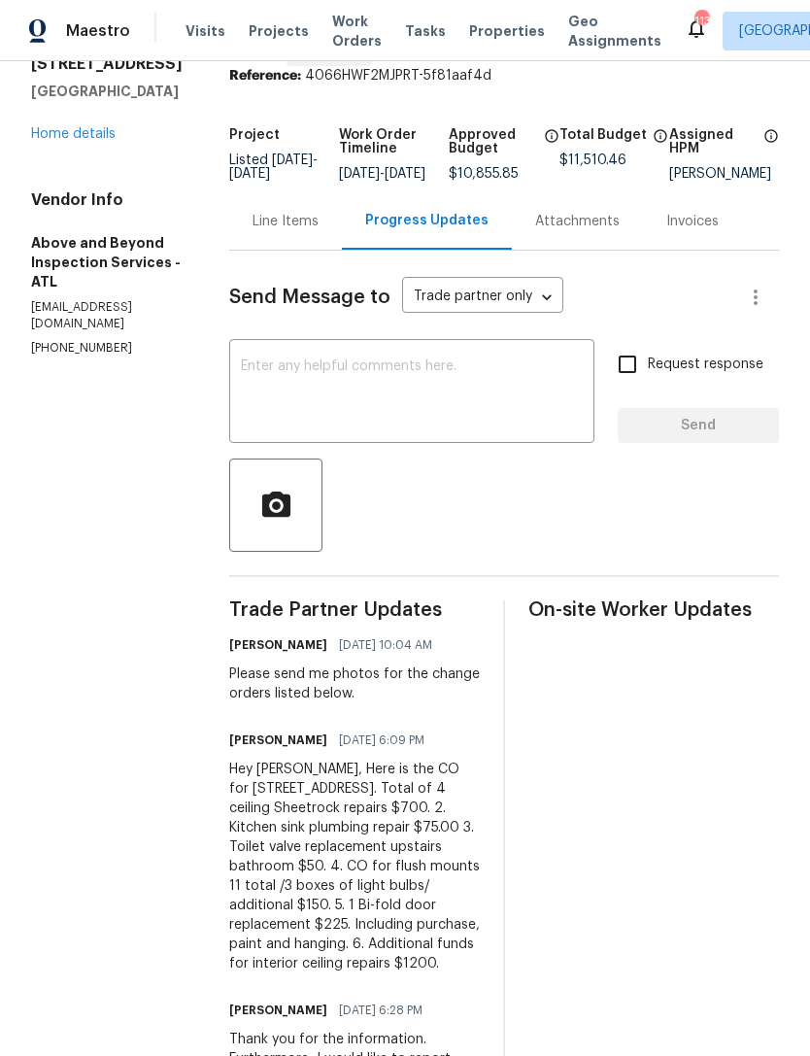
click at [79, 135] on link "Home details" at bounding box center [73, 134] width 85 height 14
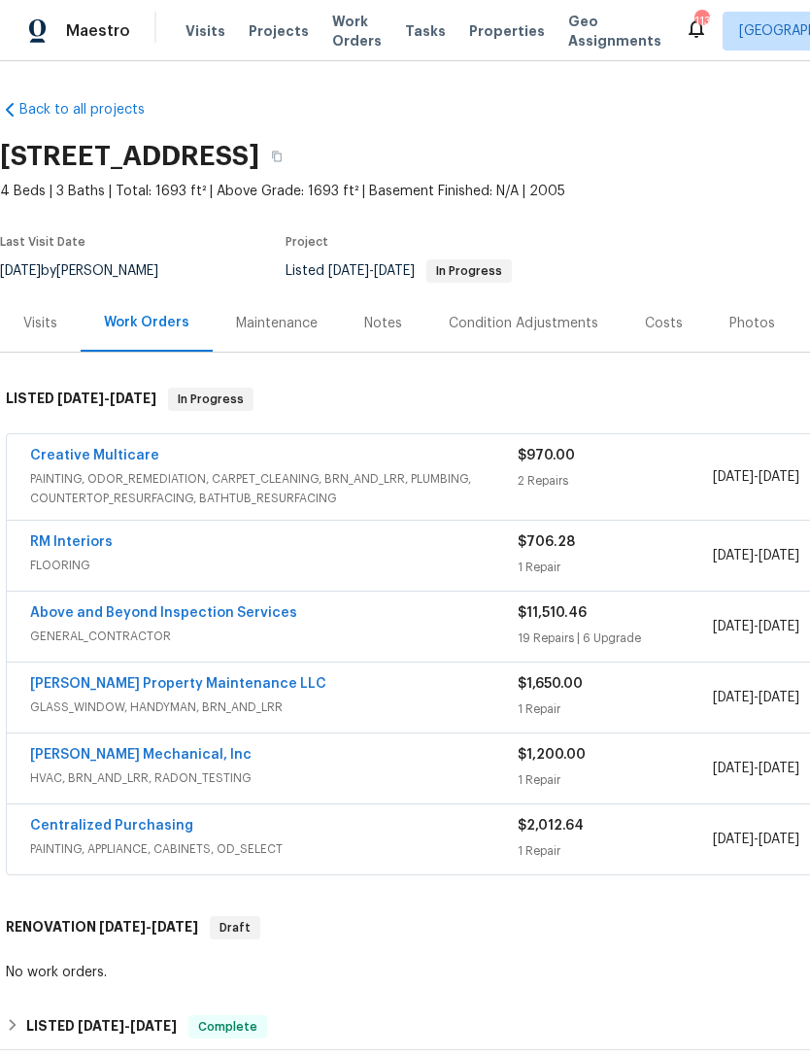
click at [232, 617] on link "Above and Beyond Inspection Services" at bounding box center [163, 613] width 267 height 14
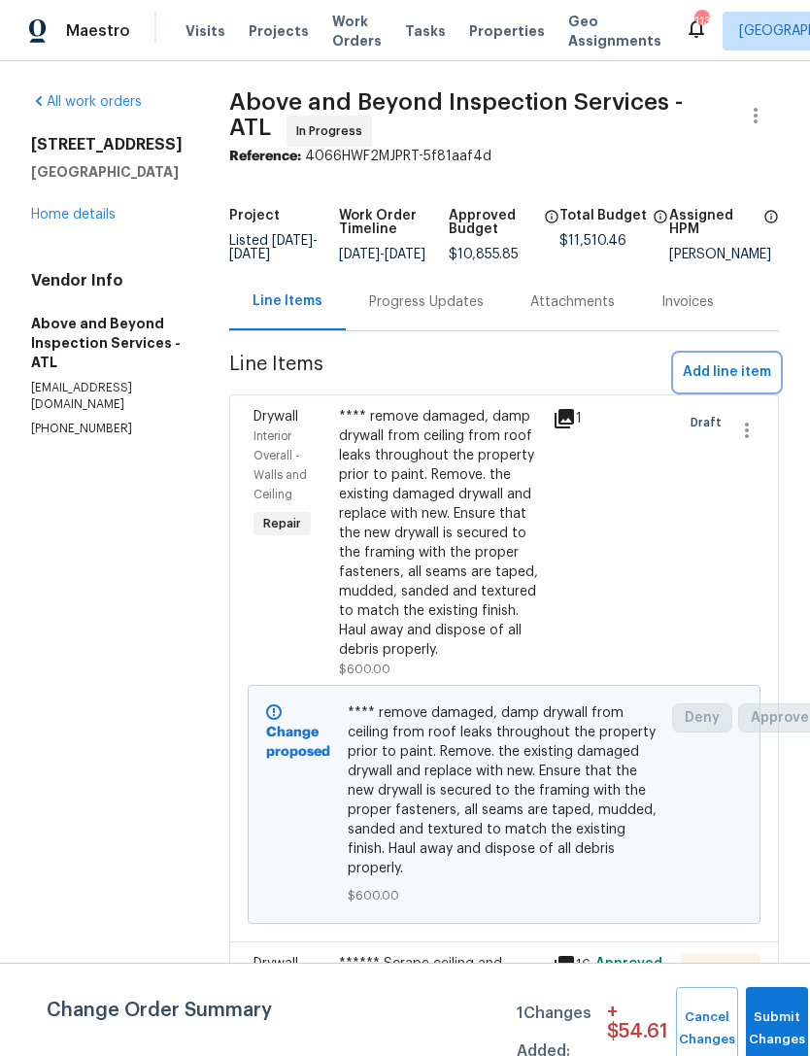
click at [724, 385] on span "Add line item" at bounding box center [727, 372] width 88 height 24
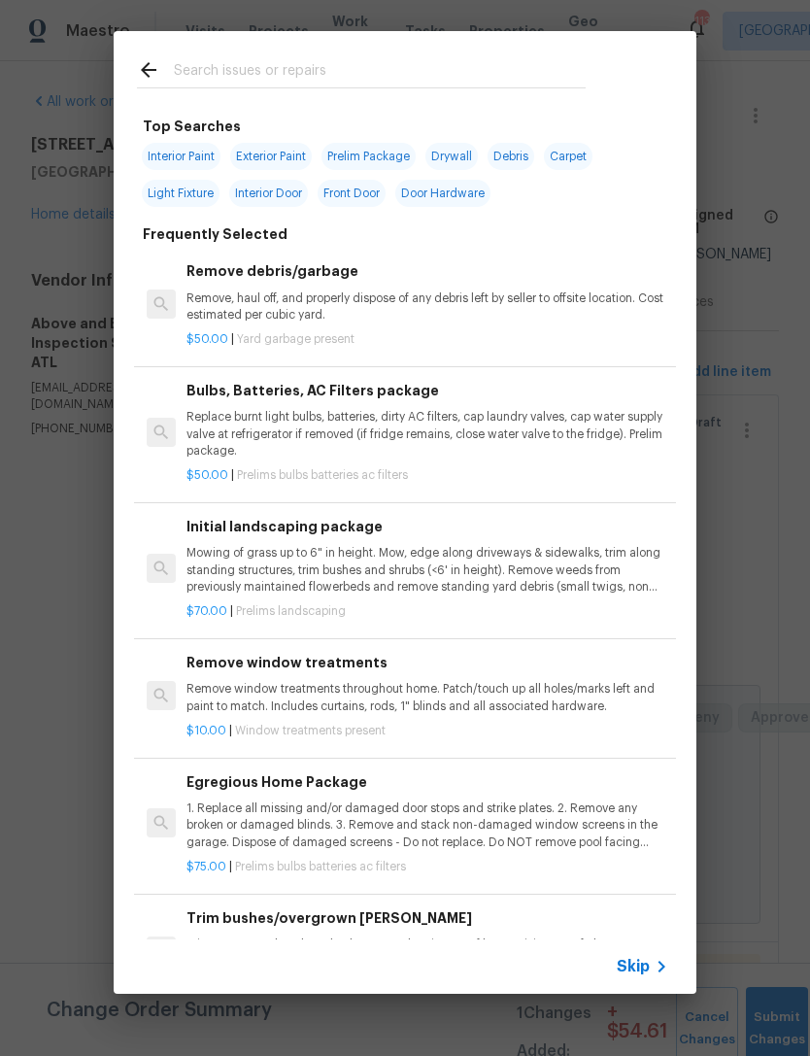
click at [436, 51] on div at bounding box center [361, 69] width 495 height 77
click at [456, 78] on input "text" at bounding box center [380, 72] width 412 height 29
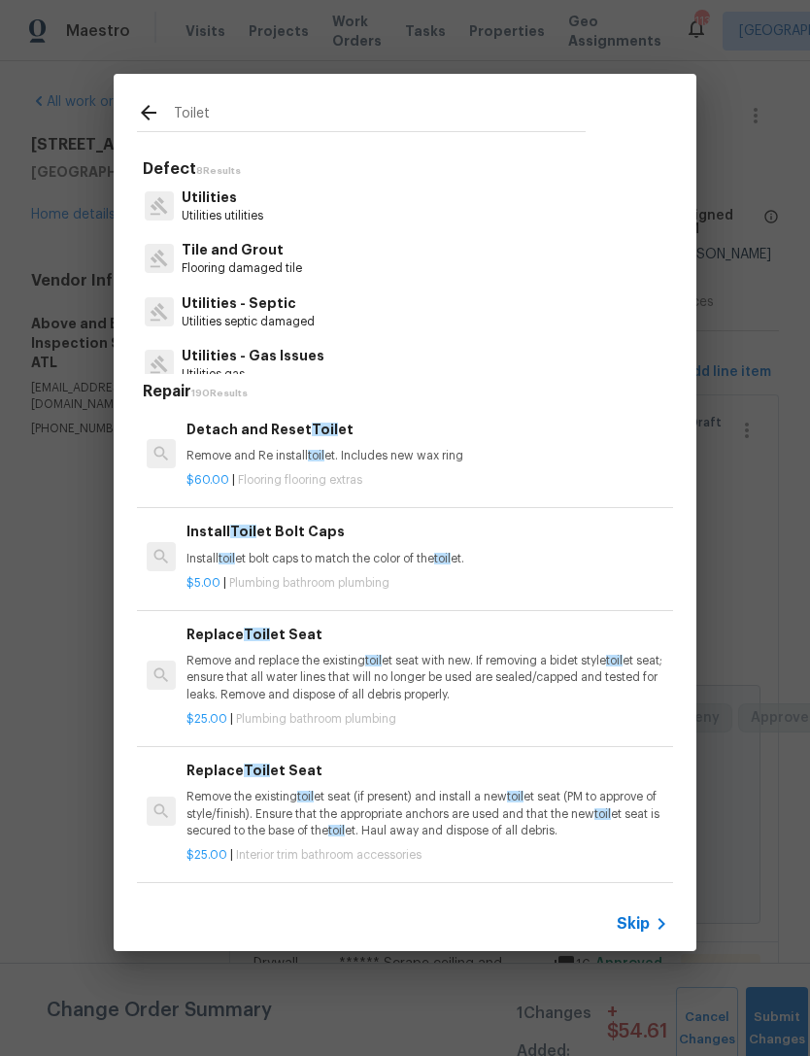
type input "Toilet"
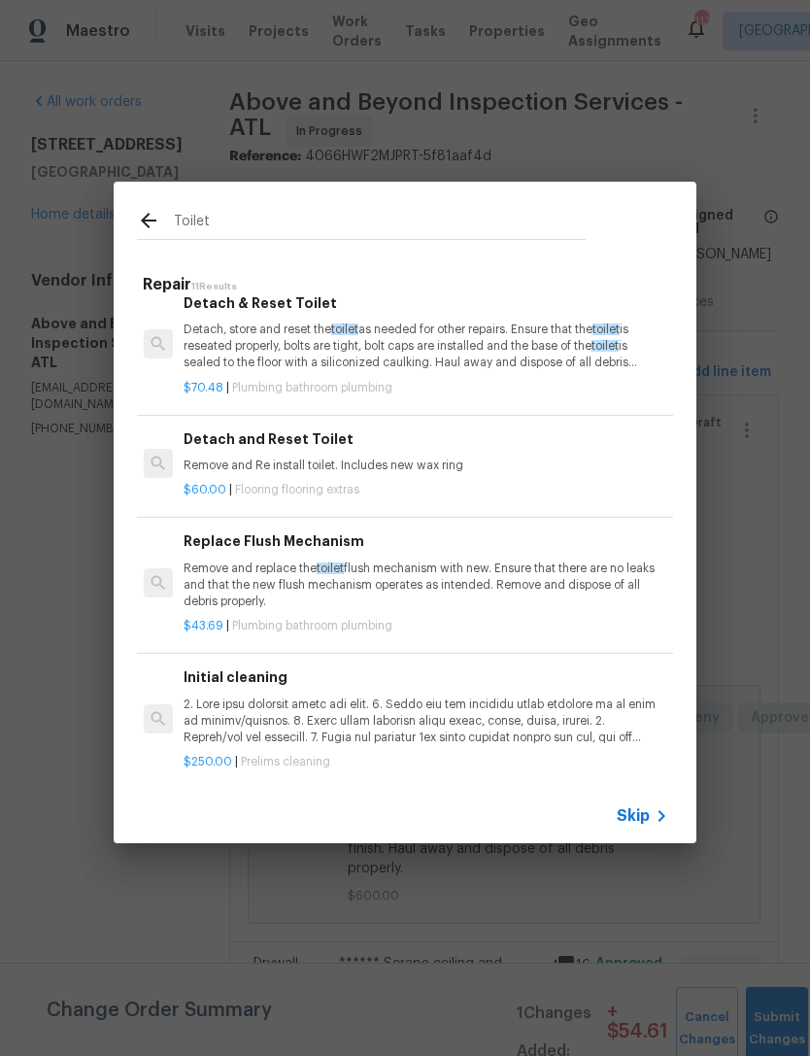
scroll to position [936, 3]
click at [291, 531] on h6 "Replace Flush Mechanism" at bounding box center [425, 541] width 482 height 21
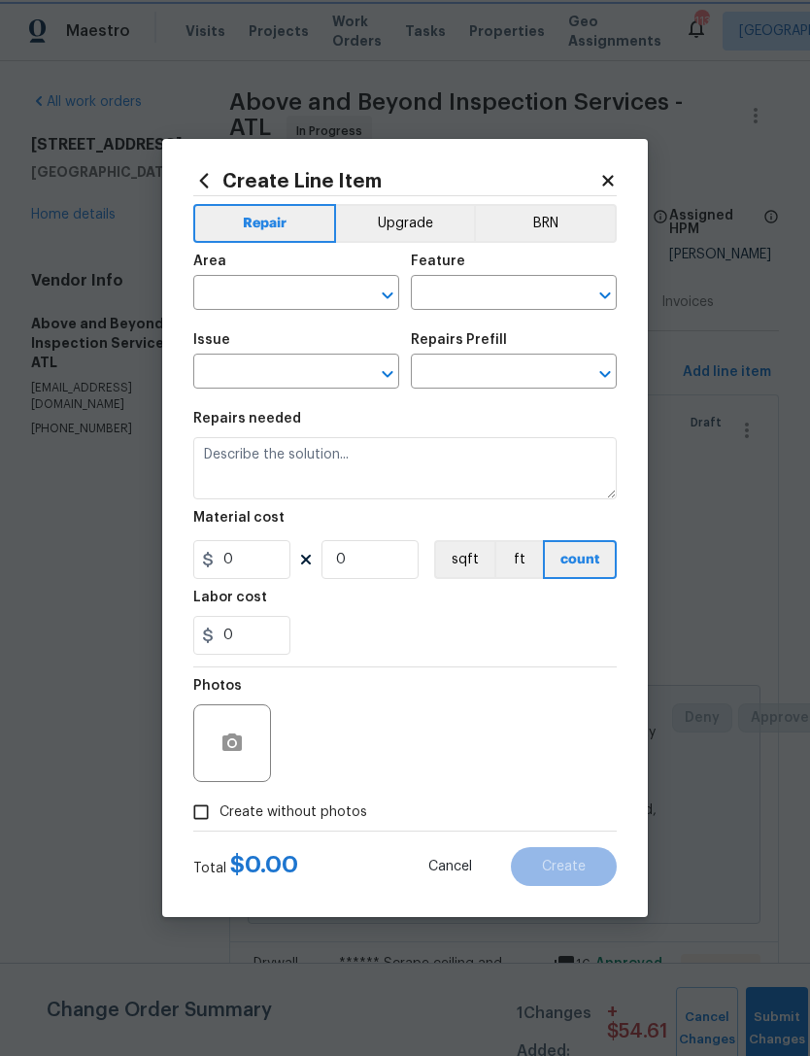
type input "Plumbing"
type input "Bathroom Plumbing"
type textarea "Remove and replace the toilet flush mechanism with new. Ensure that there are n…"
type input "1"
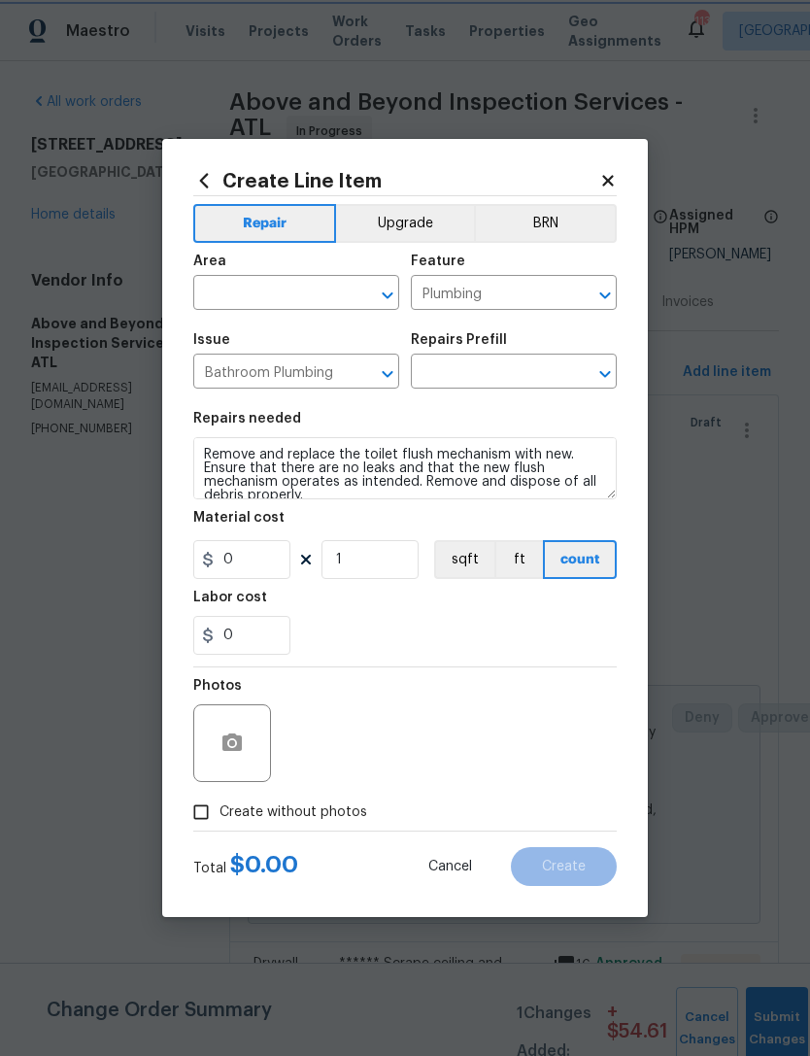
type input "Replace Flush Mechanism $43.69"
type input "43.69"
click at [245, 760] on button "button" at bounding box center [232, 743] width 47 height 47
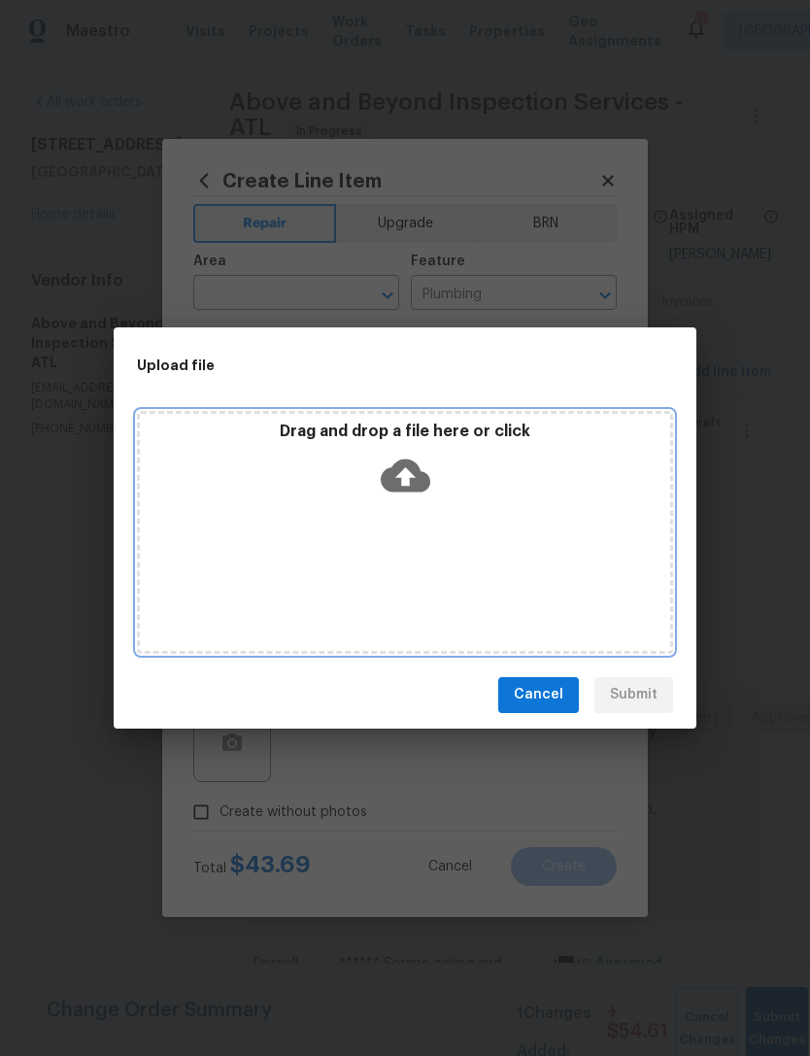
click at [394, 493] on icon at bounding box center [406, 476] width 50 height 50
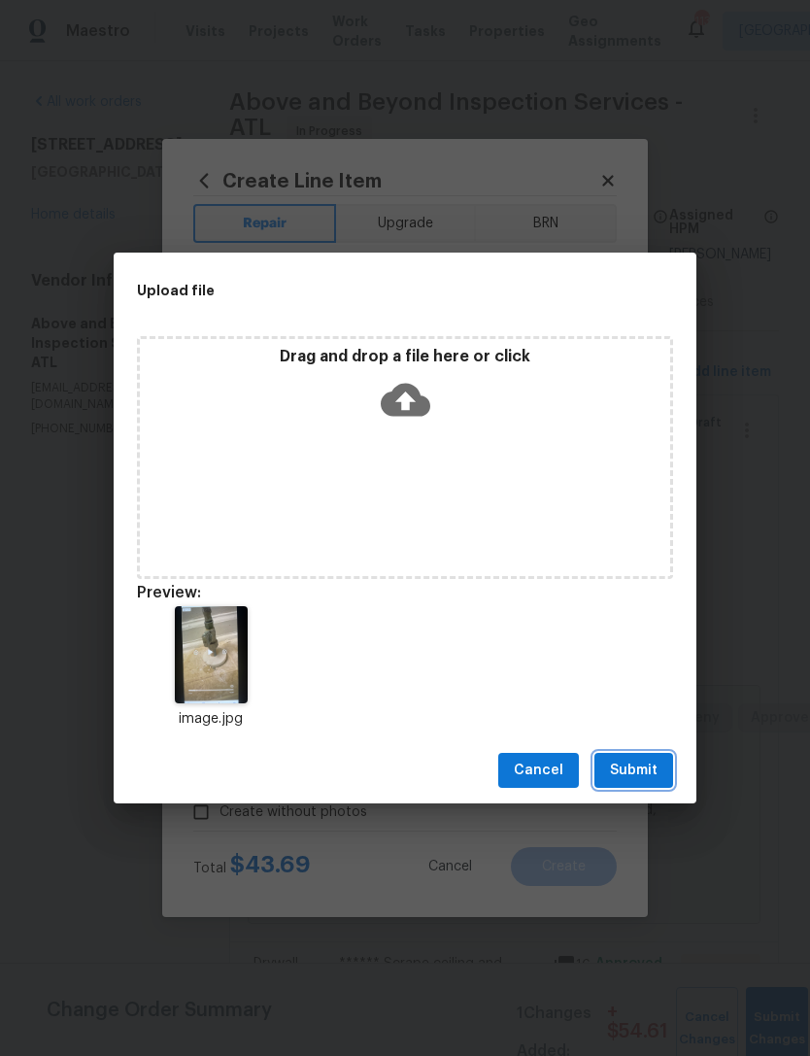
click at [636, 773] on span "Submit" at bounding box center [634, 771] width 48 height 24
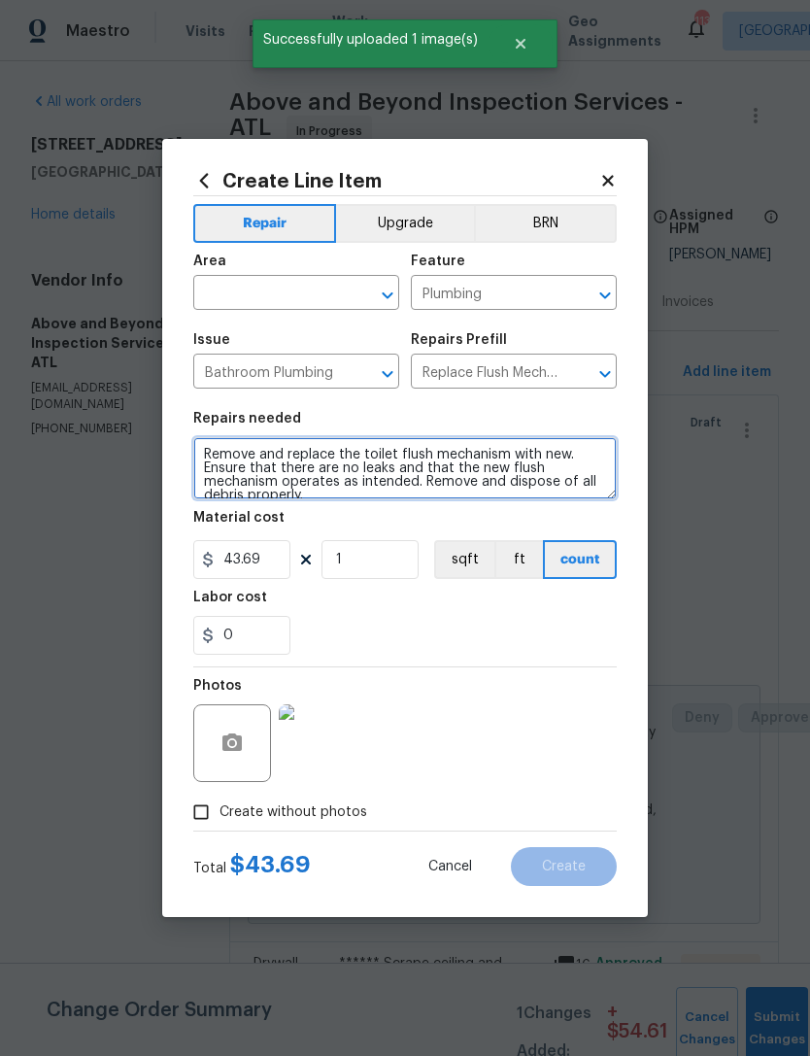
click at [423, 458] on textarea "Remove and replace the toilet flush mechanism with new. Ensure that there are n…" at bounding box center [405, 468] width 424 height 62
click at [508, 457] on textarea "Remove and replace the toilet flush mechanism with new. Ensure that there are n…" at bounding box center [405, 468] width 424 height 62
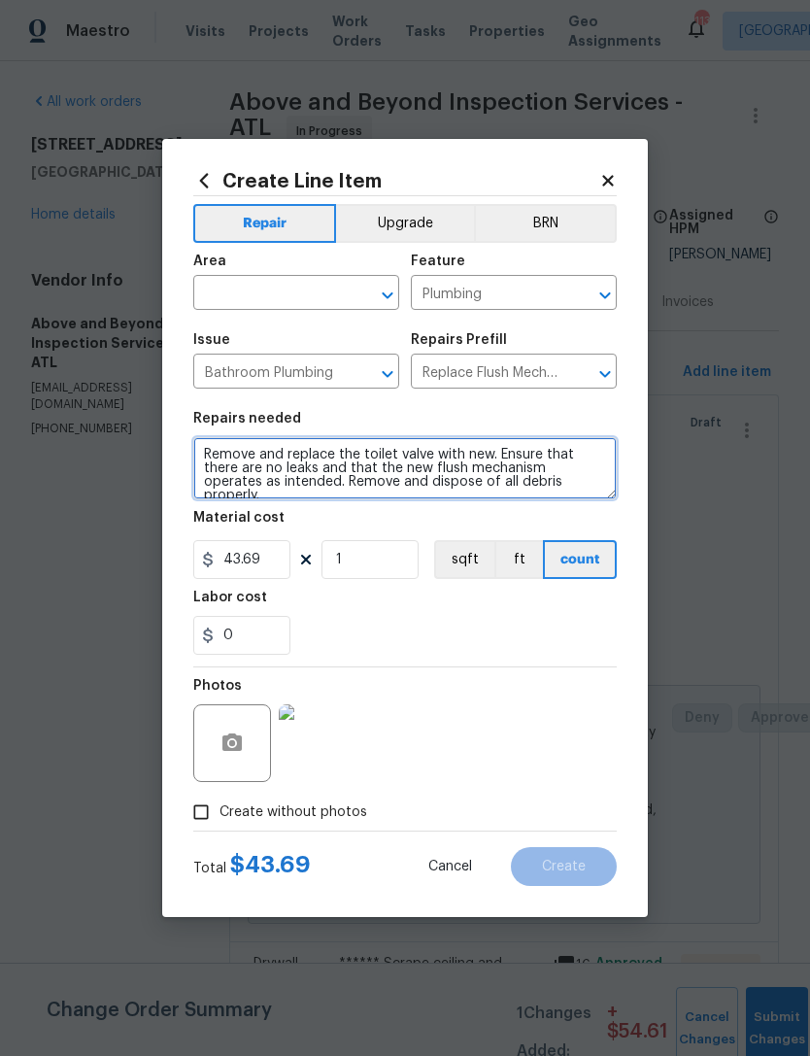
type textarea "Remove and replace the toilet valve with new. Ensure that there are no leaks an…"
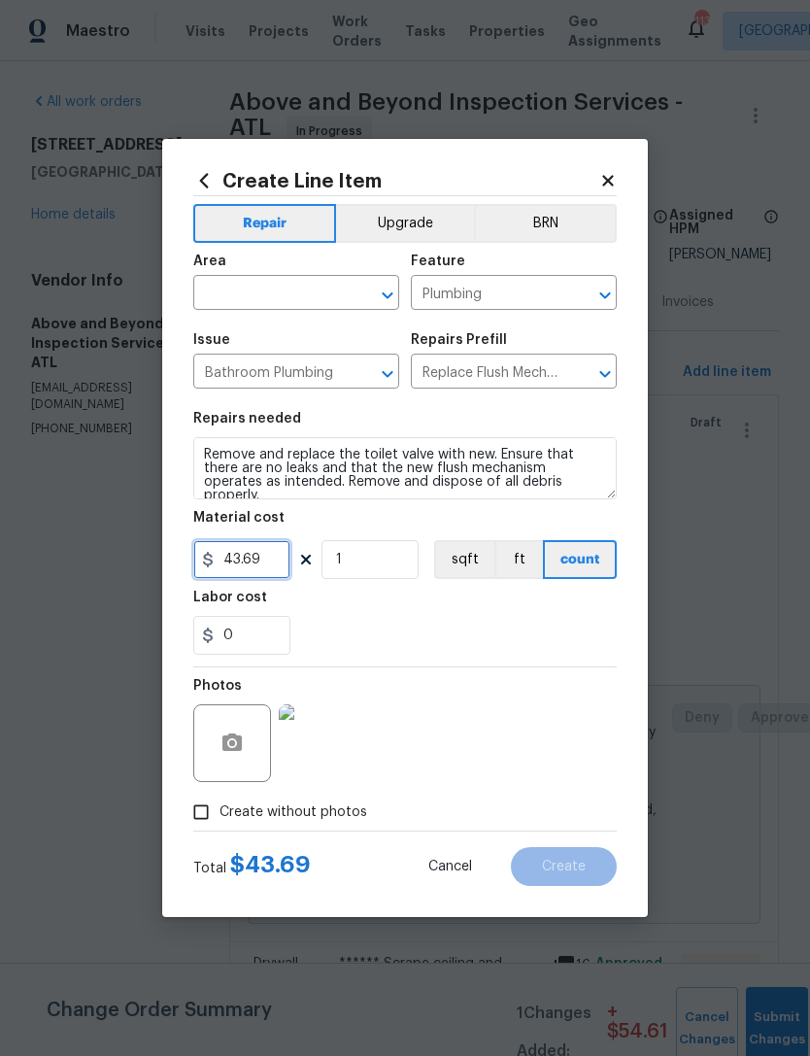
click at [264, 561] on input "43.69" at bounding box center [241, 559] width 97 height 39
type input "50"
click at [372, 619] on div "0" at bounding box center [405, 635] width 424 height 39
click at [325, 295] on input "text" at bounding box center [269, 295] width 152 height 30
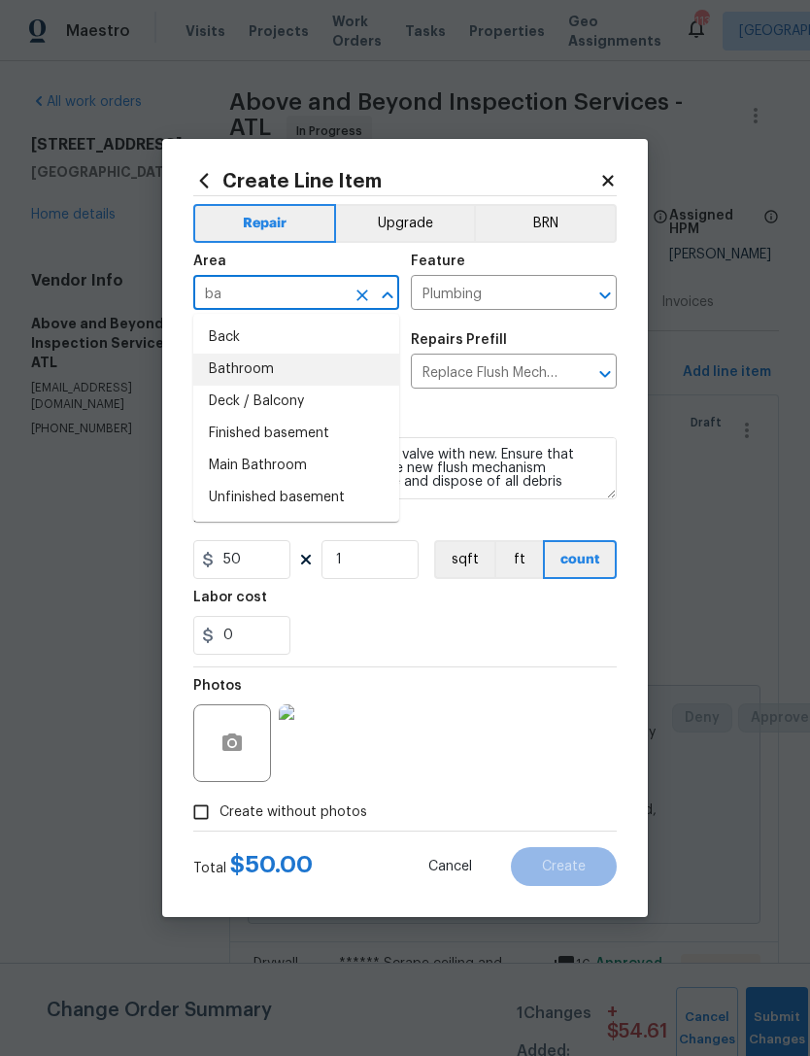
click at [289, 367] on li "Bathroom" at bounding box center [296, 370] width 206 height 32
type input "Bathroom"
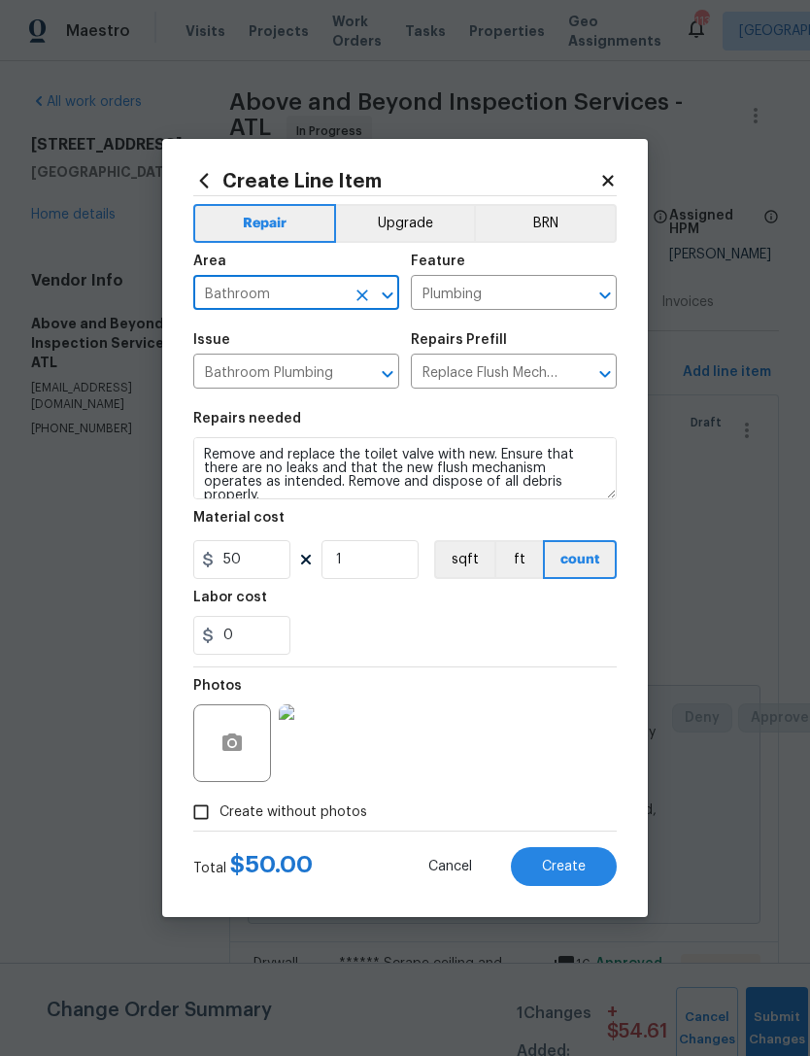
click at [461, 649] on div "0" at bounding box center [405, 635] width 424 height 39
click at [560, 868] on span "Create" at bounding box center [564, 867] width 44 height 15
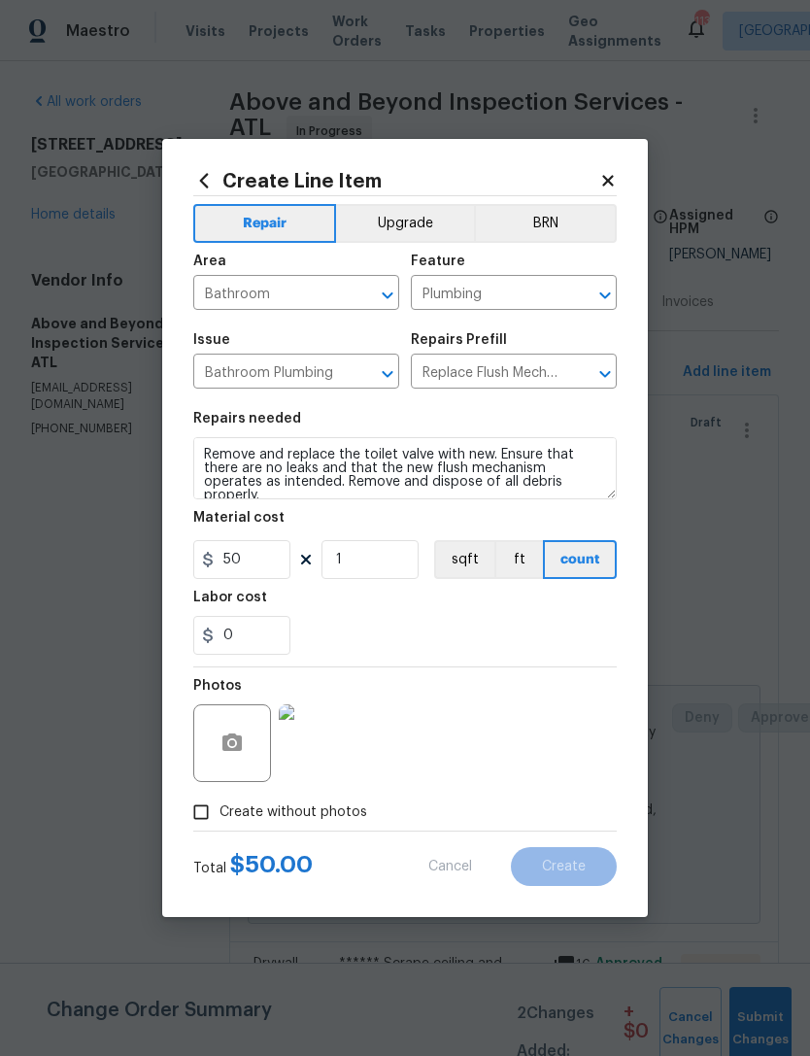
type input "0"
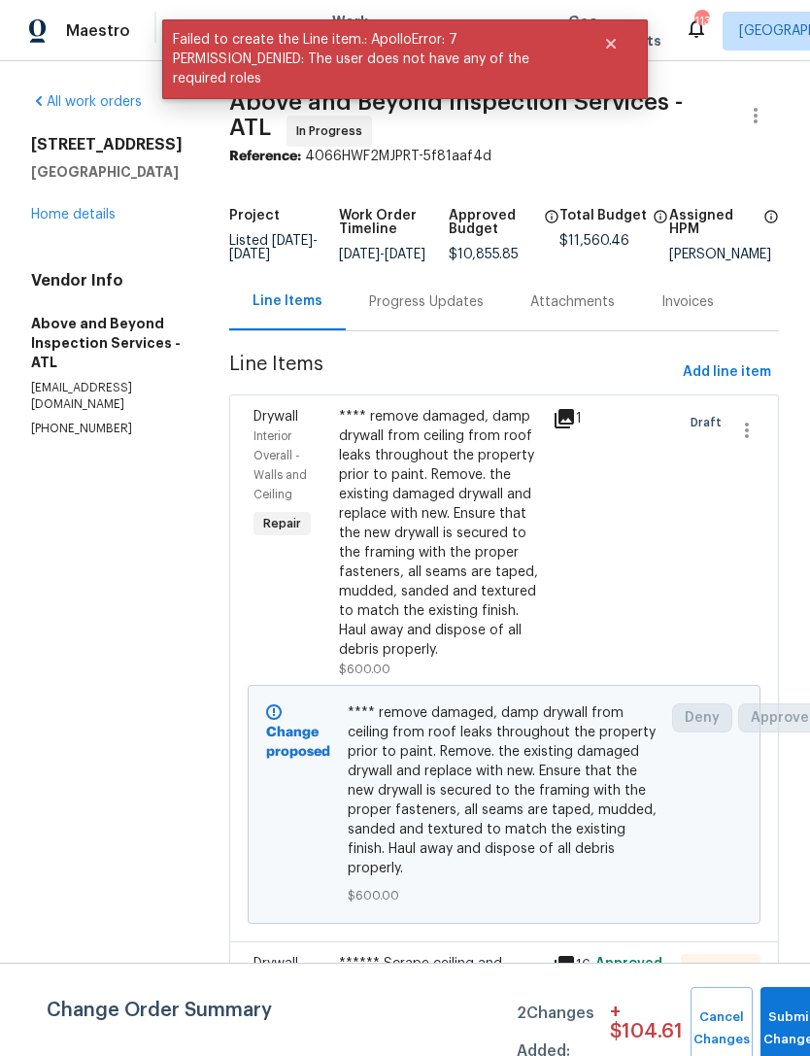
click at [474, 312] on div "Progress Updates" at bounding box center [426, 301] width 115 height 19
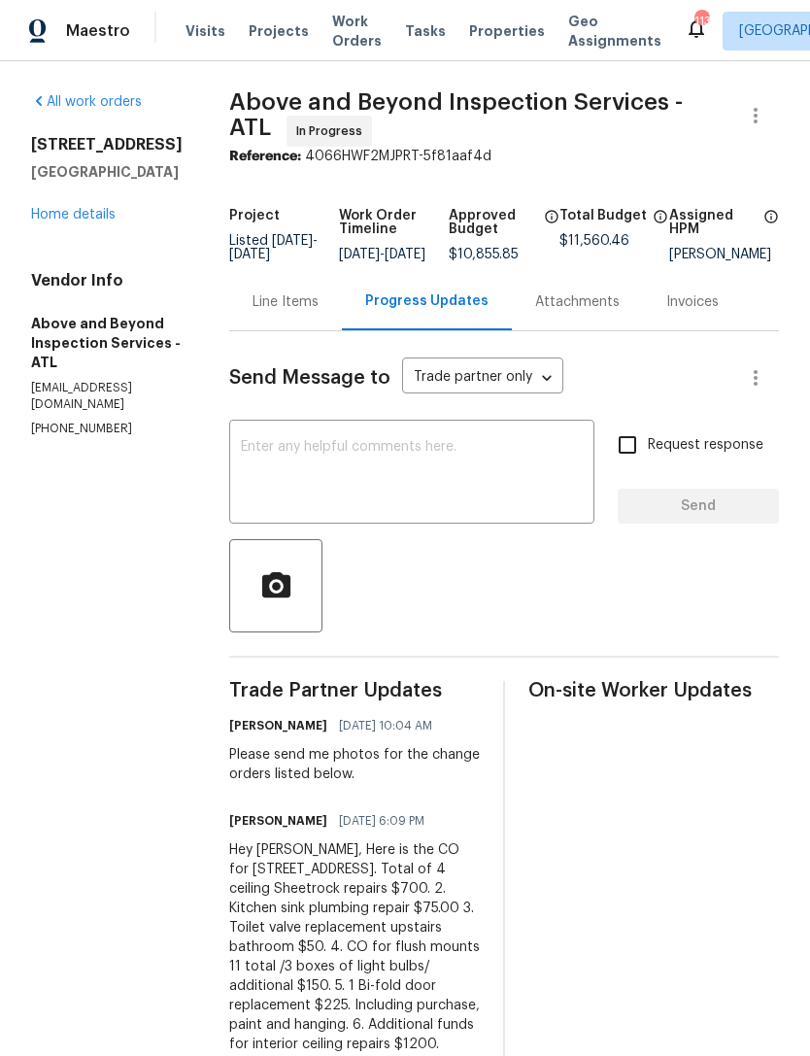
click at [70, 209] on link "Home details" at bounding box center [73, 215] width 85 height 14
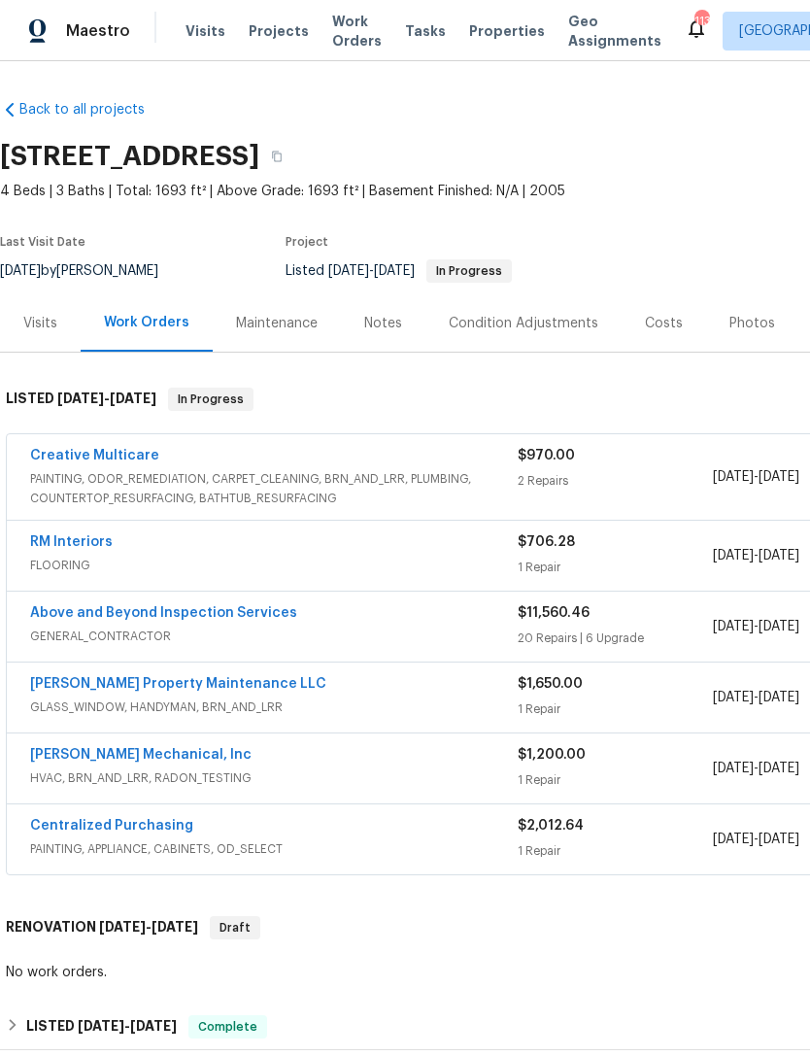
click at [212, 618] on link "Above and Beyond Inspection Services" at bounding box center [163, 613] width 267 height 14
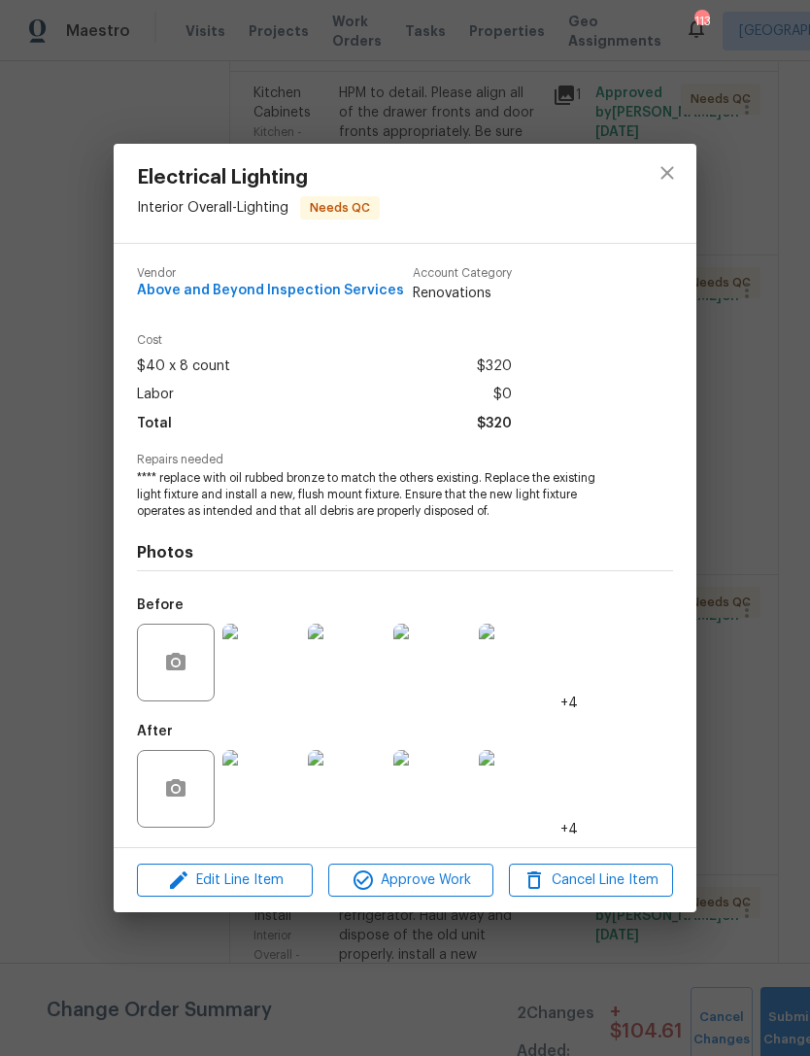
click at [286, 656] on img at bounding box center [261, 663] width 78 height 78
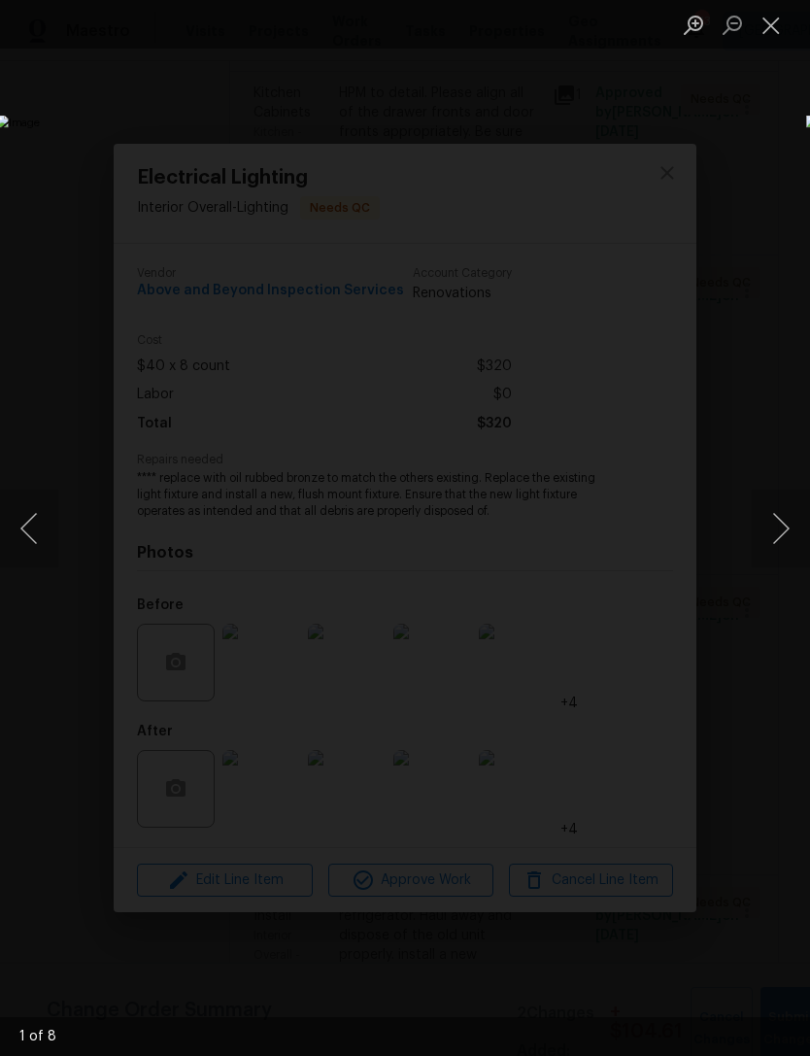
click at [782, 515] on button "Next image" at bounding box center [781, 529] width 58 height 78
click at [769, 513] on button "Next image" at bounding box center [781, 529] width 58 height 78
click at [781, 517] on button "Next image" at bounding box center [781, 529] width 58 height 78
click at [779, 525] on button "Next image" at bounding box center [781, 529] width 58 height 78
click at [779, 518] on button "Next image" at bounding box center [781, 529] width 58 height 78
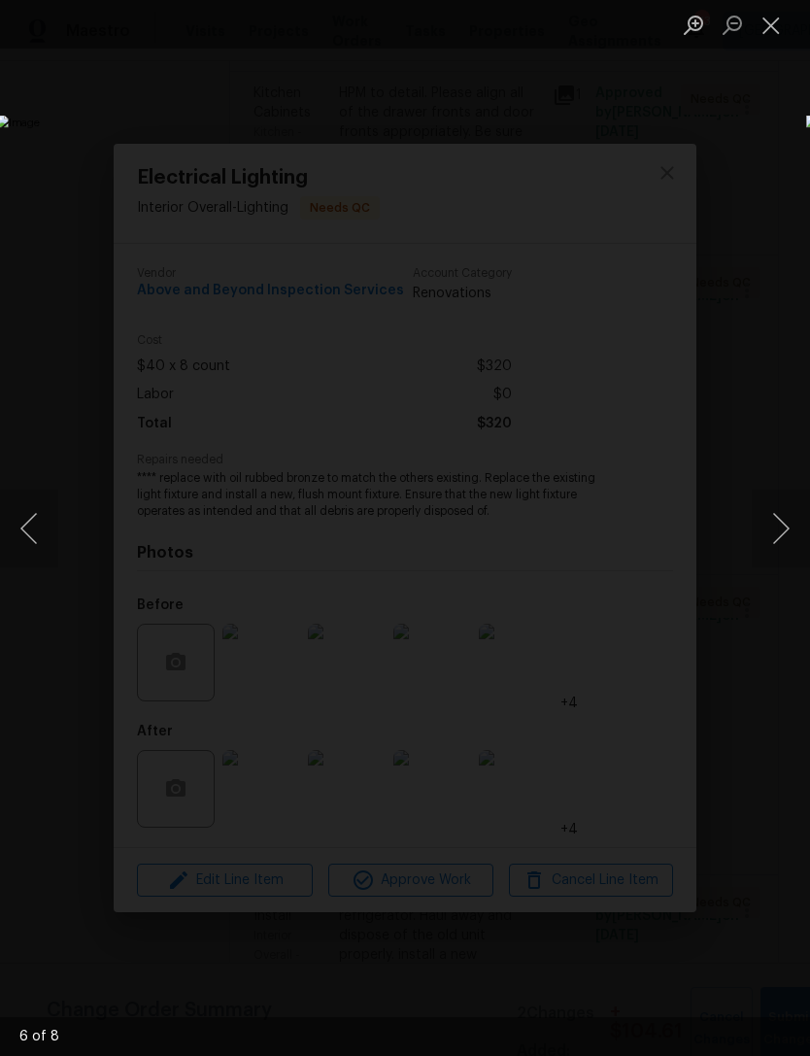
click at [778, 519] on button "Next image" at bounding box center [781, 529] width 58 height 78
click at [779, 517] on button "Next image" at bounding box center [781, 529] width 58 height 78
click at [777, 521] on button "Next image" at bounding box center [781, 529] width 58 height 78
click at [772, 523] on button "Next image" at bounding box center [781, 529] width 58 height 78
click at [777, 521] on button "Next image" at bounding box center [781, 529] width 58 height 78
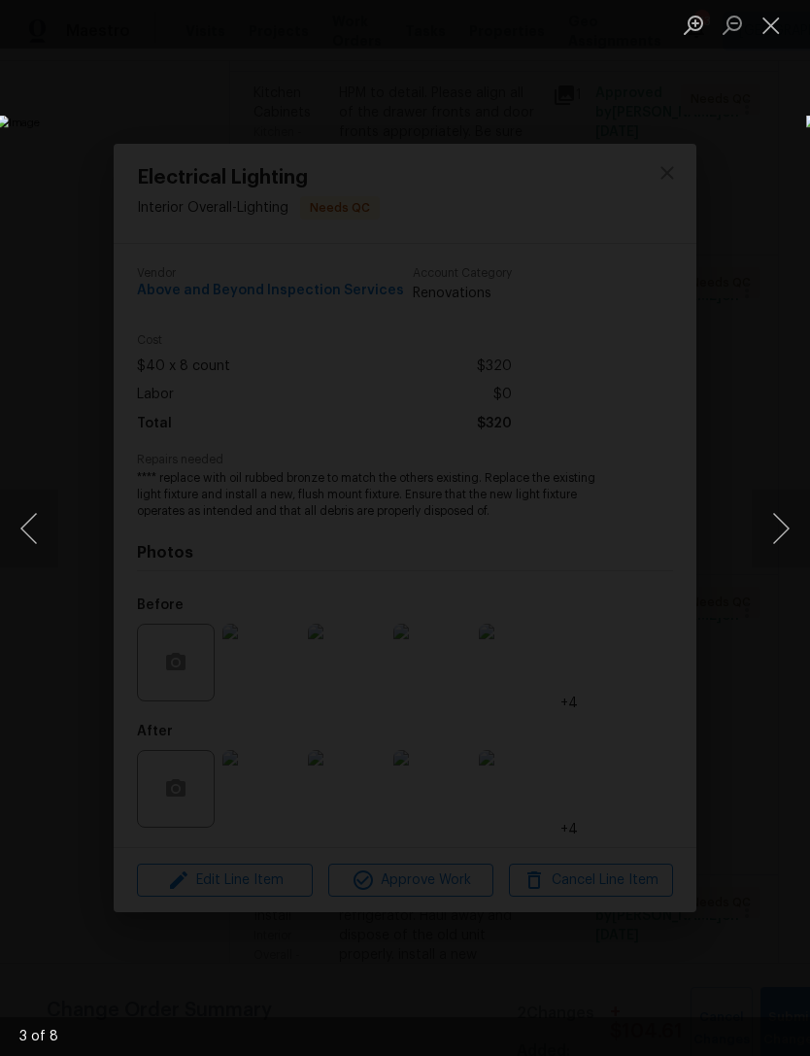
click at [772, 516] on button "Next image" at bounding box center [781, 529] width 58 height 78
click at [766, 42] on button "Close lightbox" at bounding box center [771, 25] width 39 height 34
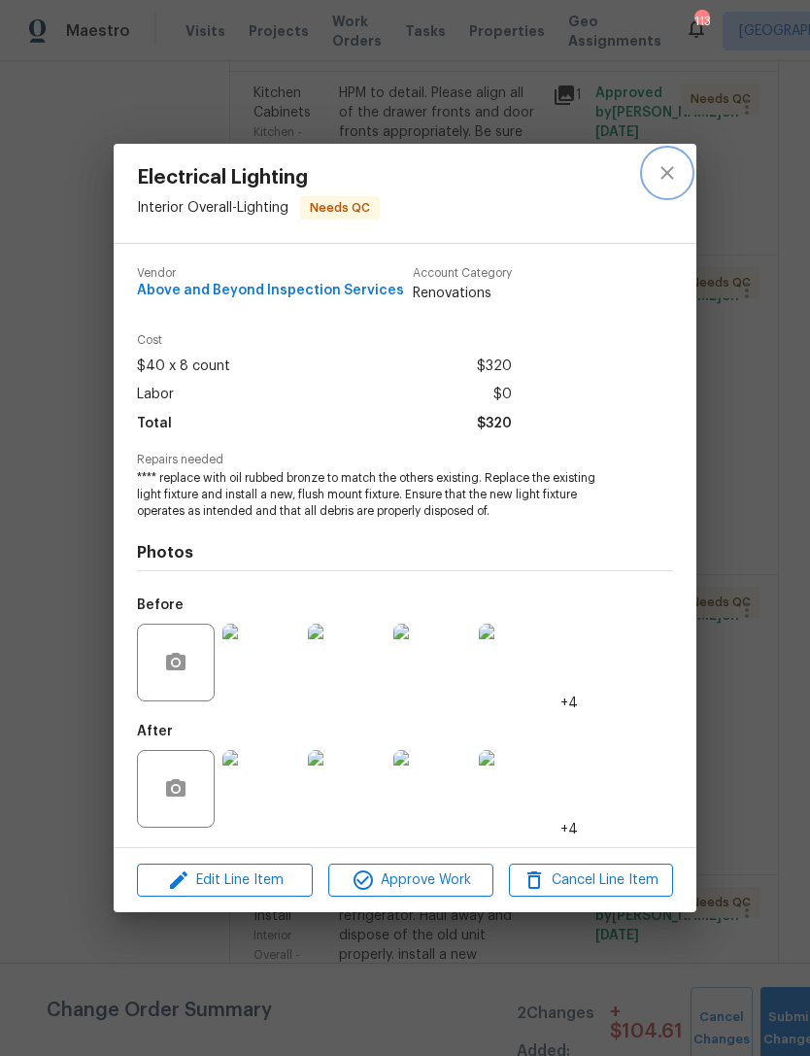
click at [672, 164] on icon "close" at bounding box center [667, 172] width 23 height 23
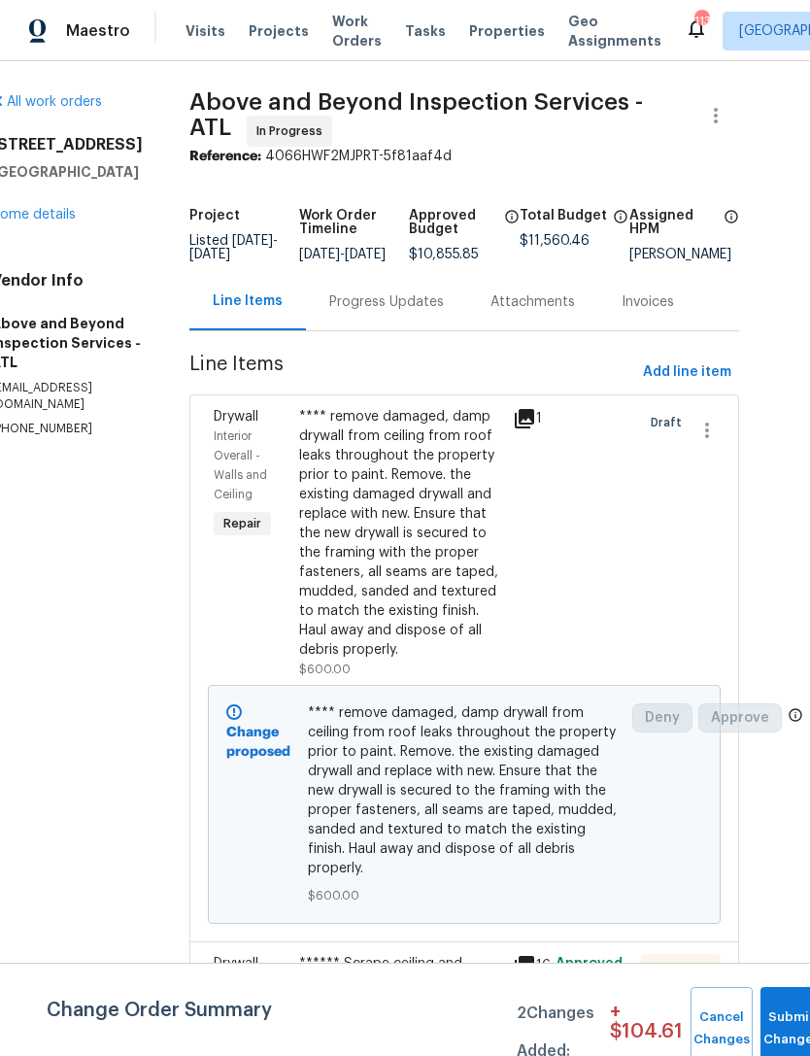
scroll to position [0, 40]
click at [427, 312] on div "Progress Updates" at bounding box center [386, 301] width 115 height 19
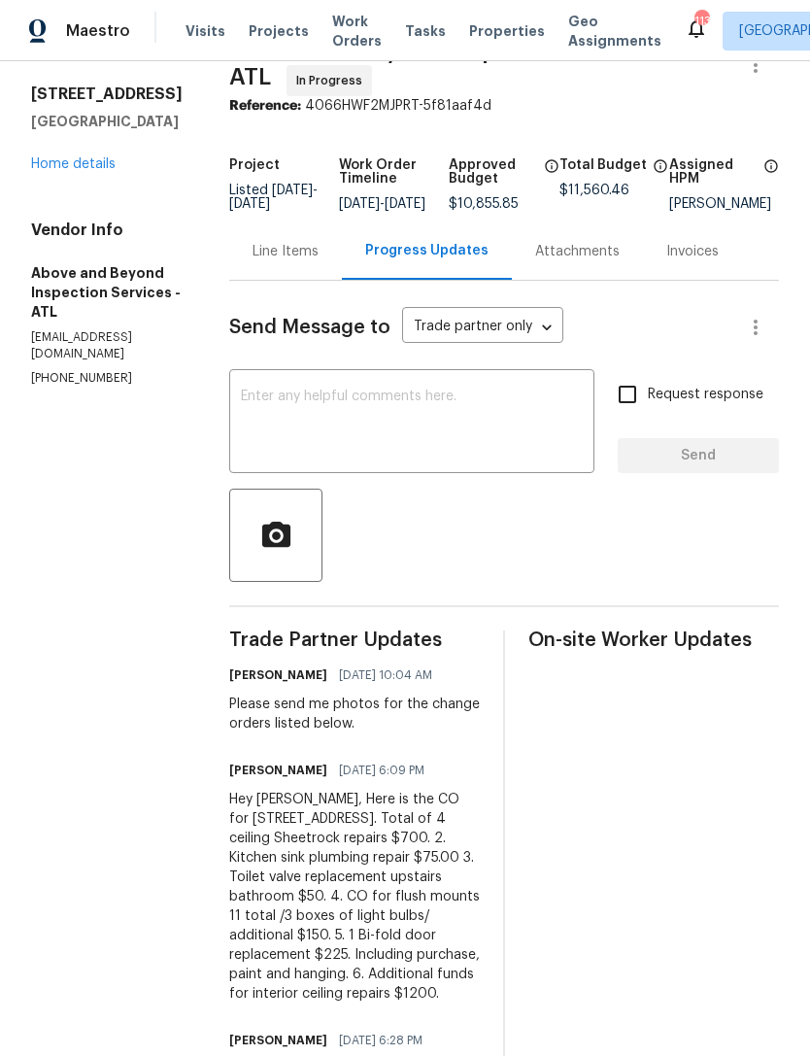
scroll to position [44, 0]
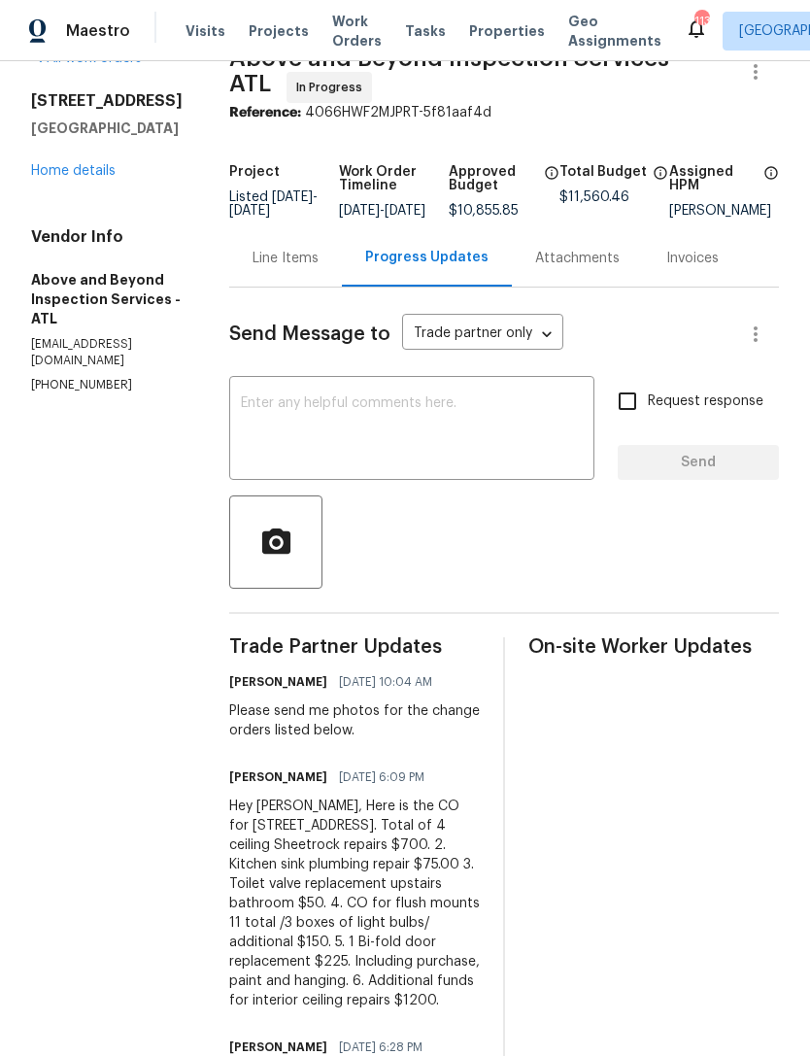
click at [462, 267] on div "Progress Updates" at bounding box center [426, 257] width 123 height 19
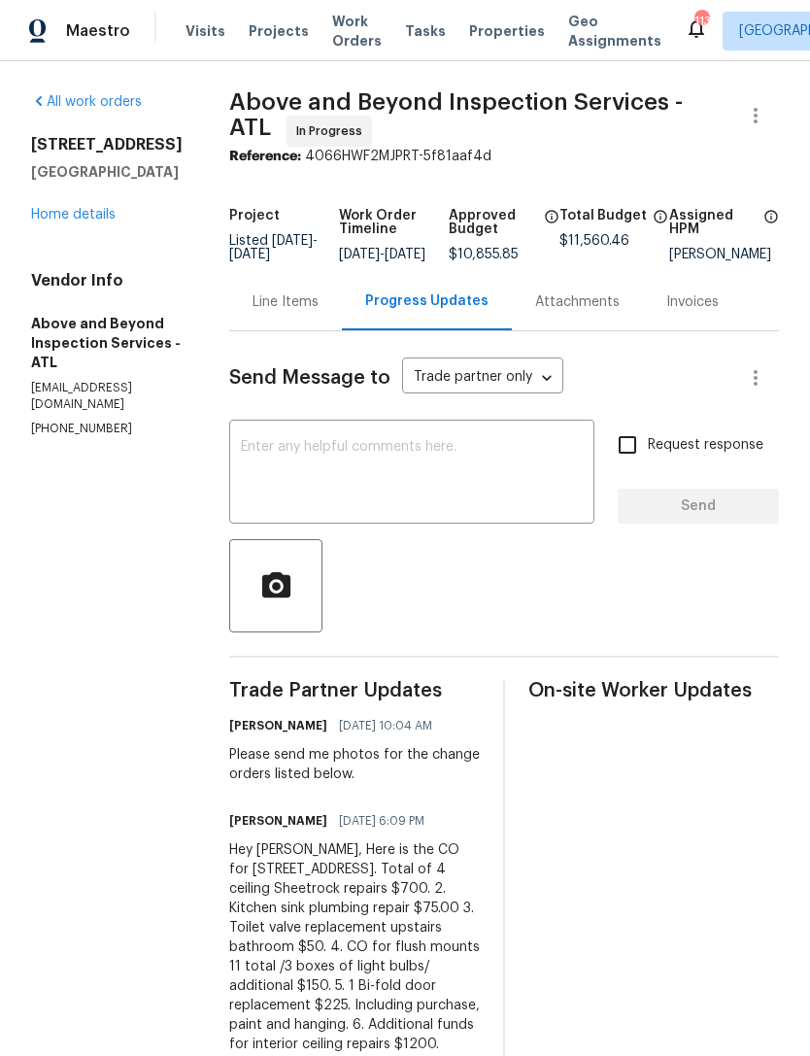
scroll to position [0, 0]
click at [84, 219] on link "Home details" at bounding box center [73, 215] width 85 height 14
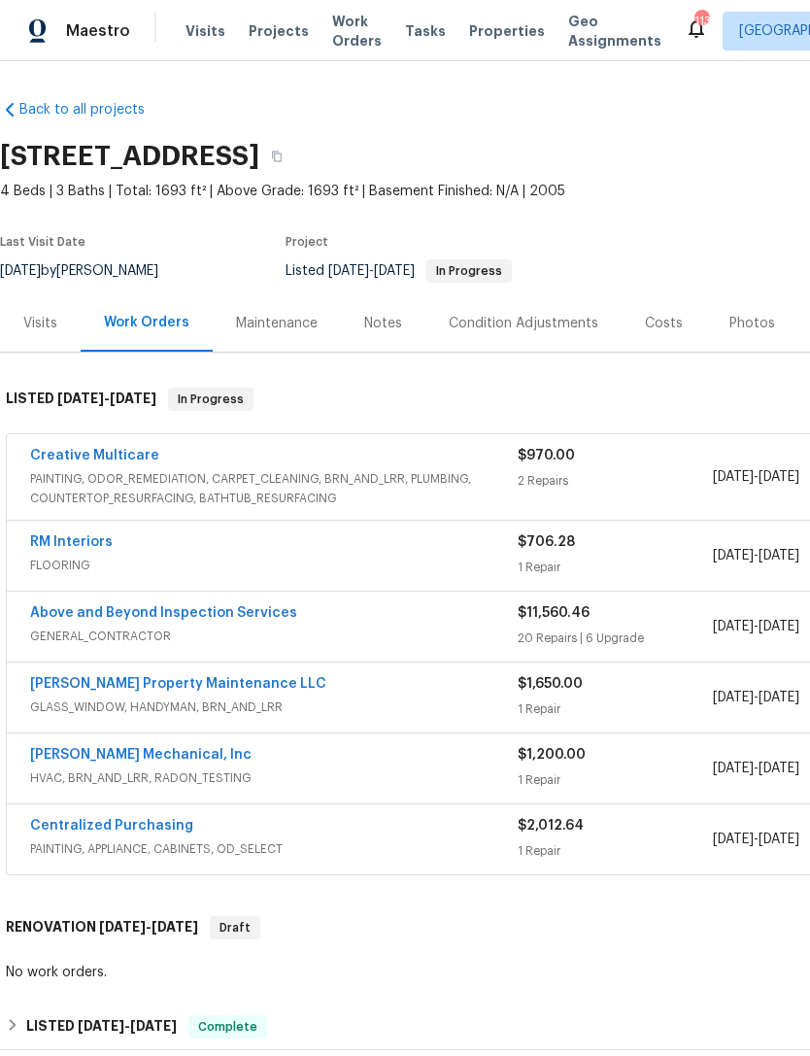
click at [212, 616] on link "Above and Beyond Inspection Services" at bounding box center [163, 613] width 267 height 14
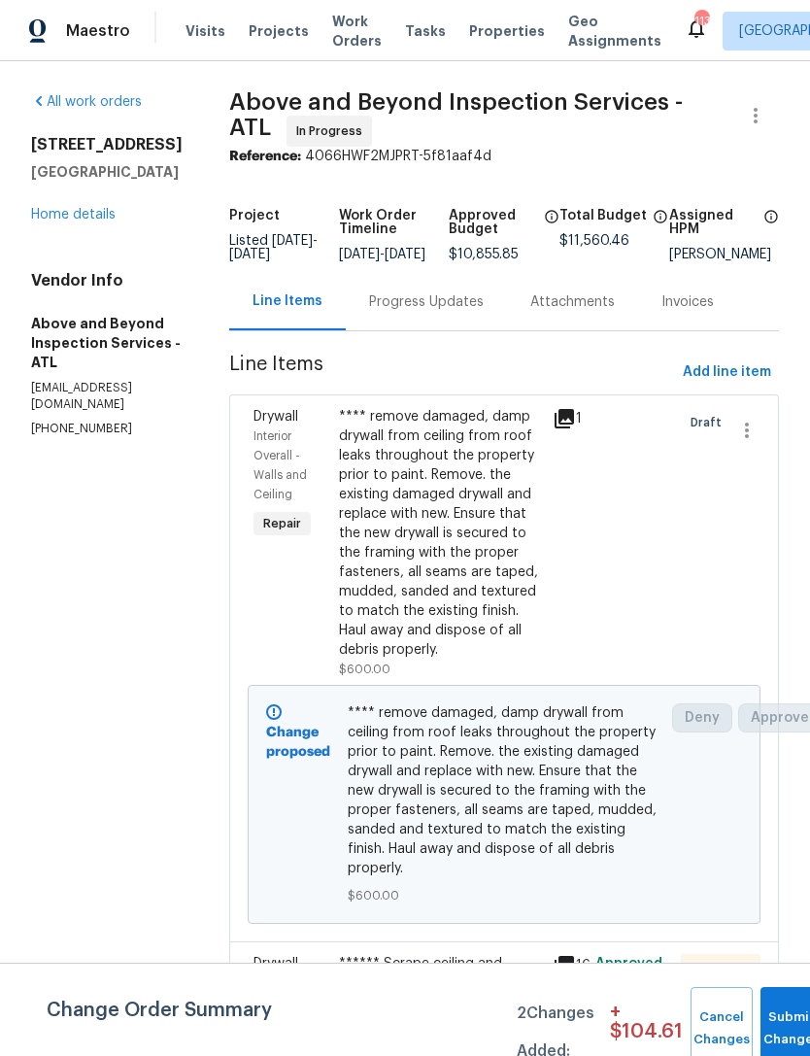
click at [477, 312] on div "Progress Updates" at bounding box center [426, 301] width 115 height 19
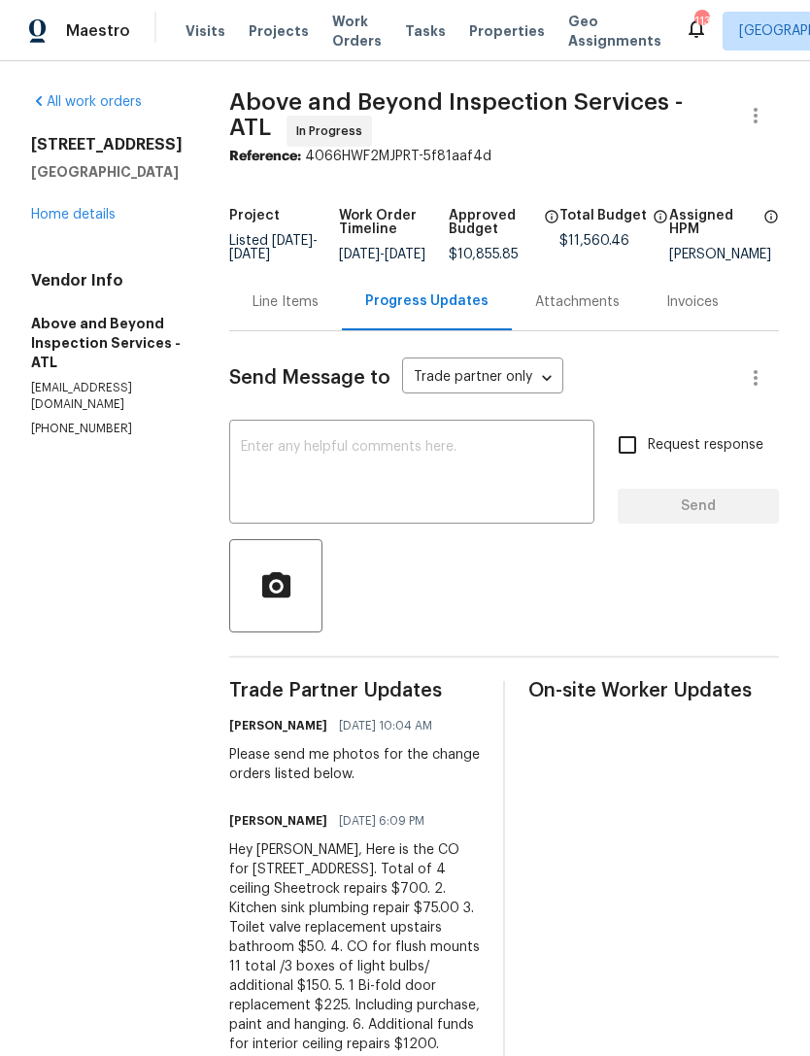
click at [89, 208] on link "Home details" at bounding box center [73, 215] width 85 height 14
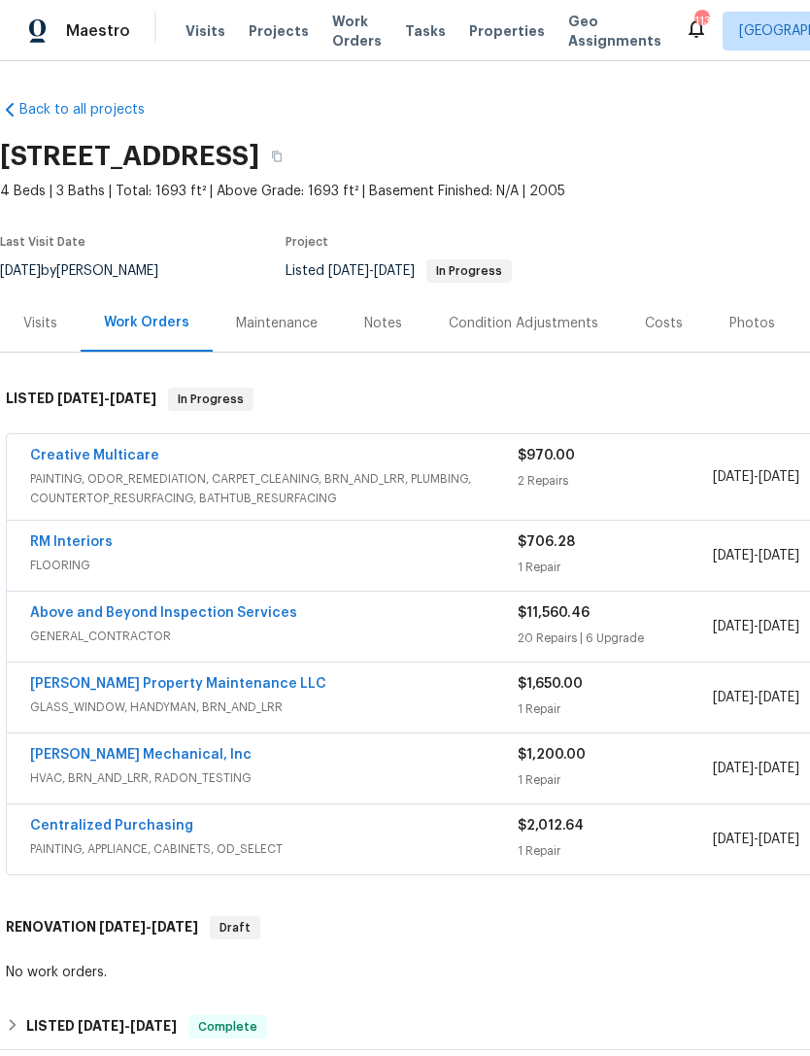
click at [238, 617] on link "Above and Beyond Inspection Services" at bounding box center [163, 613] width 267 height 14
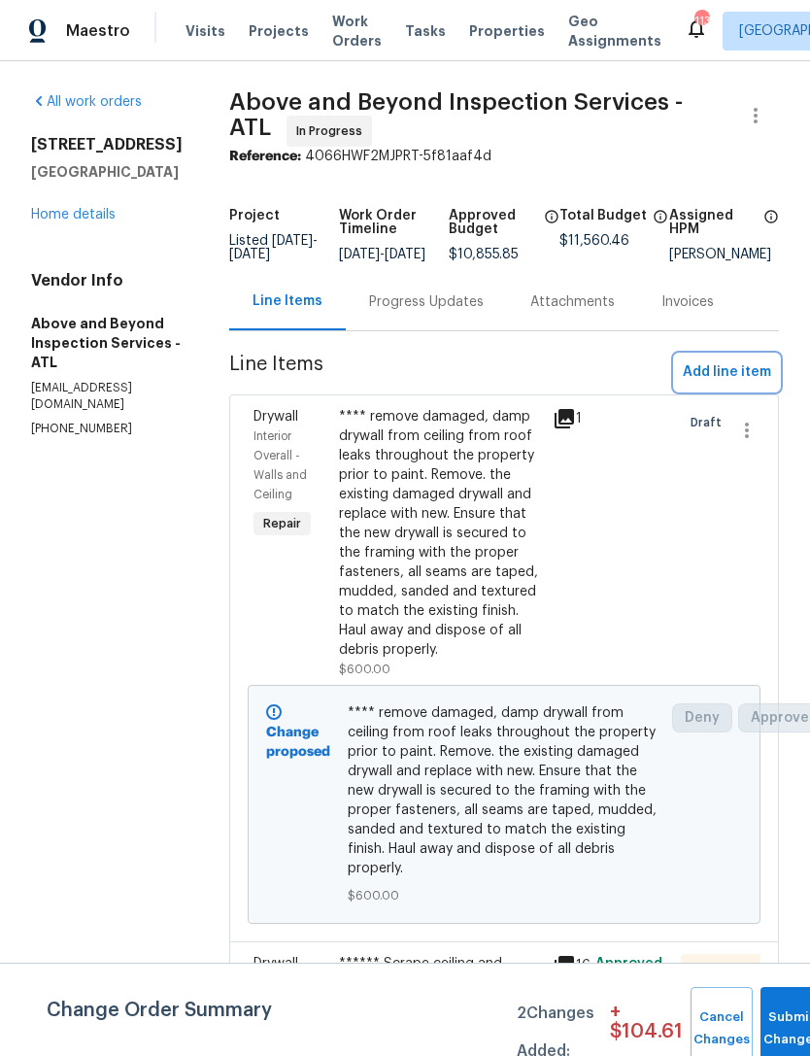
click at [740, 391] on button "Add line item" at bounding box center [727, 373] width 104 height 36
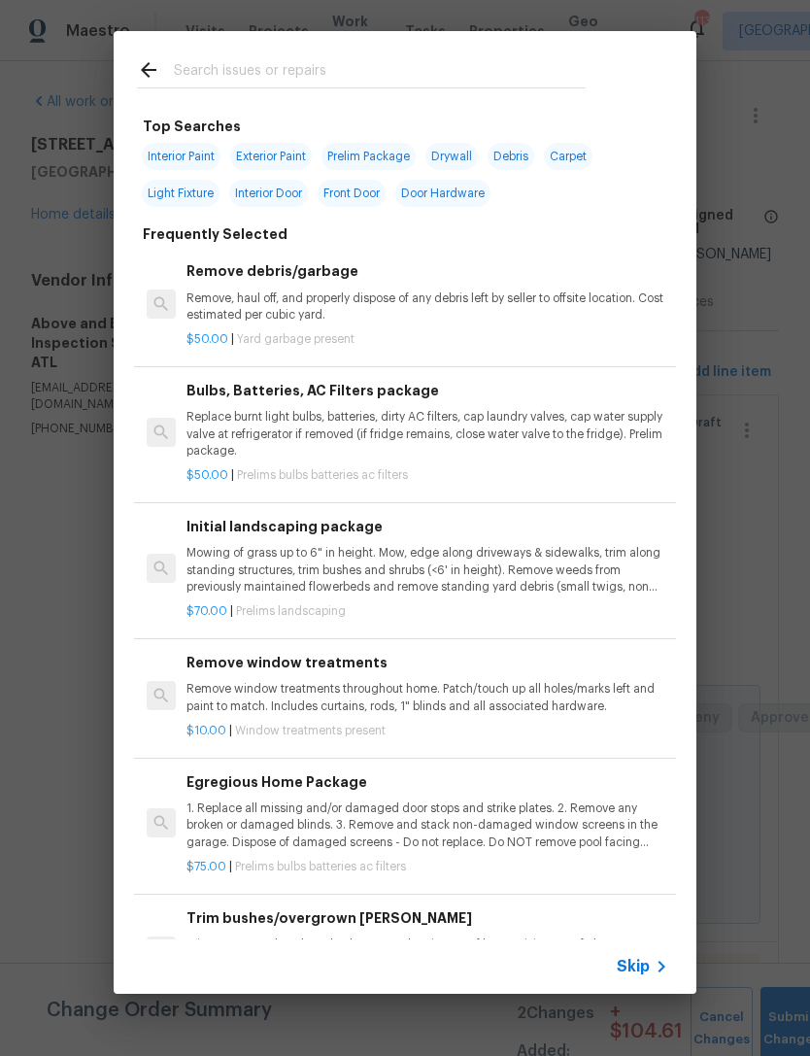
click at [362, 72] on input "text" at bounding box center [380, 72] width 412 height 29
type input "Closet"
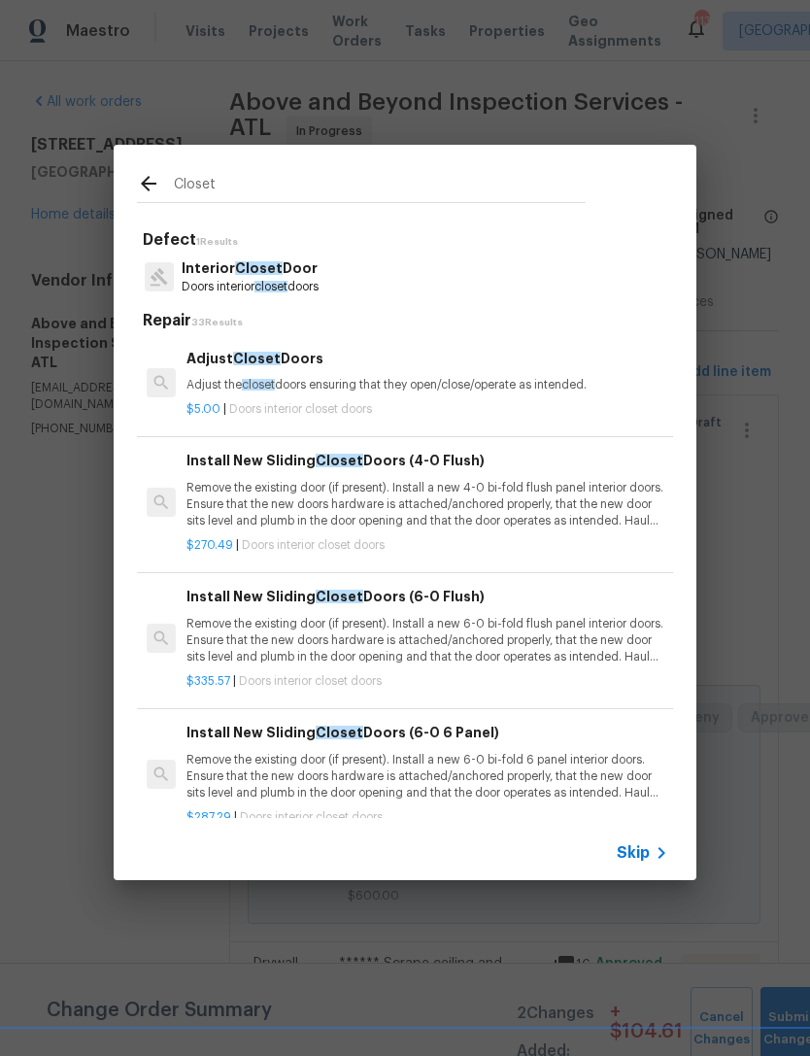
click at [319, 285] on p "Doors interior closet doors" at bounding box center [250, 287] width 137 height 17
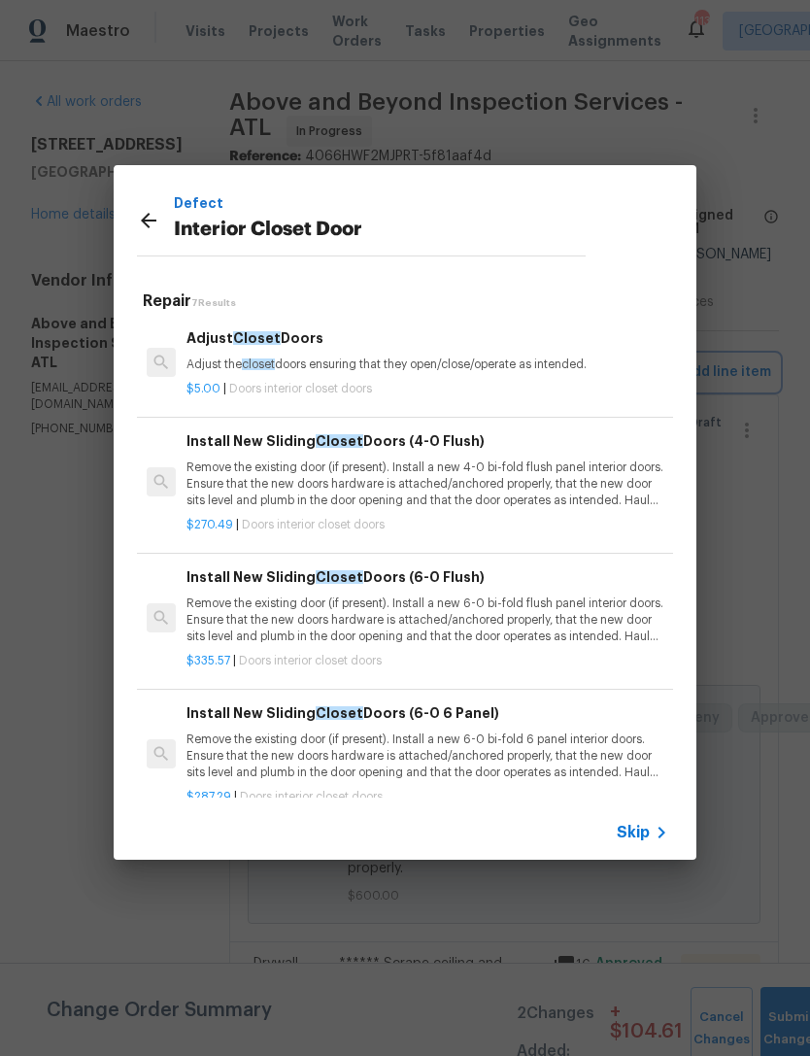
click at [737, 312] on div "Defect Interior Closet Door Repair 7 Results Adjust Closet Doors Adjust the clo…" at bounding box center [405, 512] width 810 height 1025
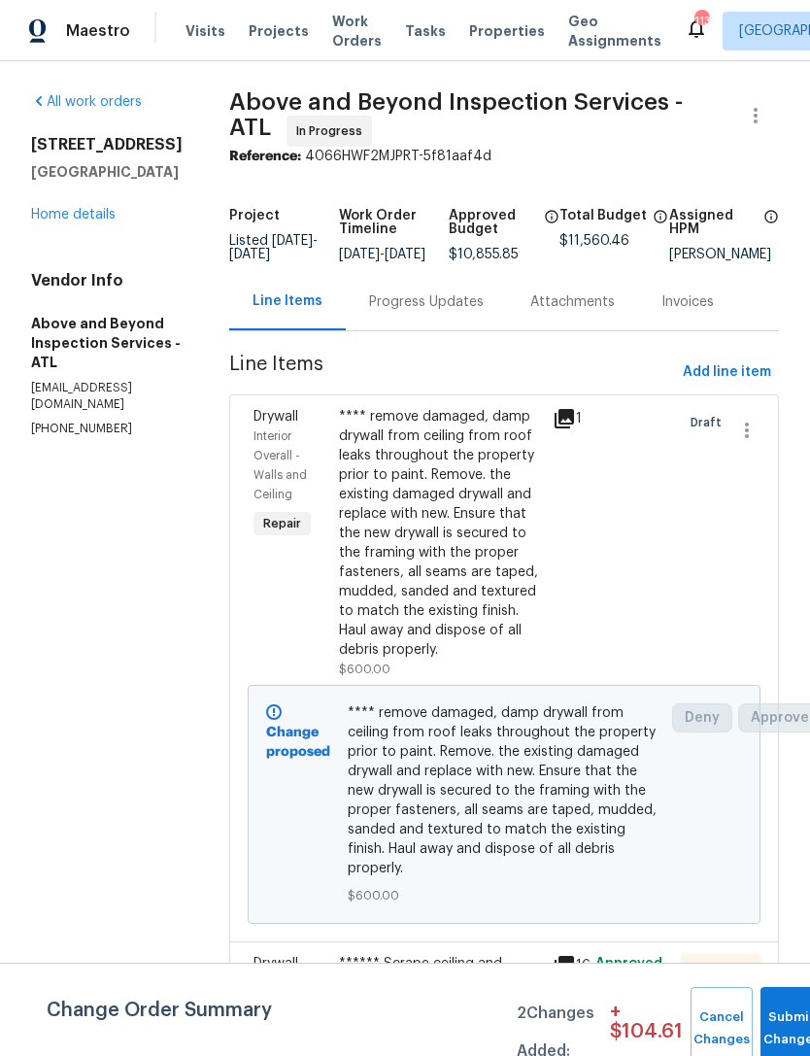
click at [467, 305] on div "Progress Updates" at bounding box center [426, 301] width 115 height 19
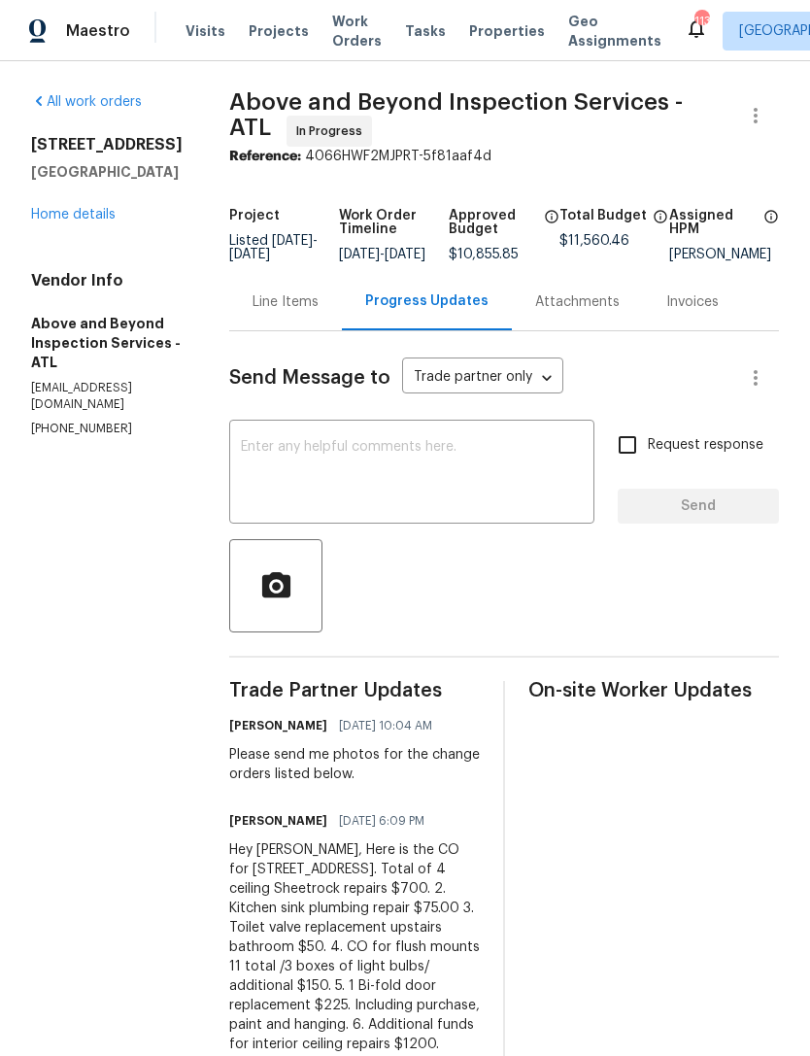
click at [91, 182] on div "6338 Hickory Lane Cir Union City, GA 30291 Home details" at bounding box center [107, 179] width 152 height 89
click at [53, 220] on link "Home details" at bounding box center [73, 215] width 85 height 14
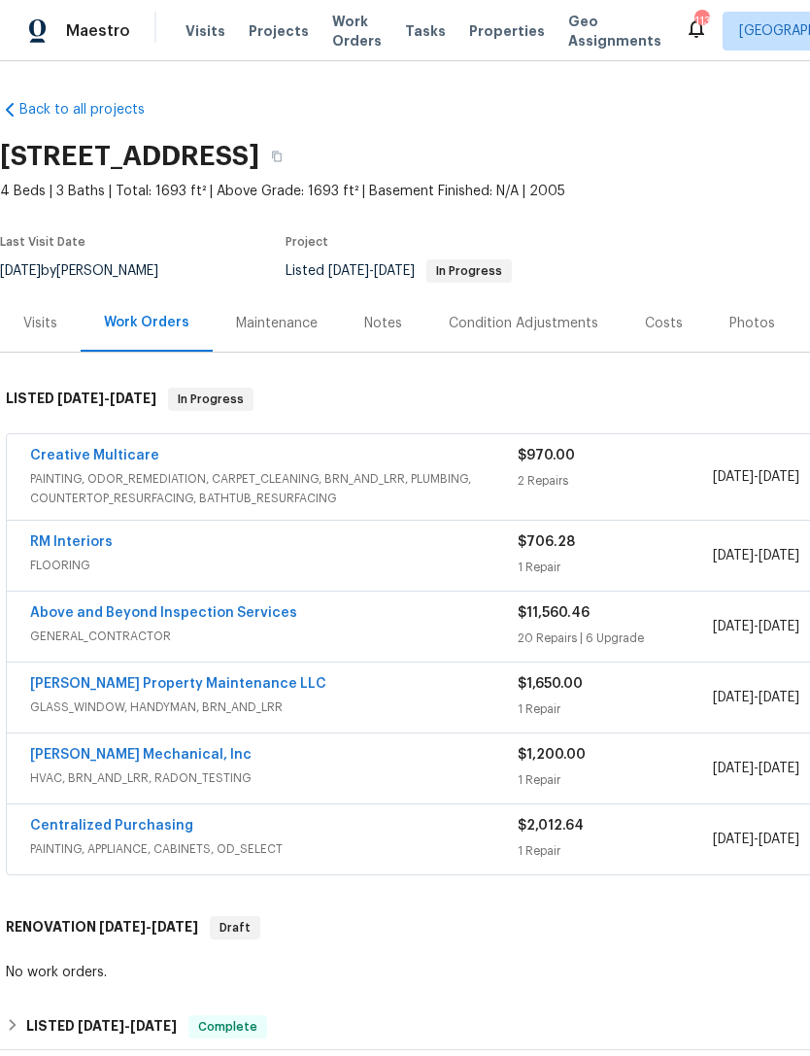
click at [229, 618] on link "Above and Beyond Inspection Services" at bounding box center [163, 613] width 267 height 14
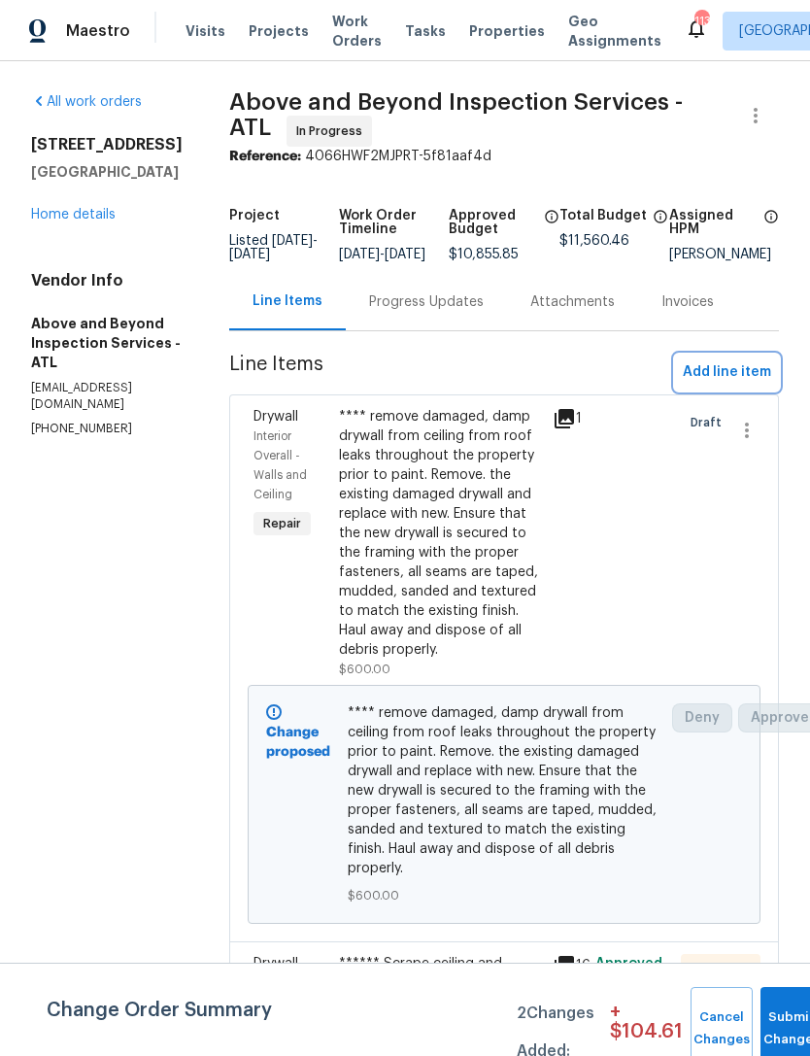
click at [729, 385] on span "Add line item" at bounding box center [727, 372] width 88 height 24
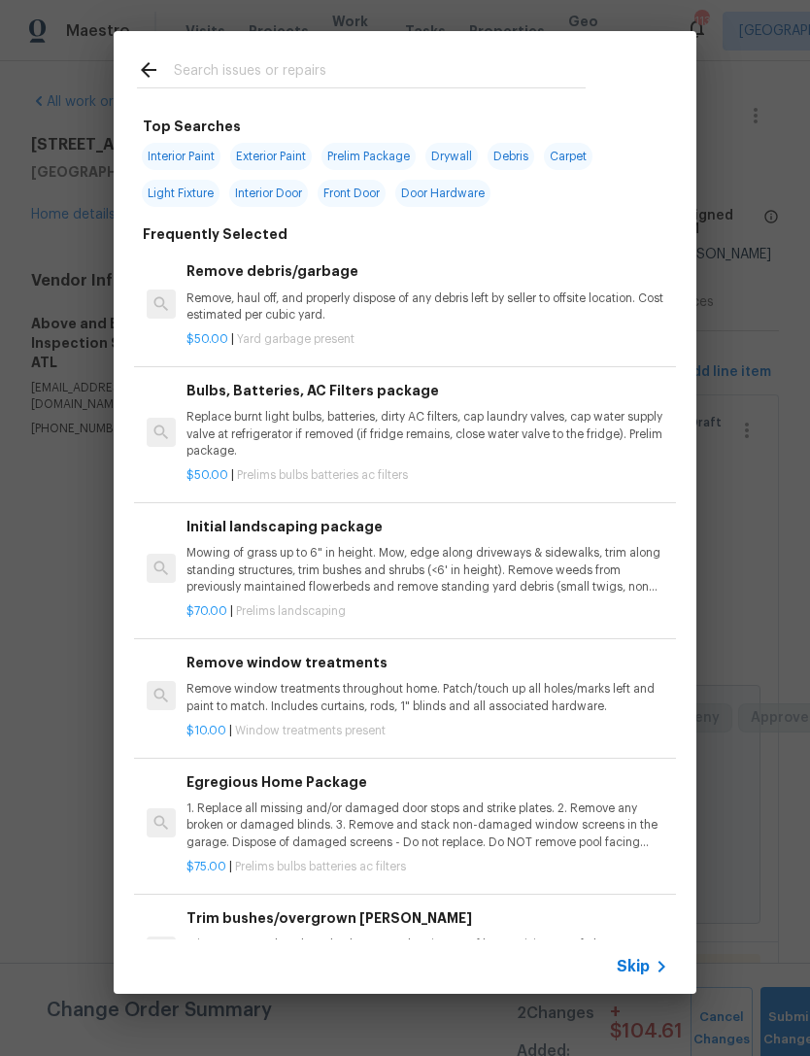
click at [385, 58] on input "text" at bounding box center [380, 72] width 412 height 29
type input "Closet"
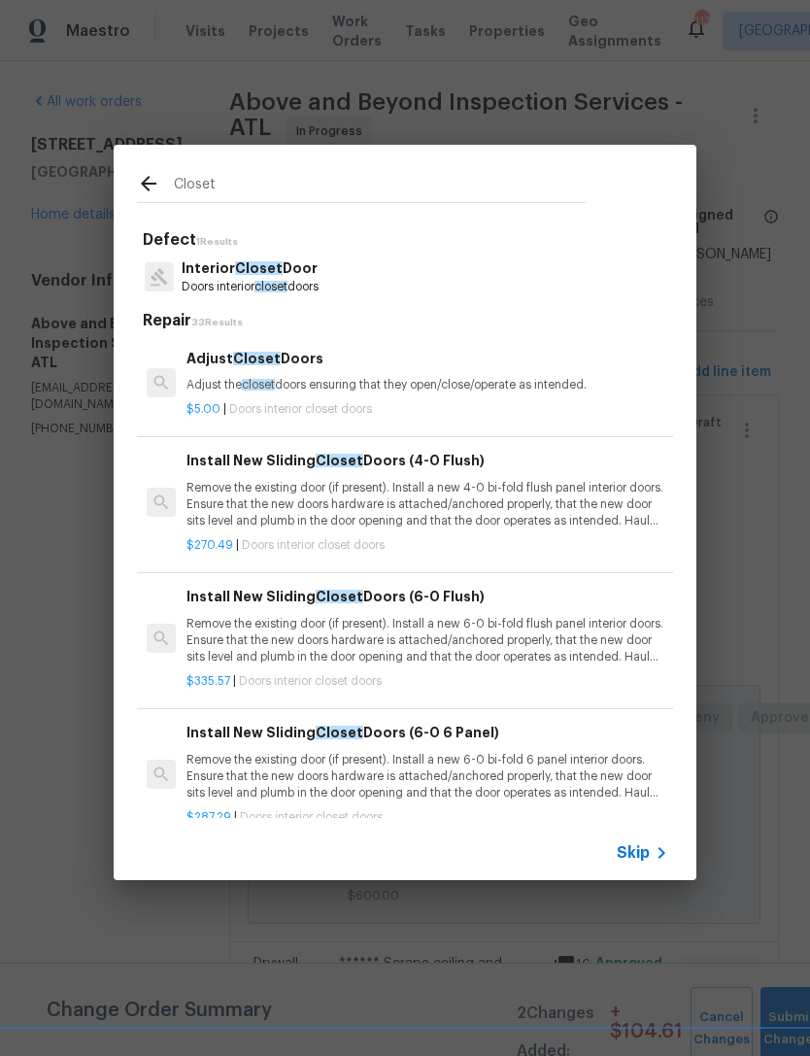
click at [276, 279] on p "Doors interior closet doors" at bounding box center [250, 287] width 137 height 17
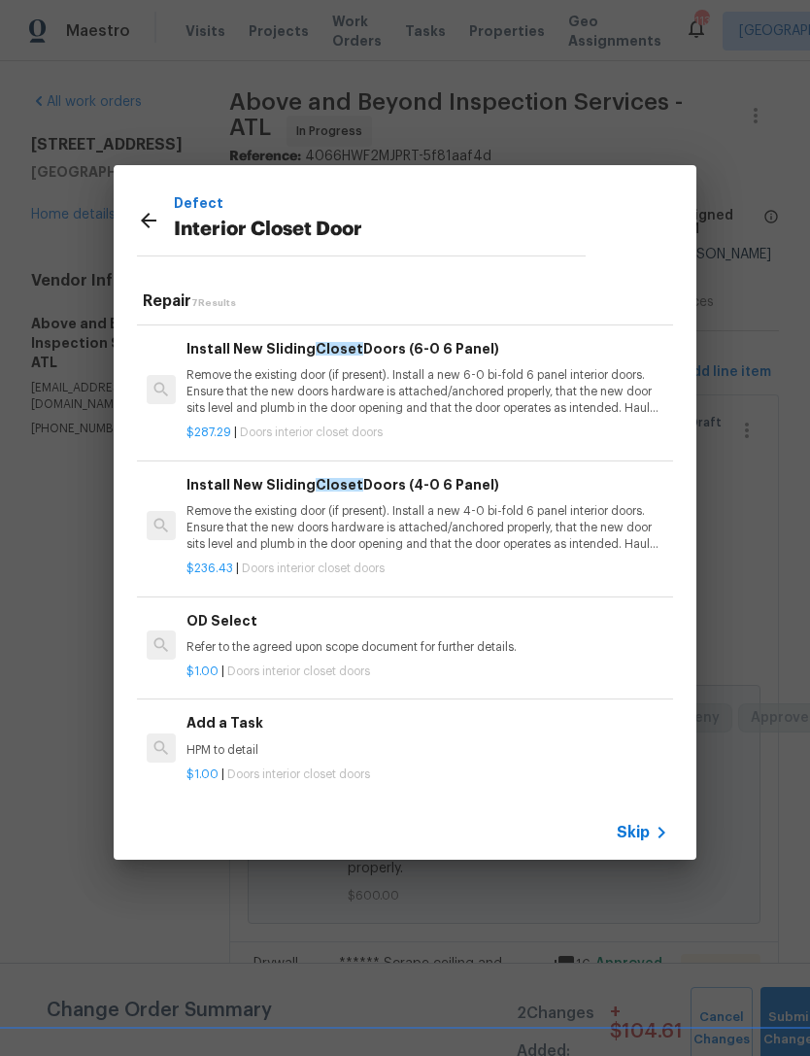
scroll to position [363, 0]
click at [489, 504] on p "Remove the existing door (if present). Install a new 4-0 bi-fold 6 panel interi…" at bounding box center [428, 529] width 482 height 50
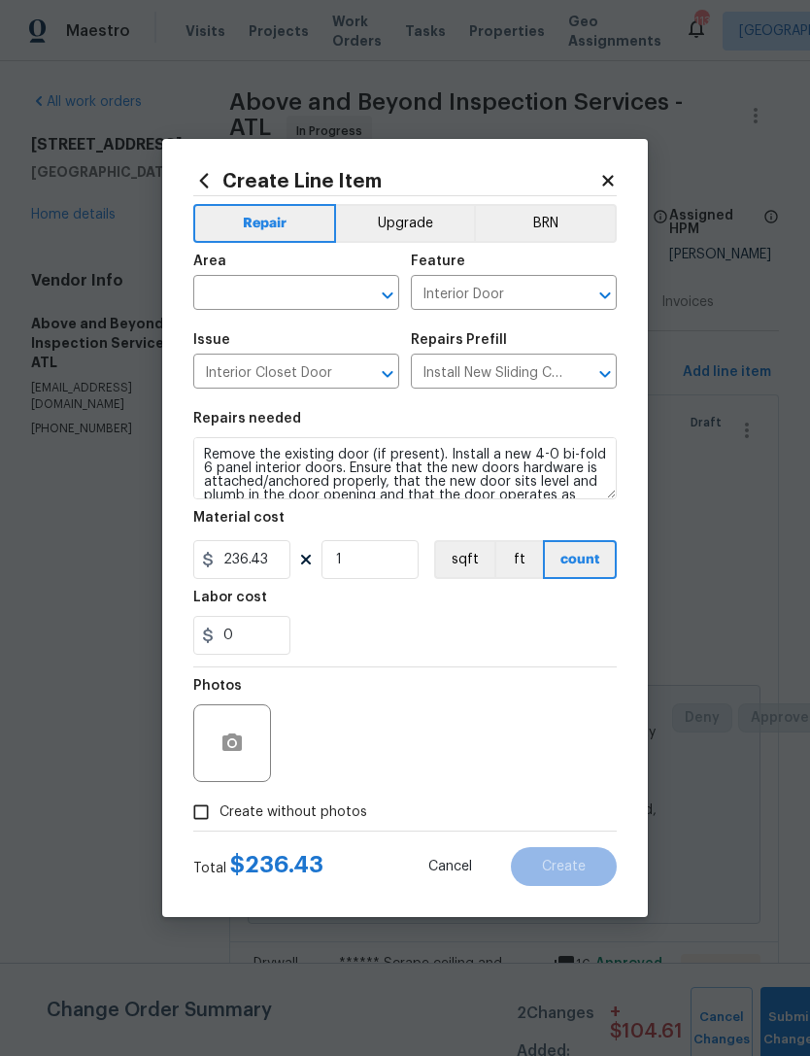
click at [316, 289] on input "text" at bounding box center [269, 295] width 152 height 30
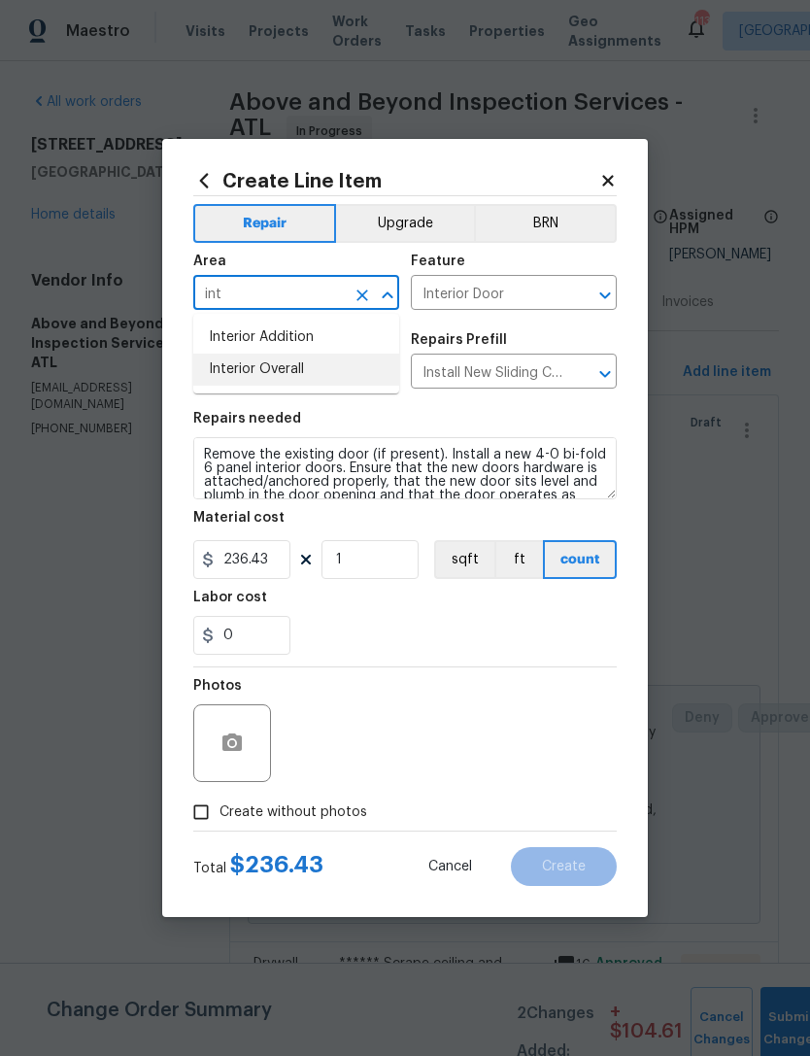
click at [314, 365] on li "Interior Overall" at bounding box center [296, 370] width 206 height 32
type input "Interior Overall"
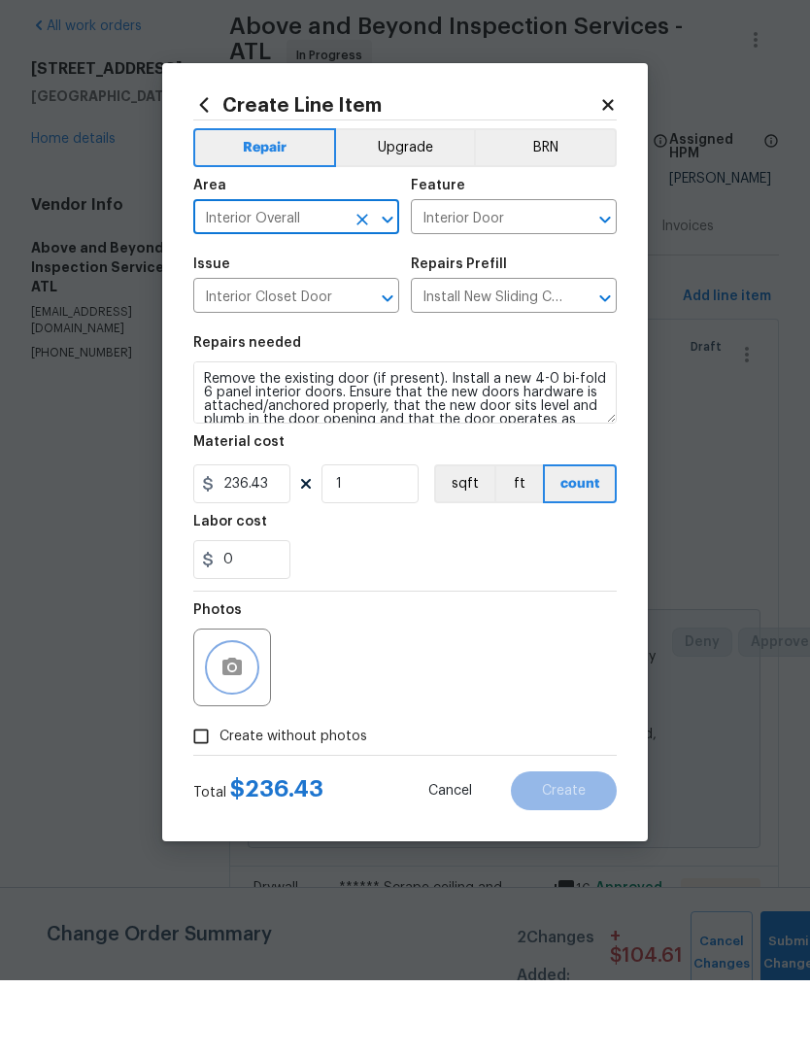
click at [239, 731] on icon "button" at bounding box center [232, 742] width 23 height 23
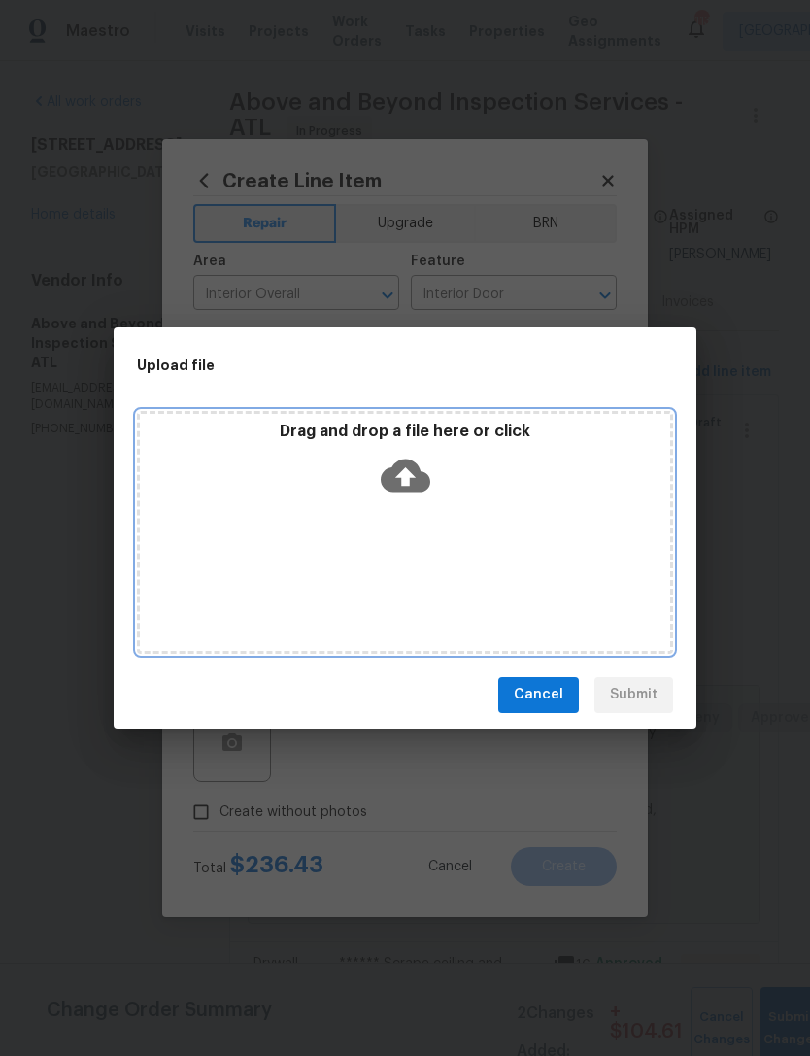
click at [406, 484] on icon at bounding box center [406, 476] width 50 height 50
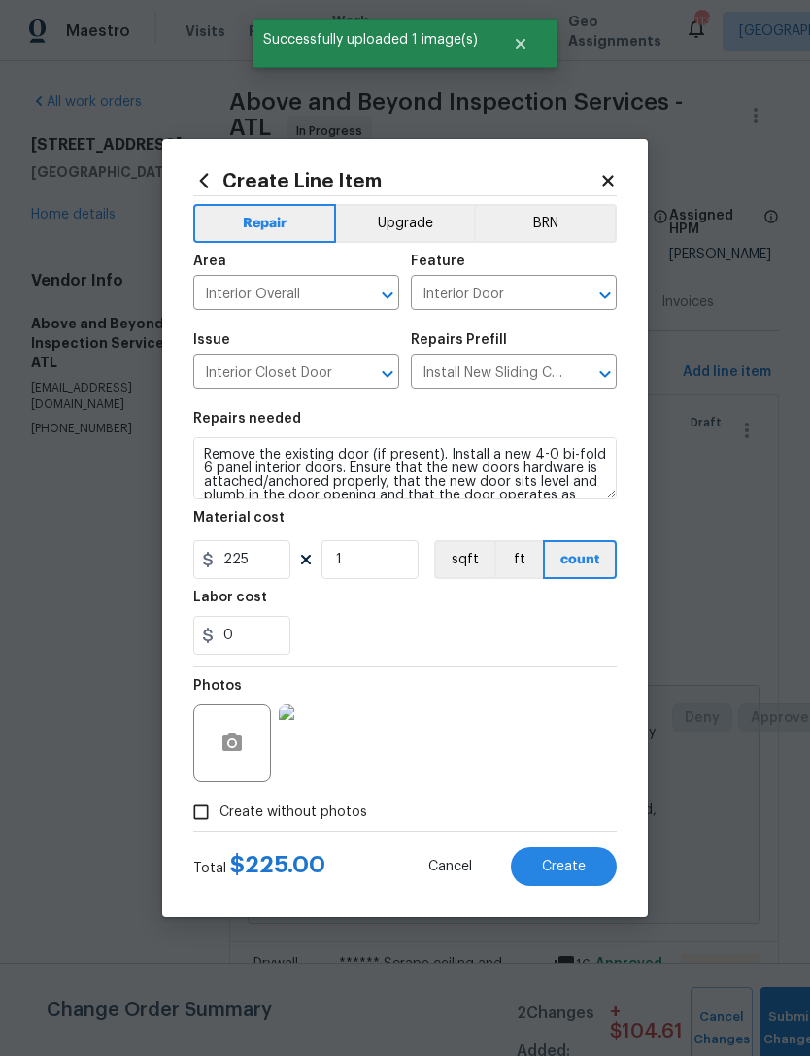
scroll to position [62, 0]
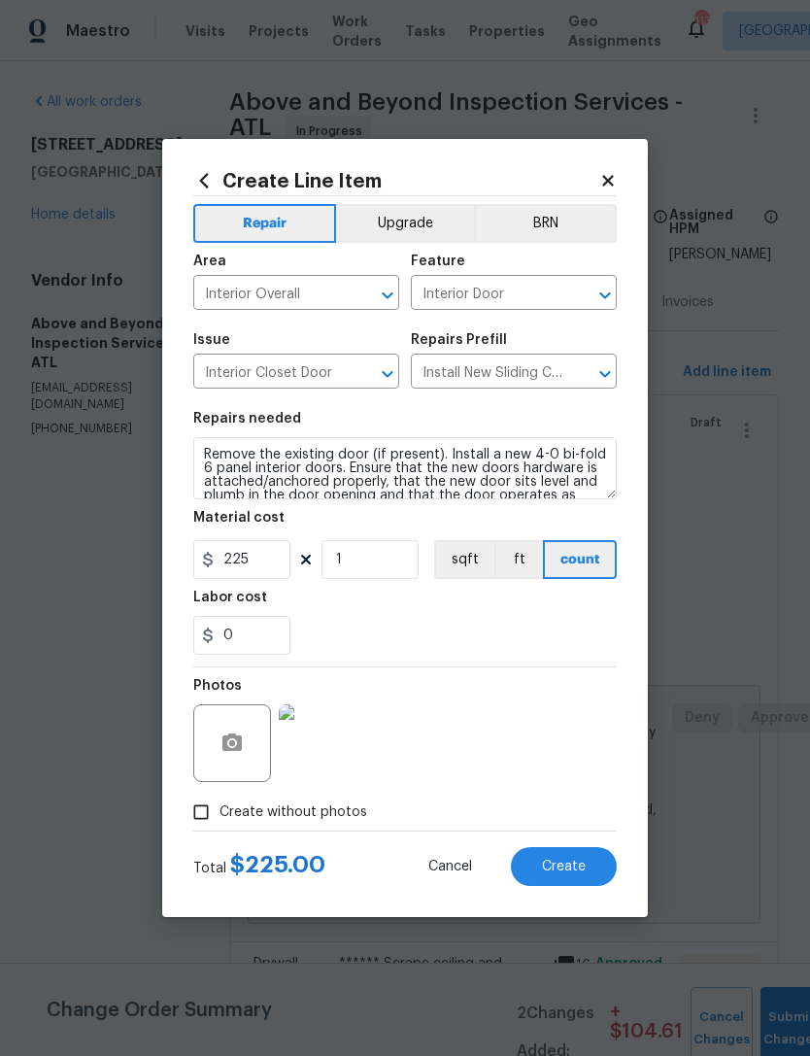
click at [578, 868] on span "Create" at bounding box center [564, 867] width 44 height 15
type input "0"
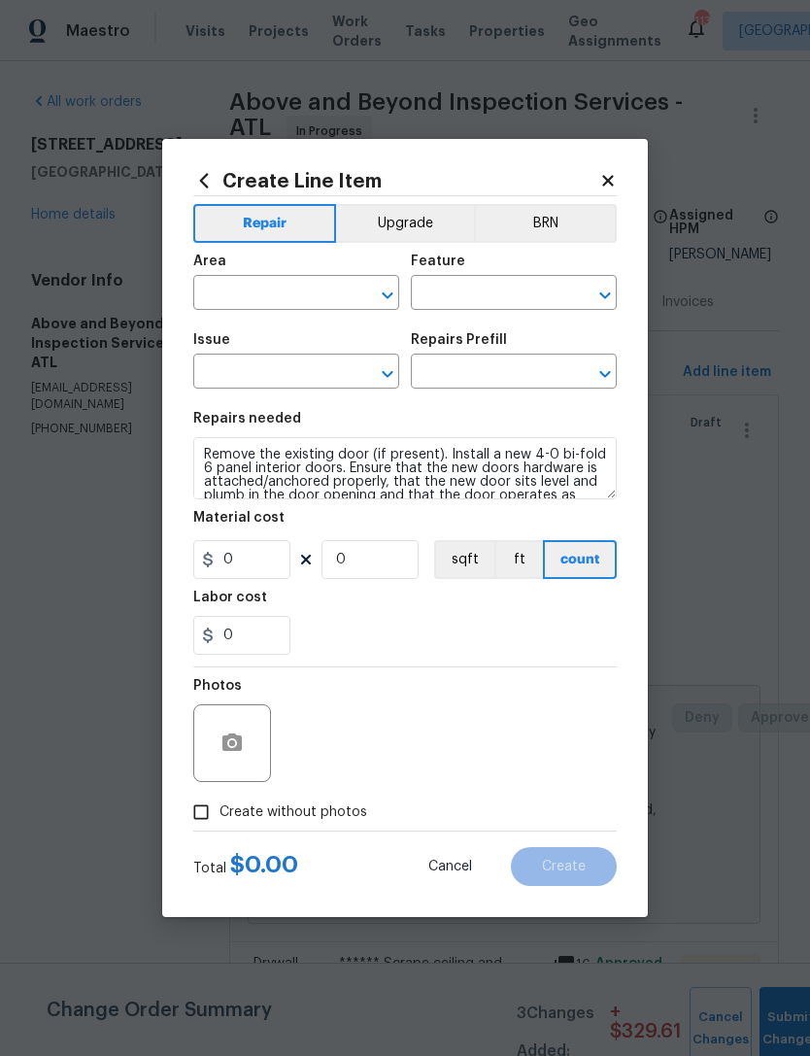
scroll to position [0, 0]
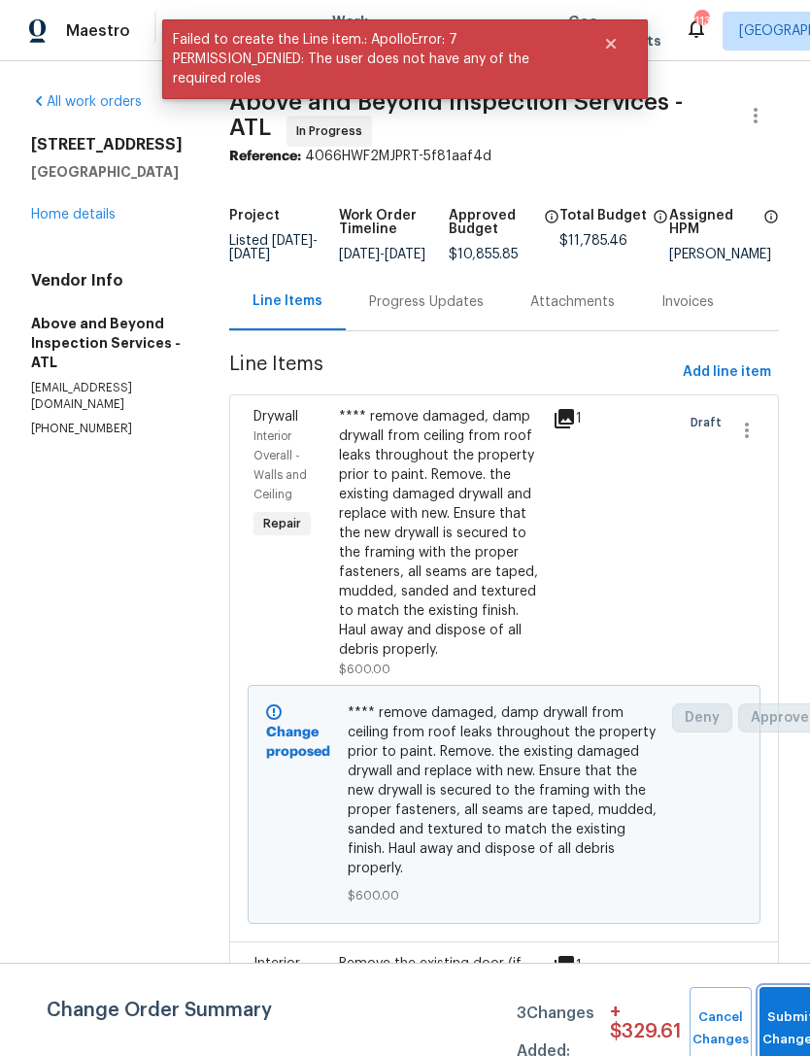
click at [780, 1012] on button "Submit Changes" at bounding box center [791, 1029] width 62 height 84
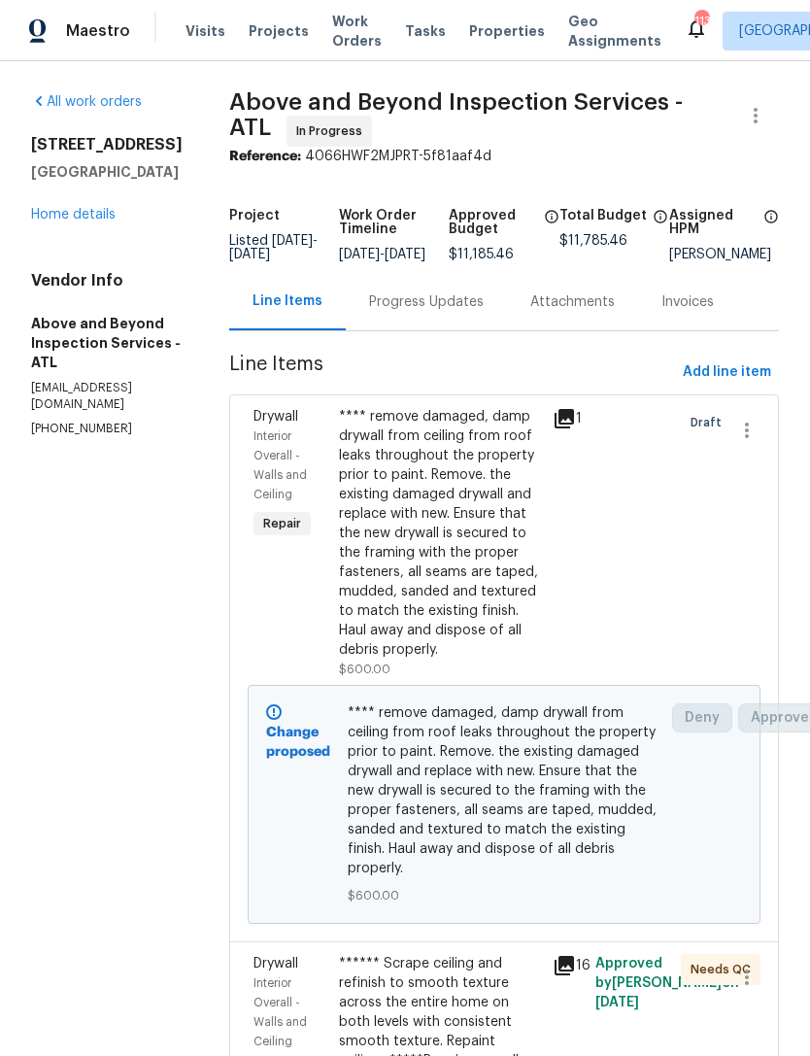
click at [484, 312] on div "Progress Updates" at bounding box center [426, 301] width 115 height 19
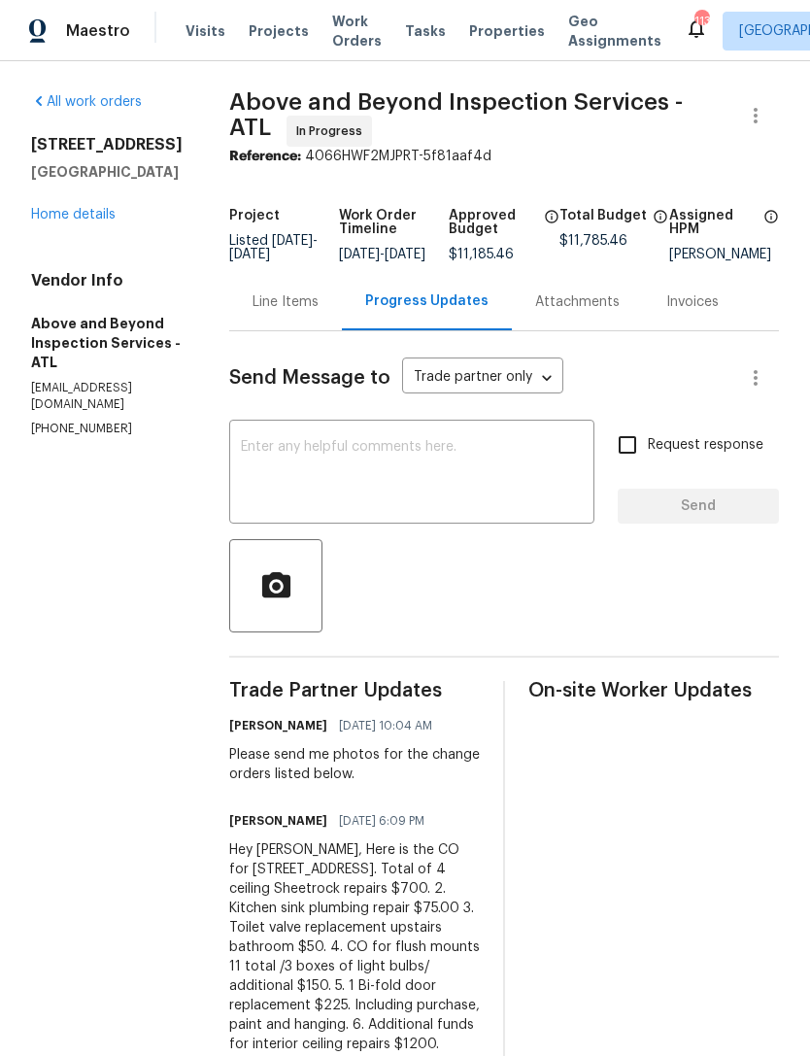
click at [414, 476] on textarea at bounding box center [412, 474] width 342 height 68
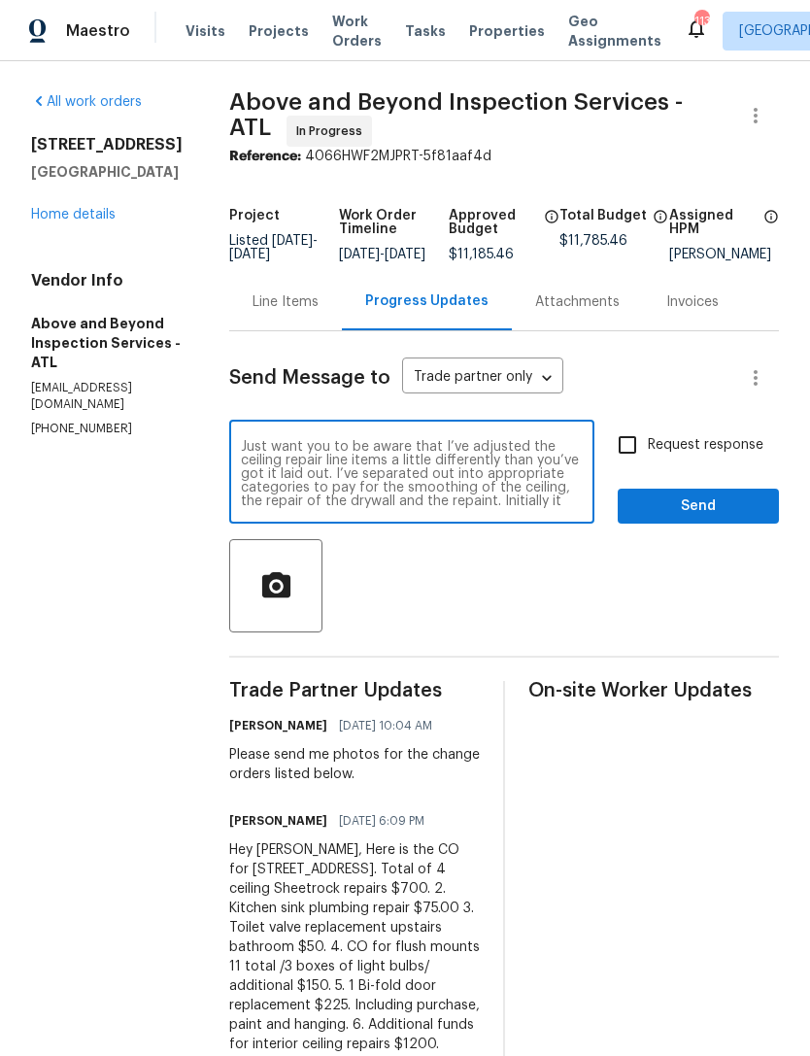
click at [545, 492] on textarea "Just want you to be aware that I’ve adjusted the ceiling repair line items a li…" at bounding box center [412, 474] width 342 height 68
click at [491, 492] on textarea "Just want you to be aware that I’ve adjusted the ceiling repair line items a li…" at bounding box center [412, 474] width 342 height 68
click at [570, 495] on textarea "Just want you to be aware that I’ve adjusted the ceiling repair line items a li…" at bounding box center [412, 474] width 342 height 68
click at [492, 508] on textarea "Just want you to be aware that I’ve adjusted the ceiling repair line items a li…" at bounding box center [412, 474] width 342 height 68
click at [543, 475] on textarea "Just want you to be aware that I’ve adjusted the ceiling repair line items a li…" at bounding box center [412, 474] width 342 height 68
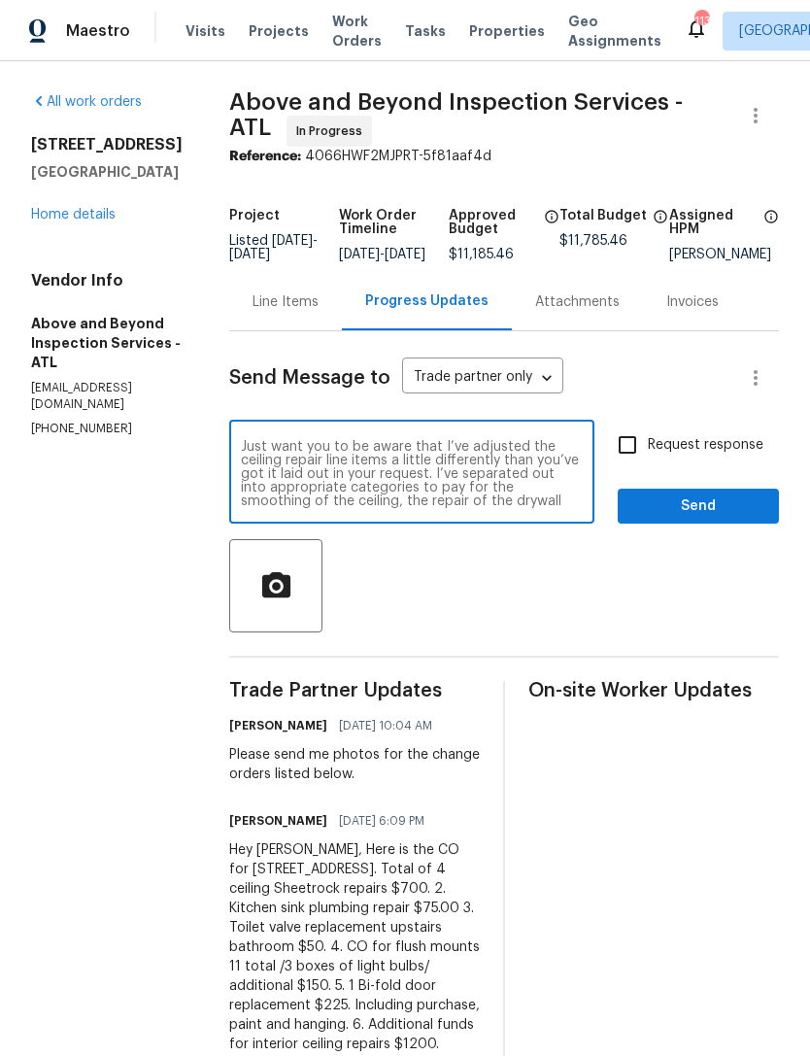
click at [493, 501] on textarea "Just want you to be aware that I’ve adjusted the ceiling repair line items a li…" at bounding box center [412, 474] width 342 height 68
click at [453, 466] on textarea "Just want you to be aware that I’ve adjusted the ceiling repair line items a li…" at bounding box center [412, 474] width 342 height 68
click at [479, 489] on textarea "Just want you to be aware that I’ve adjusted the ceiling repair line items a li…" at bounding box center [412, 474] width 342 height 68
click at [451, 492] on textarea "Just want you to be aware that I’ve adjusted the ceiling repair line items a li…" at bounding box center [412, 474] width 342 height 68
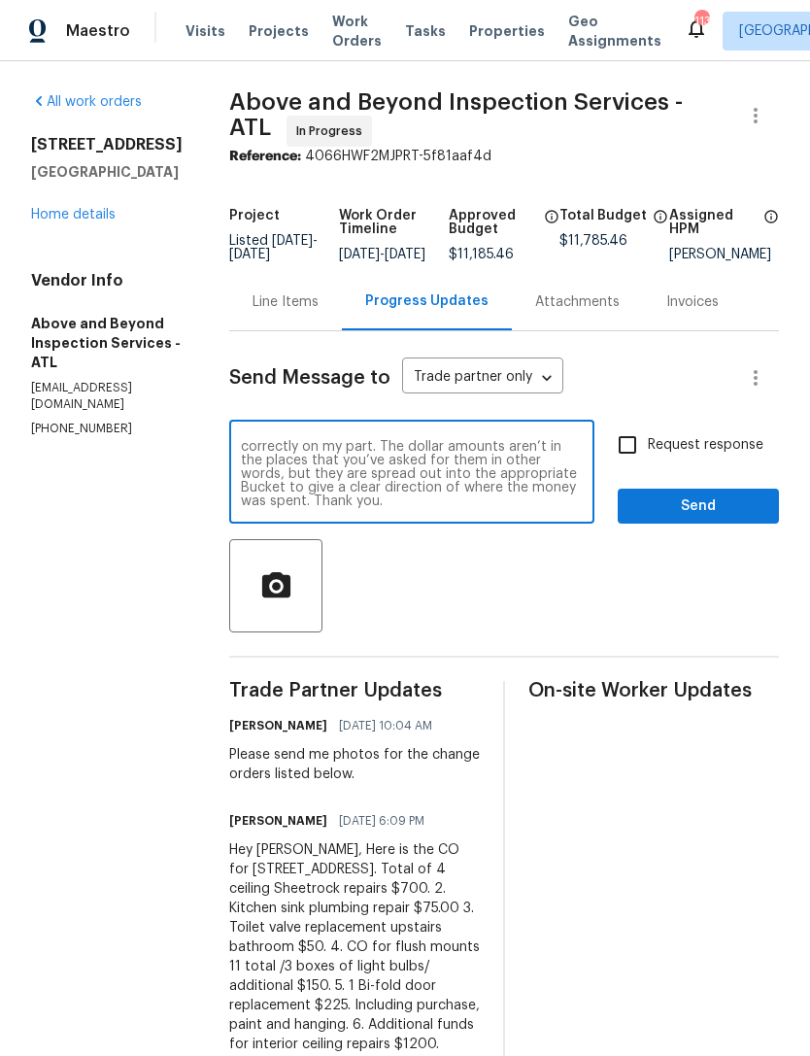
click at [549, 487] on textarea "Just want you to be aware that I’ve adjusted the ceiling repair line items a li…" at bounding box center [412, 474] width 342 height 68
click at [554, 462] on textarea "Just want you to be aware that I’ve adjusted the ceiling repair line items a li…" at bounding box center [412, 474] width 342 height 68
click at [525, 492] on textarea "Just want you to be aware that I’ve adjusted the ceiling repair line items a li…" at bounding box center [412, 474] width 342 height 68
click at [450, 505] on textarea "Just want you to be aware that I’ve adjusted the ceiling repair line items a li…" at bounding box center [412, 474] width 342 height 68
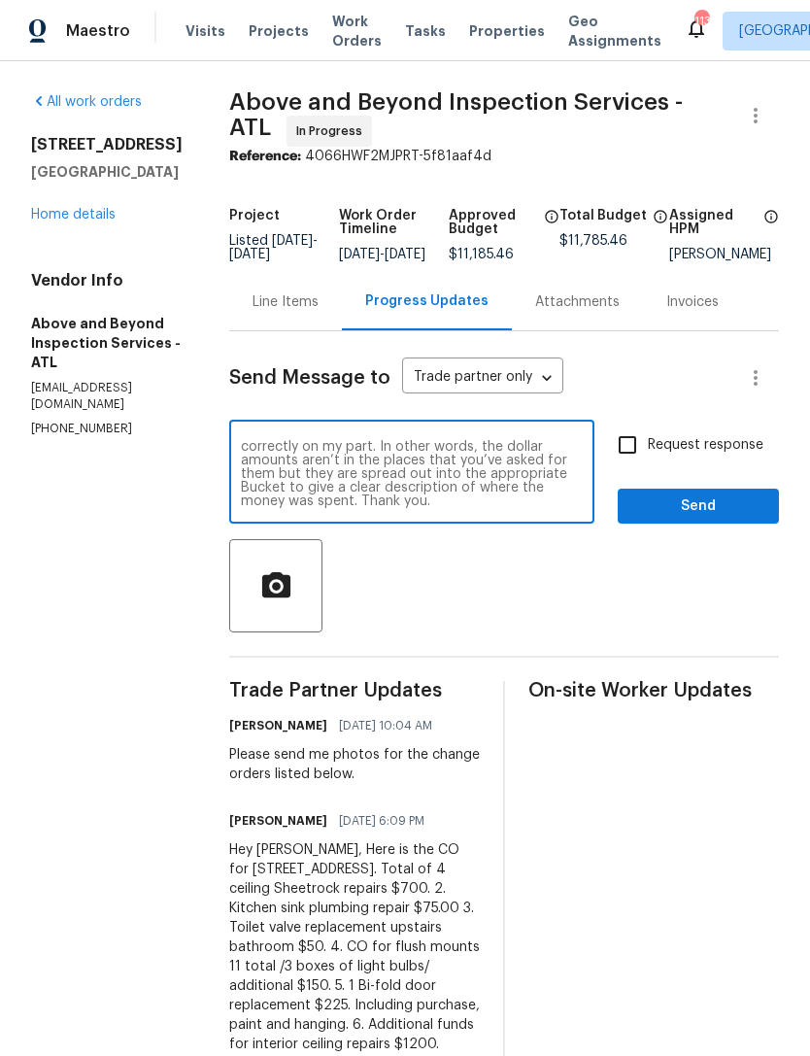
type textarea "Just want you to be aware that I’ve adjusted the ceiling repair line items a li…"
click at [680, 519] on span "Send" at bounding box center [698, 506] width 130 height 24
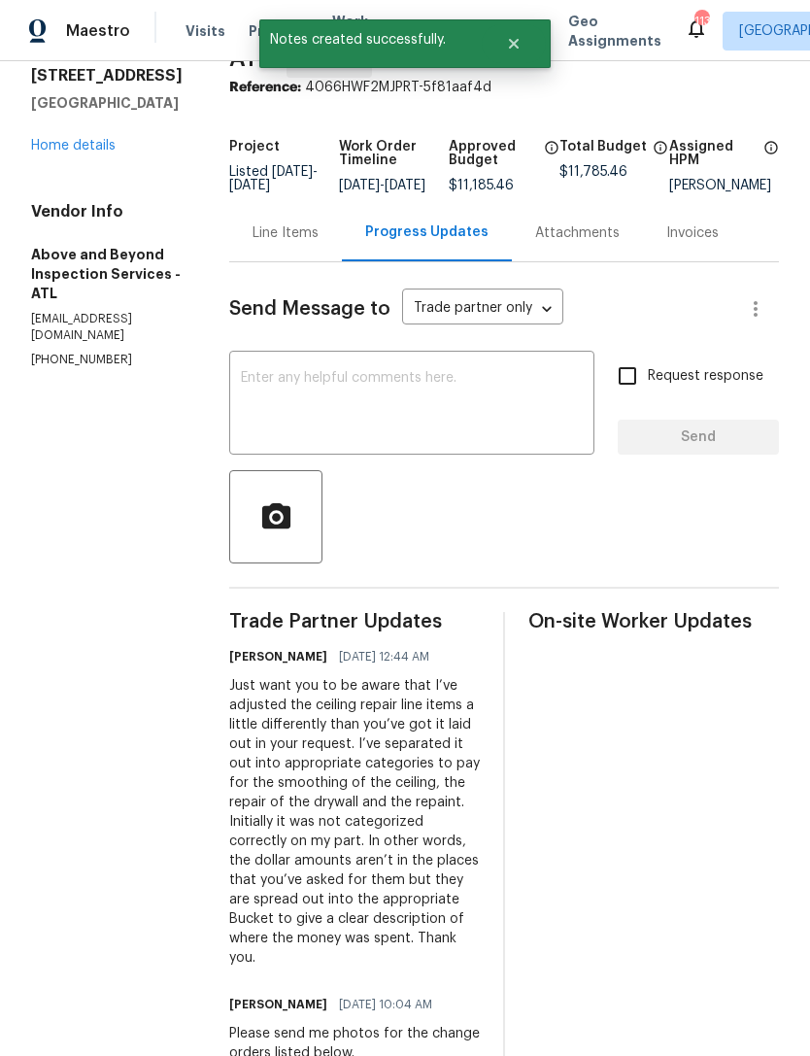
scroll to position [95, 0]
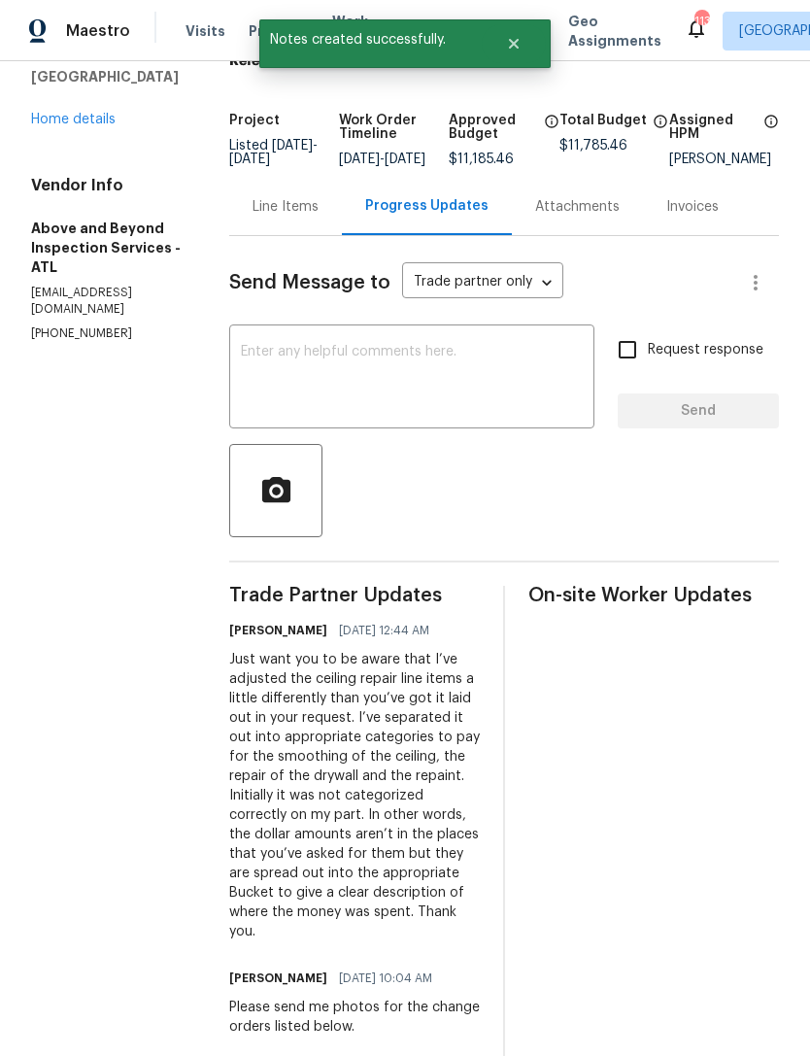
click at [88, 125] on link "Home details" at bounding box center [73, 120] width 85 height 14
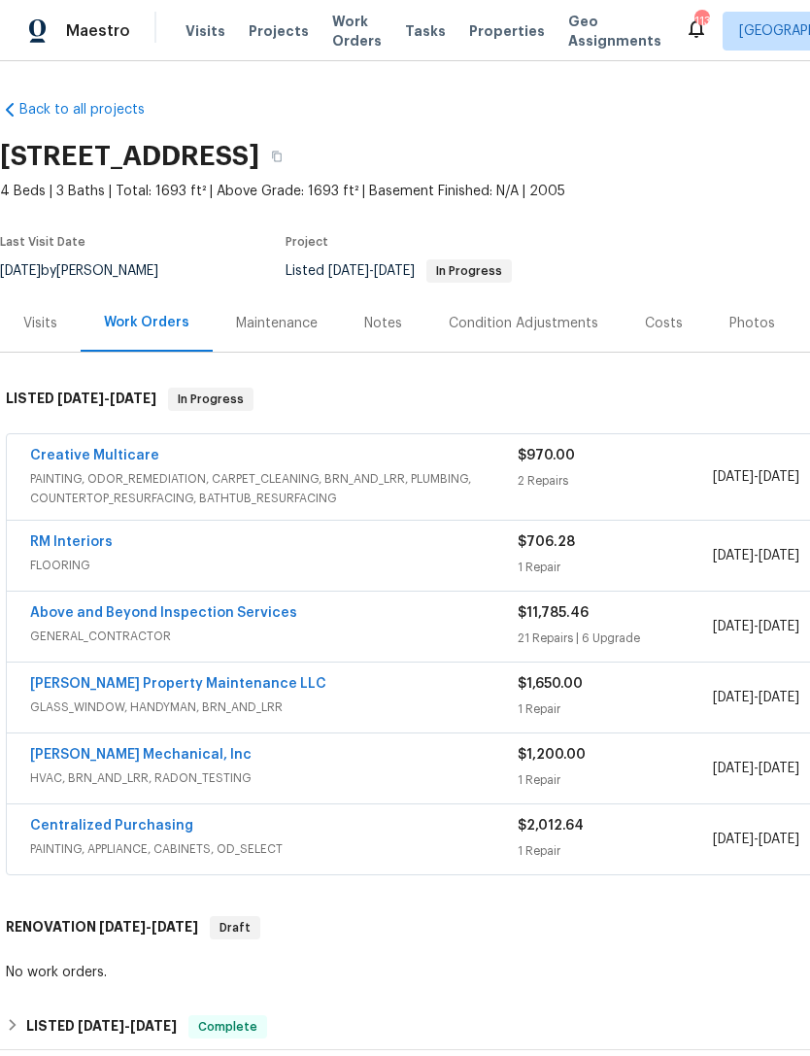
click at [358, 325] on div "Notes" at bounding box center [383, 322] width 85 height 57
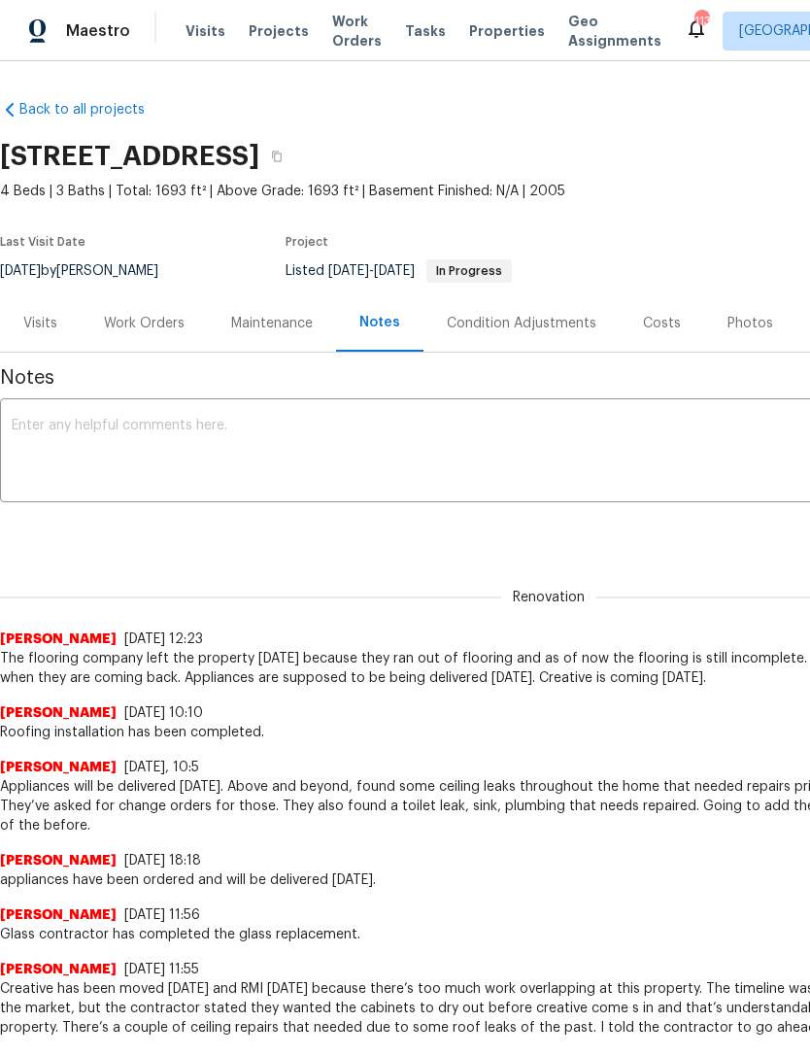
click at [328, 425] on textarea at bounding box center [549, 453] width 1074 height 68
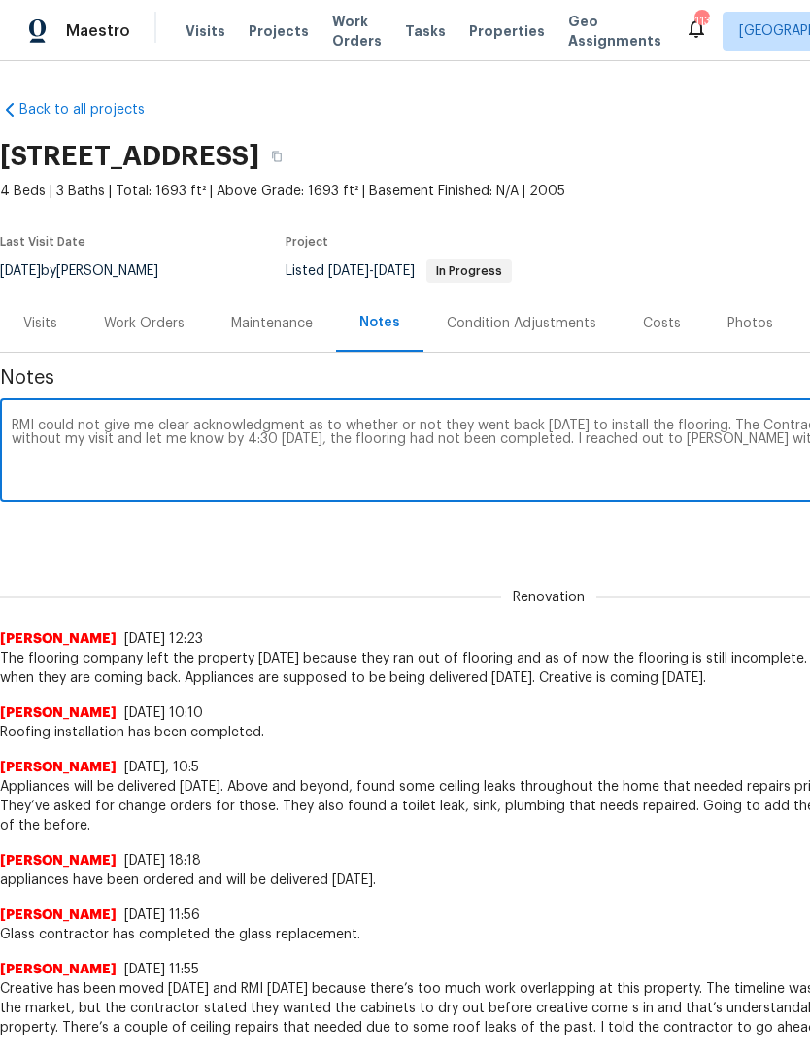
scroll to position [0, 288]
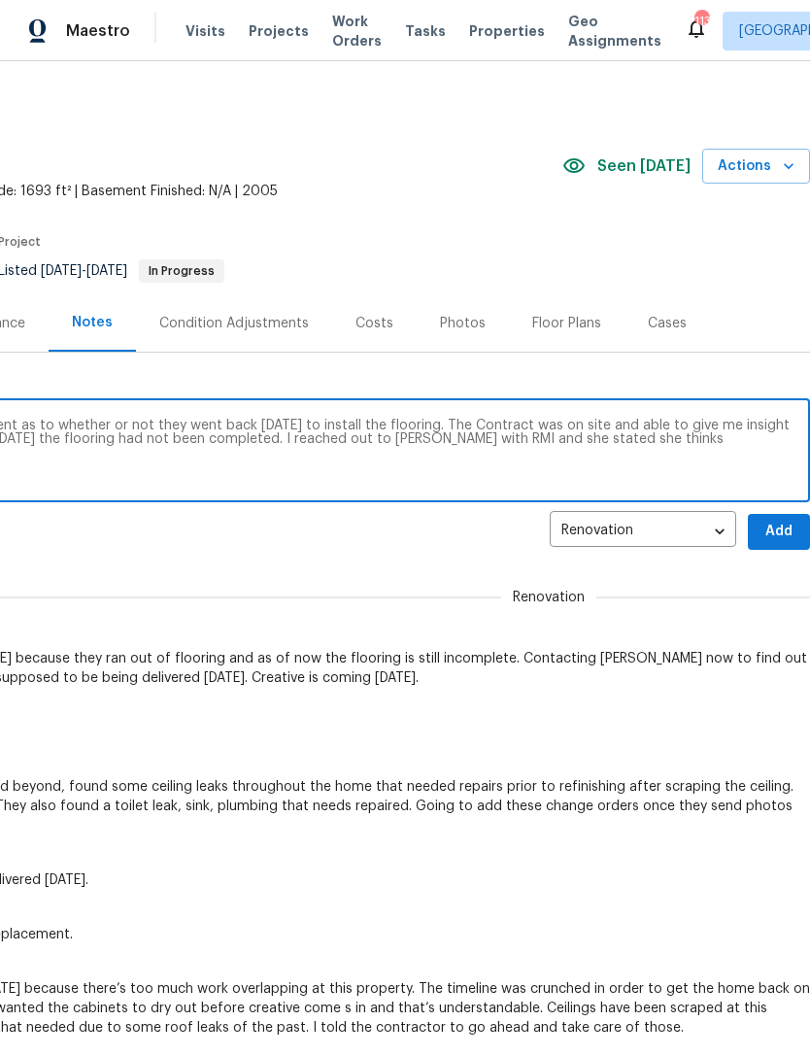
click at [583, 449] on textarea "RMI could not give me clear acknowledgment as to whether or not they went back …" at bounding box center [261, 453] width 1074 height 68
click at [656, 442] on textarea "RMI could not give me clear acknowledgment as to whether or not they went back …" at bounding box center [261, 453] width 1074 height 68
click at [722, 457] on textarea "RMI could not give me clear acknowledgment as to whether or not they went back …" at bounding box center [261, 453] width 1074 height 68
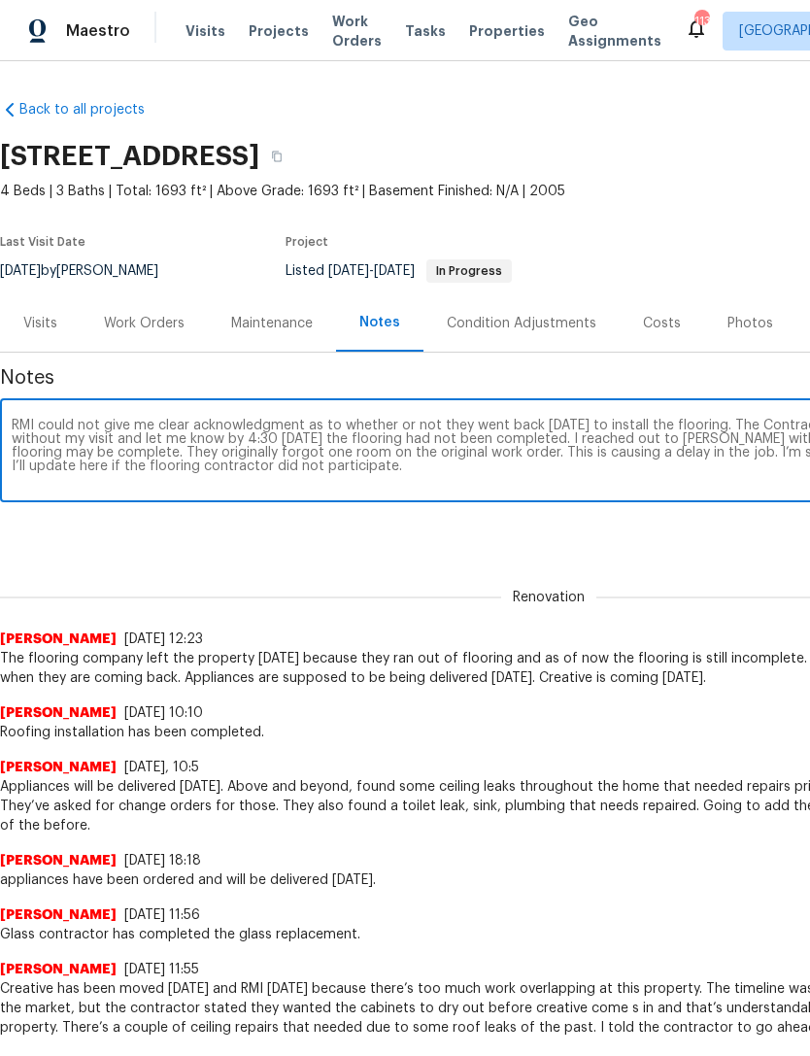
scroll to position [0, 0]
click at [660, 420] on textarea "RMI could not give me clear acknowledgment as to whether or not they went back …" at bounding box center [549, 453] width 1074 height 68
click at [719, 420] on textarea "RMI could not give me clear acknowledgment as to whether or not they went back …" at bounding box center [549, 453] width 1074 height 68
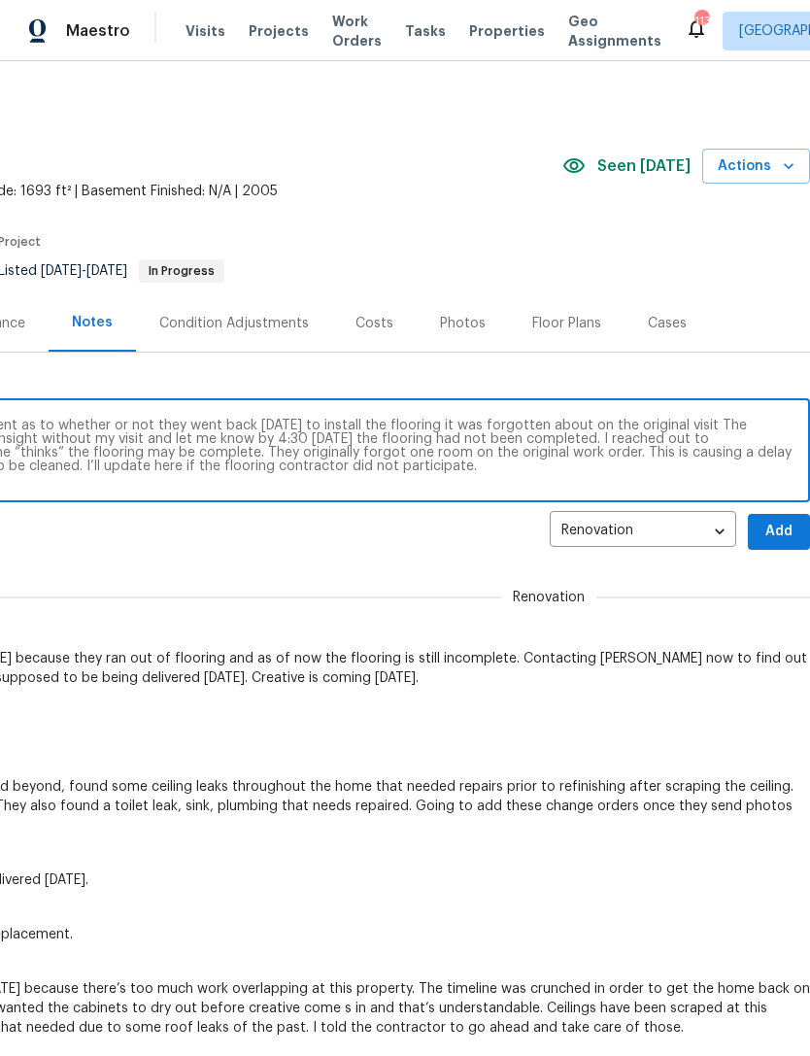
click at [613, 425] on textarea "RMI could not give me clear acknowledgment as to whether or not they went back …" at bounding box center [261, 453] width 1074 height 68
click at [699, 421] on textarea "RMI could not give me clear acknowledgment as to whether or not they went back …" at bounding box center [261, 453] width 1074 height 68
click at [787, 427] on textarea "RMI could not give me clear acknowledgment as to whether or not they went back …" at bounding box center [261, 453] width 1074 height 68
type textarea "RMI could not give me clear acknowledgment as to whether or not they went back …"
click at [772, 536] on span "Add" at bounding box center [779, 532] width 31 height 24
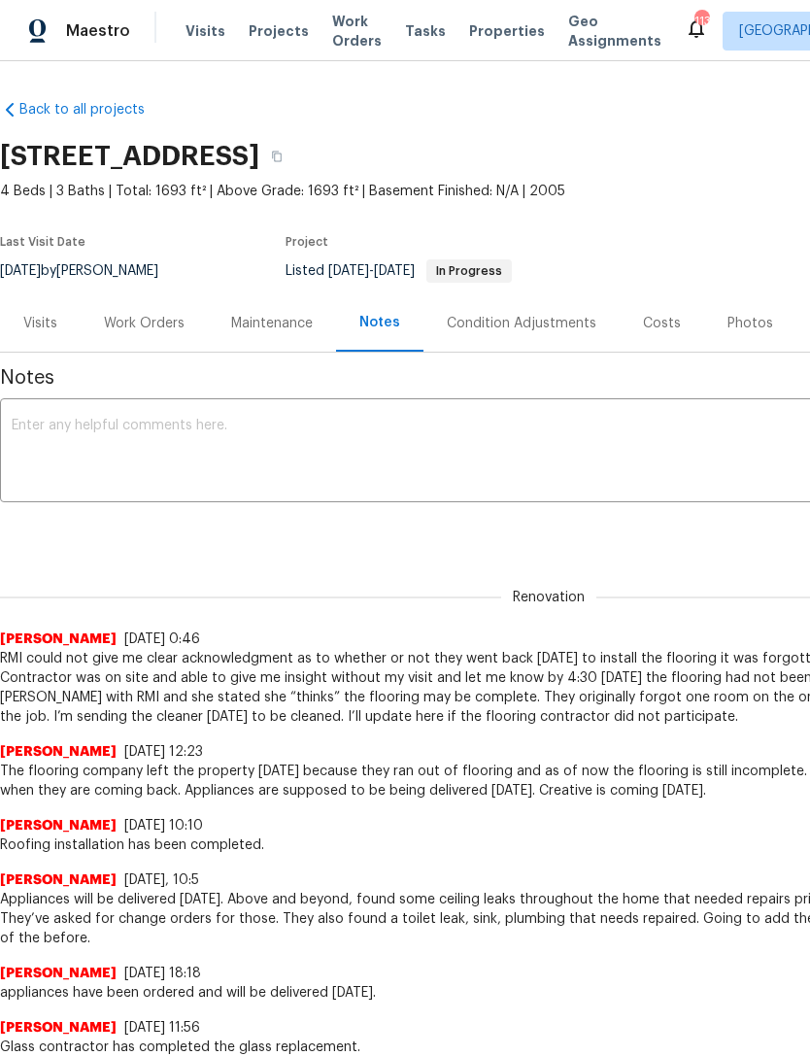
scroll to position [0, 0]
